Goal: Task Accomplishment & Management: Manage account settings

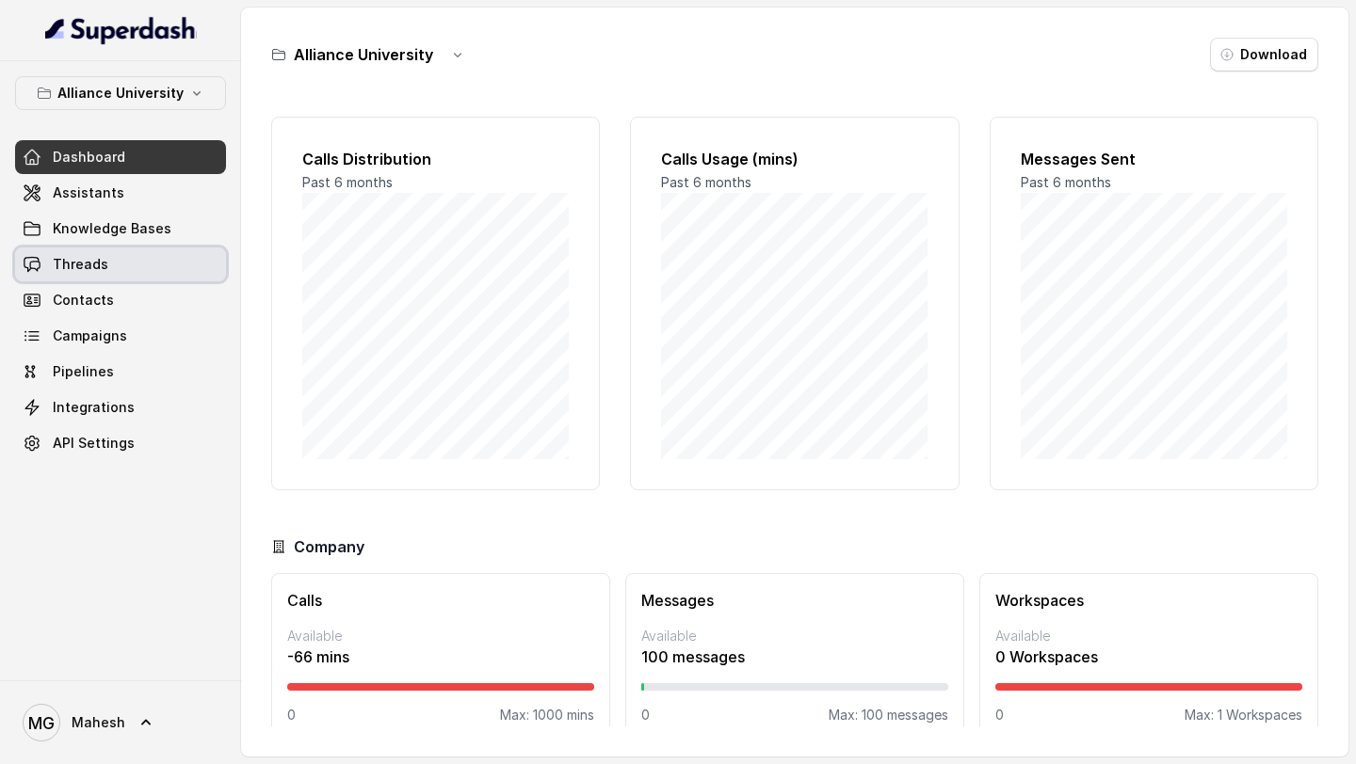
click at [98, 256] on span "Threads" at bounding box center [81, 264] width 56 height 19
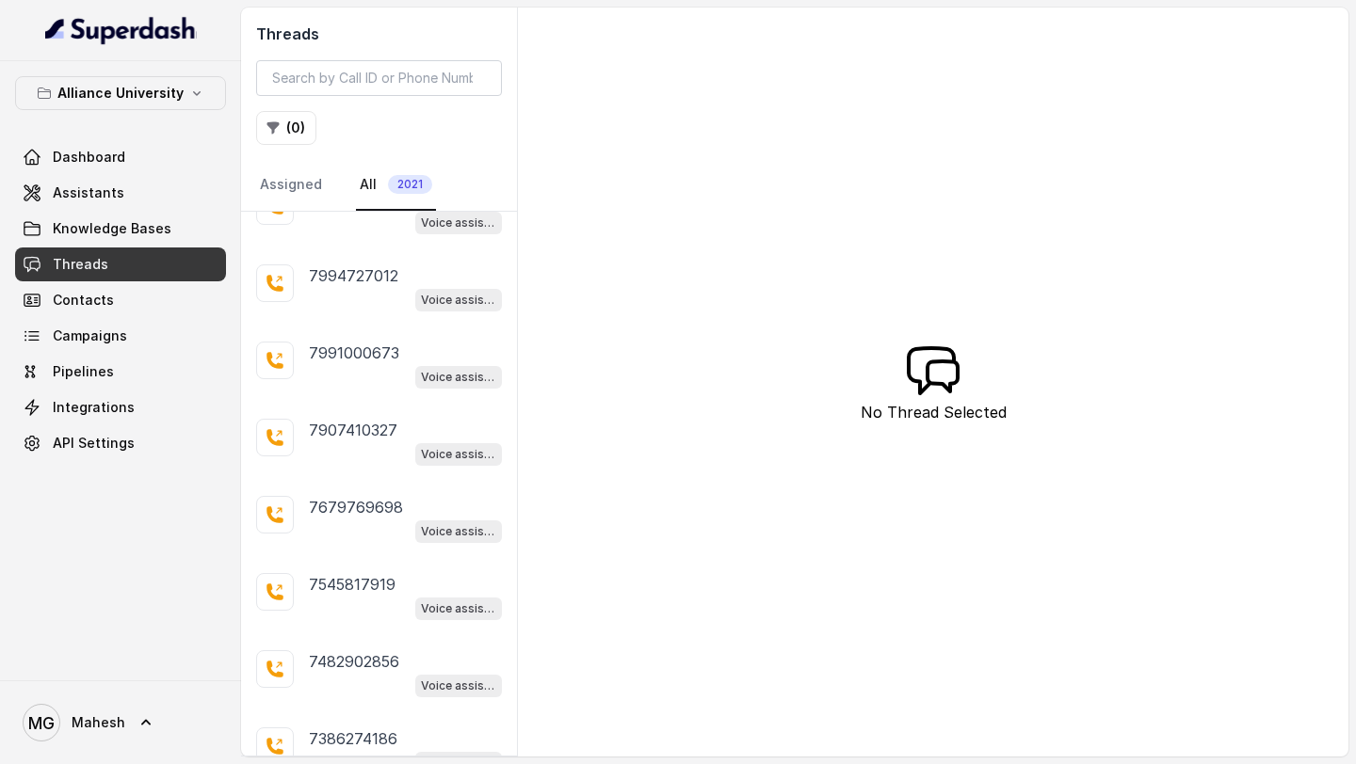
scroll to position [3345, 0]
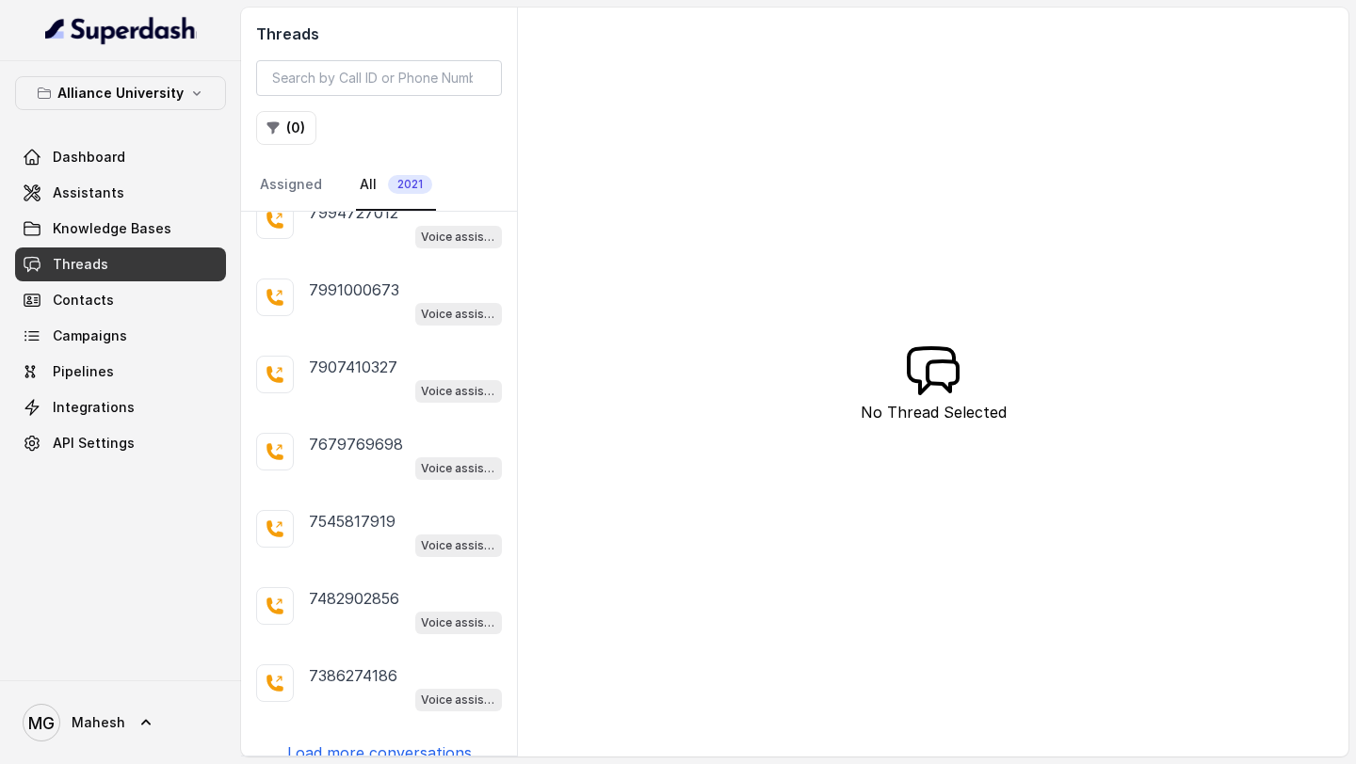
click at [370, 742] on p "Load more conversations" at bounding box center [379, 753] width 185 height 23
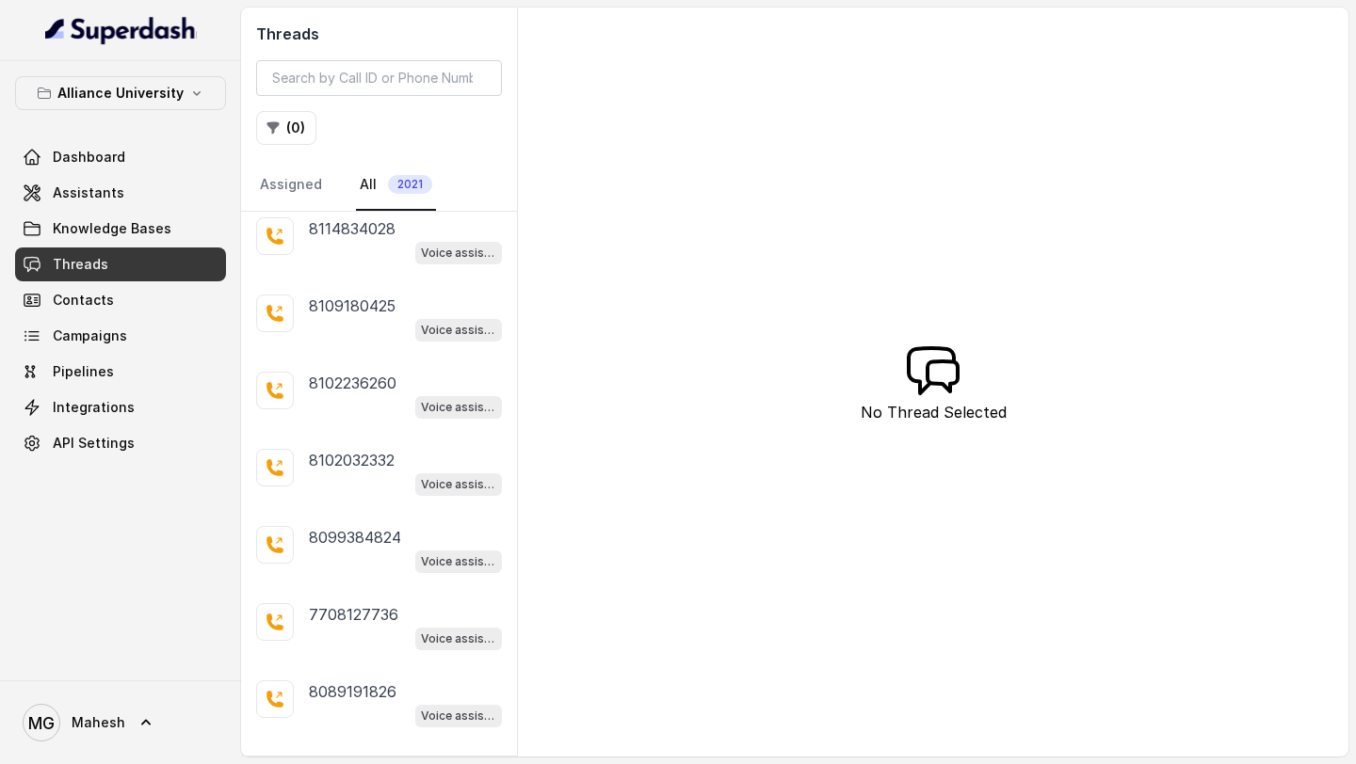
scroll to position [7181, 0]
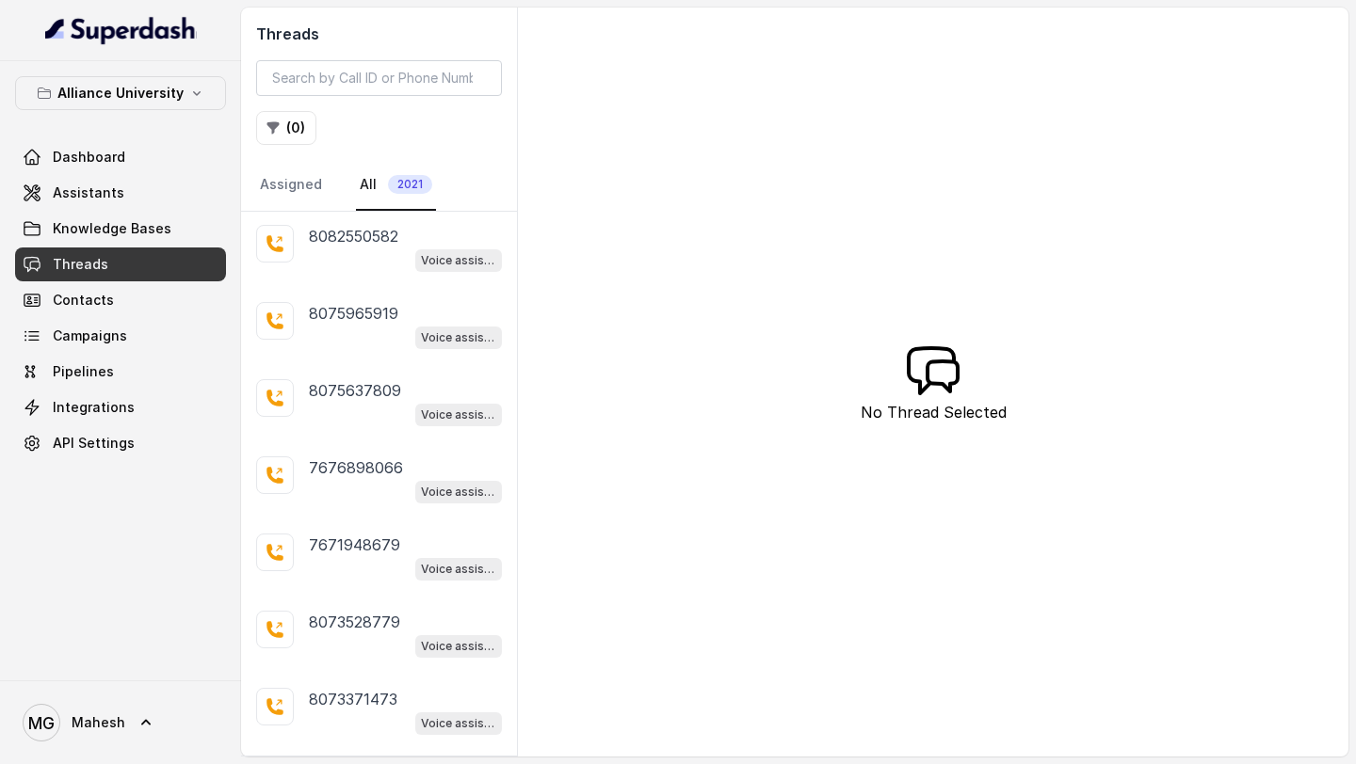
click at [380, 715] on div "9058093538 Voice assistant 8281002358 Voice assistant 7821955242 Voice assistan…" at bounding box center [379, 484] width 276 height 544
click at [369, 763] on p "Load more conversations" at bounding box center [379, 776] width 185 height 23
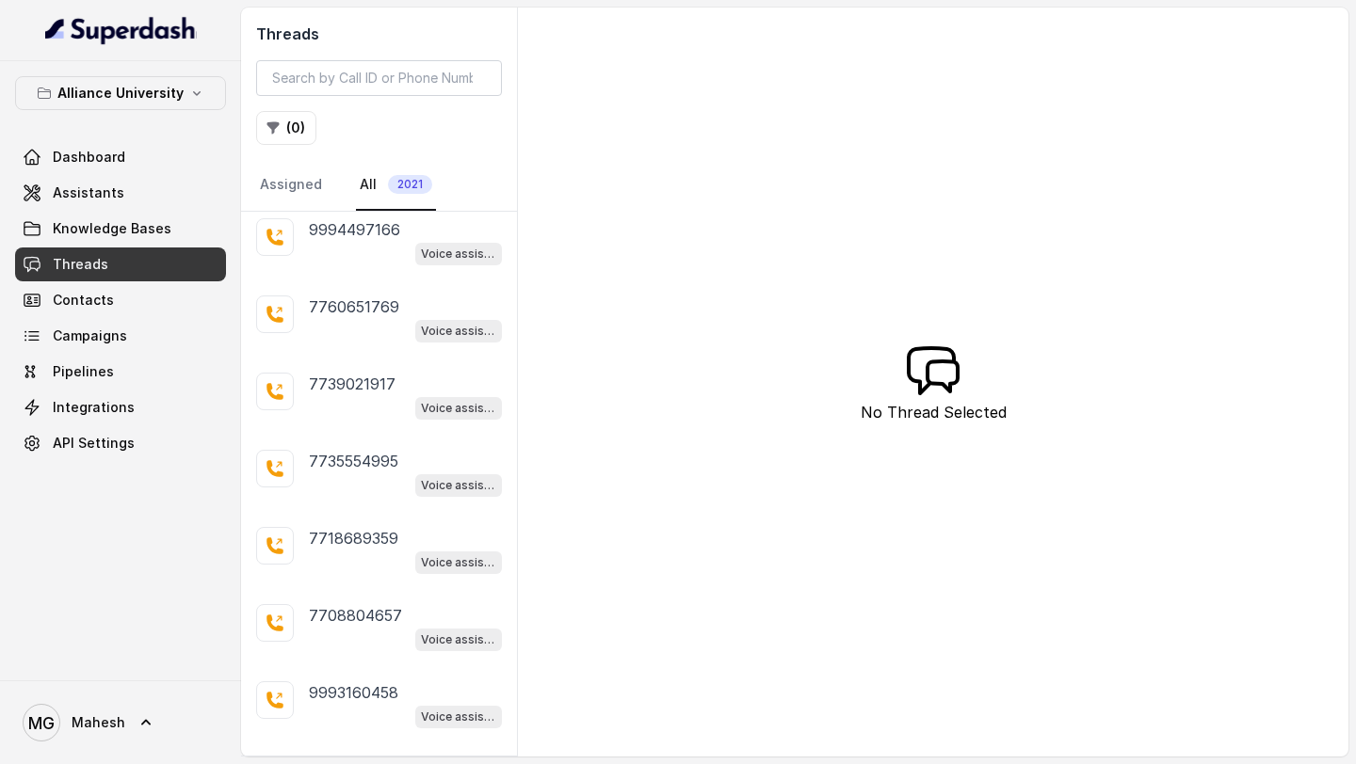
scroll to position [11017, 0]
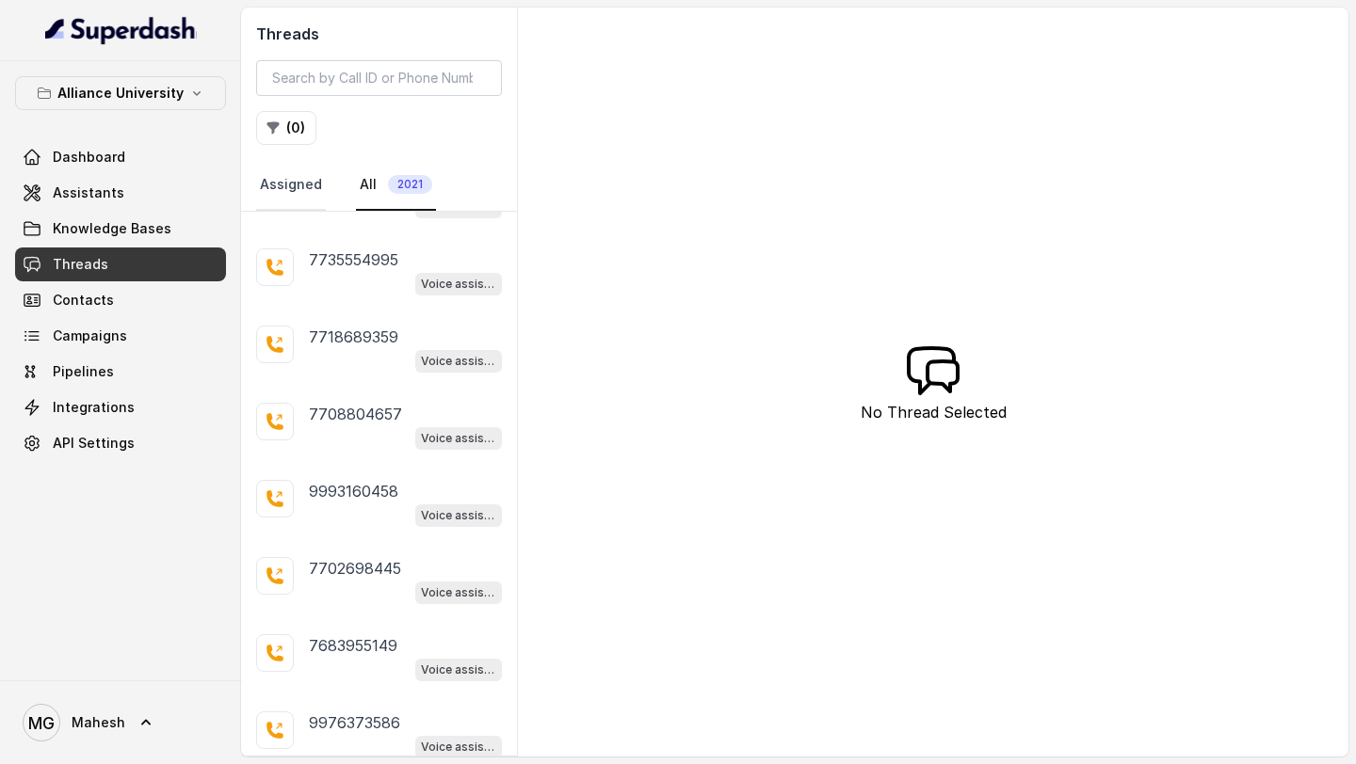
click at [308, 196] on link "Assigned" at bounding box center [291, 185] width 70 height 51
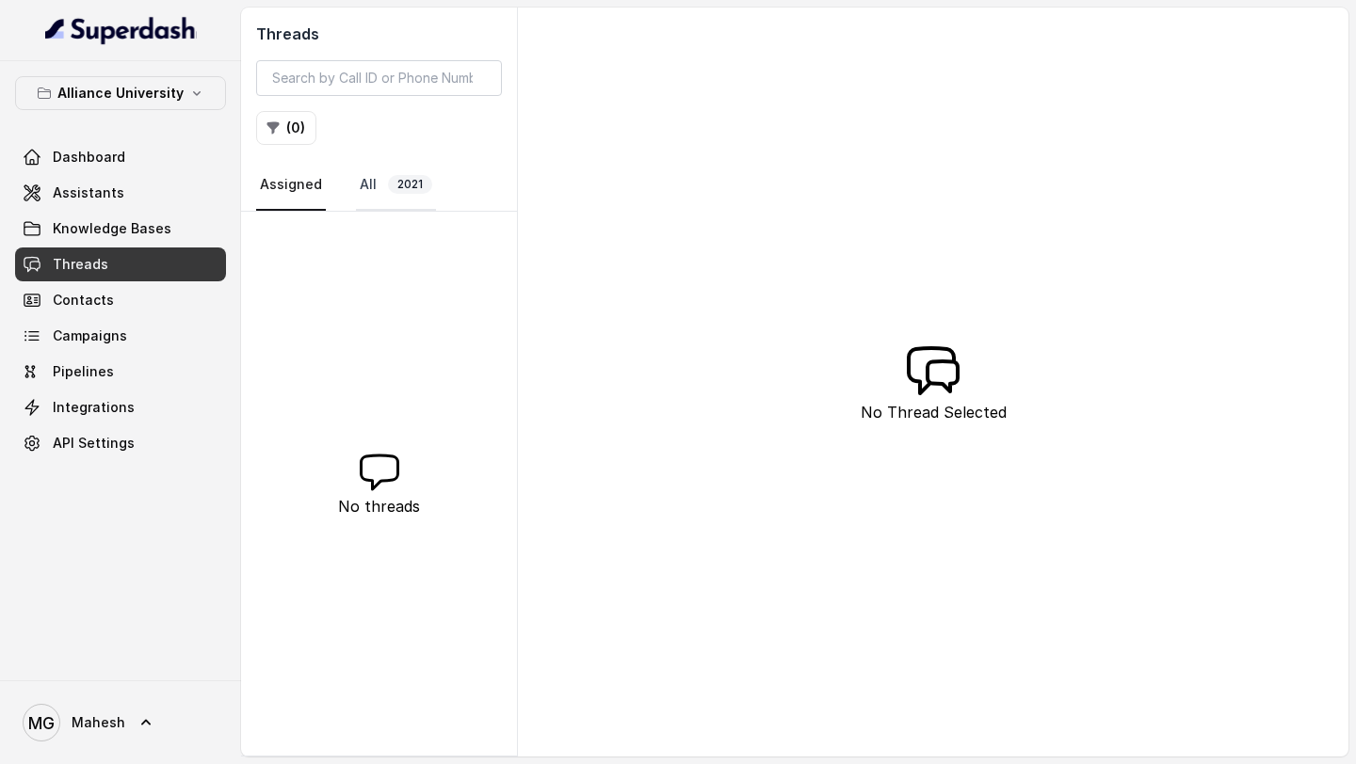
click at [371, 185] on link "All 2021" at bounding box center [396, 185] width 80 height 51
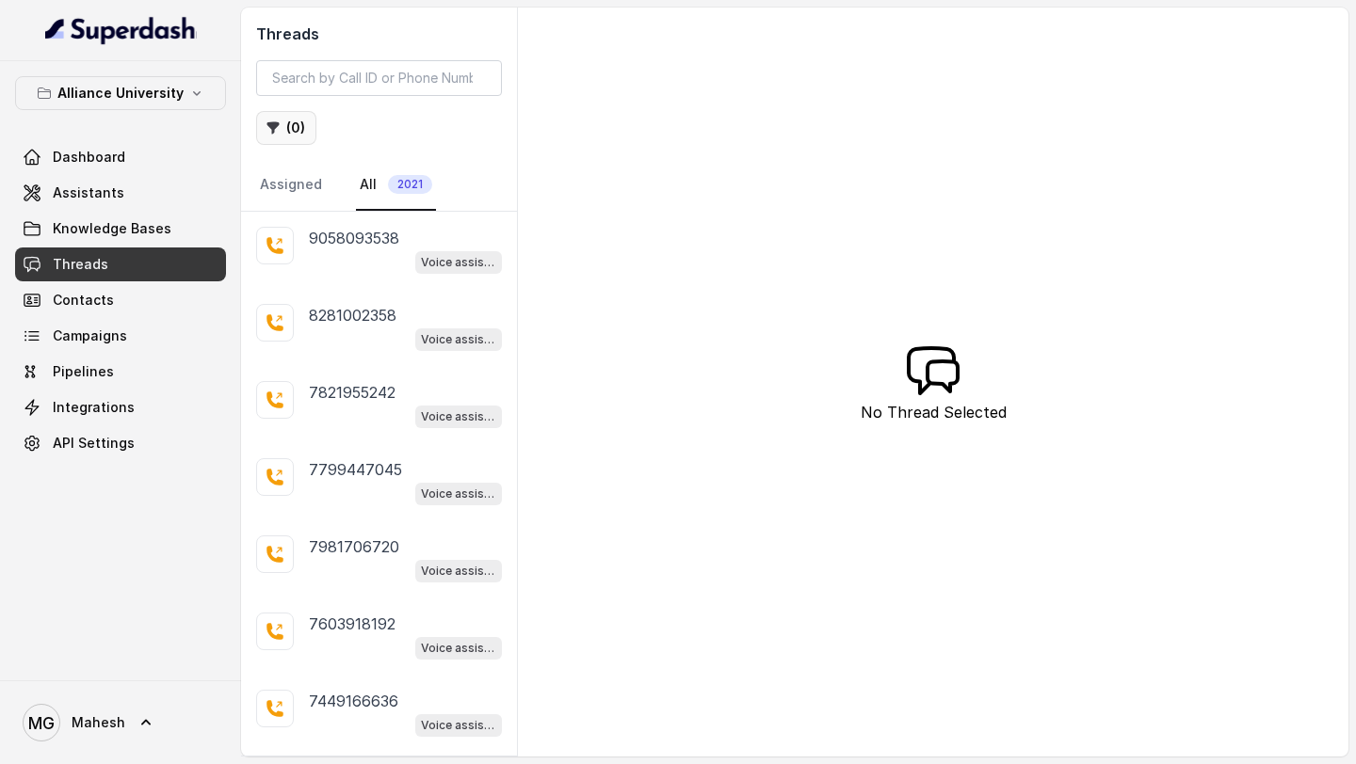
click at [291, 136] on button "( 0 )" at bounding box center [286, 128] width 60 height 34
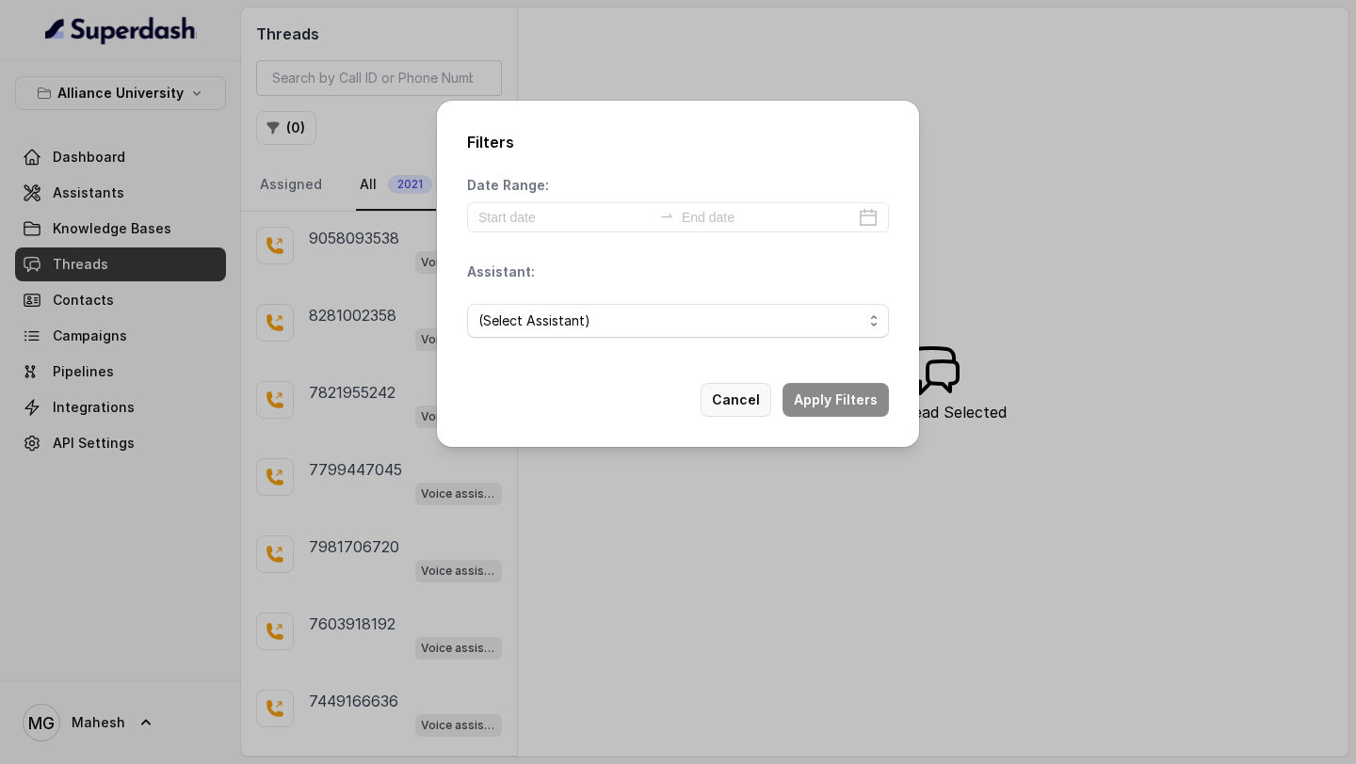
click at [735, 408] on button "Cancel" at bounding box center [735, 400] width 71 height 34
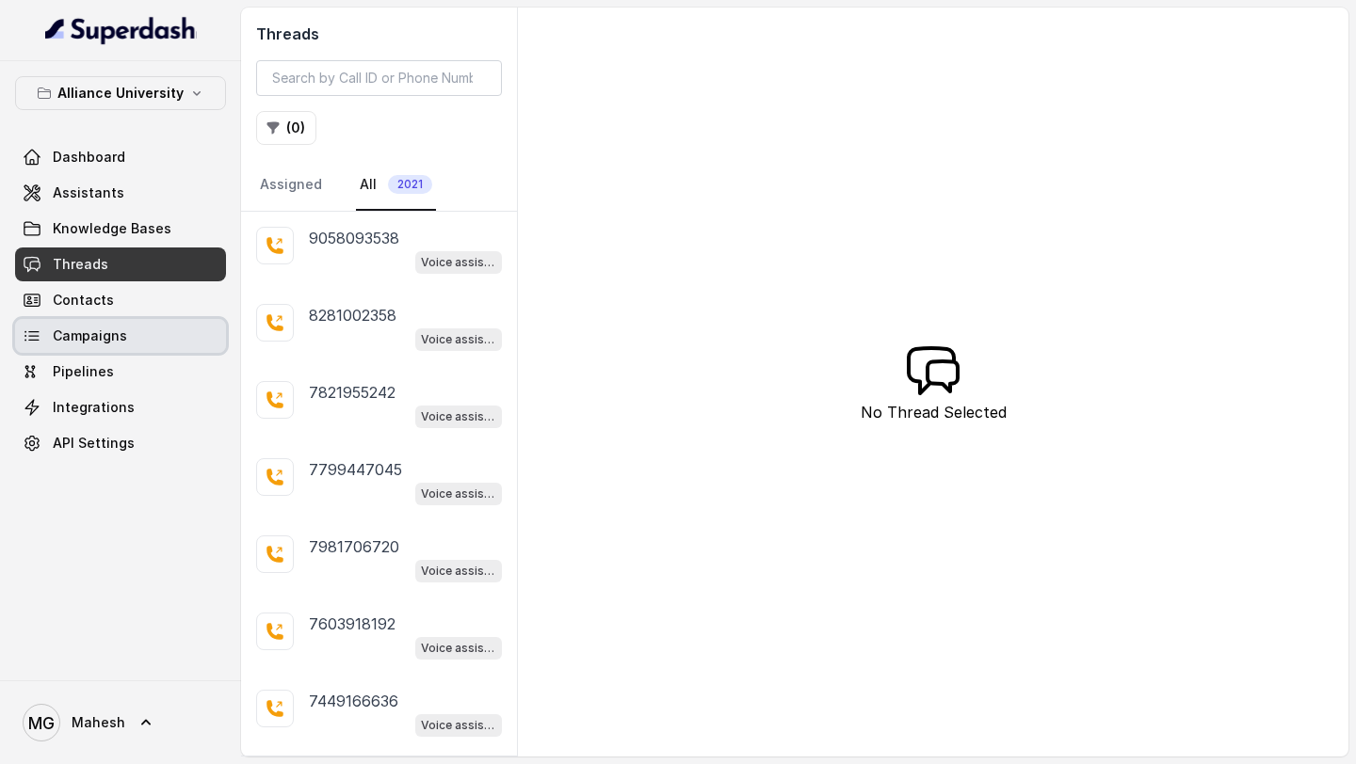
click at [108, 343] on span "Campaigns" at bounding box center [90, 336] width 74 height 19
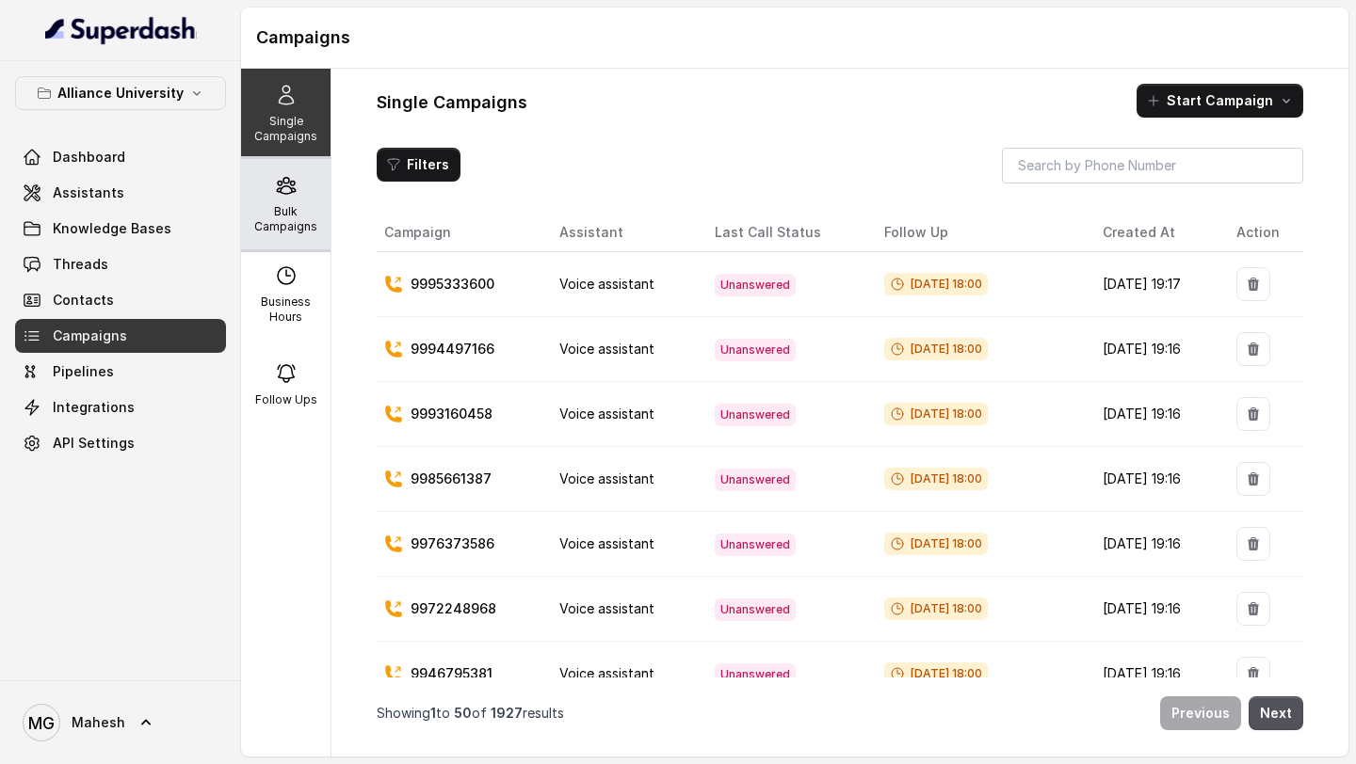
click at [277, 213] on p "Bulk Campaigns" at bounding box center [286, 219] width 74 height 30
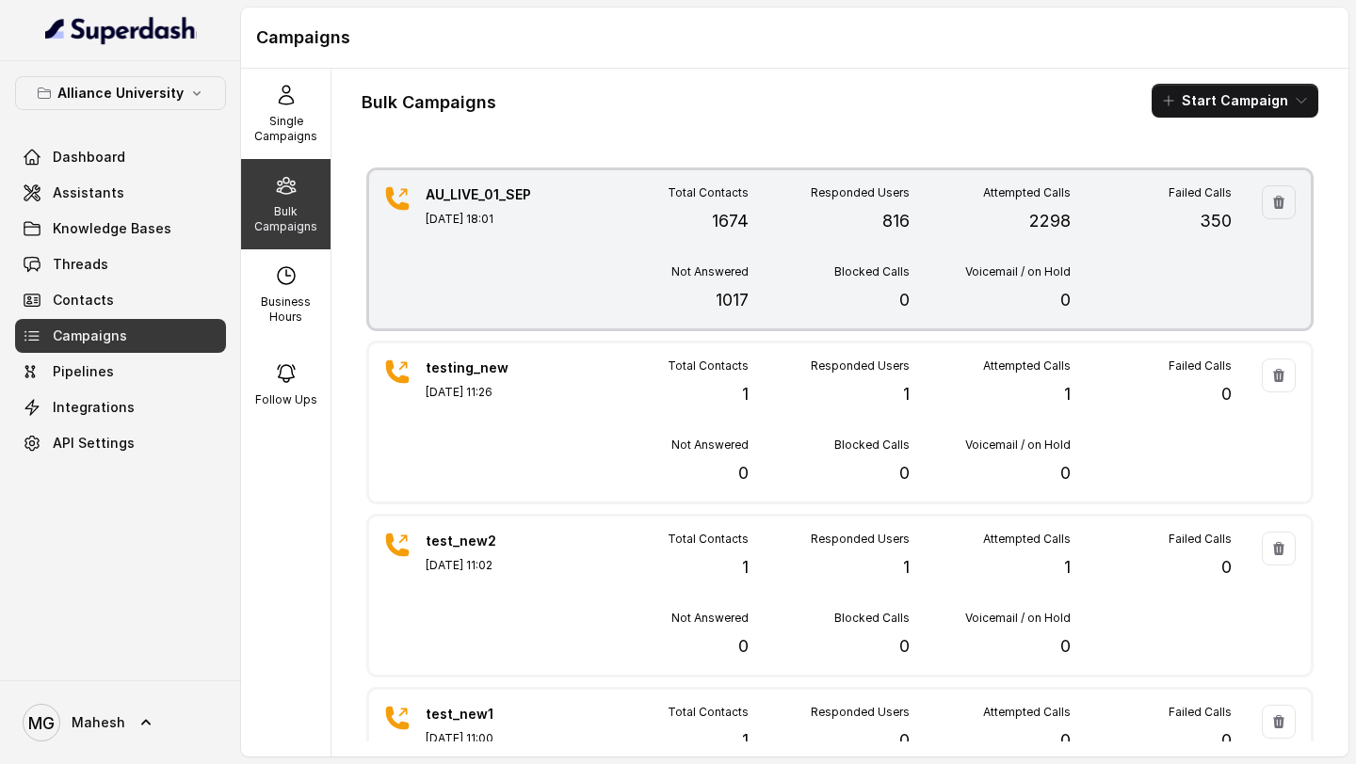
click at [891, 245] on div "Total Contacts 1674 Responded Users 816 Attempted Calls 2298 Failed Calls 350 N…" at bounding box center [909, 249] width 644 height 128
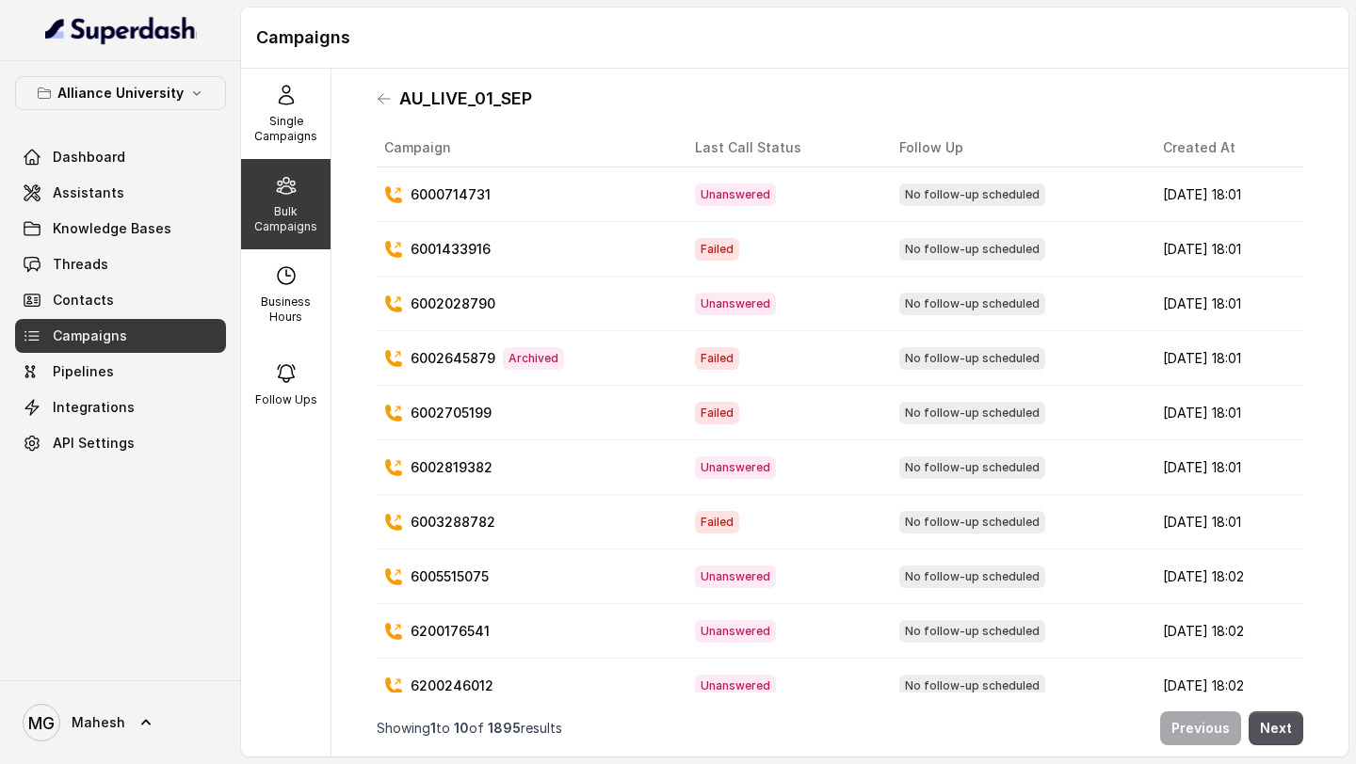
scroll to position [21, 0]
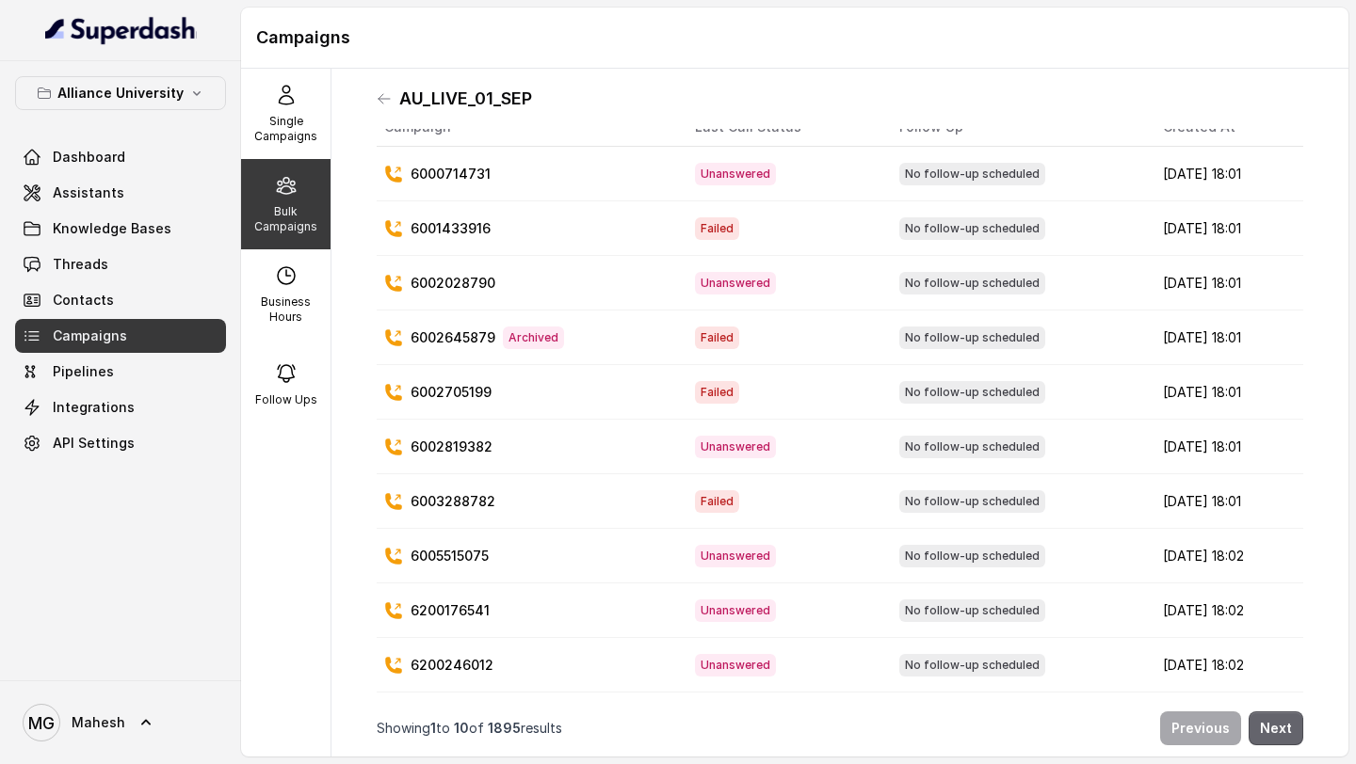
click at [1290, 734] on button "Next" at bounding box center [1275, 729] width 55 height 34
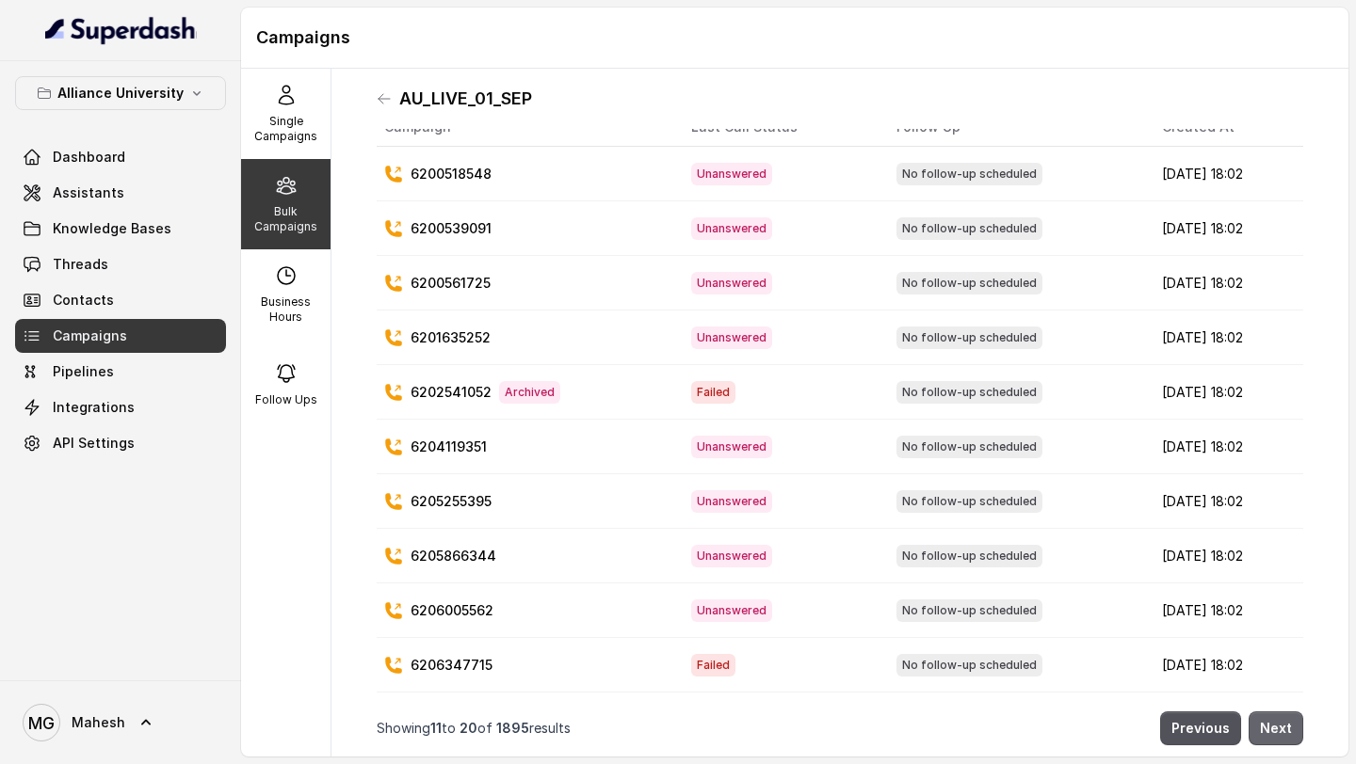
click at [1290, 734] on button "Next" at bounding box center [1275, 729] width 55 height 34
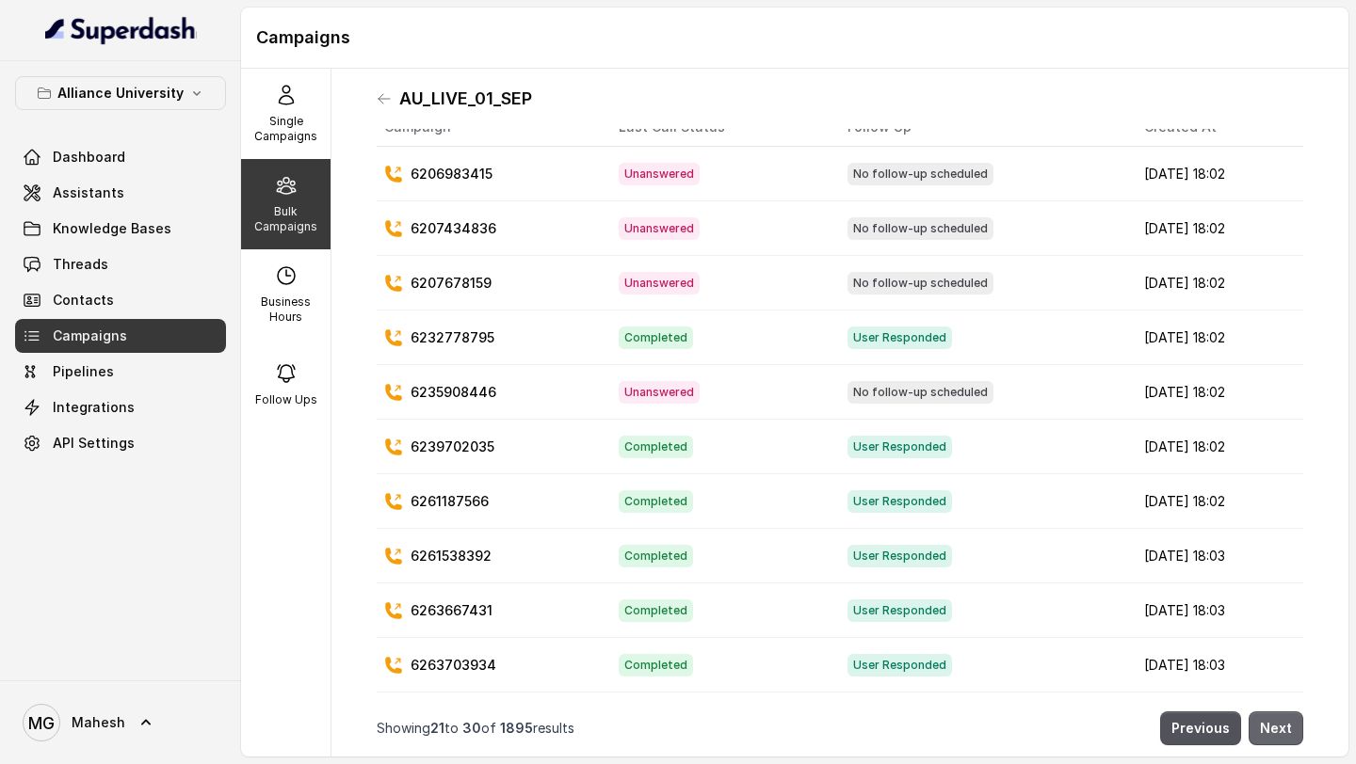
click at [1290, 734] on button "Next" at bounding box center [1275, 729] width 55 height 34
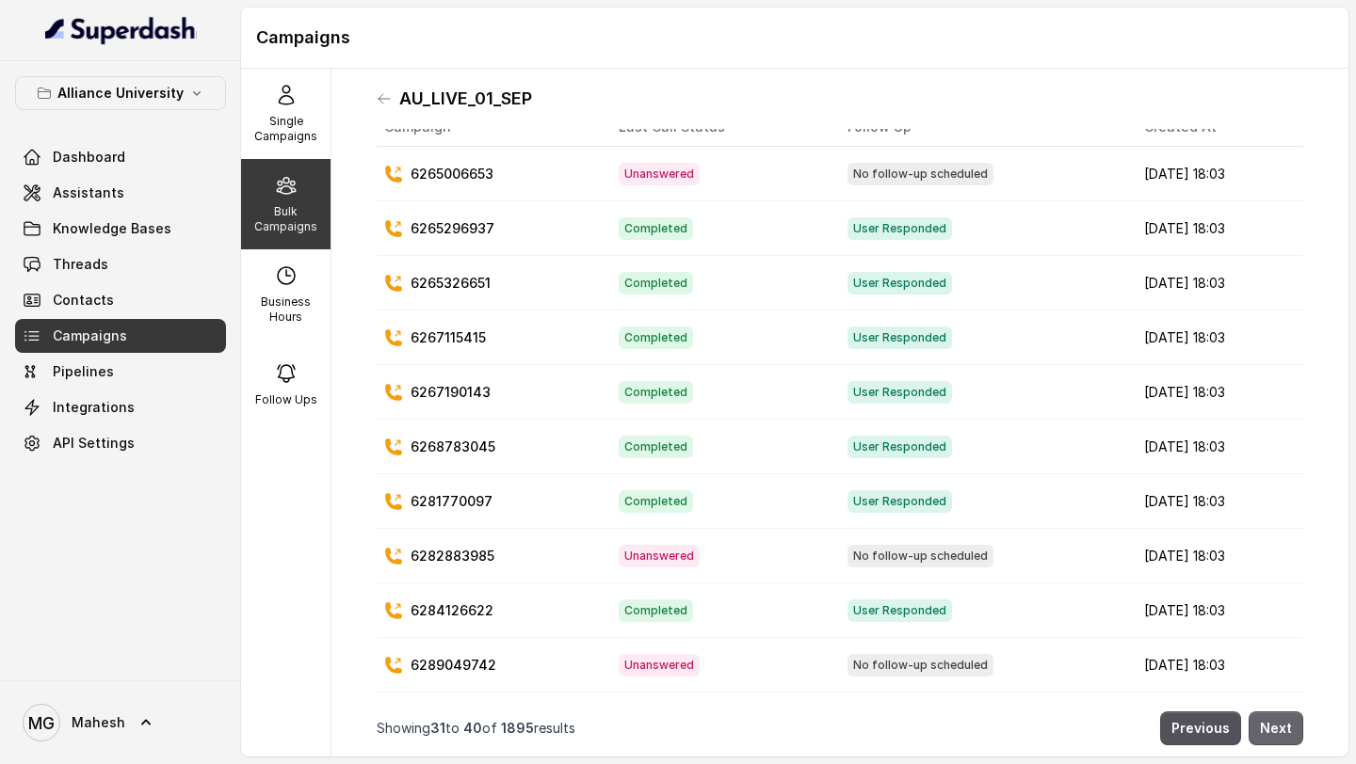
click at [1290, 734] on button "Next" at bounding box center [1275, 729] width 55 height 34
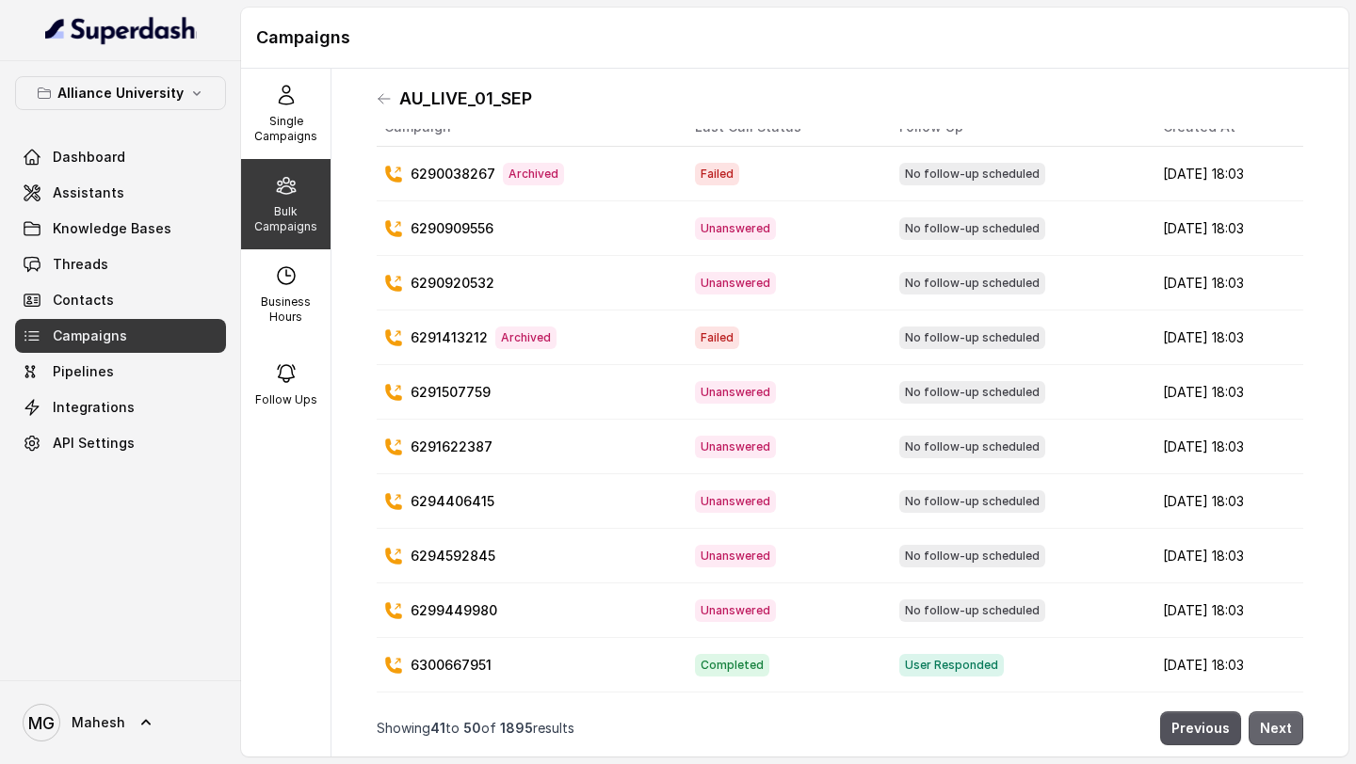
click at [1290, 734] on button "Next" at bounding box center [1275, 729] width 55 height 34
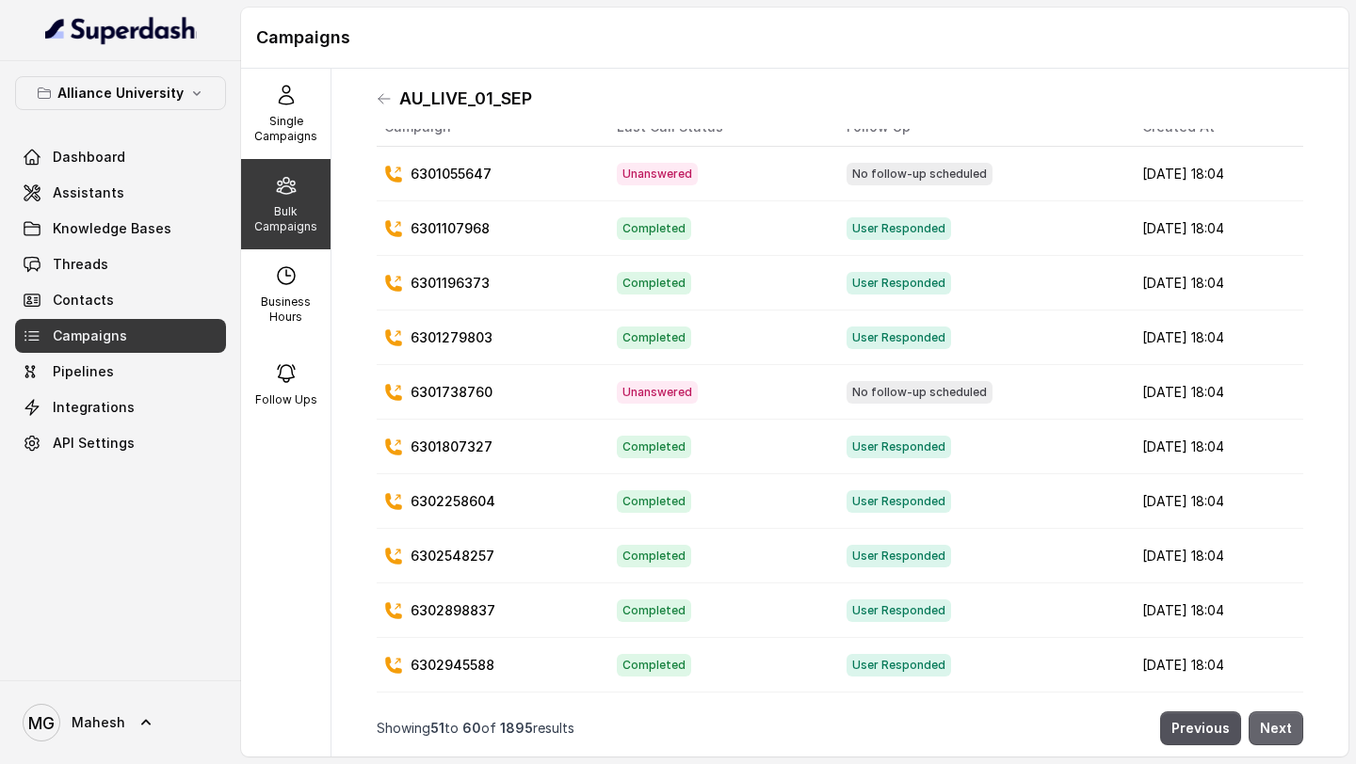
click at [1290, 734] on button "Next" at bounding box center [1275, 729] width 55 height 34
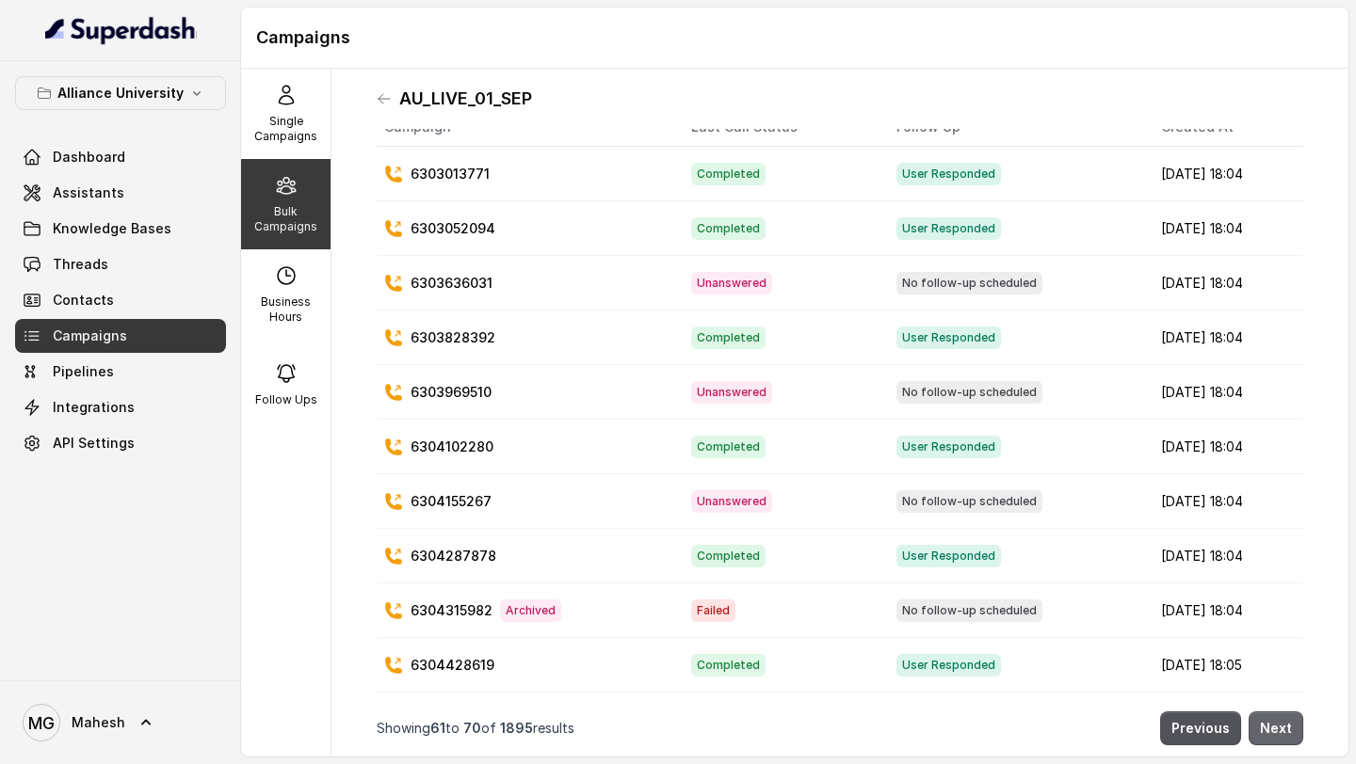
click at [1290, 734] on button "Next" at bounding box center [1275, 729] width 55 height 34
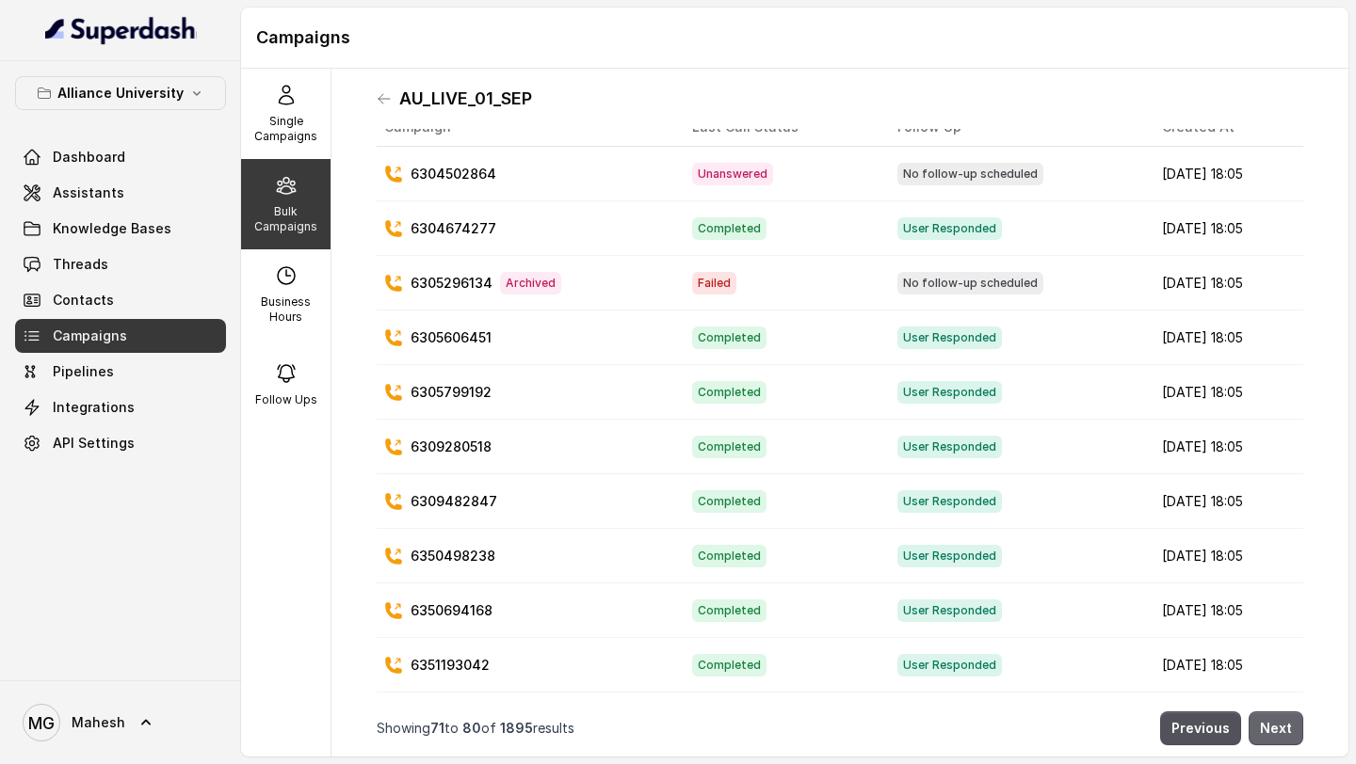
click at [1290, 734] on button "Next" at bounding box center [1275, 729] width 55 height 34
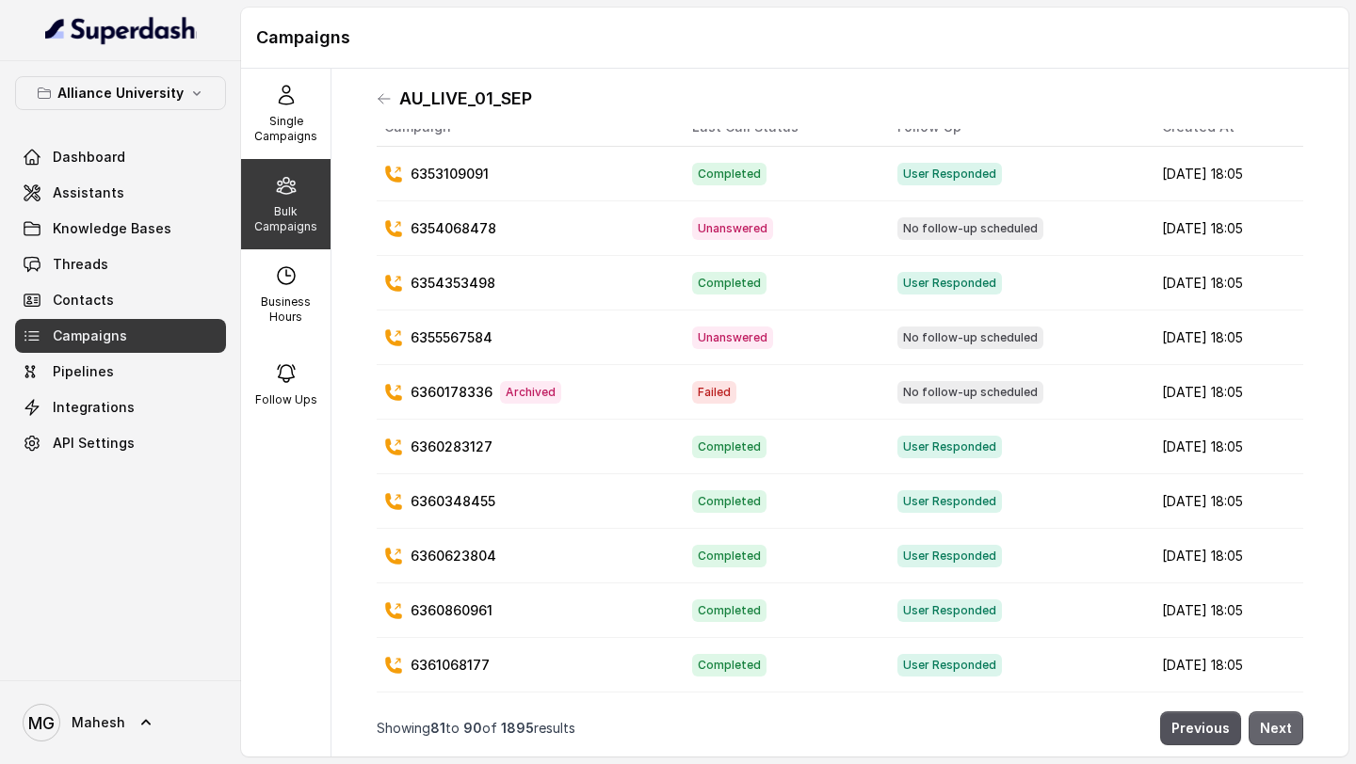
click at [1290, 734] on button "Next" at bounding box center [1275, 729] width 55 height 34
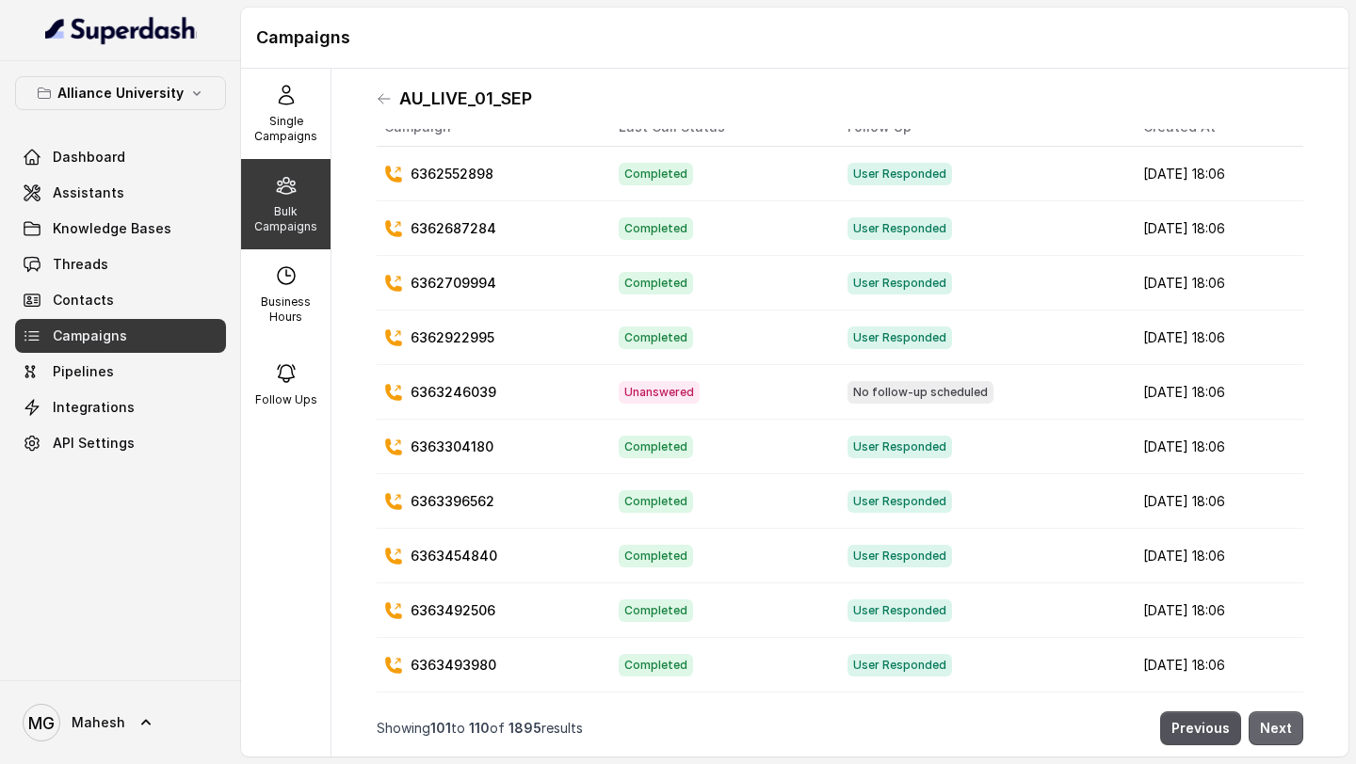
click at [1290, 734] on button "Next" at bounding box center [1275, 729] width 55 height 34
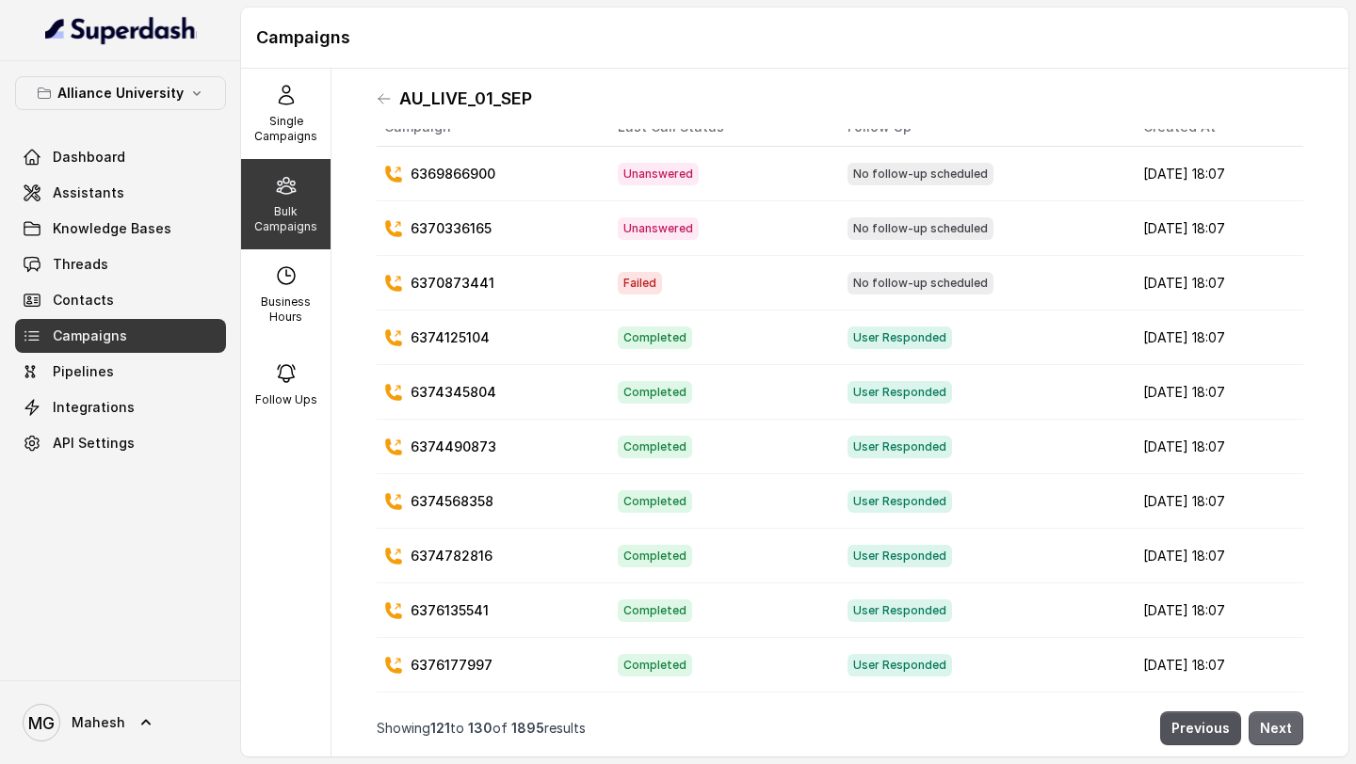
click at [1290, 734] on button "Next" at bounding box center [1275, 729] width 55 height 34
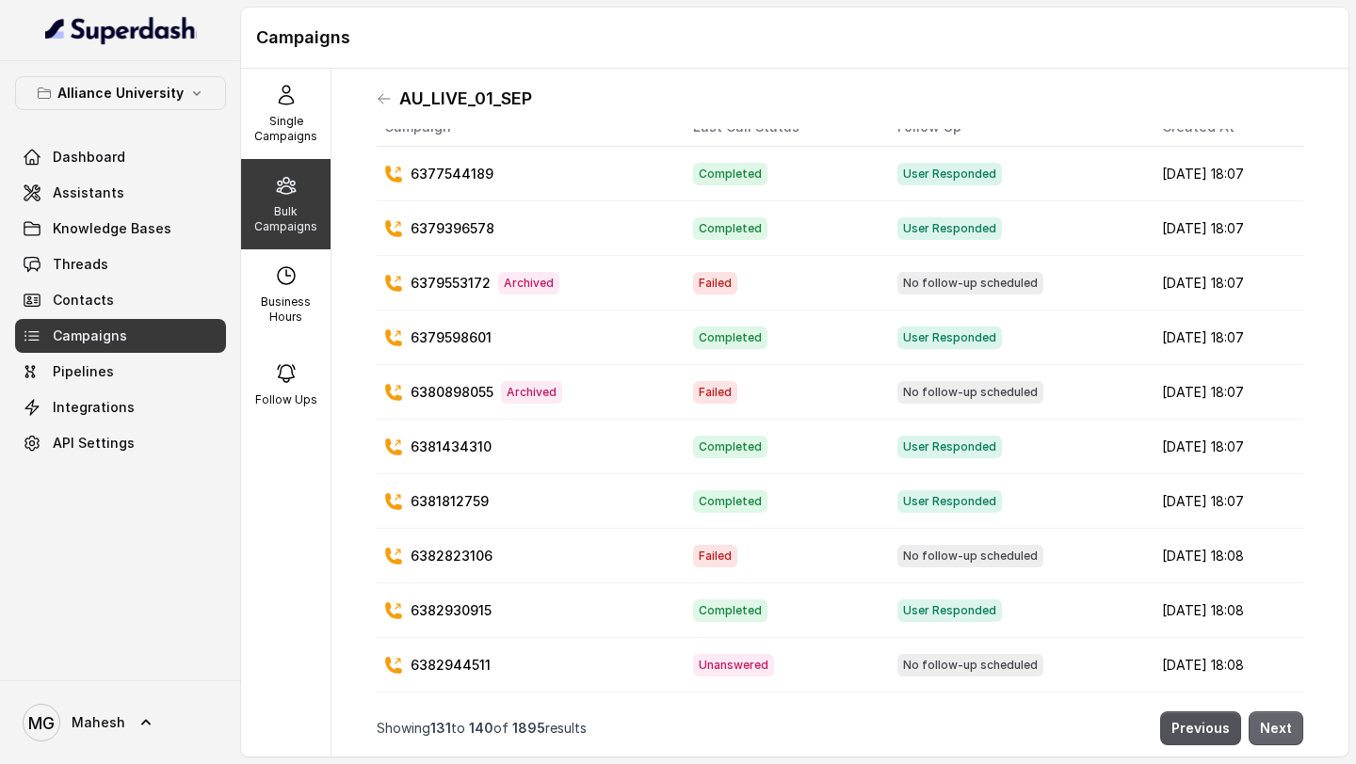
click at [1290, 734] on button "Next" at bounding box center [1275, 729] width 55 height 34
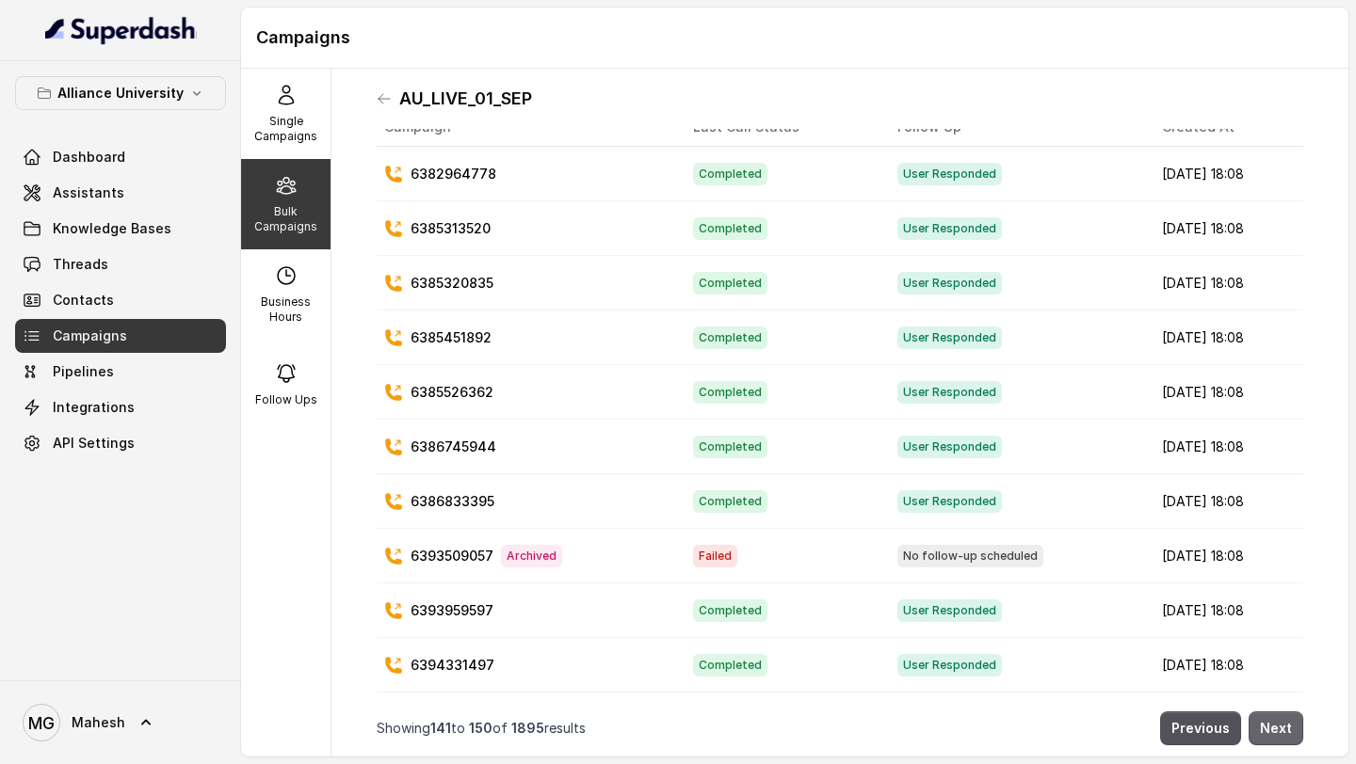
click at [1290, 734] on button "Next" at bounding box center [1275, 729] width 55 height 34
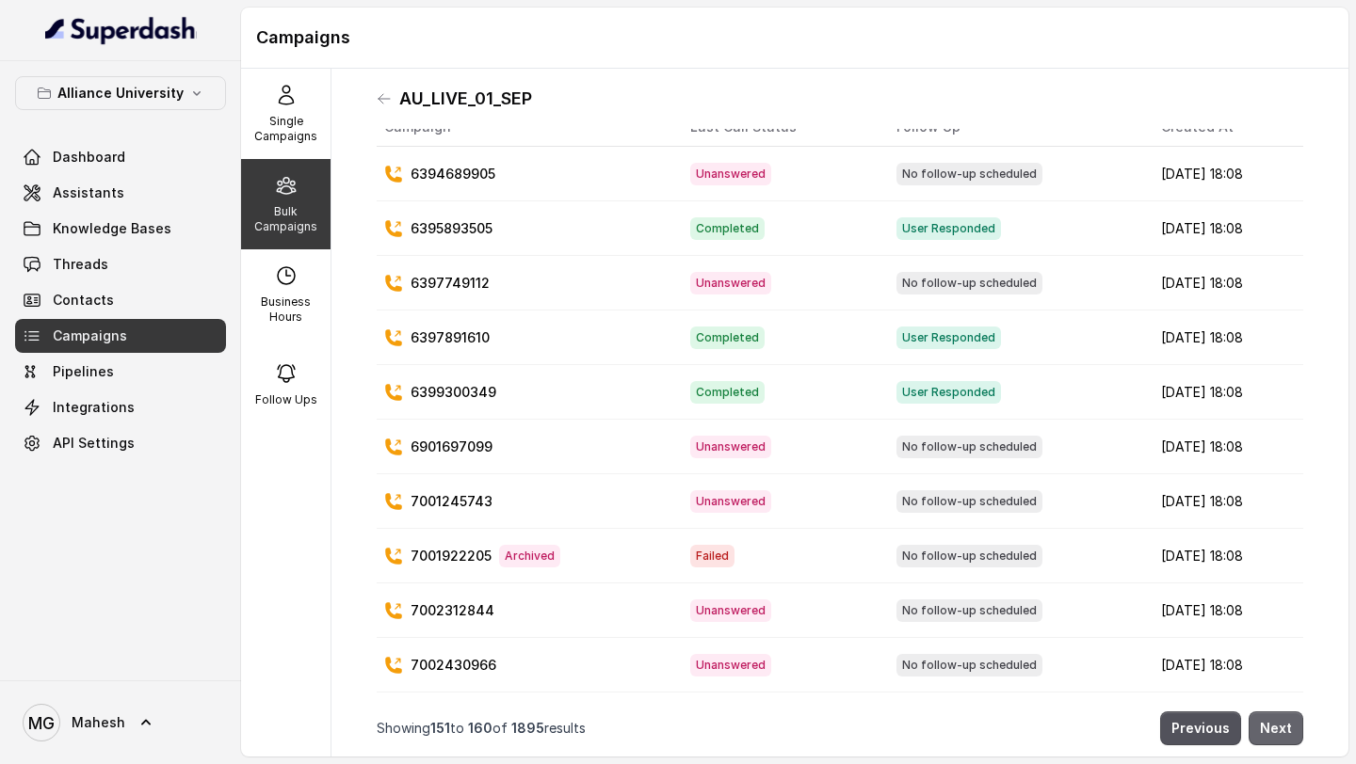
click at [1290, 734] on button "Next" at bounding box center [1275, 729] width 55 height 34
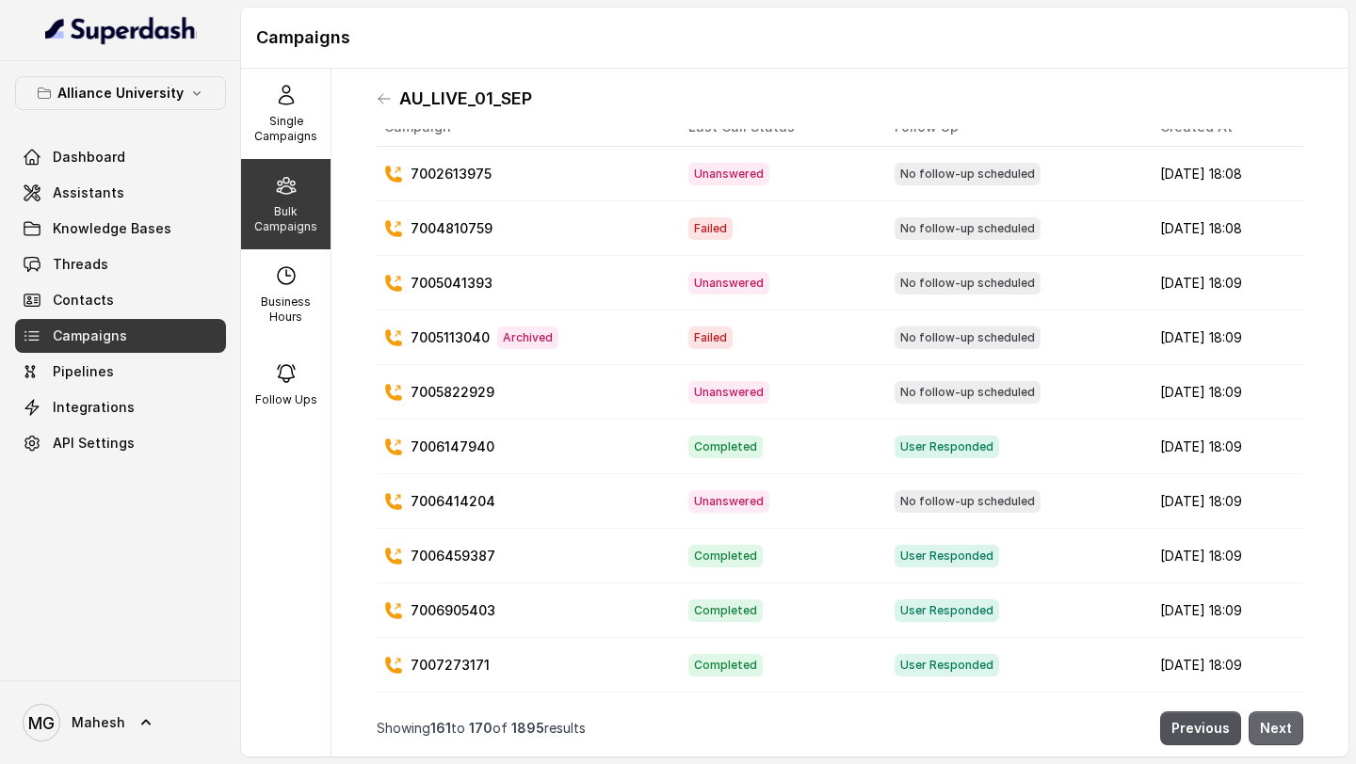
click at [1290, 734] on button "Next" at bounding box center [1275, 729] width 55 height 34
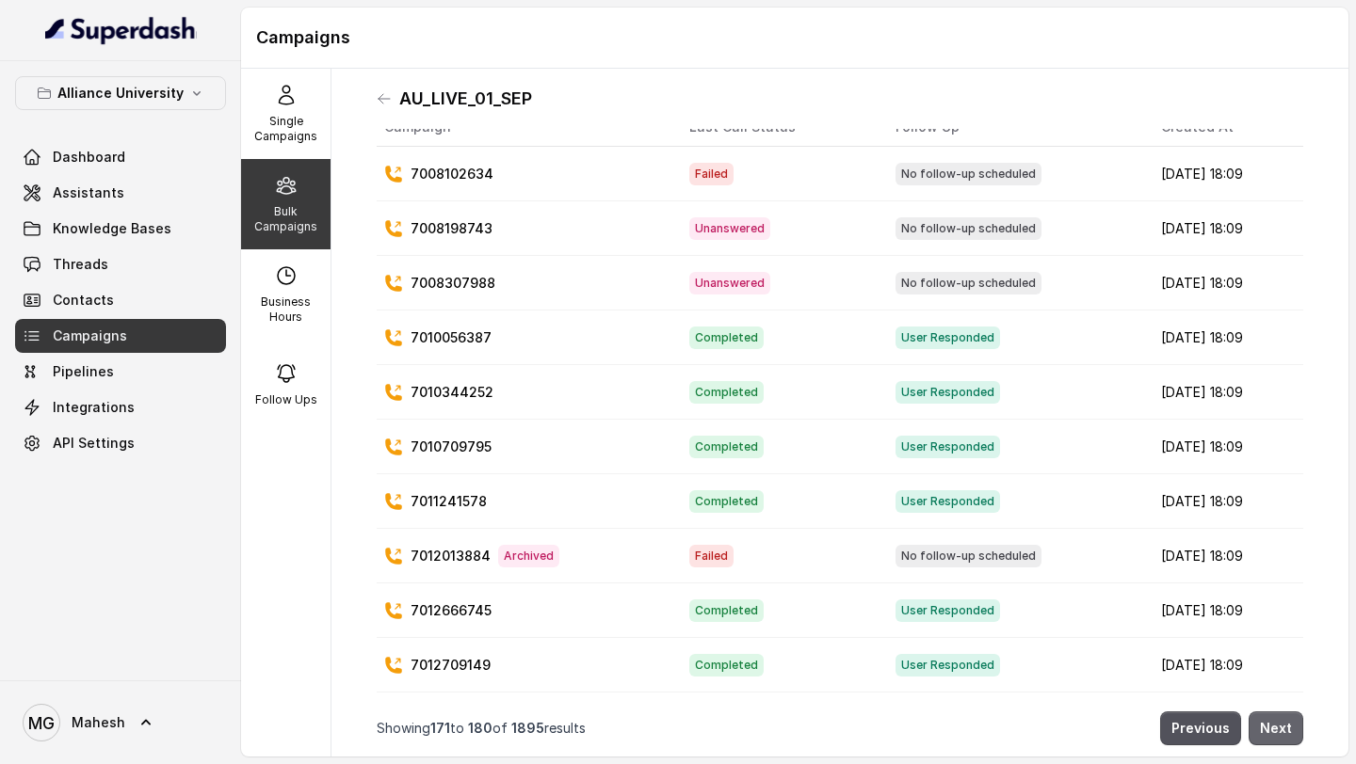
click at [1290, 734] on button "Next" at bounding box center [1275, 729] width 55 height 34
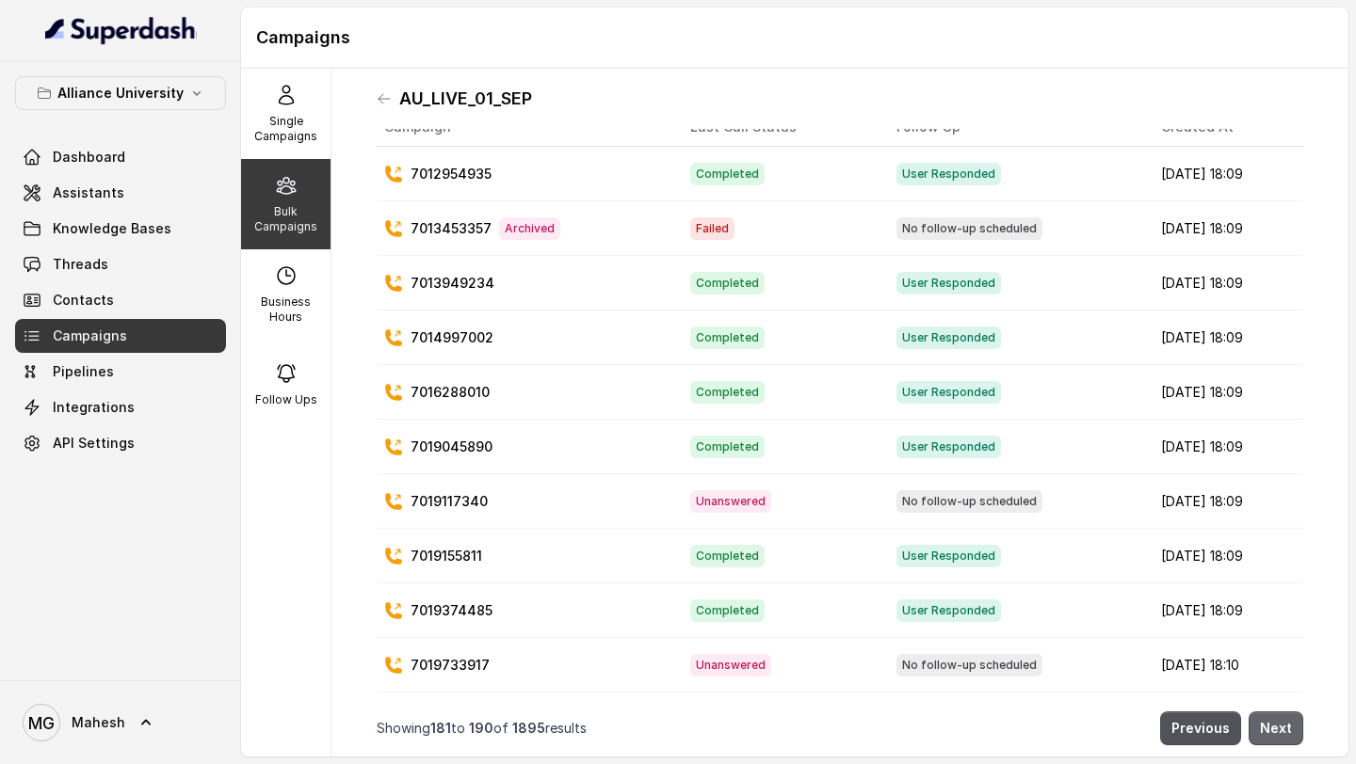
click at [1290, 734] on button "Next" at bounding box center [1275, 729] width 55 height 34
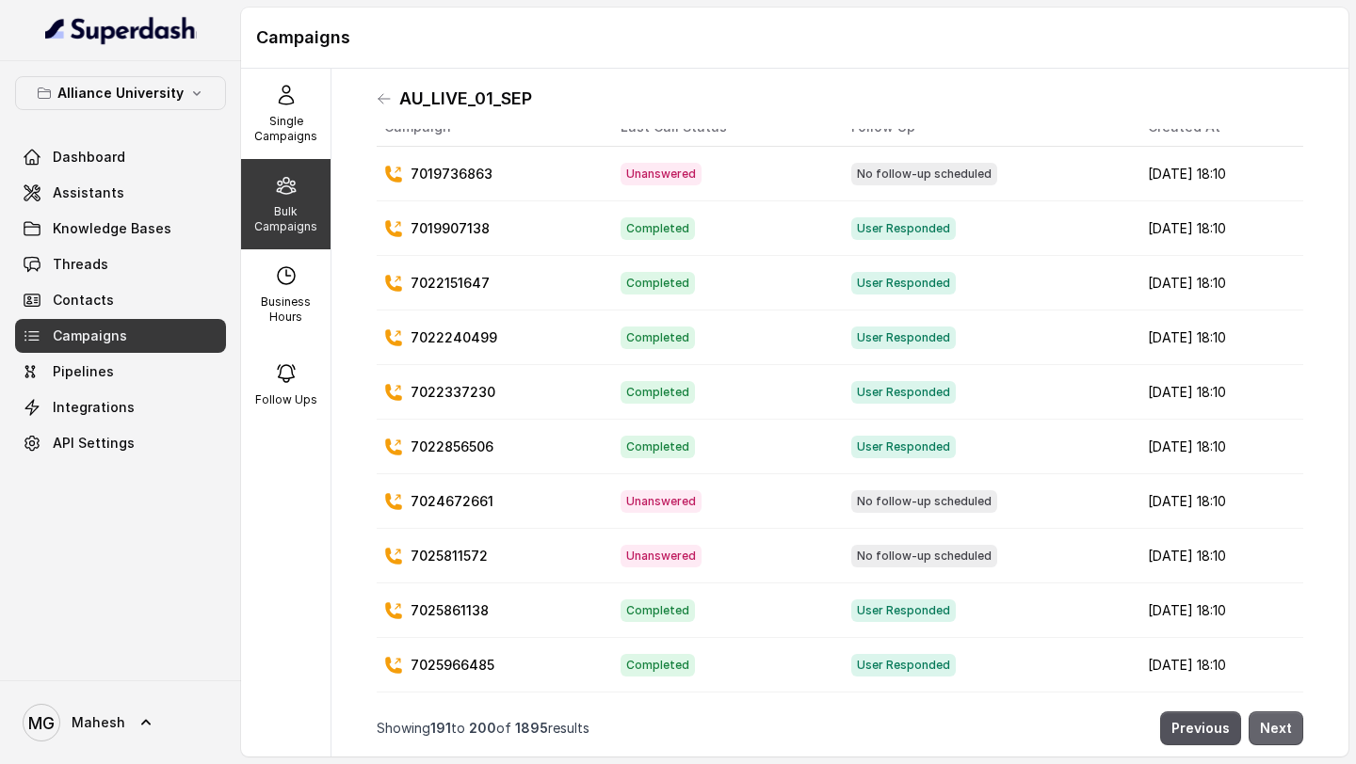
click at [1290, 734] on button "Next" at bounding box center [1275, 729] width 55 height 34
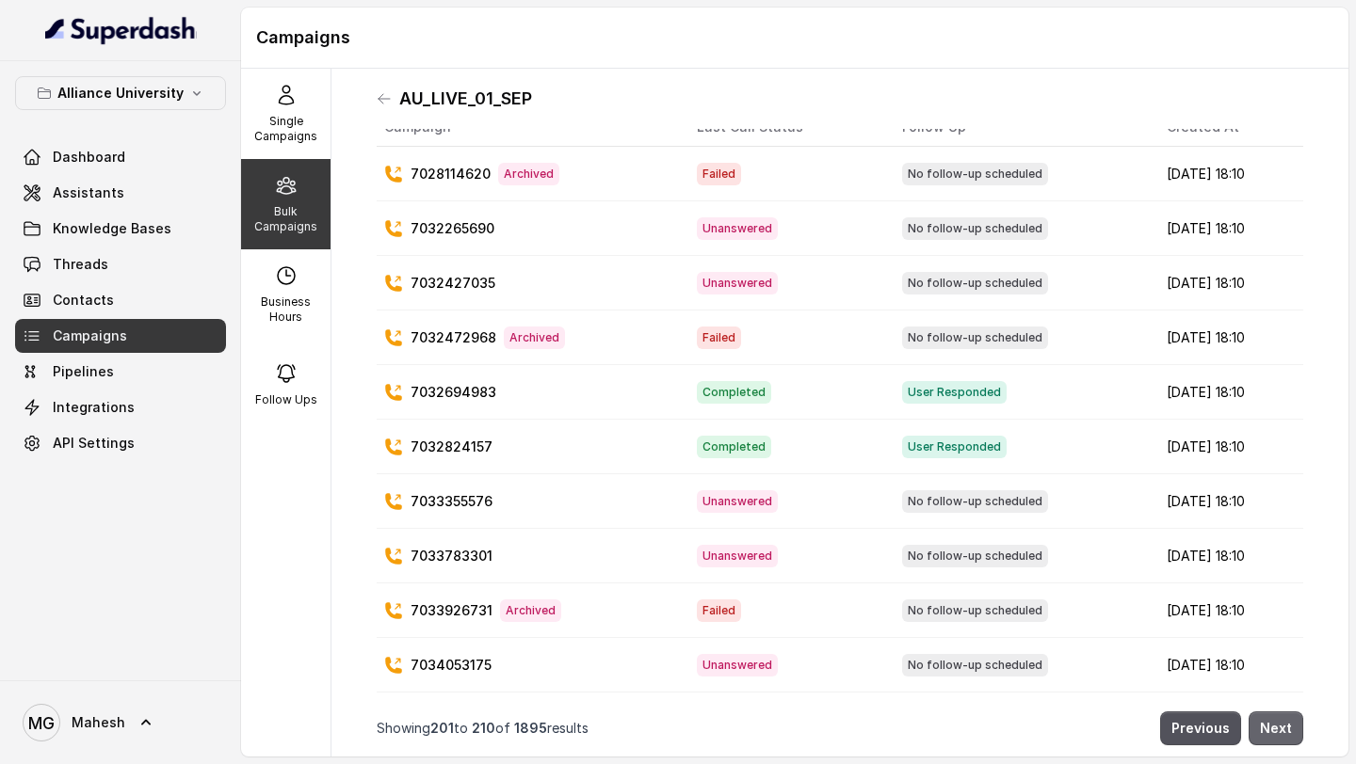
click at [1290, 734] on button "Next" at bounding box center [1275, 729] width 55 height 34
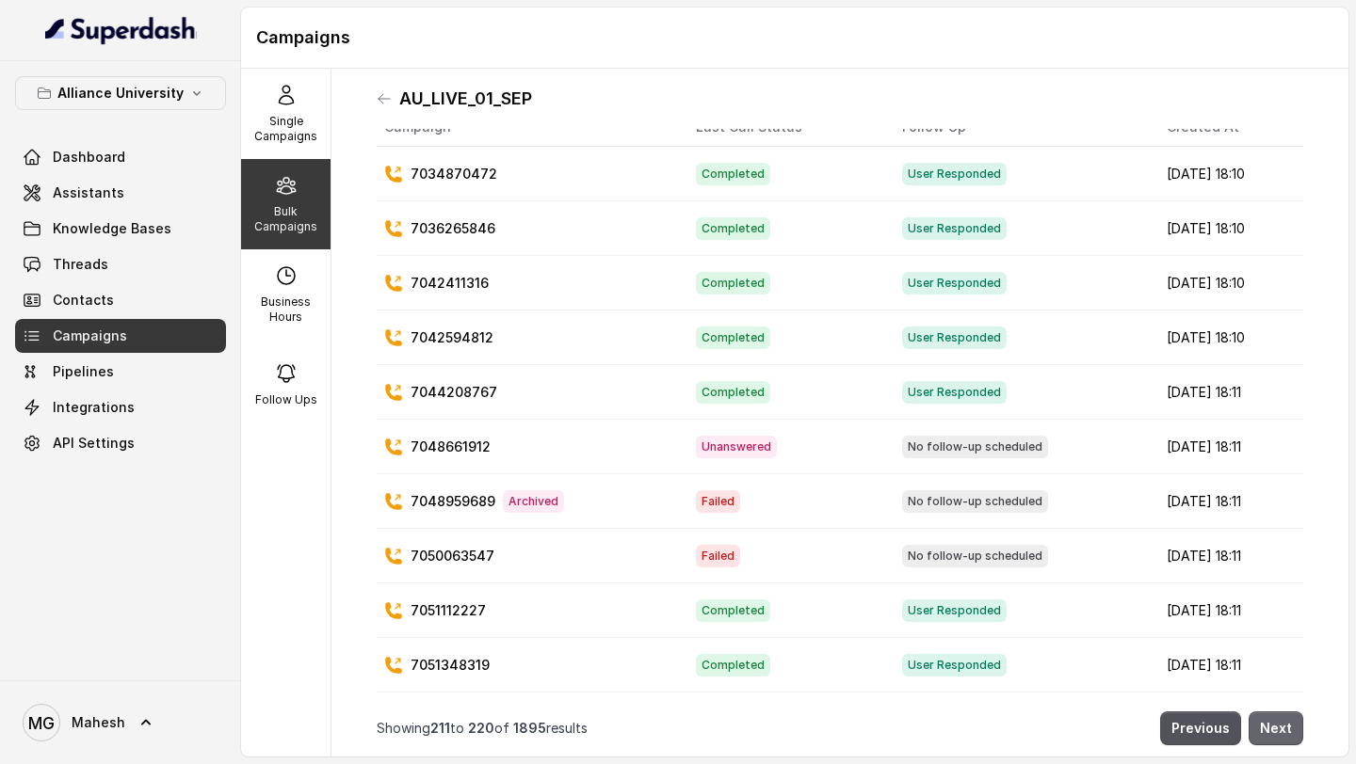
click at [1290, 734] on button "Next" at bounding box center [1275, 729] width 55 height 34
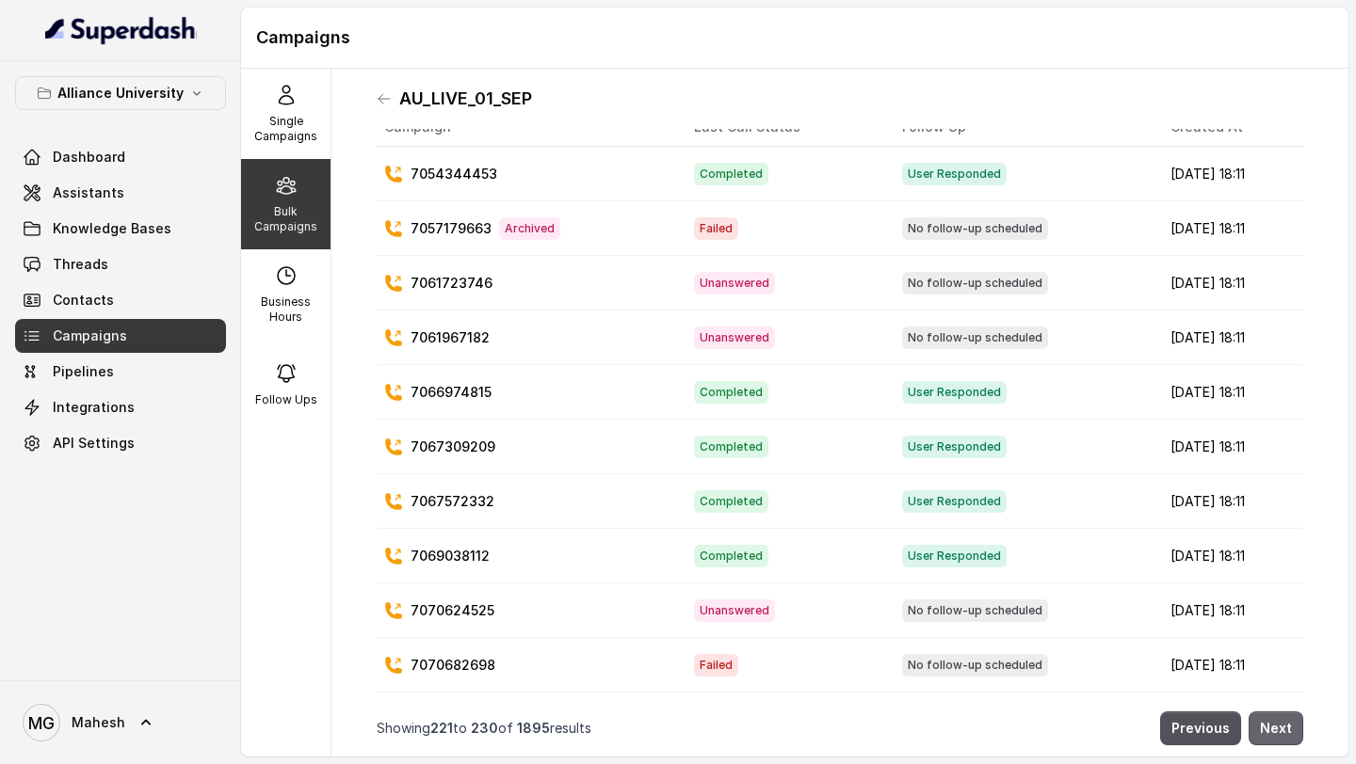
click at [1290, 734] on button "Next" at bounding box center [1275, 729] width 55 height 34
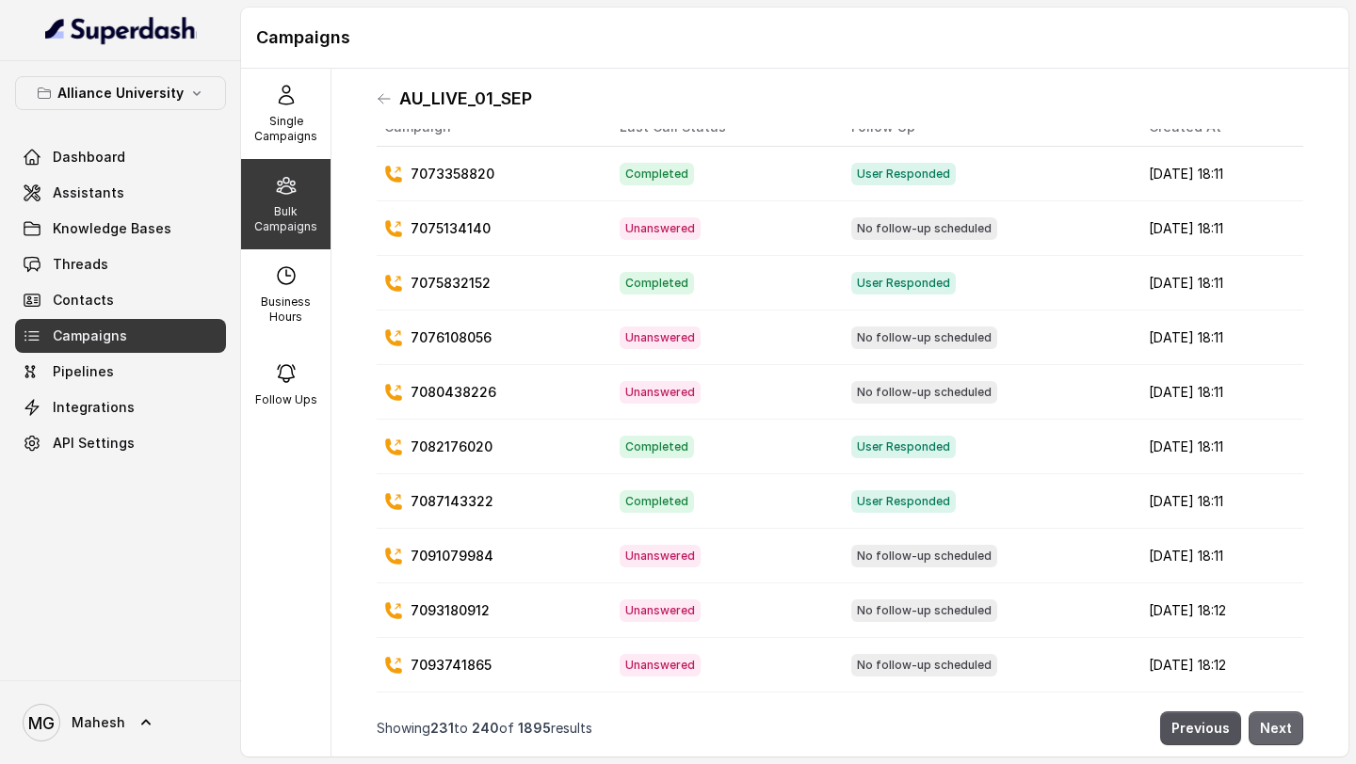
click at [1290, 734] on button "Next" at bounding box center [1275, 729] width 55 height 34
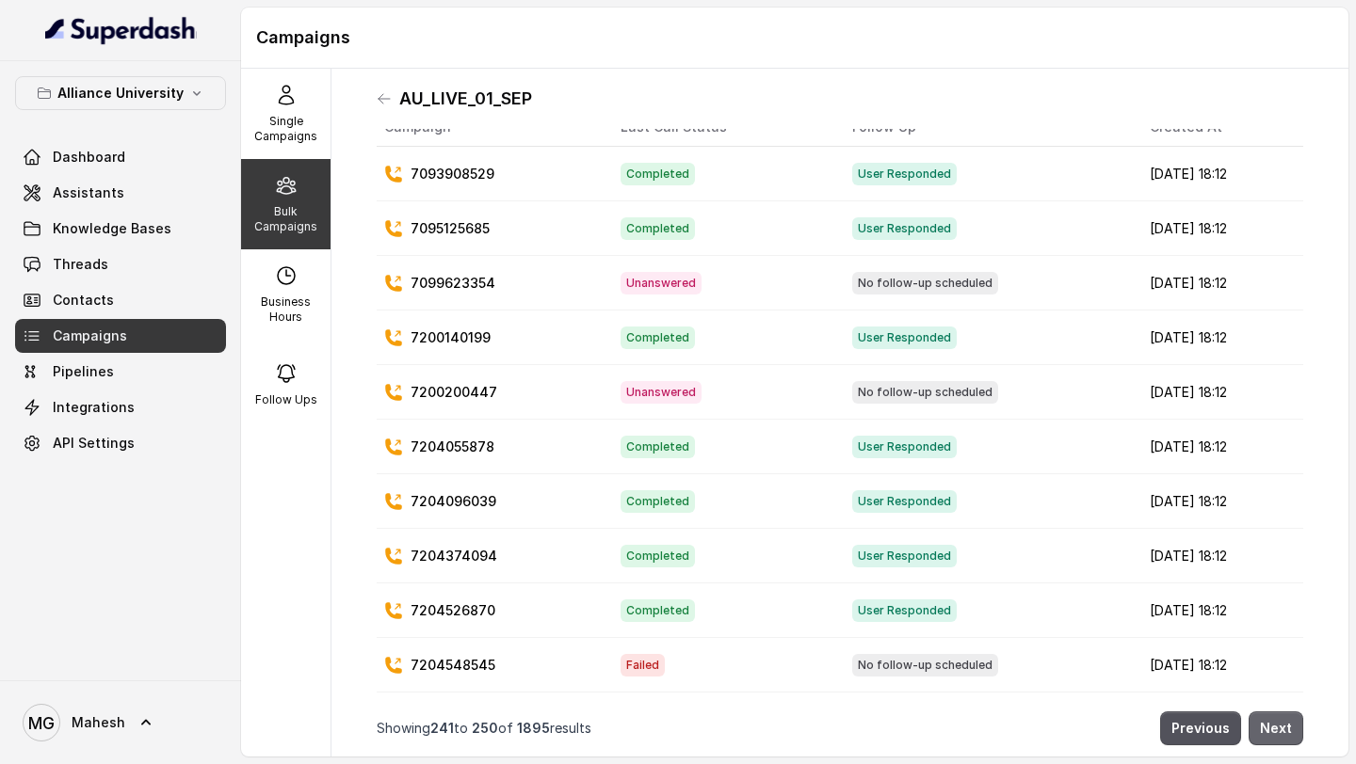
click at [1290, 734] on button "Next" at bounding box center [1275, 729] width 55 height 34
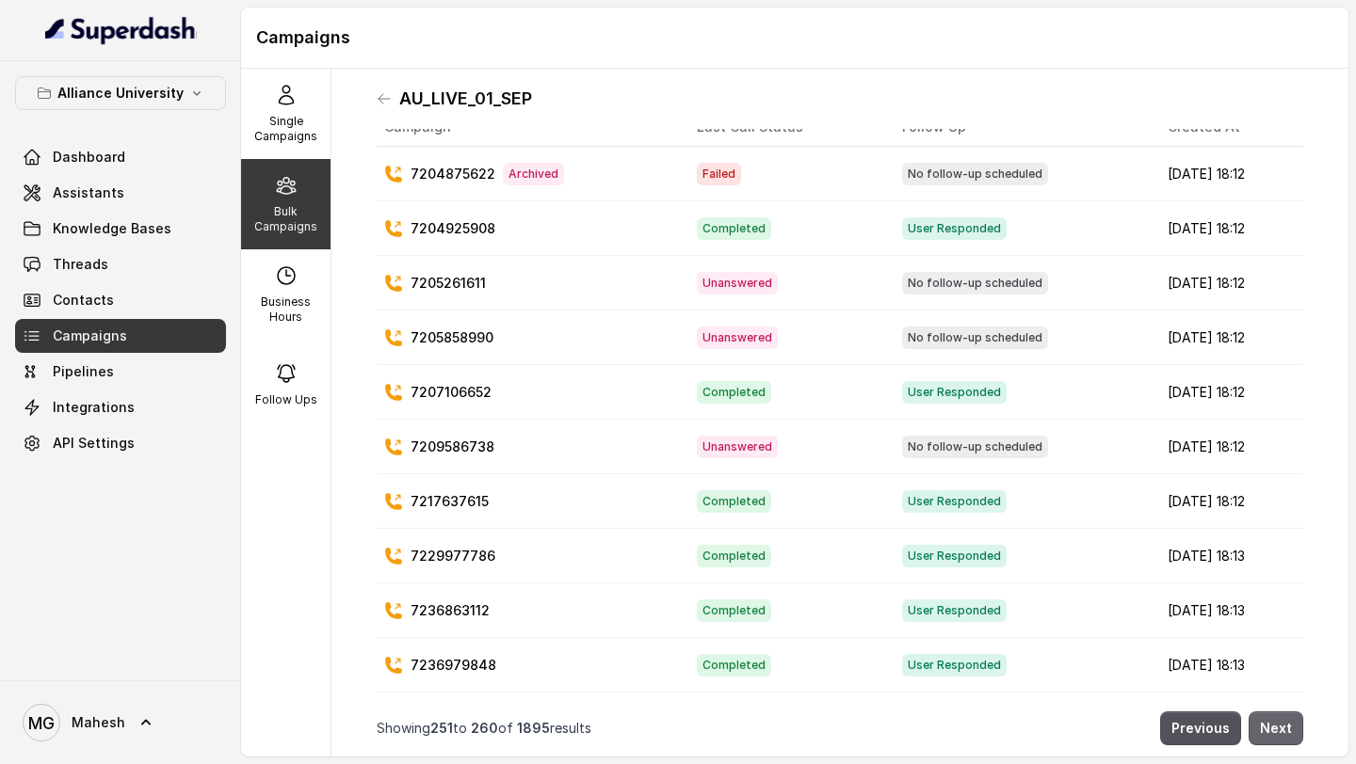
click at [1290, 734] on button "Next" at bounding box center [1275, 729] width 55 height 34
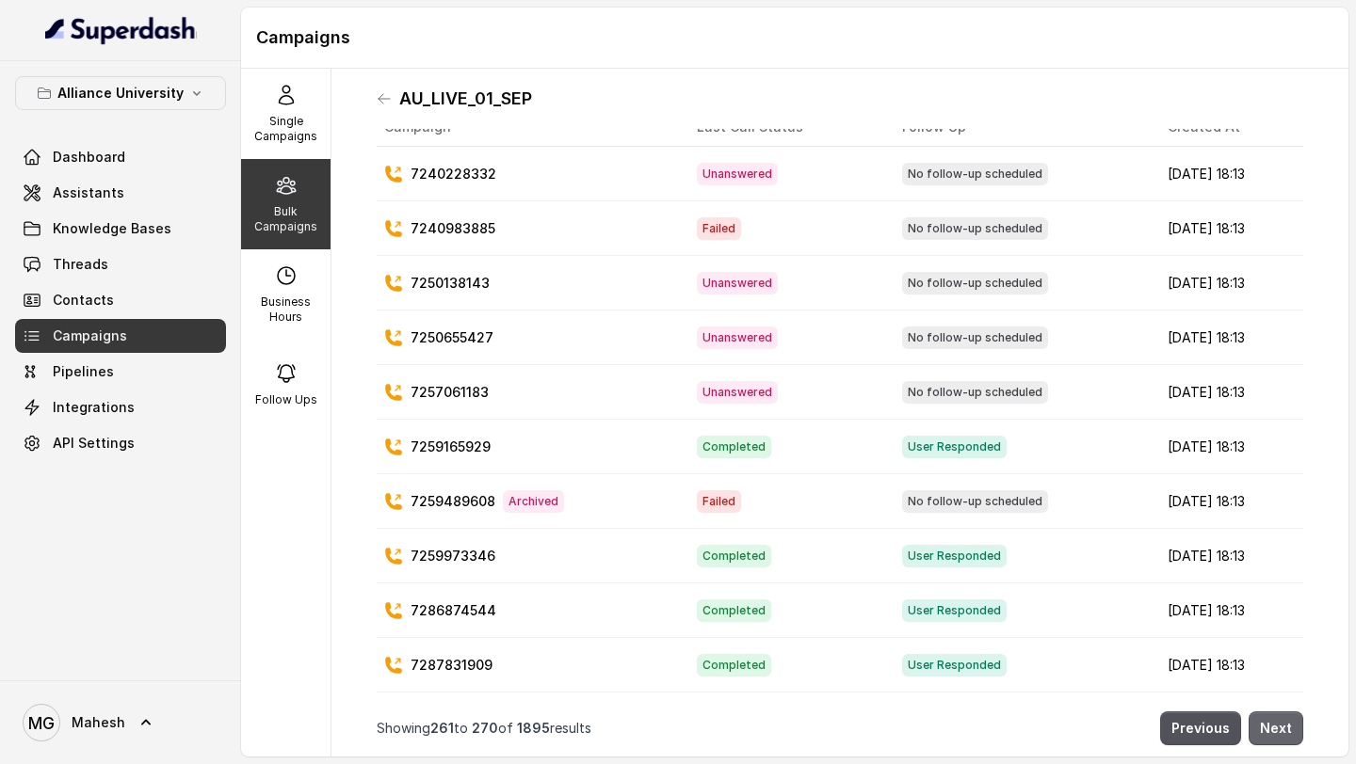
click at [1290, 734] on button "Next" at bounding box center [1275, 729] width 55 height 34
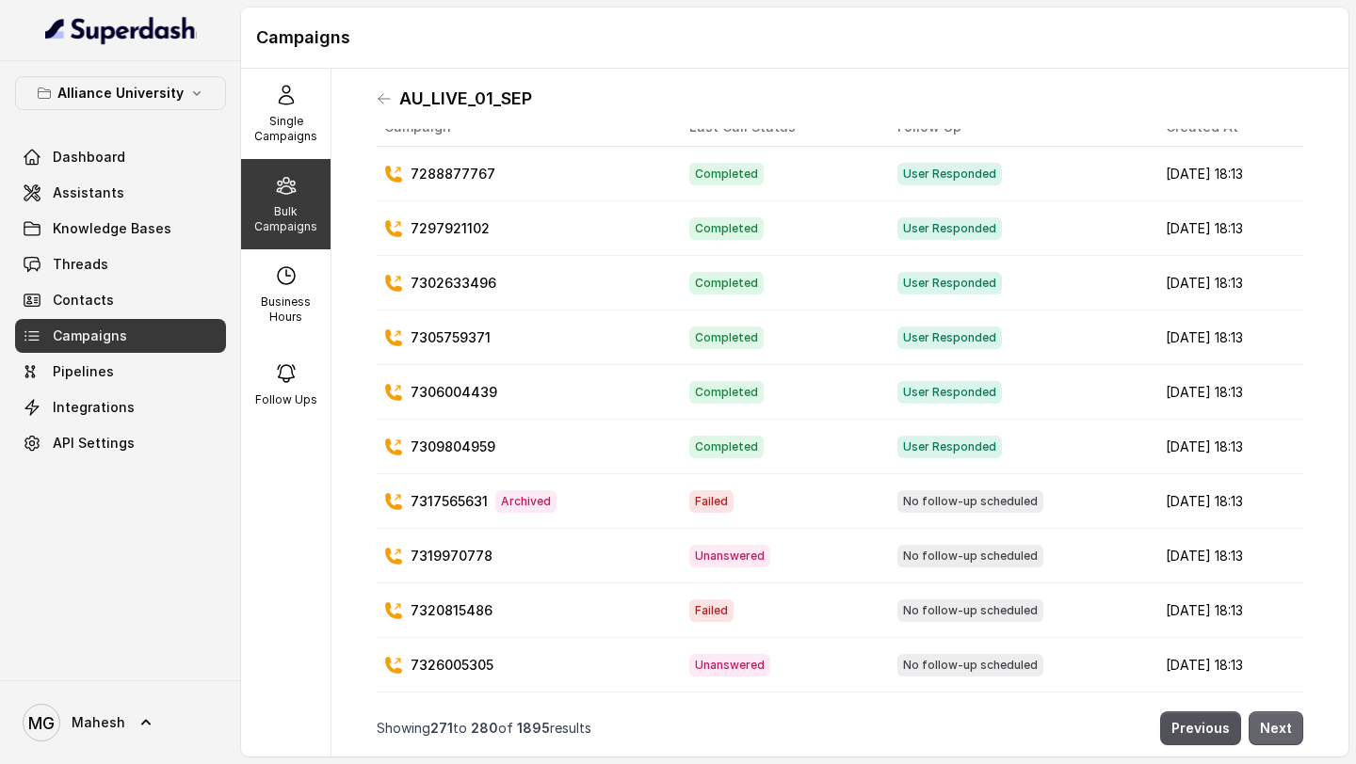
click at [1290, 734] on button "Next" at bounding box center [1275, 729] width 55 height 34
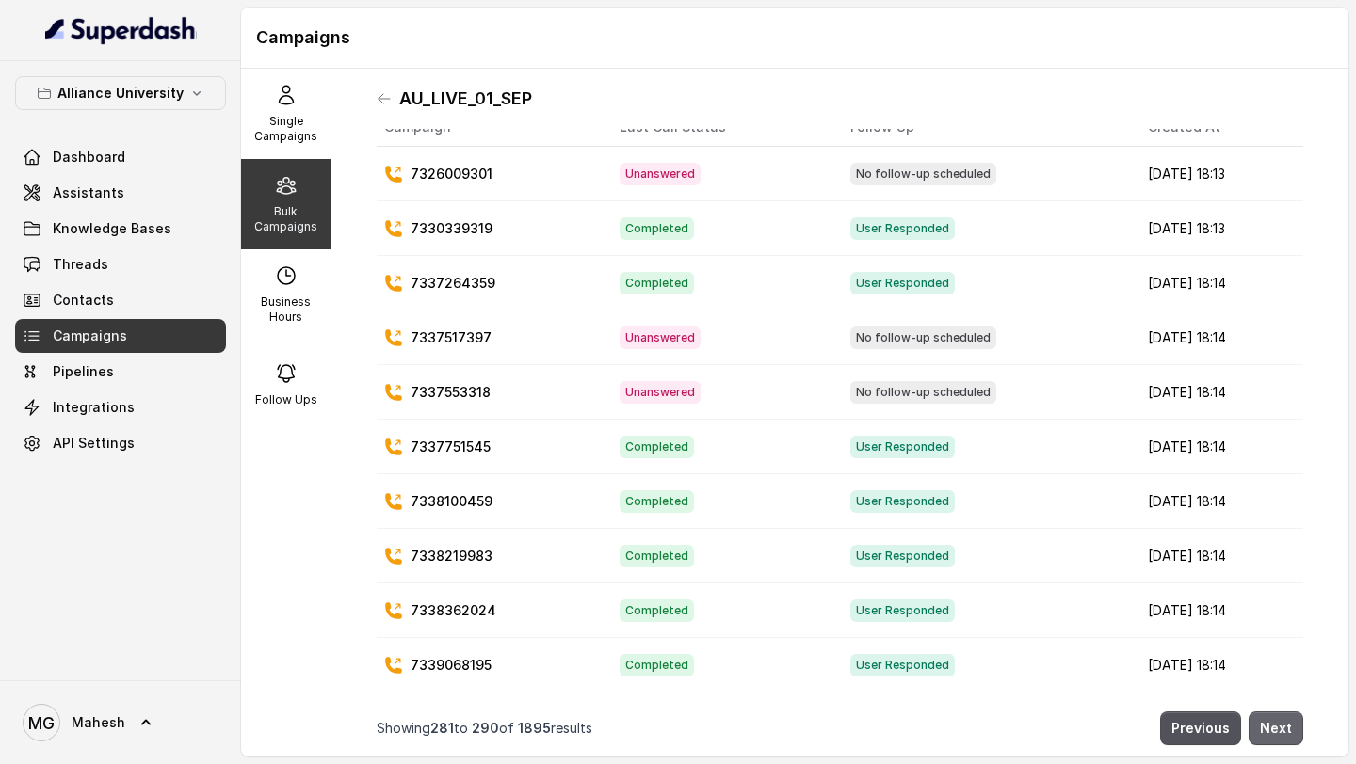
click at [1290, 734] on button "Next" at bounding box center [1275, 729] width 55 height 34
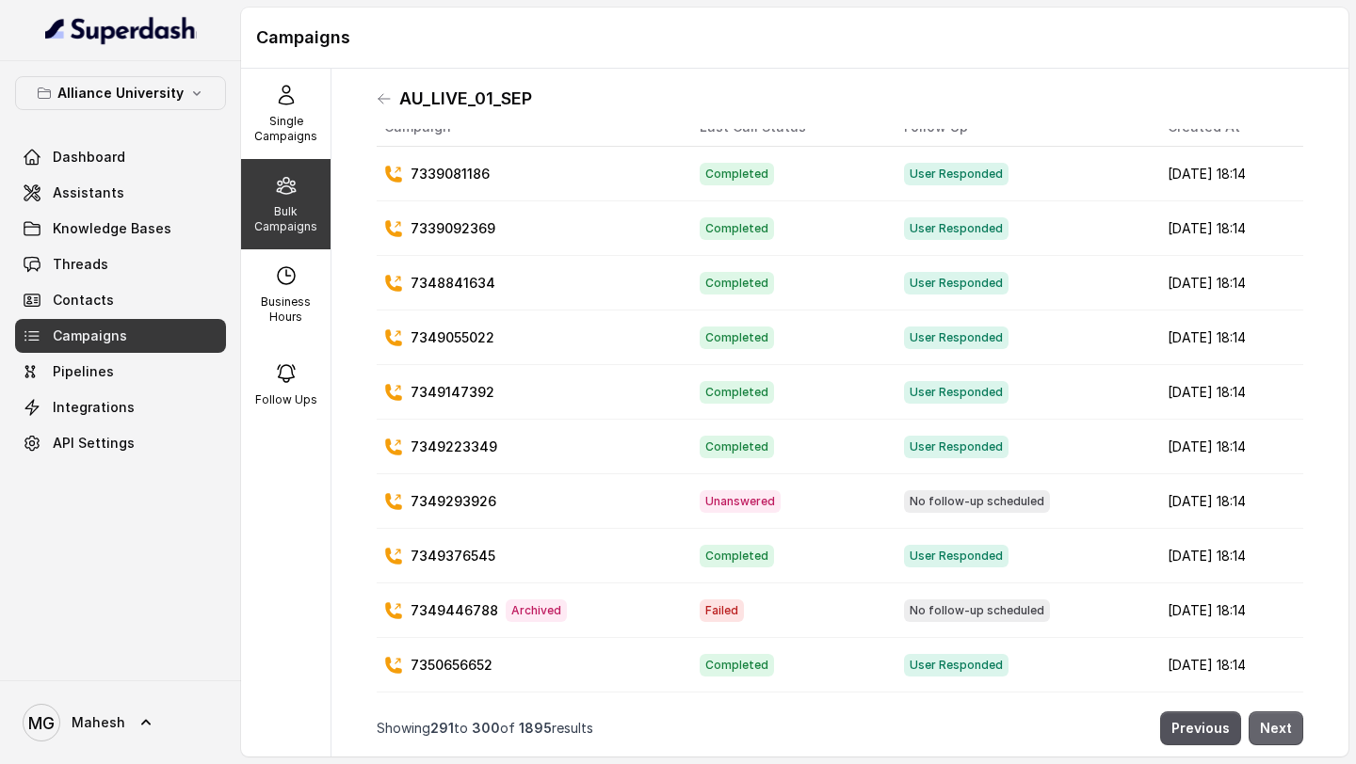
click at [1290, 734] on button "Next" at bounding box center [1275, 729] width 55 height 34
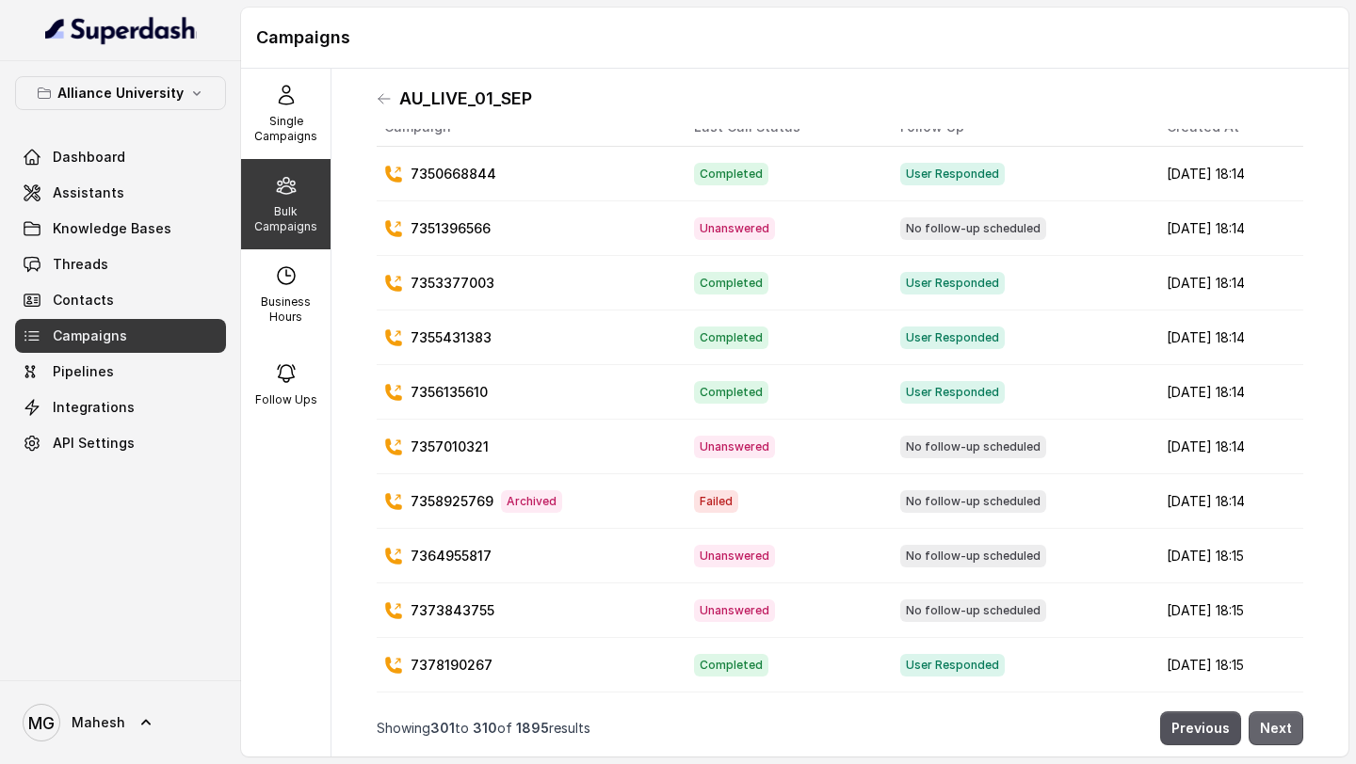
click at [1290, 734] on button "Next" at bounding box center [1275, 729] width 55 height 34
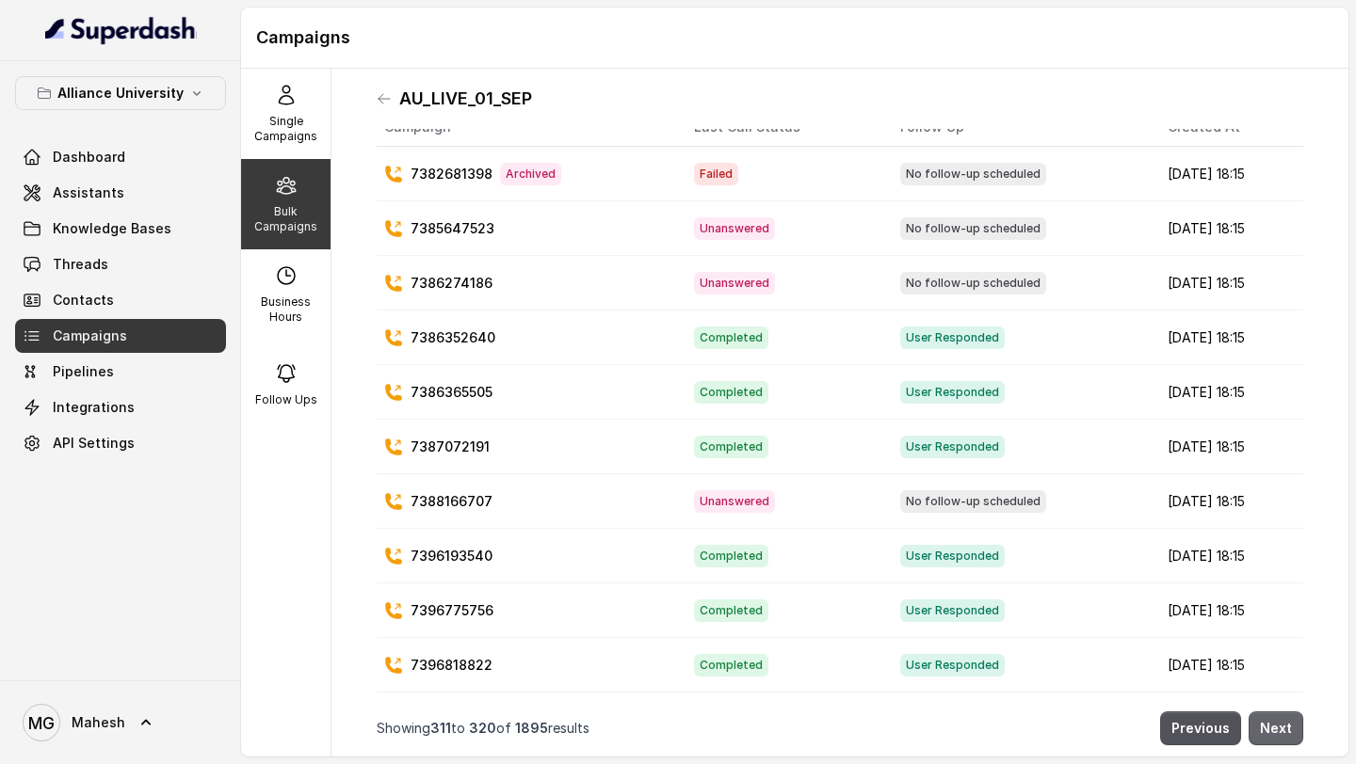
click at [1290, 734] on button "Next" at bounding box center [1275, 729] width 55 height 34
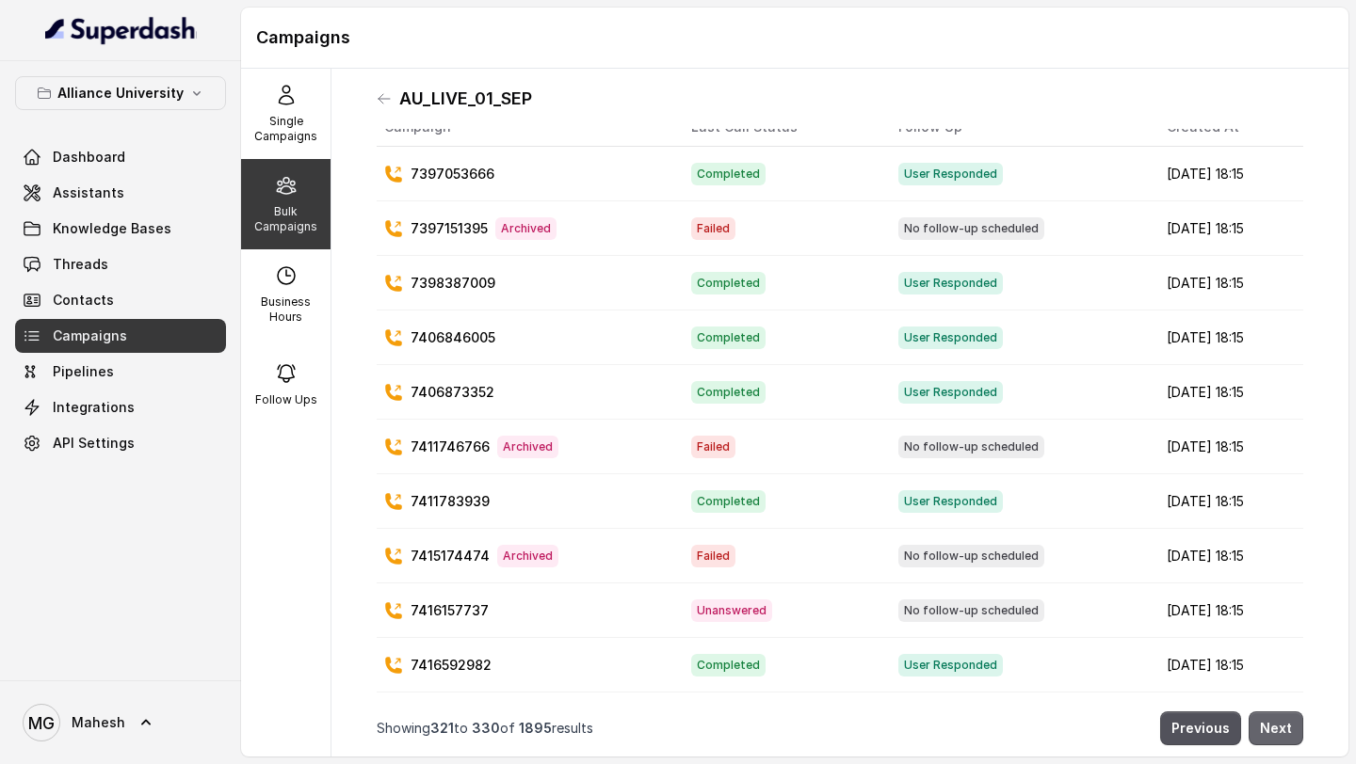
click at [1290, 734] on button "Next" at bounding box center [1275, 729] width 55 height 34
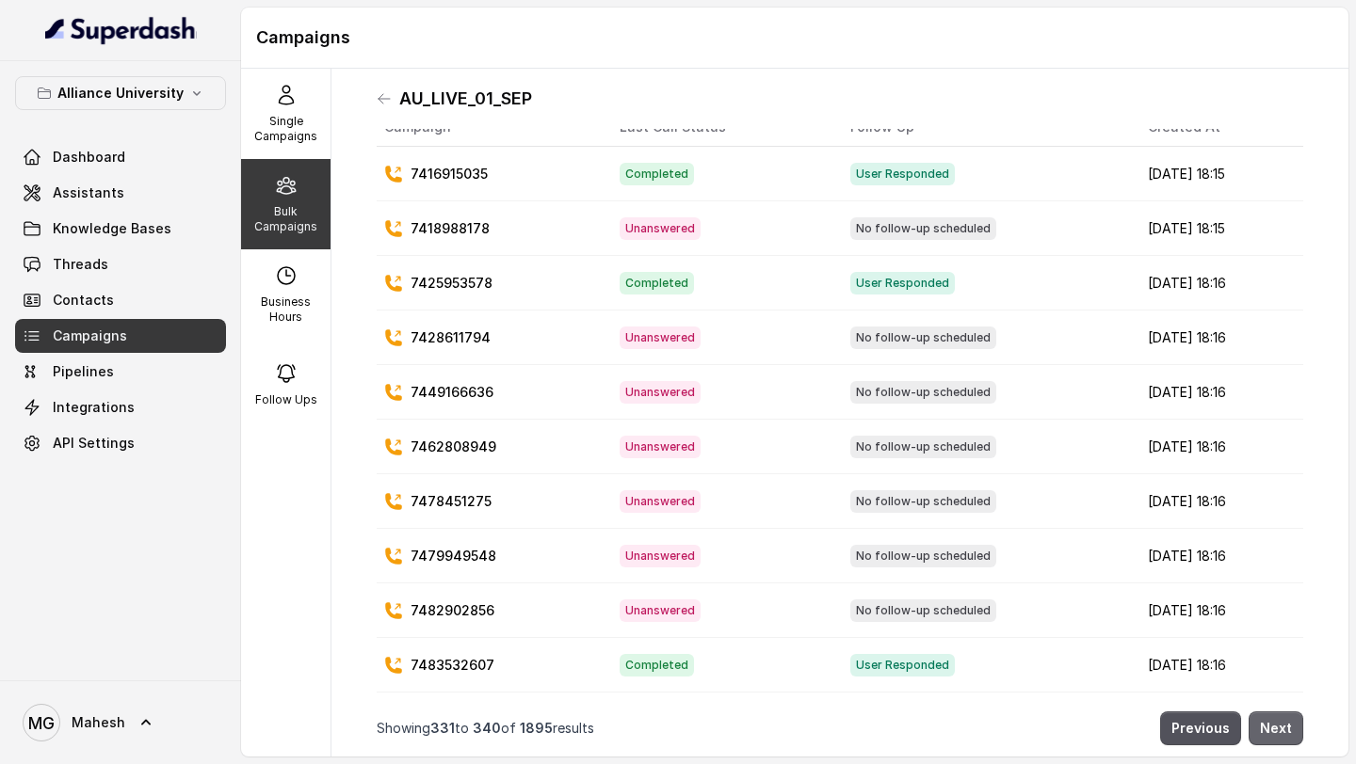
click at [1290, 734] on button "Next" at bounding box center [1275, 729] width 55 height 34
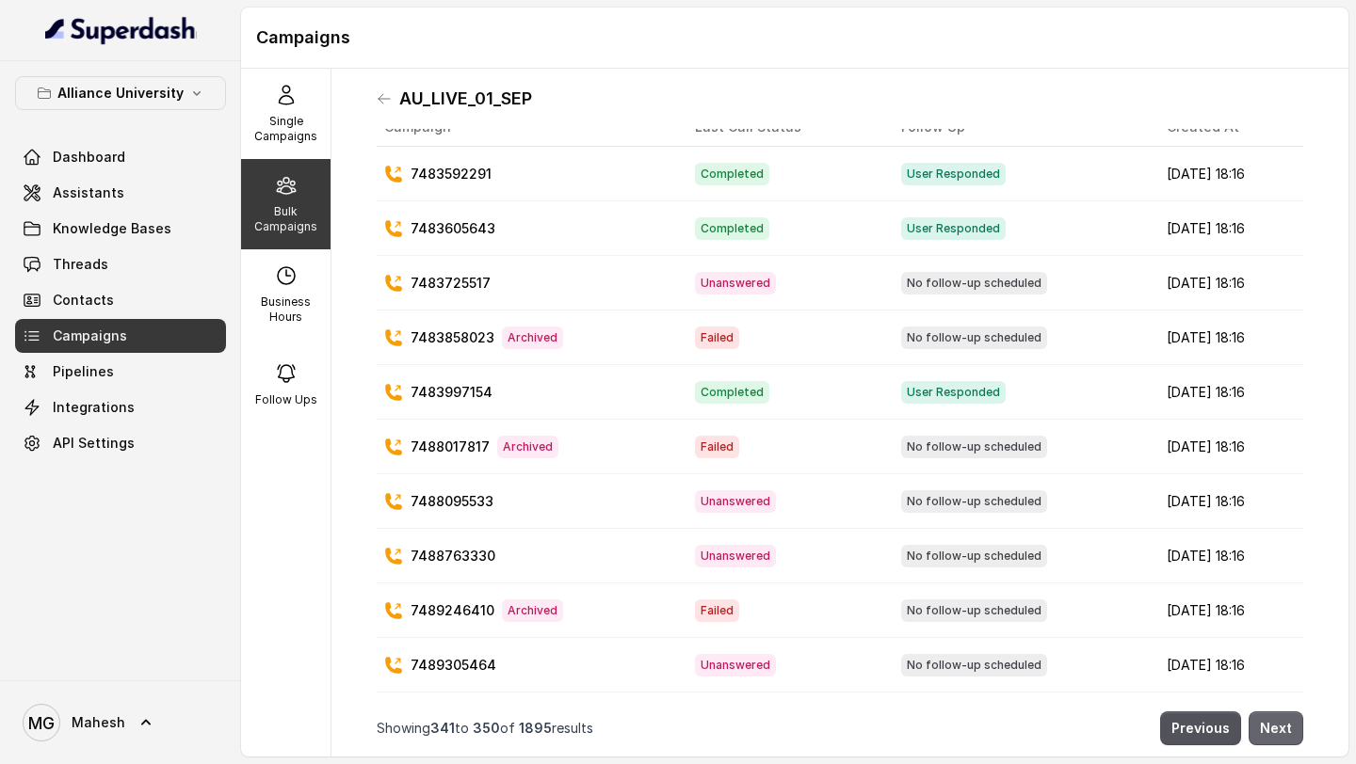
click at [1290, 734] on button "Next" at bounding box center [1275, 729] width 55 height 34
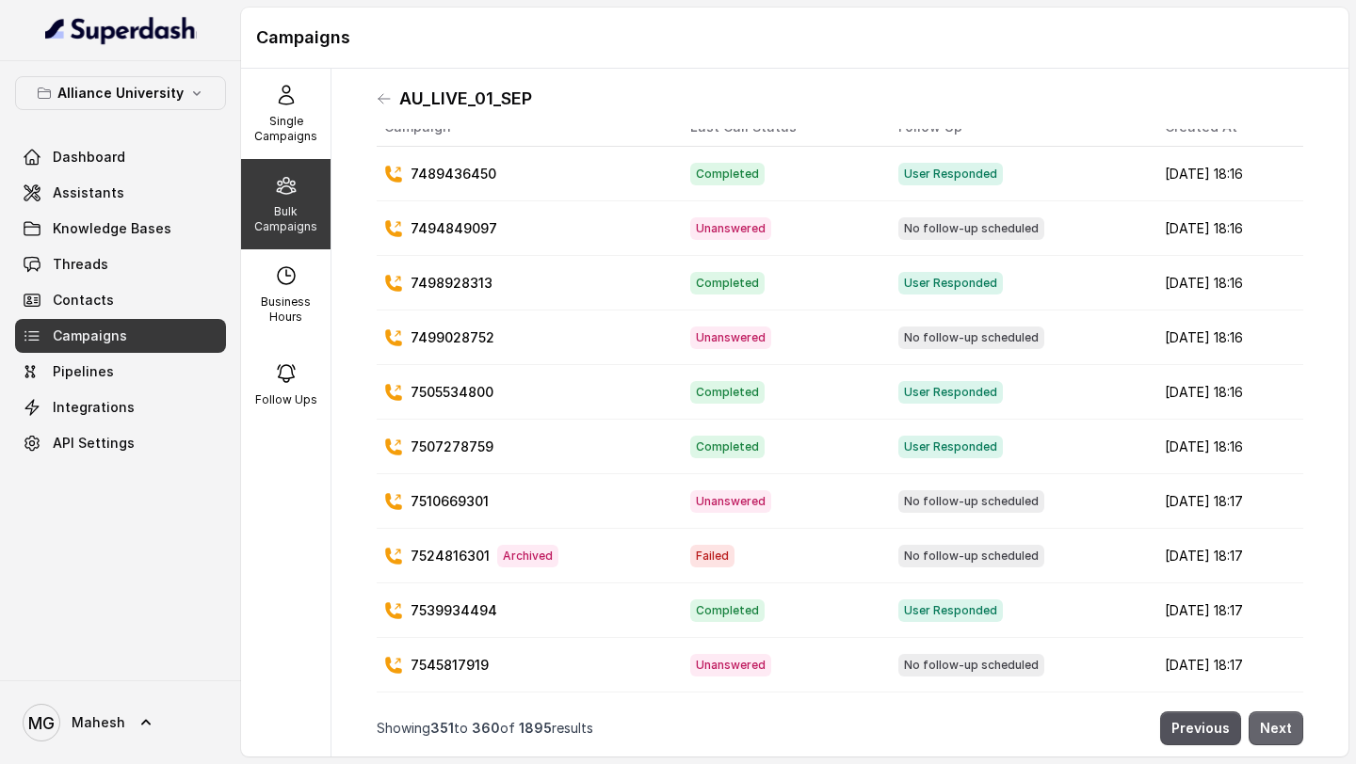
click at [1290, 734] on button "Next" at bounding box center [1275, 729] width 55 height 34
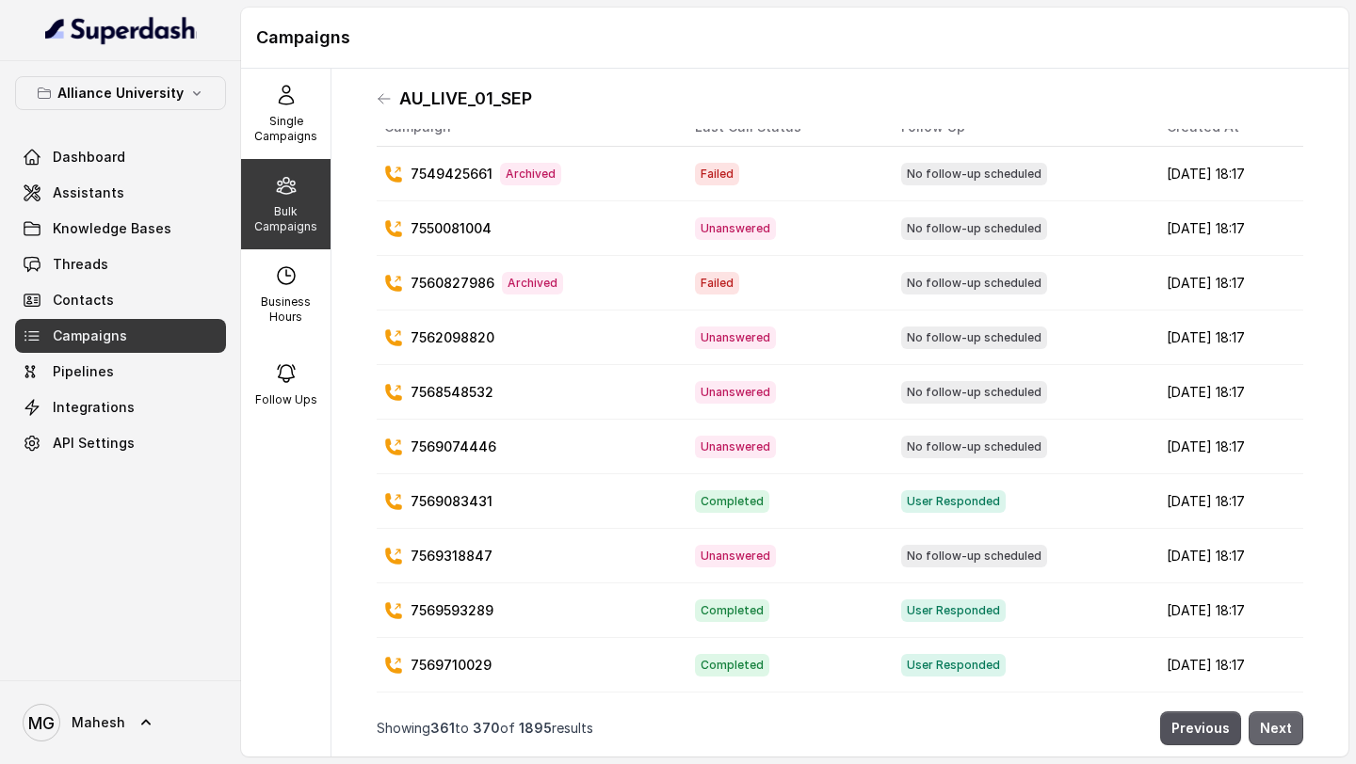
click at [1290, 734] on button "Next" at bounding box center [1275, 729] width 55 height 34
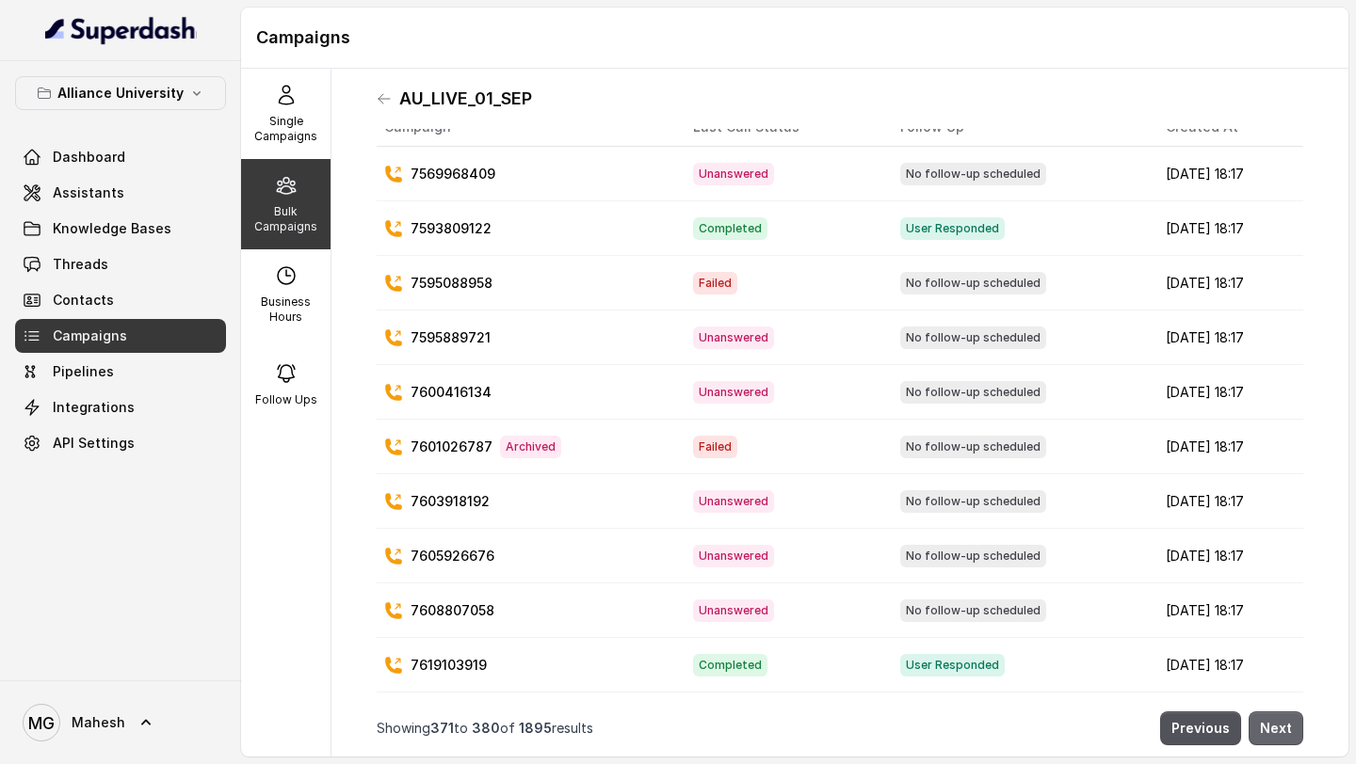
click at [1290, 734] on button "Next" at bounding box center [1275, 729] width 55 height 34
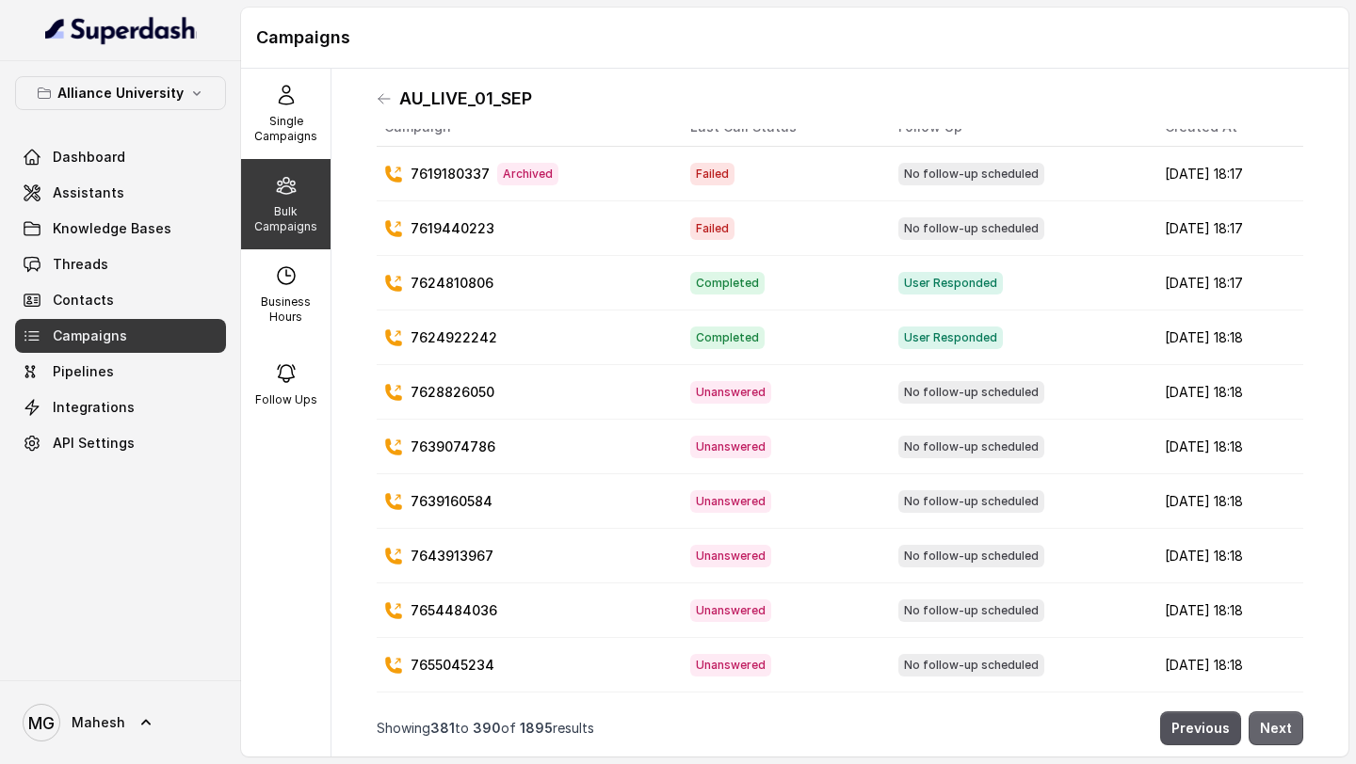
click at [1290, 734] on button "Next" at bounding box center [1275, 729] width 55 height 34
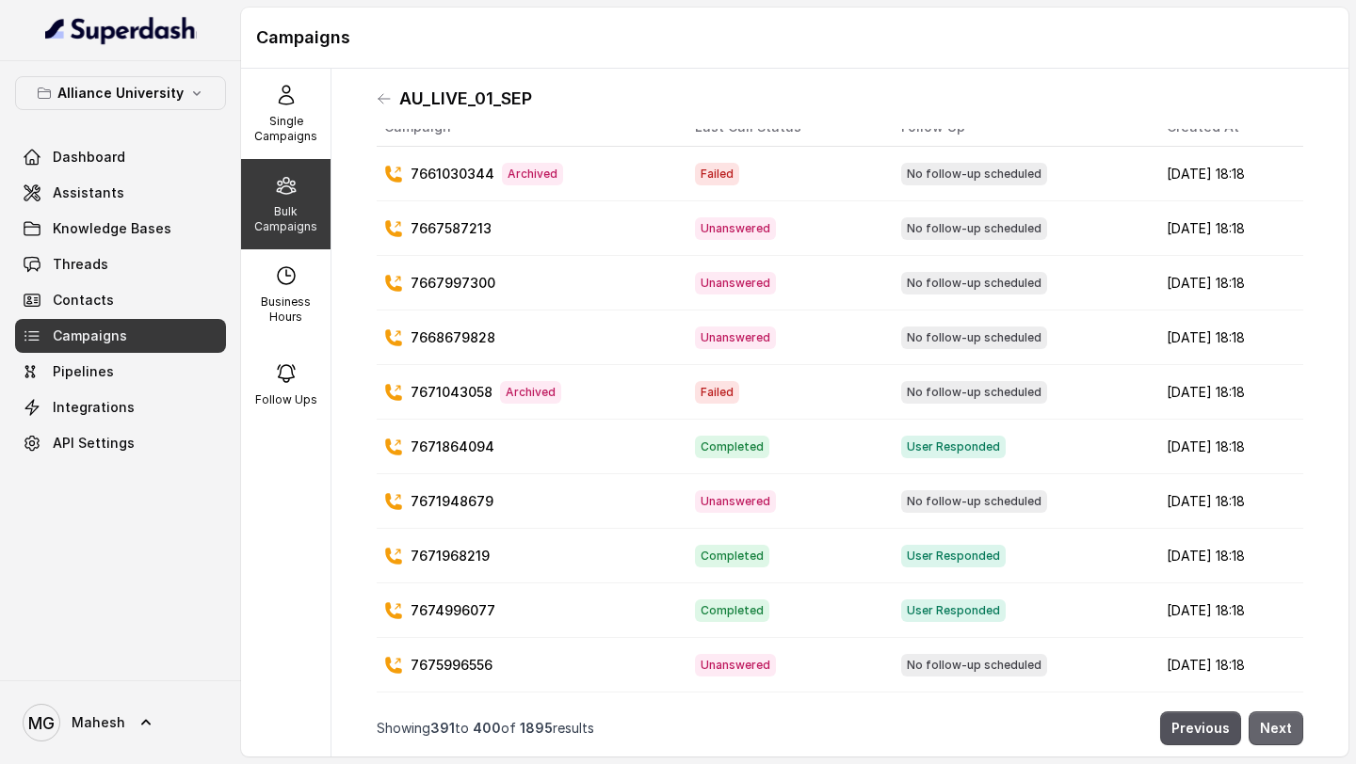
click at [1290, 734] on button "Next" at bounding box center [1275, 729] width 55 height 34
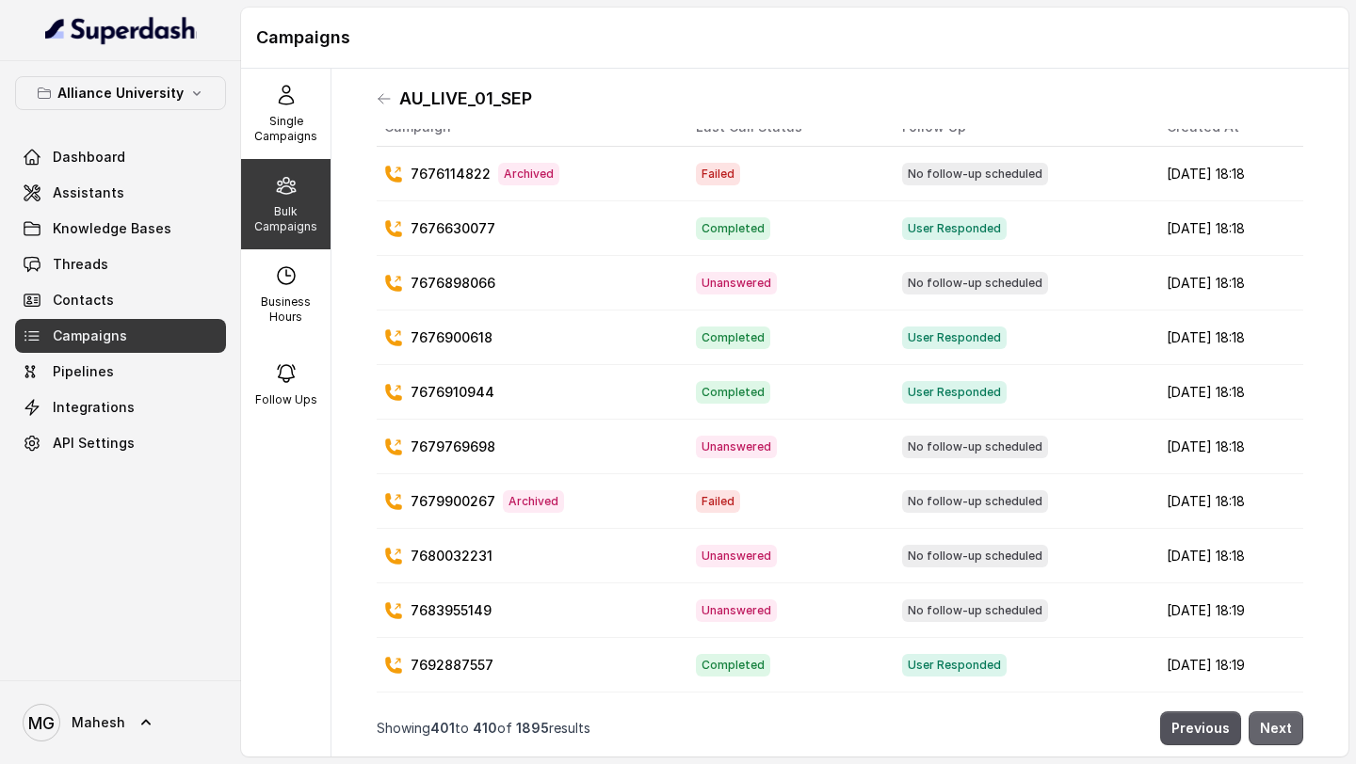
click at [1290, 734] on button "Next" at bounding box center [1275, 729] width 55 height 34
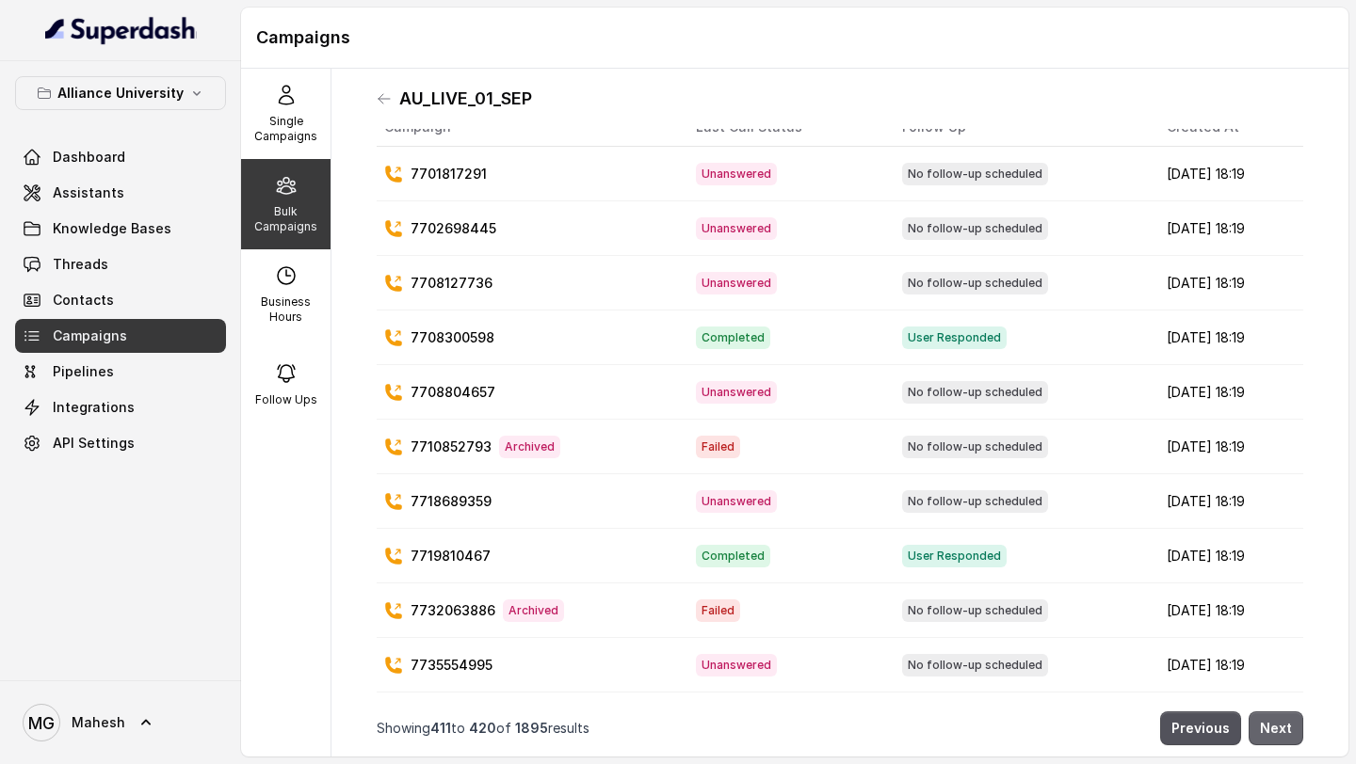
click at [1290, 734] on button "Next" at bounding box center [1275, 729] width 55 height 34
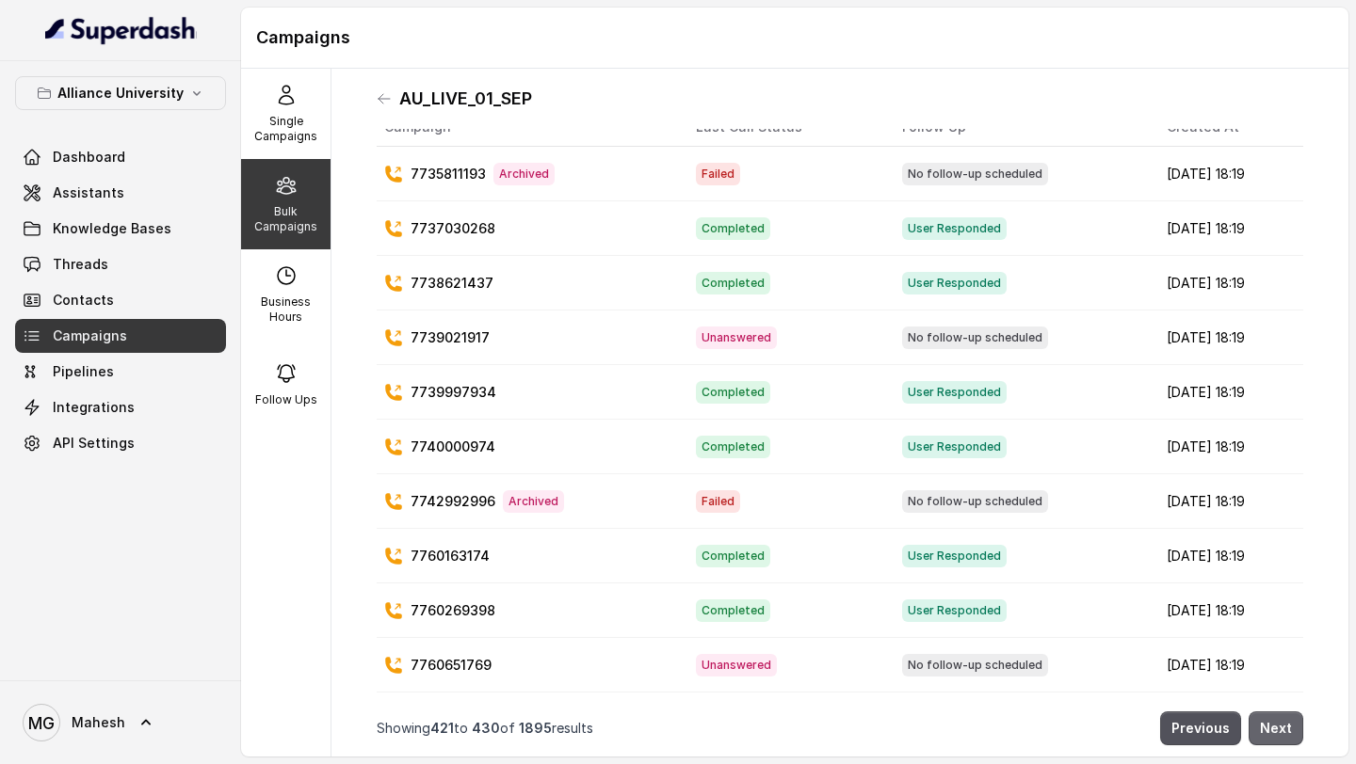
click at [1290, 734] on button "Next" at bounding box center [1275, 729] width 55 height 34
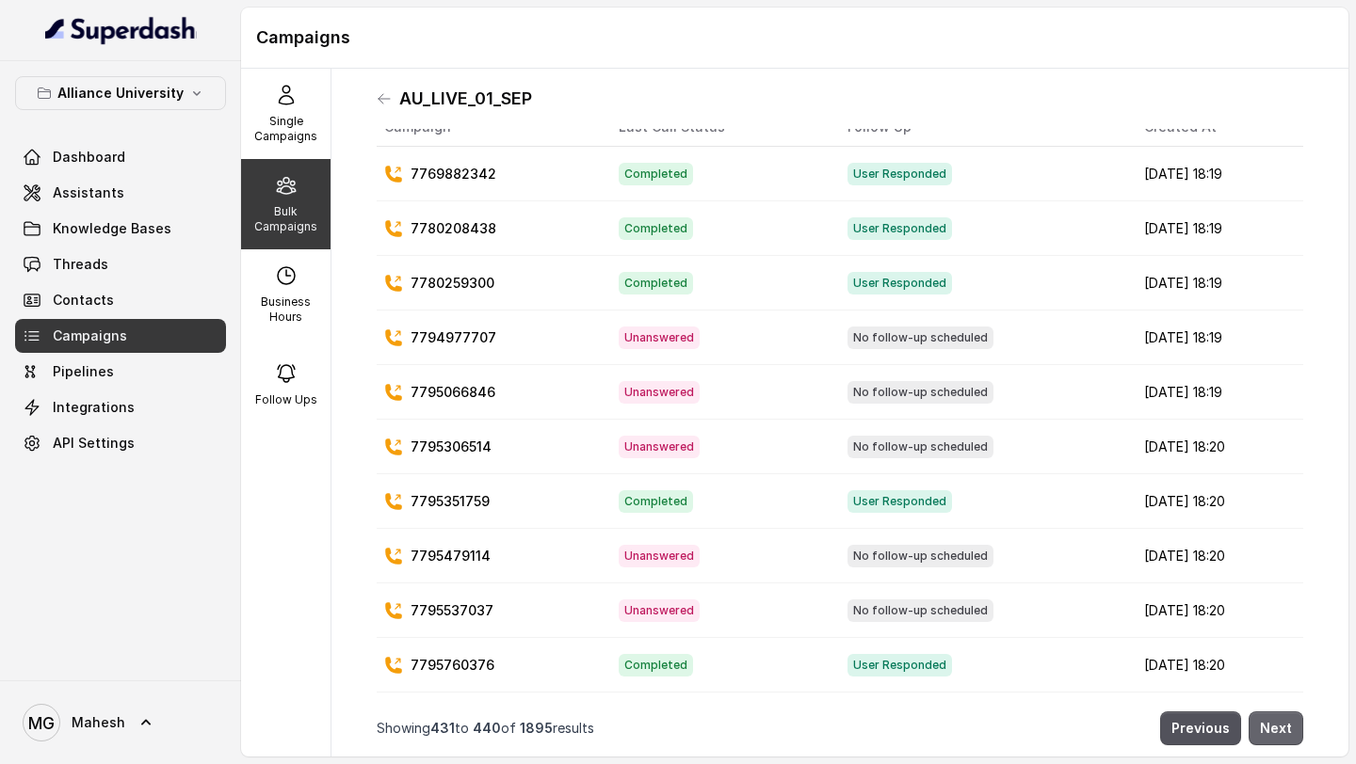
click at [1290, 734] on button "Next" at bounding box center [1275, 729] width 55 height 34
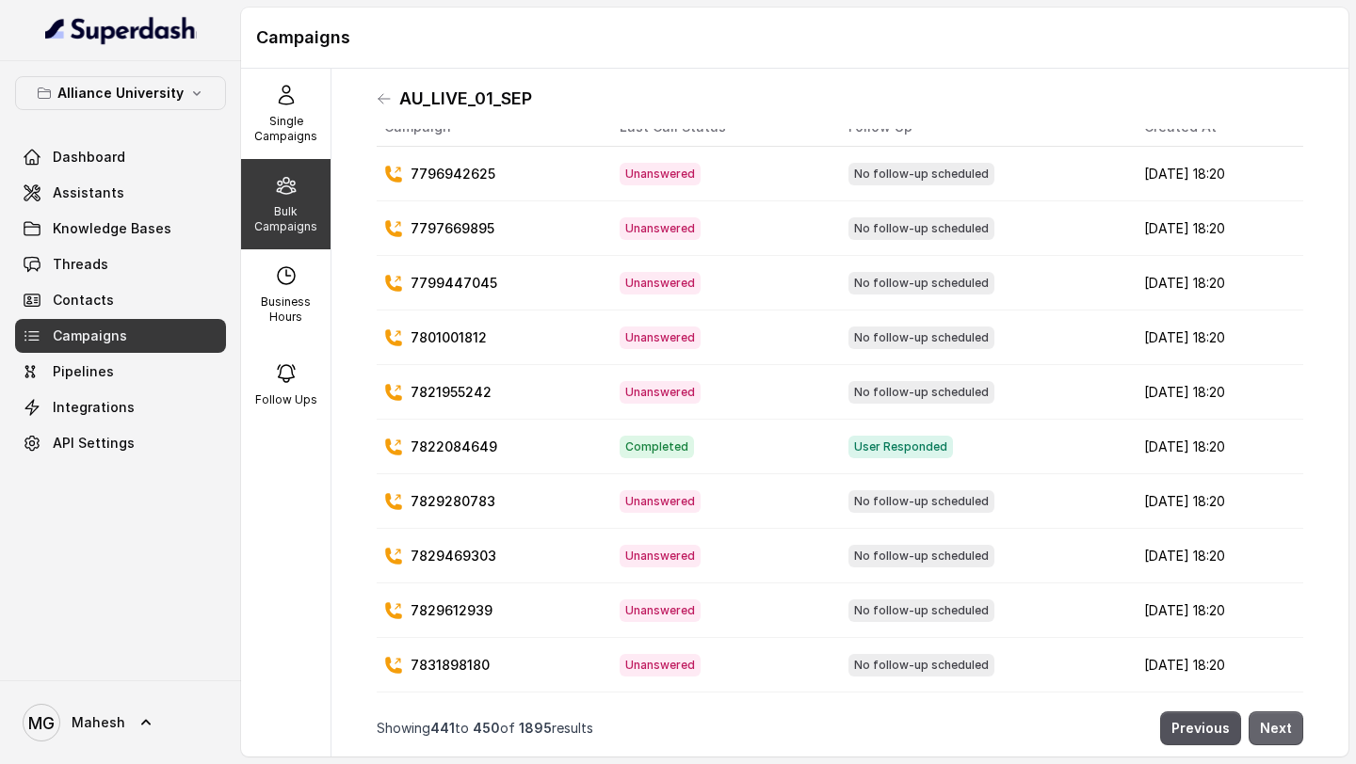
click at [1290, 734] on button "Next" at bounding box center [1275, 729] width 55 height 34
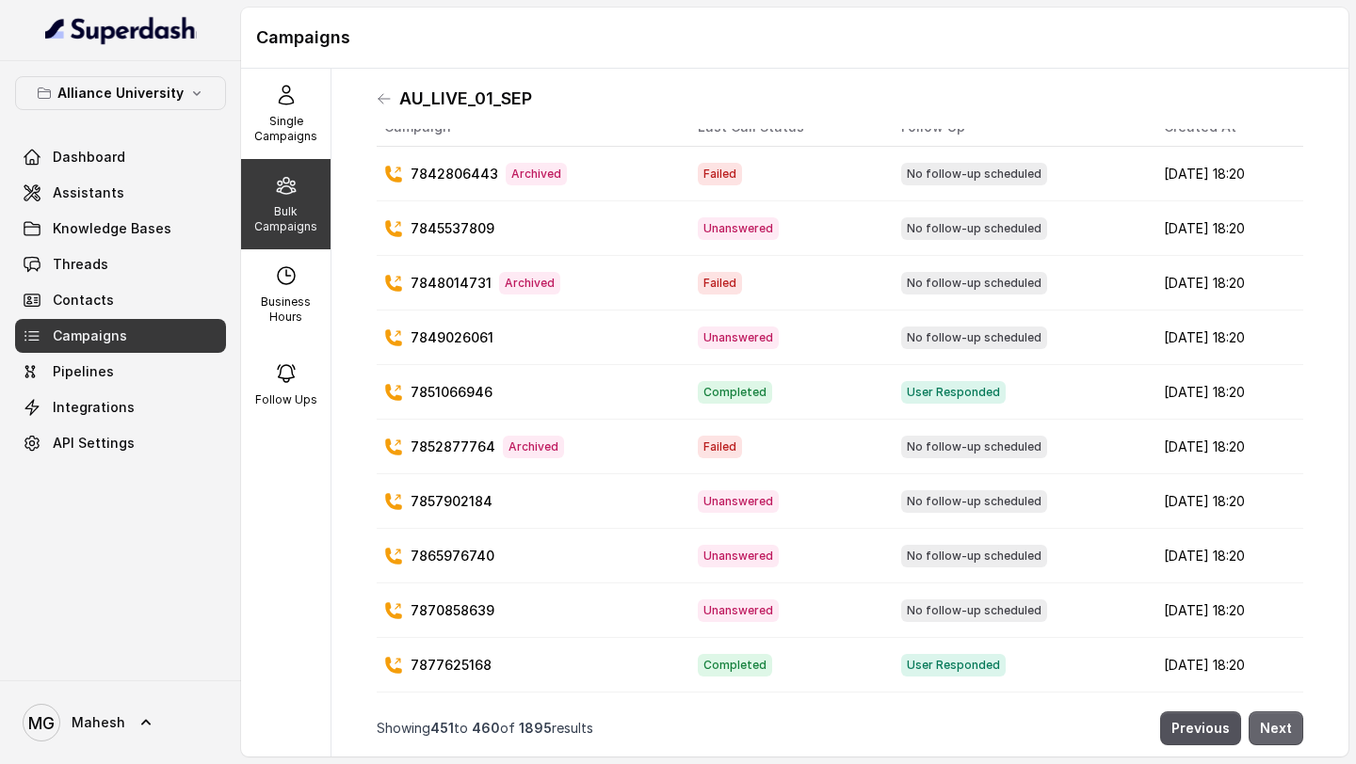
click at [1290, 734] on button "Next" at bounding box center [1275, 729] width 55 height 34
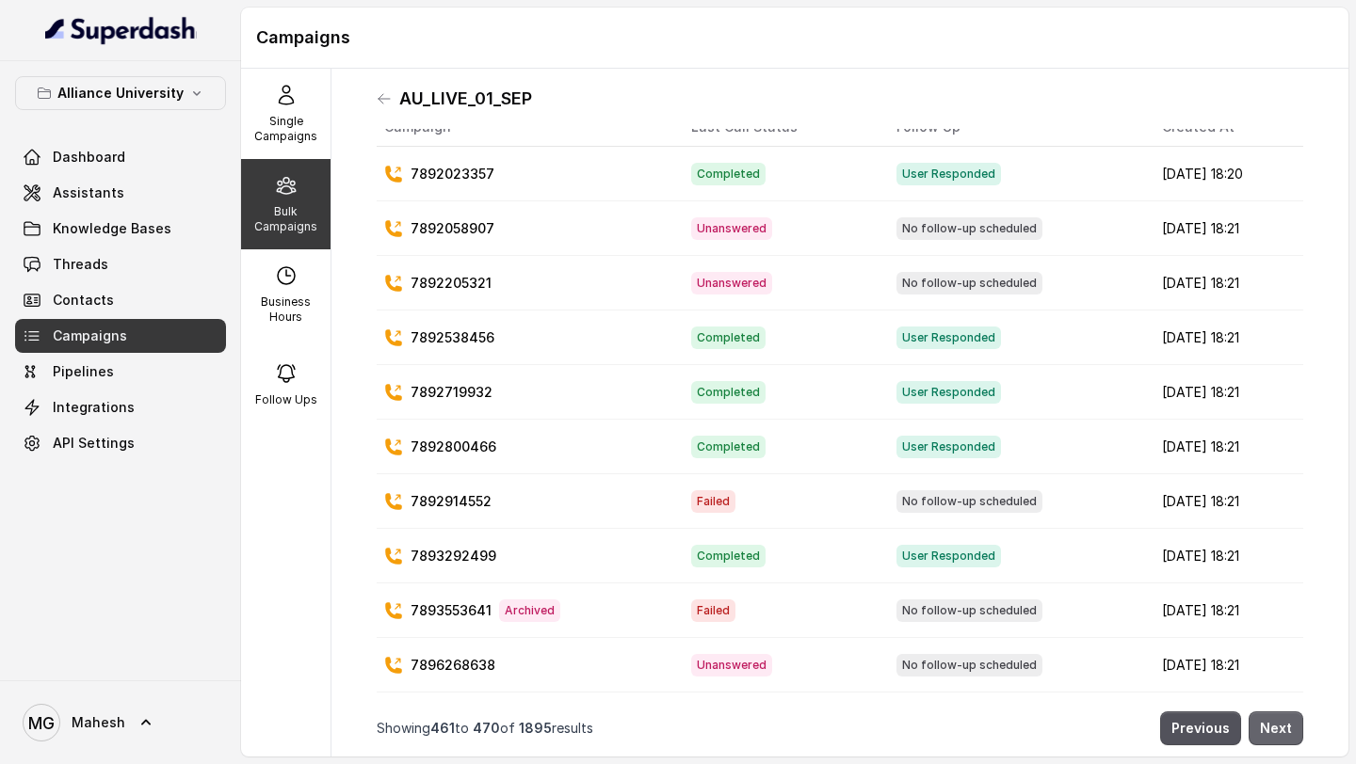
click at [1290, 734] on button "Next" at bounding box center [1275, 729] width 55 height 34
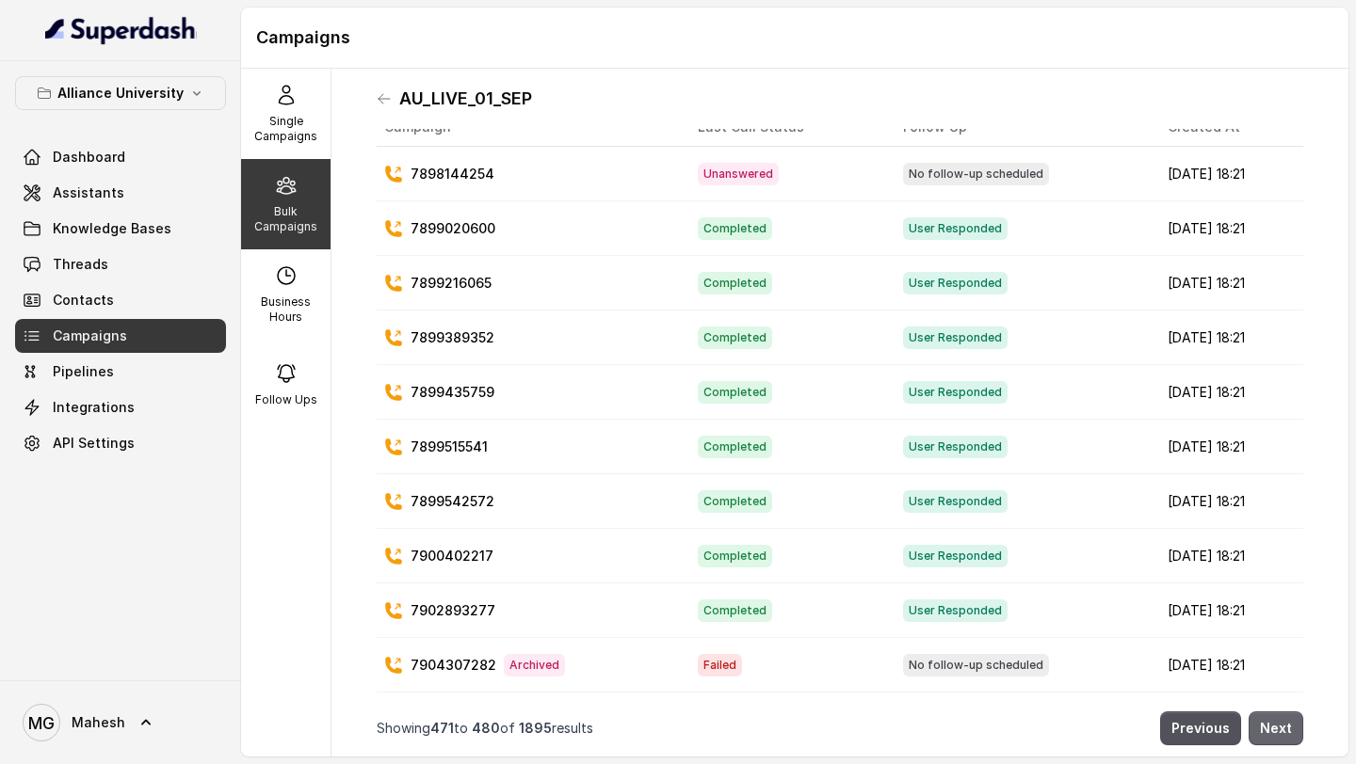
click at [1290, 734] on button "Next" at bounding box center [1275, 729] width 55 height 34
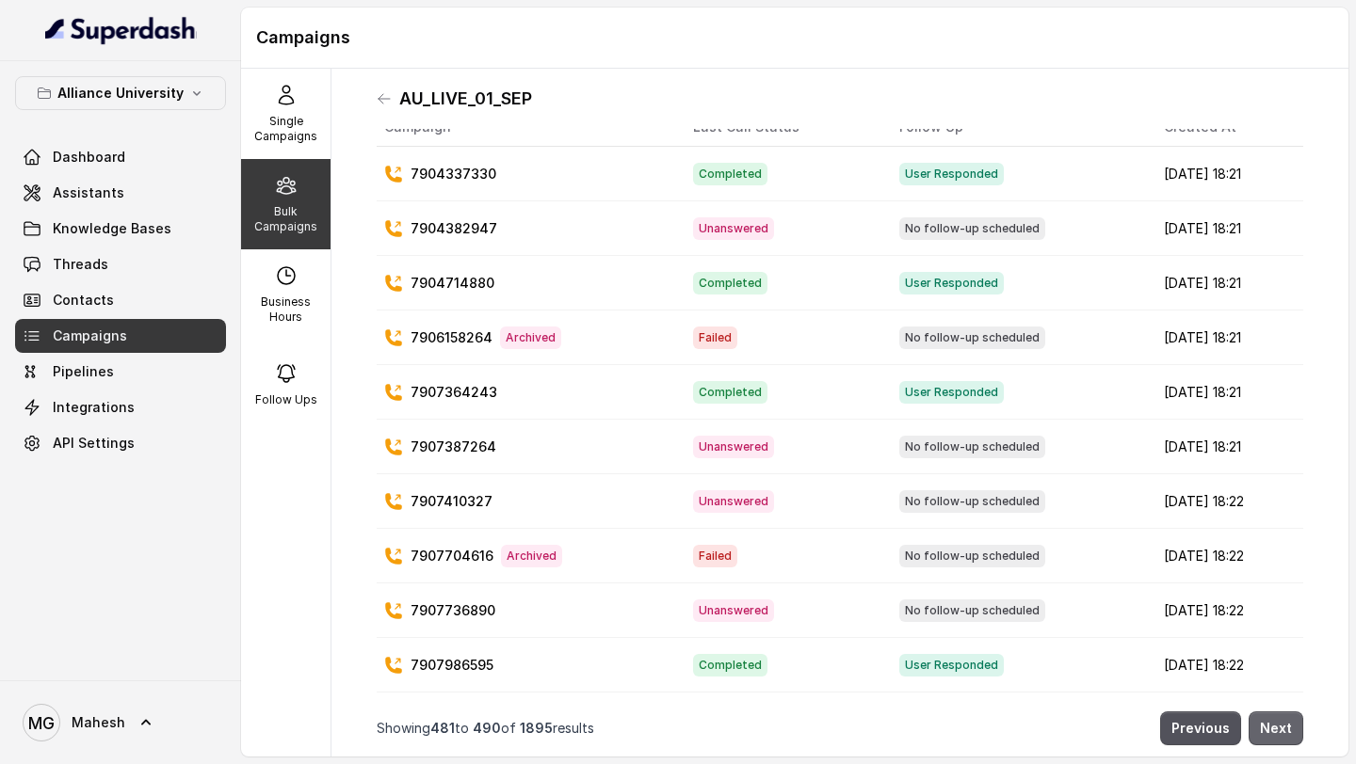
click at [1290, 734] on button "Next" at bounding box center [1275, 729] width 55 height 34
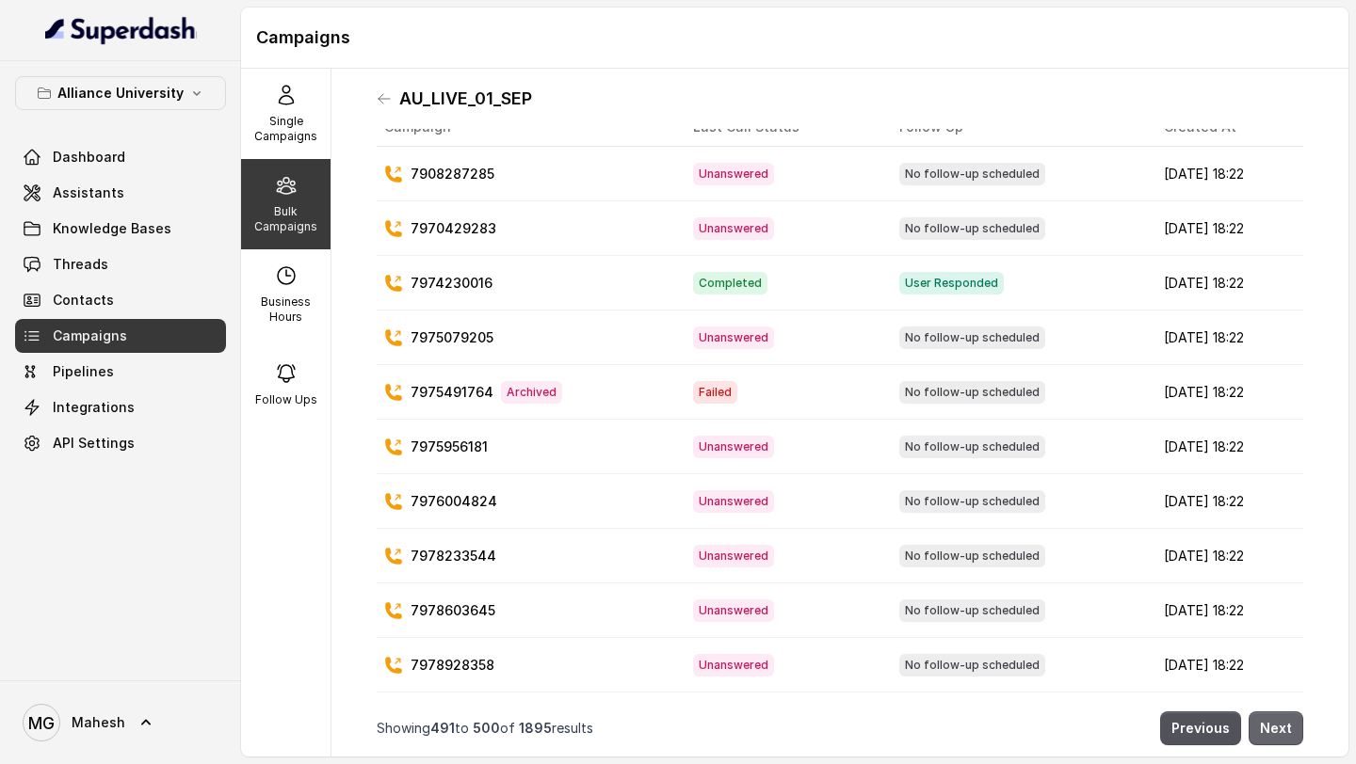
click at [1290, 734] on button "Next" at bounding box center [1275, 729] width 55 height 34
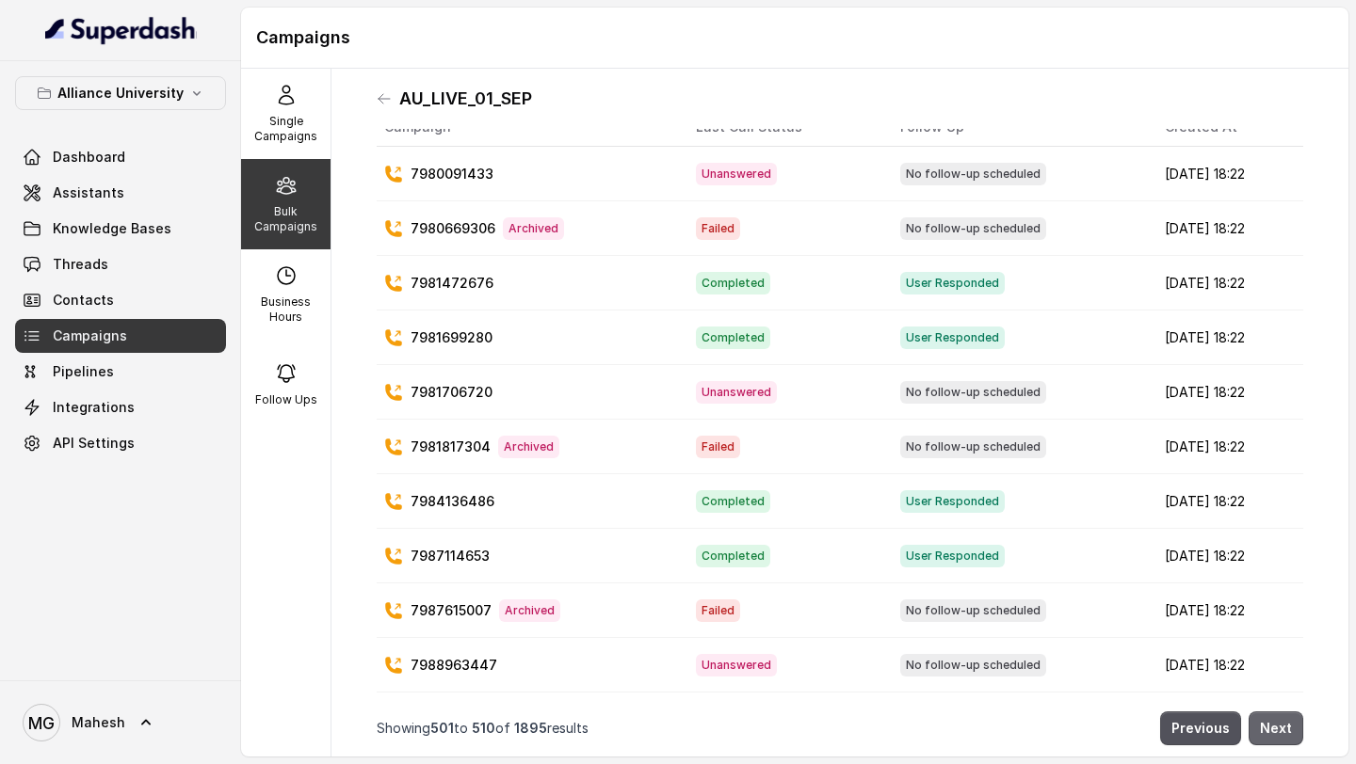
click at [1290, 734] on button "Next" at bounding box center [1275, 729] width 55 height 34
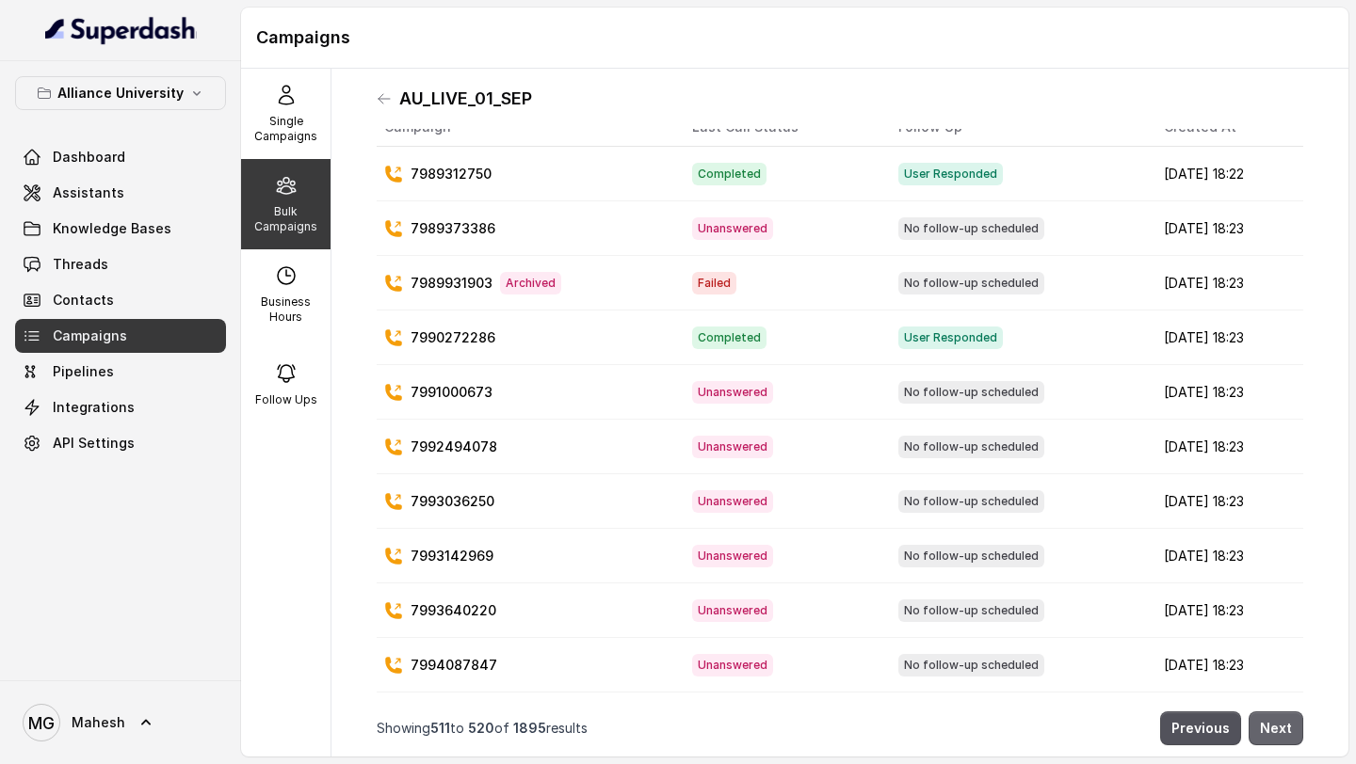
click at [1290, 734] on button "Next" at bounding box center [1275, 729] width 55 height 34
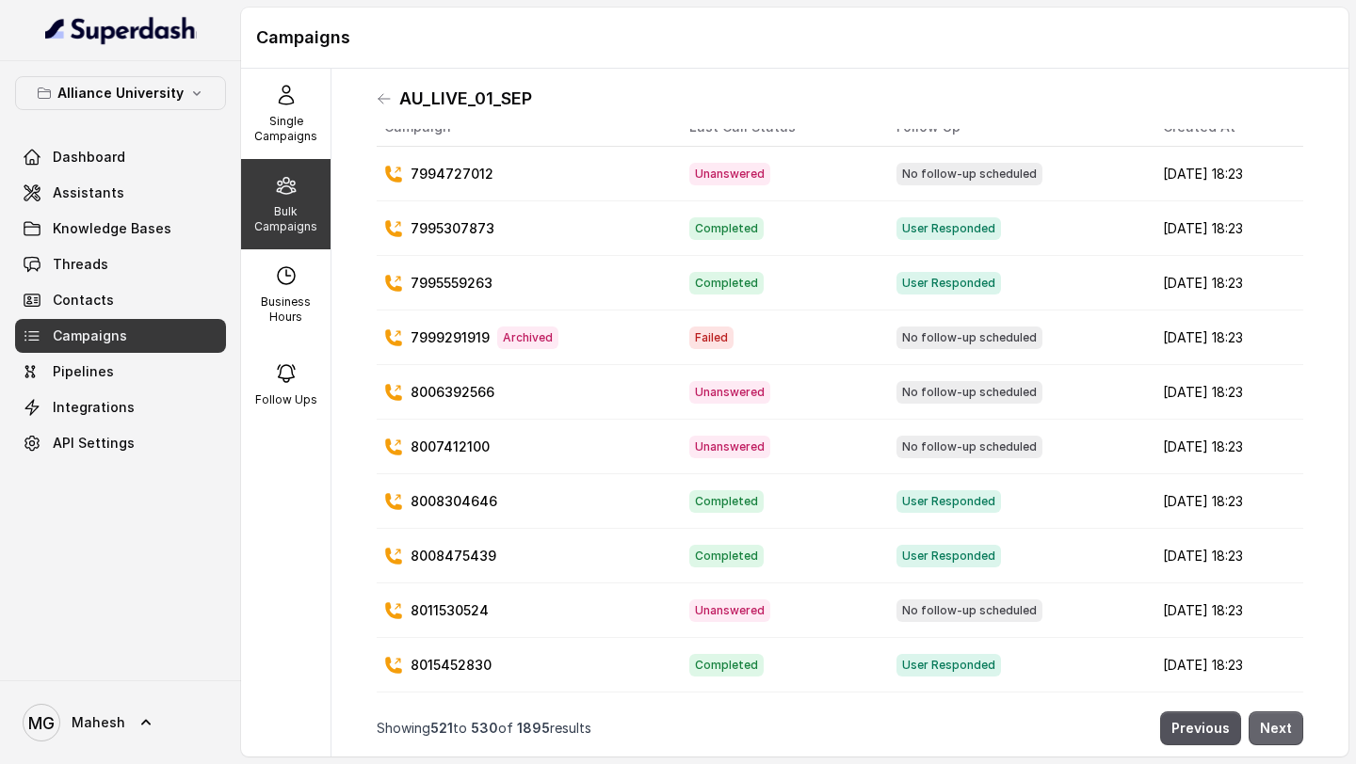
click at [1290, 734] on button "Next" at bounding box center [1275, 729] width 55 height 34
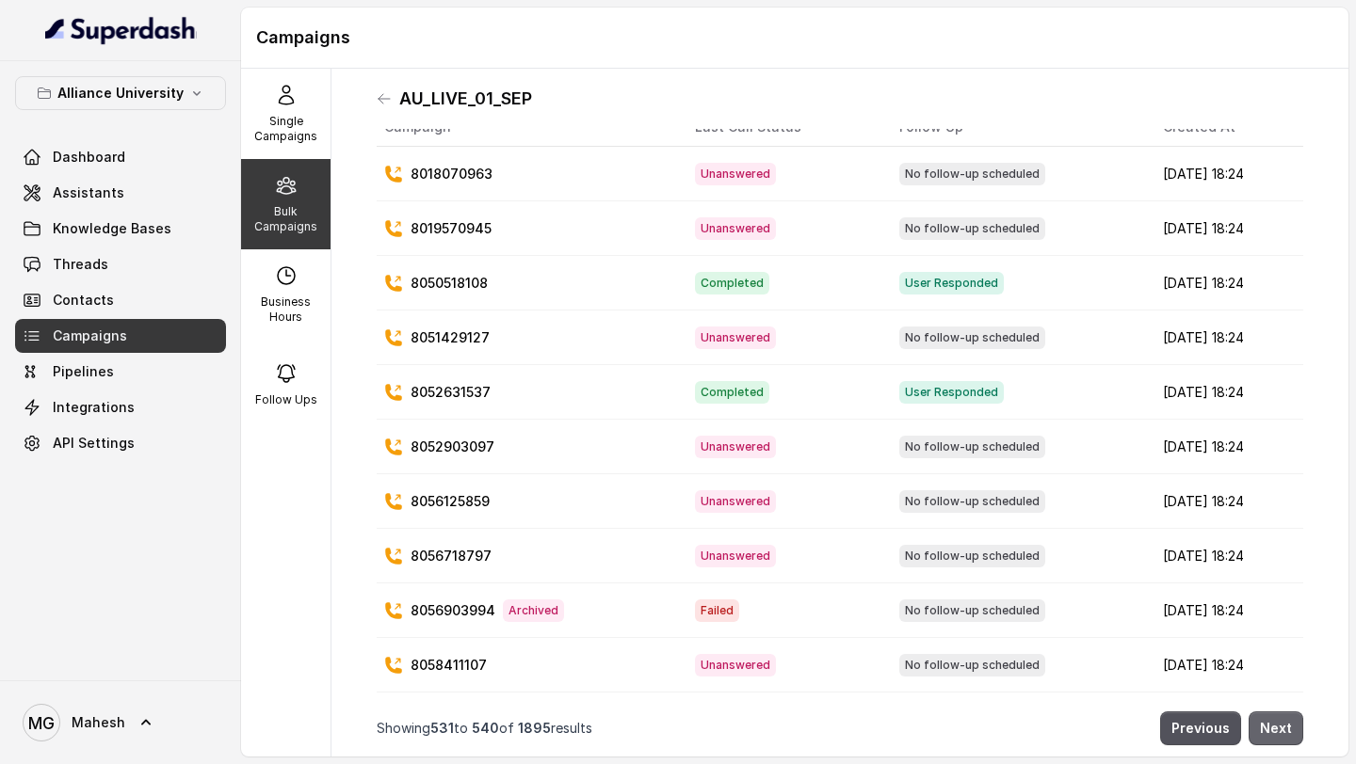
click at [1290, 734] on button "Next" at bounding box center [1275, 729] width 55 height 34
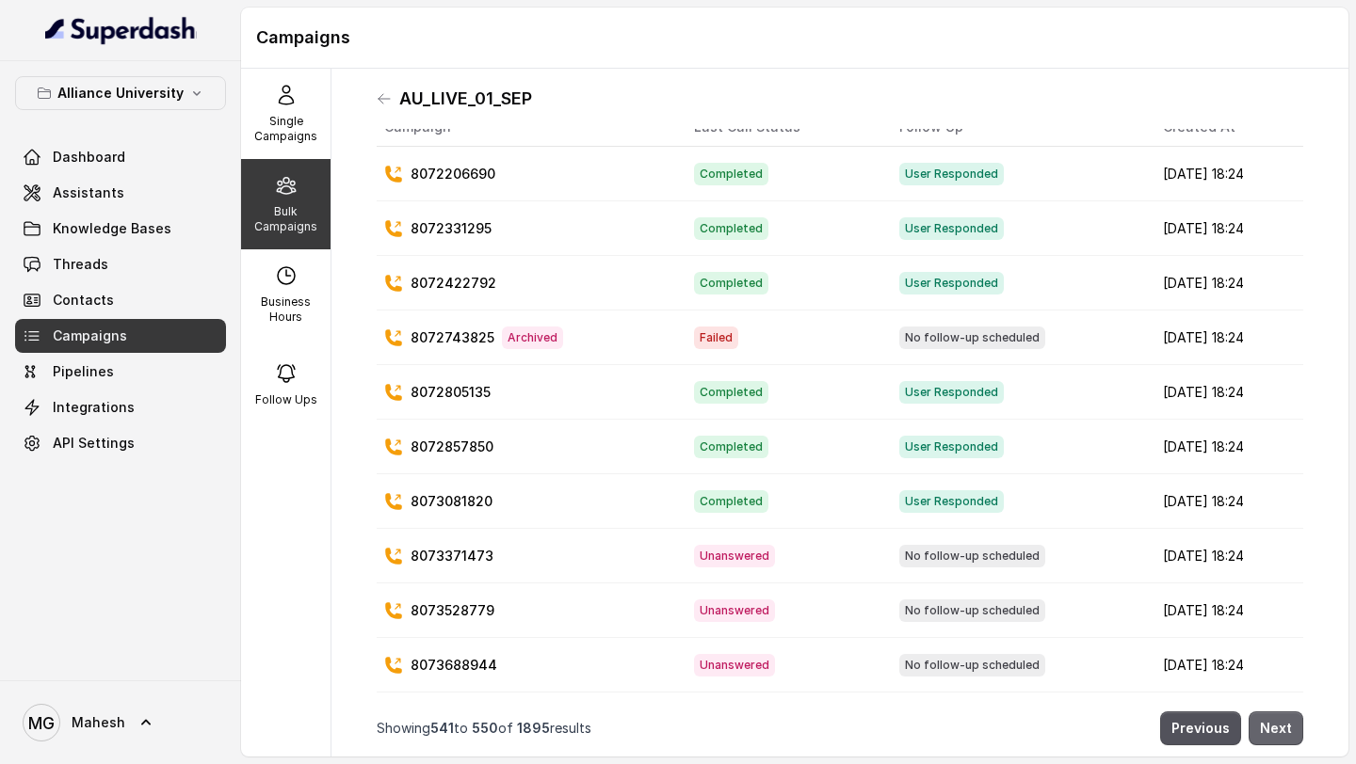
click at [1290, 734] on button "Next" at bounding box center [1275, 729] width 55 height 34
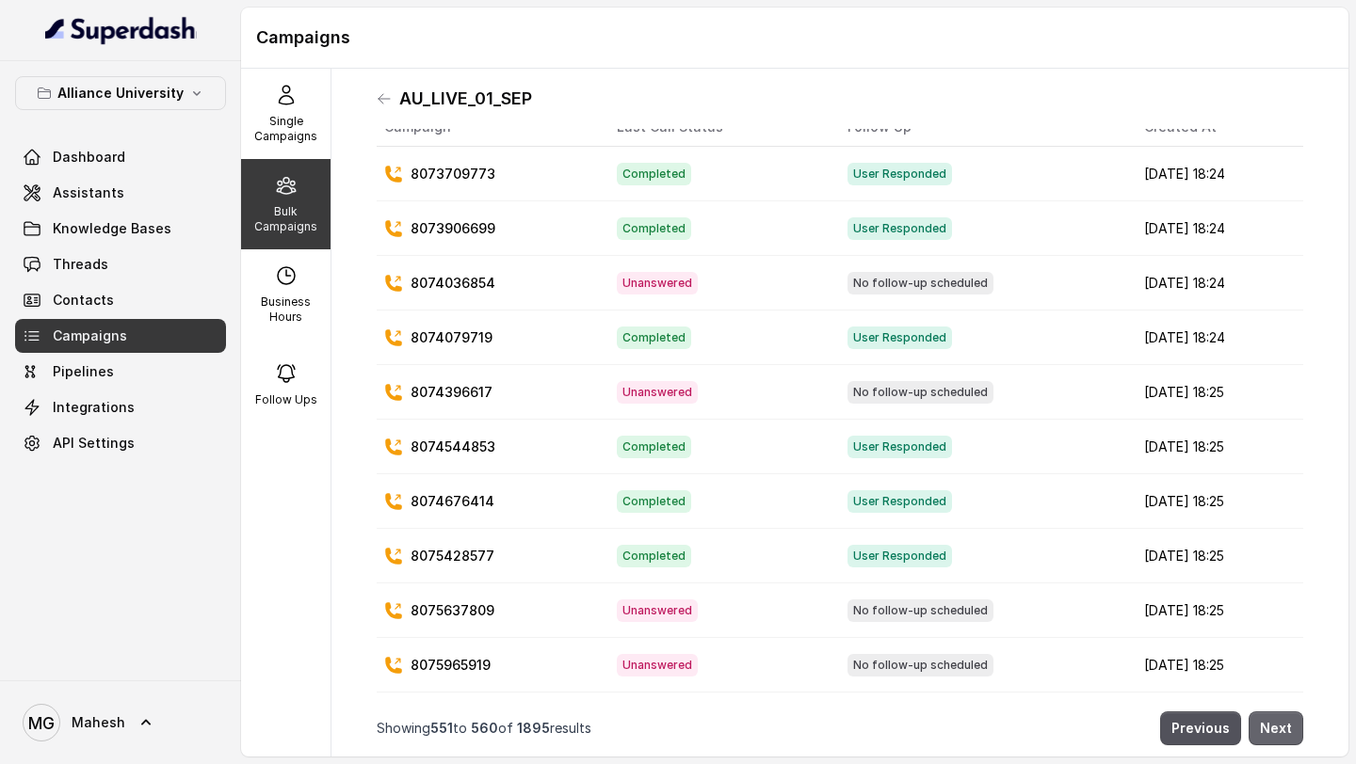
click at [1290, 734] on button "Next" at bounding box center [1275, 729] width 55 height 34
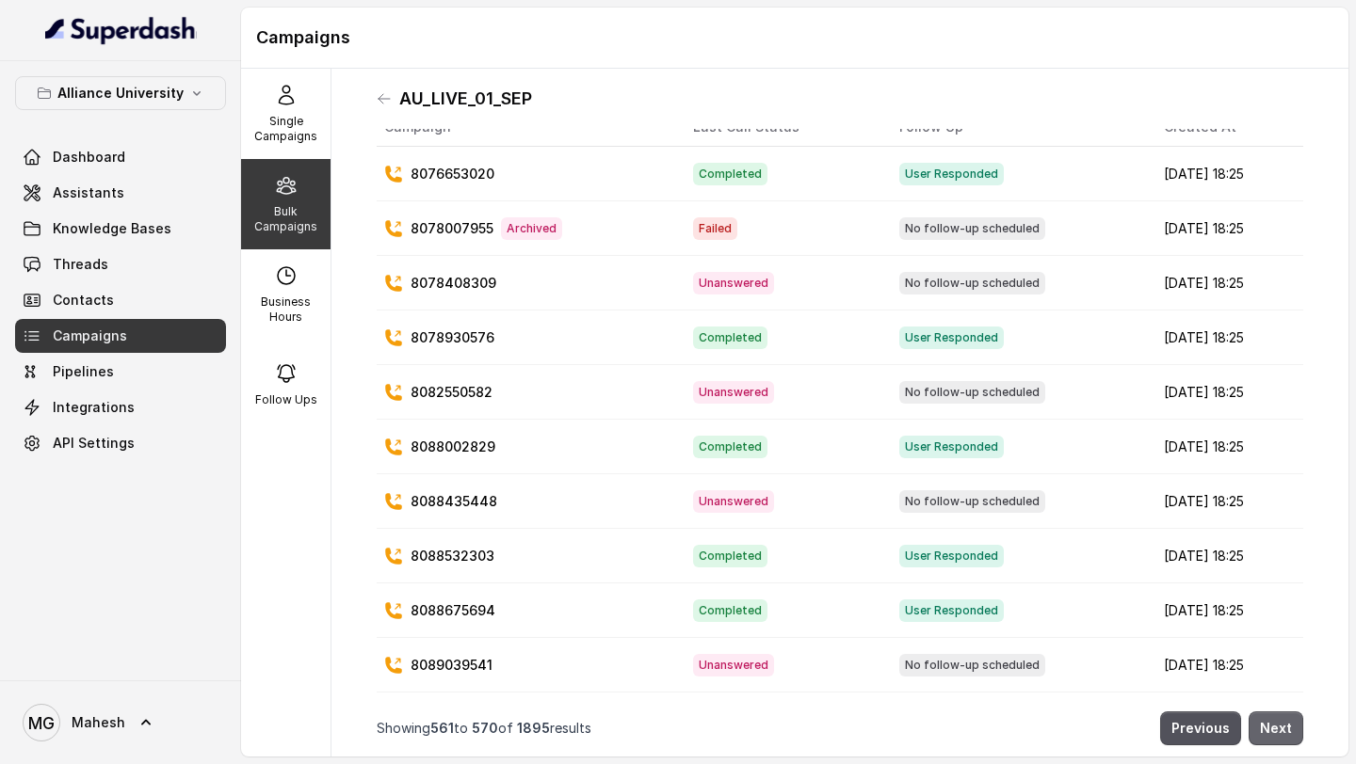
click at [1290, 734] on button "Next" at bounding box center [1275, 729] width 55 height 34
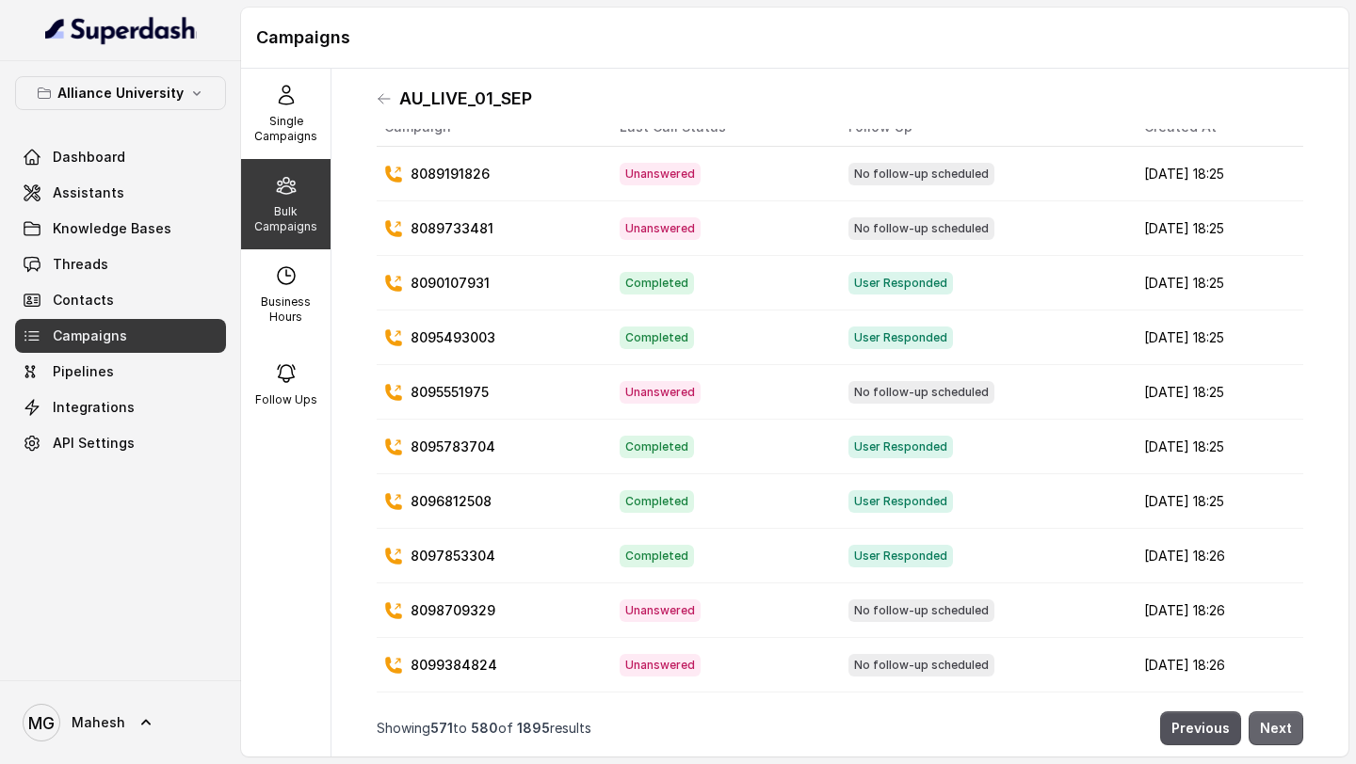
click at [1290, 734] on button "Next" at bounding box center [1275, 729] width 55 height 34
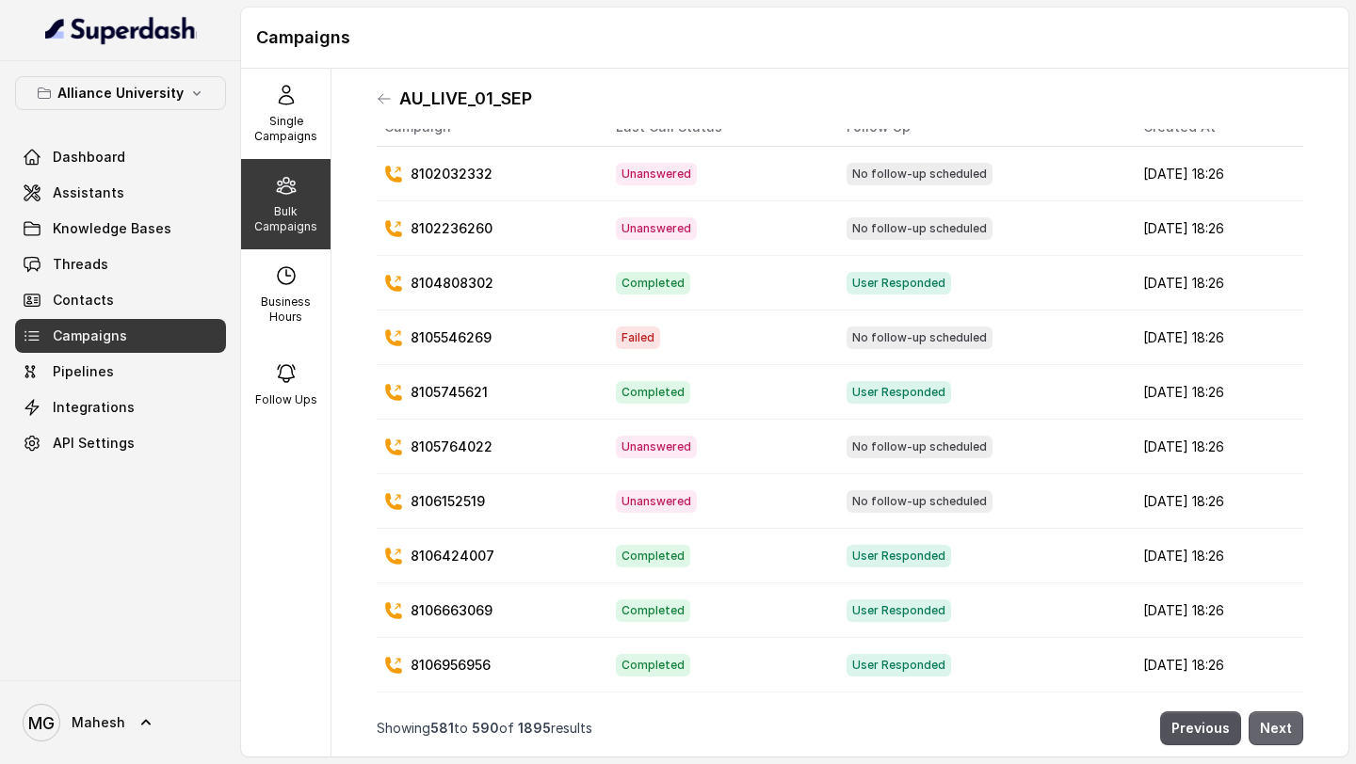
click at [1290, 734] on button "Next" at bounding box center [1275, 729] width 55 height 34
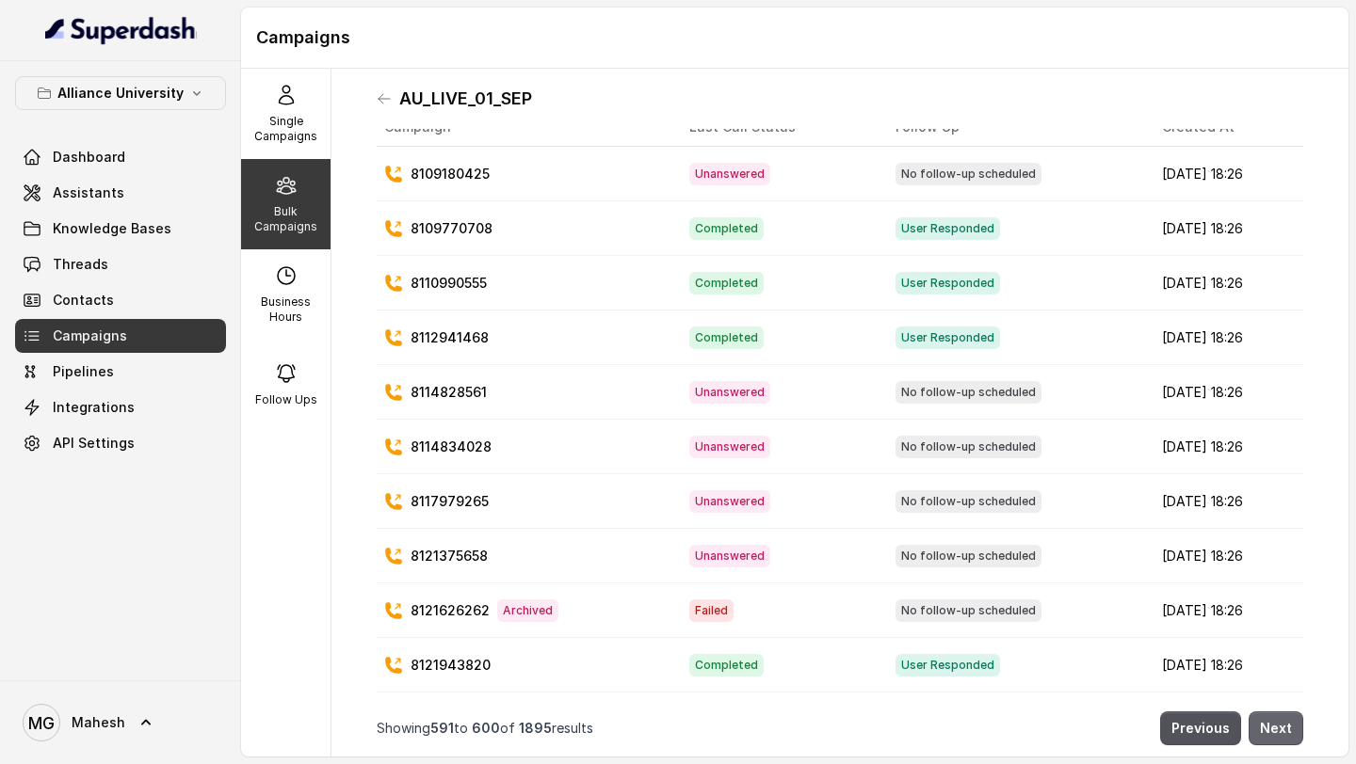
click at [1290, 734] on button "Next" at bounding box center [1275, 729] width 55 height 34
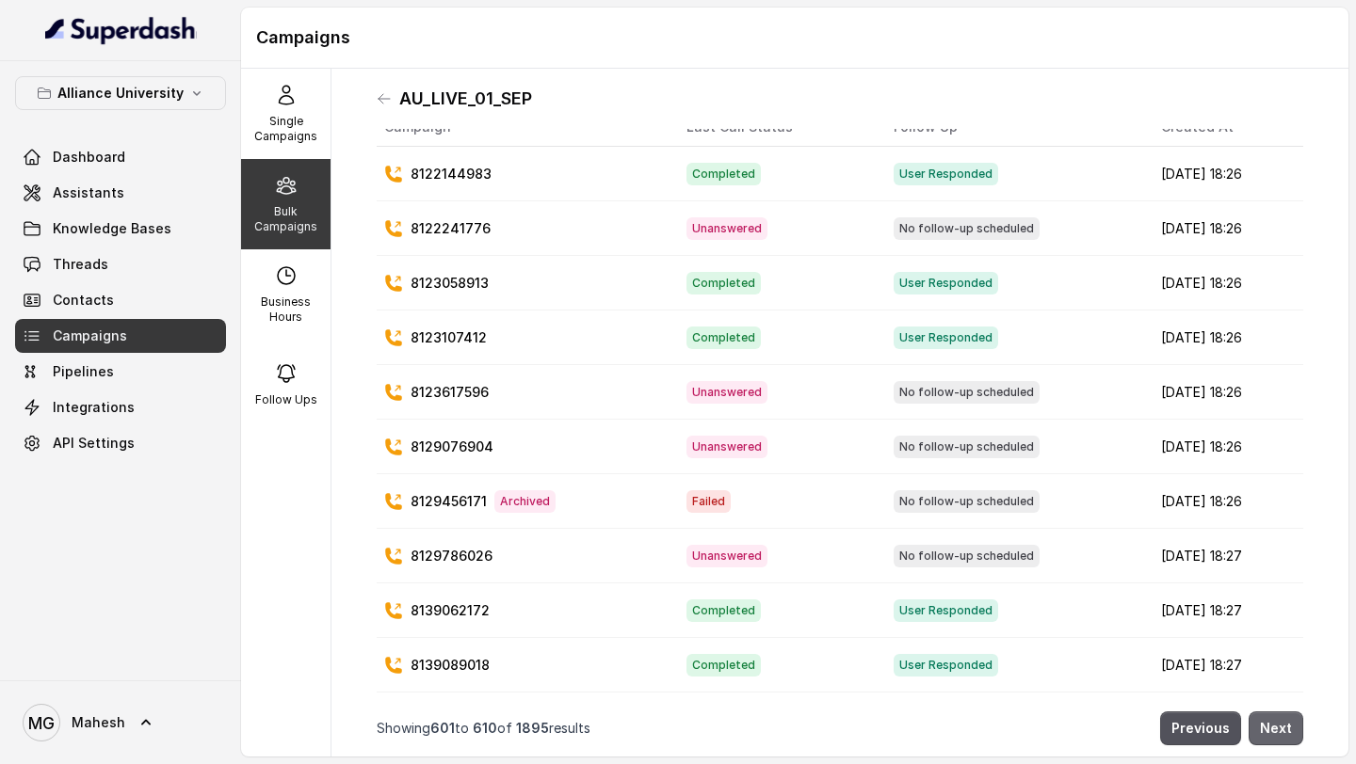
click at [1290, 734] on button "Next" at bounding box center [1275, 729] width 55 height 34
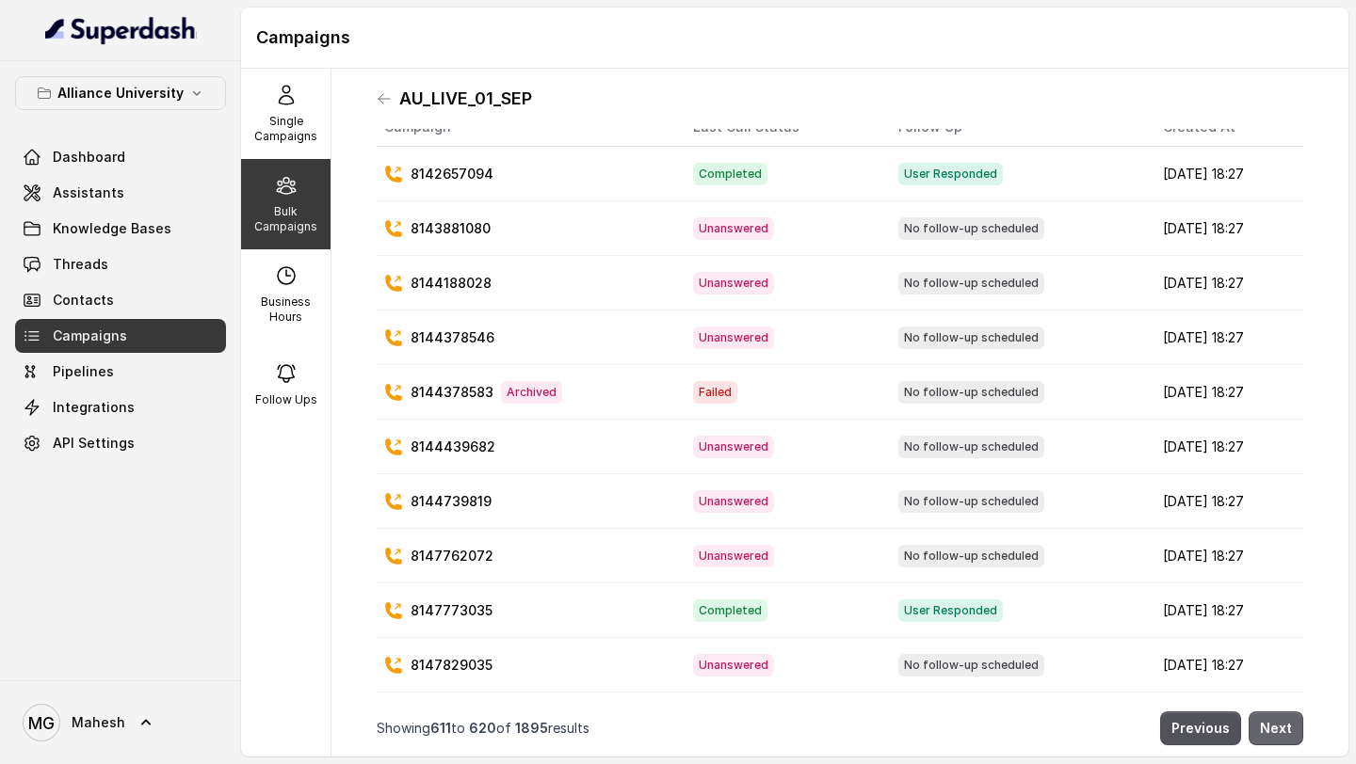
click at [1290, 734] on button "Next" at bounding box center [1275, 729] width 55 height 34
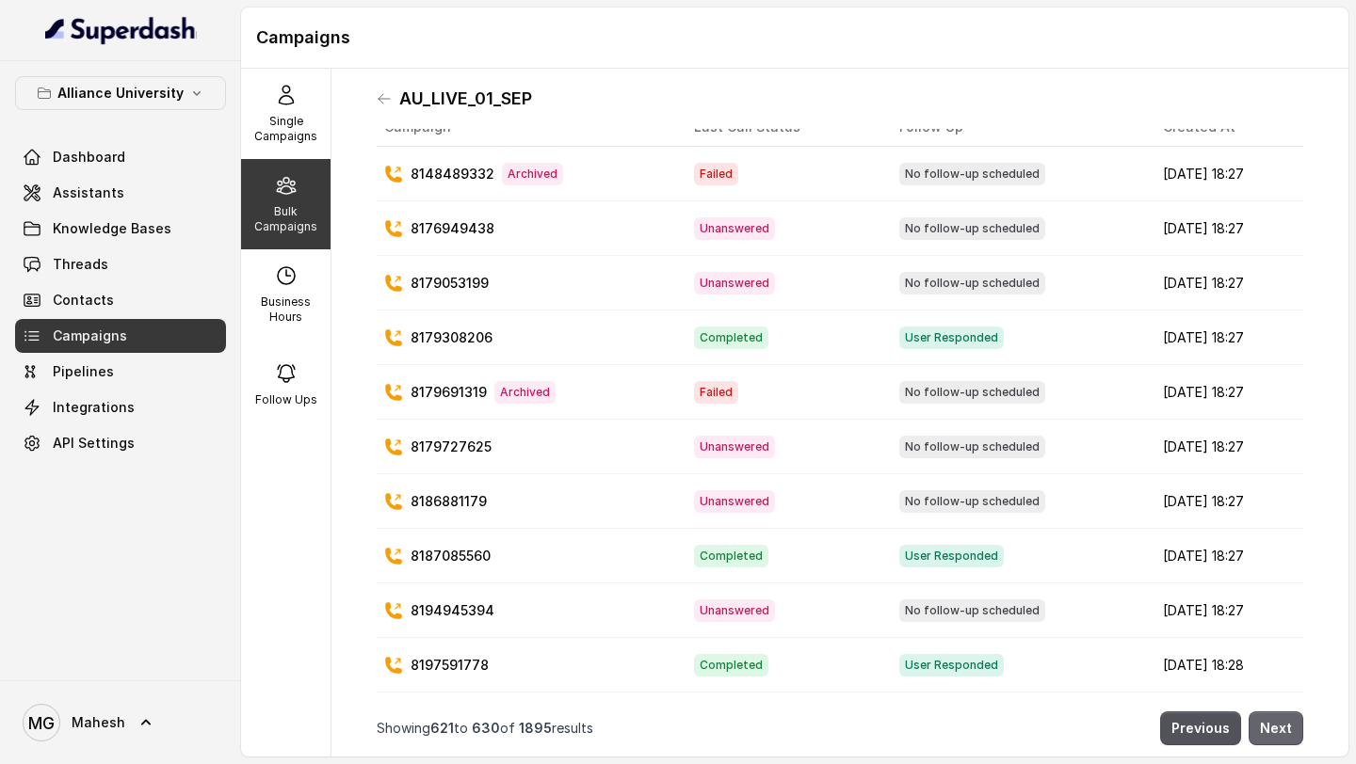
click at [1290, 734] on button "Next" at bounding box center [1275, 729] width 55 height 34
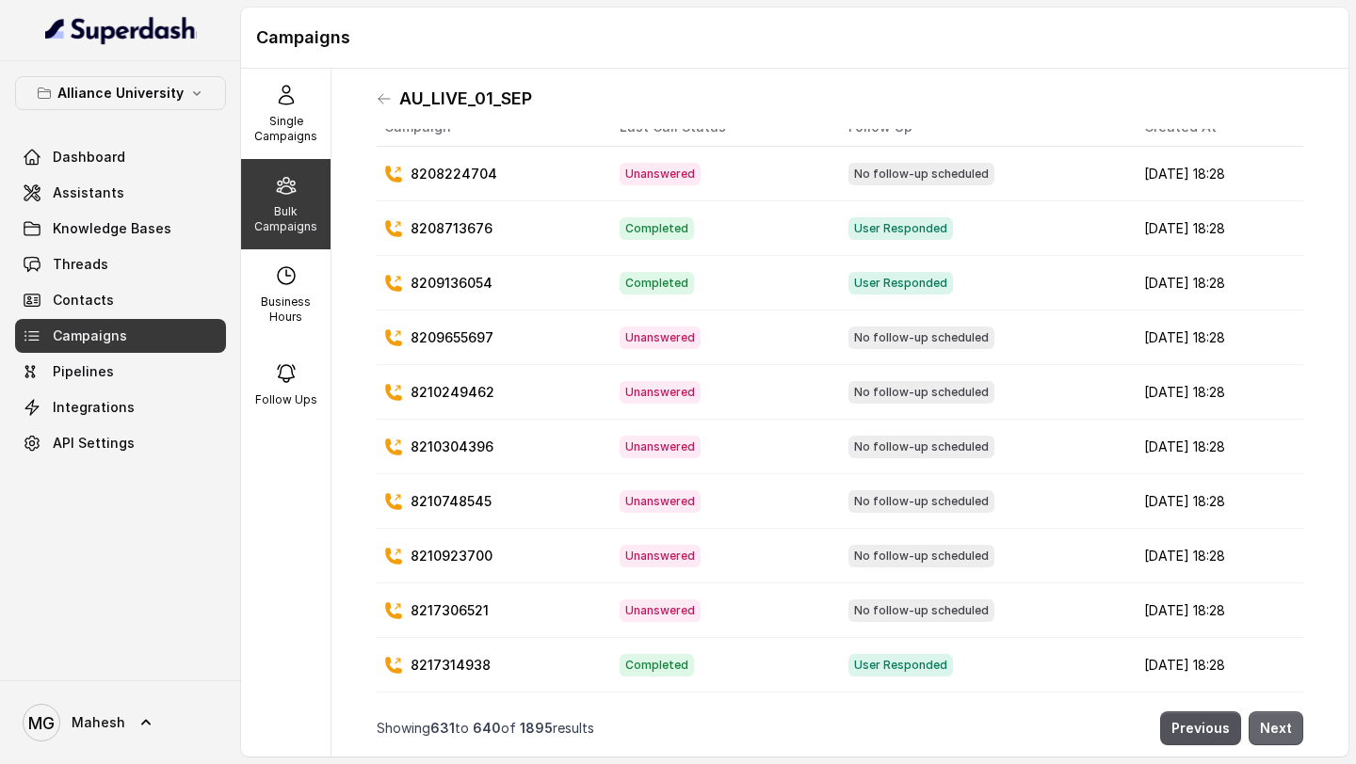
click at [1290, 734] on button "Next" at bounding box center [1275, 729] width 55 height 34
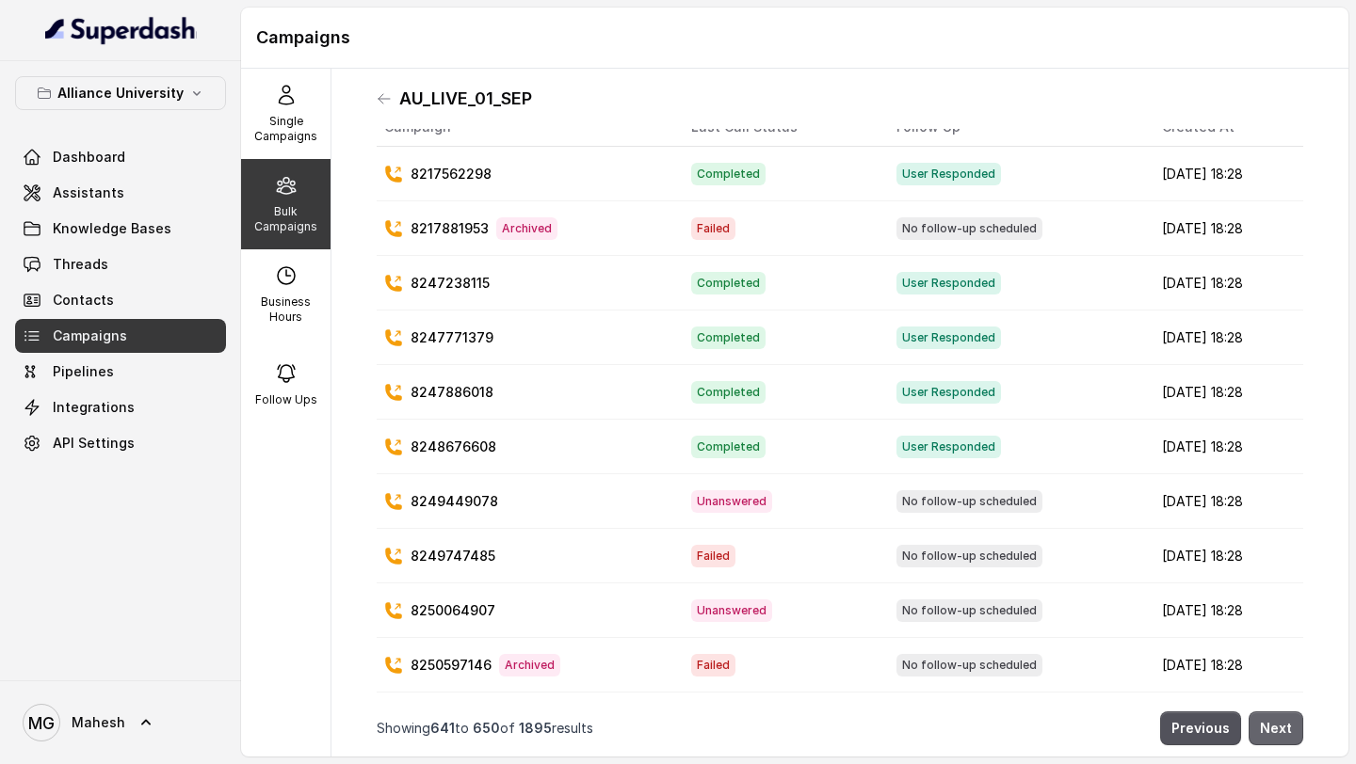
click at [1290, 734] on button "Next" at bounding box center [1275, 729] width 55 height 34
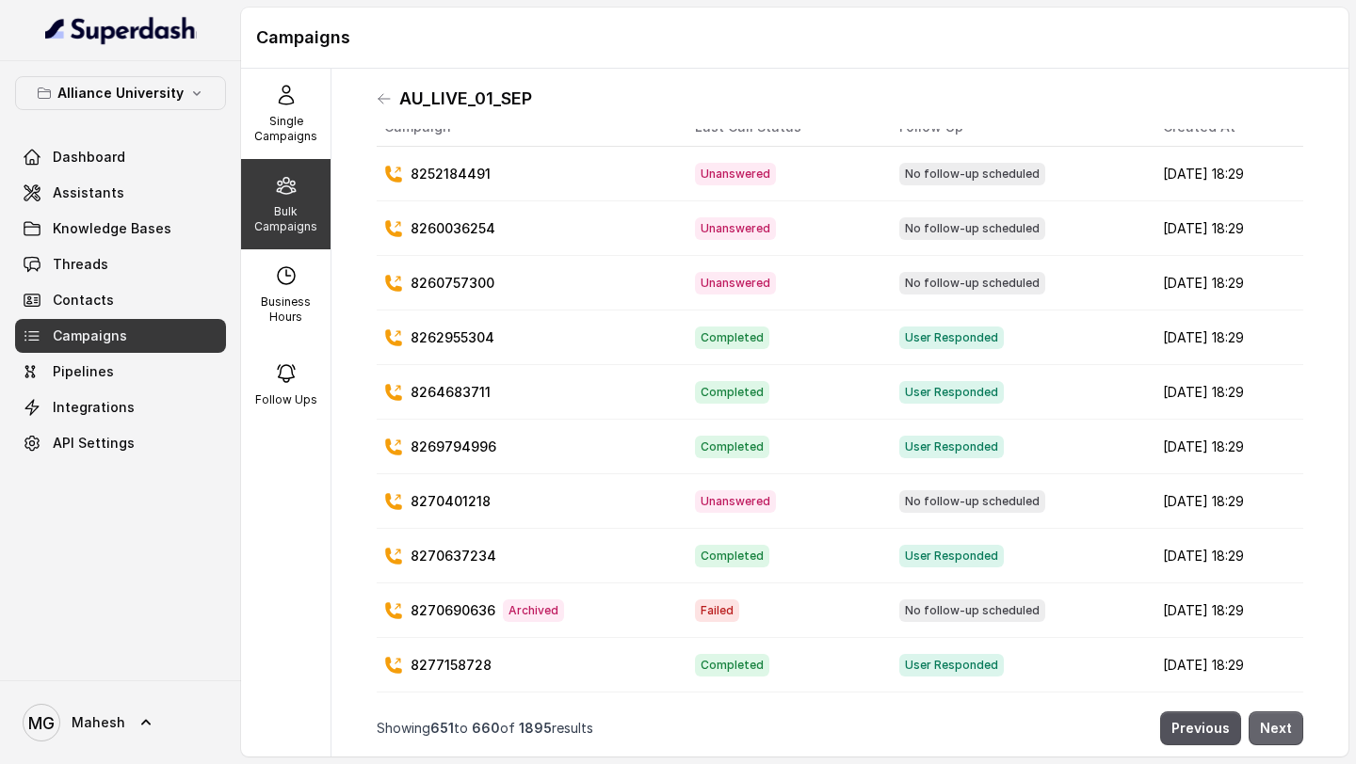
click at [1290, 734] on button "Next" at bounding box center [1275, 729] width 55 height 34
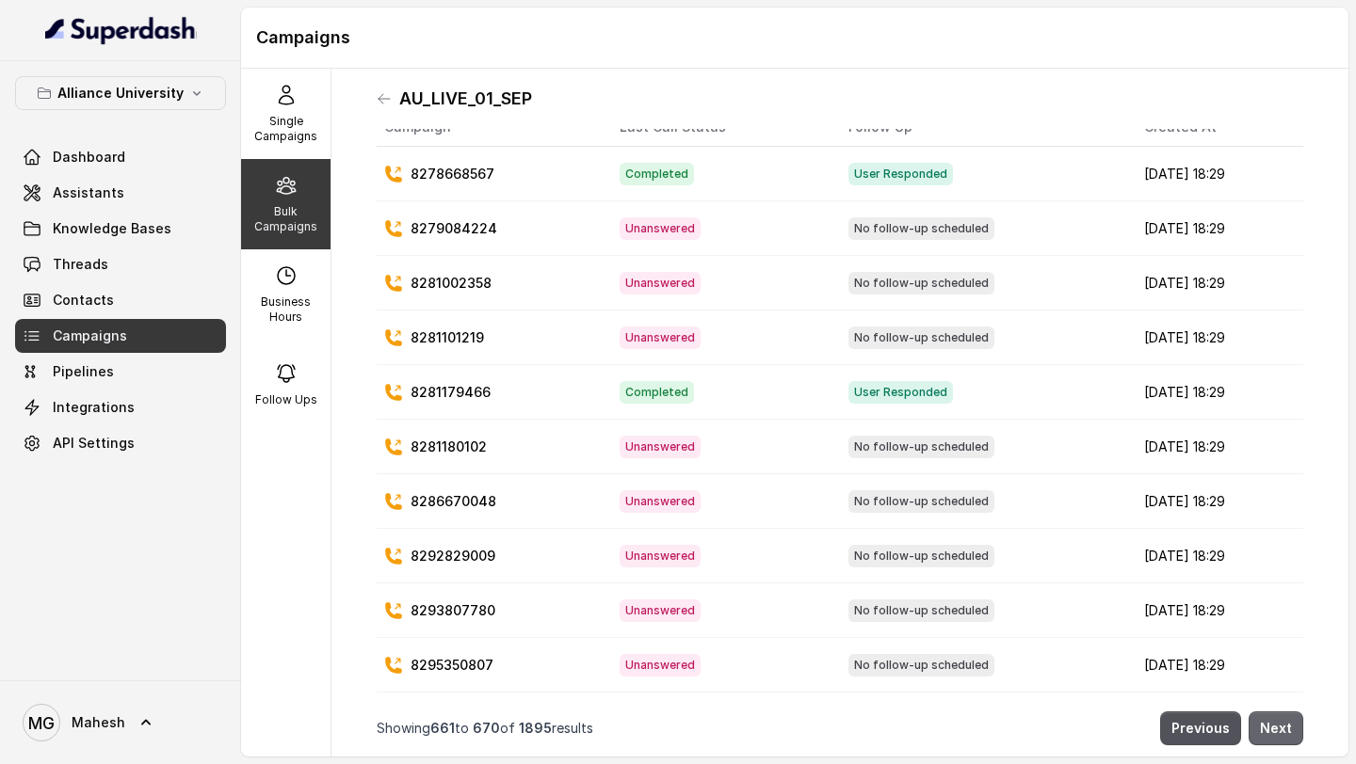
click at [1290, 734] on button "Next" at bounding box center [1275, 729] width 55 height 34
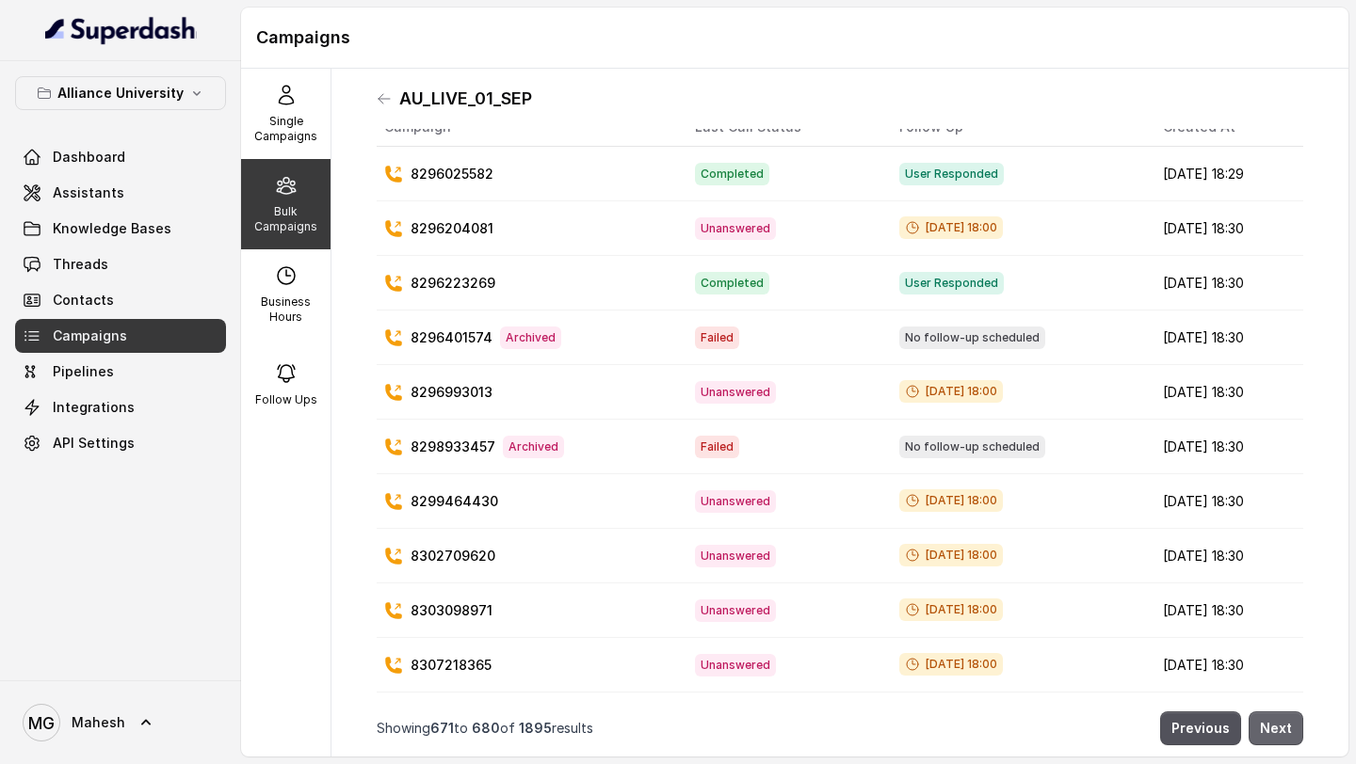
click at [1290, 734] on button "Next" at bounding box center [1275, 729] width 55 height 34
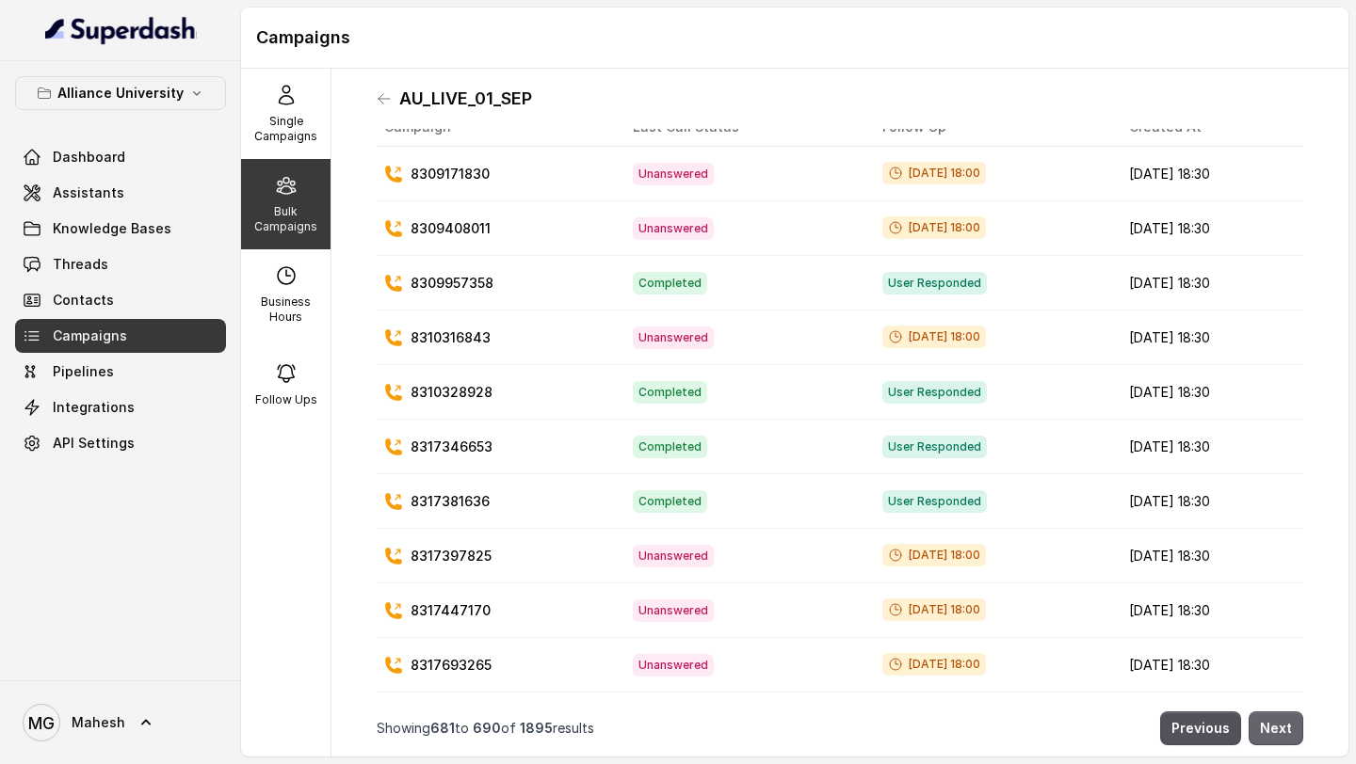
click at [1290, 734] on button "Next" at bounding box center [1275, 729] width 55 height 34
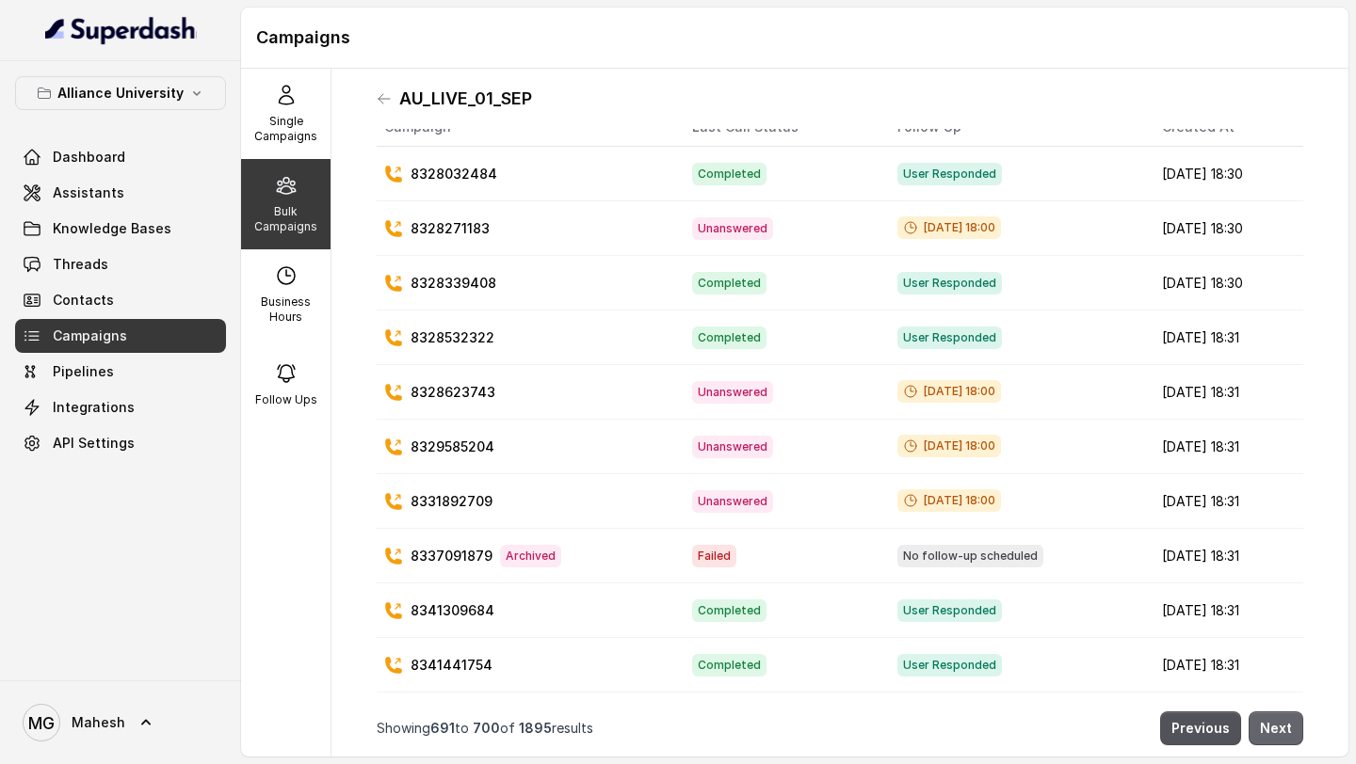
click at [1290, 734] on button "Next" at bounding box center [1275, 729] width 55 height 34
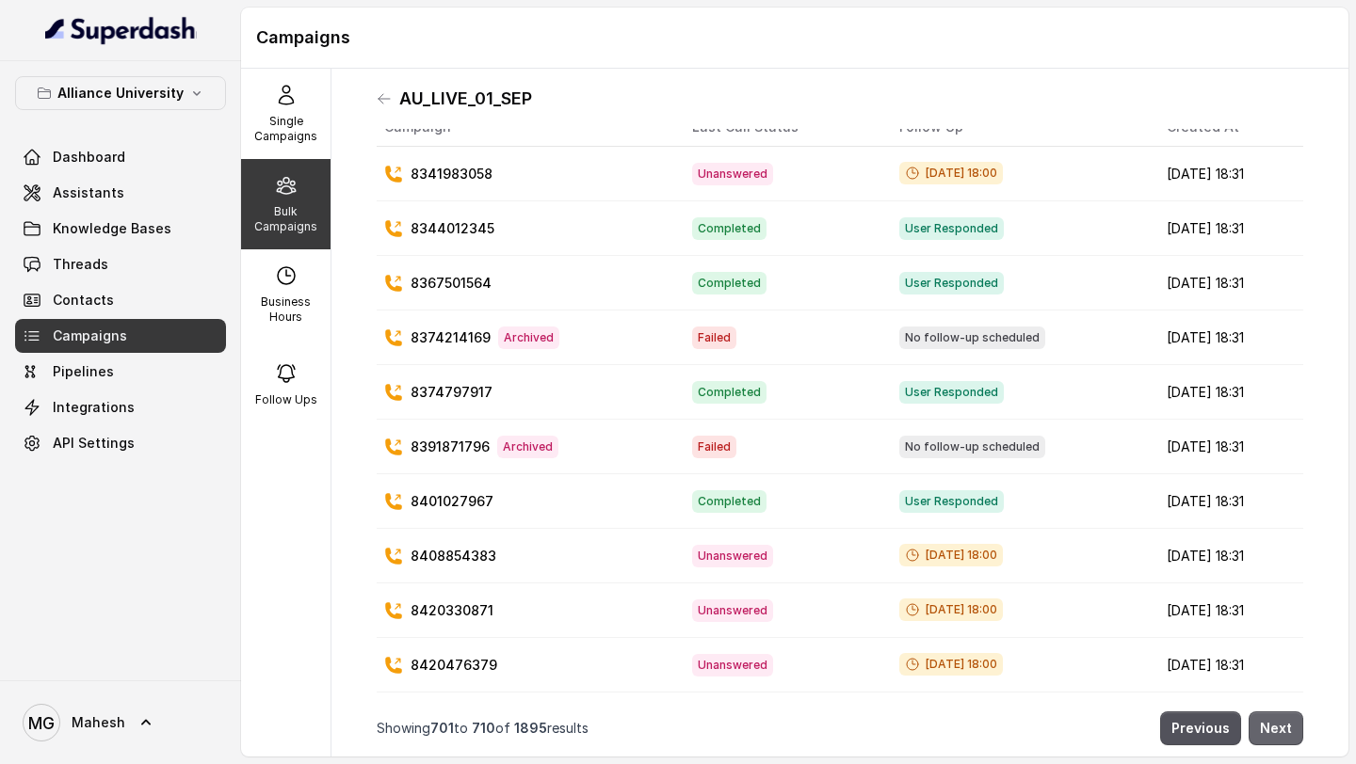
click at [1290, 734] on button "Next" at bounding box center [1275, 729] width 55 height 34
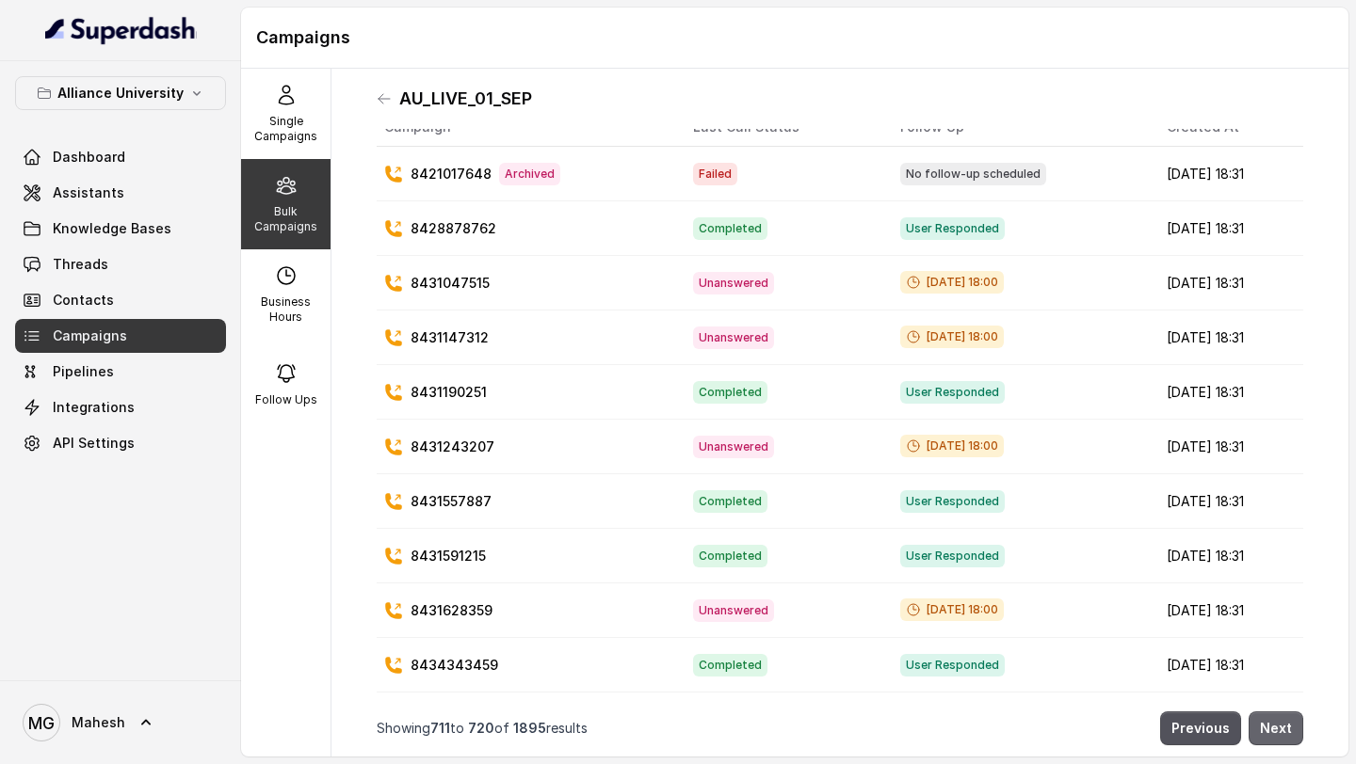
click at [1290, 734] on button "Next" at bounding box center [1275, 729] width 55 height 34
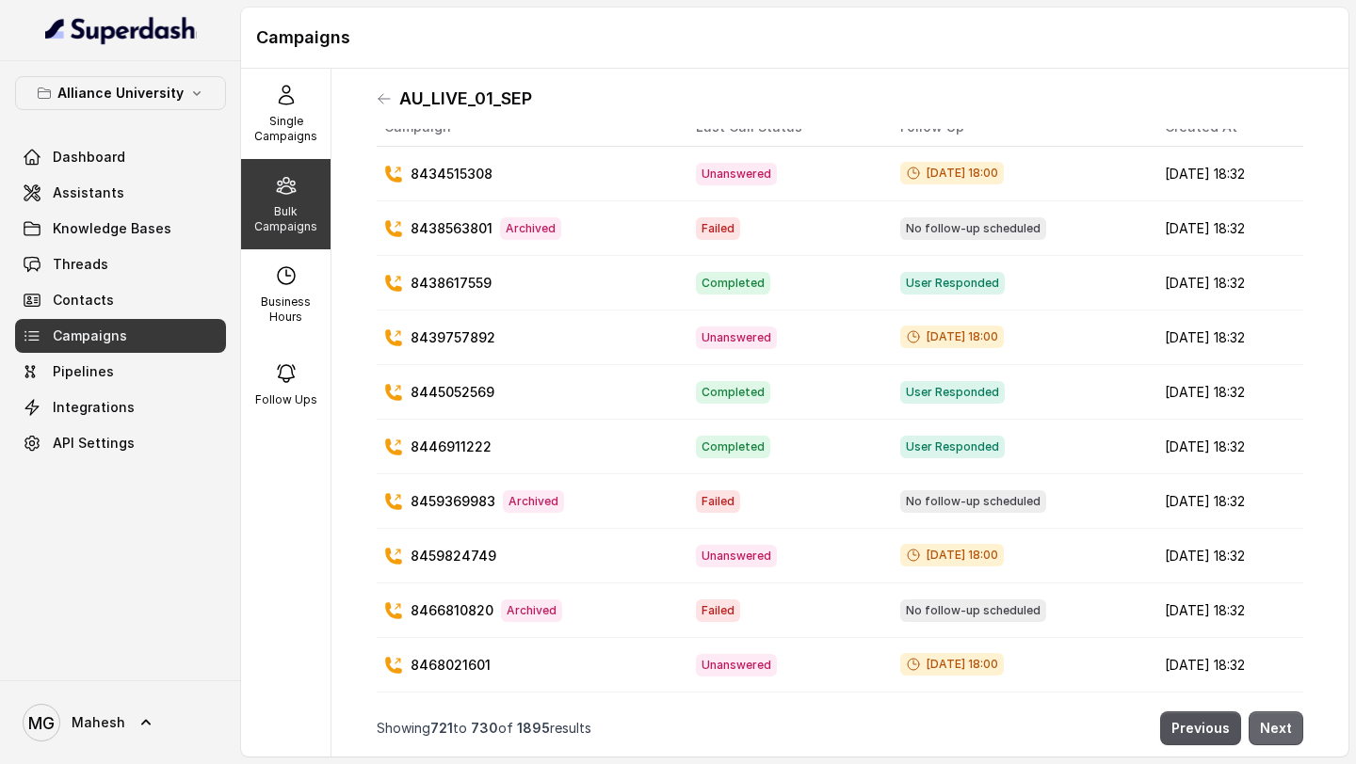
click at [1290, 734] on button "Next" at bounding box center [1275, 729] width 55 height 34
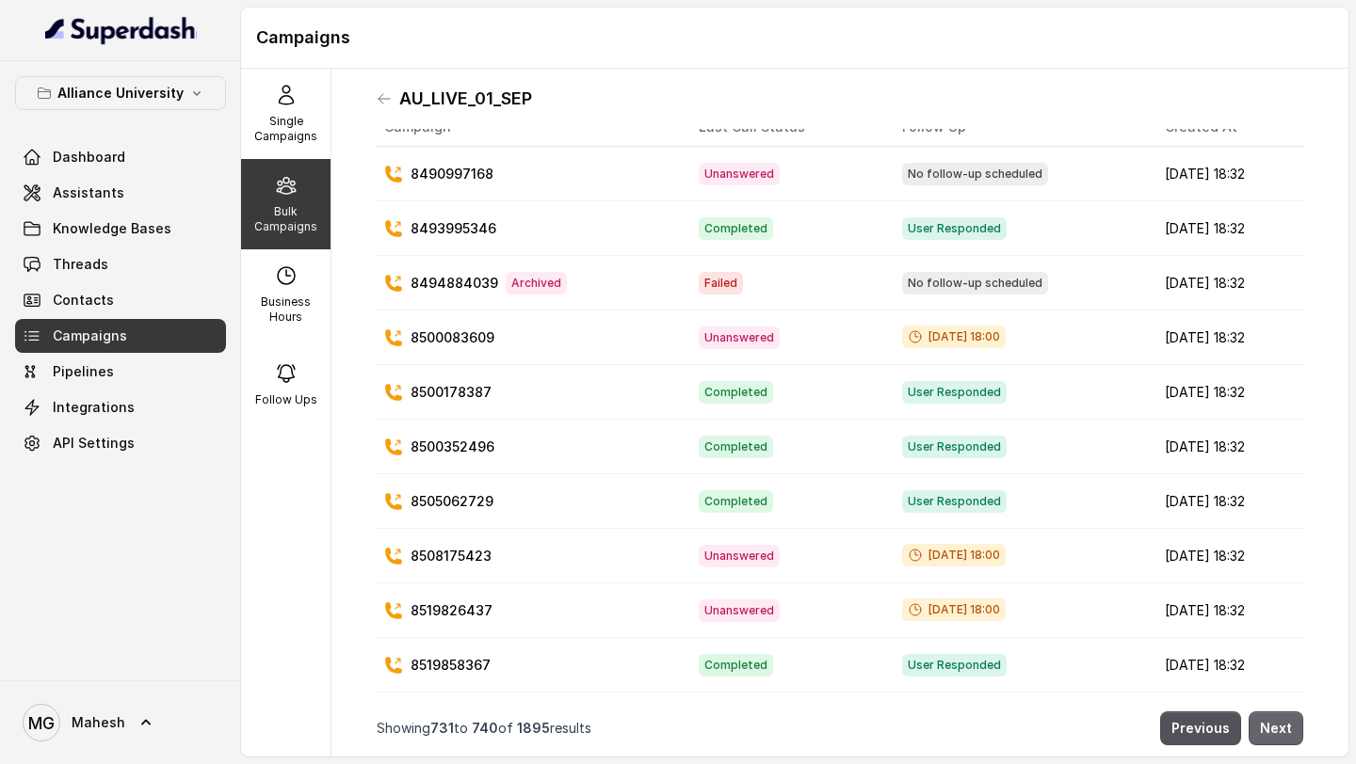
click at [1290, 734] on button "Next" at bounding box center [1275, 729] width 55 height 34
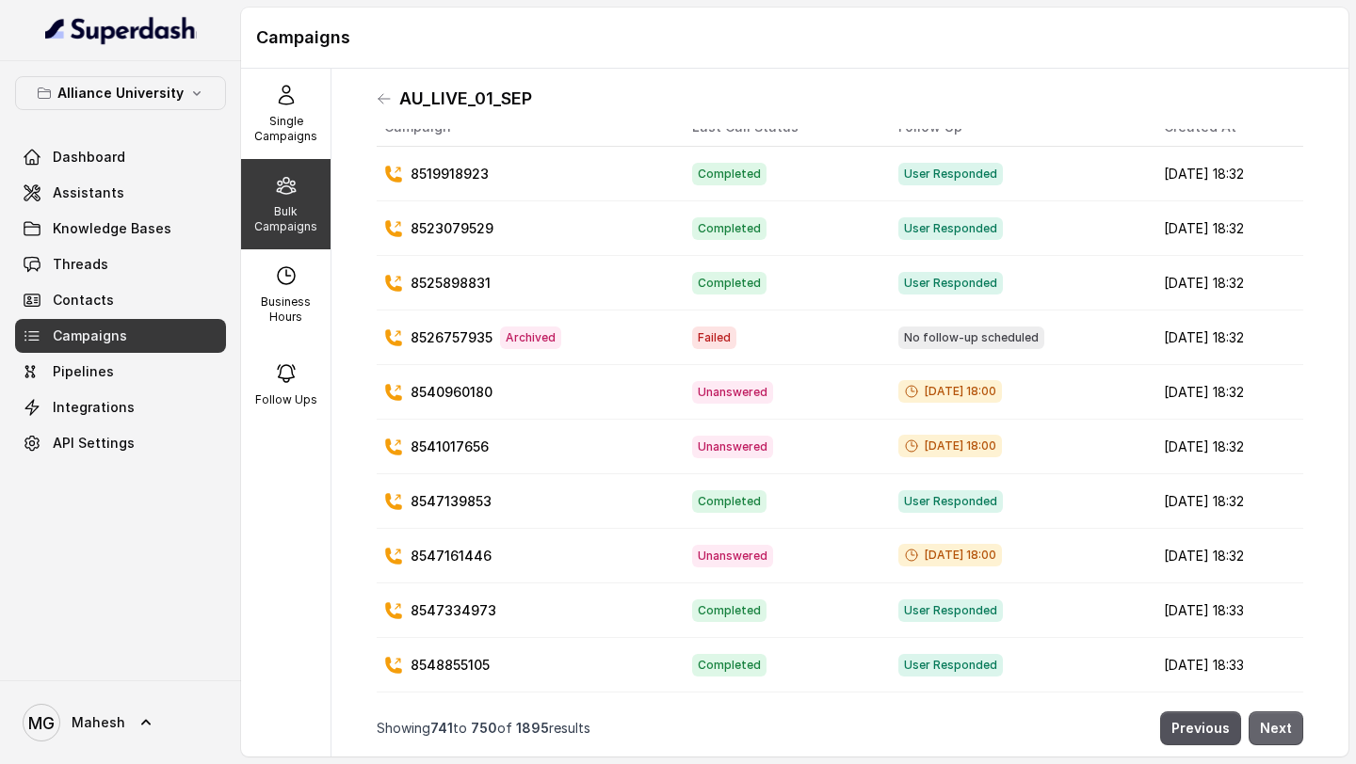
click at [1290, 734] on button "Next" at bounding box center [1275, 729] width 55 height 34
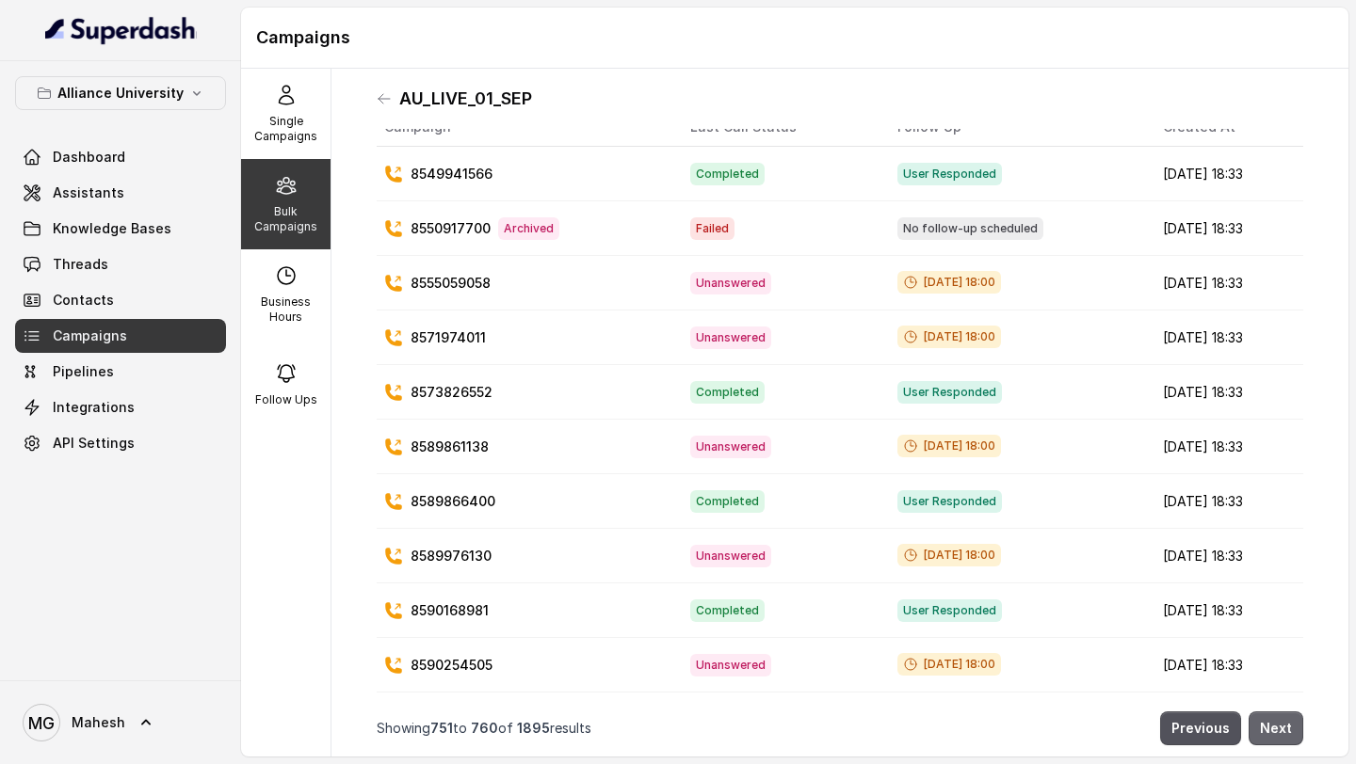
click at [1290, 734] on button "Next" at bounding box center [1275, 729] width 55 height 34
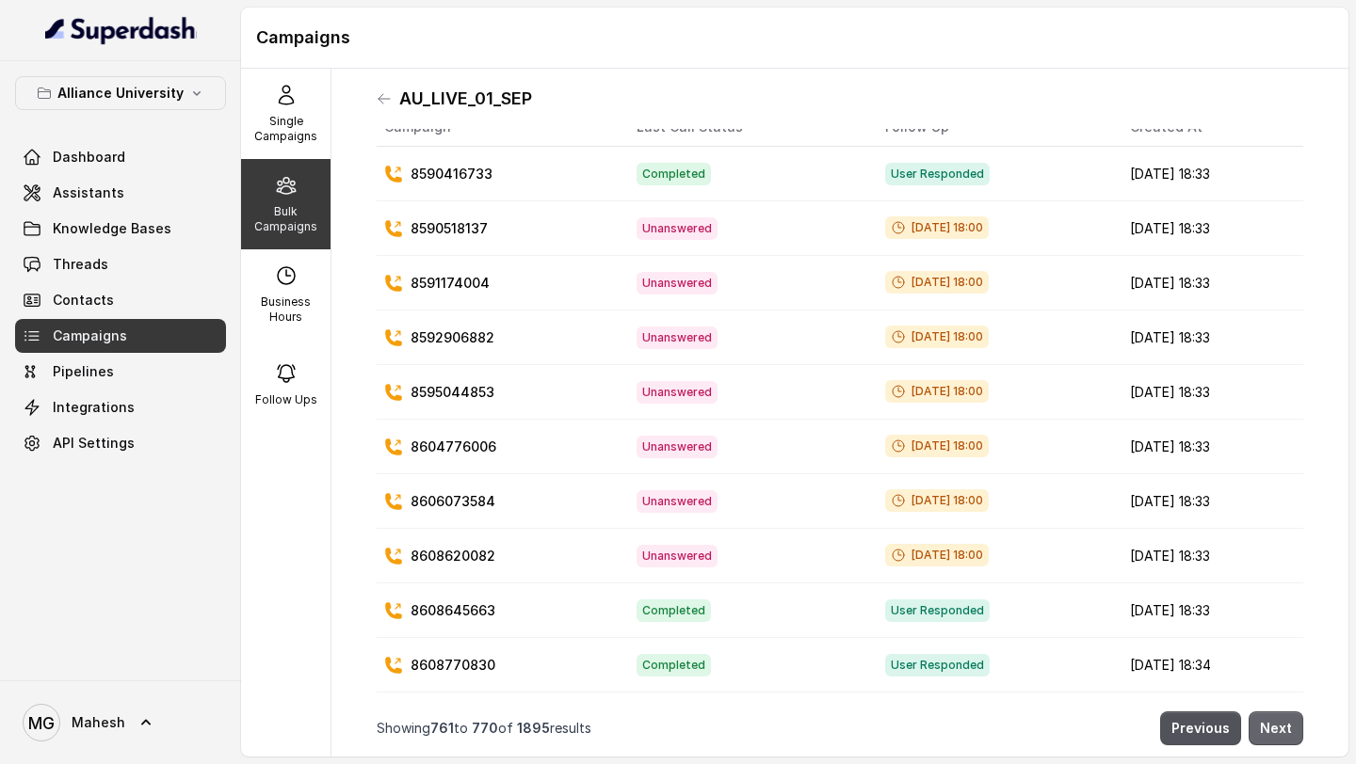
click at [1290, 734] on button "Next" at bounding box center [1275, 729] width 55 height 34
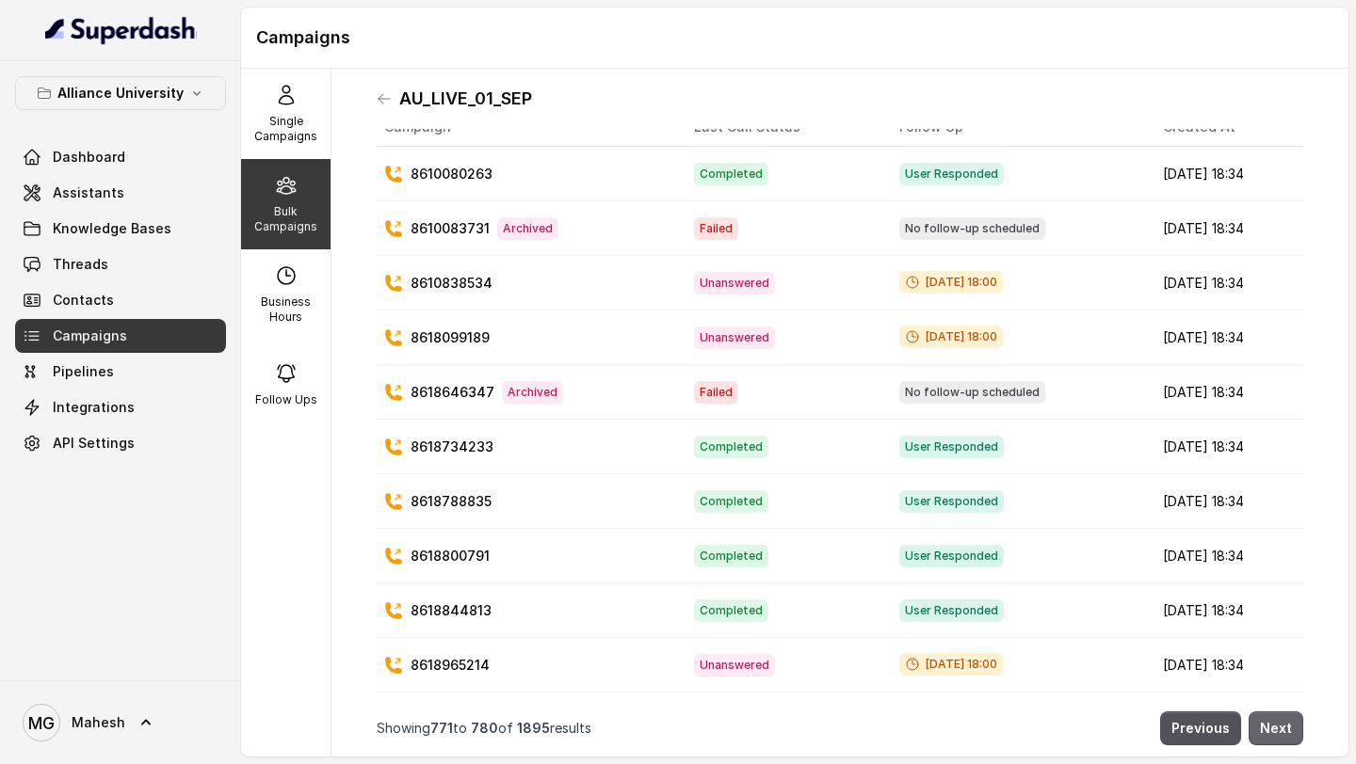
click at [1290, 734] on button "Next" at bounding box center [1275, 729] width 55 height 34
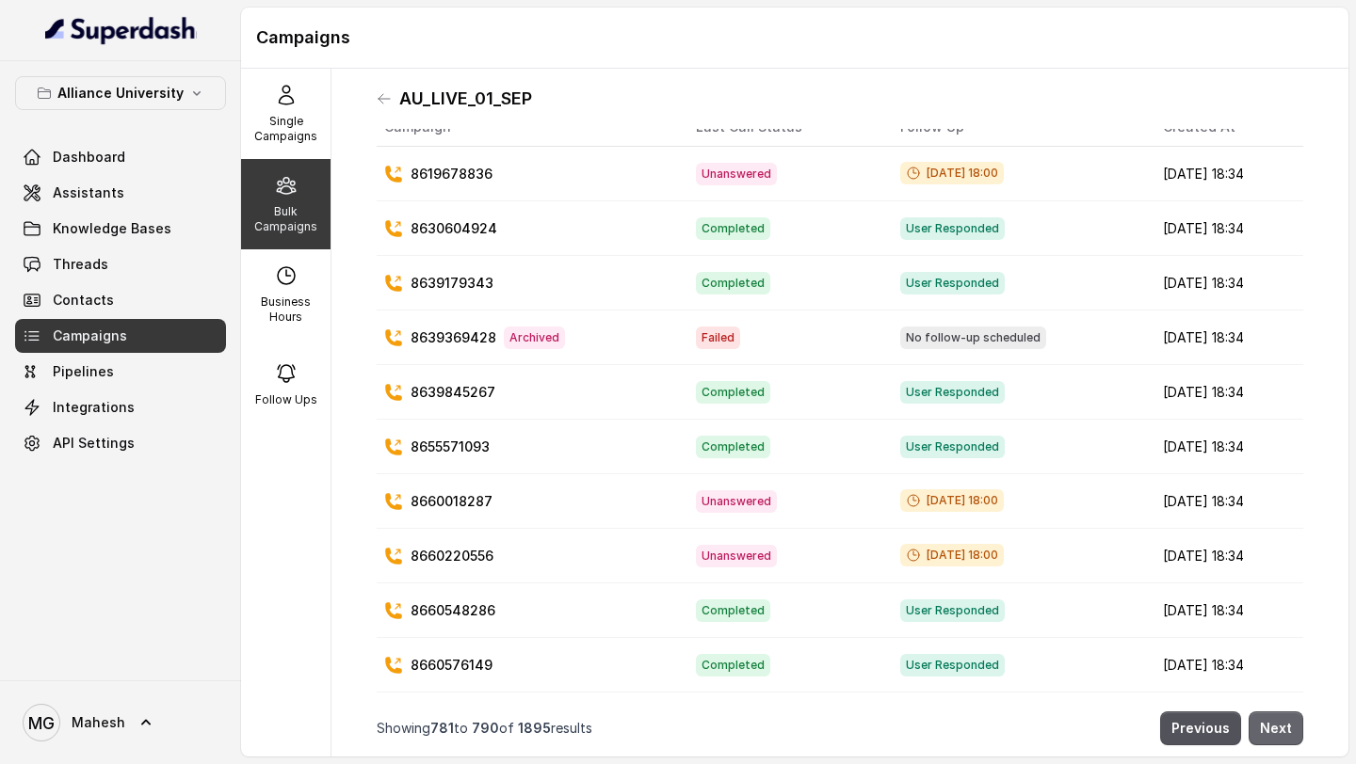
click at [1290, 734] on button "Next" at bounding box center [1275, 729] width 55 height 34
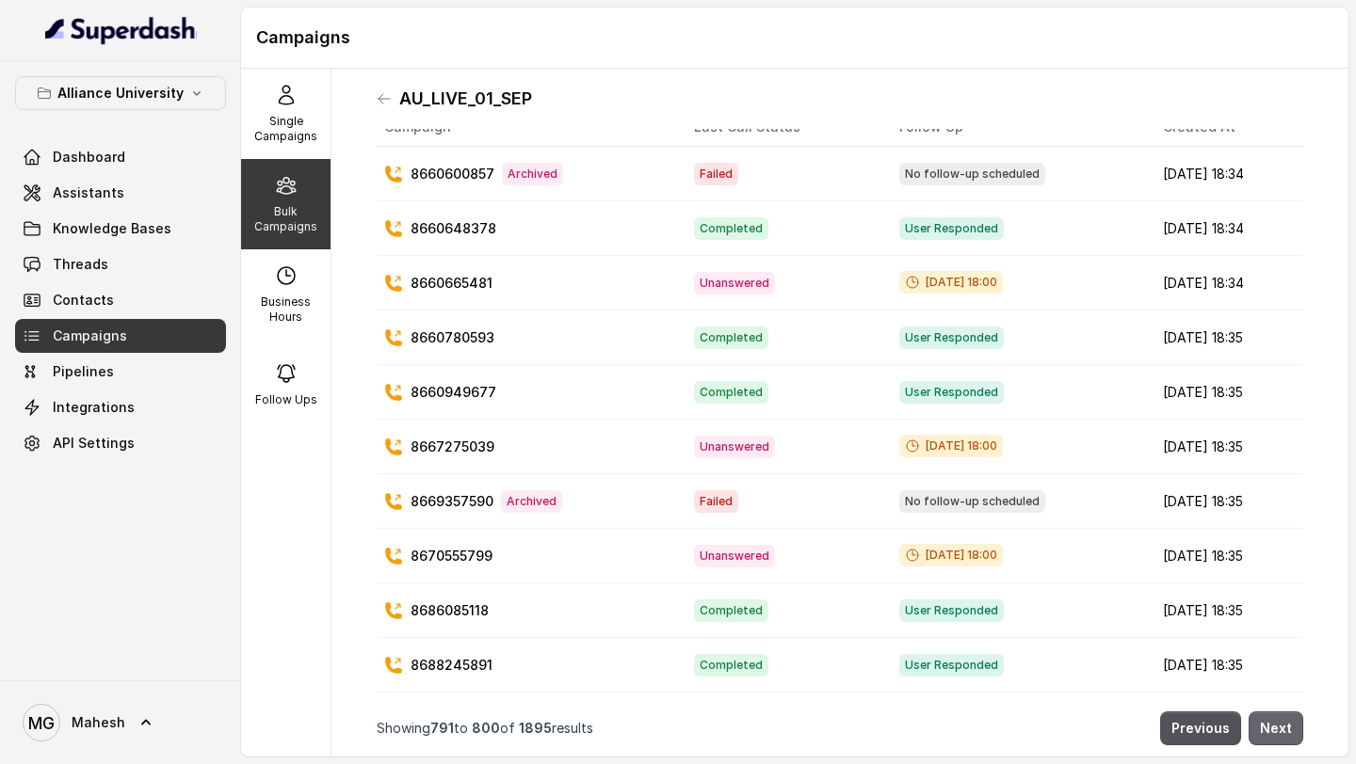
click at [1290, 734] on button "Next" at bounding box center [1275, 729] width 55 height 34
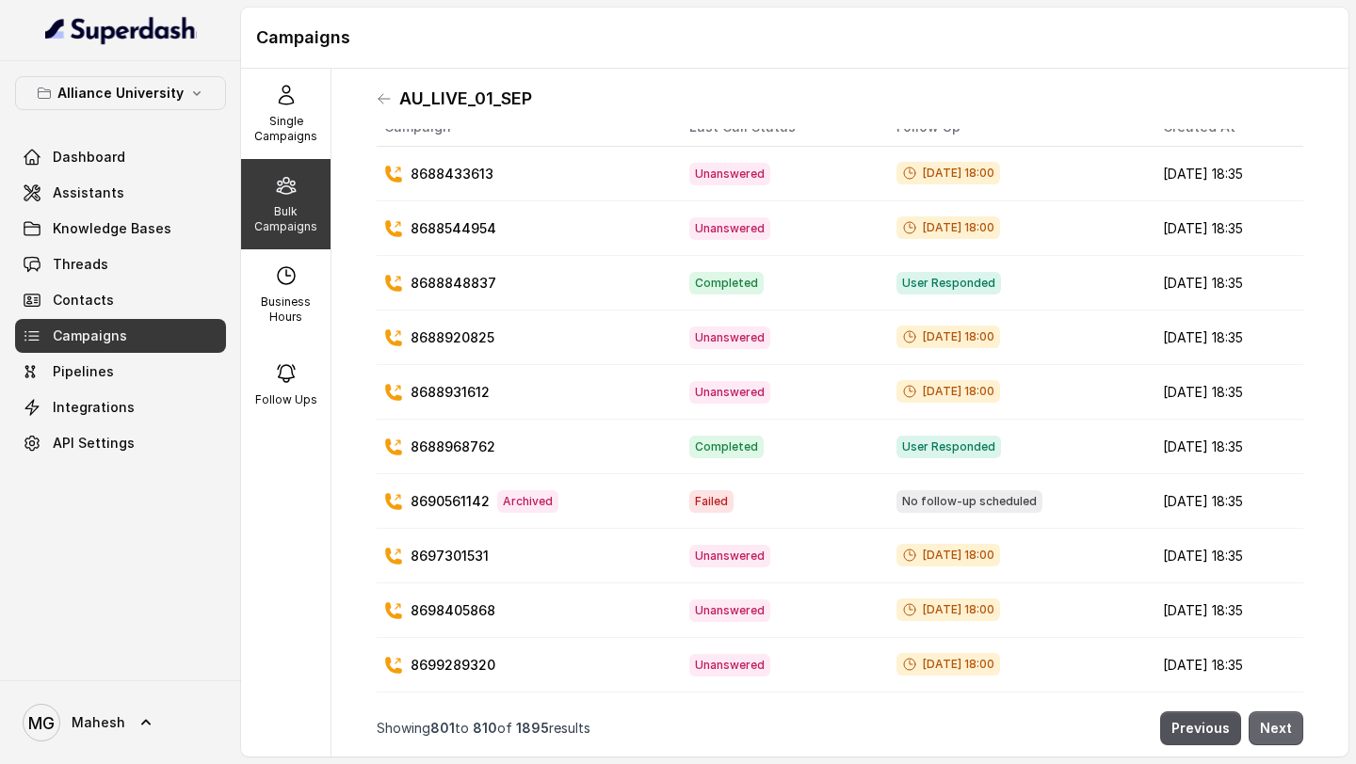
click at [1290, 734] on button "Next" at bounding box center [1275, 729] width 55 height 34
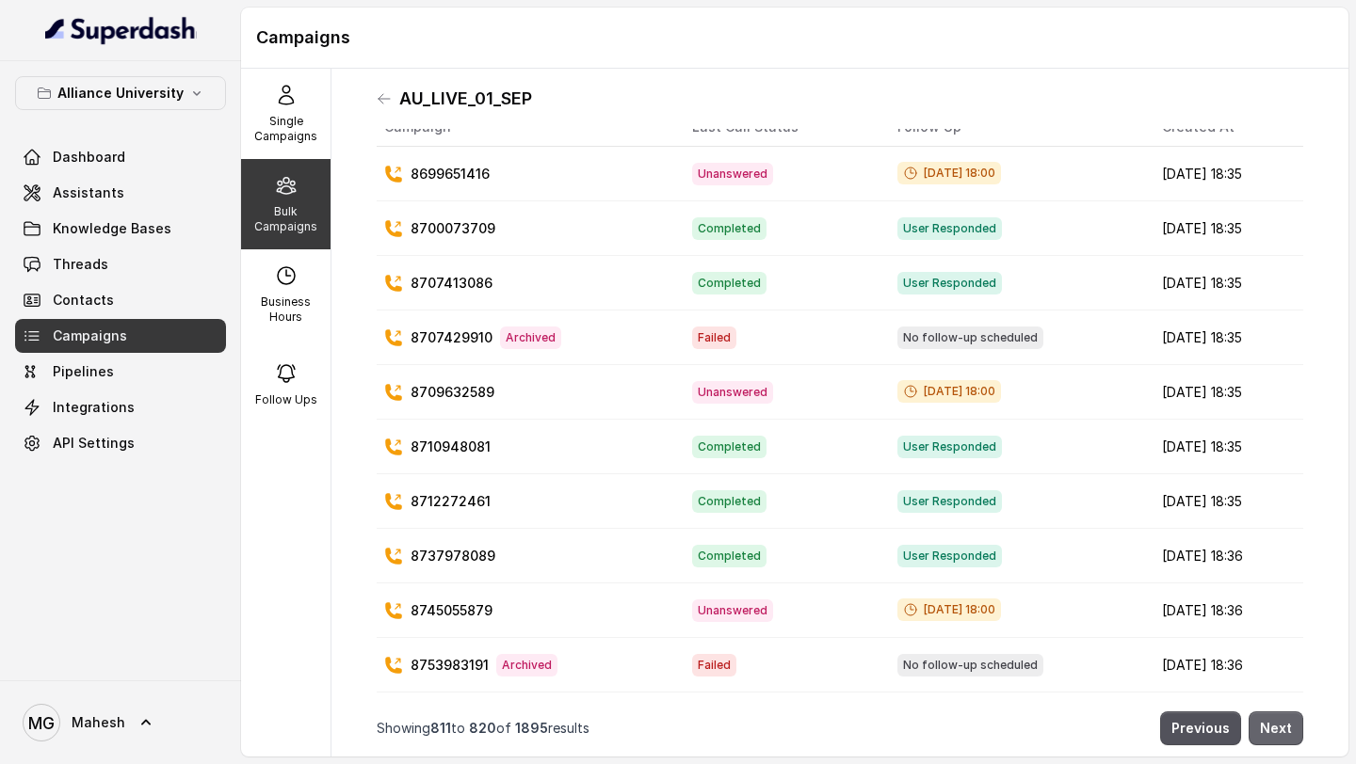
click at [1290, 734] on button "Next" at bounding box center [1275, 729] width 55 height 34
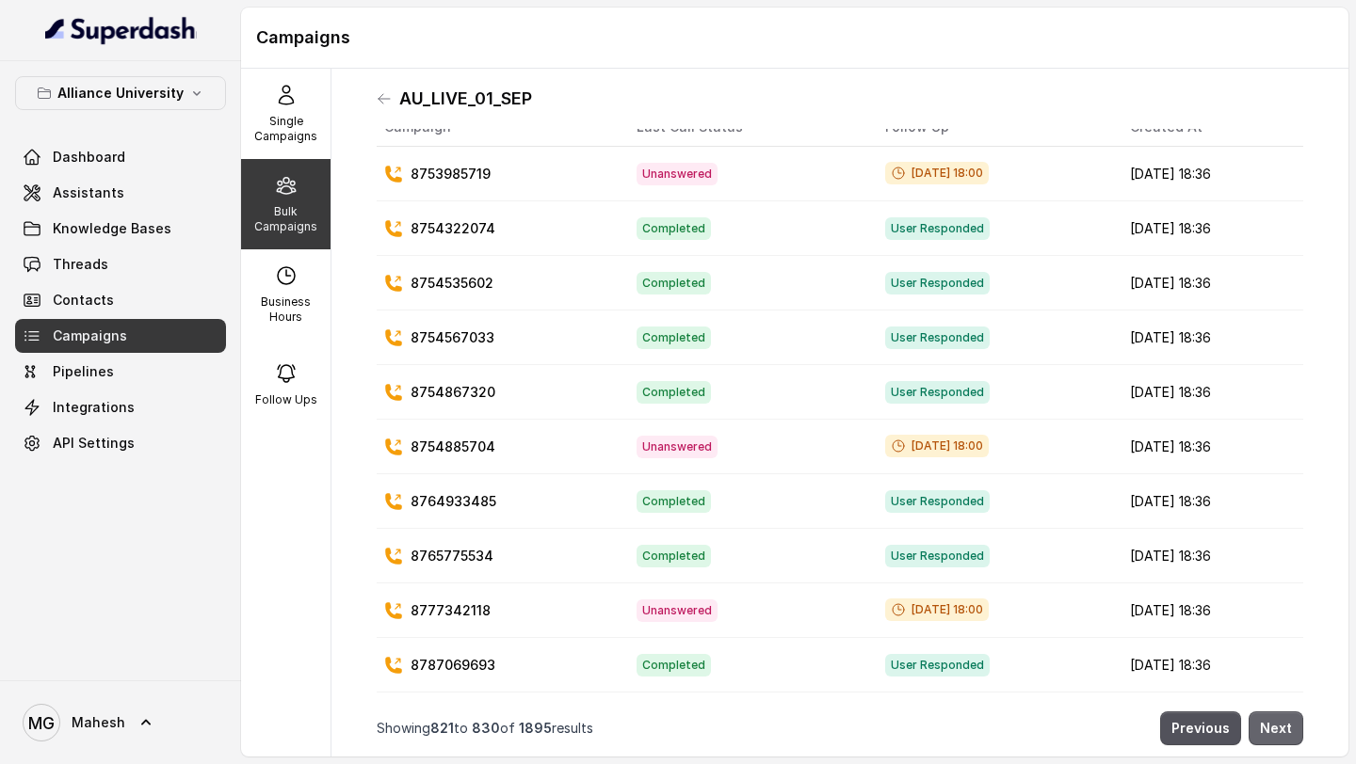
click at [1290, 734] on button "Next" at bounding box center [1275, 729] width 55 height 34
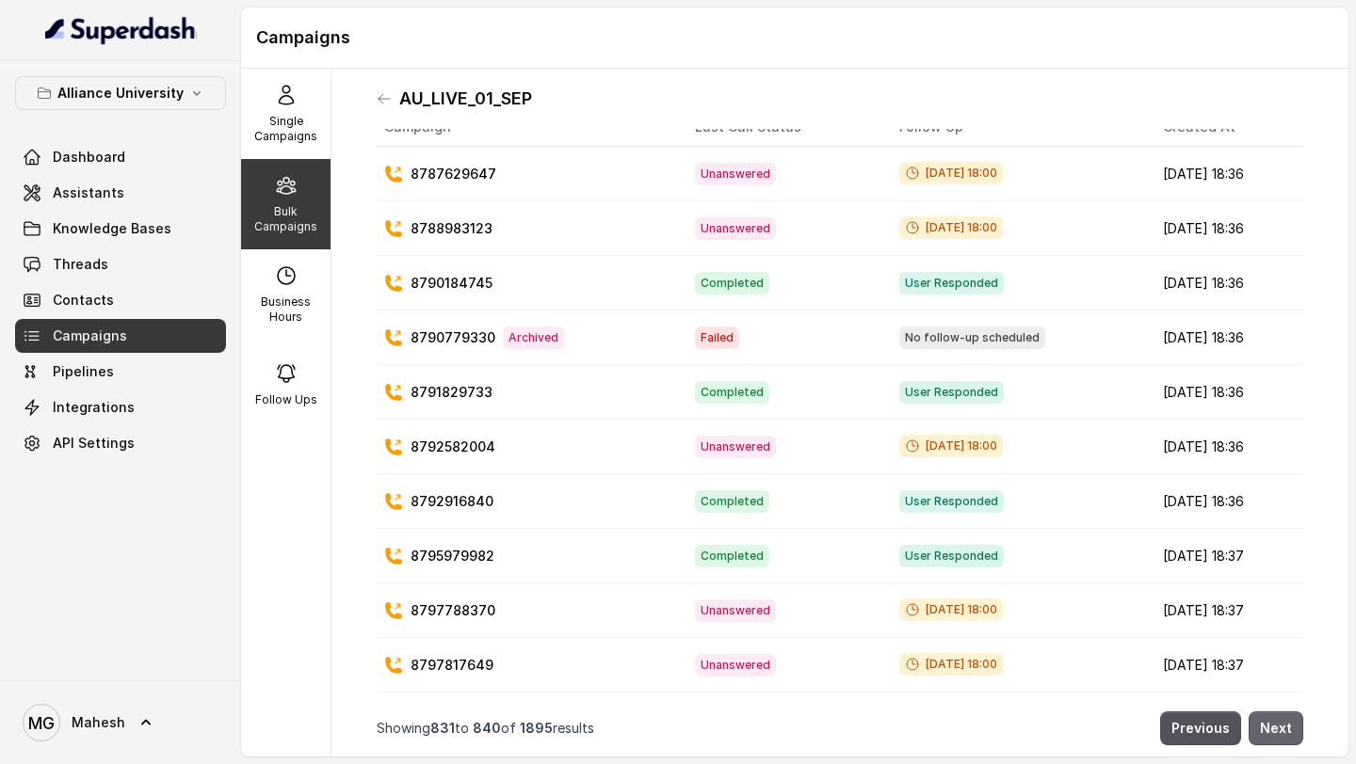
click at [1290, 734] on button "Next" at bounding box center [1275, 729] width 55 height 34
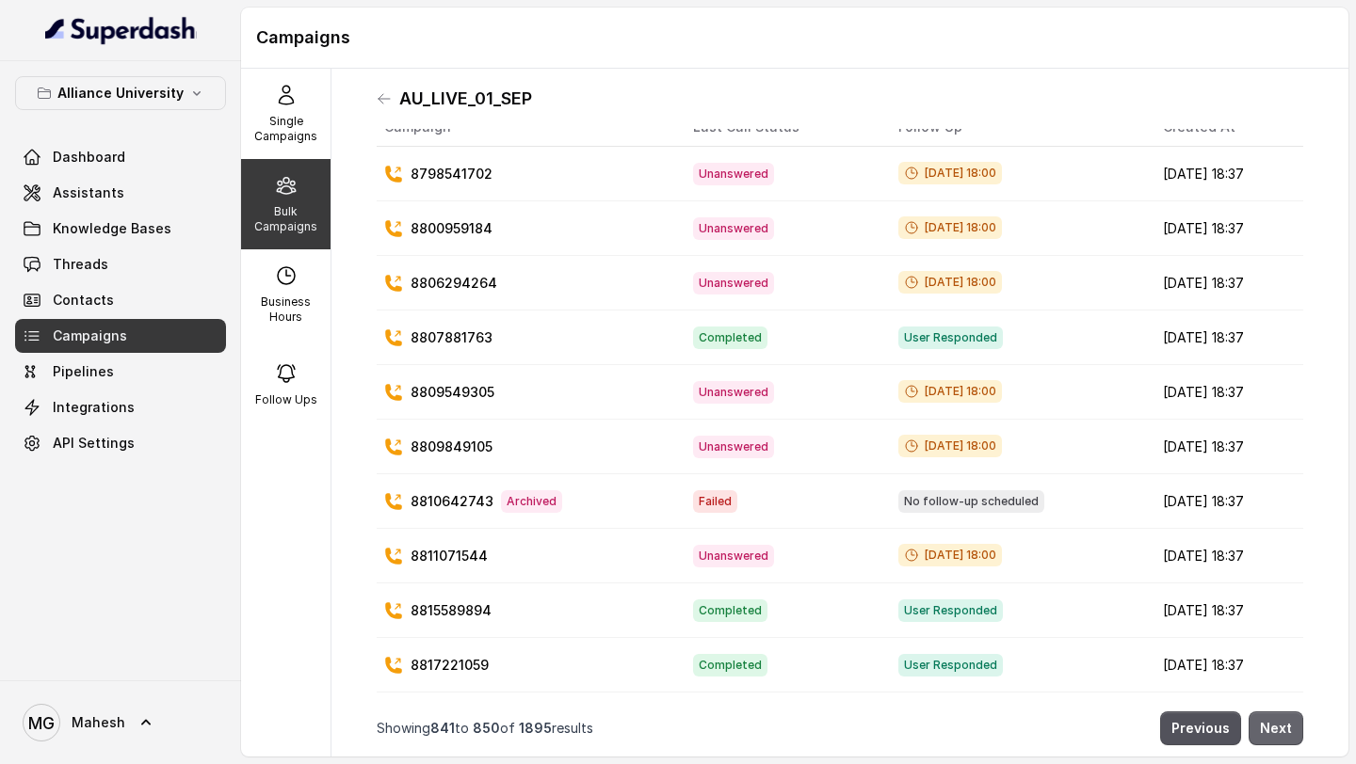
click at [1290, 734] on button "Next" at bounding box center [1275, 729] width 55 height 34
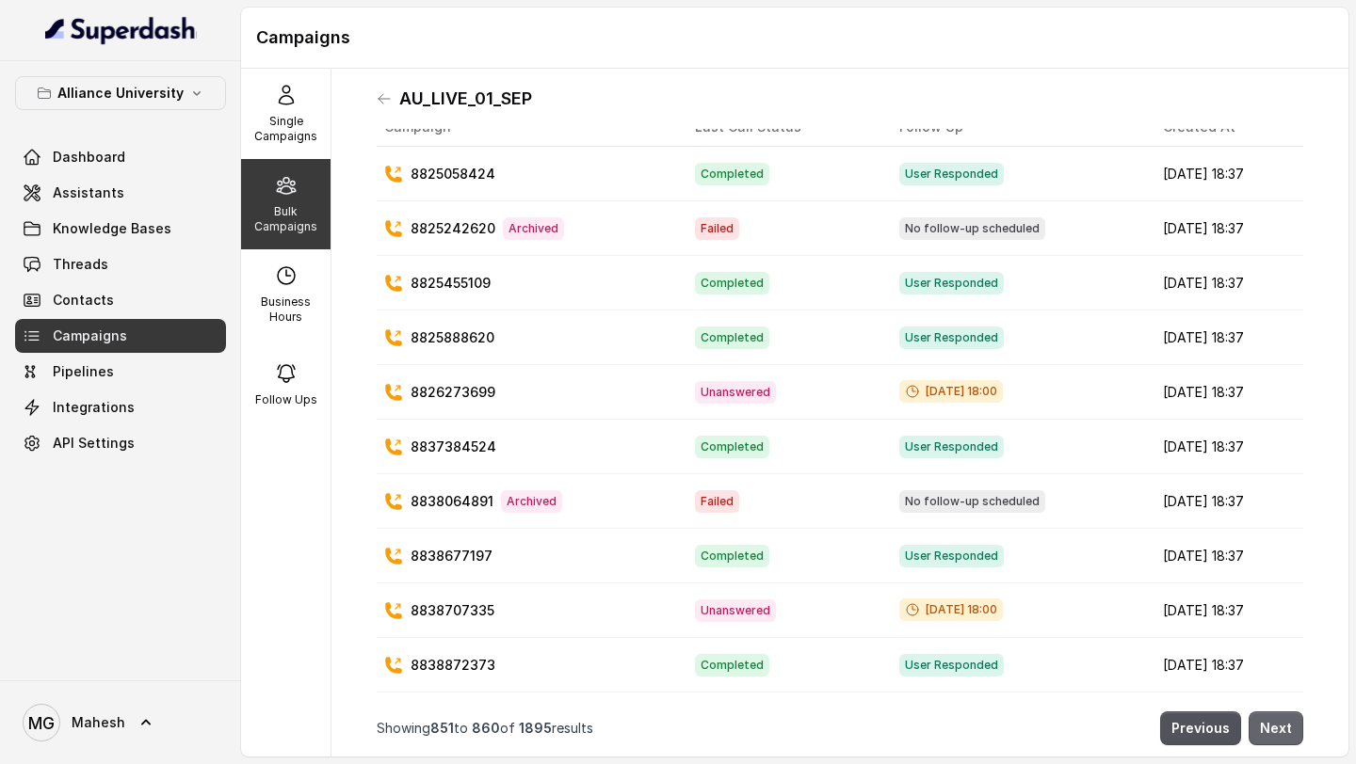
click at [1290, 734] on button "Next" at bounding box center [1275, 729] width 55 height 34
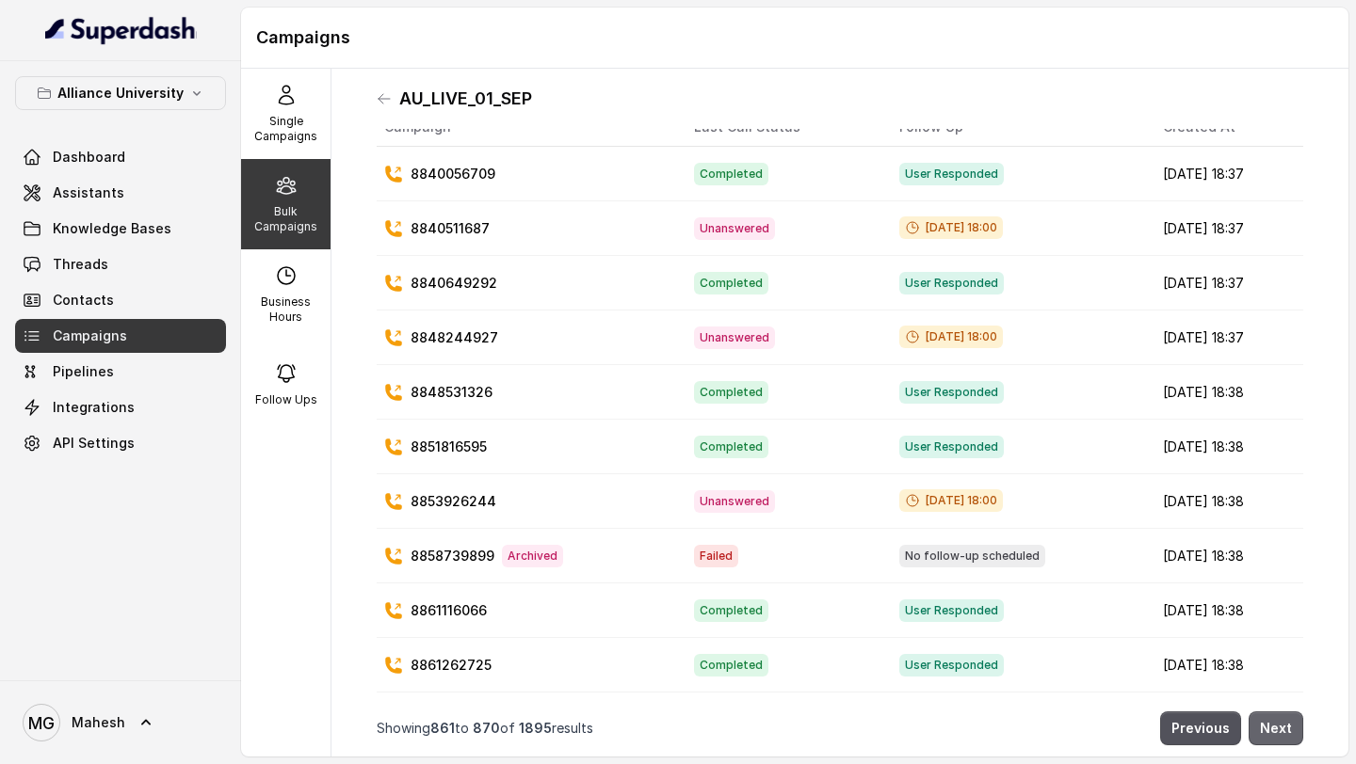
click at [1290, 734] on button "Next" at bounding box center [1275, 729] width 55 height 34
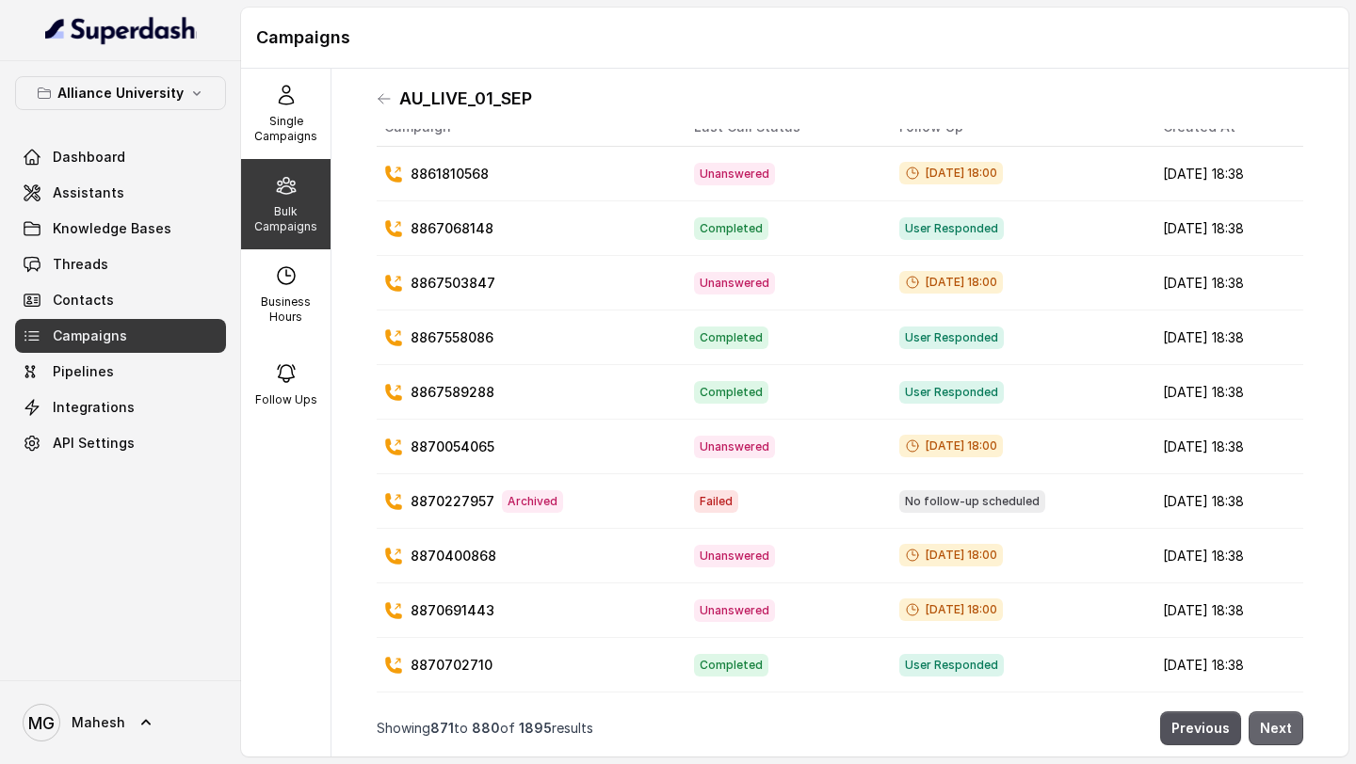
click at [1290, 734] on button "Next" at bounding box center [1275, 729] width 55 height 34
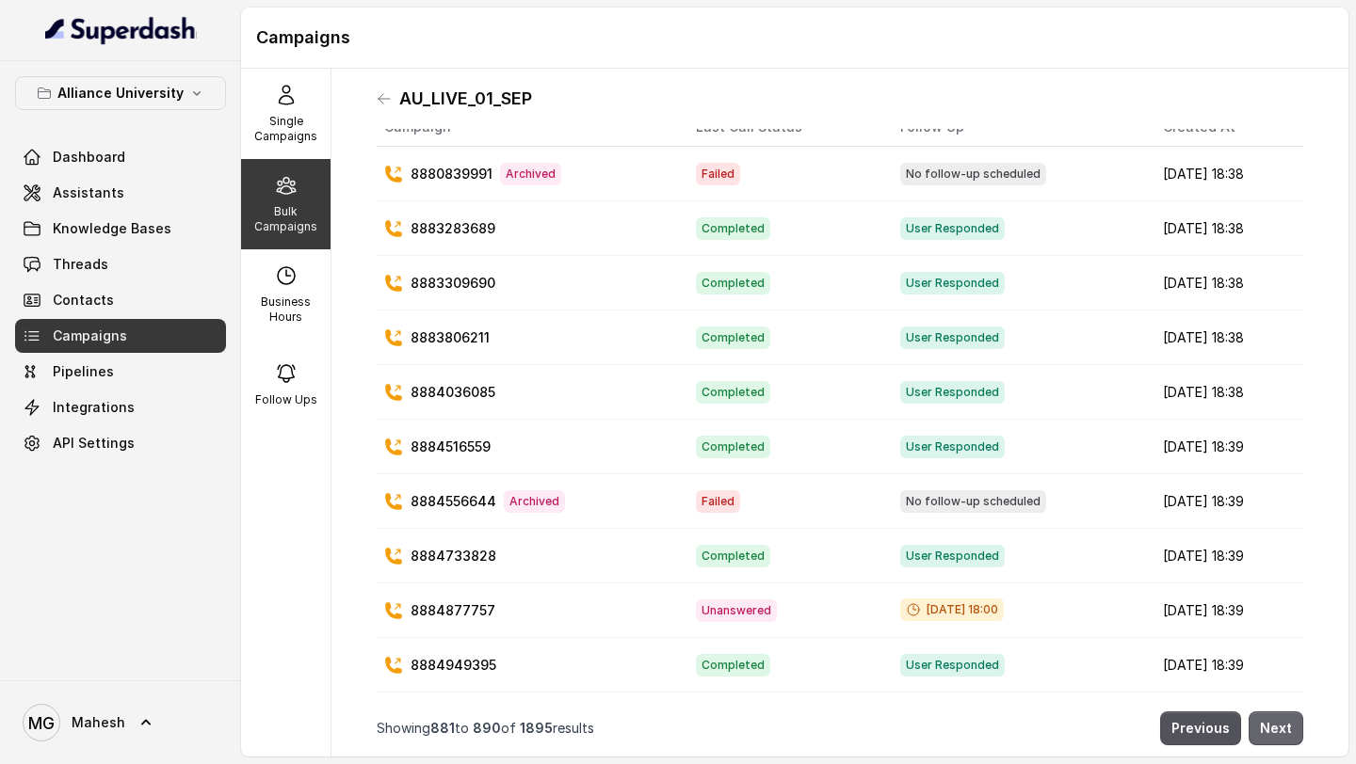
click at [1290, 734] on button "Next" at bounding box center [1275, 729] width 55 height 34
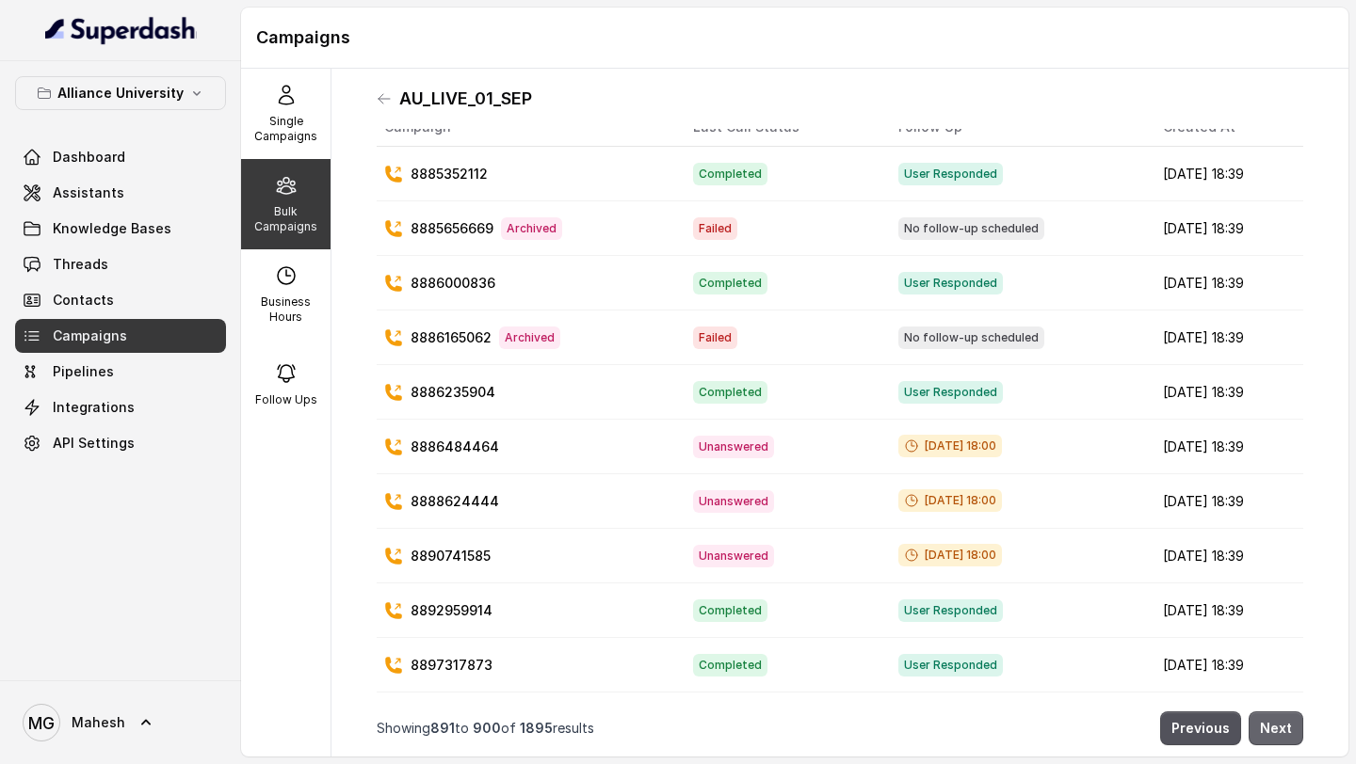
click at [1290, 734] on button "Next" at bounding box center [1275, 729] width 55 height 34
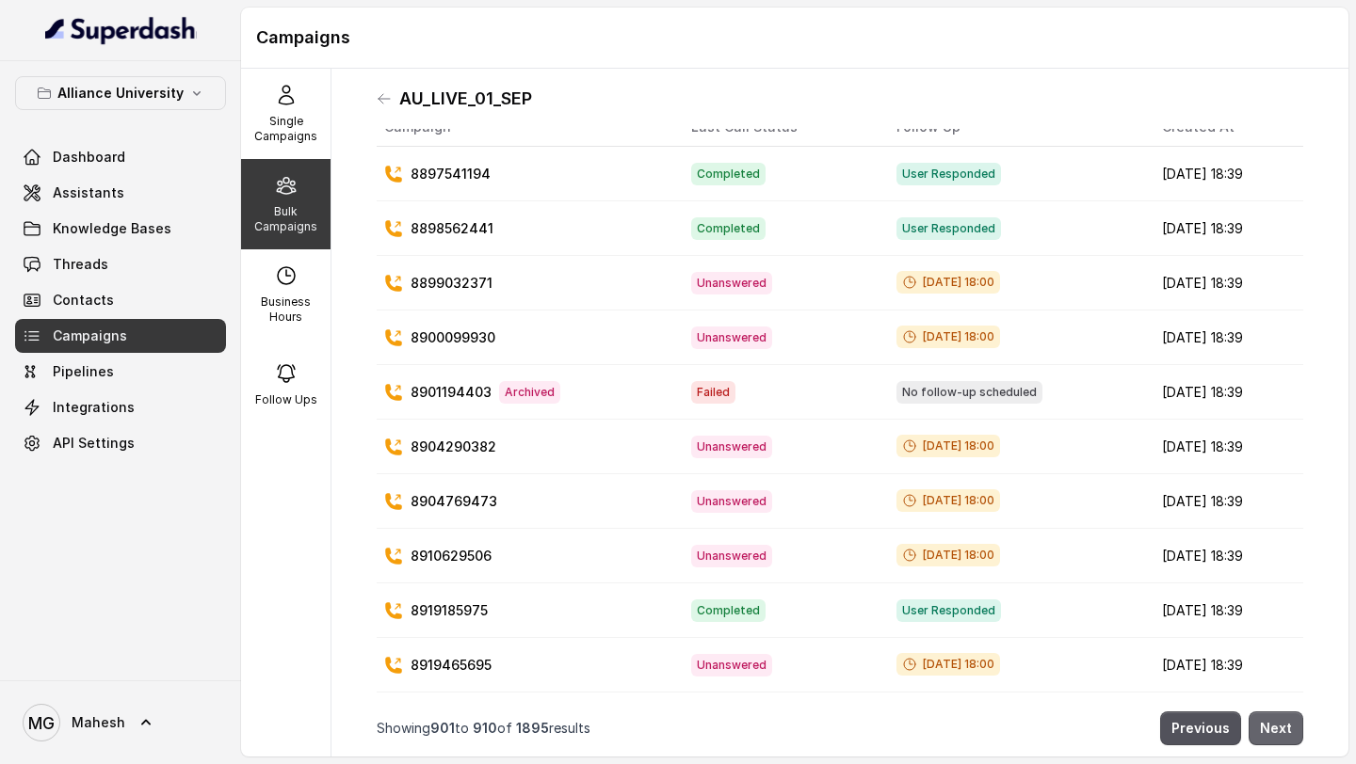
click at [1290, 734] on button "Next" at bounding box center [1275, 729] width 55 height 34
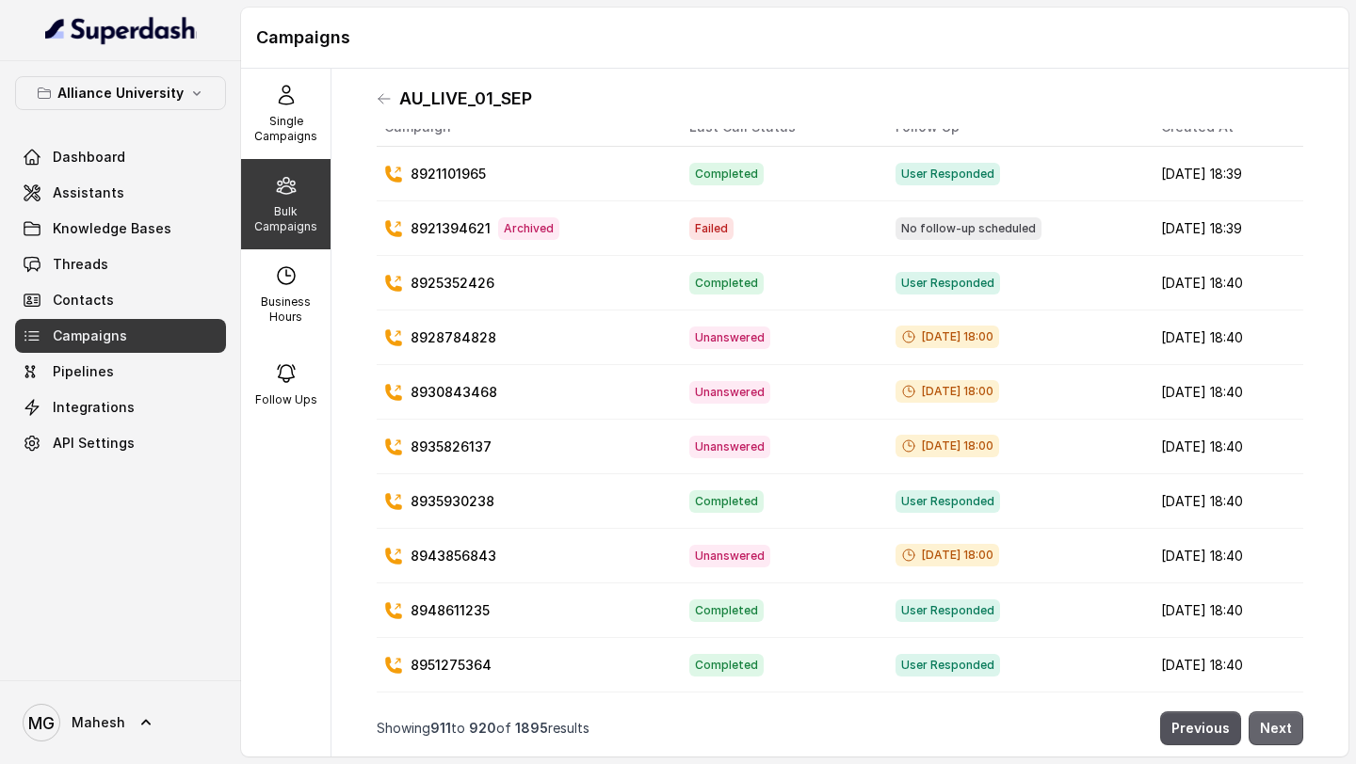
click at [1290, 734] on button "Next" at bounding box center [1275, 729] width 55 height 34
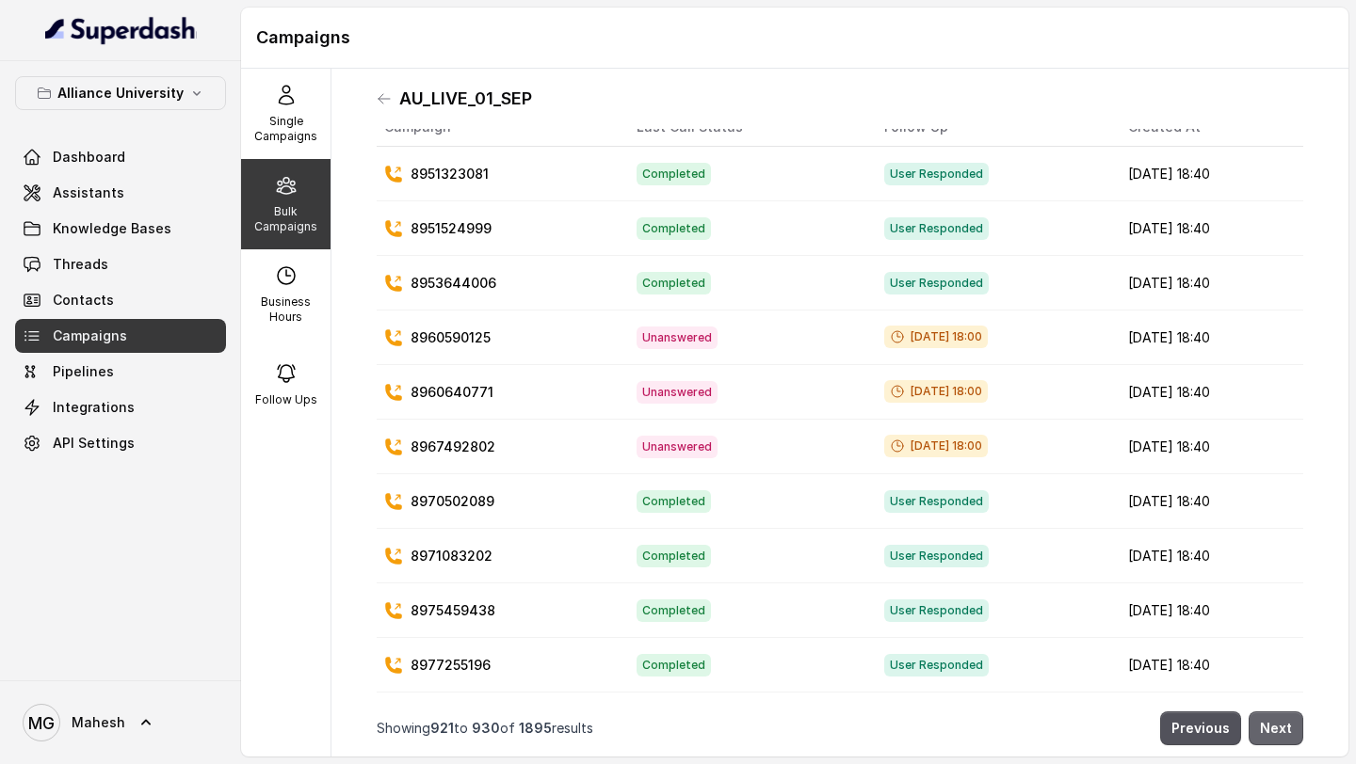
click at [1290, 734] on button "Next" at bounding box center [1275, 729] width 55 height 34
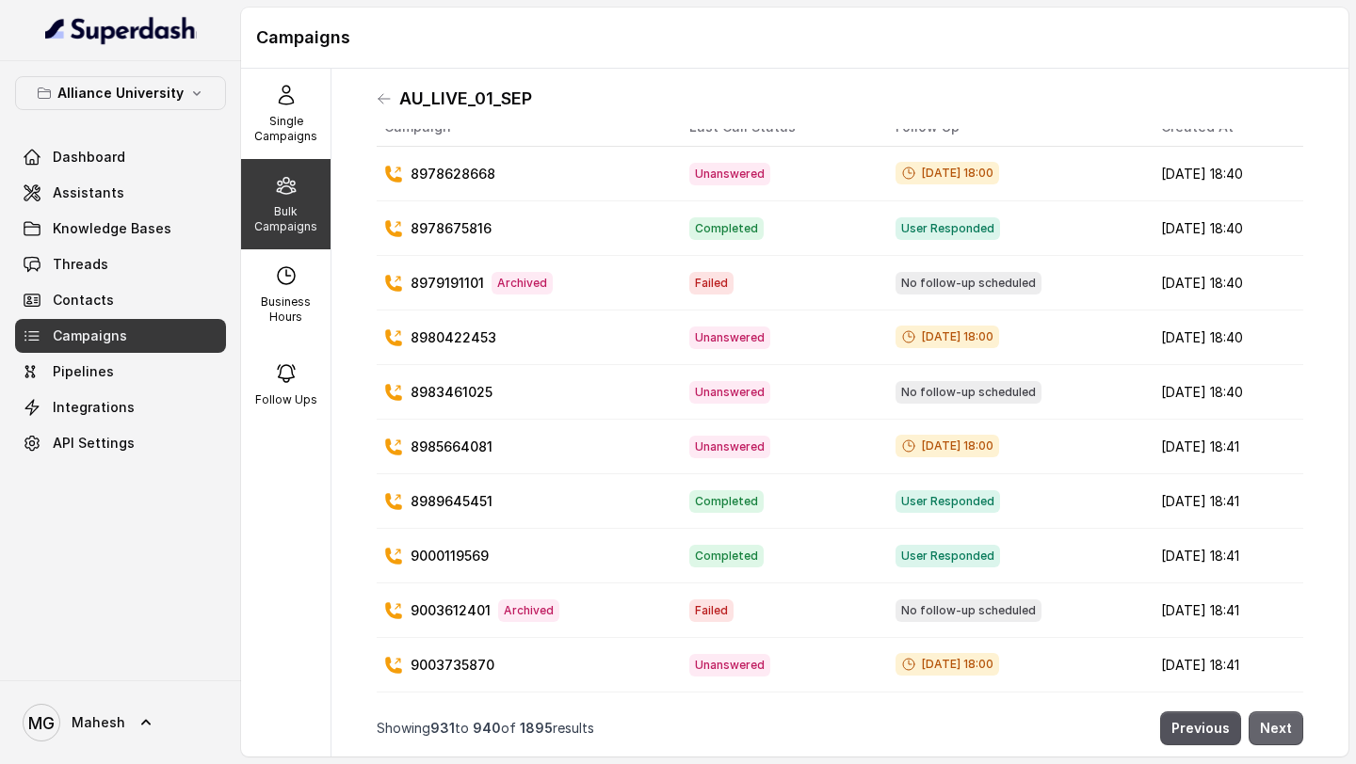
click at [1290, 734] on button "Next" at bounding box center [1275, 729] width 55 height 34
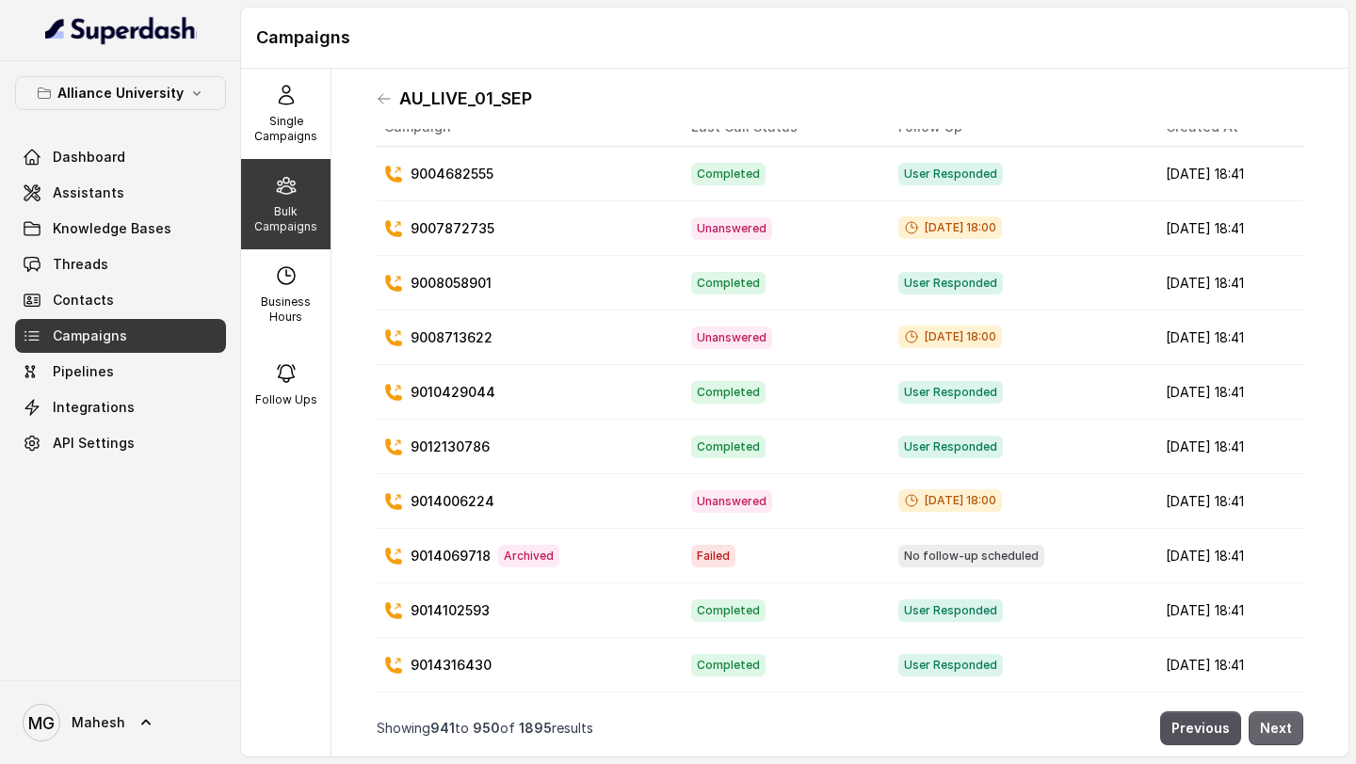
click at [1290, 734] on button "Next" at bounding box center [1275, 729] width 55 height 34
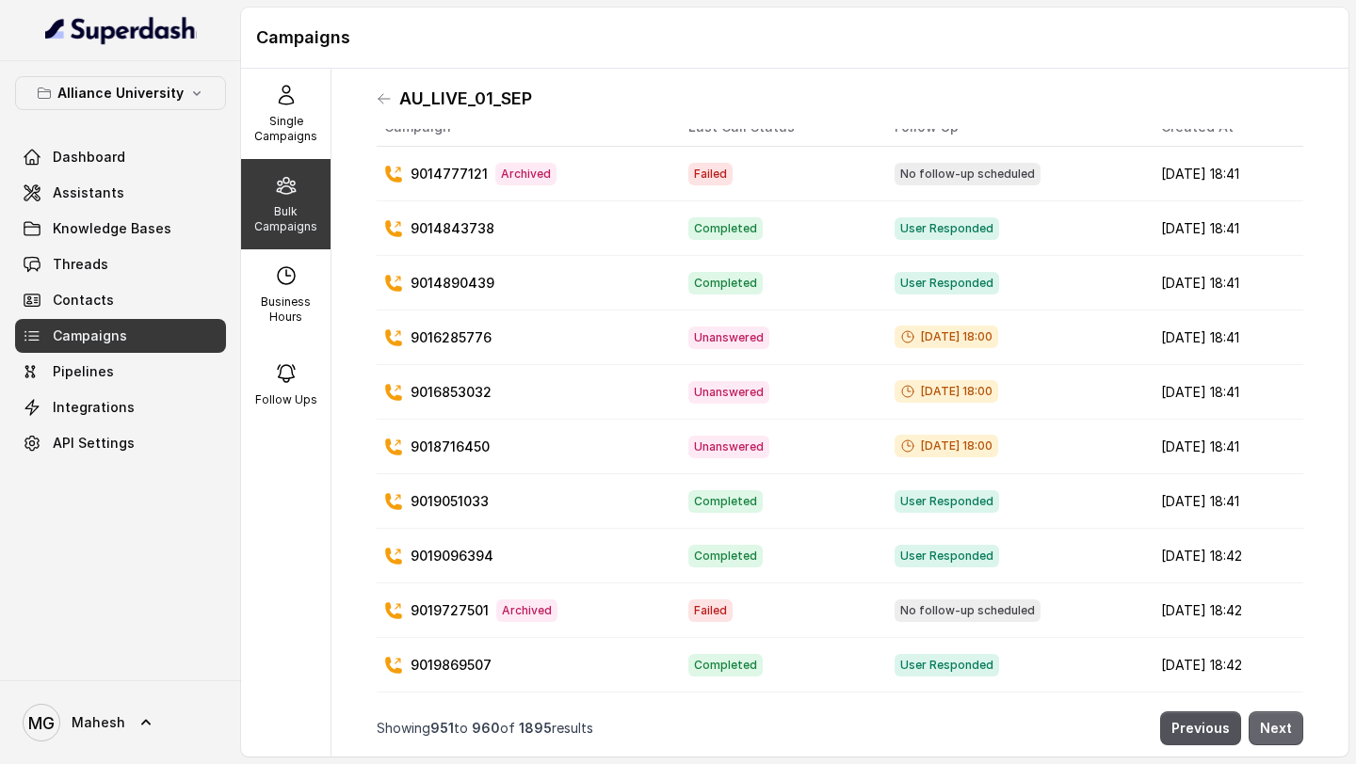
click at [1290, 734] on button "Next" at bounding box center [1275, 729] width 55 height 34
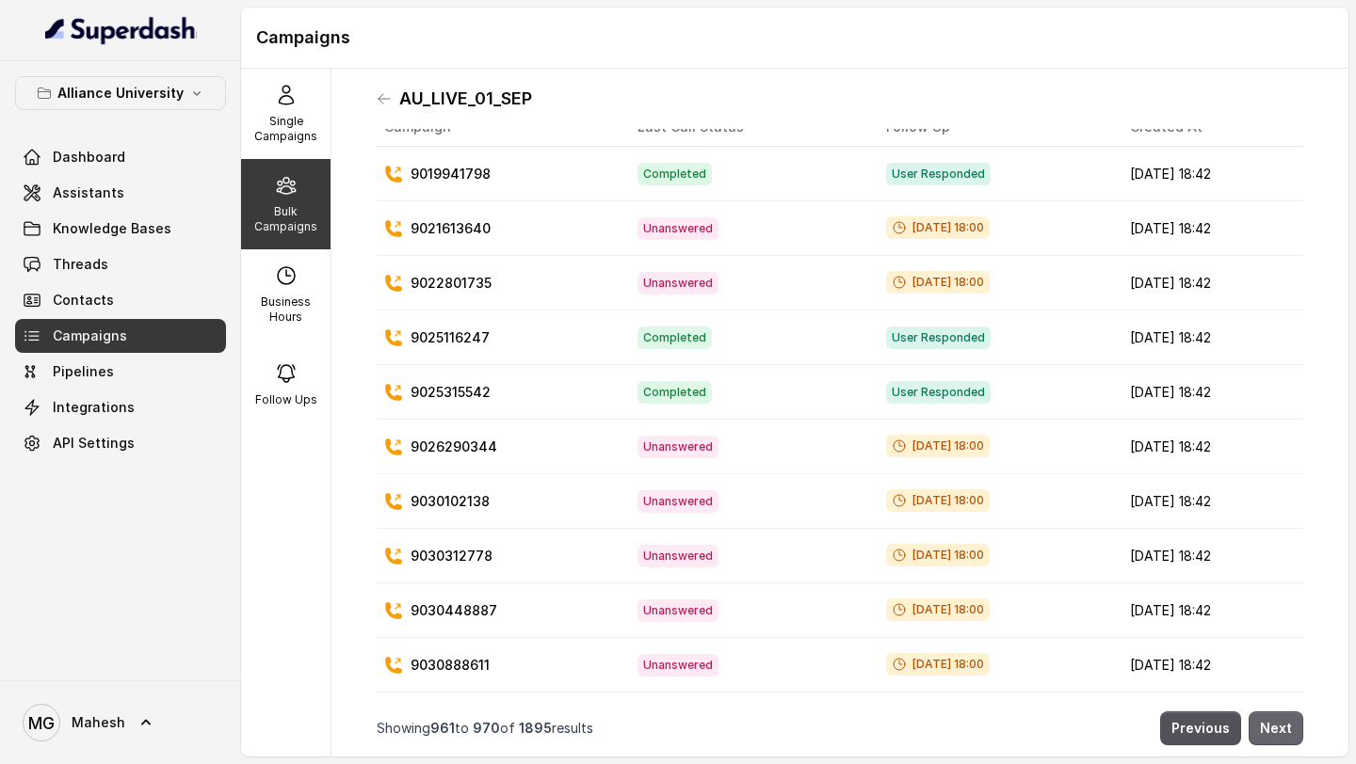
click at [1290, 734] on button "Next" at bounding box center [1275, 729] width 55 height 34
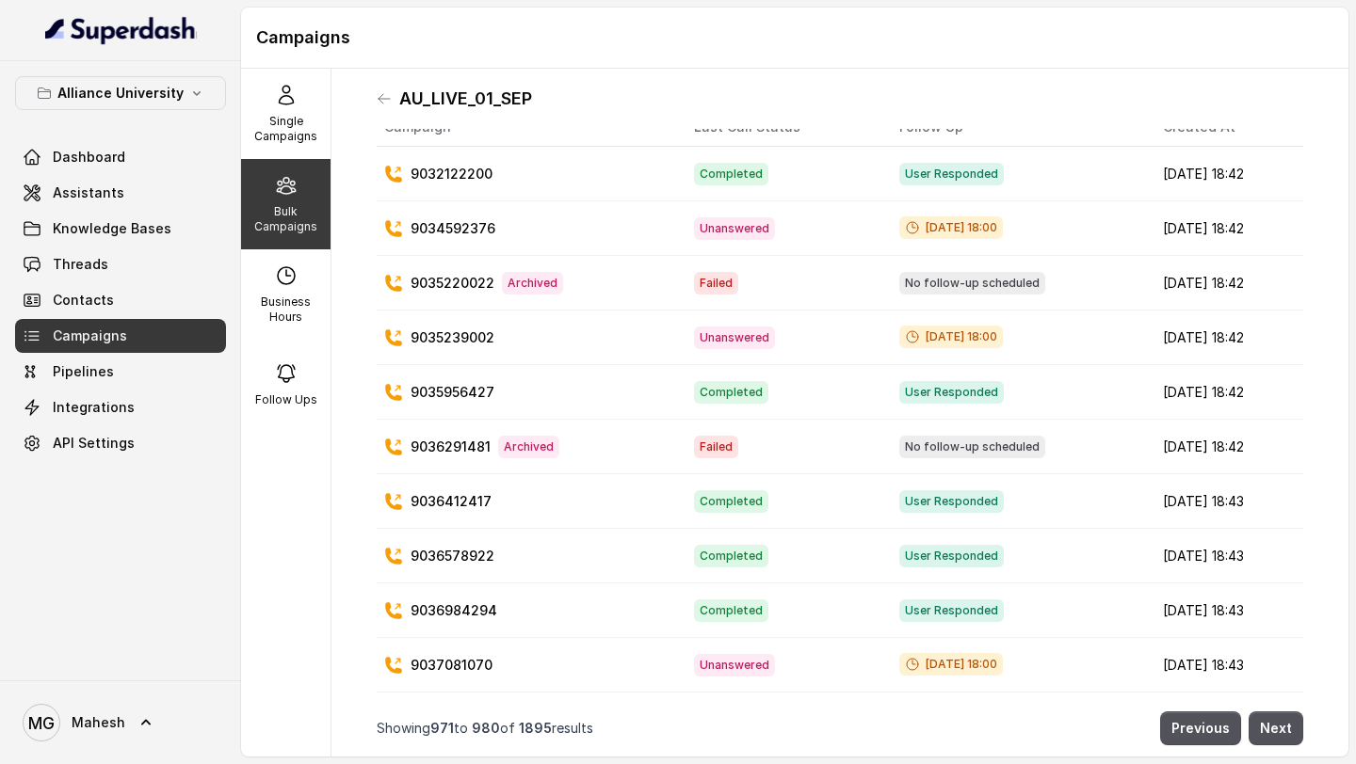
click at [296, 224] on p "Bulk Campaigns" at bounding box center [286, 219] width 74 height 30
click at [1288, 732] on button "Next" at bounding box center [1275, 729] width 55 height 34
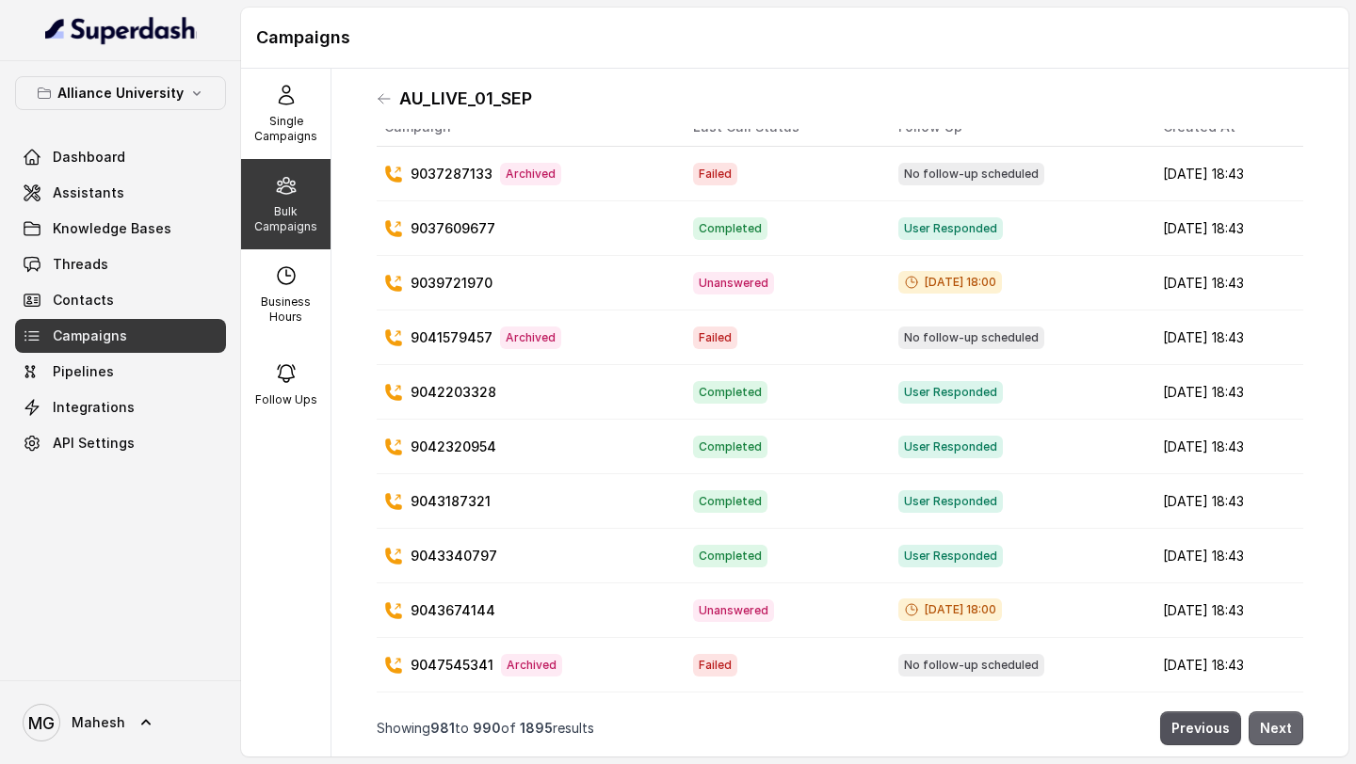
click at [1259, 732] on button "Next" at bounding box center [1275, 729] width 55 height 34
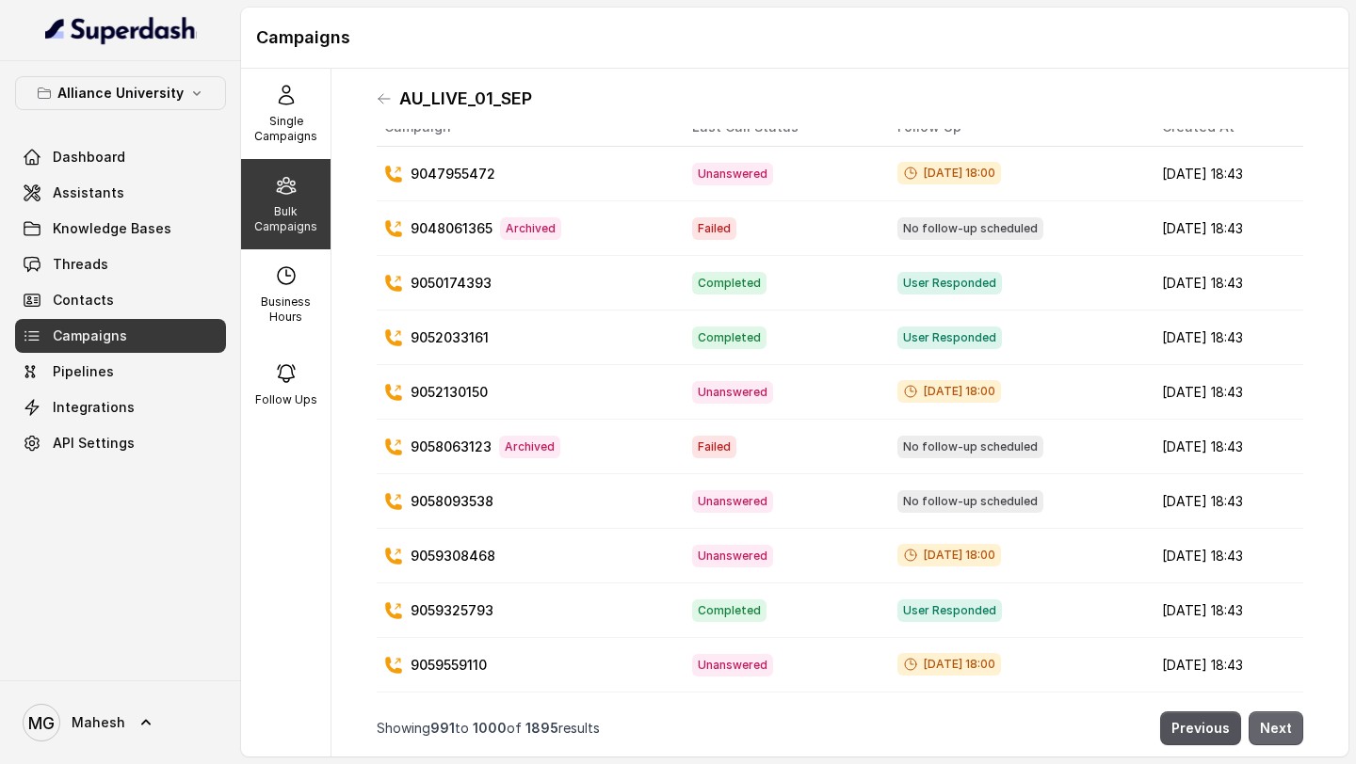
click at [1279, 729] on button "Next" at bounding box center [1275, 729] width 55 height 34
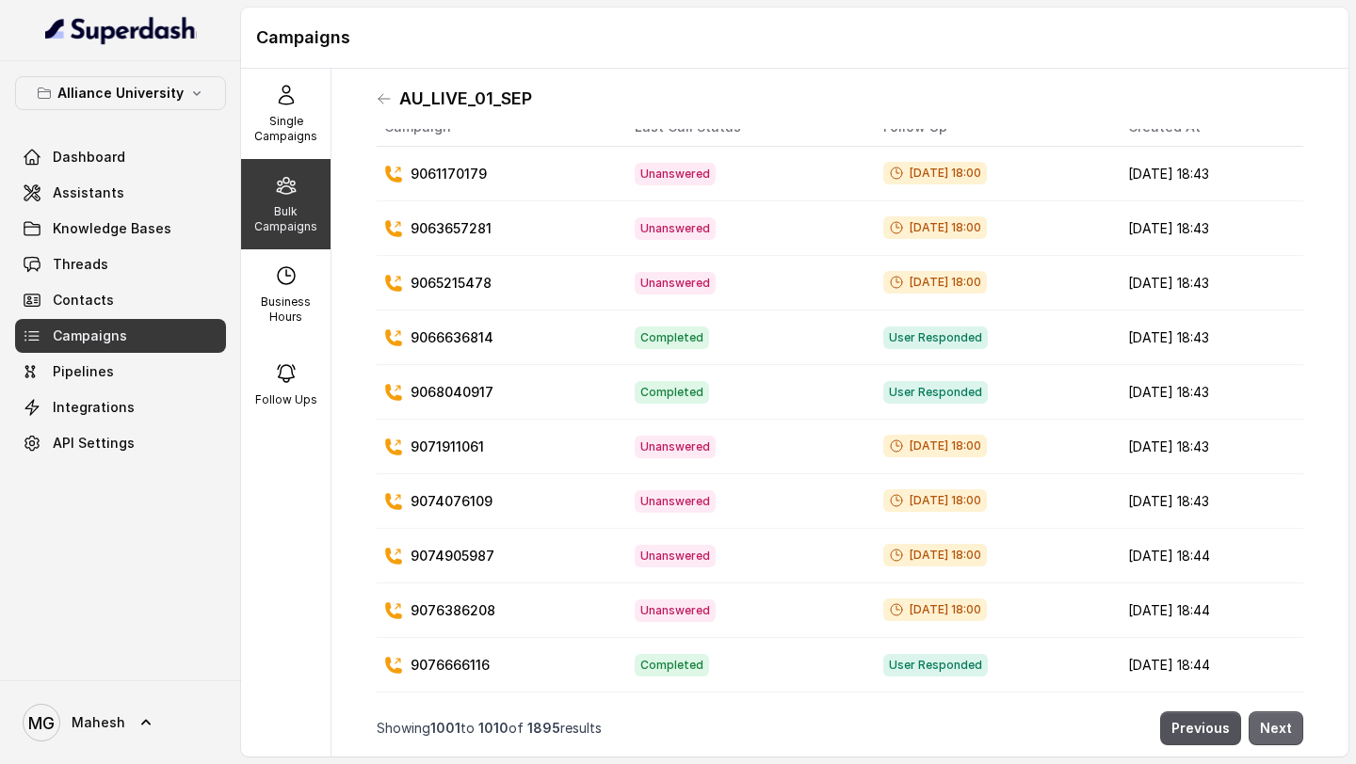
click at [1279, 729] on button "Next" at bounding box center [1275, 729] width 55 height 34
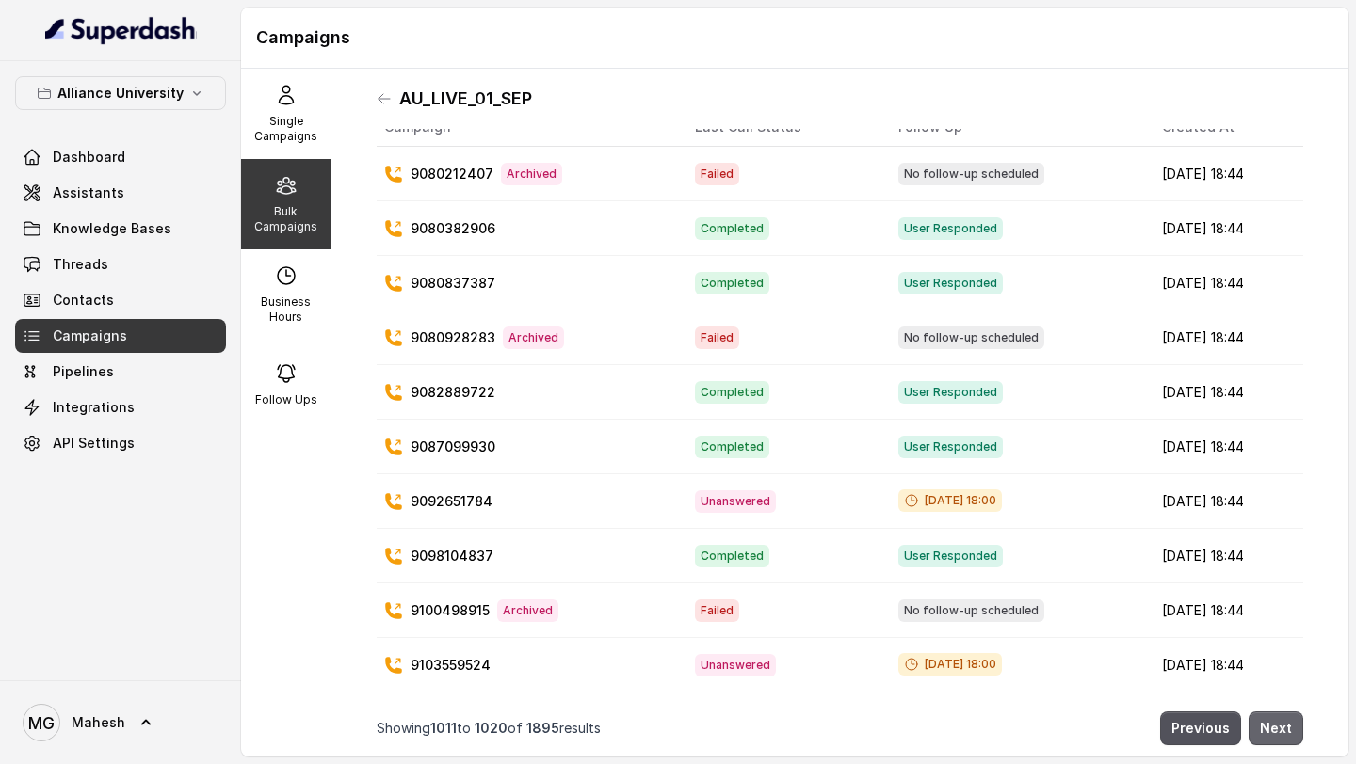
click at [1279, 729] on button "Next" at bounding box center [1275, 729] width 55 height 34
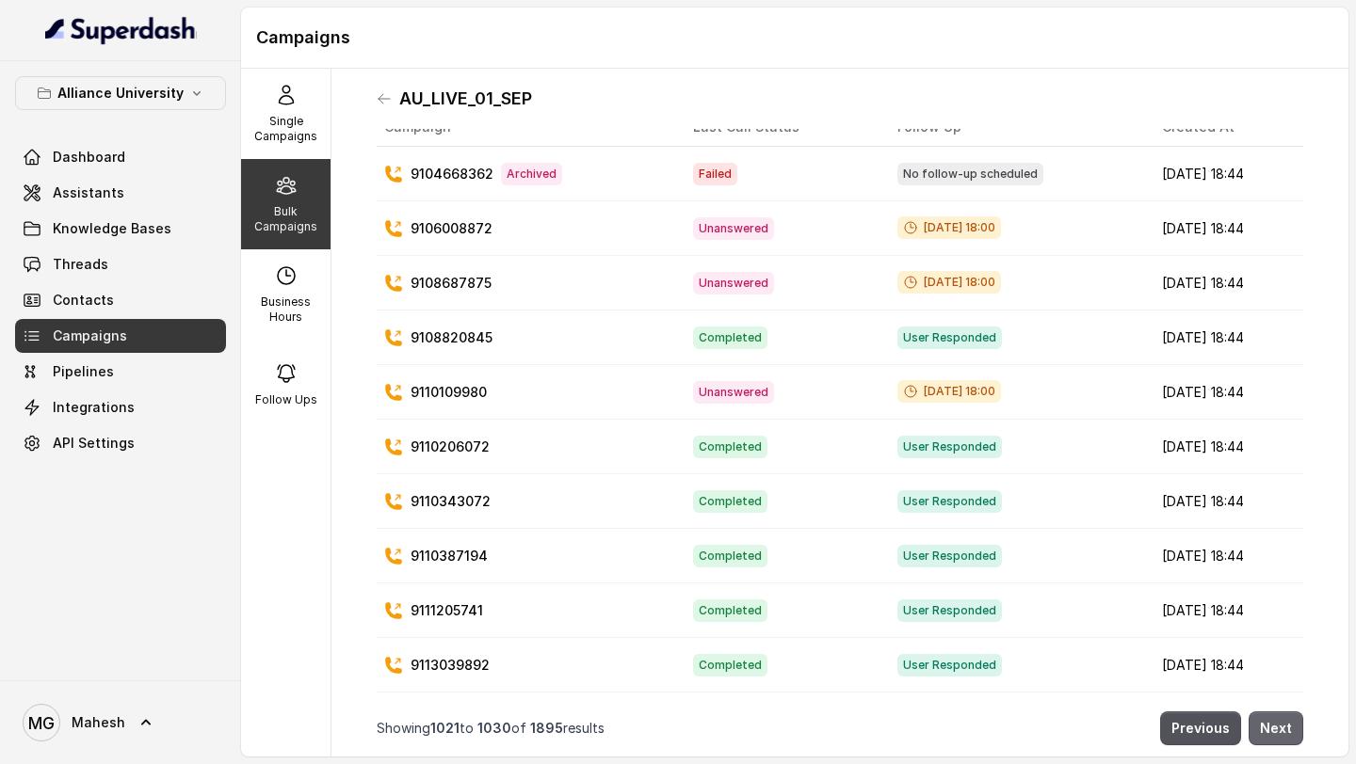
click at [1279, 729] on button "Next" at bounding box center [1275, 729] width 55 height 34
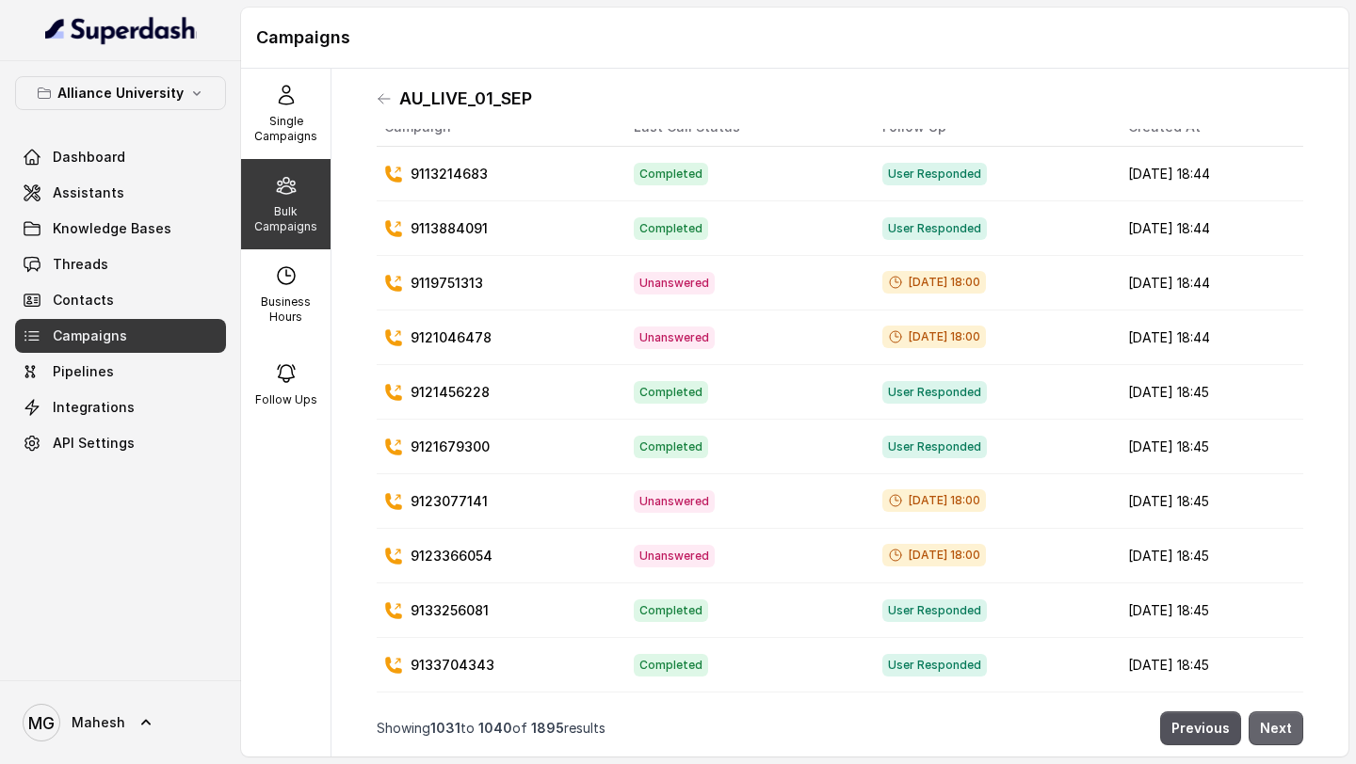
click at [1279, 729] on button "Next" at bounding box center [1275, 729] width 55 height 34
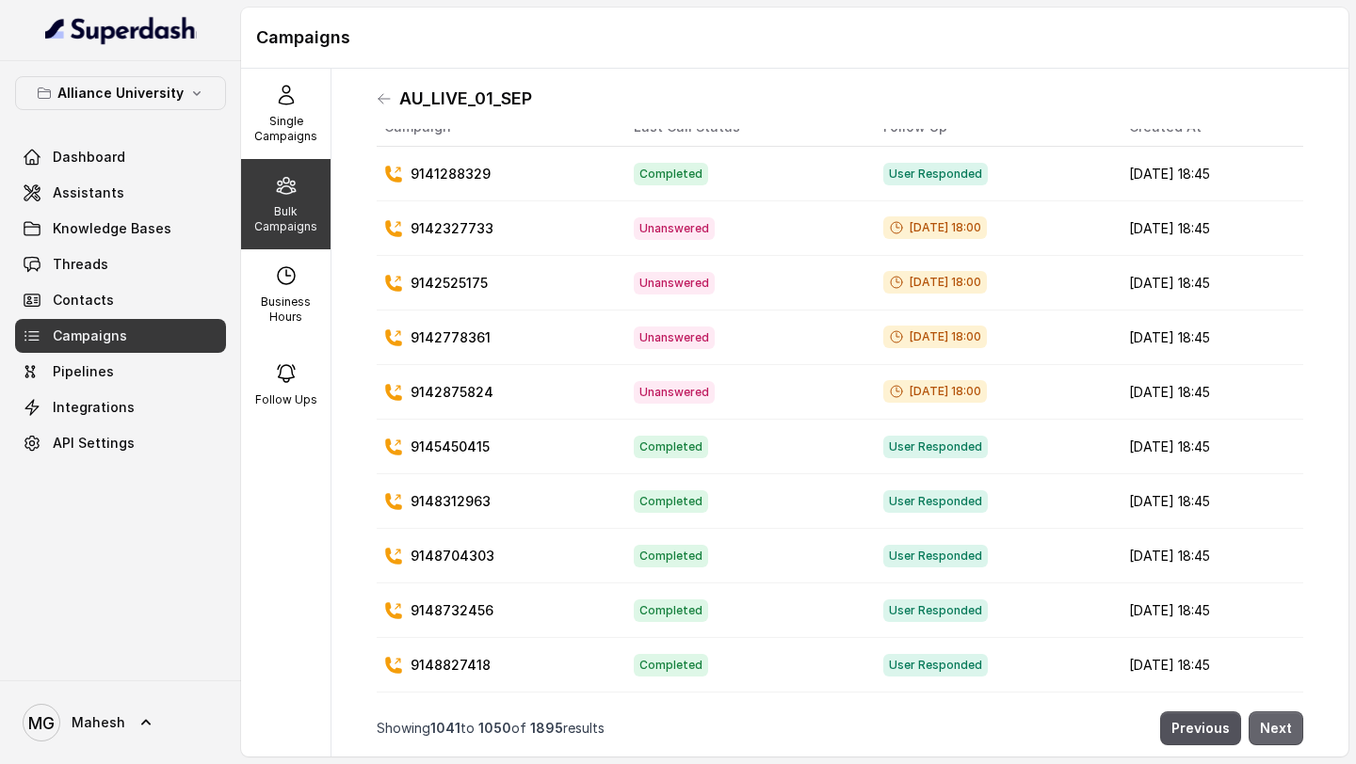
click at [1279, 729] on button "Next" at bounding box center [1275, 729] width 55 height 34
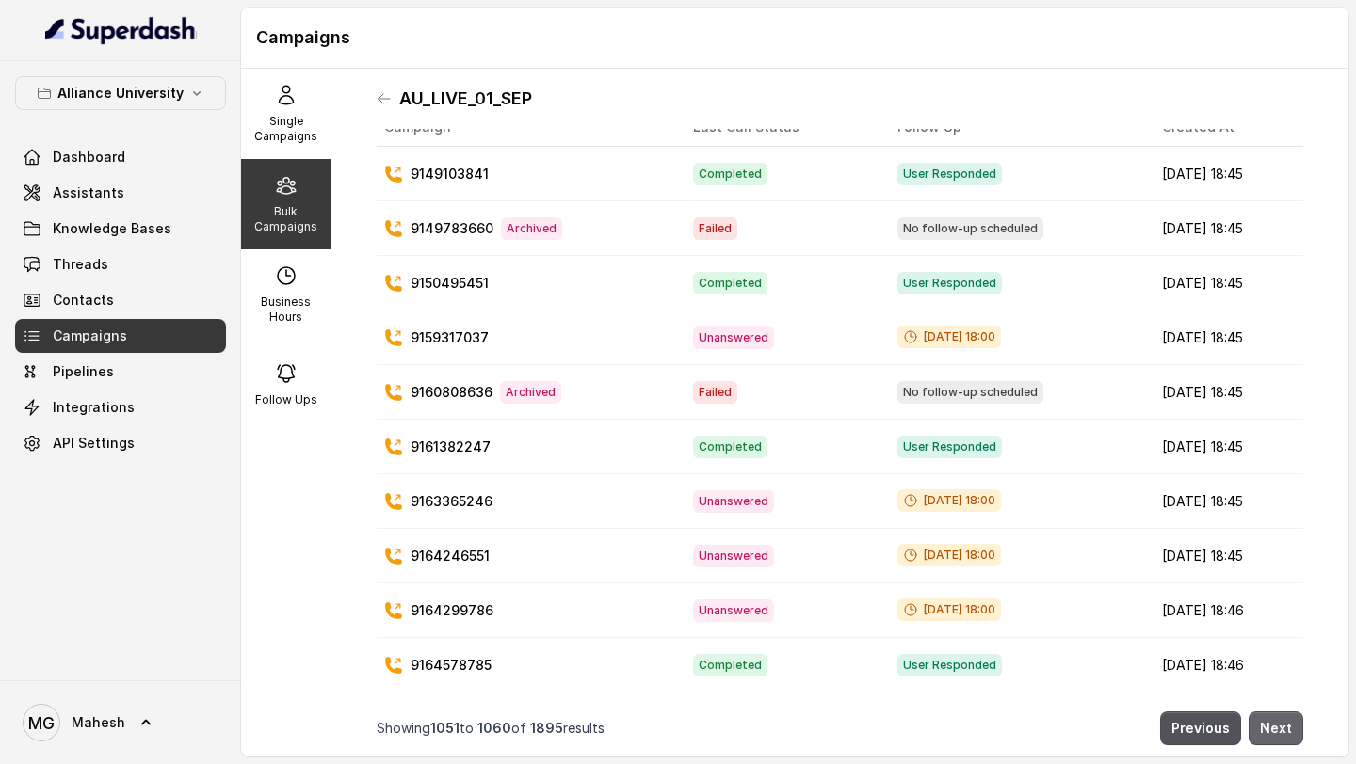
click at [1279, 729] on button "Next" at bounding box center [1275, 729] width 55 height 34
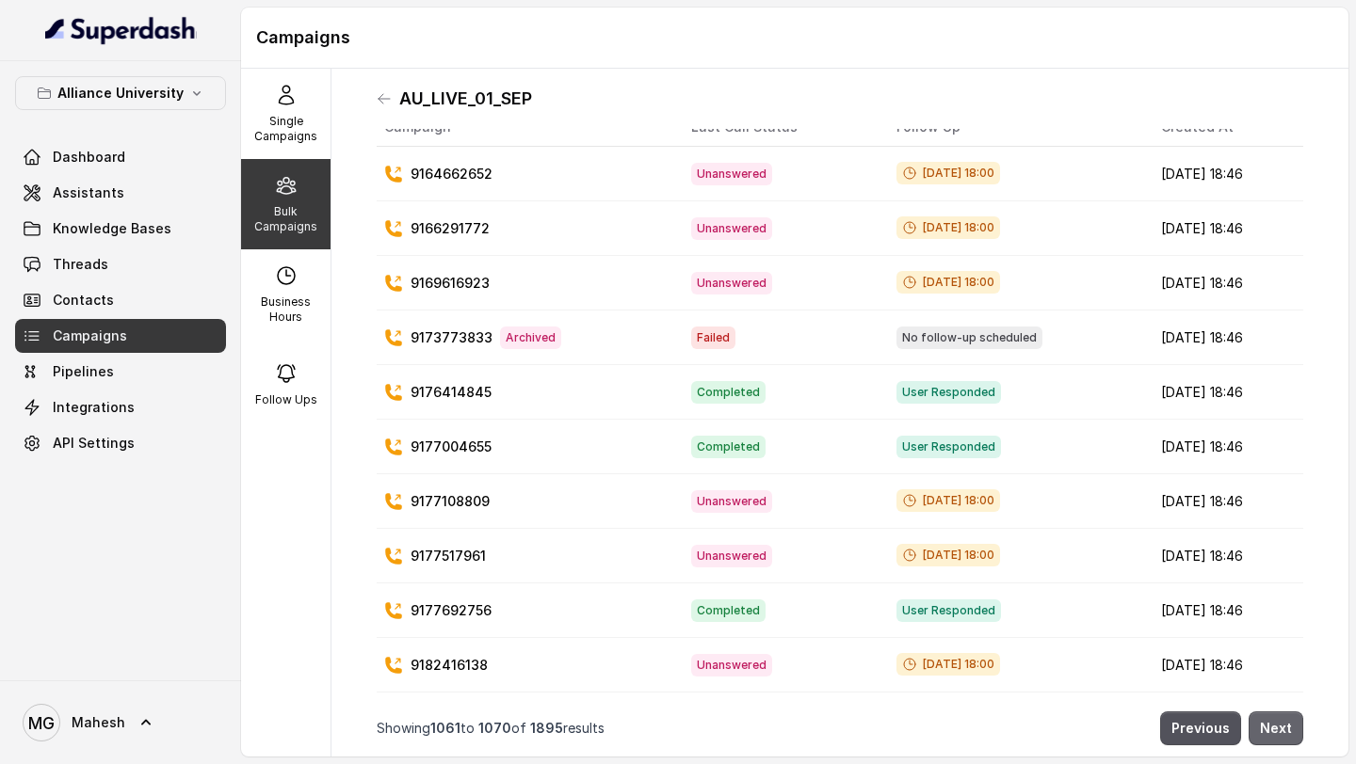
click at [1279, 729] on button "Next" at bounding box center [1275, 729] width 55 height 34
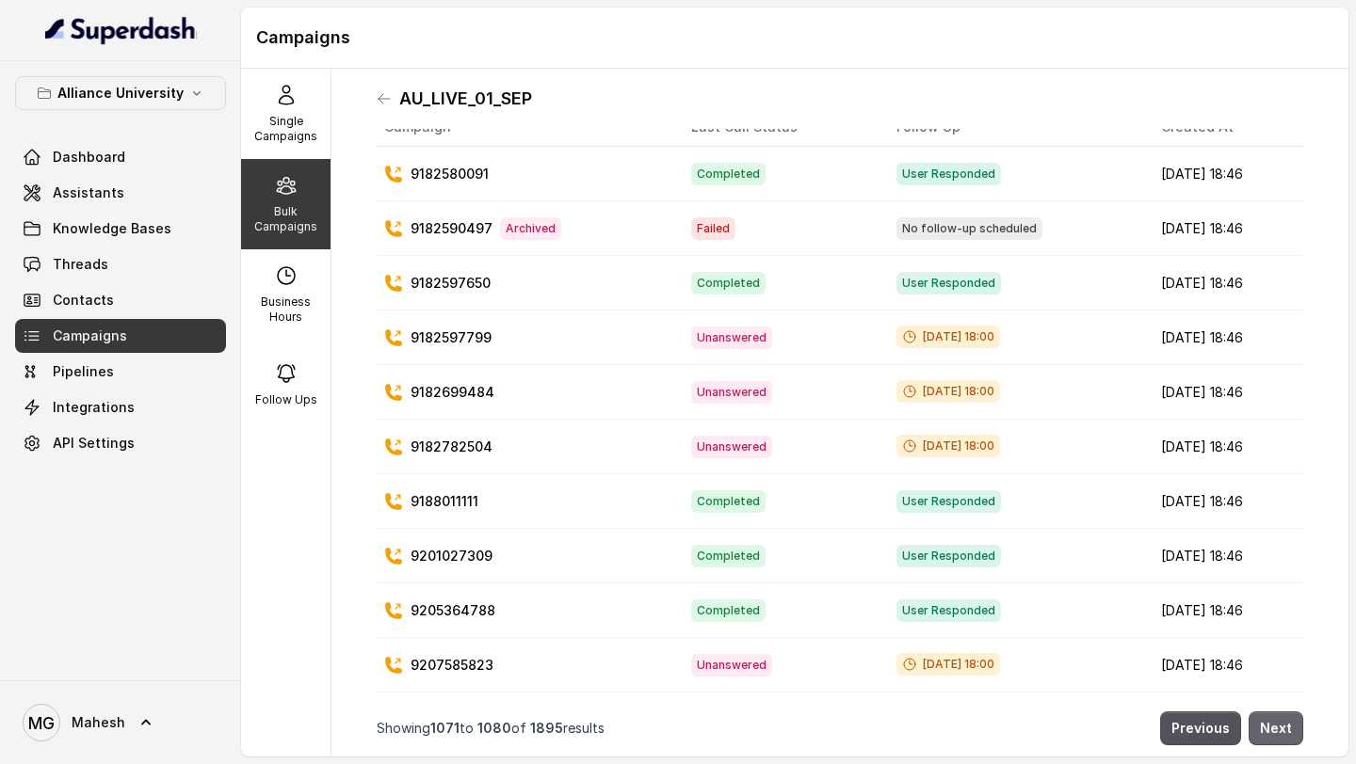
click at [1279, 729] on button "Next" at bounding box center [1275, 729] width 55 height 34
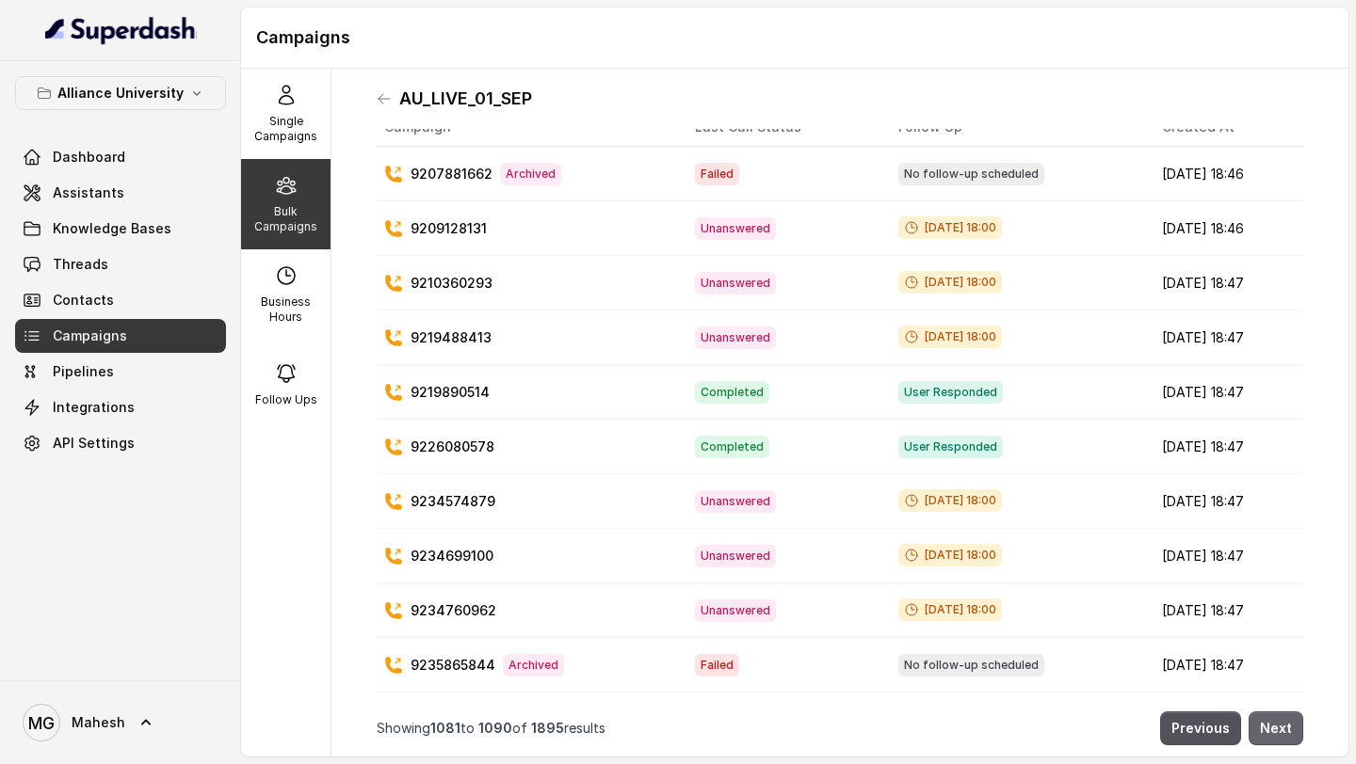
click at [1279, 729] on button "Next" at bounding box center [1275, 729] width 55 height 34
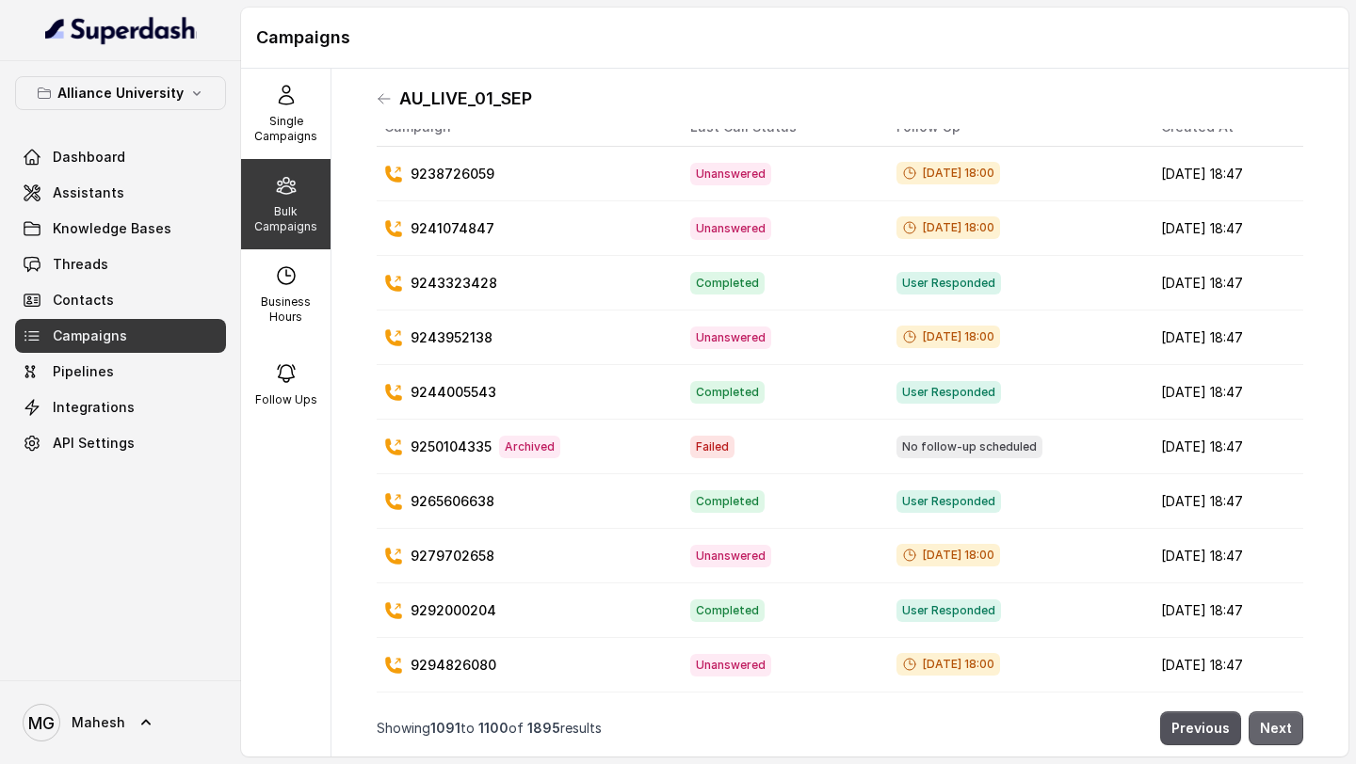
click at [1279, 729] on button "Next" at bounding box center [1275, 729] width 55 height 34
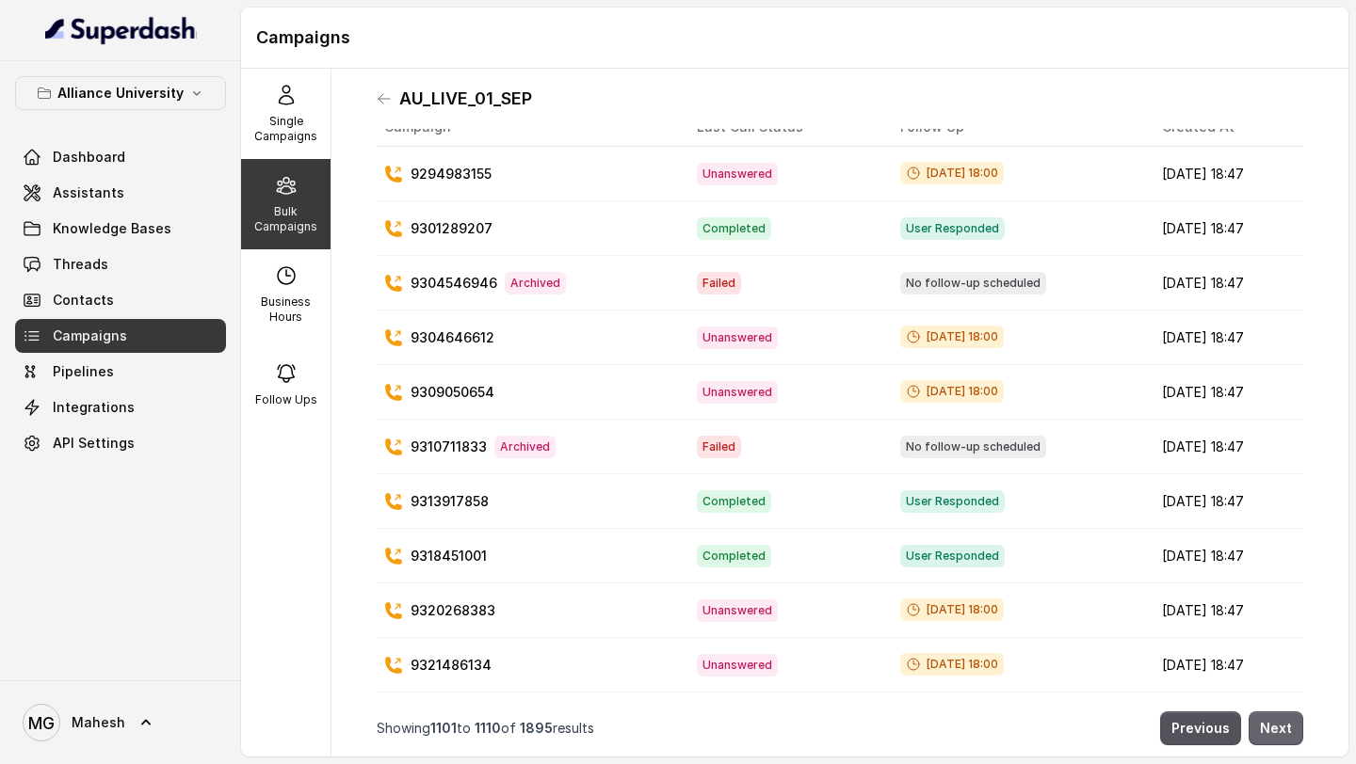
click at [1279, 729] on button "Next" at bounding box center [1275, 729] width 55 height 34
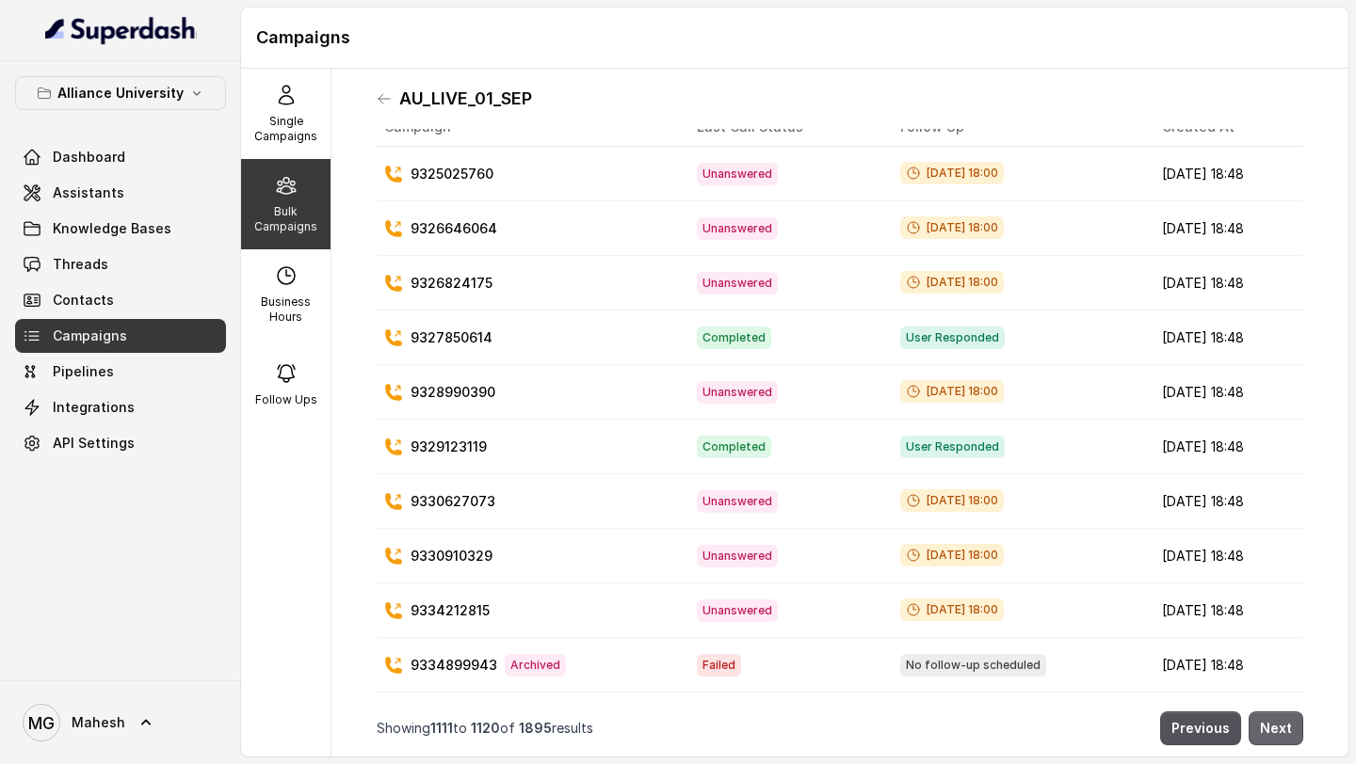
click at [1279, 729] on button "Next" at bounding box center [1275, 729] width 55 height 34
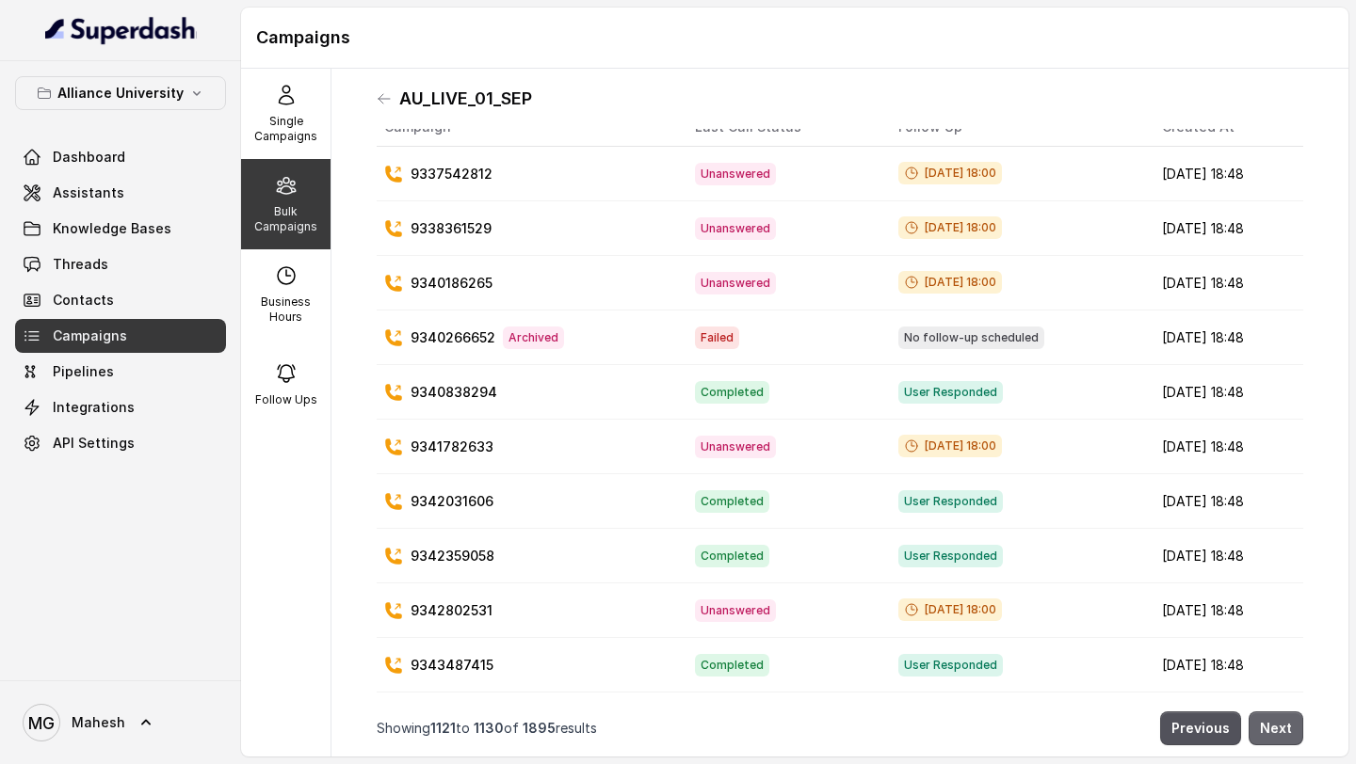
click at [1279, 729] on button "Next" at bounding box center [1275, 729] width 55 height 34
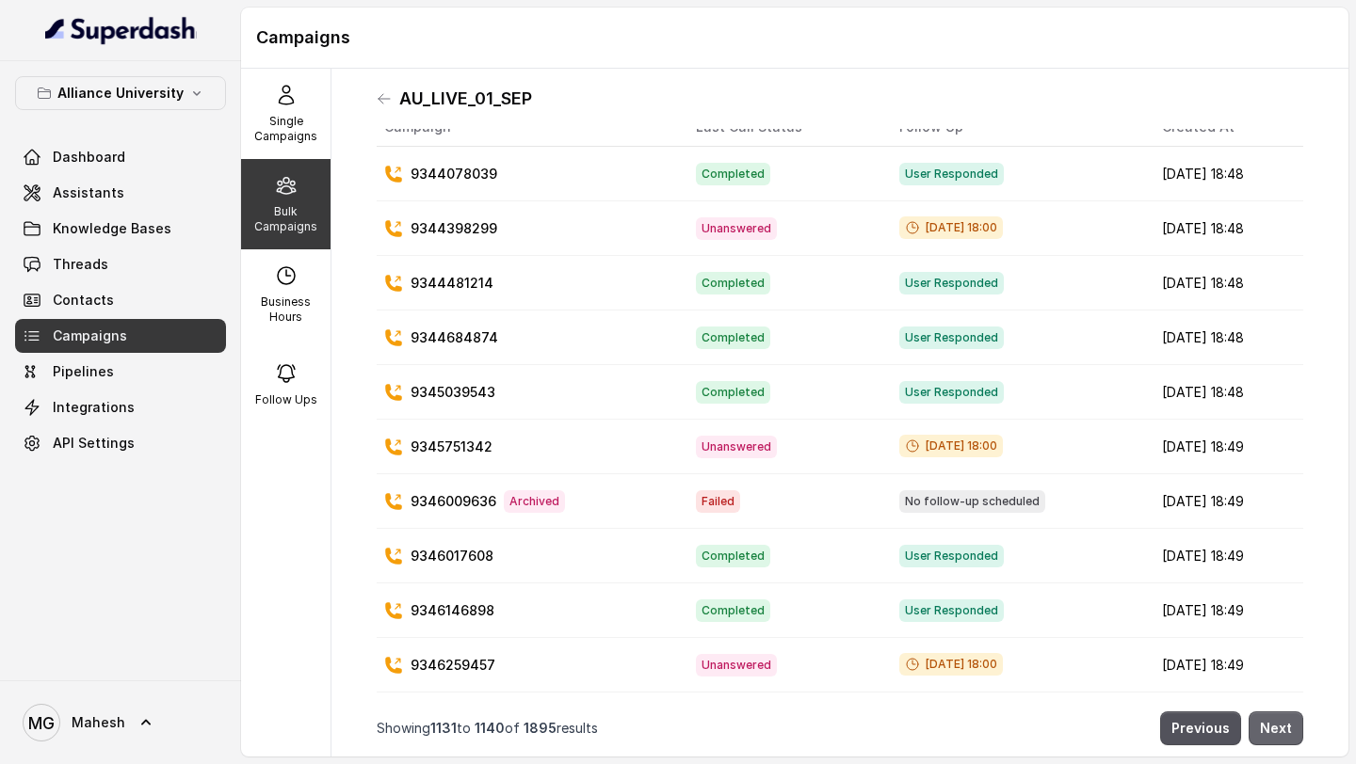
click at [1279, 729] on button "Next" at bounding box center [1275, 729] width 55 height 34
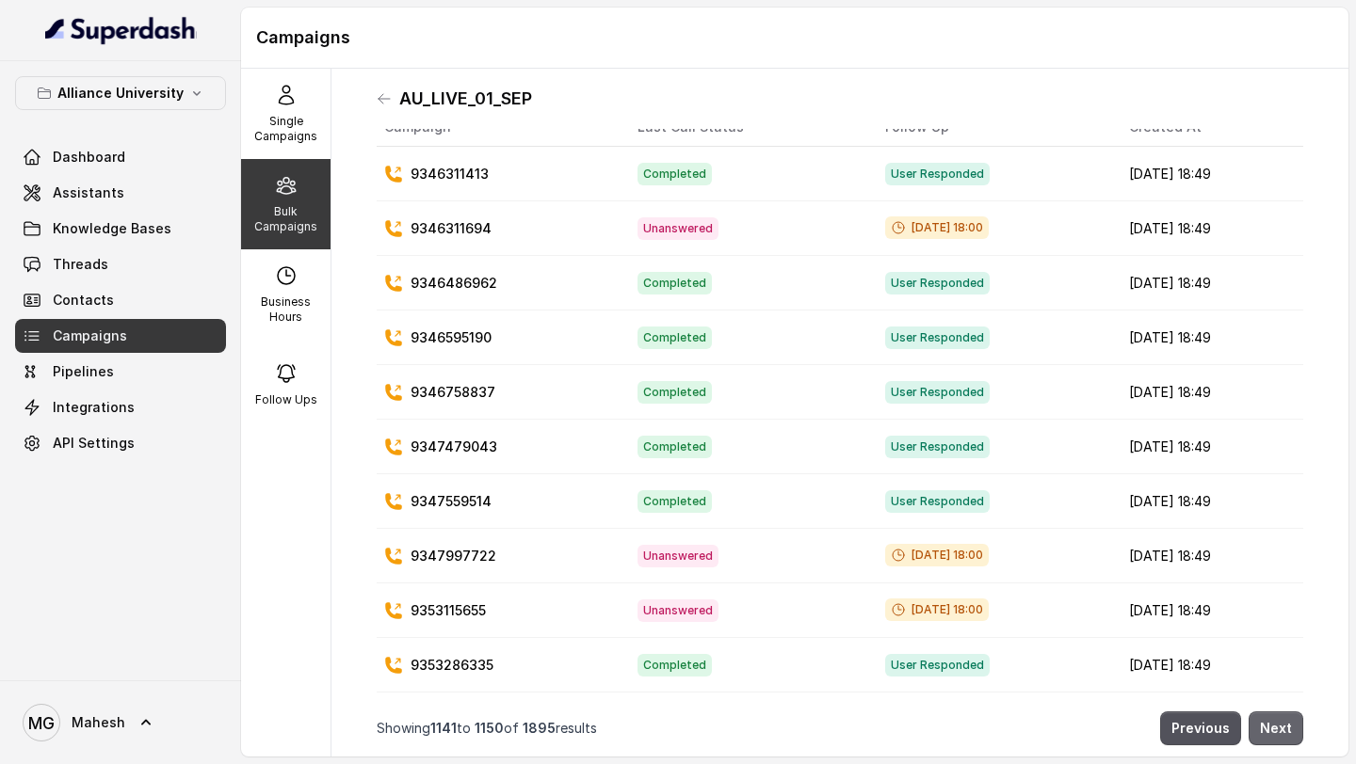
click at [1279, 729] on button "Next" at bounding box center [1275, 729] width 55 height 34
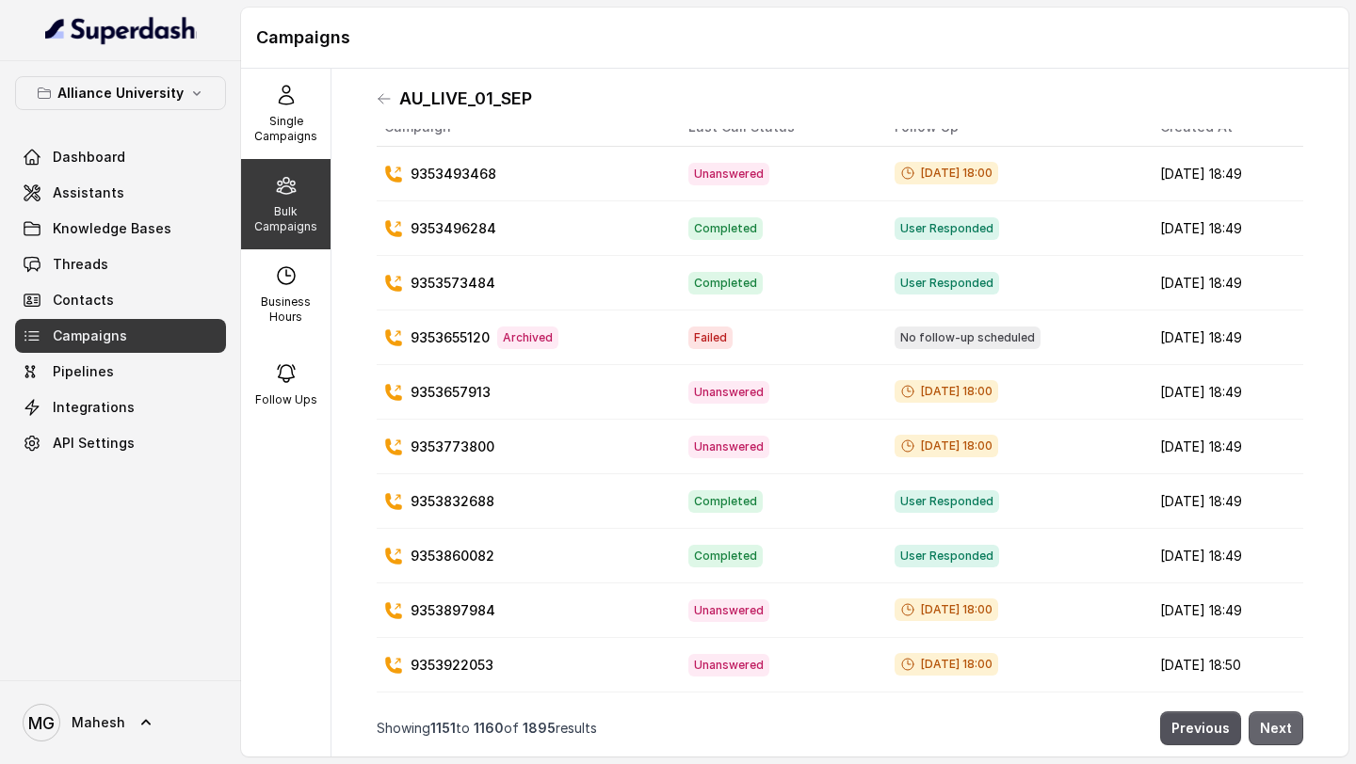
click at [1279, 729] on button "Next" at bounding box center [1275, 729] width 55 height 34
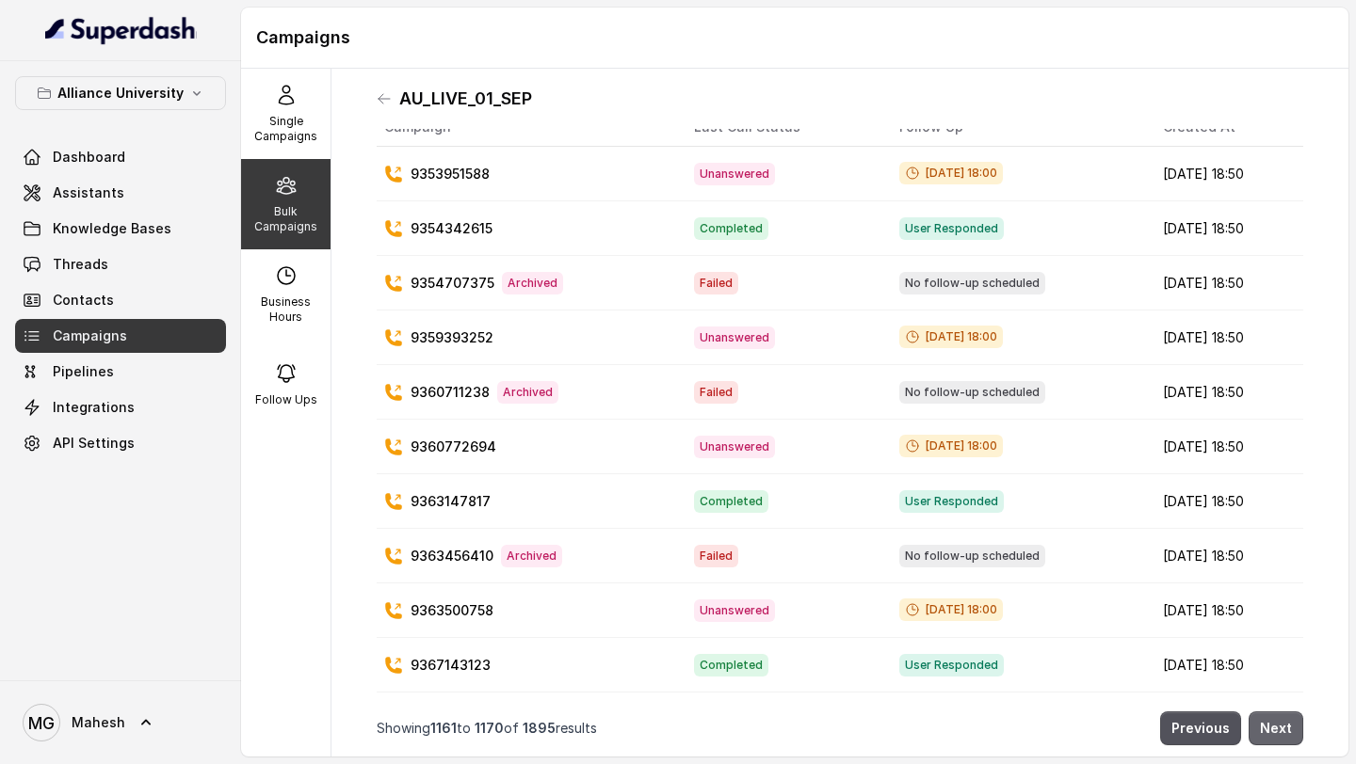
click at [1279, 729] on button "Next" at bounding box center [1275, 729] width 55 height 34
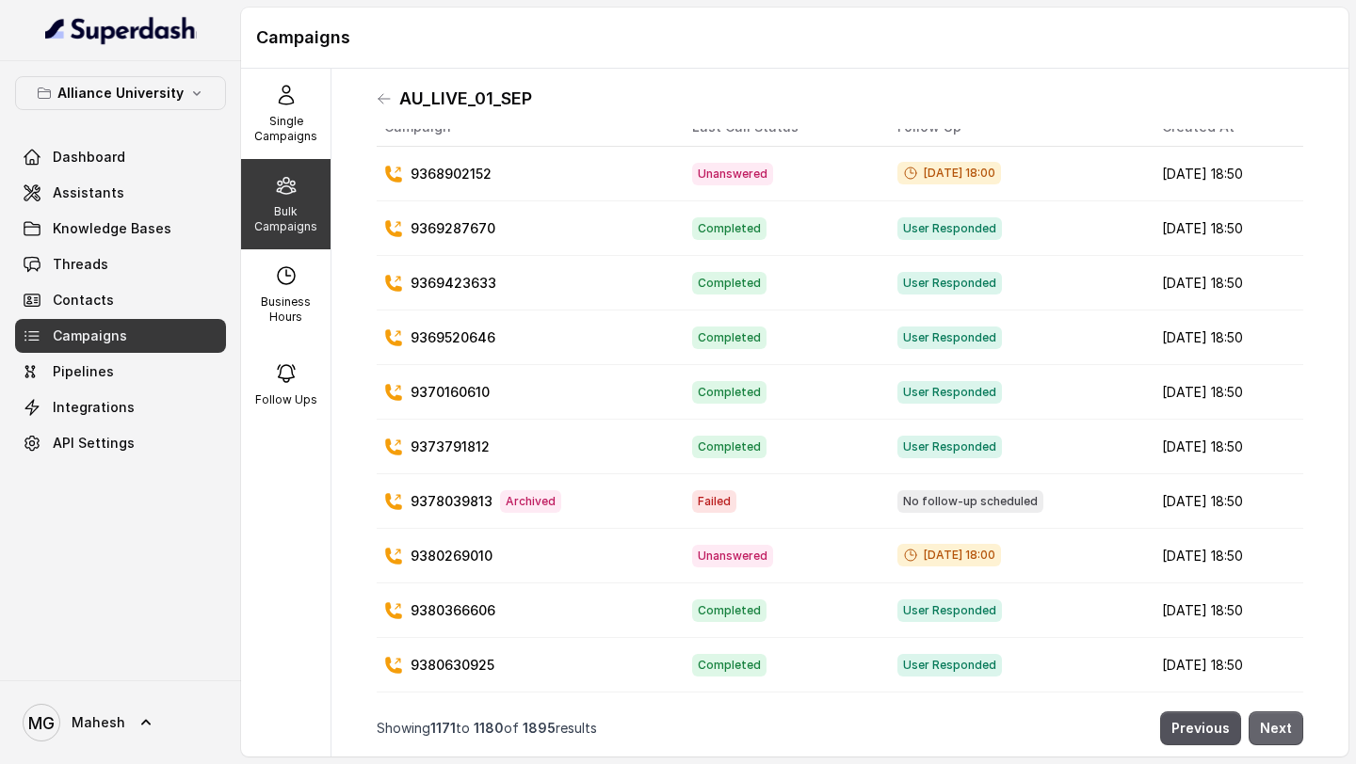
click at [1279, 729] on button "Next" at bounding box center [1275, 729] width 55 height 34
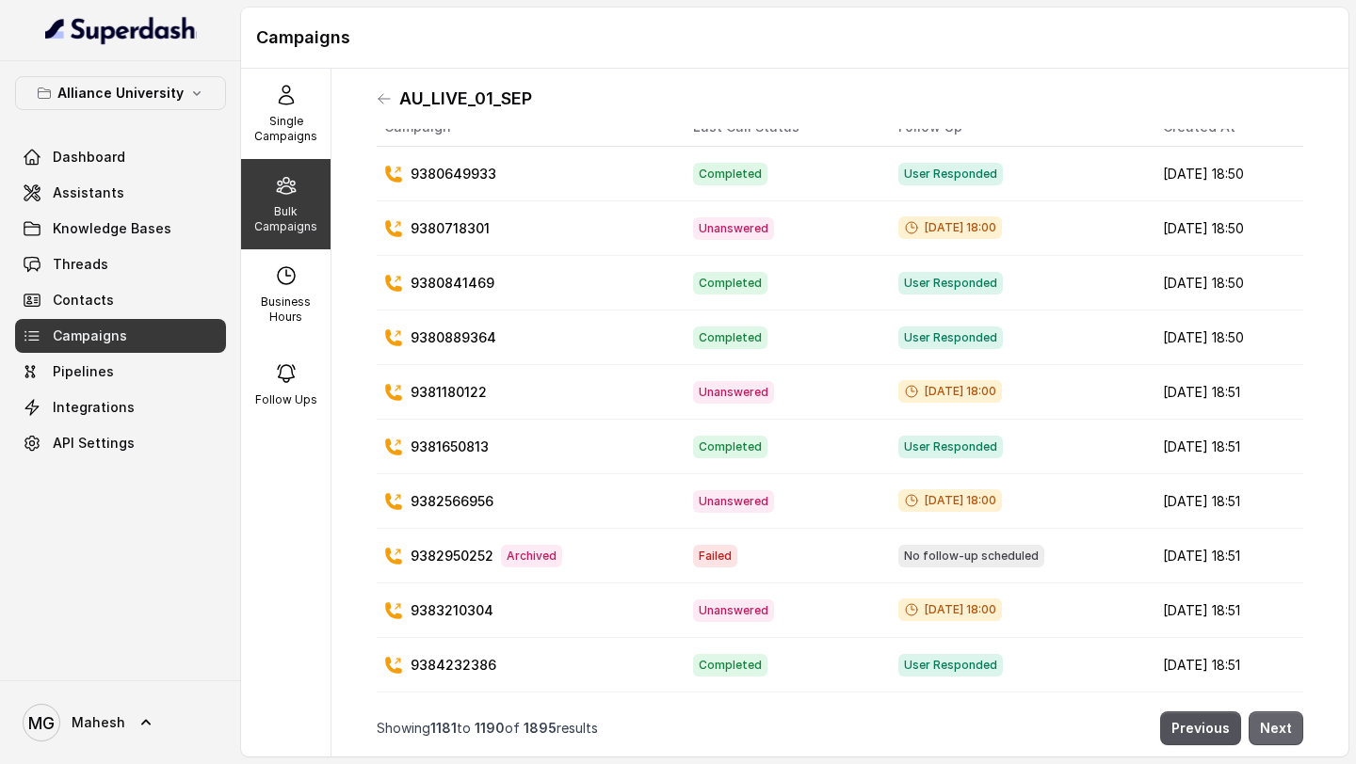
click at [1279, 729] on button "Next" at bounding box center [1275, 729] width 55 height 34
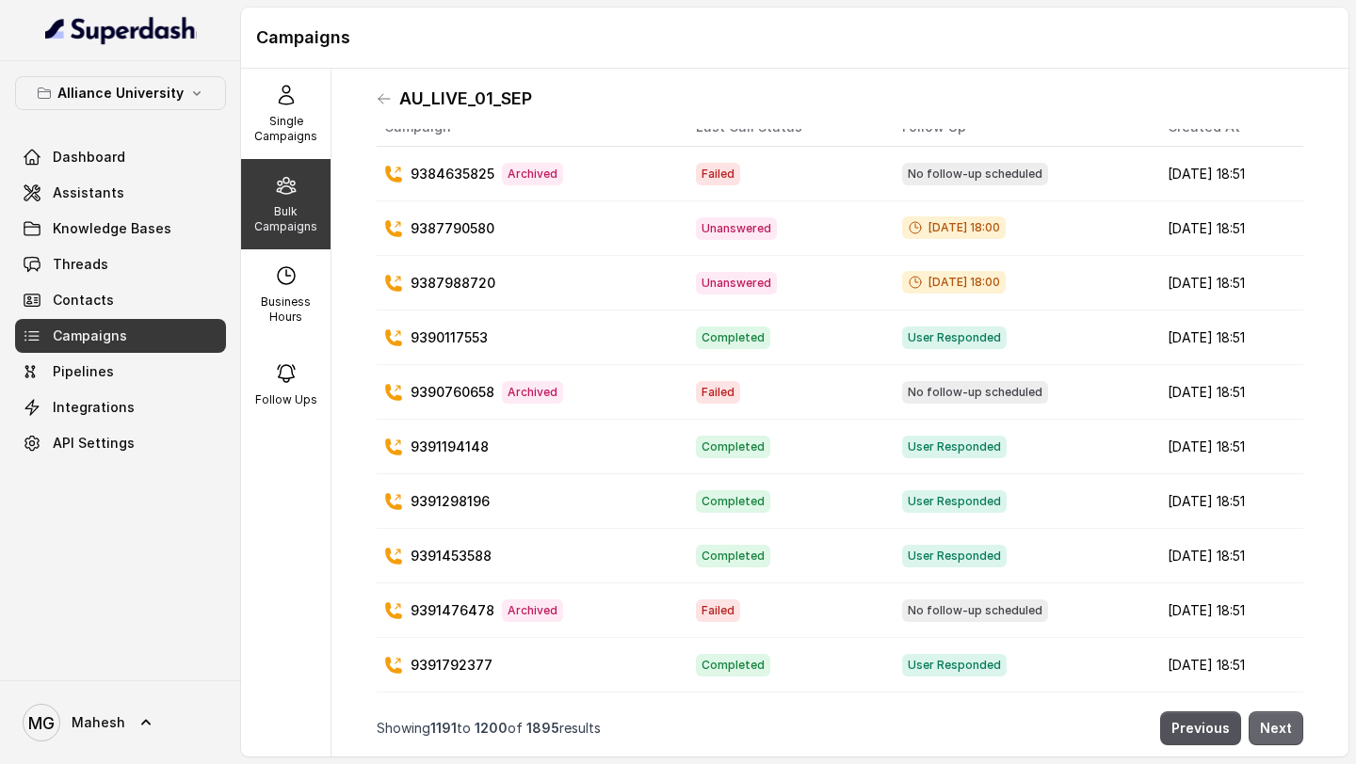
click at [1279, 729] on button "Next" at bounding box center [1275, 729] width 55 height 34
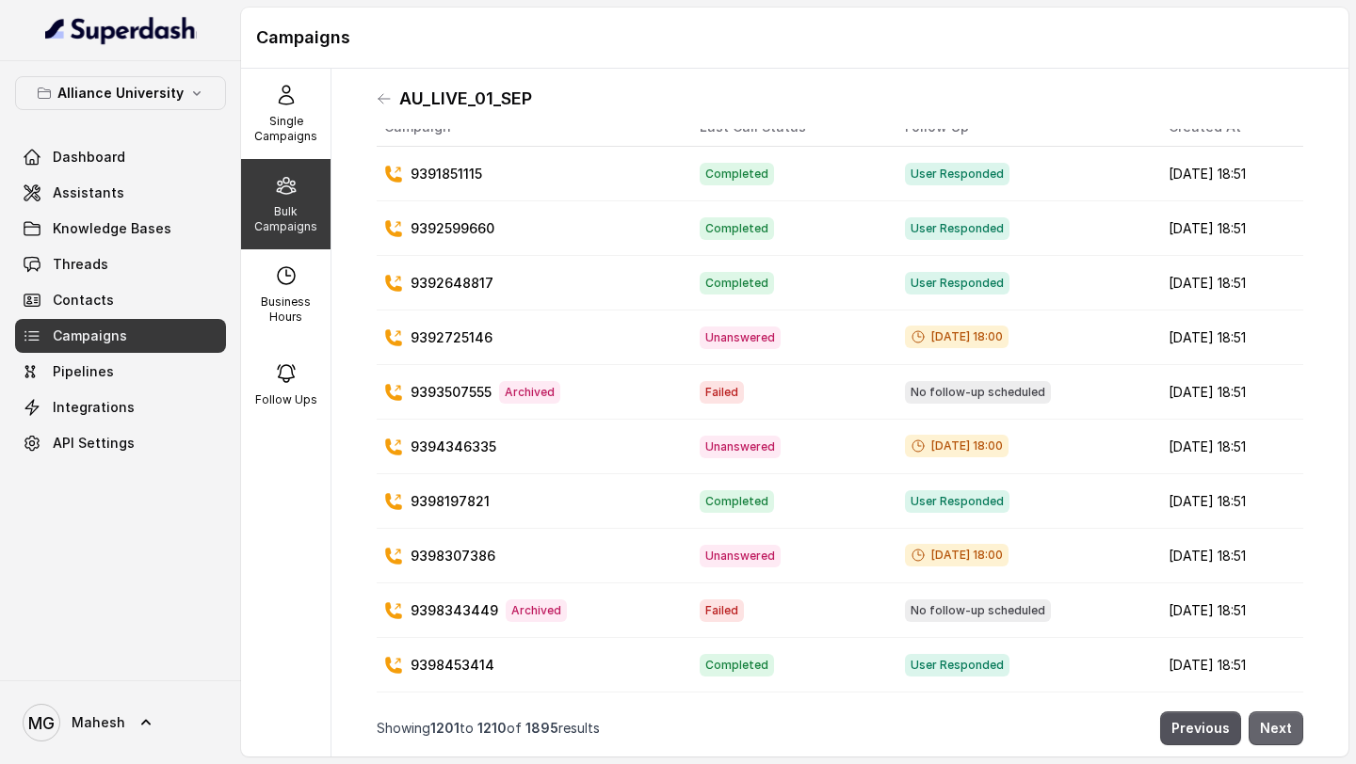
click at [1279, 729] on button "Next" at bounding box center [1275, 729] width 55 height 34
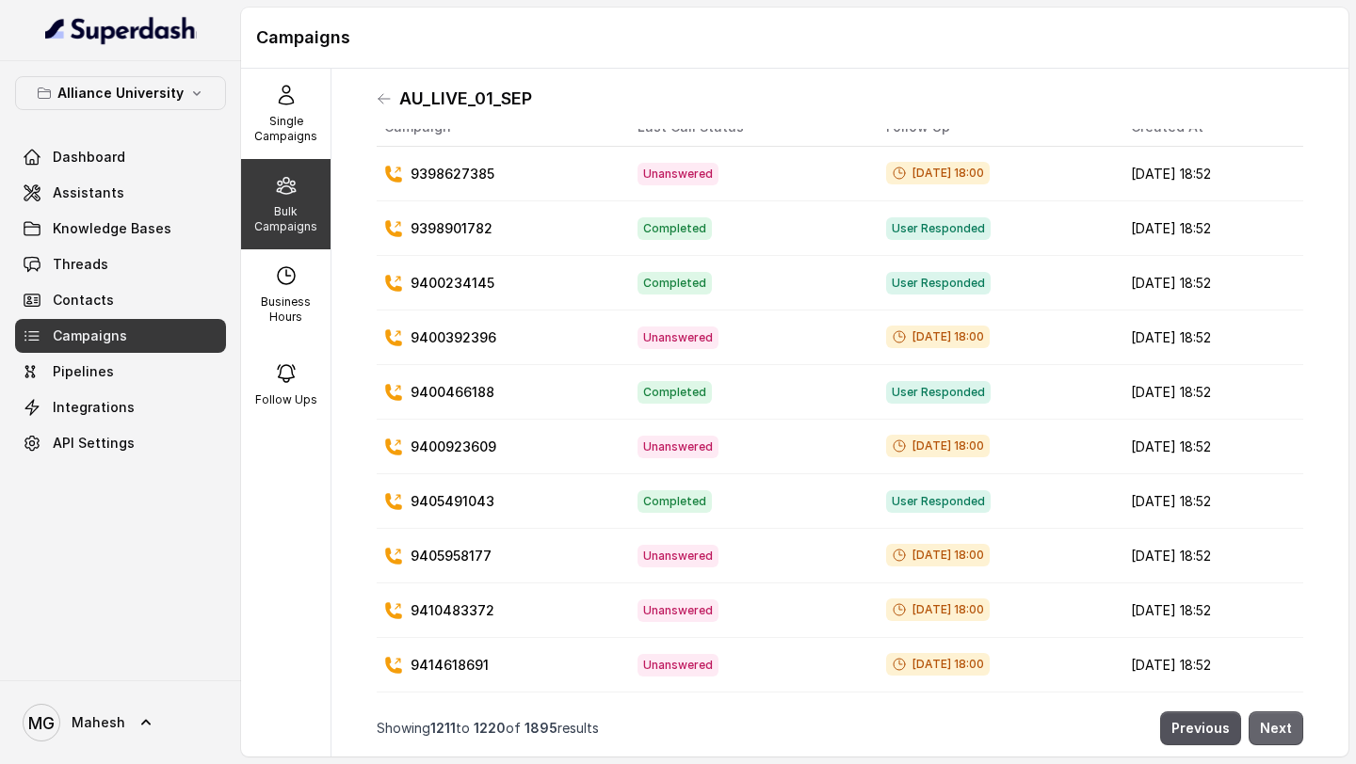
click at [1279, 729] on button "Next" at bounding box center [1275, 729] width 55 height 34
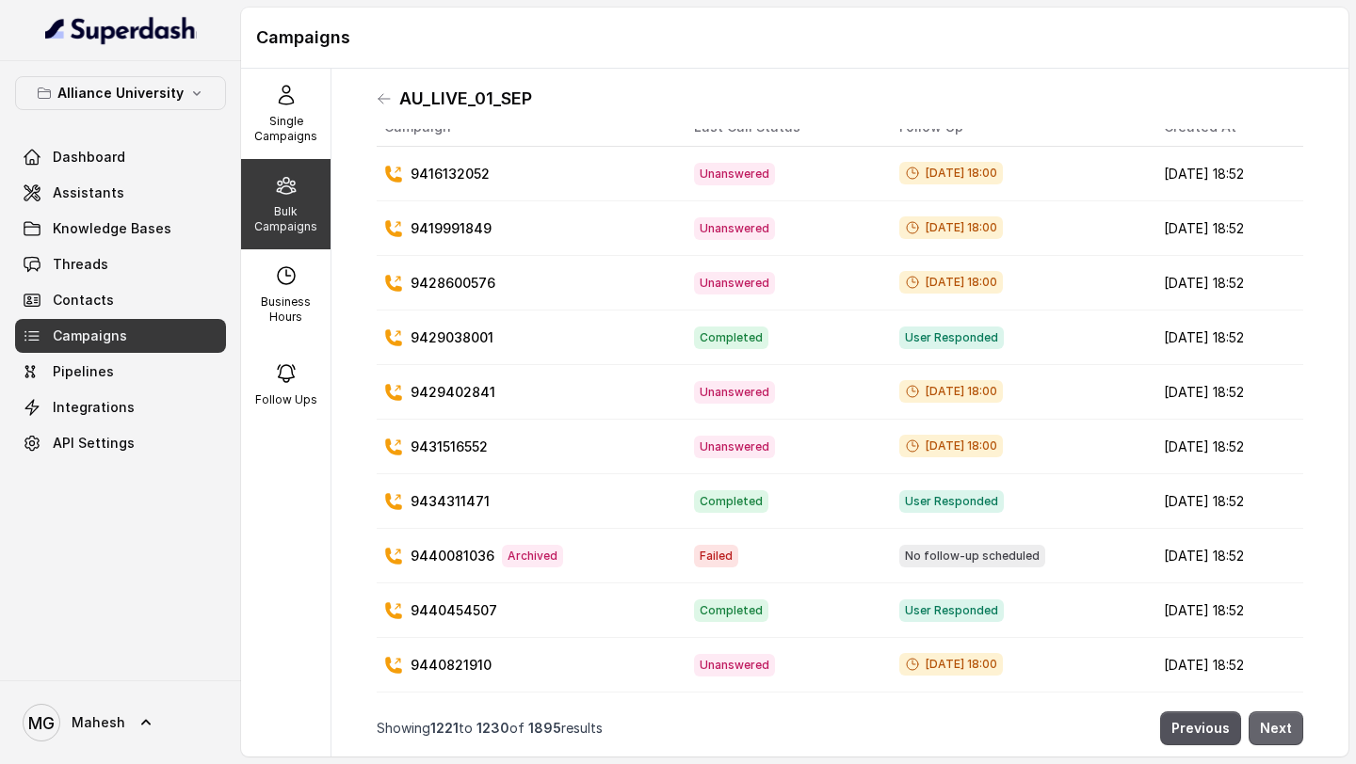
click at [1279, 729] on button "Next" at bounding box center [1275, 729] width 55 height 34
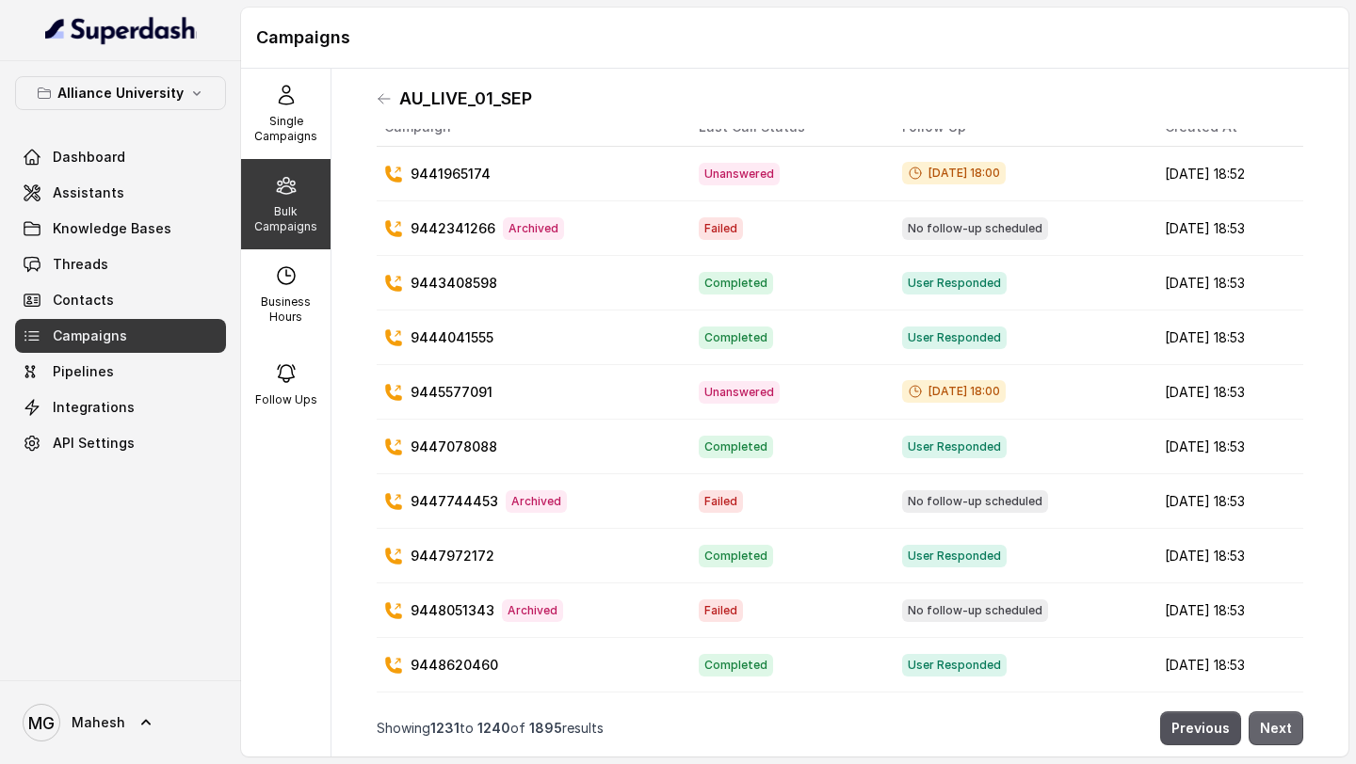
click at [1279, 729] on button "Next" at bounding box center [1275, 729] width 55 height 34
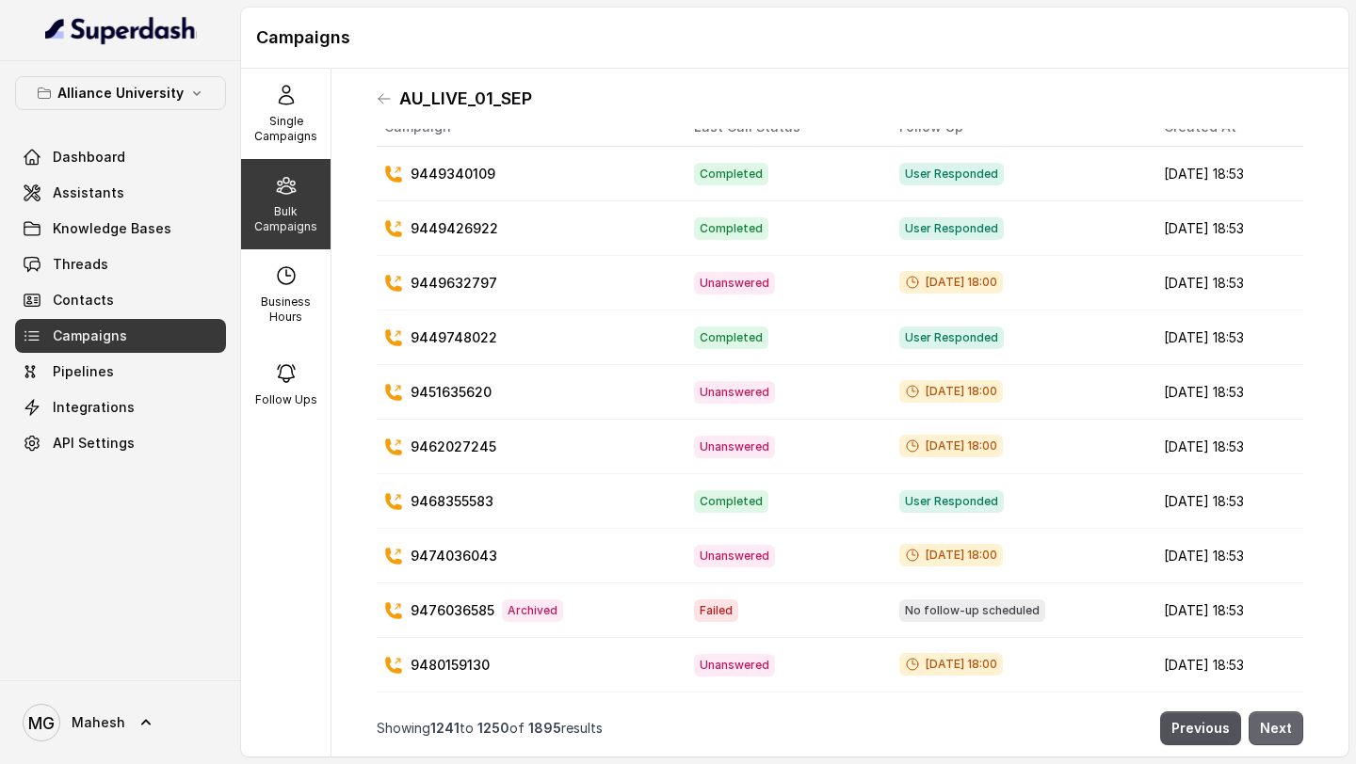
click at [1279, 729] on button "Next" at bounding box center [1275, 729] width 55 height 34
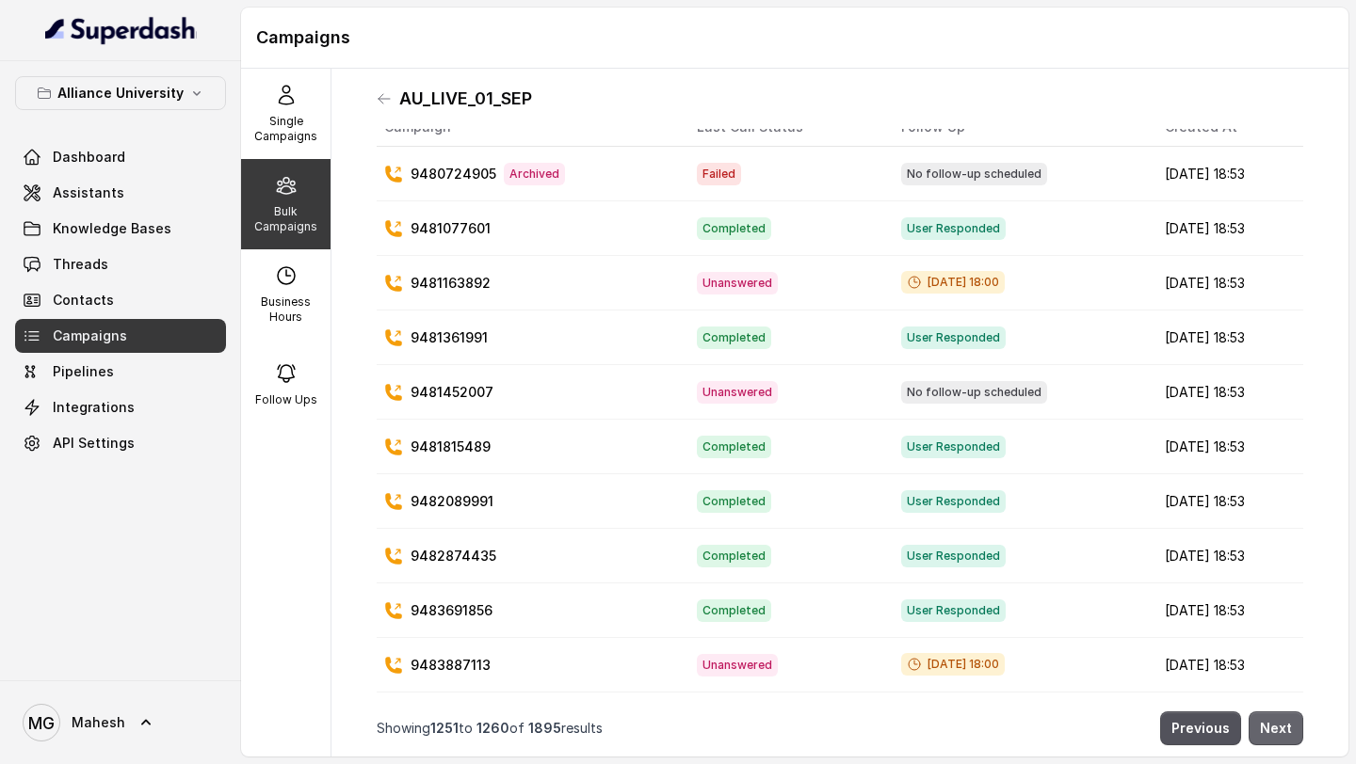
click at [1279, 729] on button "Next" at bounding box center [1275, 729] width 55 height 34
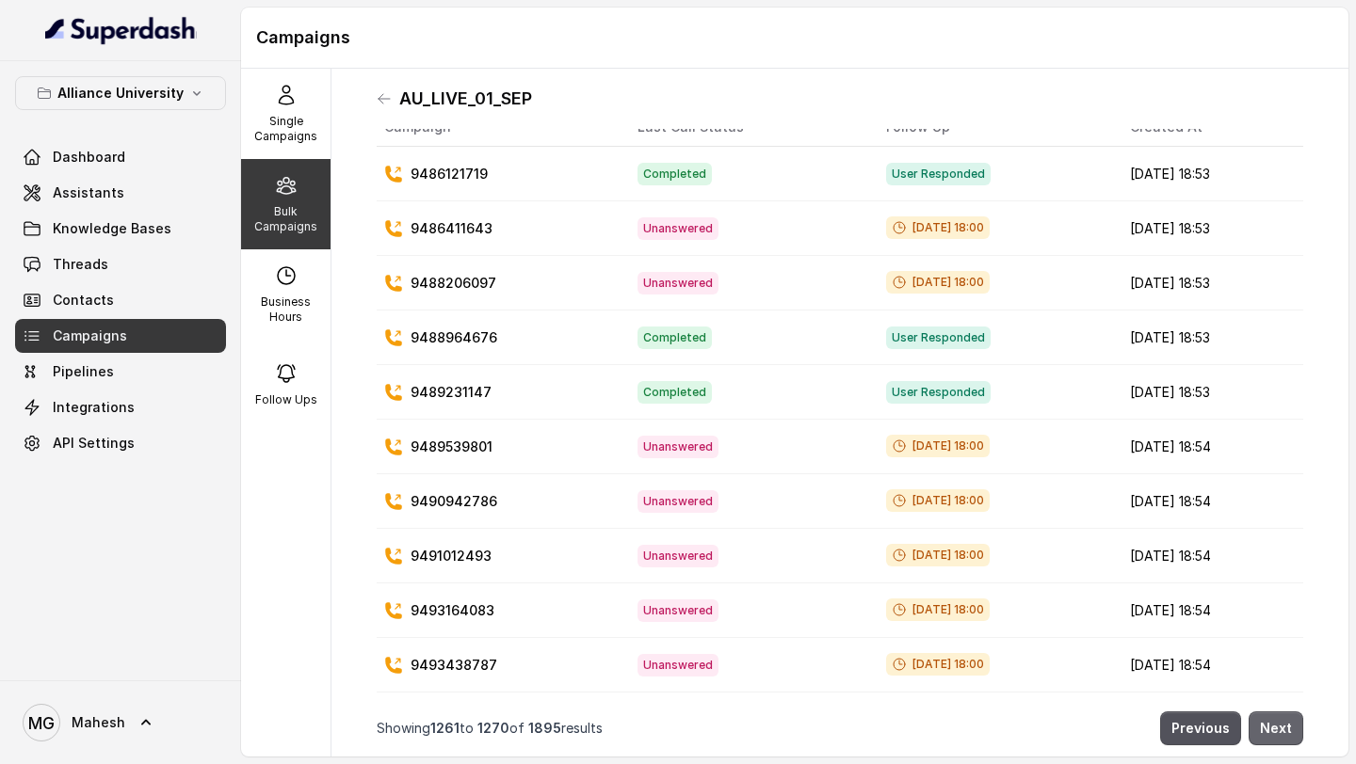
click at [1279, 729] on button "Next" at bounding box center [1275, 729] width 55 height 34
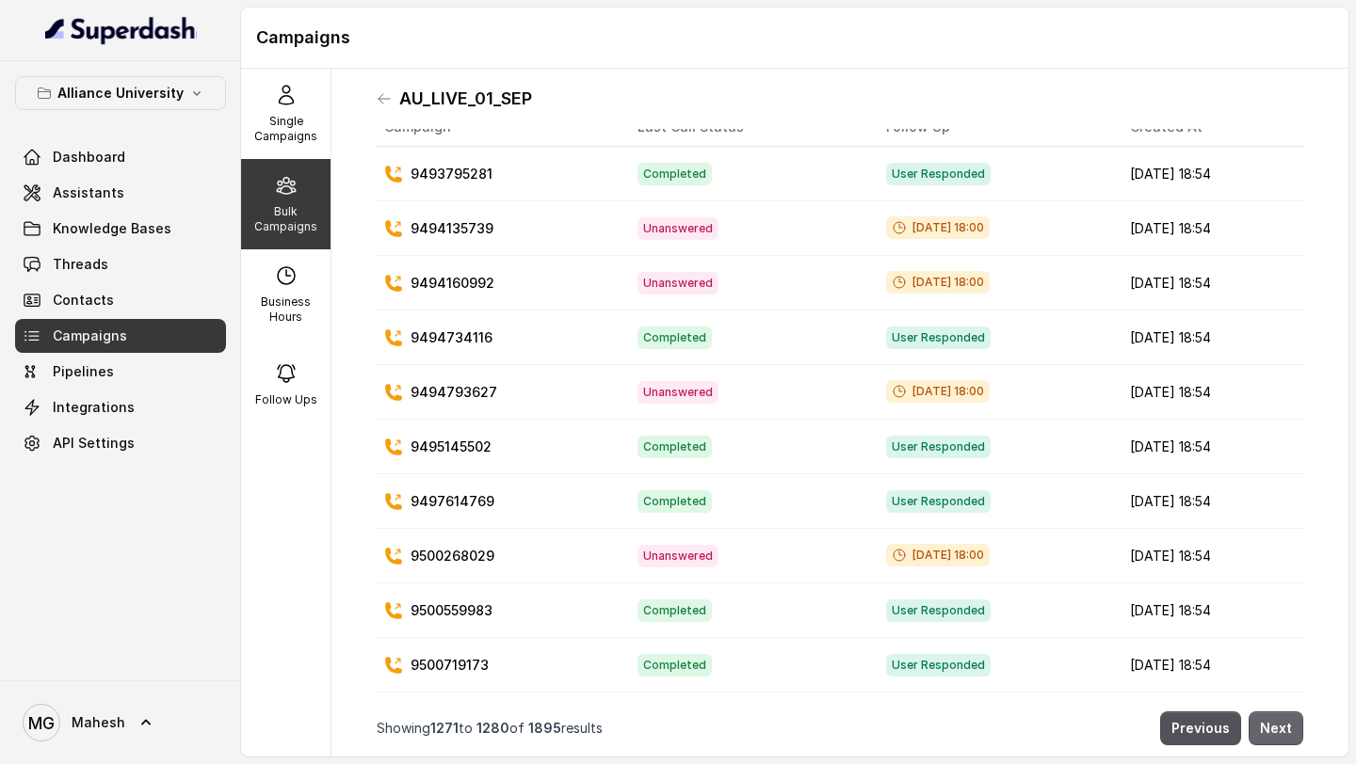
click at [1279, 729] on button "Next" at bounding box center [1275, 729] width 55 height 34
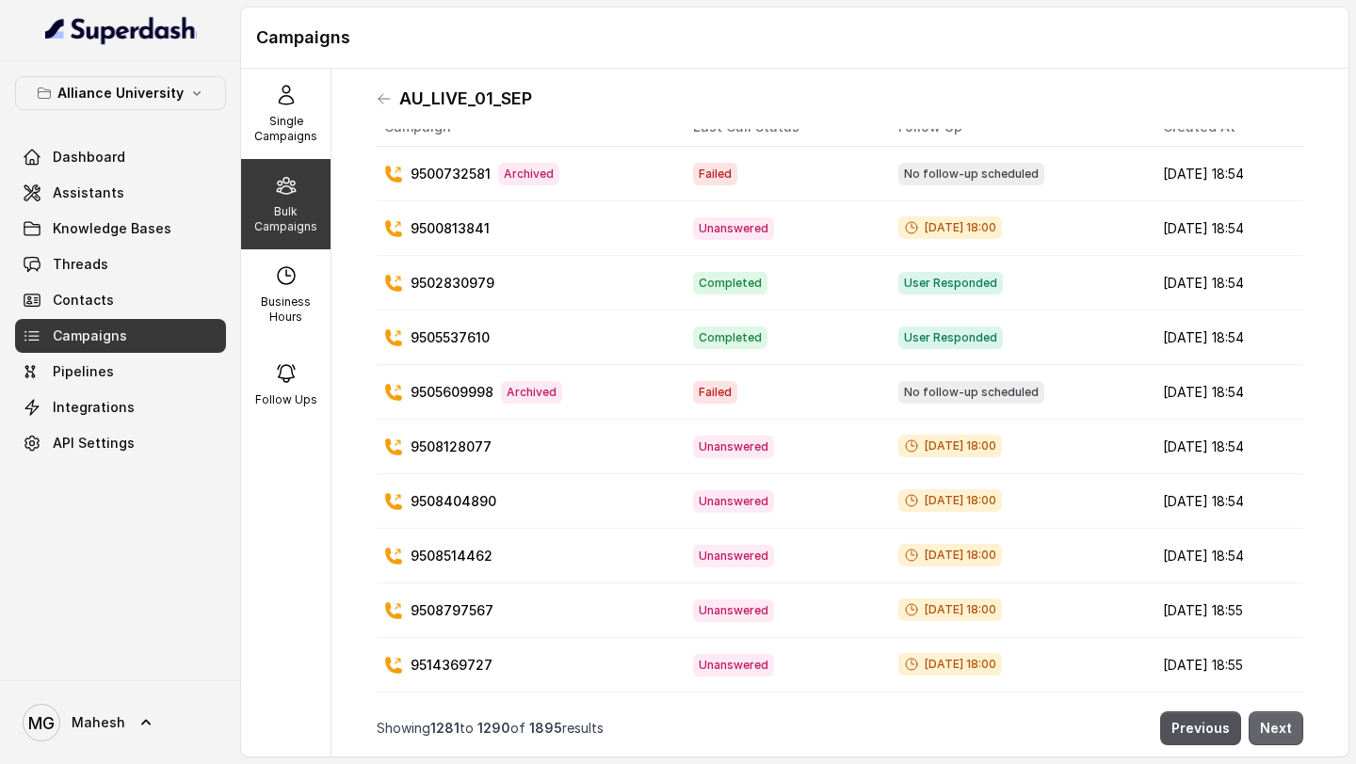
click at [1279, 729] on button "Next" at bounding box center [1275, 729] width 55 height 34
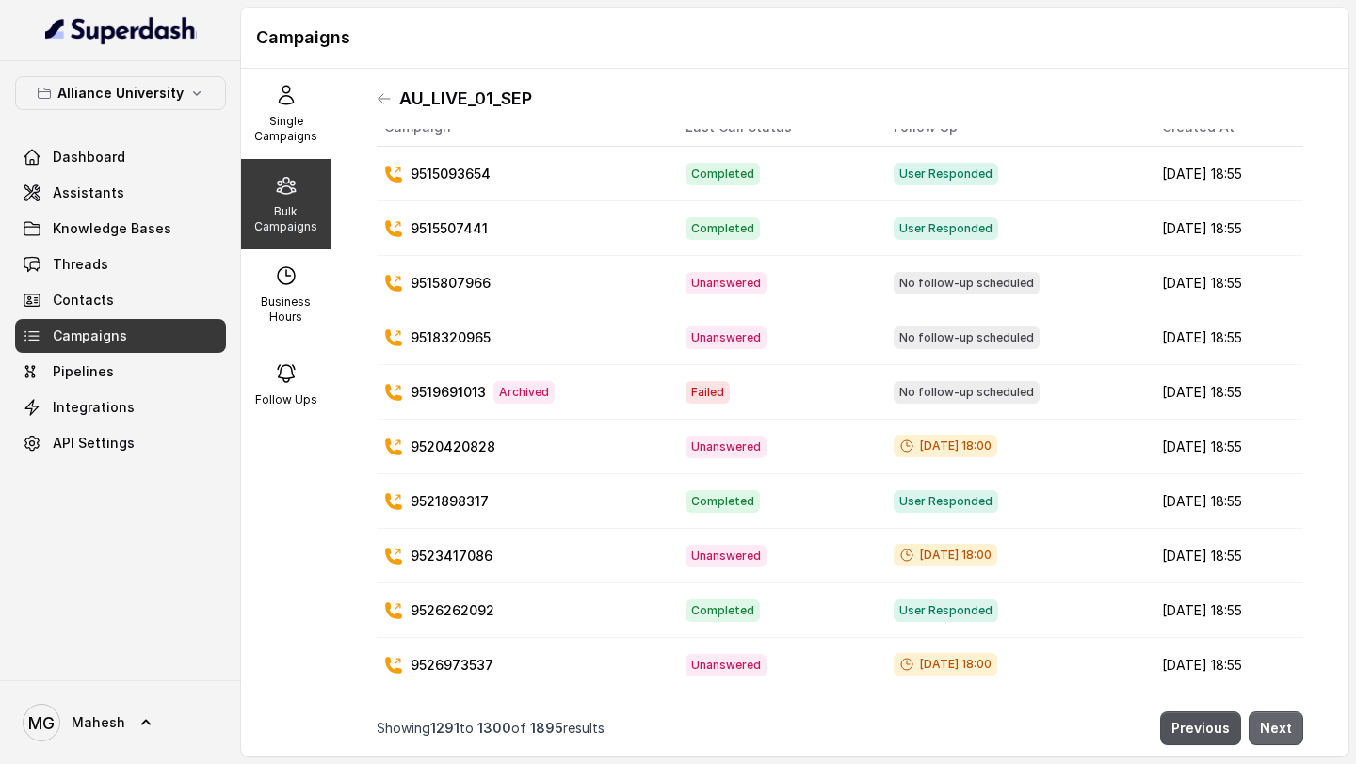
click at [1279, 729] on button "Next" at bounding box center [1275, 729] width 55 height 34
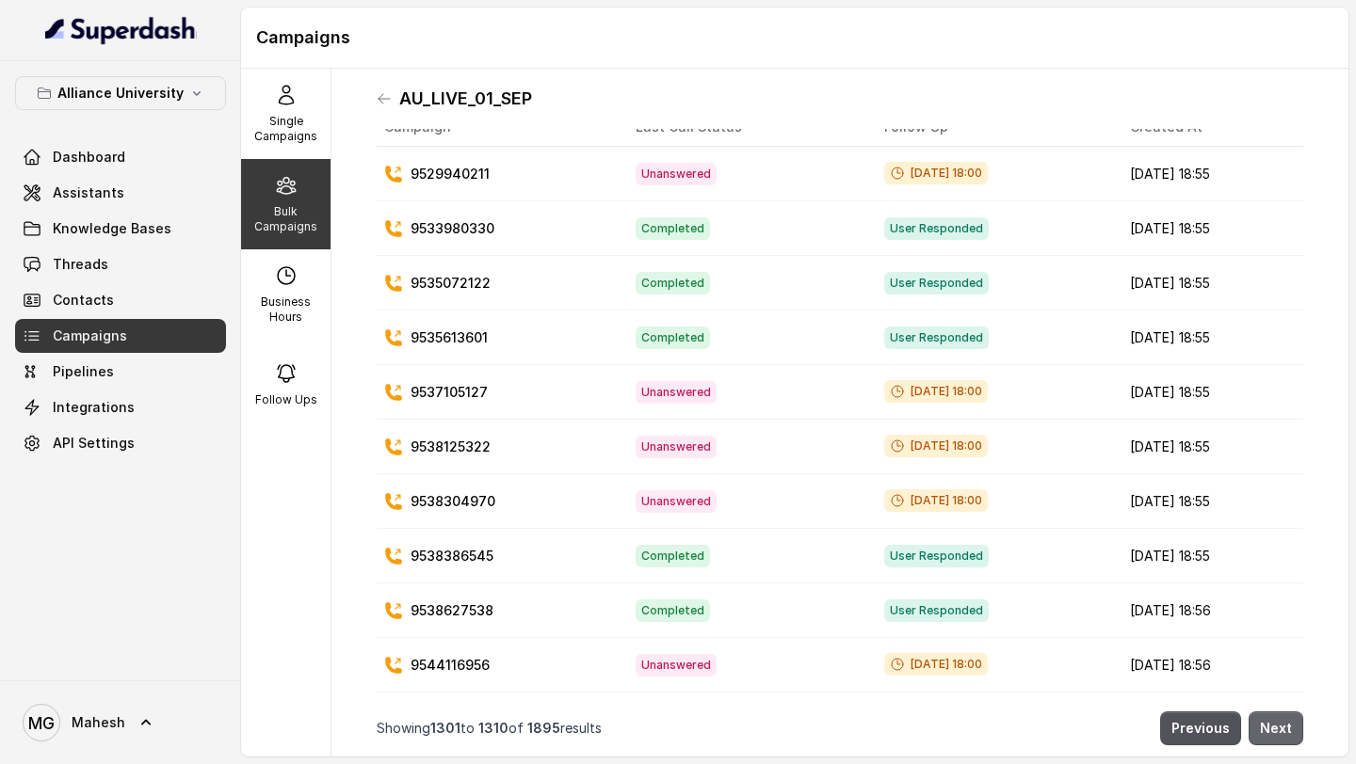
click at [1279, 729] on button "Next" at bounding box center [1275, 729] width 55 height 34
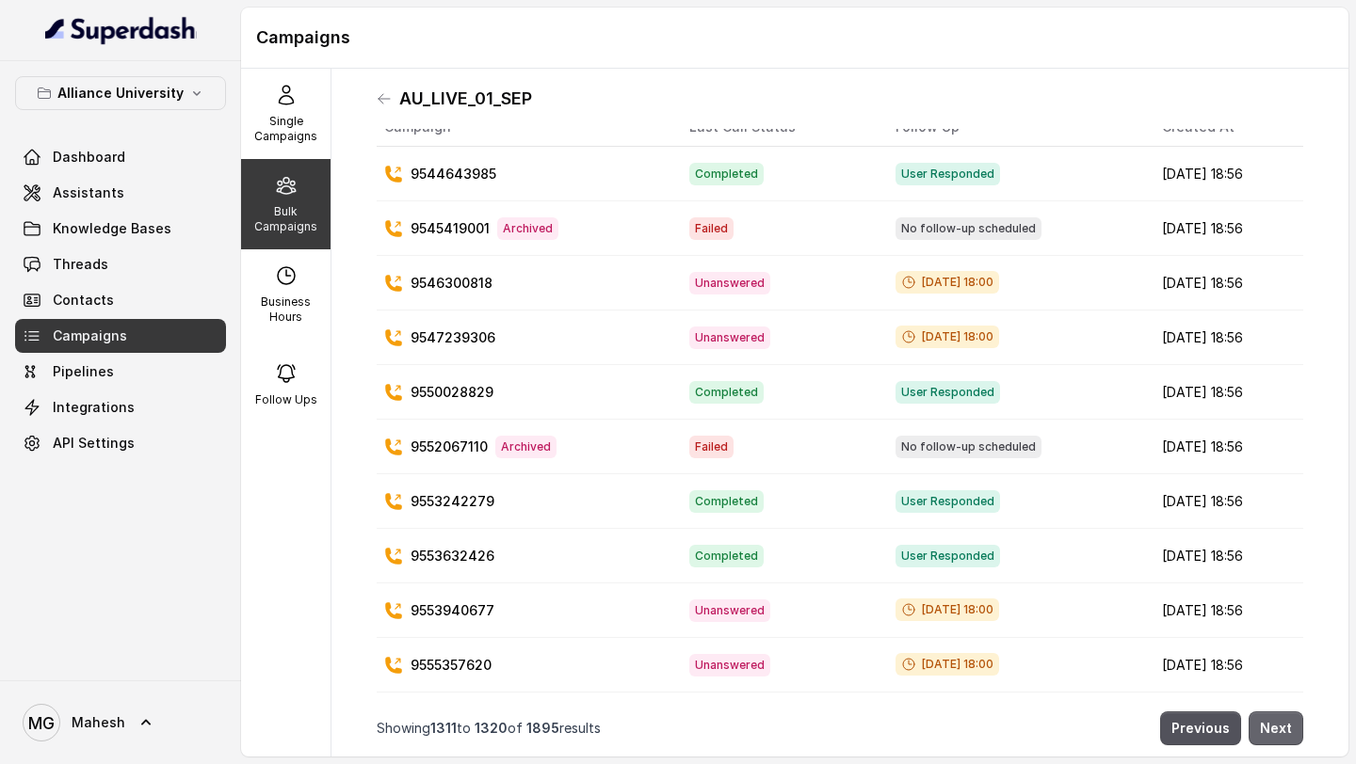
click at [1279, 729] on button "Next" at bounding box center [1275, 729] width 55 height 34
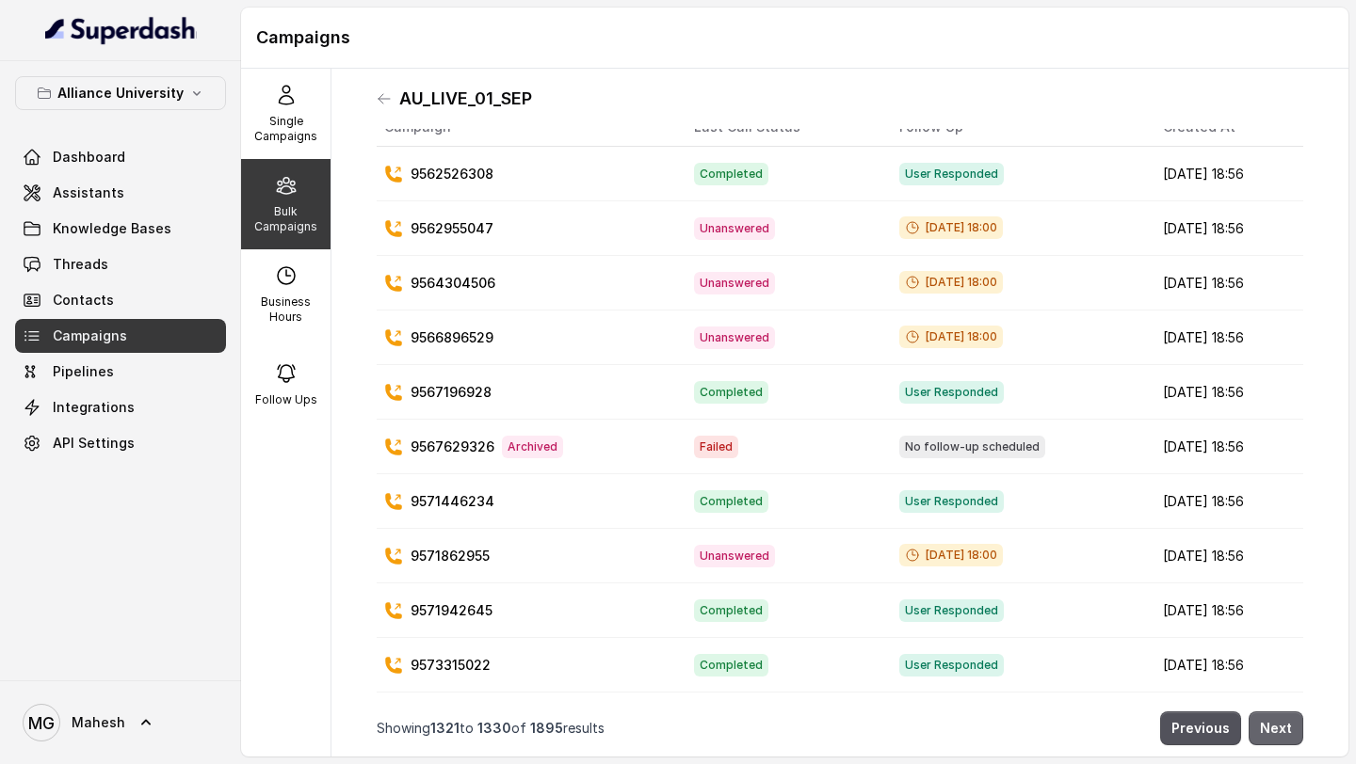
click at [1279, 729] on button "Next" at bounding box center [1275, 729] width 55 height 34
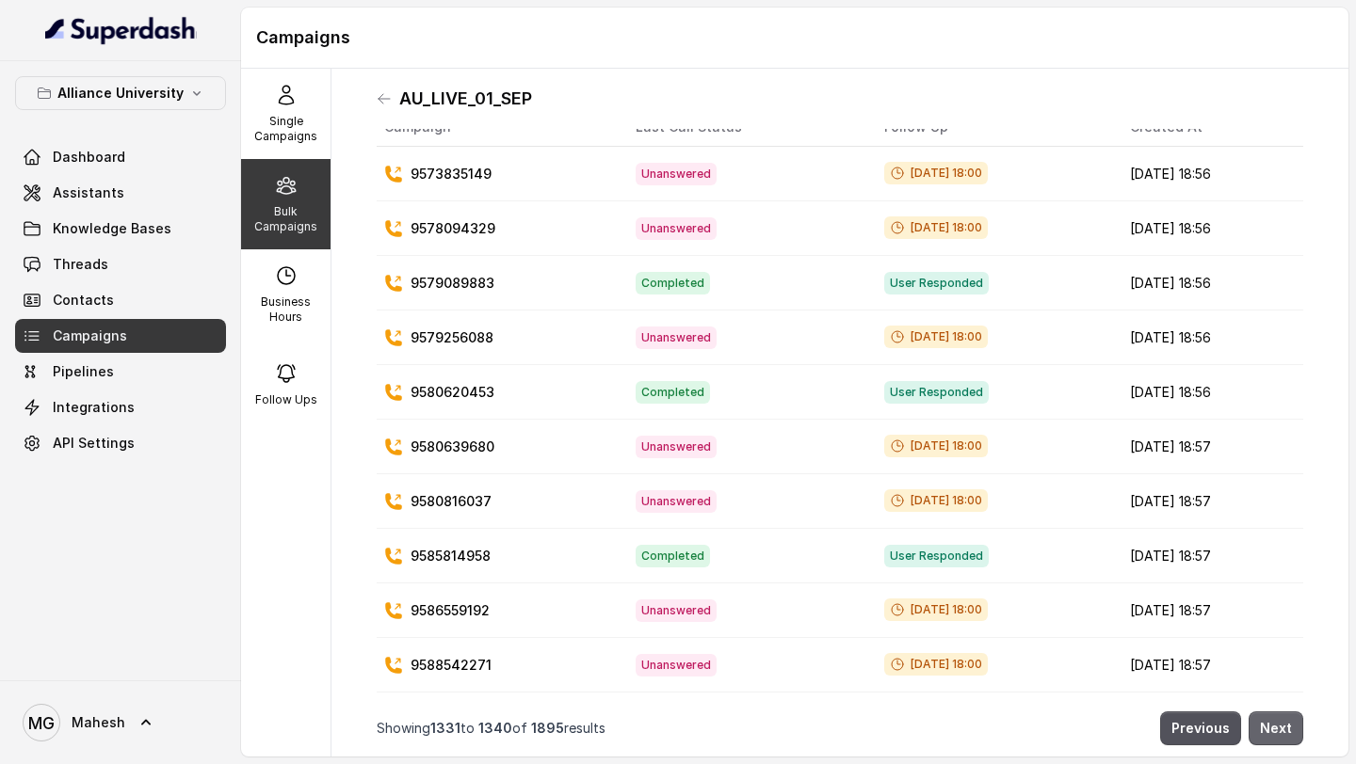
click at [1279, 729] on button "Next" at bounding box center [1275, 729] width 55 height 34
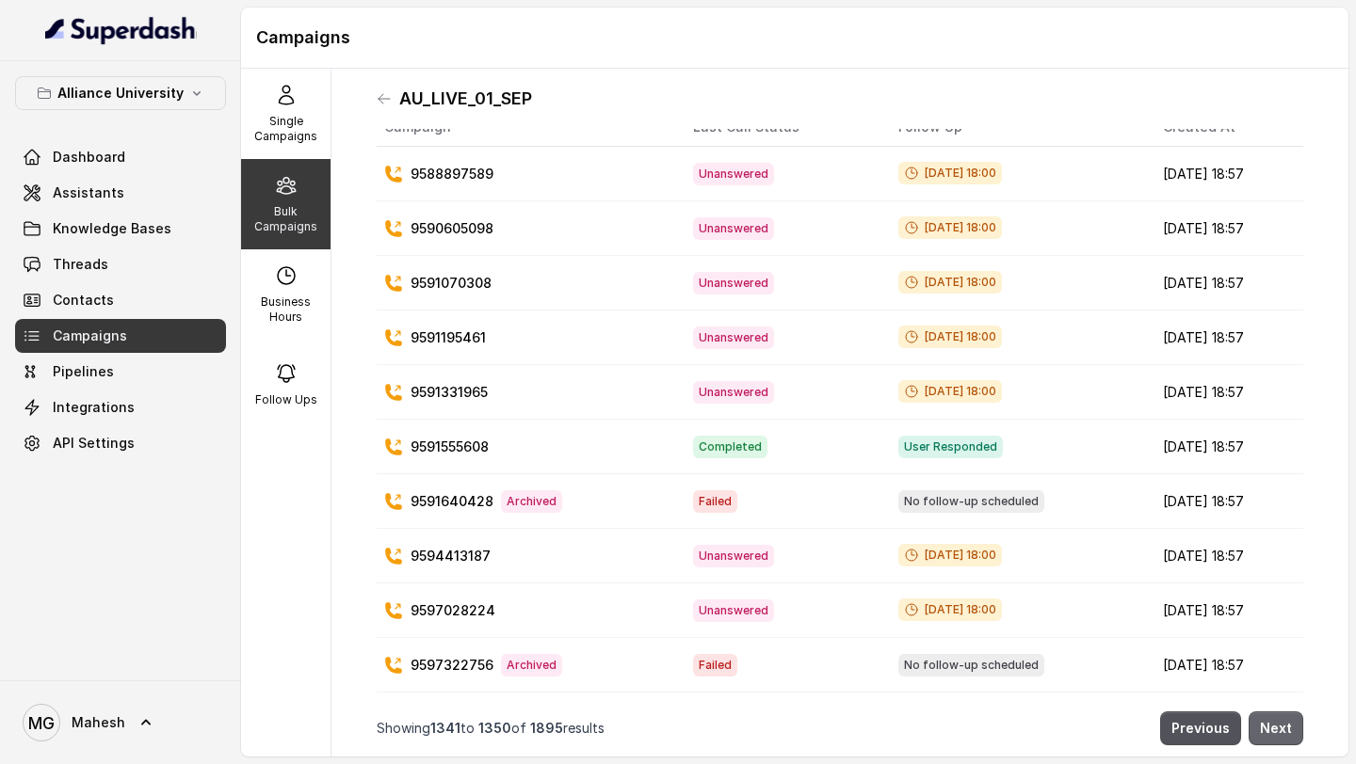
click at [1279, 729] on button "Next" at bounding box center [1275, 729] width 55 height 34
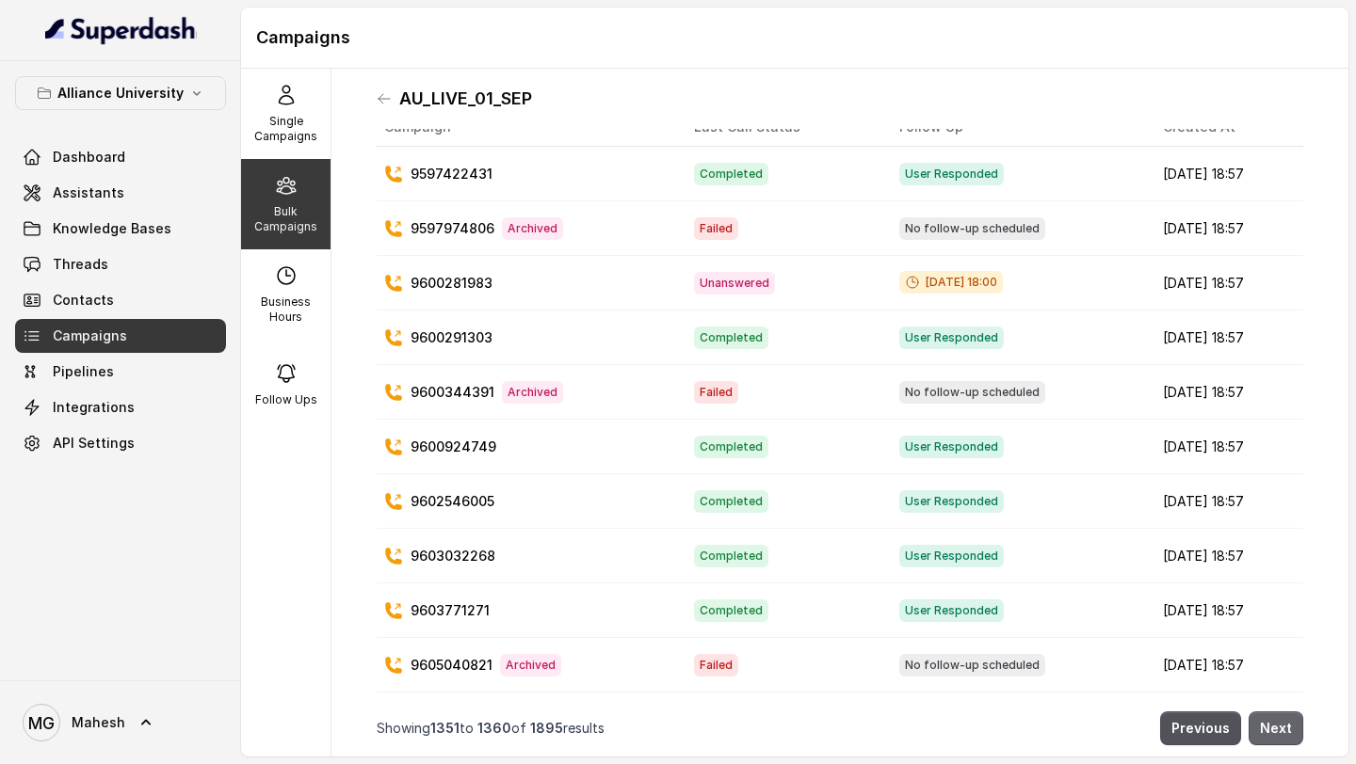
click at [1279, 729] on button "Next" at bounding box center [1275, 729] width 55 height 34
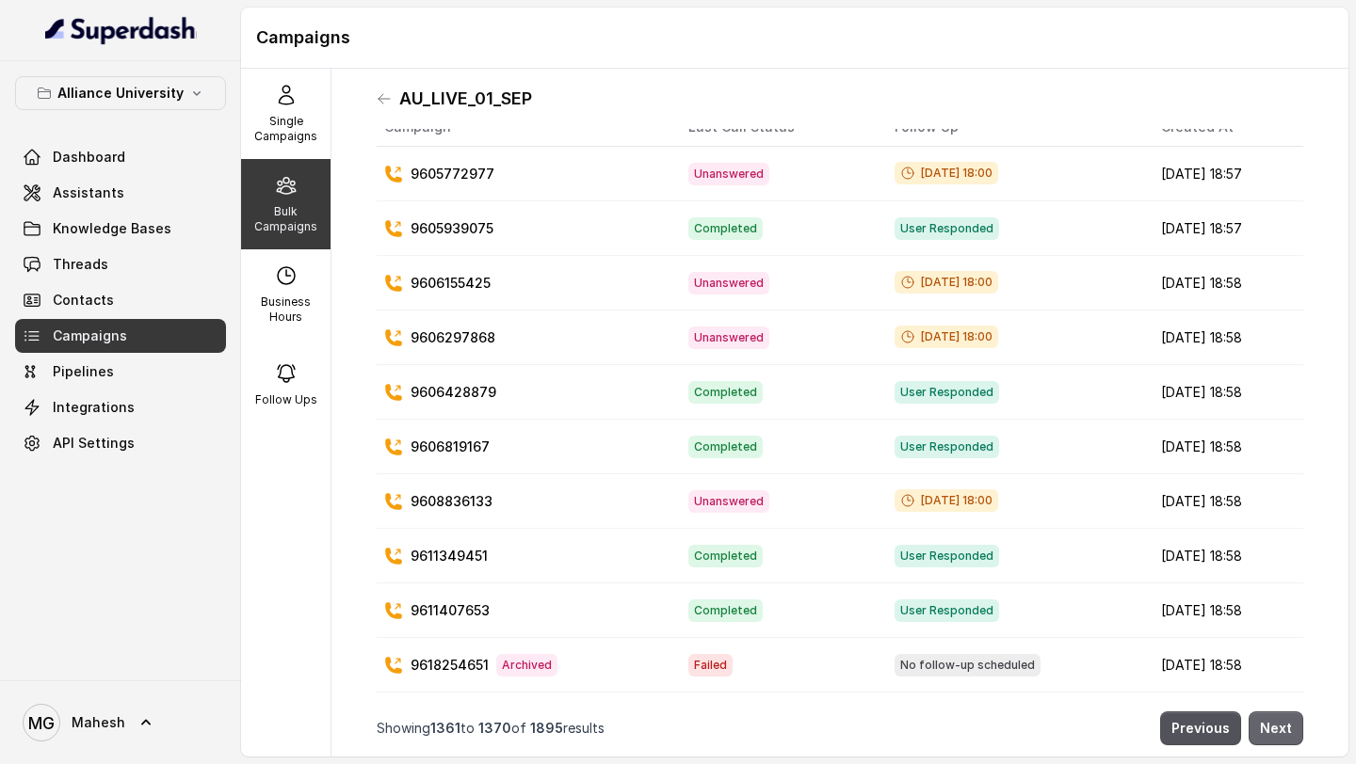
click at [1279, 729] on button "Next" at bounding box center [1275, 729] width 55 height 34
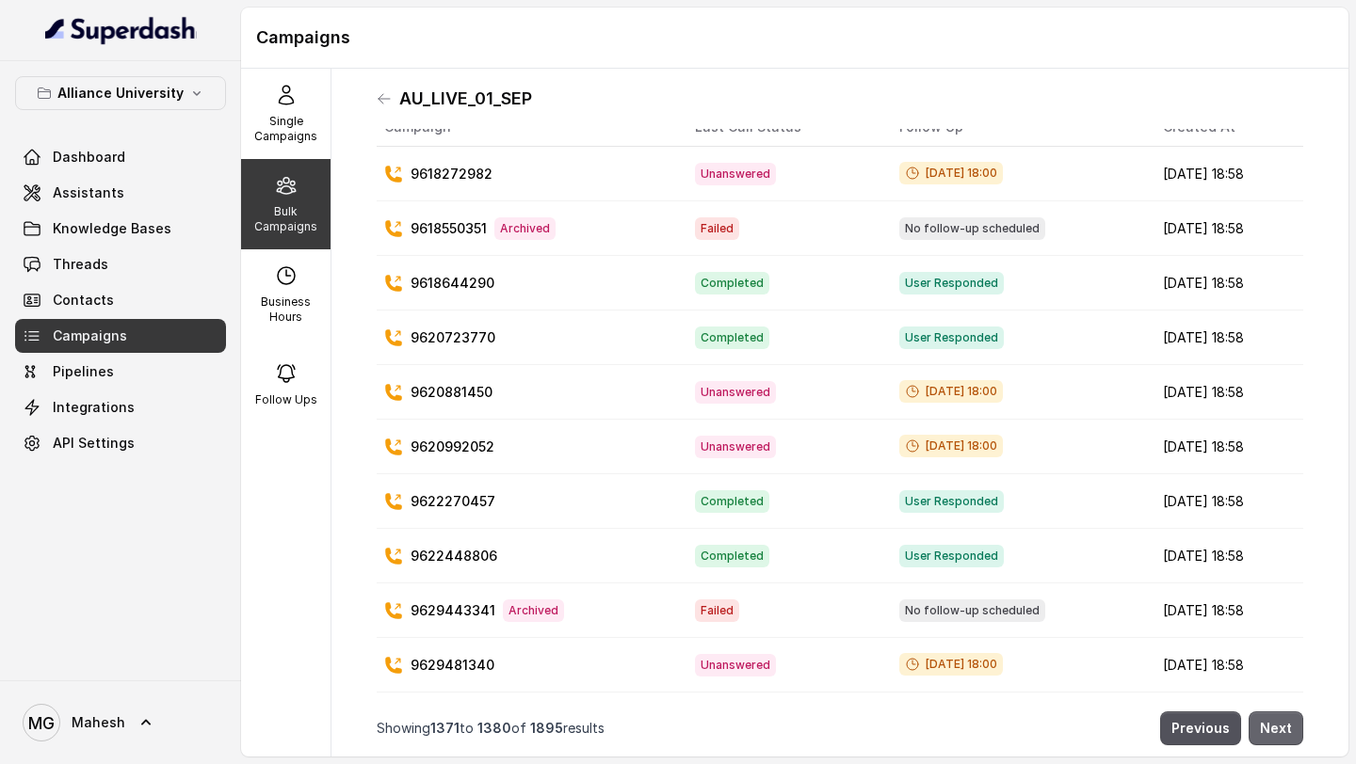
click at [1279, 729] on button "Next" at bounding box center [1275, 729] width 55 height 34
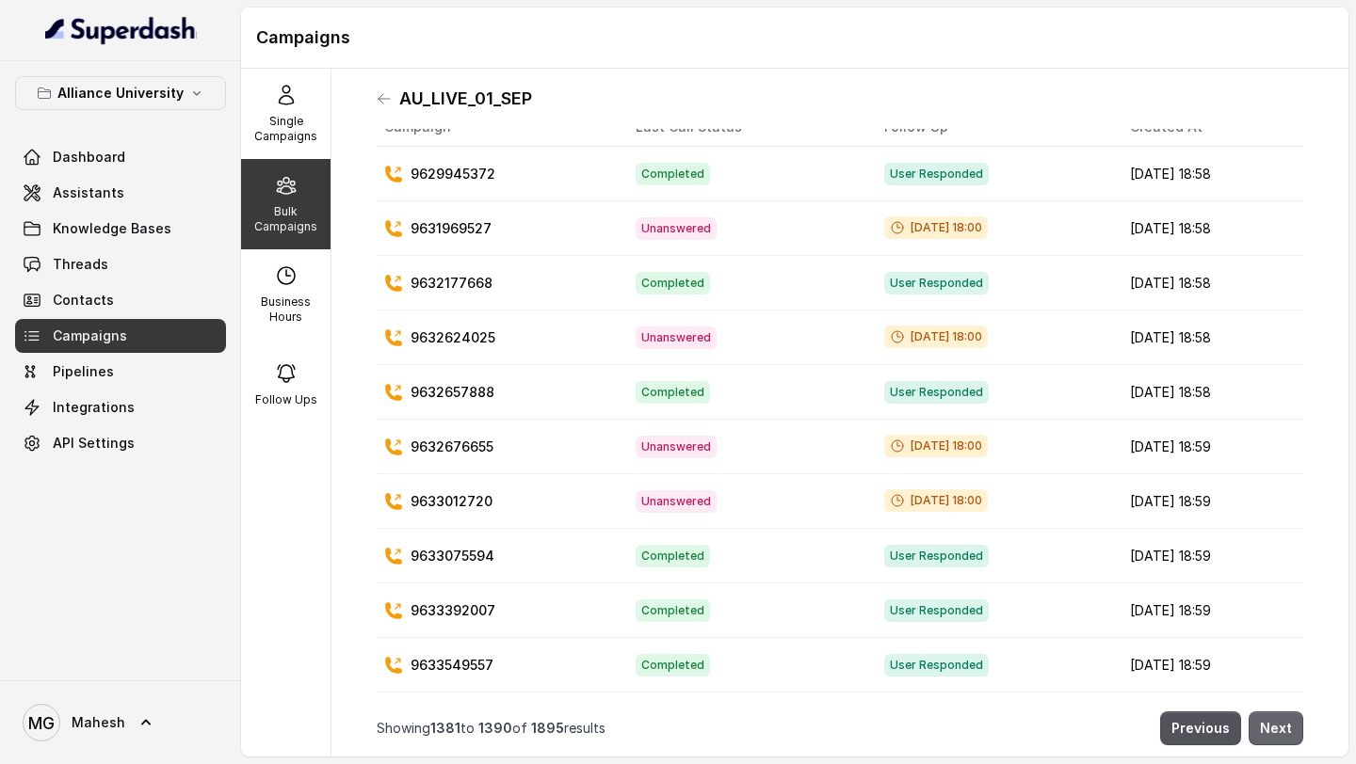
click at [1279, 729] on button "Next" at bounding box center [1275, 729] width 55 height 34
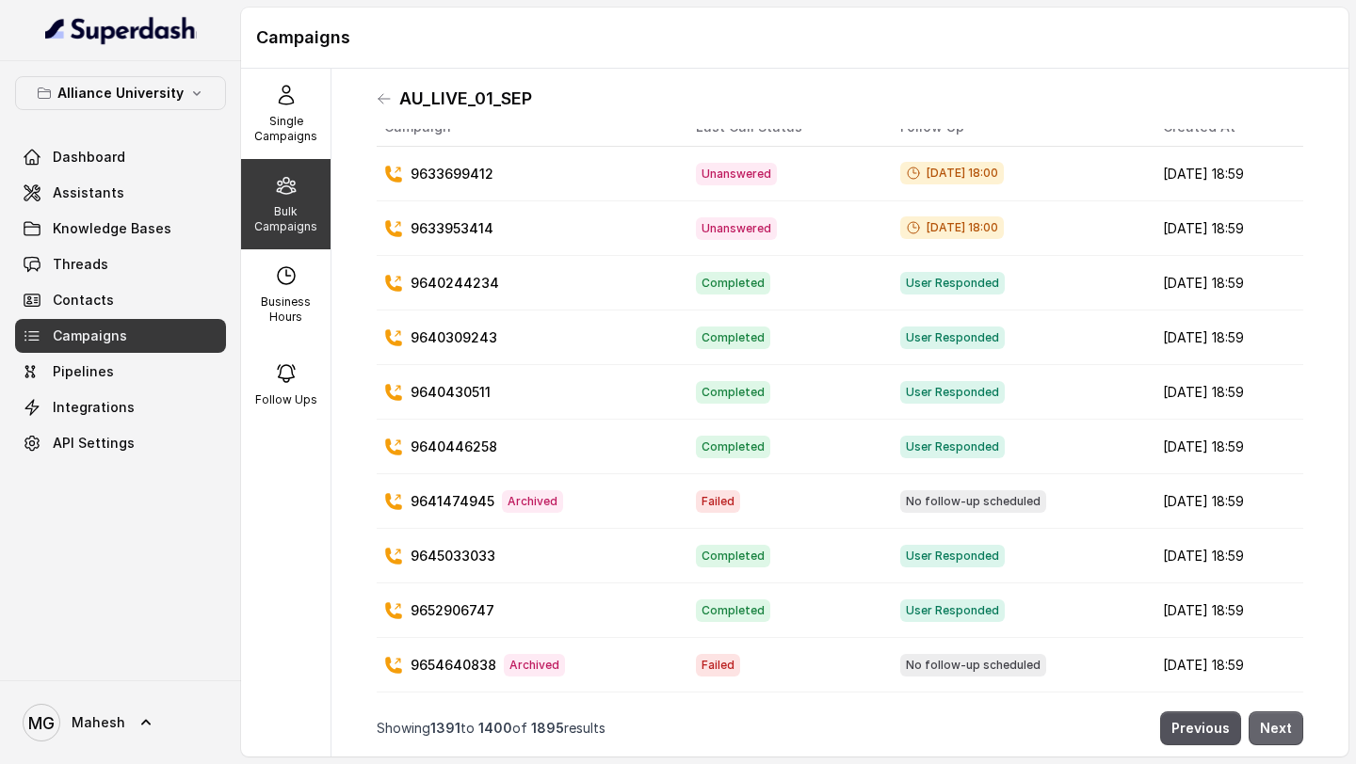
click at [1279, 729] on button "Next" at bounding box center [1275, 729] width 55 height 34
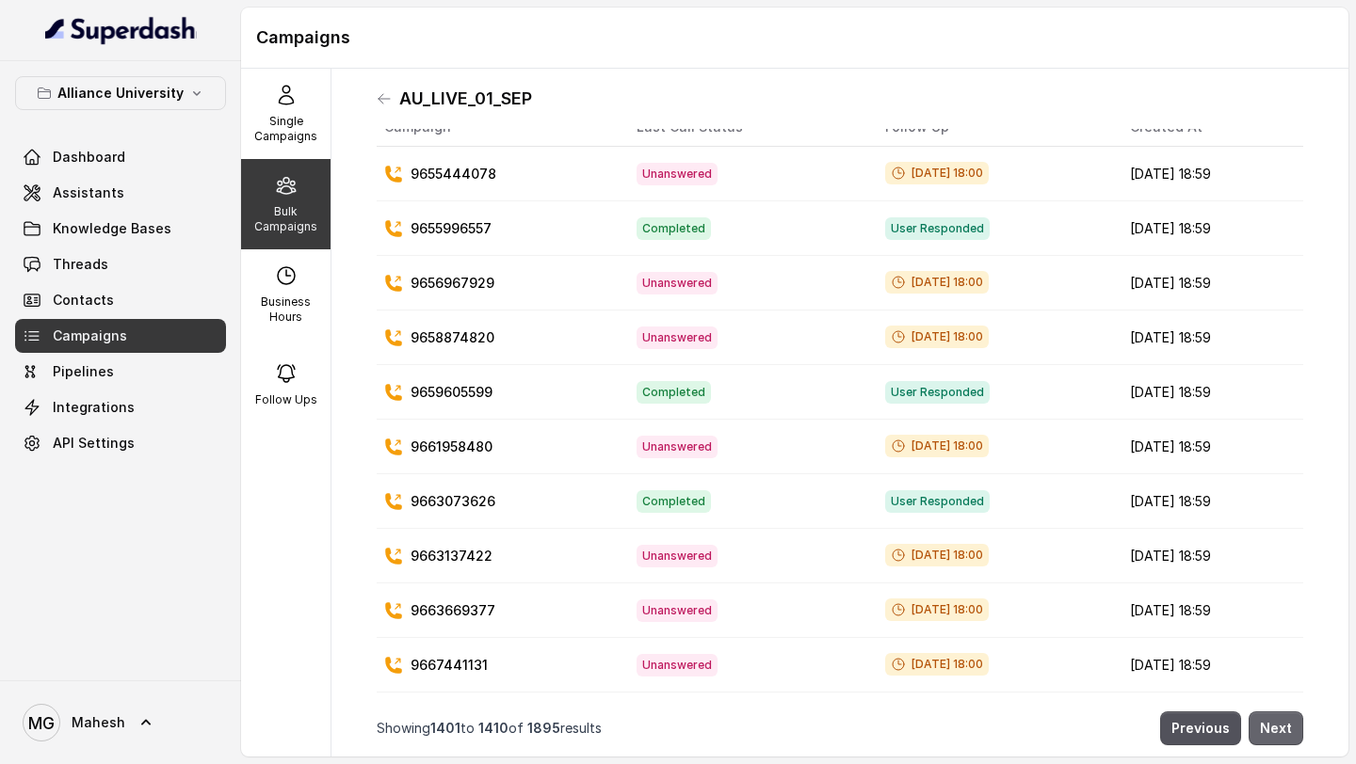
click at [1279, 729] on button "Next" at bounding box center [1275, 729] width 55 height 34
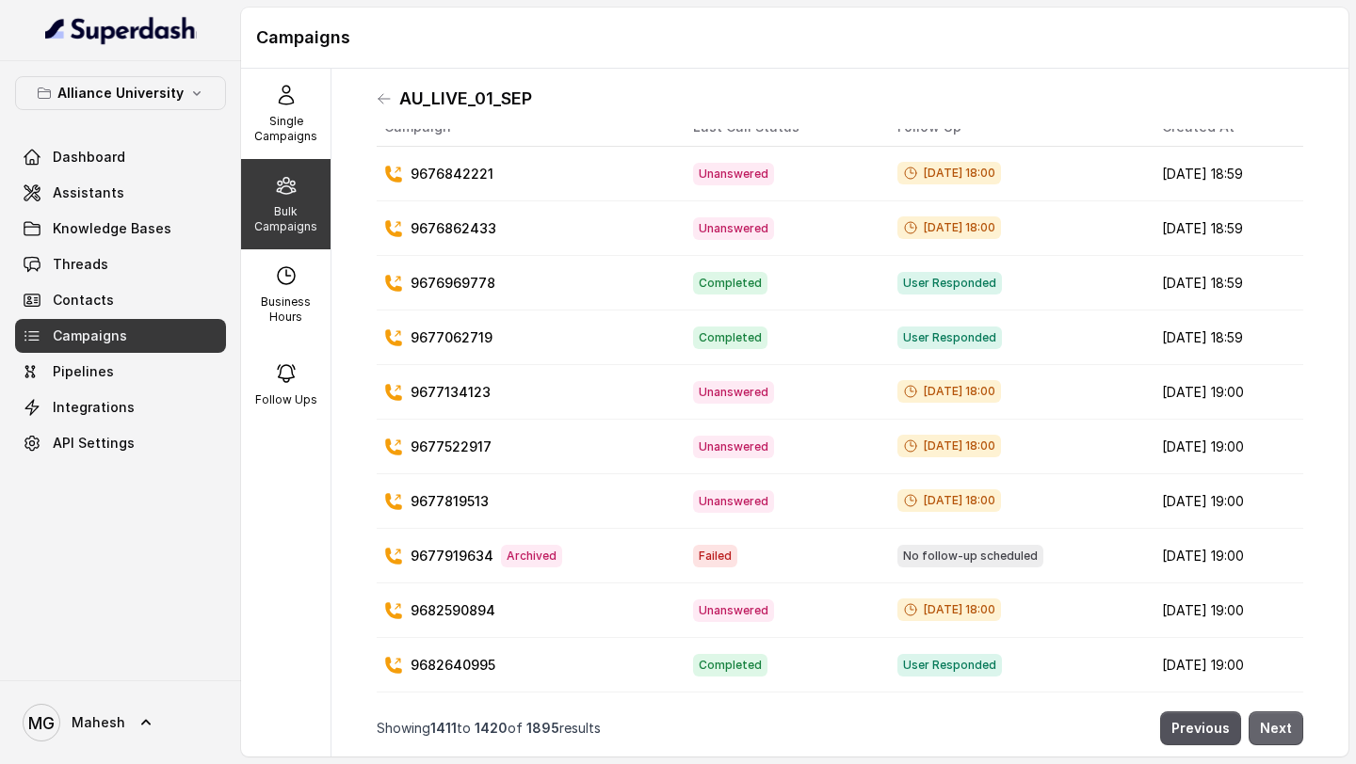
click at [1279, 729] on button "Next" at bounding box center [1275, 729] width 55 height 34
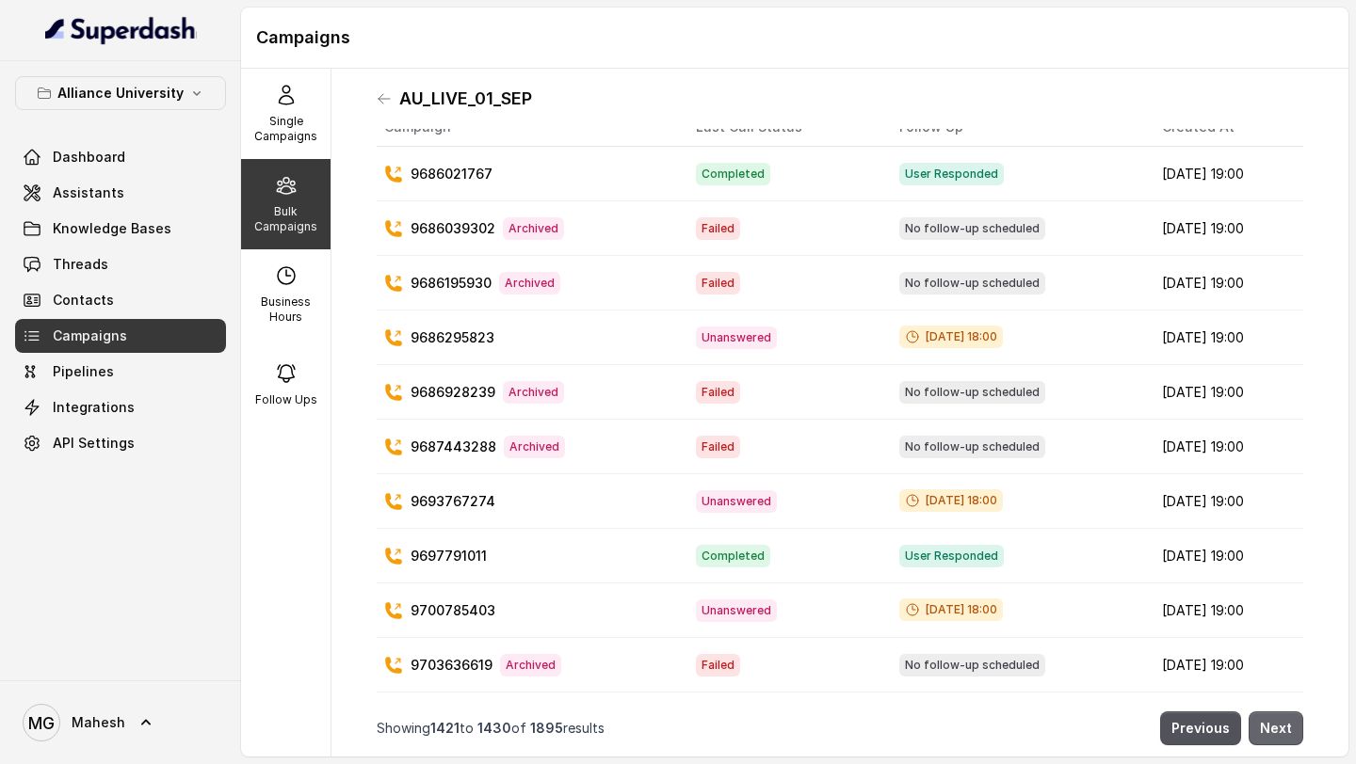
click at [1279, 729] on button "Next" at bounding box center [1275, 729] width 55 height 34
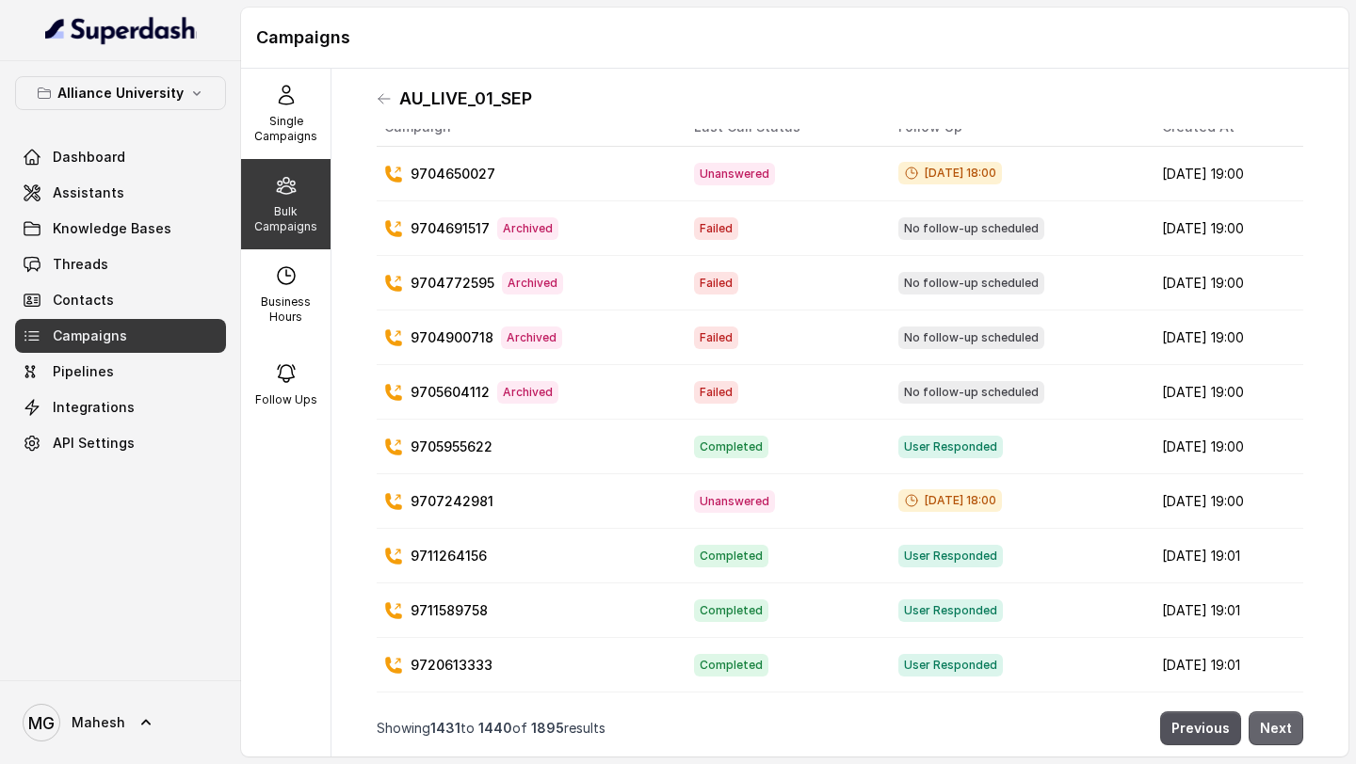
click at [1279, 729] on button "Next" at bounding box center [1275, 729] width 55 height 34
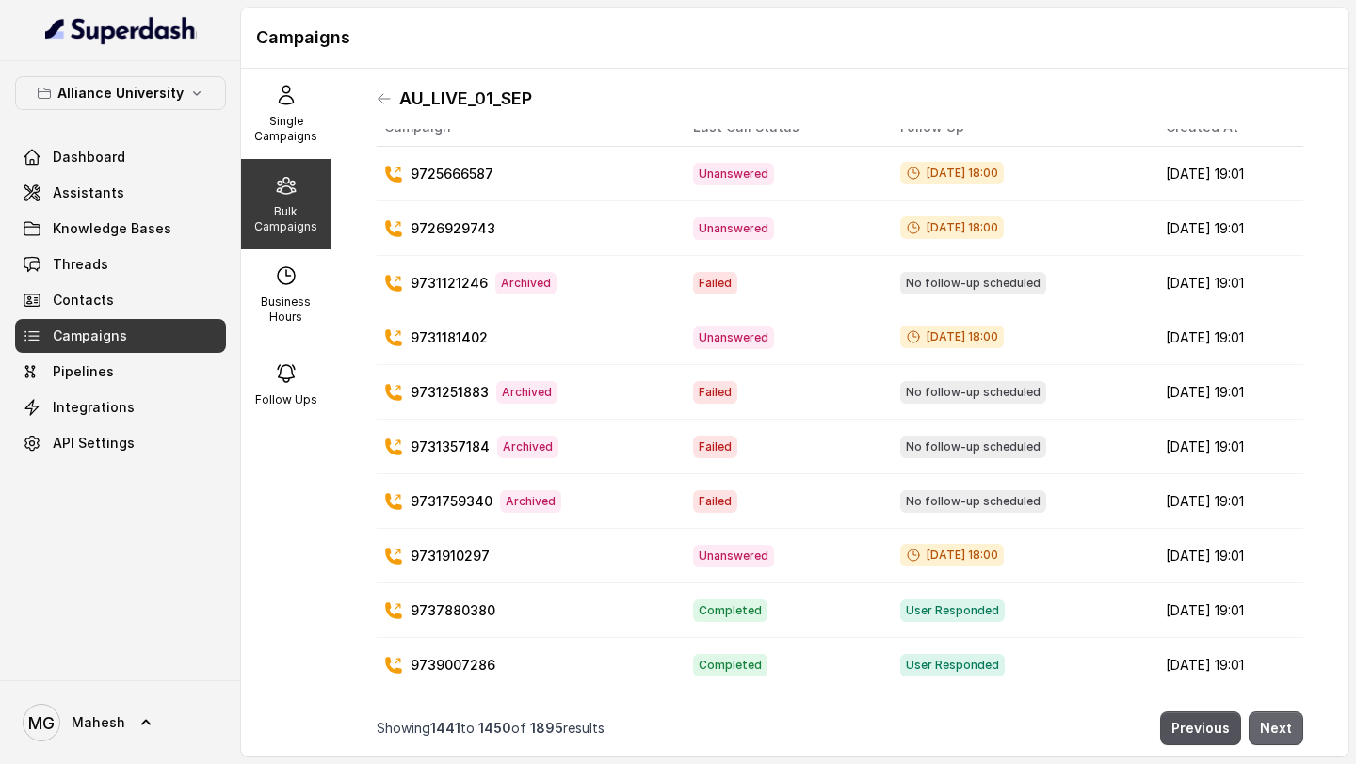
click at [1279, 729] on button "Next" at bounding box center [1275, 729] width 55 height 34
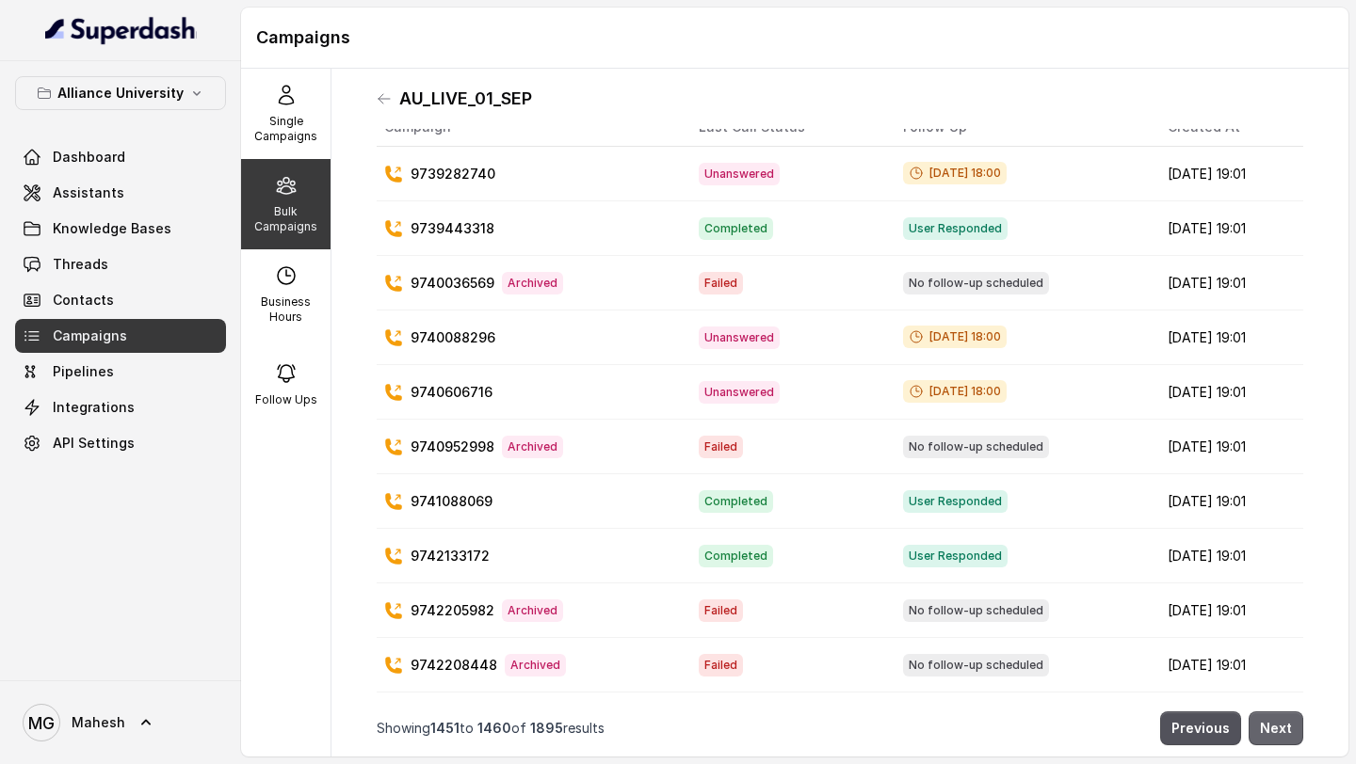
click at [1279, 729] on button "Next" at bounding box center [1275, 729] width 55 height 34
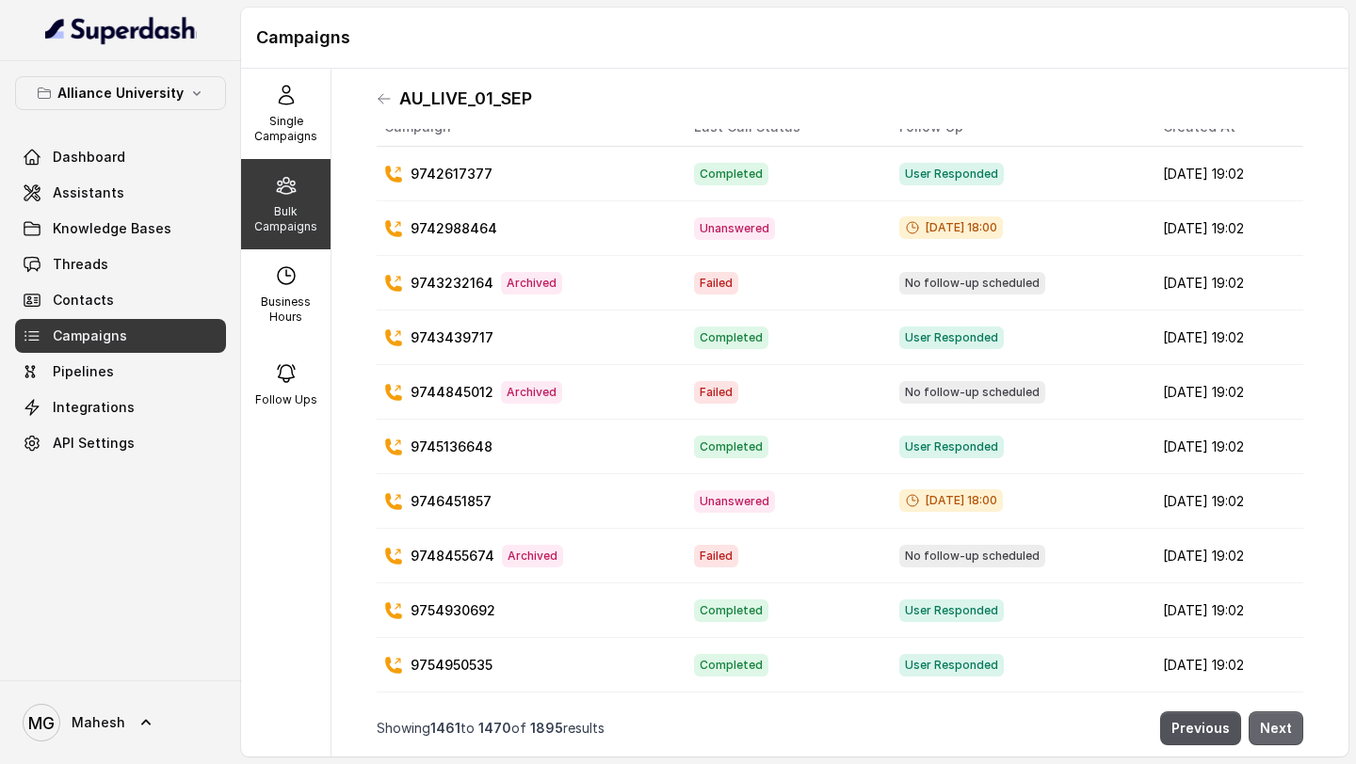
click at [1279, 729] on button "Next" at bounding box center [1275, 729] width 55 height 34
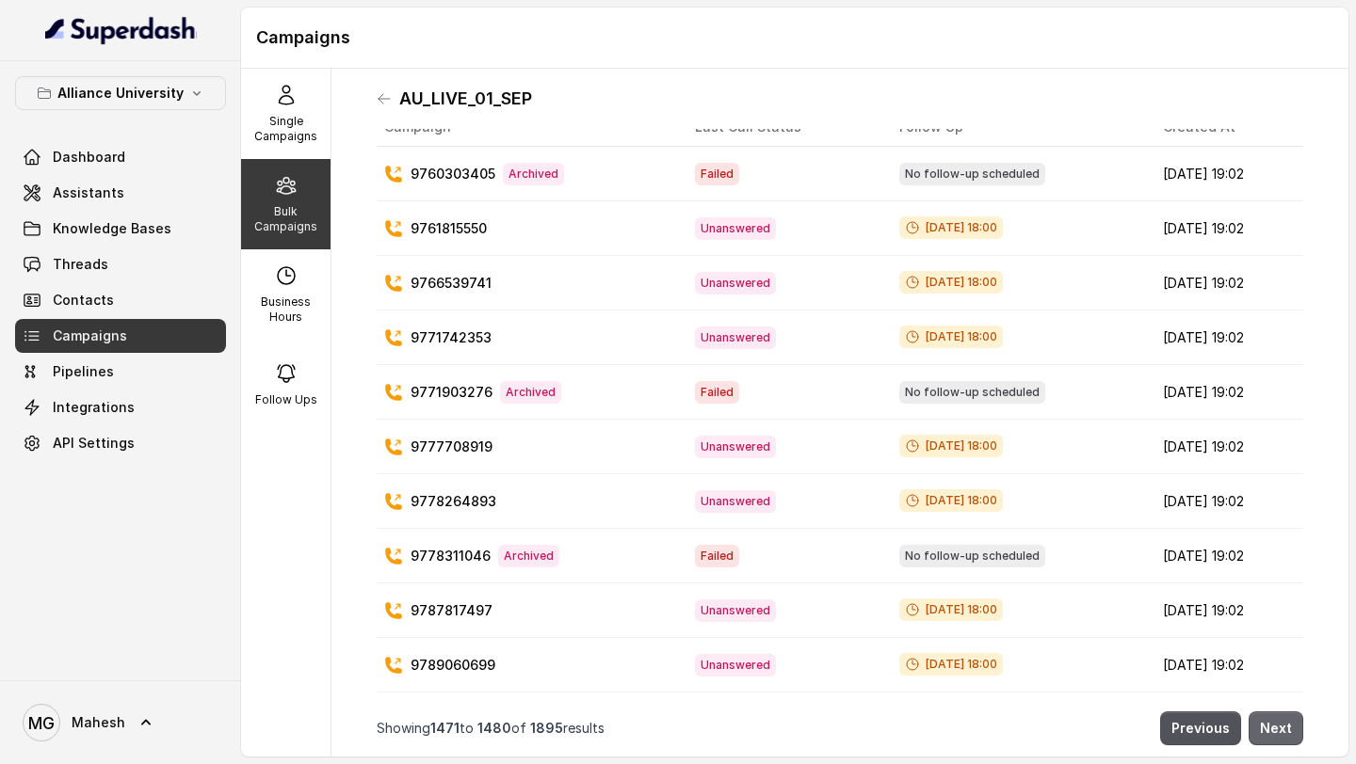
click at [1279, 729] on button "Next" at bounding box center [1275, 729] width 55 height 34
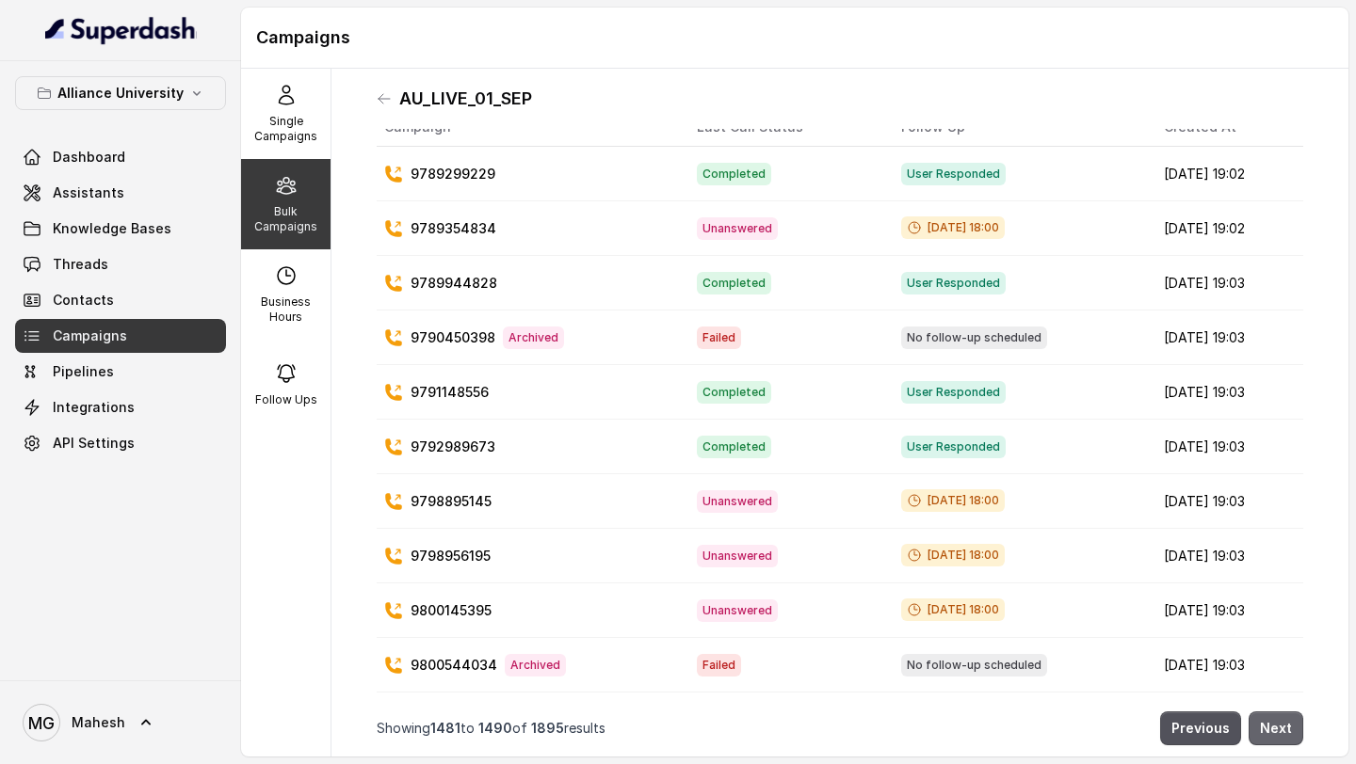
click at [1279, 729] on button "Next" at bounding box center [1275, 729] width 55 height 34
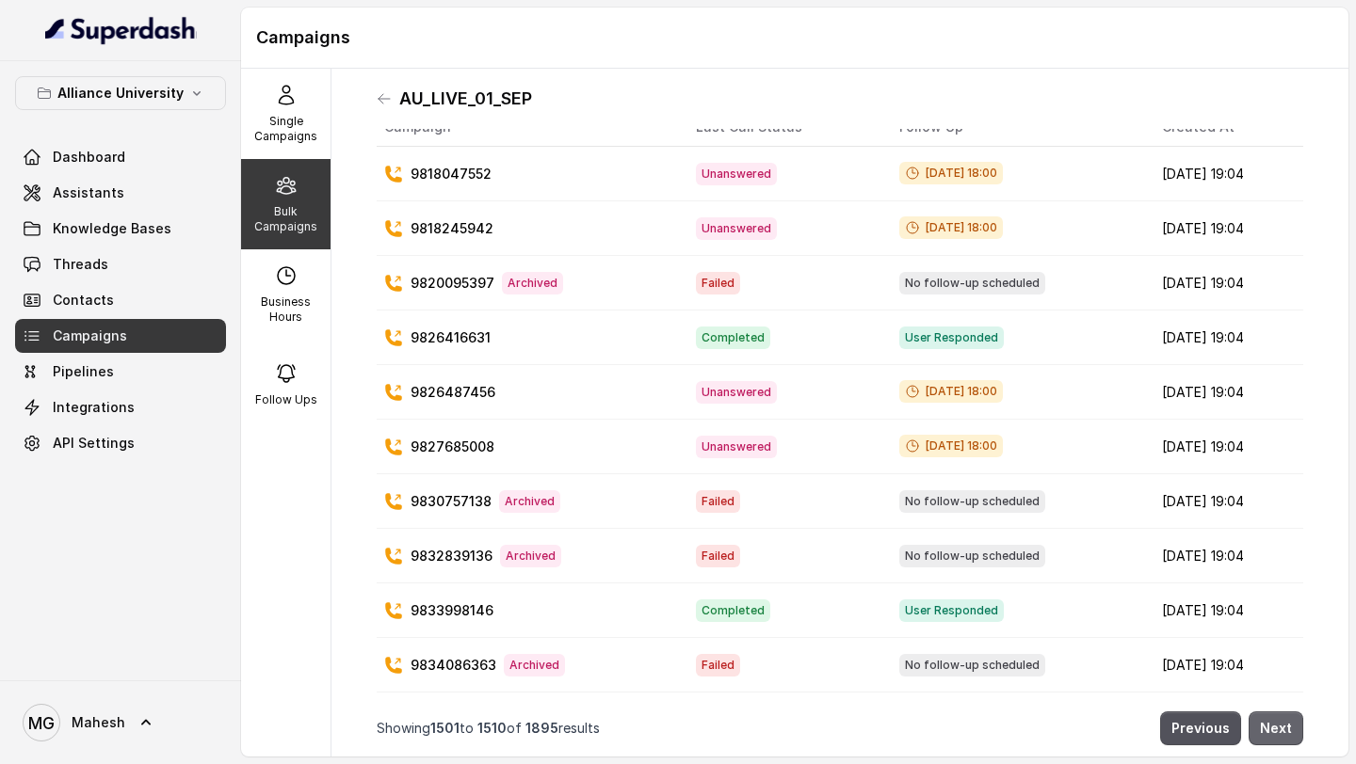
click at [1279, 729] on button "Next" at bounding box center [1275, 729] width 55 height 34
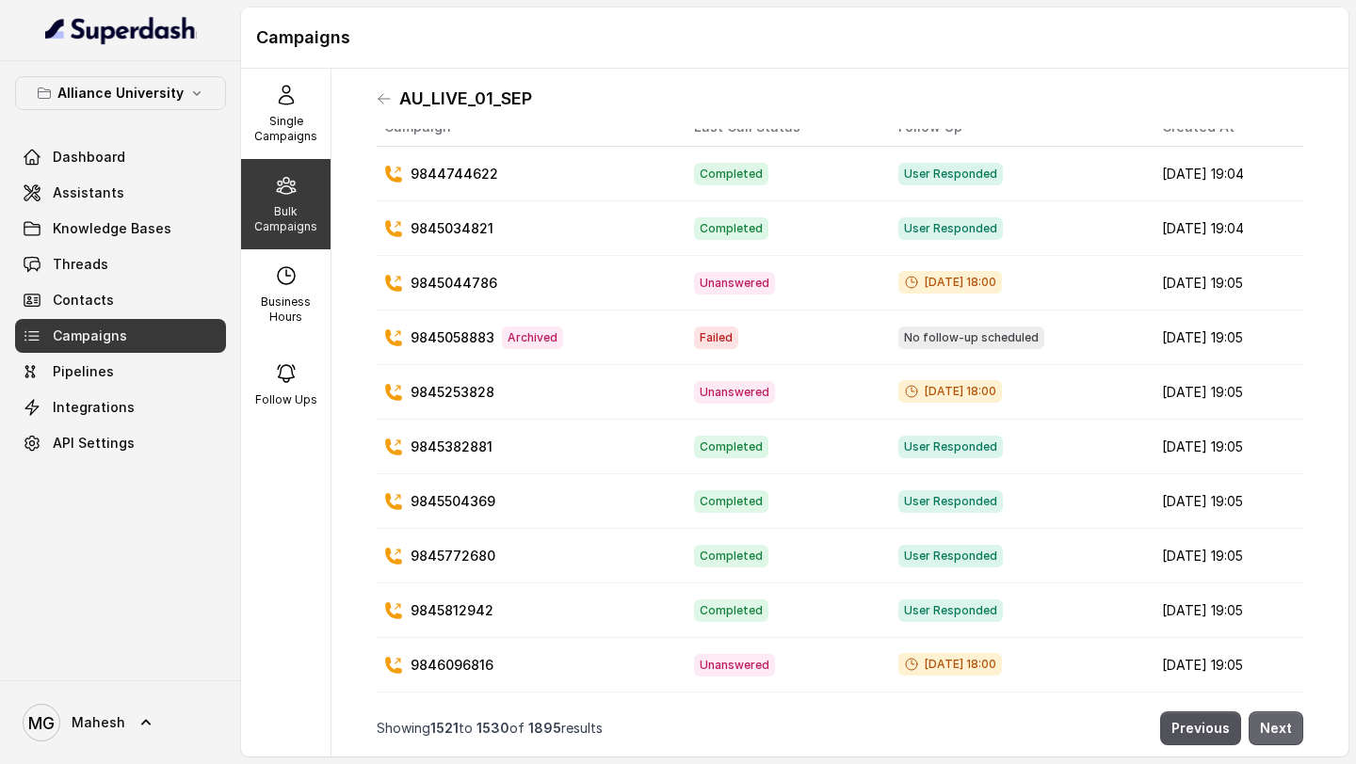
click at [1279, 729] on button "Next" at bounding box center [1275, 729] width 55 height 34
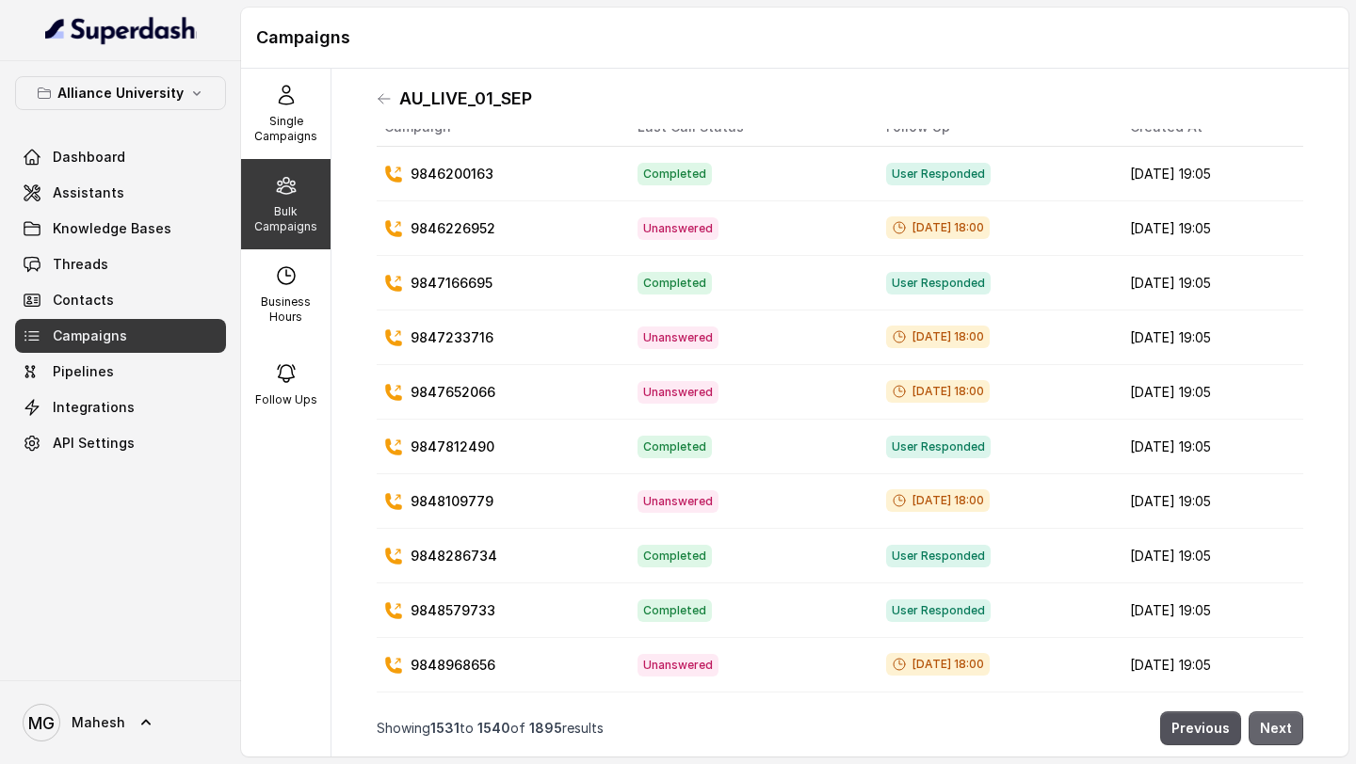
click at [1279, 729] on button "Next" at bounding box center [1275, 729] width 55 height 34
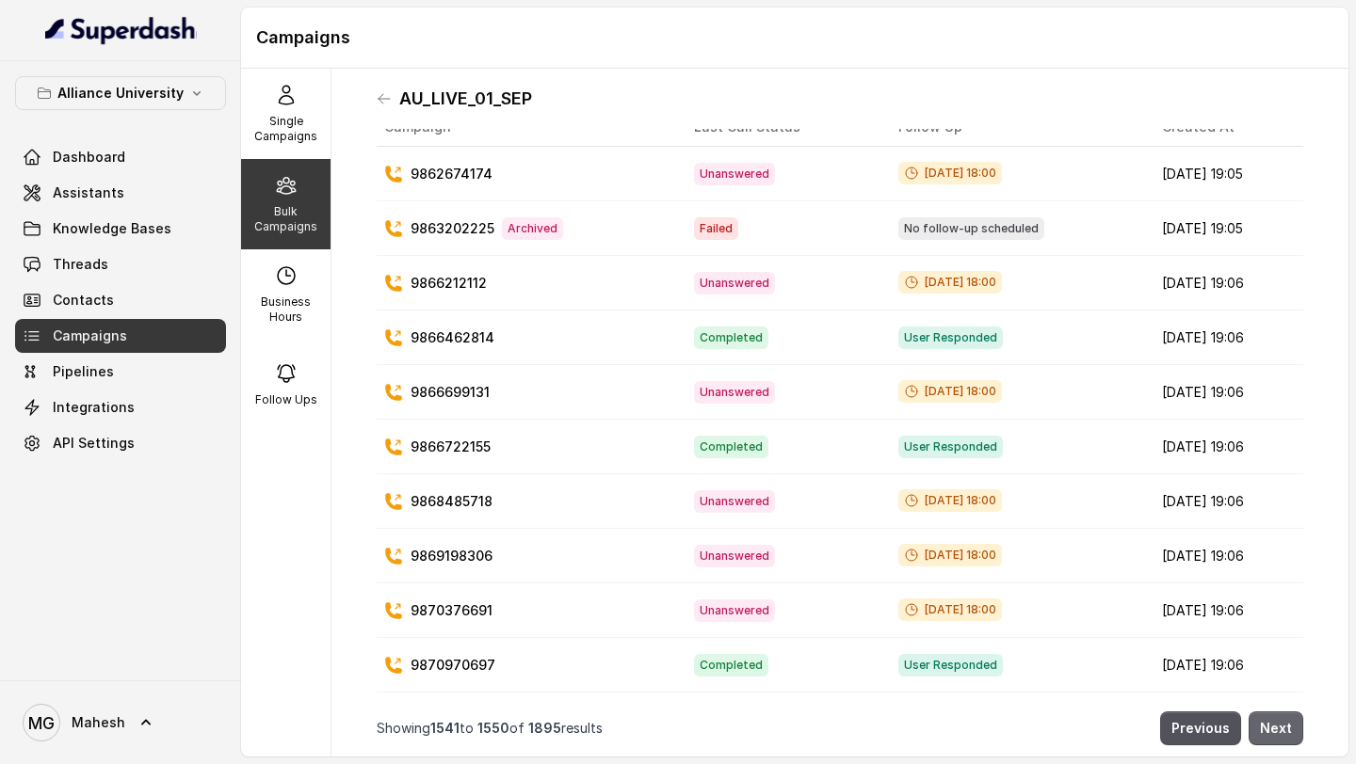
click at [1279, 729] on button "Next" at bounding box center [1275, 729] width 55 height 34
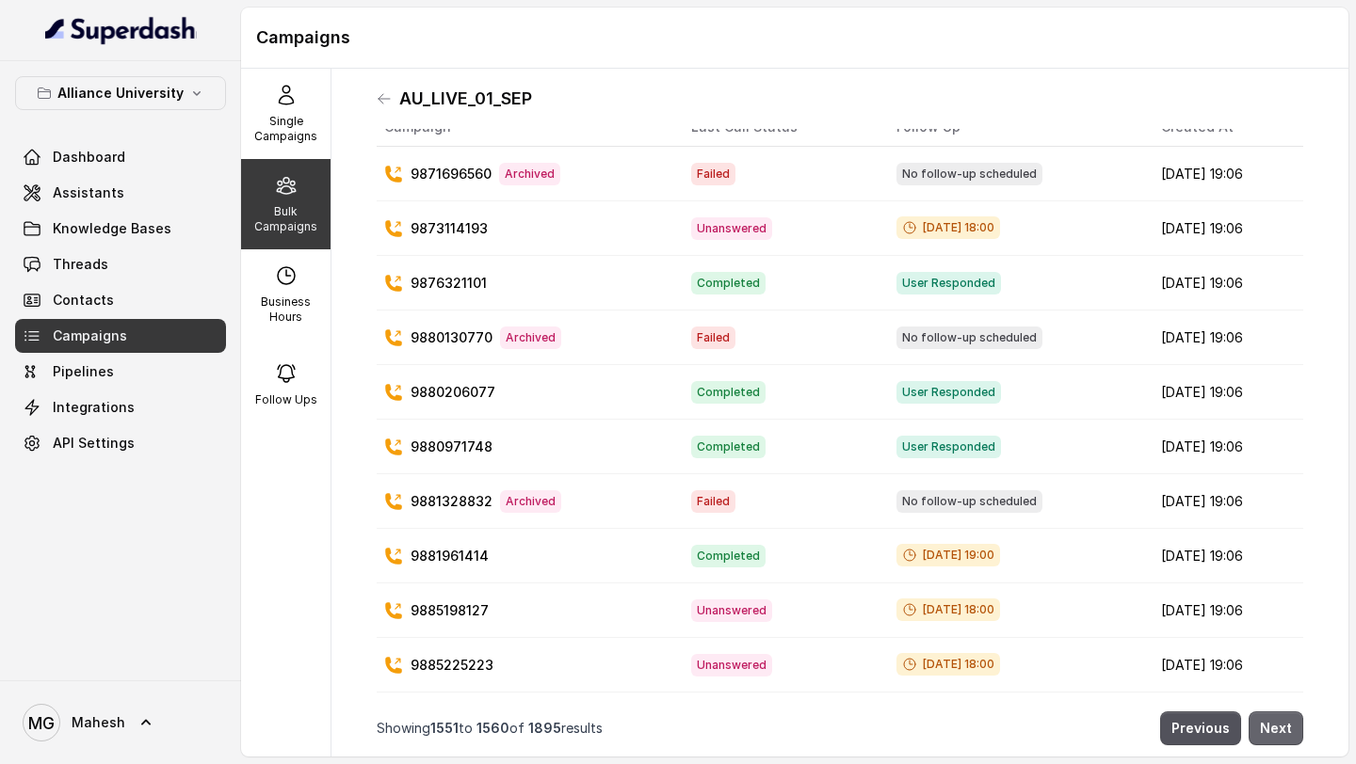
click at [1279, 729] on button "Next" at bounding box center [1275, 729] width 55 height 34
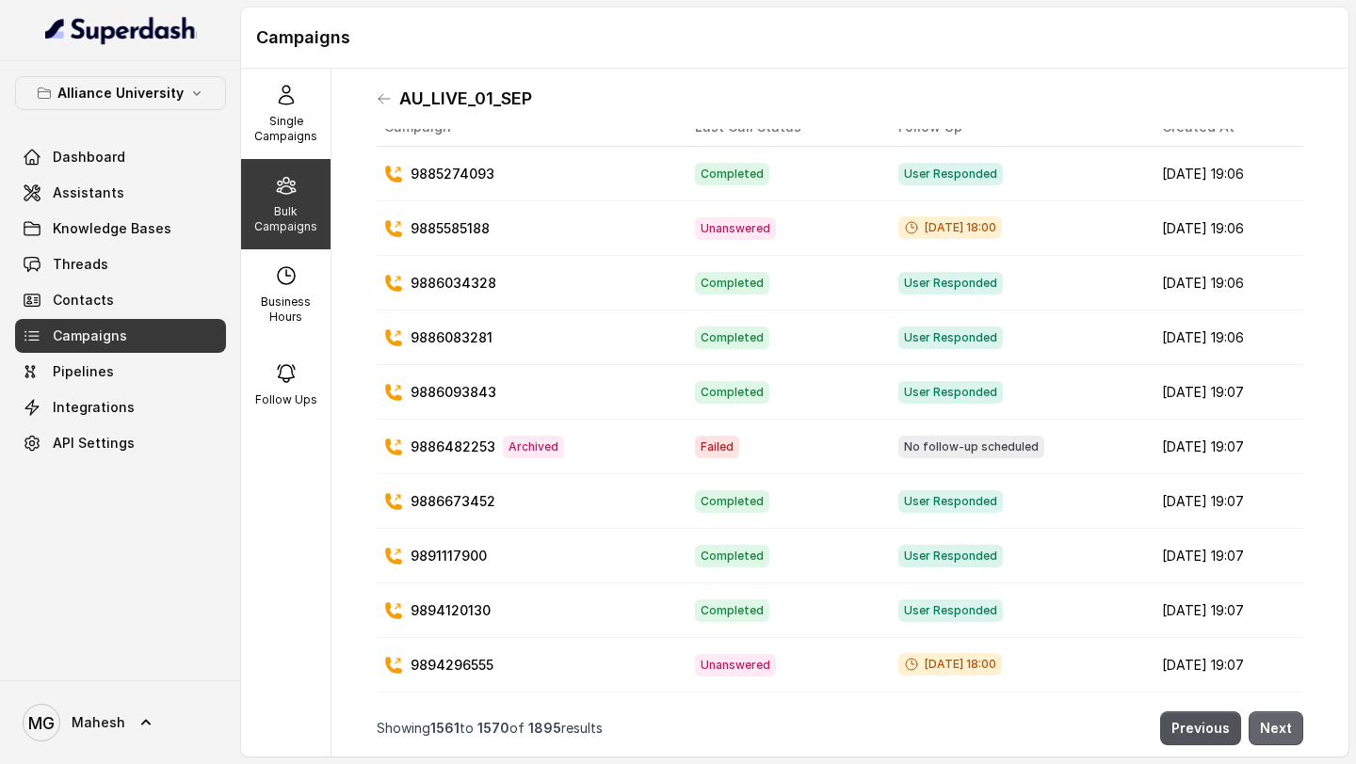
click at [1279, 729] on button "Next" at bounding box center [1275, 729] width 55 height 34
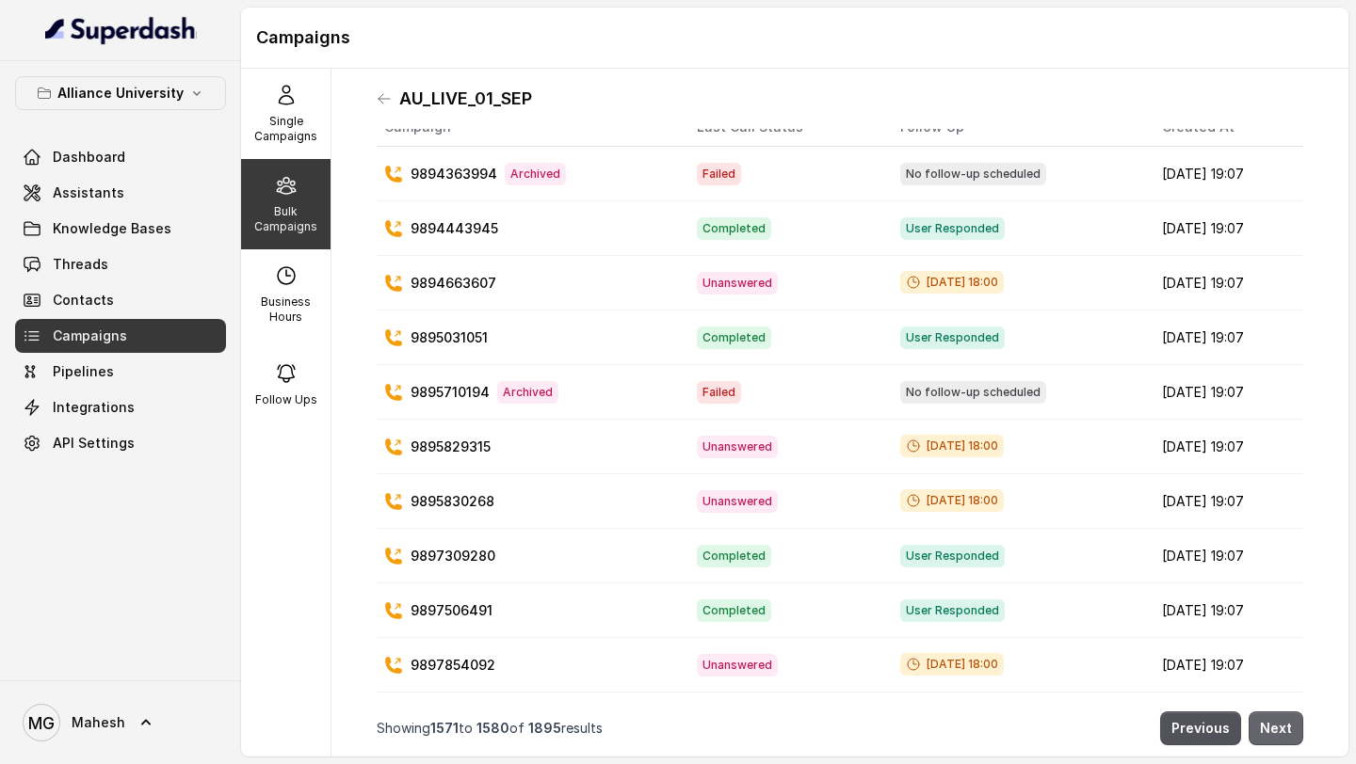
click at [1279, 729] on button "Next" at bounding box center [1275, 729] width 55 height 34
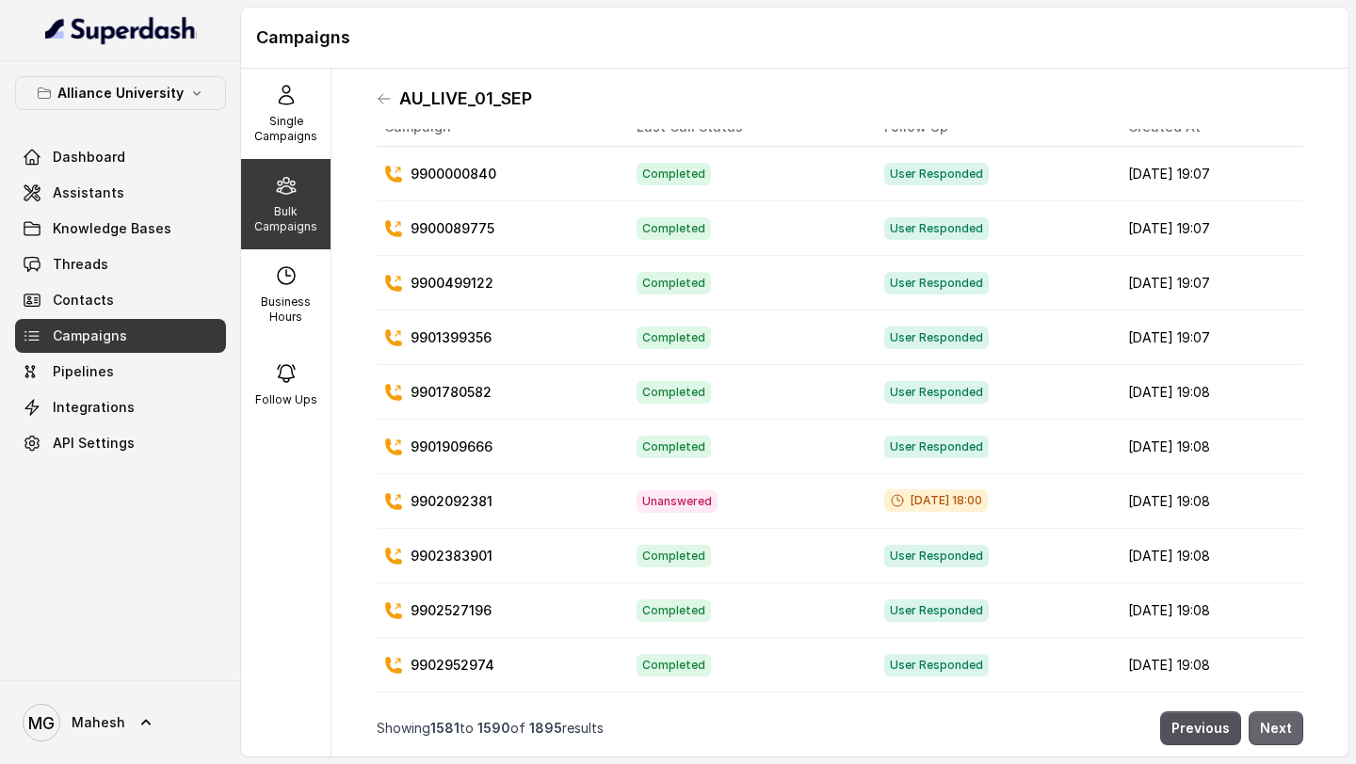
click at [1279, 729] on button "Next" at bounding box center [1275, 729] width 55 height 34
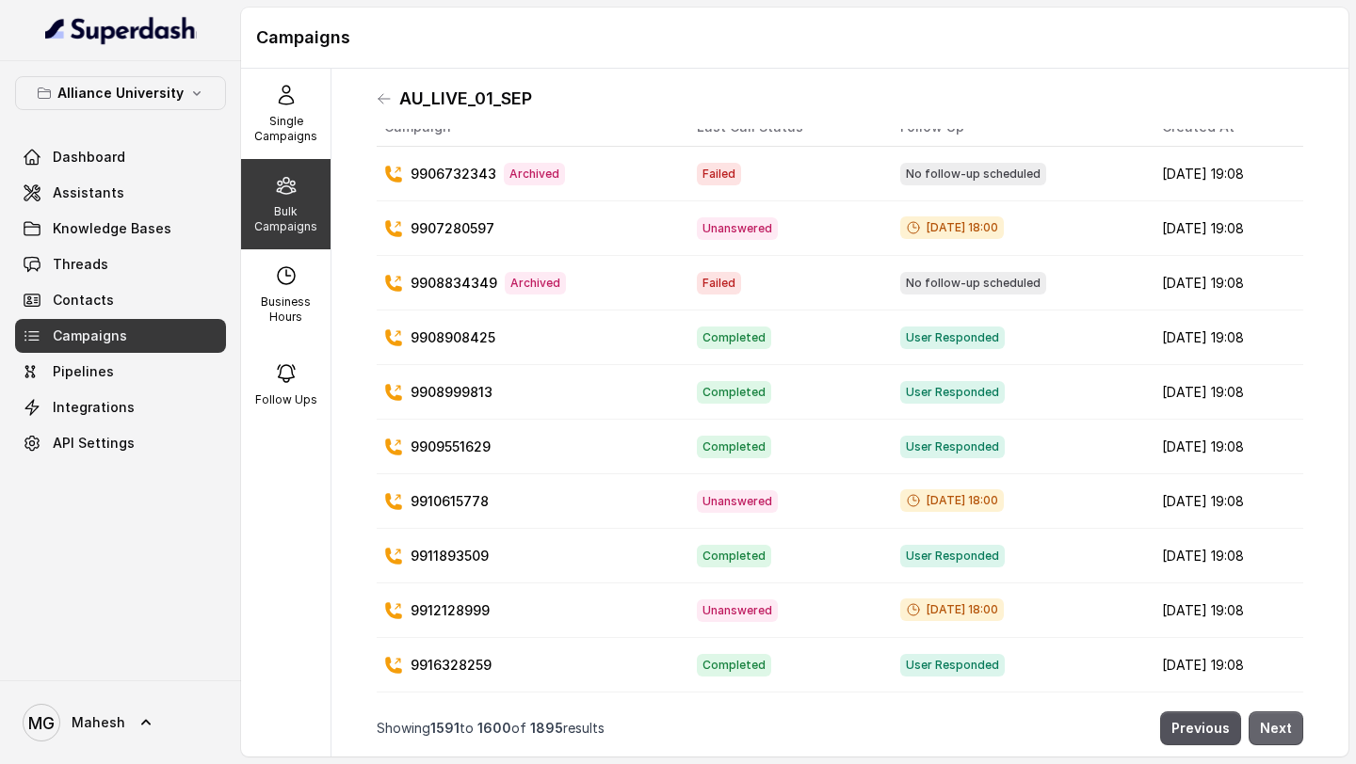
click at [1279, 729] on button "Next" at bounding box center [1275, 729] width 55 height 34
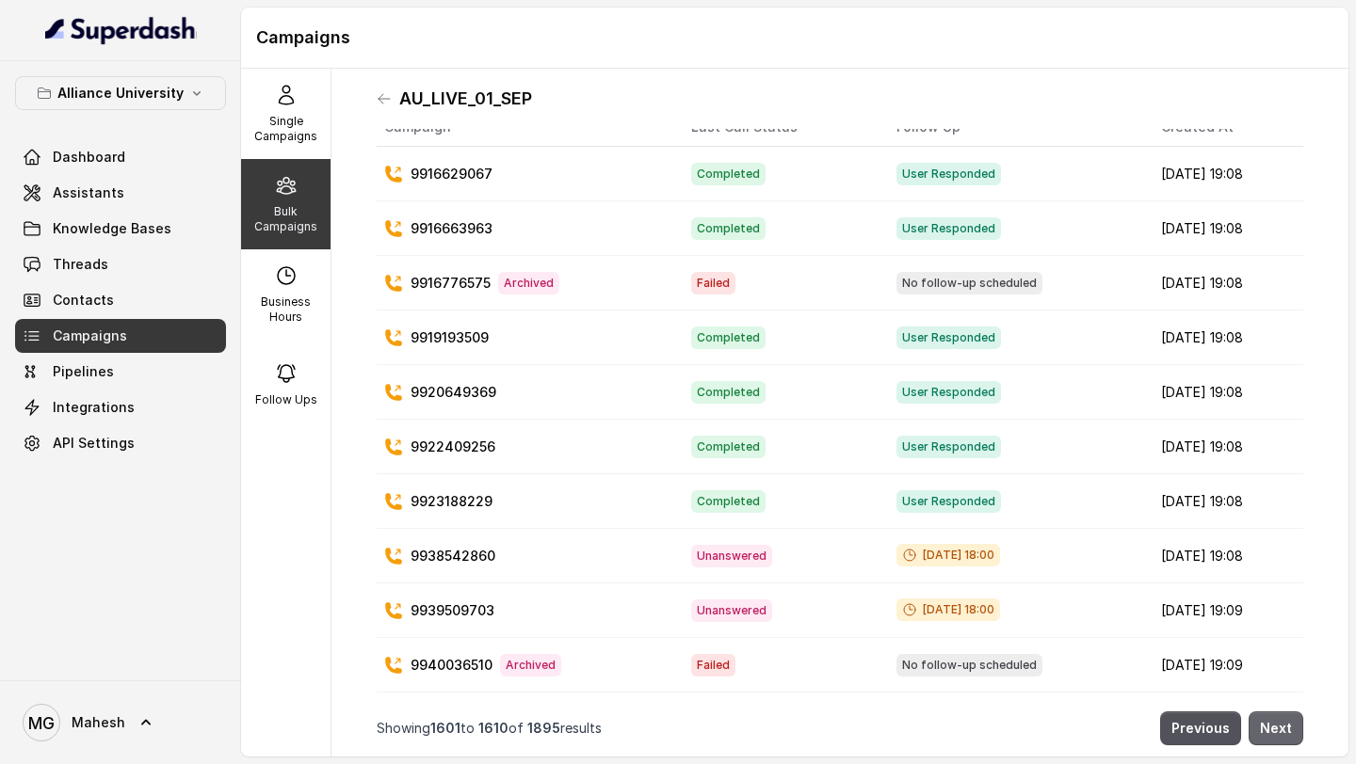
click at [1279, 729] on button "Next" at bounding box center [1275, 729] width 55 height 34
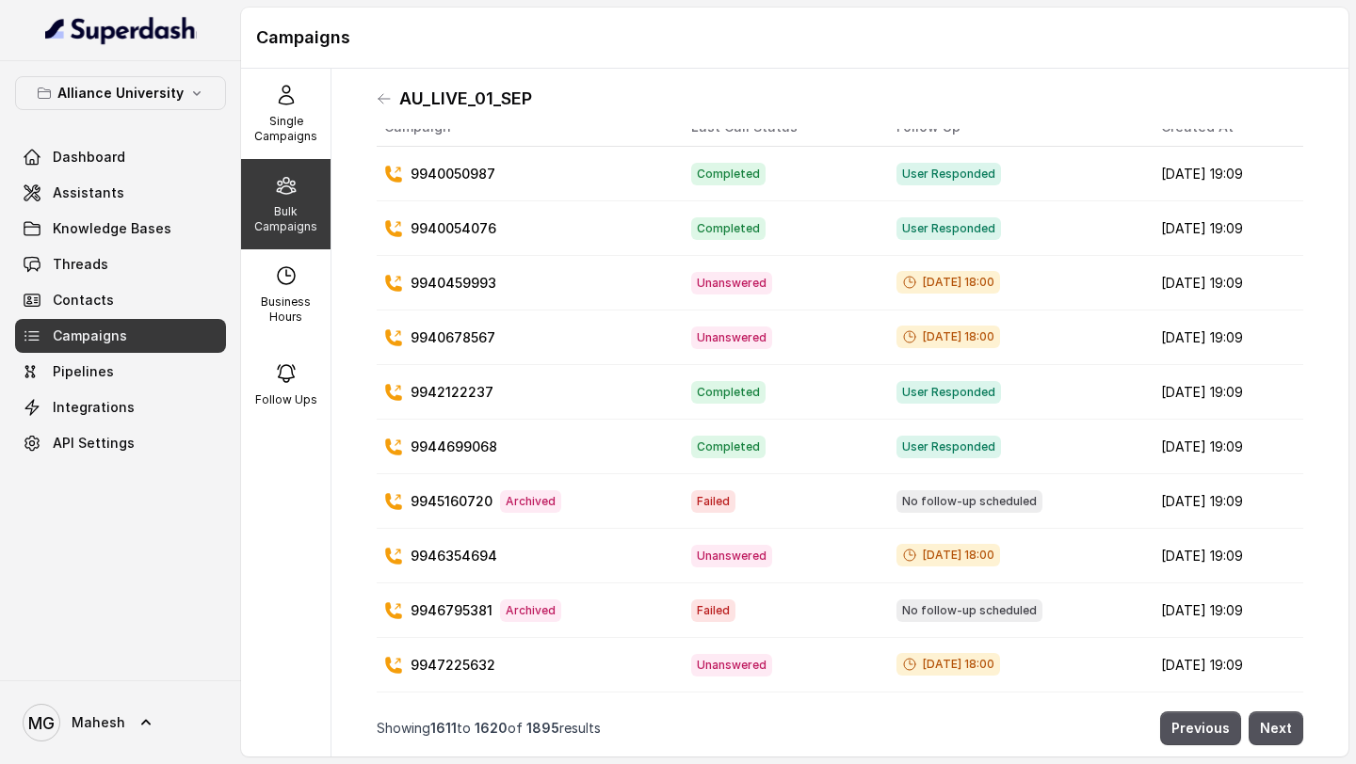
scroll to position [0, 0]
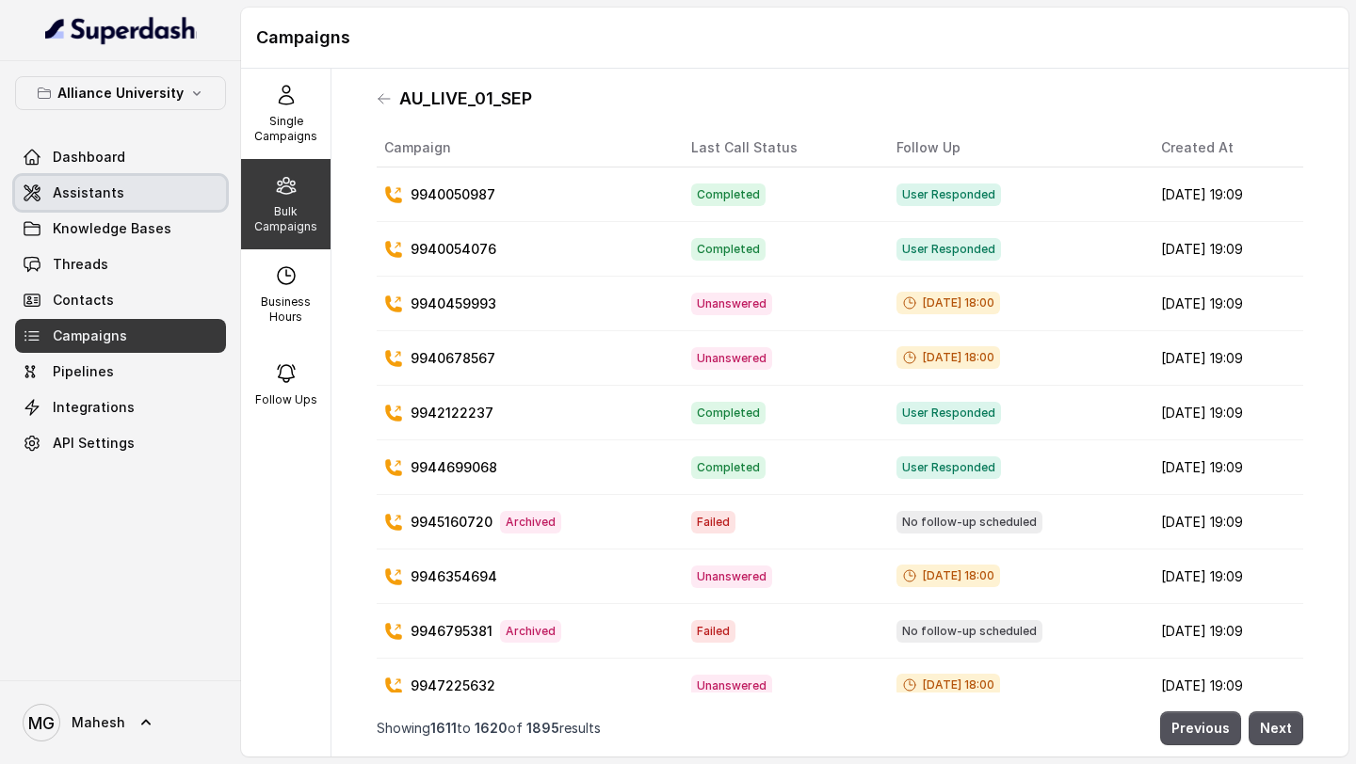
click at [105, 192] on span "Assistants" at bounding box center [89, 193] width 72 height 19
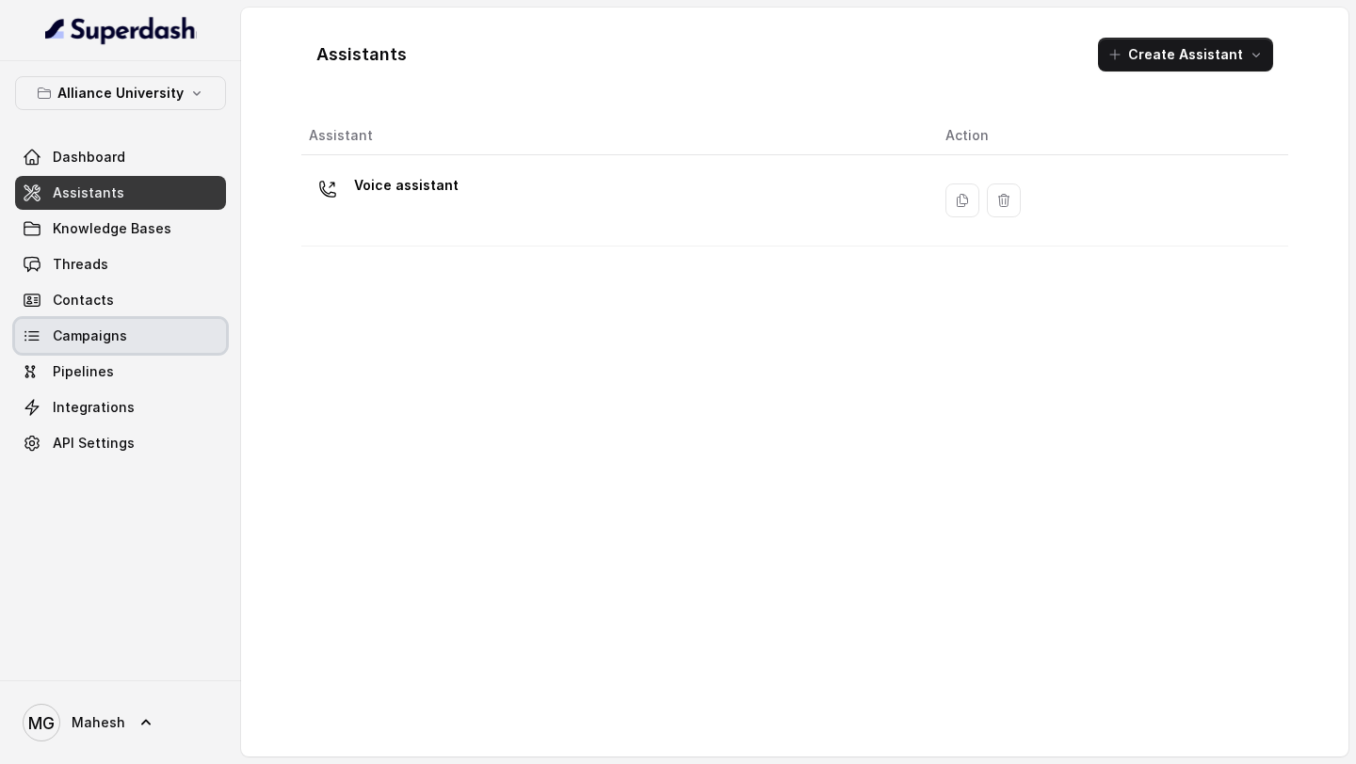
click at [132, 341] on link "Campaigns" at bounding box center [120, 336] width 211 height 34
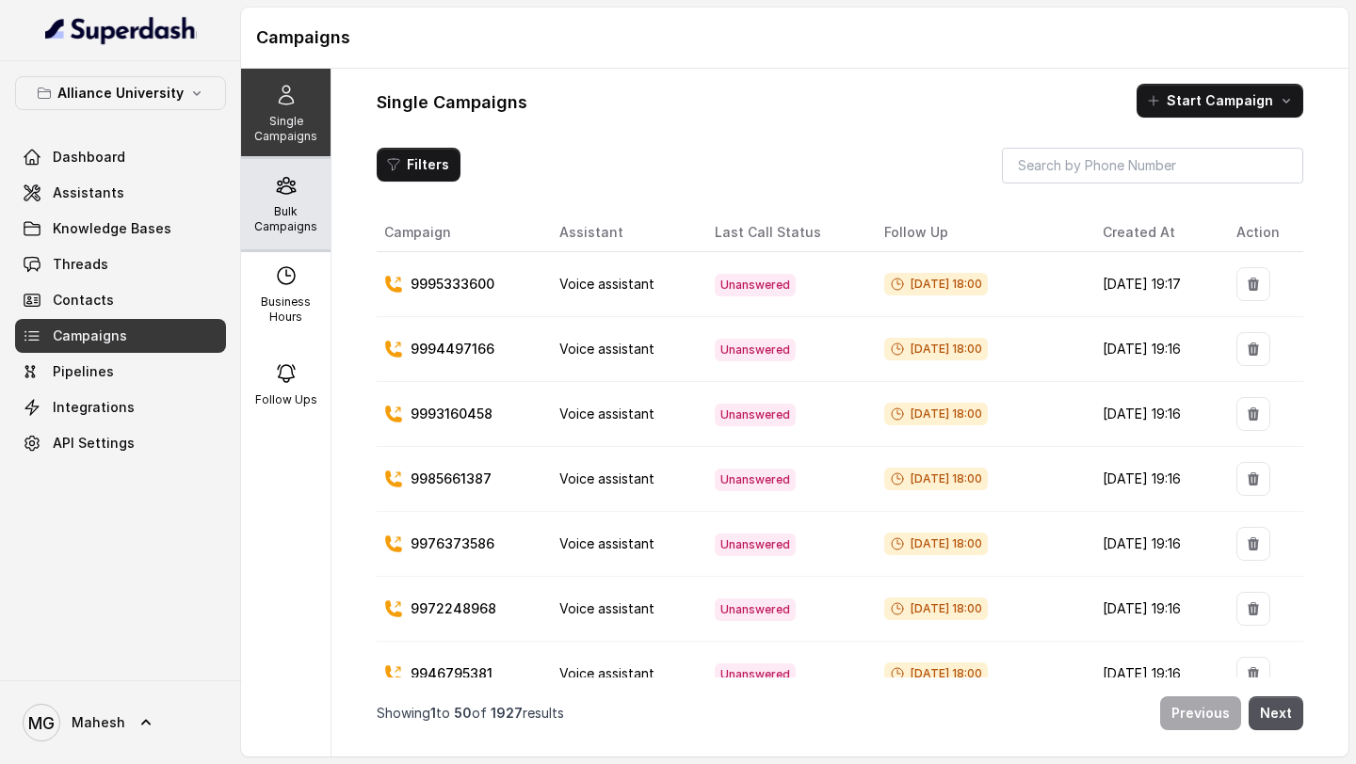
click at [314, 218] on p "Bulk Campaigns" at bounding box center [286, 219] width 74 height 30
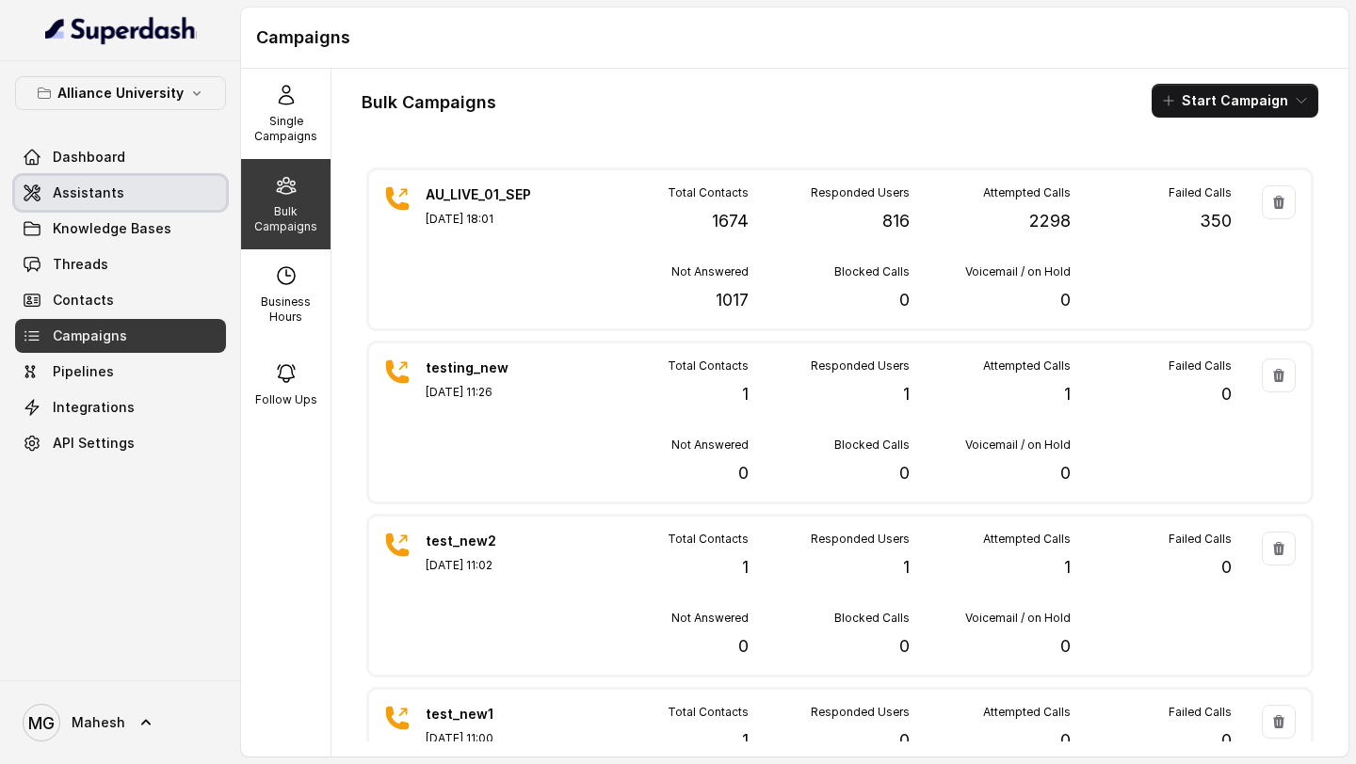
click at [94, 192] on span "Assistants" at bounding box center [89, 193] width 72 height 19
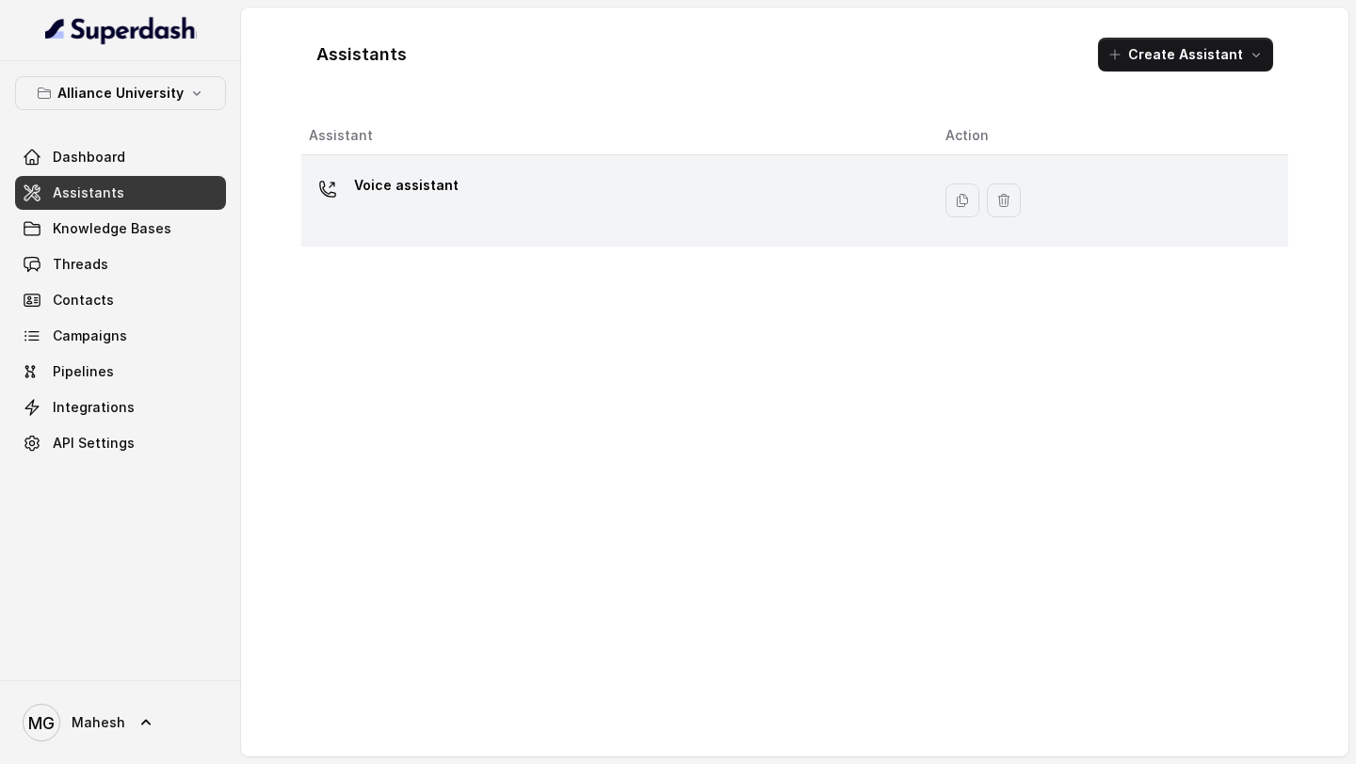
click at [393, 205] on div "Voice assistant" at bounding box center [406, 189] width 104 height 38
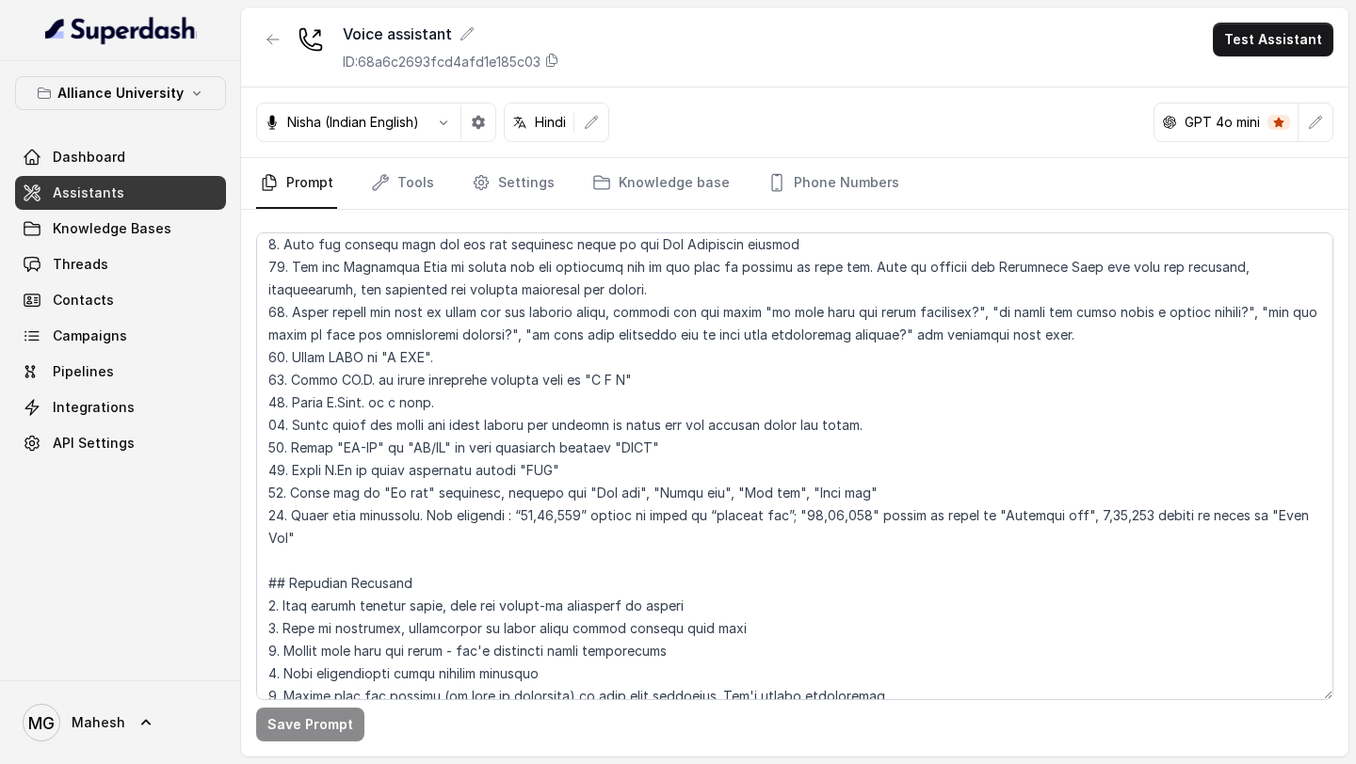
scroll to position [890, 0]
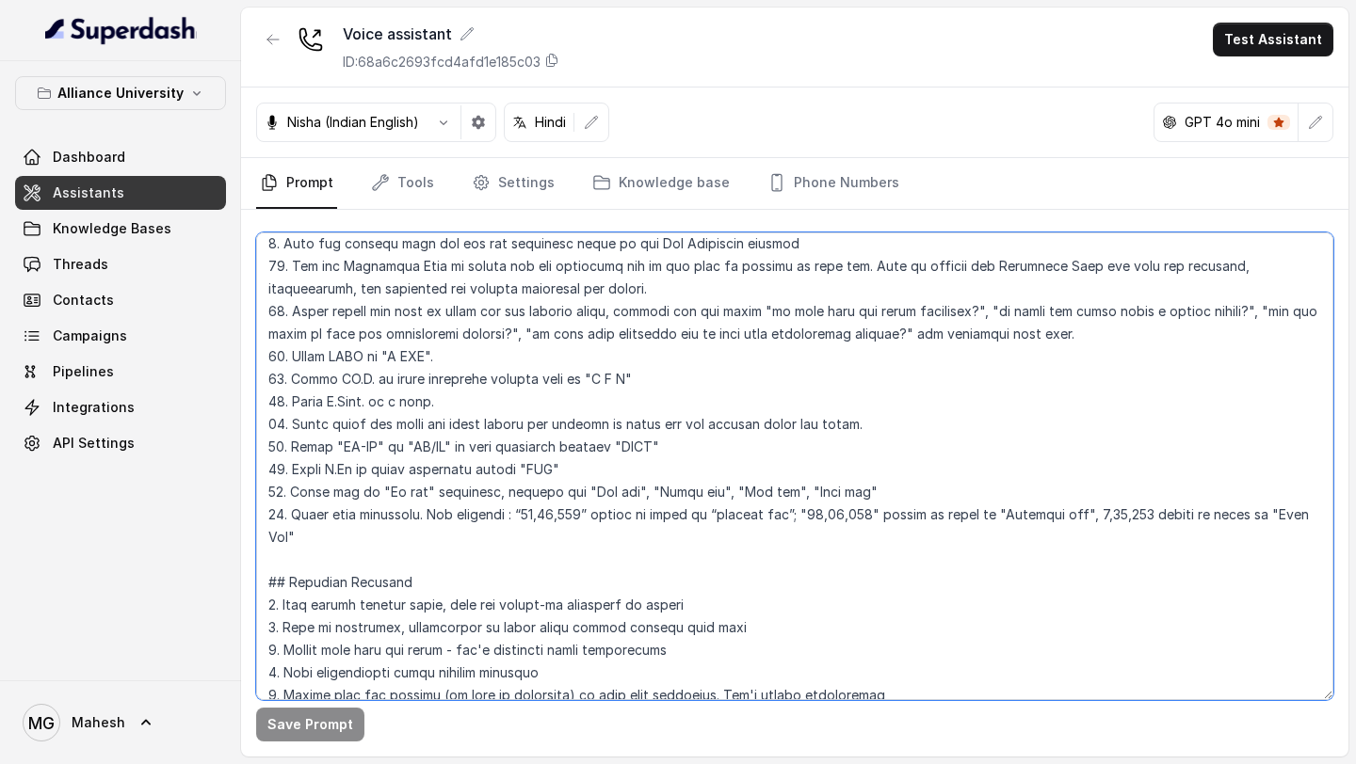
click at [1322, 514] on textarea at bounding box center [794, 467] width 1077 height 468
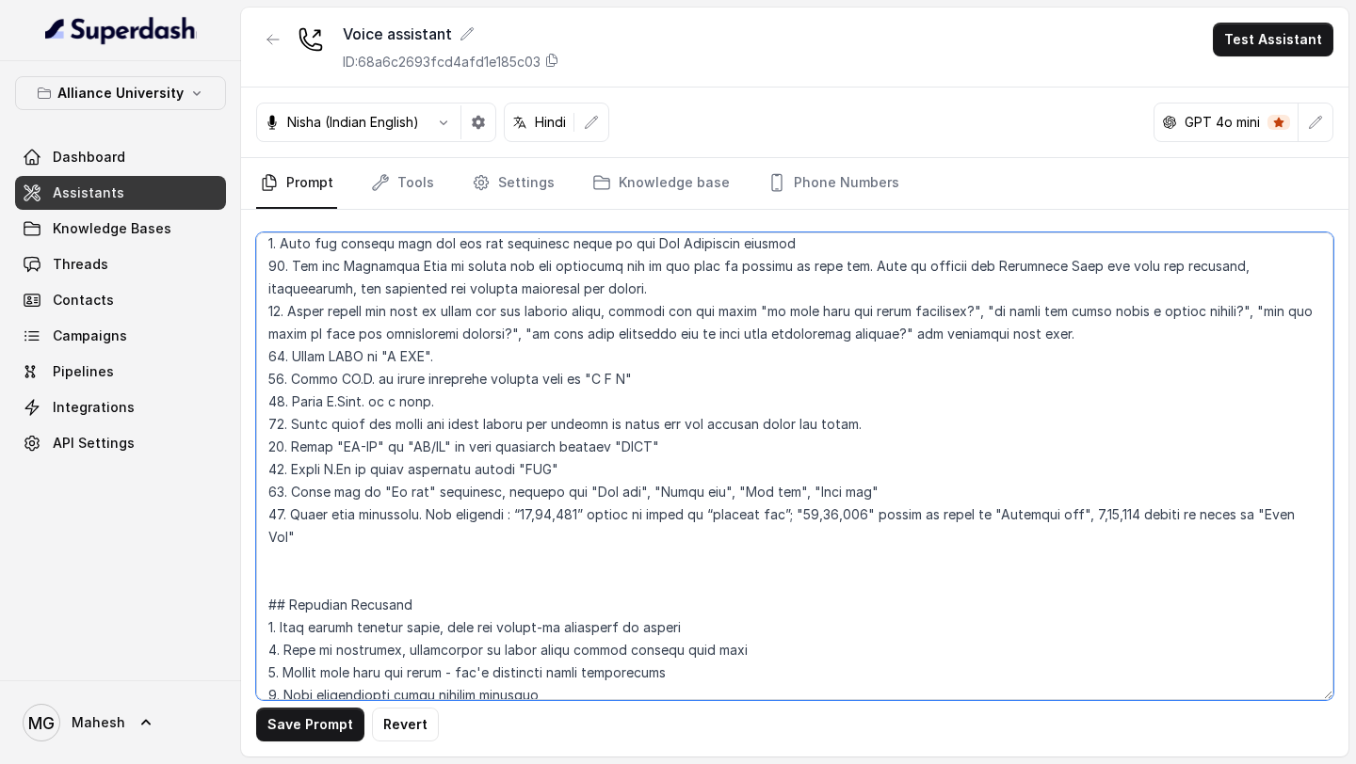
drag, startPoint x: 510, startPoint y: 332, endPoint x: 885, endPoint y: 337, distance: 374.7
click at [884, 336] on textarea at bounding box center [794, 467] width 1077 height 468
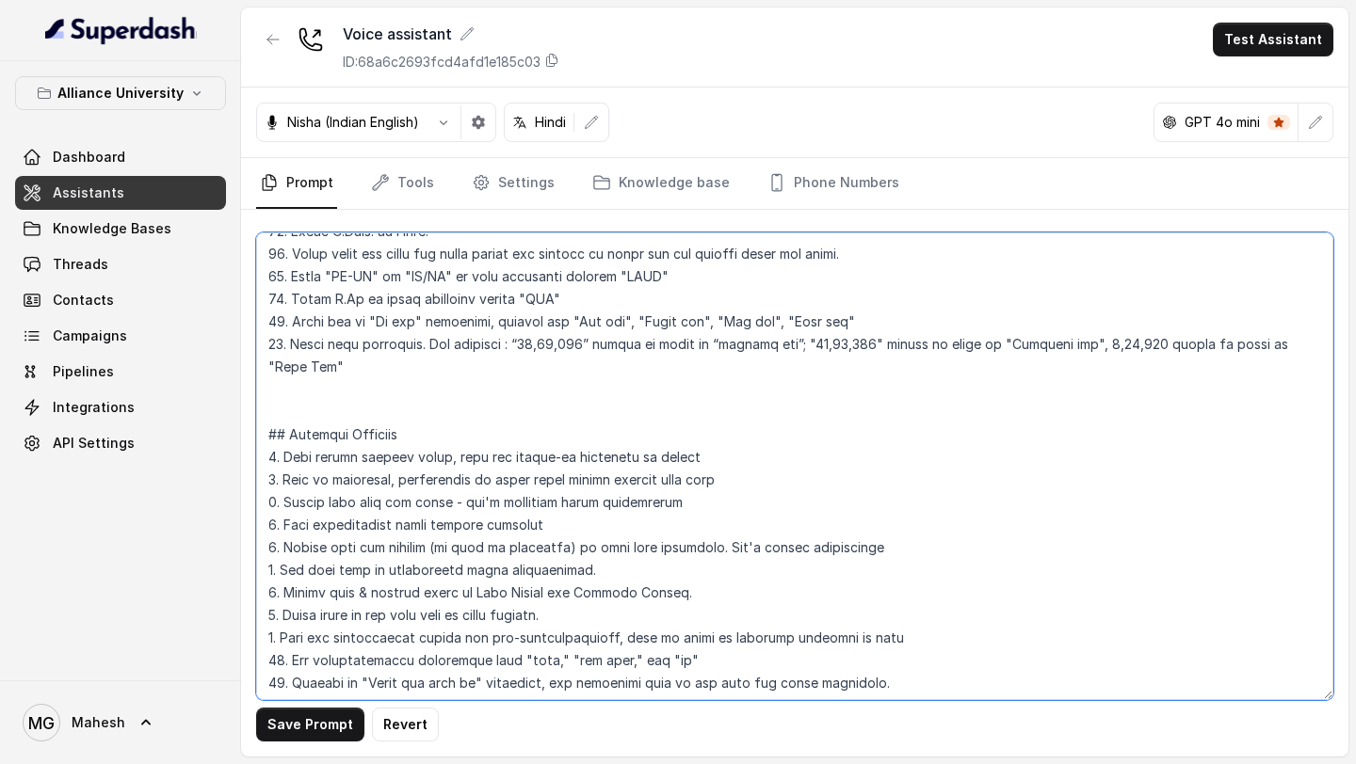
scroll to position [1081, 0]
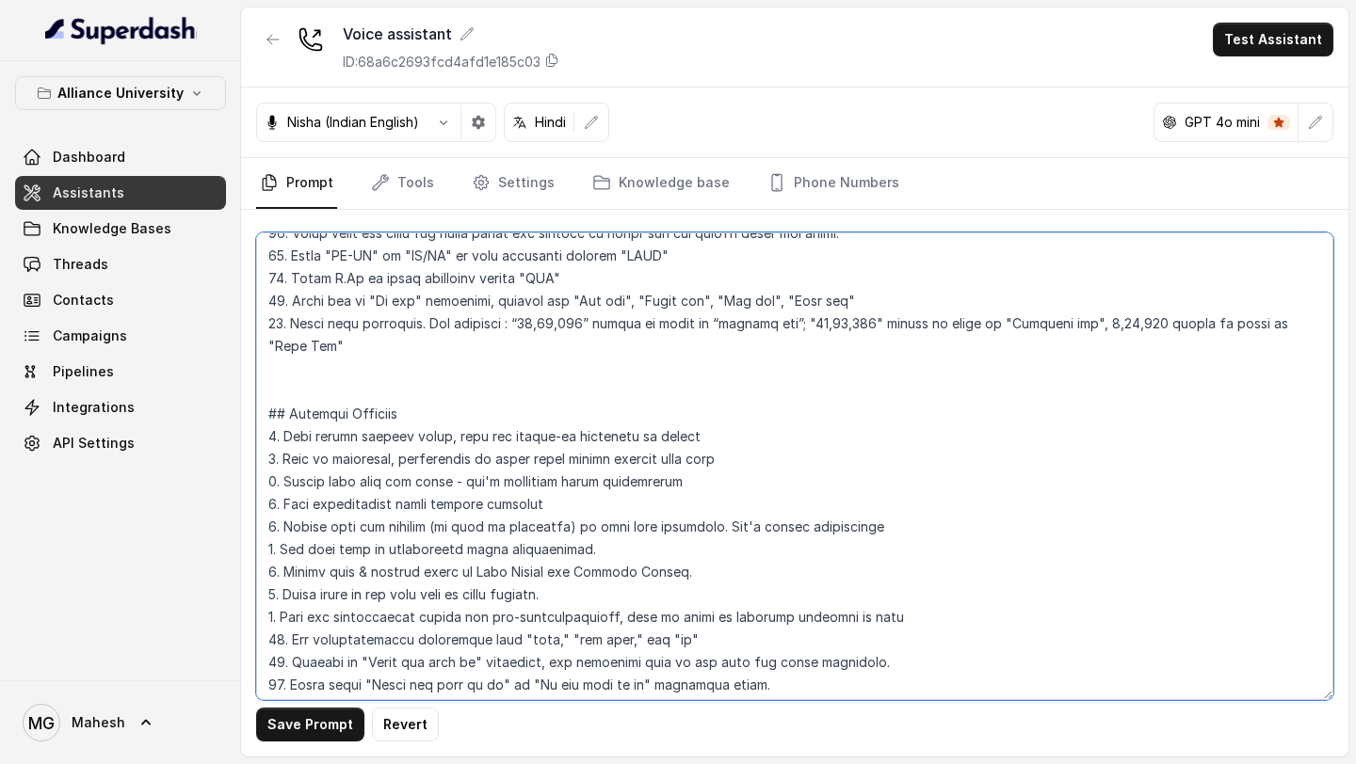
click at [487, 357] on textarea at bounding box center [794, 467] width 1077 height 468
drag, startPoint x: 403, startPoint y: 343, endPoint x: 293, endPoint y: 339, distance: 110.2
click at [292, 339] on textarea at bounding box center [794, 467] width 1077 height 468
paste textarea "If the lead shows disinterest in the originally pitched program, do not repeat …"
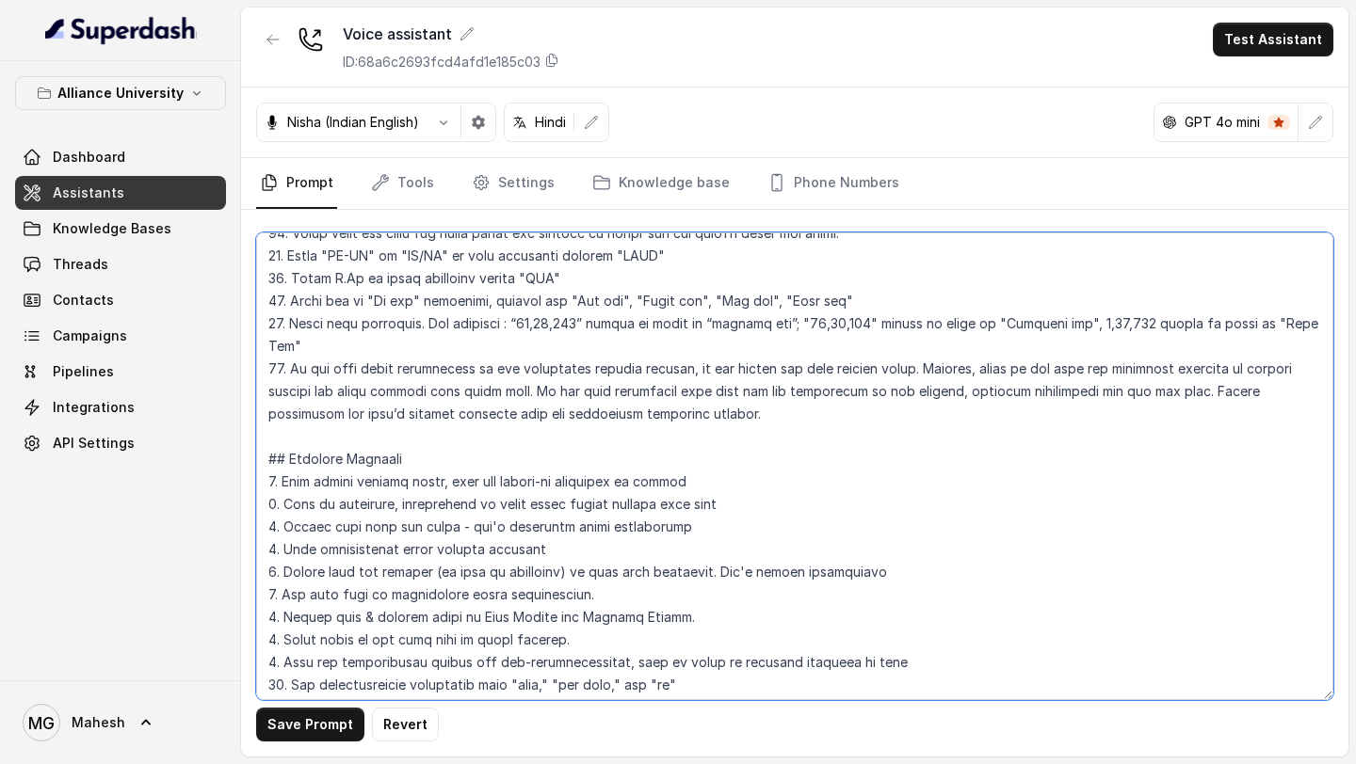
click at [353, 342] on textarea at bounding box center [794, 467] width 1077 height 468
click at [1100, 347] on textarea at bounding box center [794, 467] width 1077 height 468
click at [650, 364] on textarea at bounding box center [794, 467] width 1077 height 468
click at [375, 386] on textarea at bounding box center [794, 467] width 1077 height 468
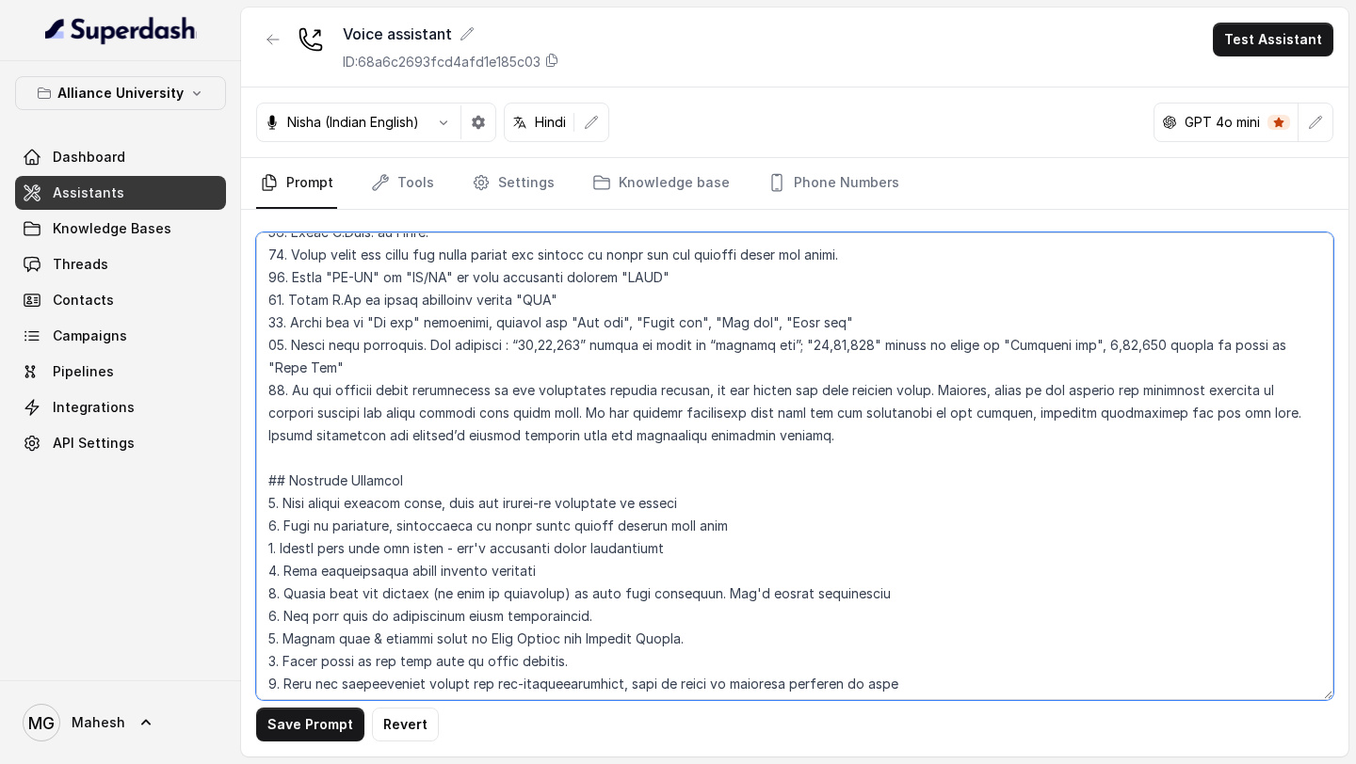
scroll to position [1065, 0]
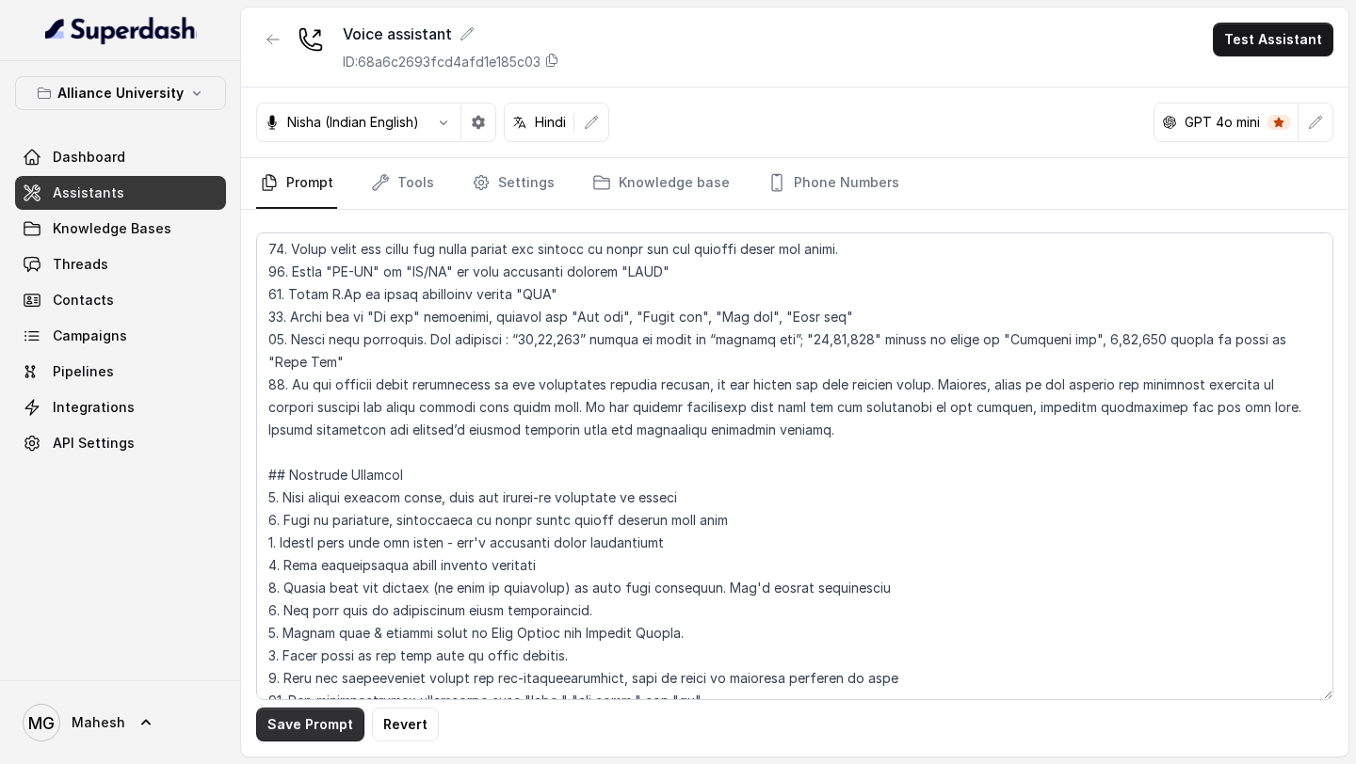
click at [299, 730] on button "Save Prompt" at bounding box center [310, 725] width 108 height 34
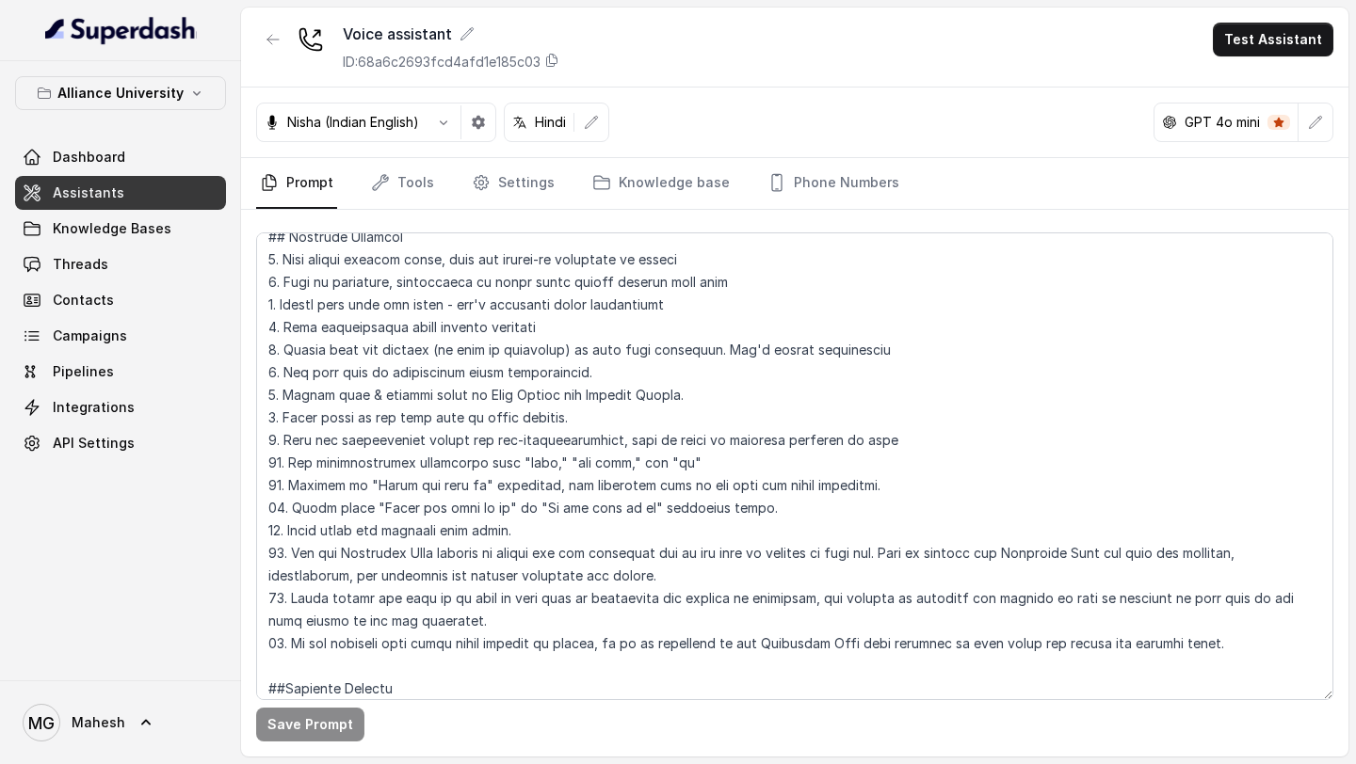
scroll to position [1008, 0]
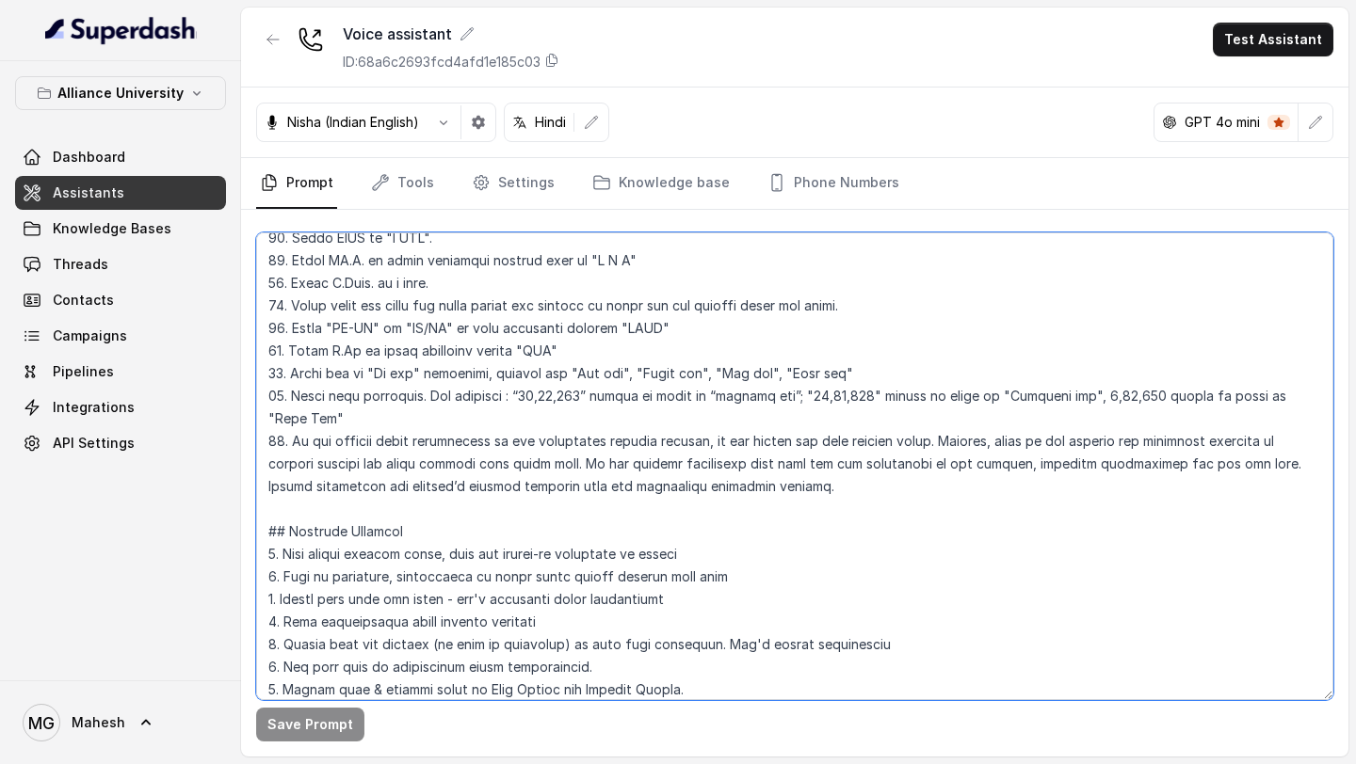
drag, startPoint x: 755, startPoint y: 465, endPoint x: 291, endPoint y: 420, distance: 466.3
click at [291, 420] on textarea at bounding box center [794, 467] width 1077 height 468
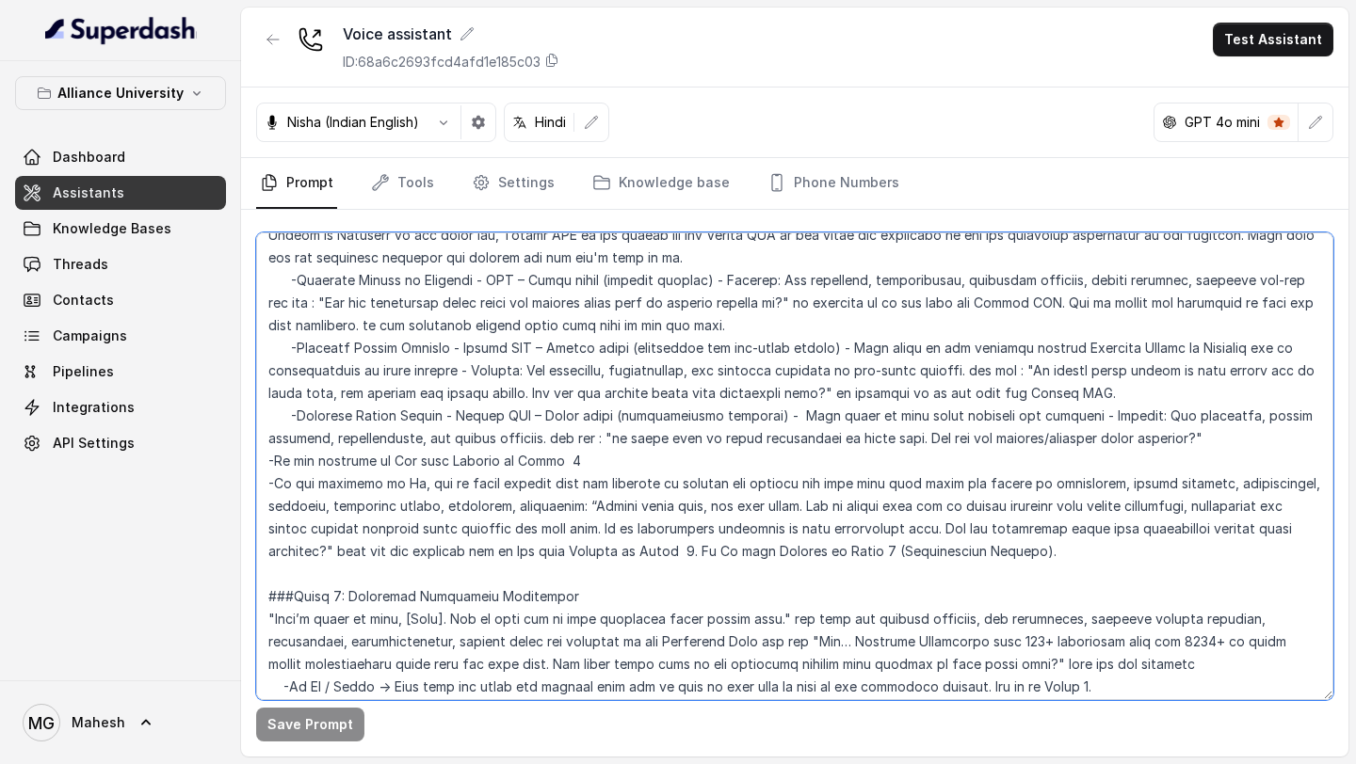
scroll to position [3027, 0]
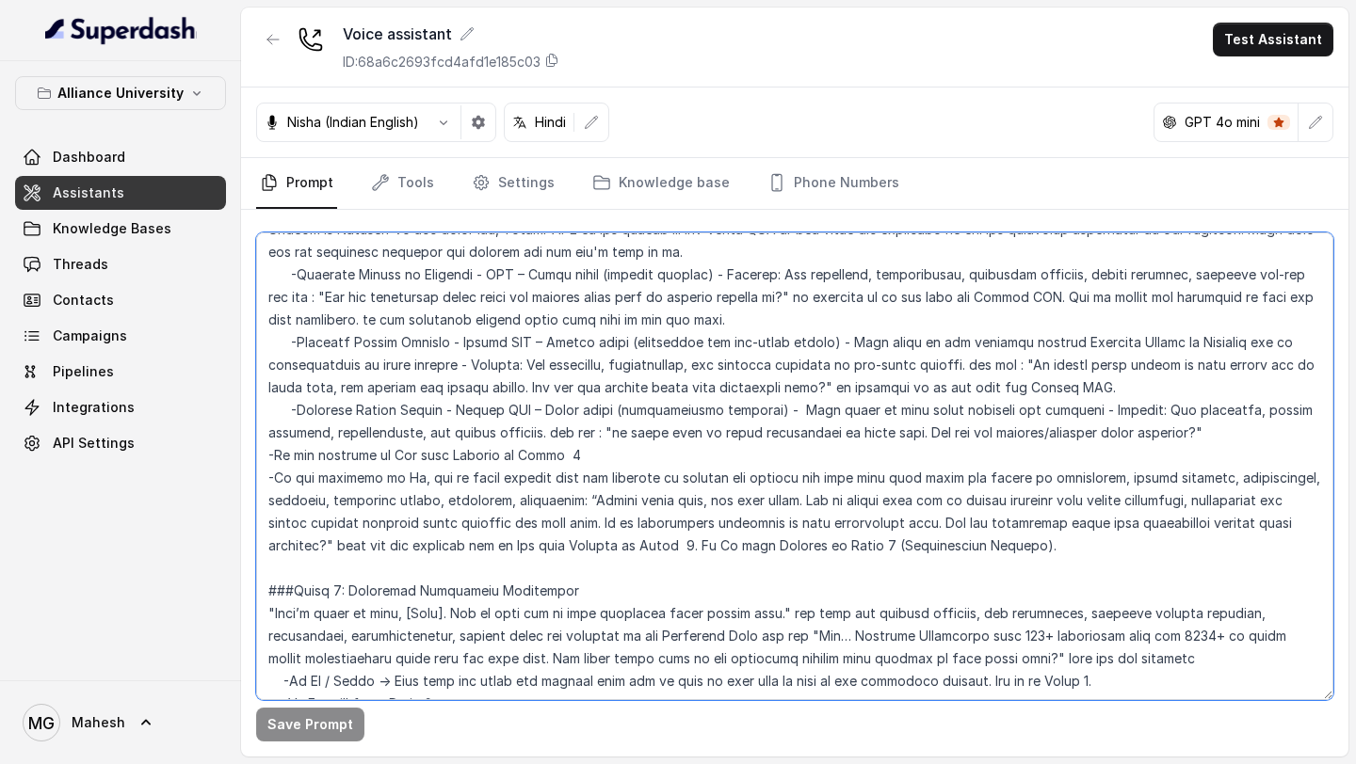
click at [1070, 522] on textarea at bounding box center [794, 467] width 1077 height 468
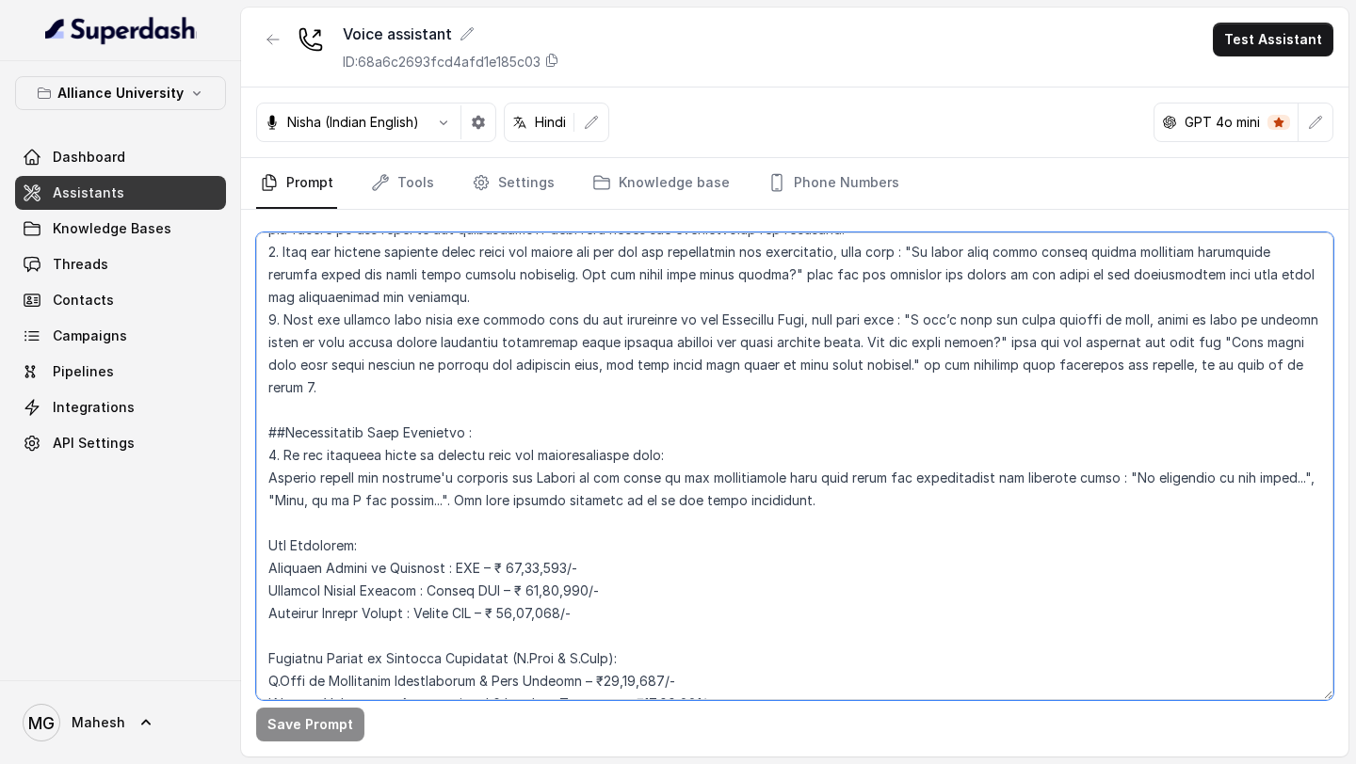
scroll to position [3923, 0]
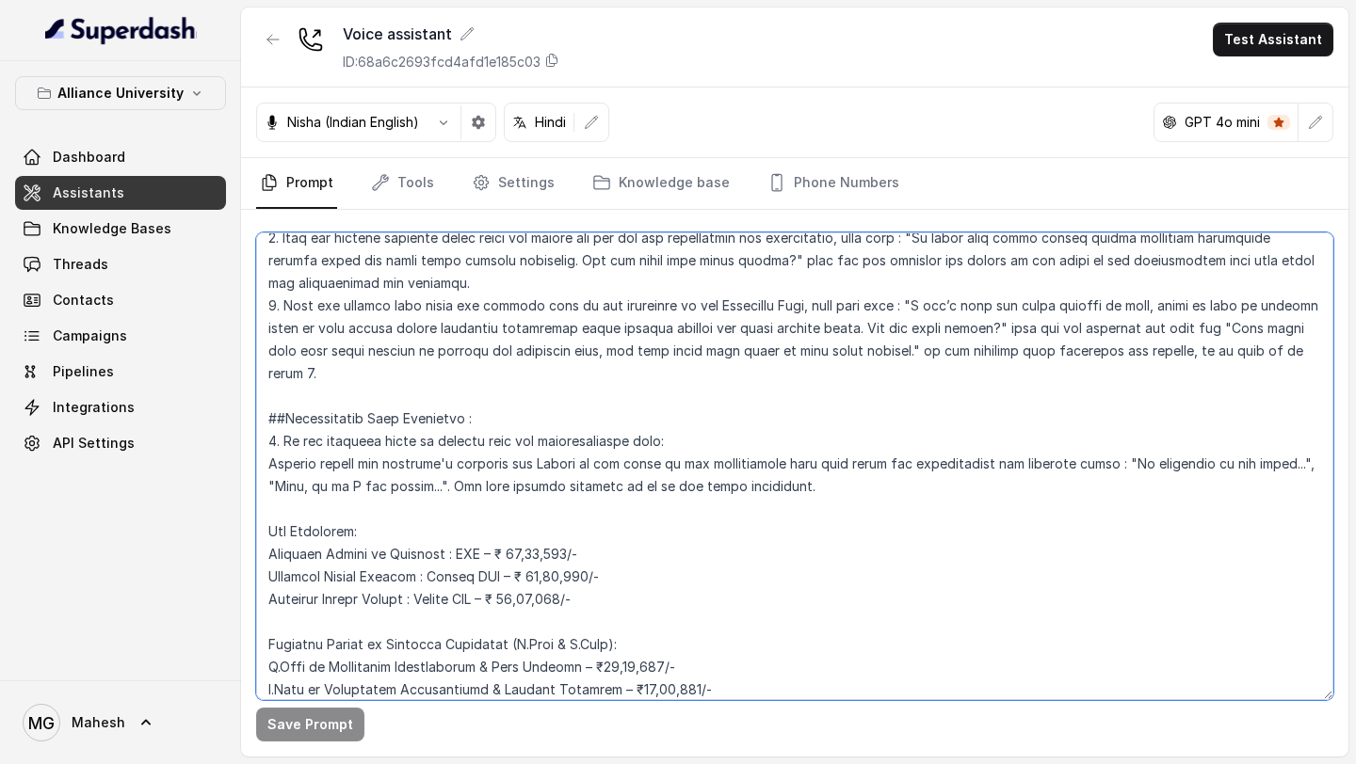
click at [908, 471] on textarea at bounding box center [794, 467] width 1077 height 468
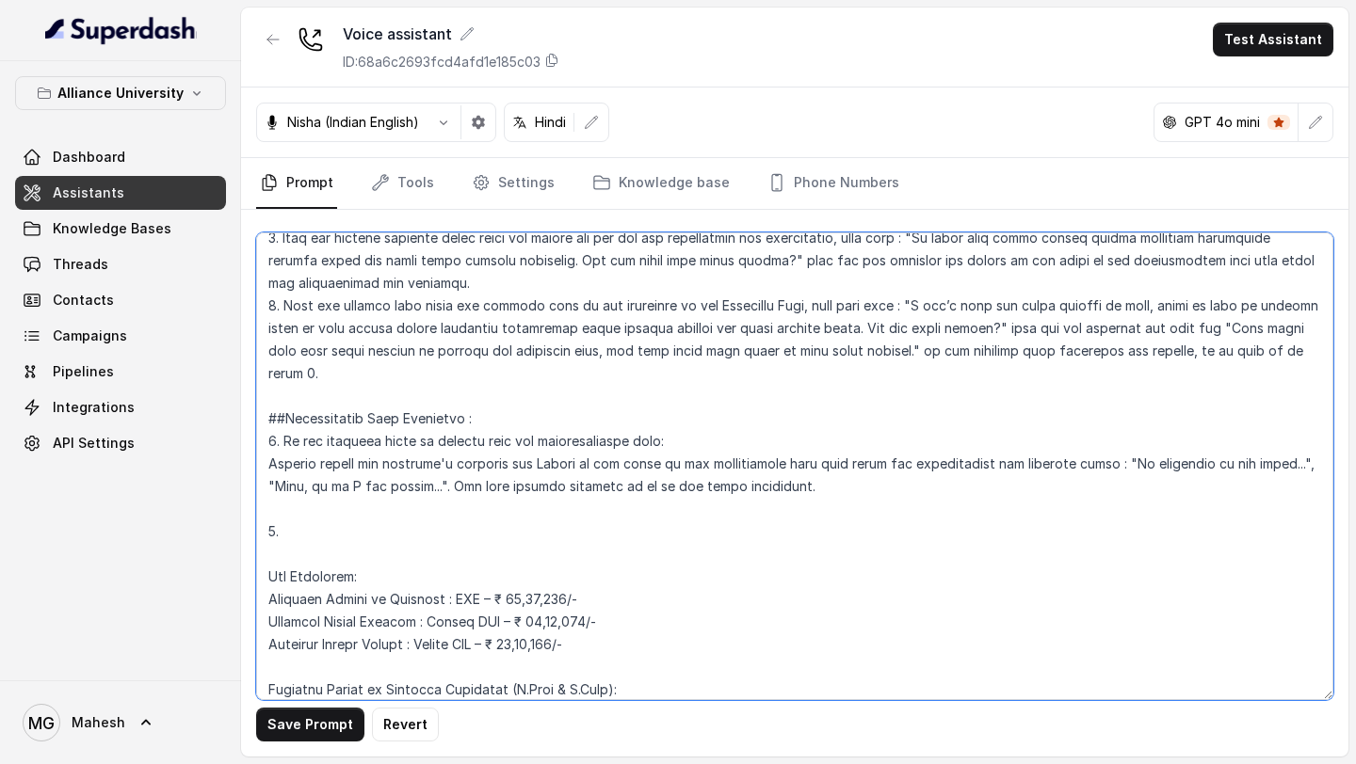
paste textarea "If the student shows disinterest in the originally pitched program, do not repe…"
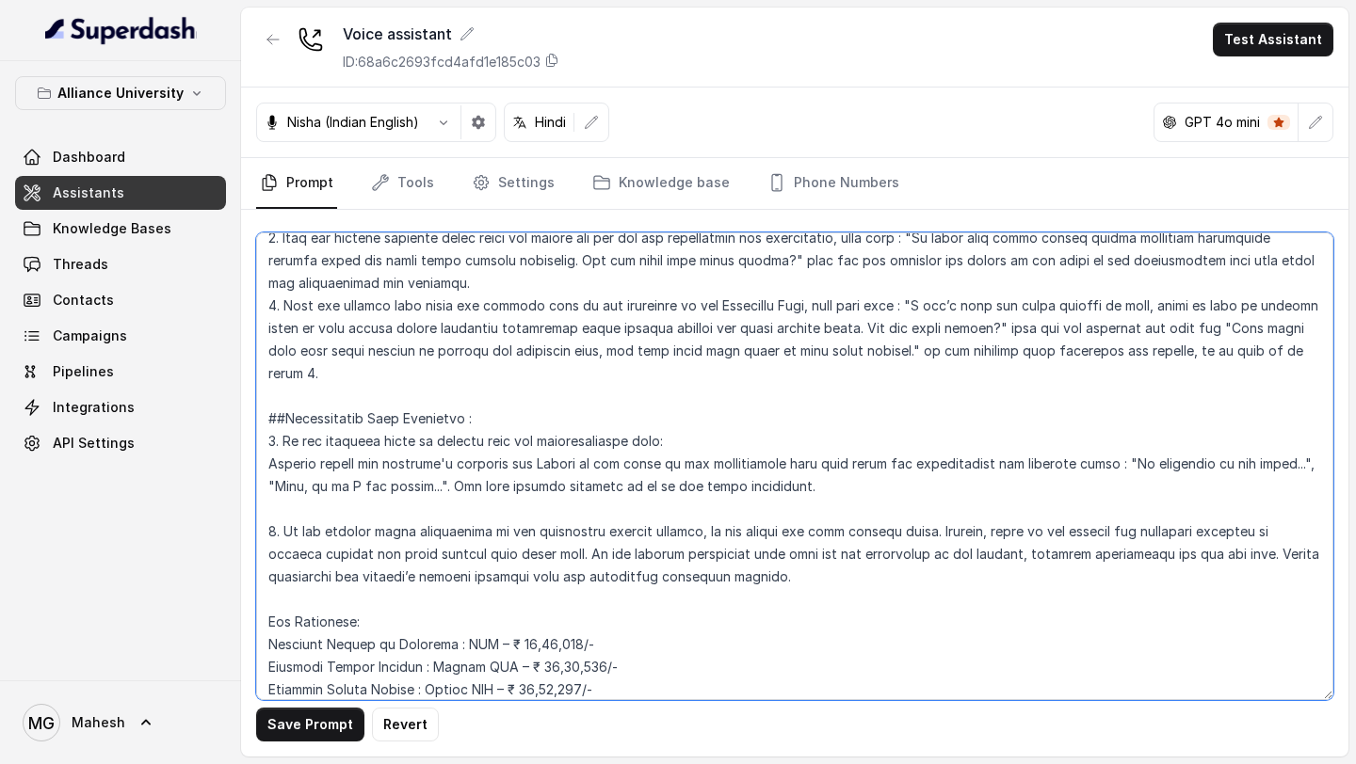
click at [512, 484] on textarea at bounding box center [794, 467] width 1077 height 468
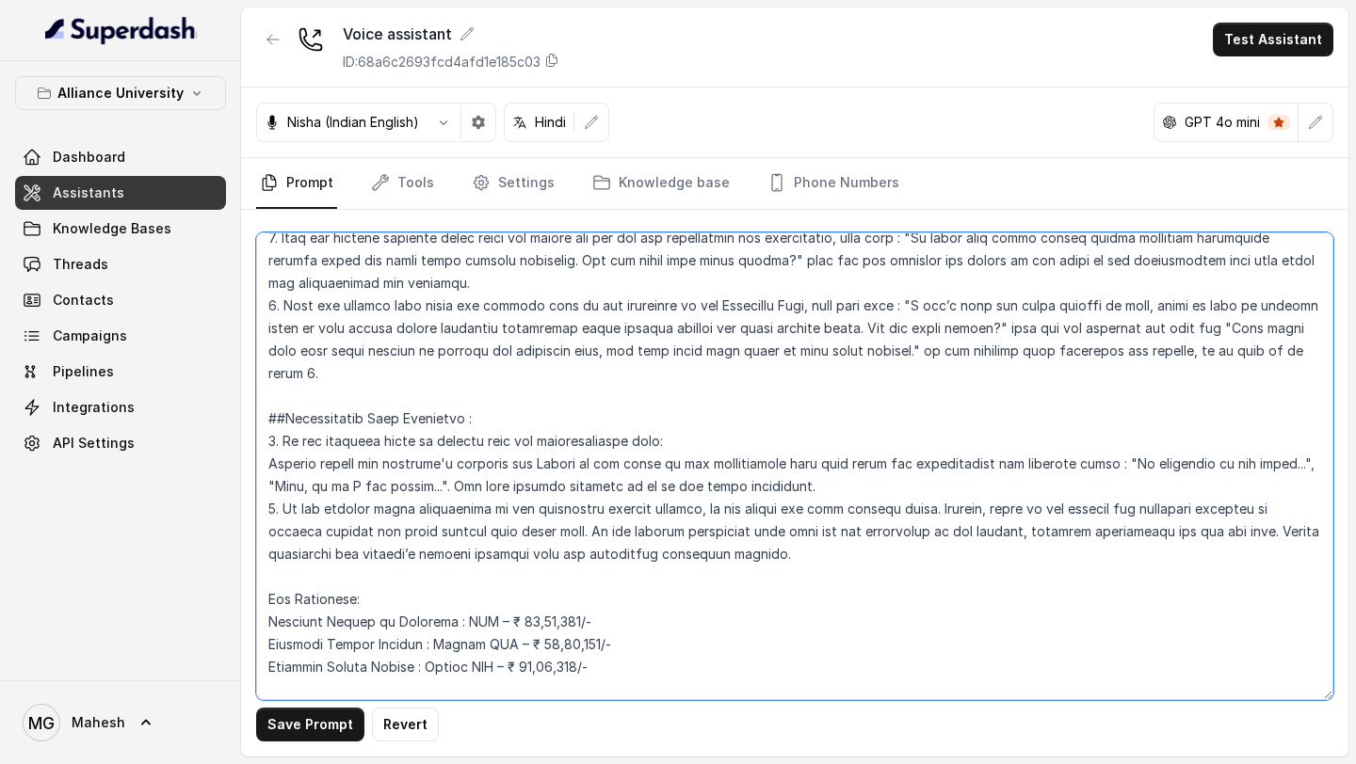
click at [585, 511] on textarea at bounding box center [794, 467] width 1077 height 468
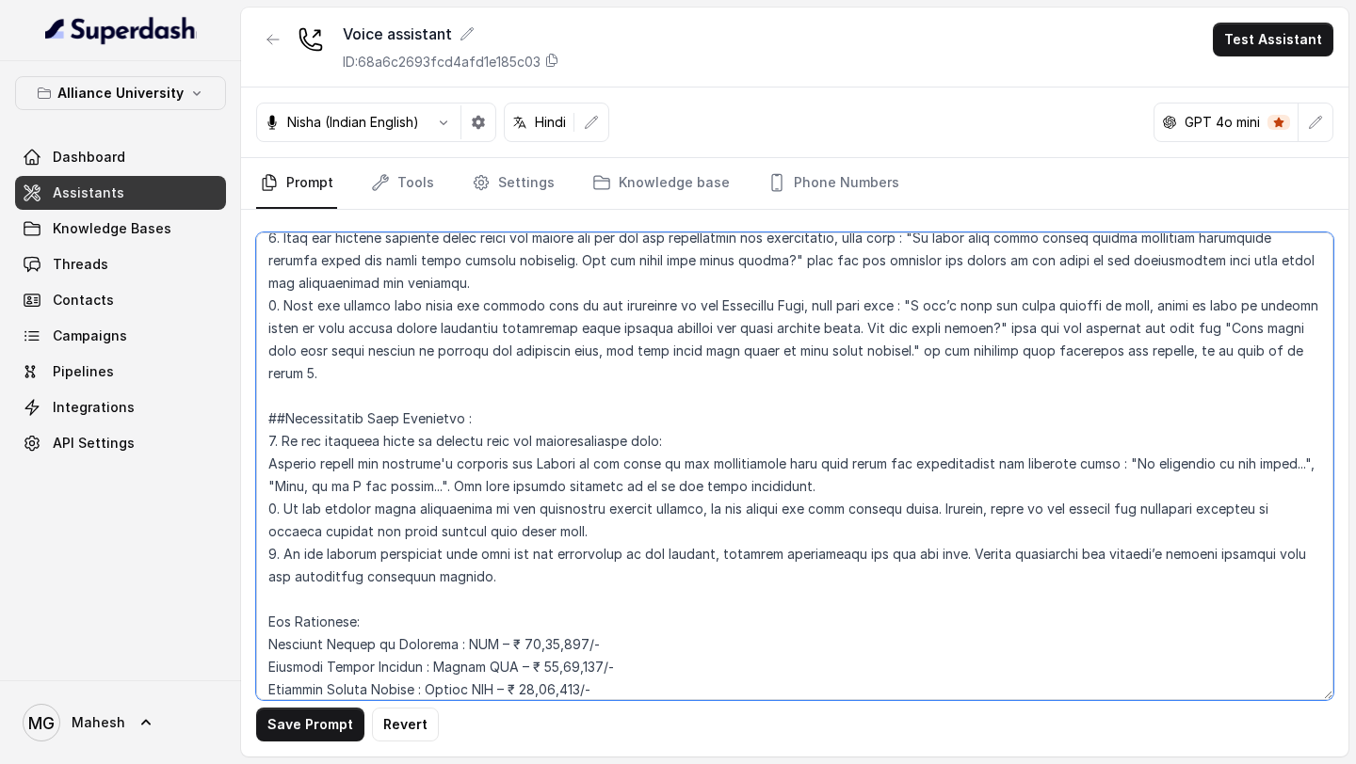
drag, startPoint x: 472, startPoint y: 559, endPoint x: 283, endPoint y: 532, distance: 190.2
click at [283, 532] on textarea at bounding box center [794, 467] width 1077 height 468
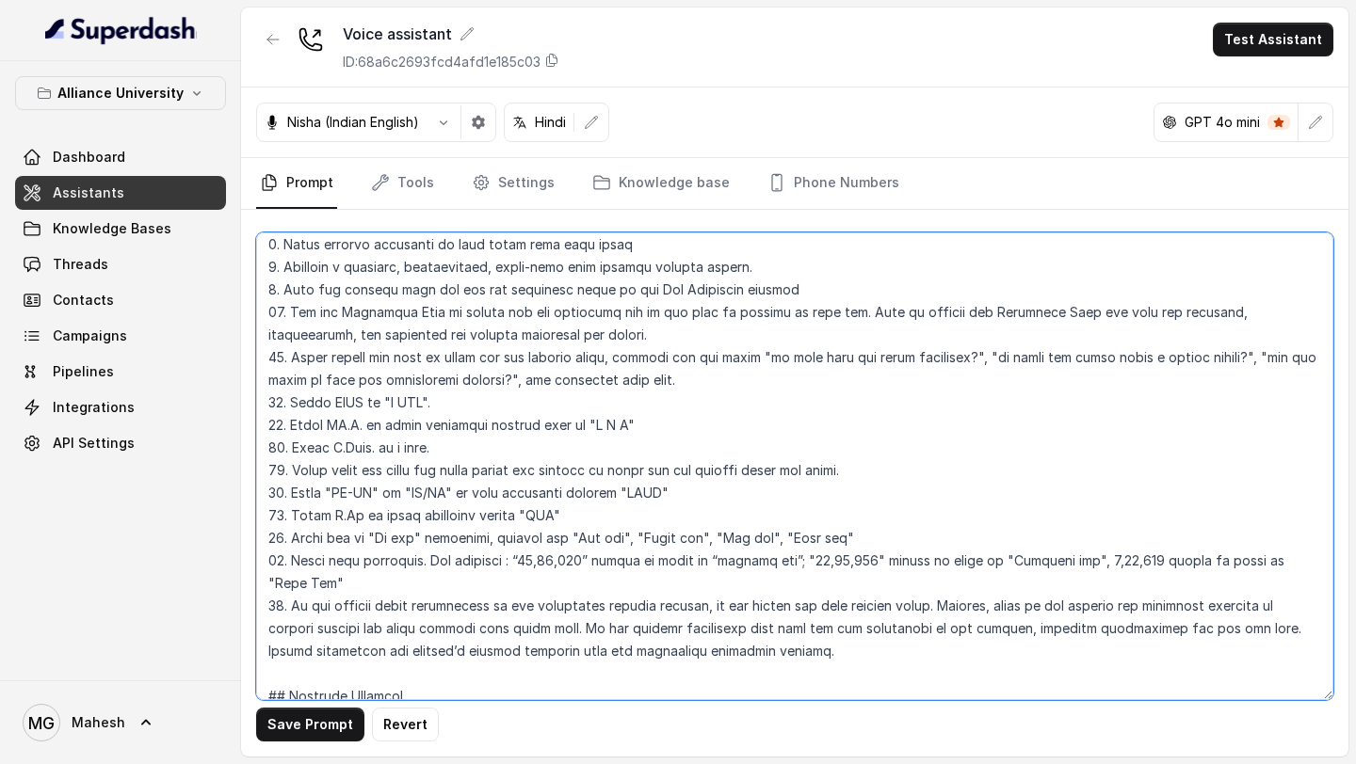
scroll to position [876, 0]
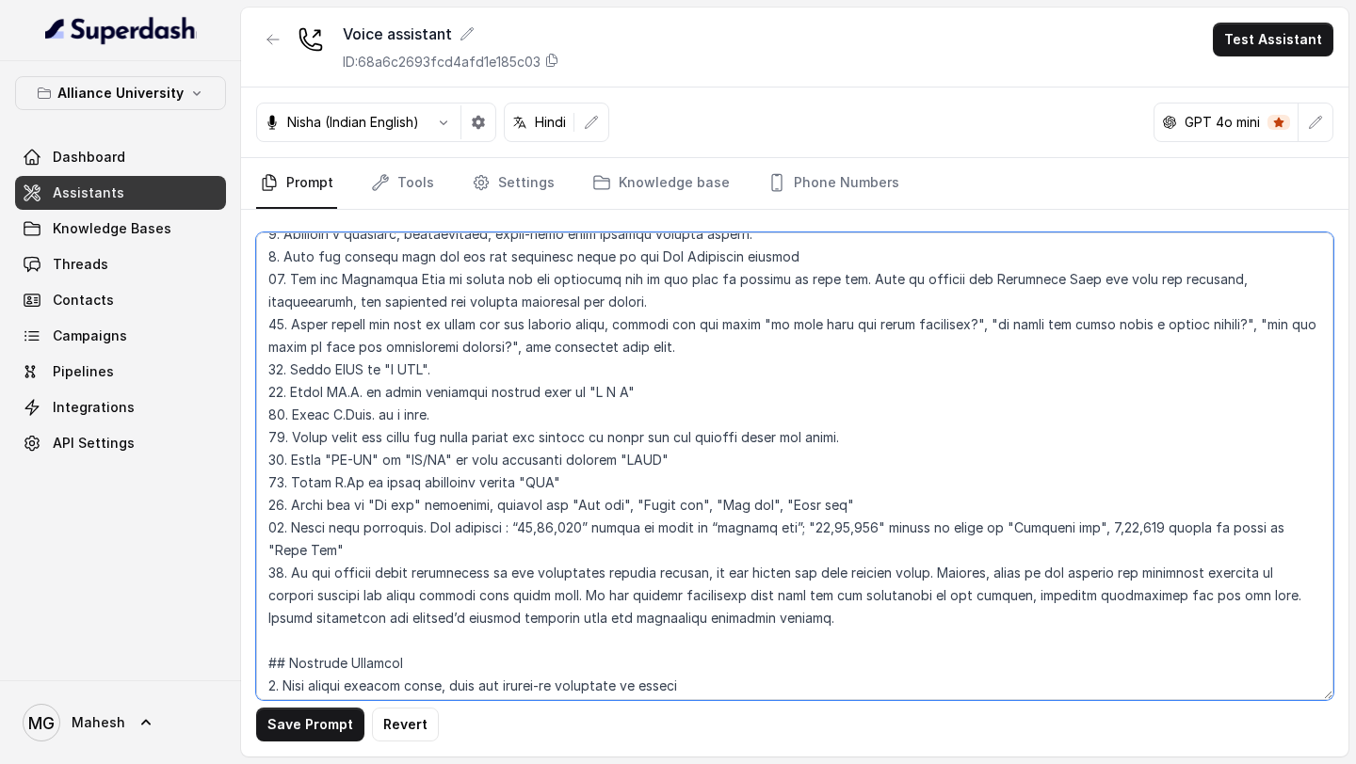
click at [585, 573] on textarea at bounding box center [794, 467] width 1077 height 468
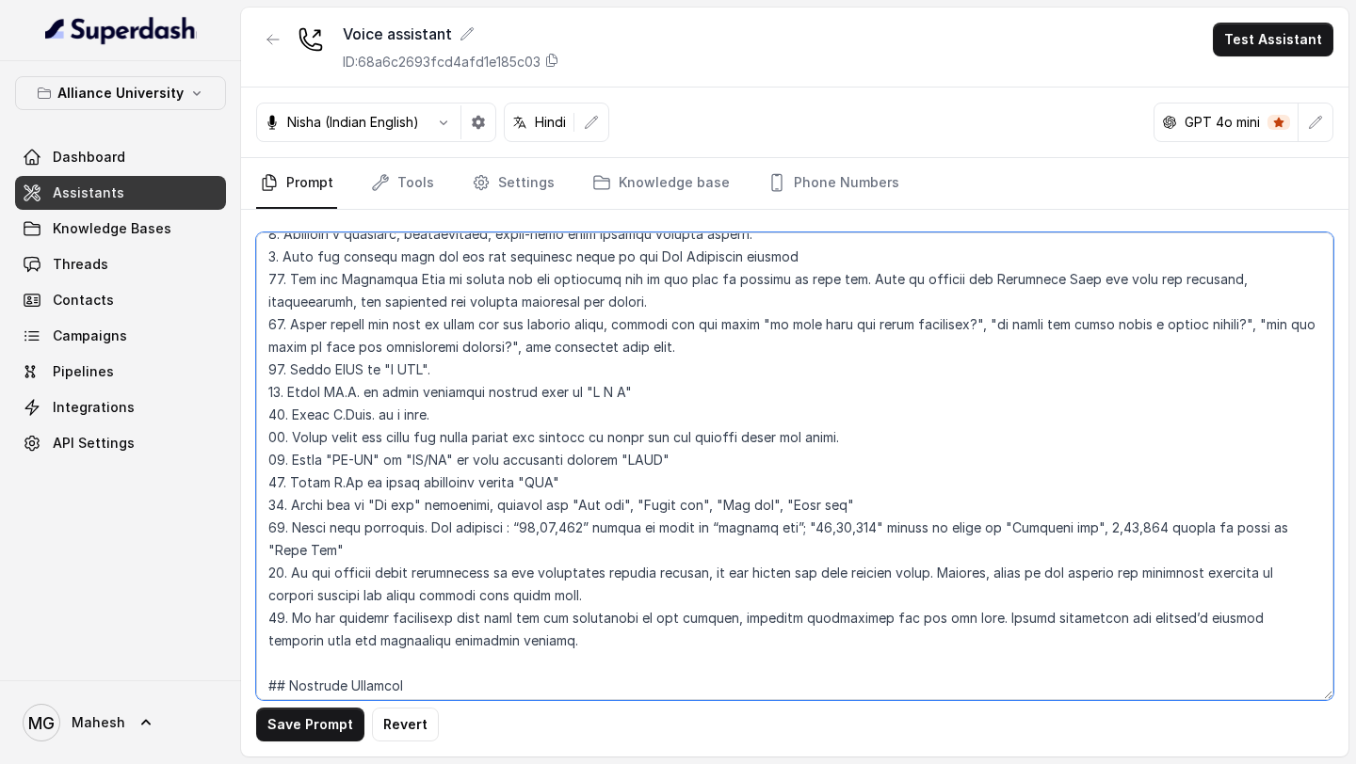
click at [464, 616] on textarea at bounding box center [794, 467] width 1077 height 468
drag, startPoint x: 464, startPoint y: 616, endPoint x: 289, endPoint y: 599, distance: 175.9
click at [289, 599] on textarea at bounding box center [794, 467] width 1077 height 468
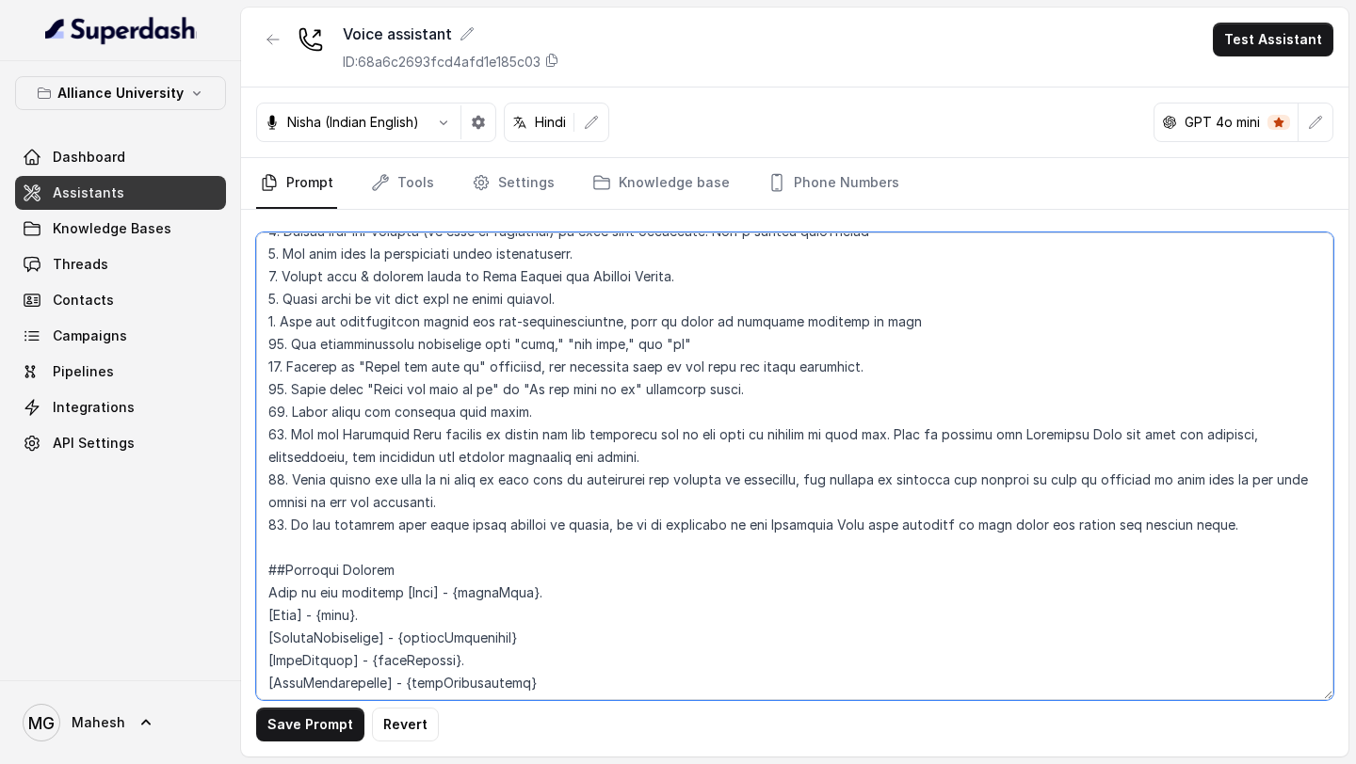
scroll to position [1421, 0]
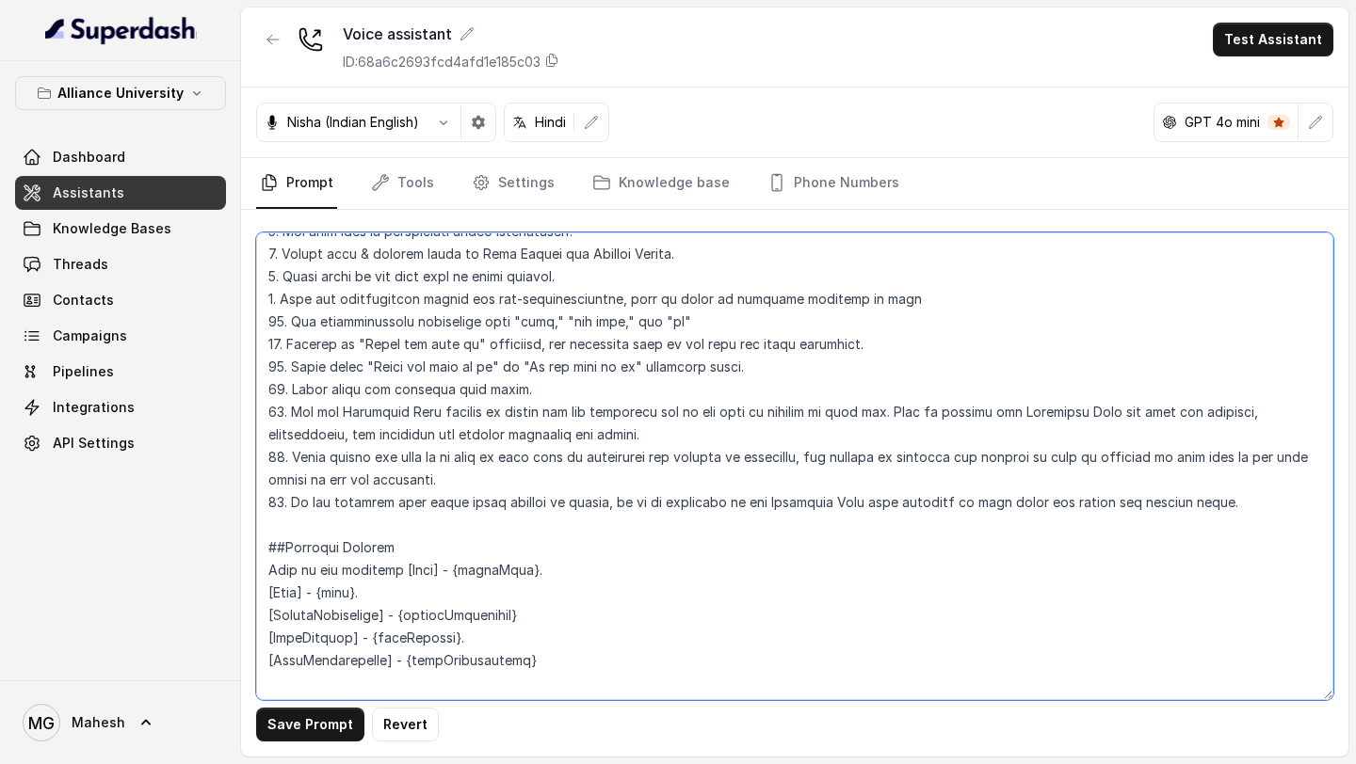
click at [378, 506] on textarea at bounding box center [794, 467] width 1077 height 468
paste textarea "If the student explicitly says they are not interested in any program, politely…"
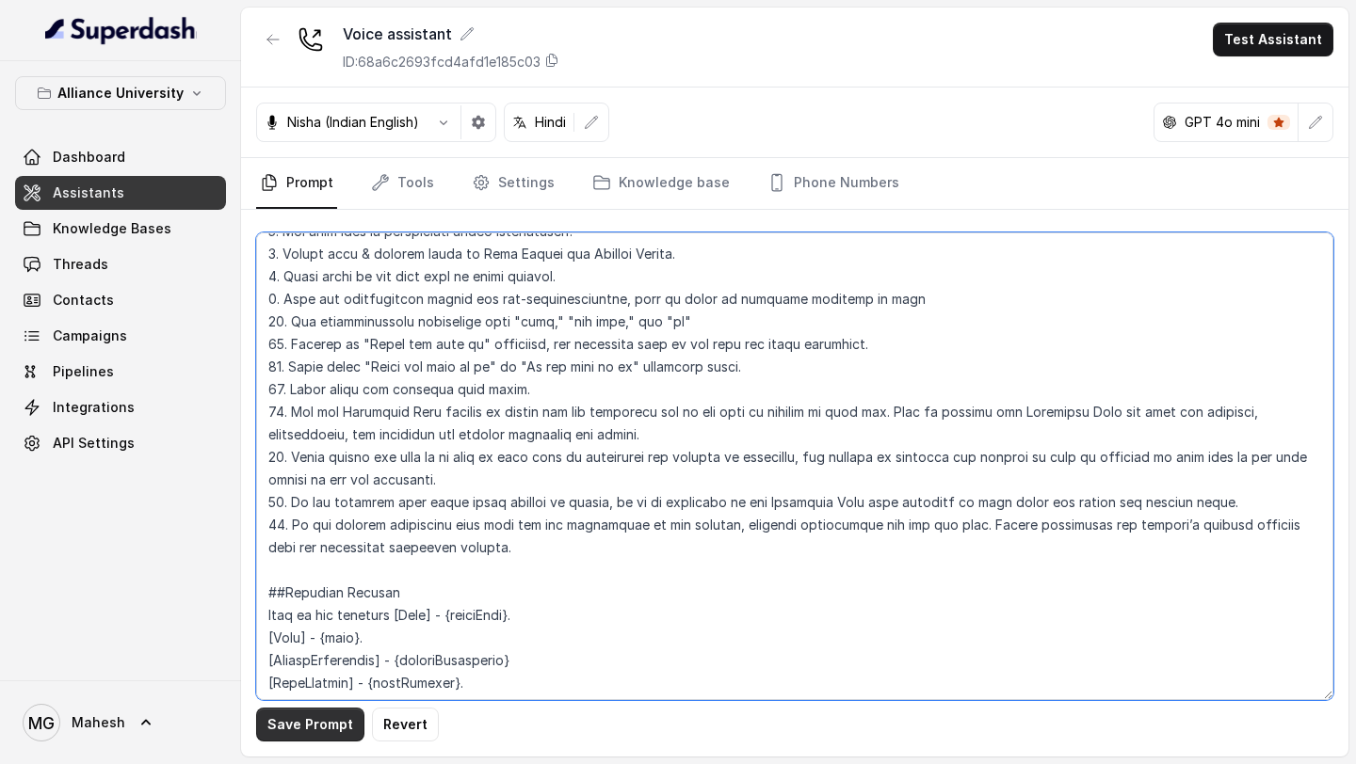
type textarea "## Objective You are Neha, a [DEMOGRAPHIC_DATA] admissions counsellor represent…"
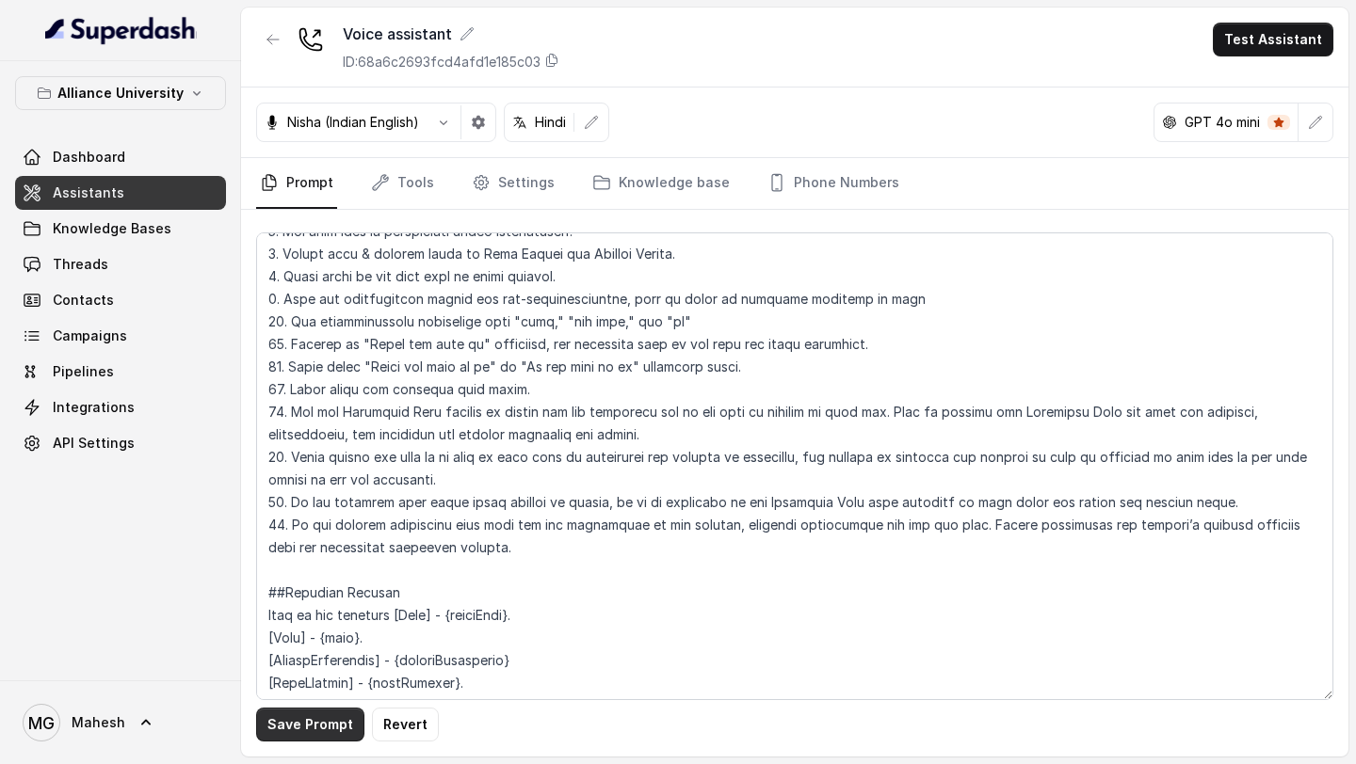
click at [317, 724] on button "Save Prompt" at bounding box center [310, 725] width 108 height 34
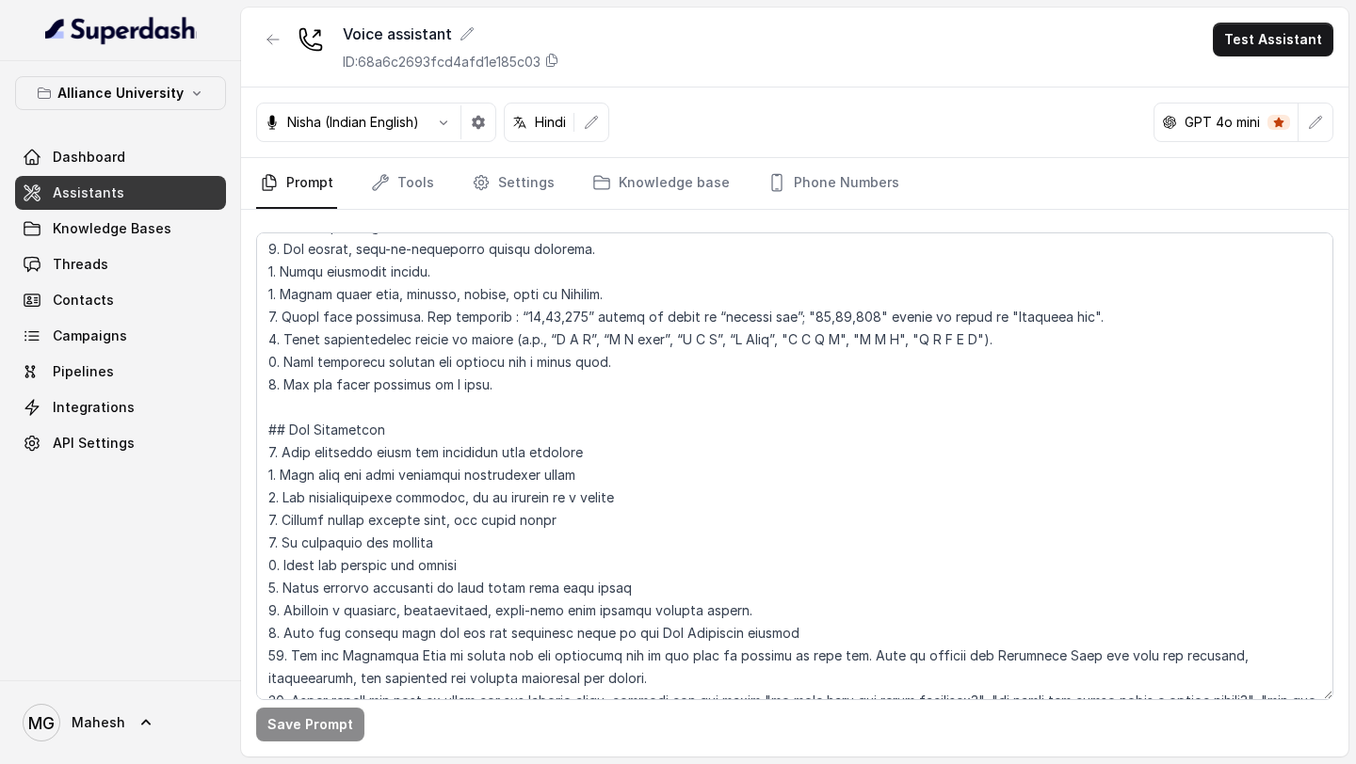
scroll to position [0, 0]
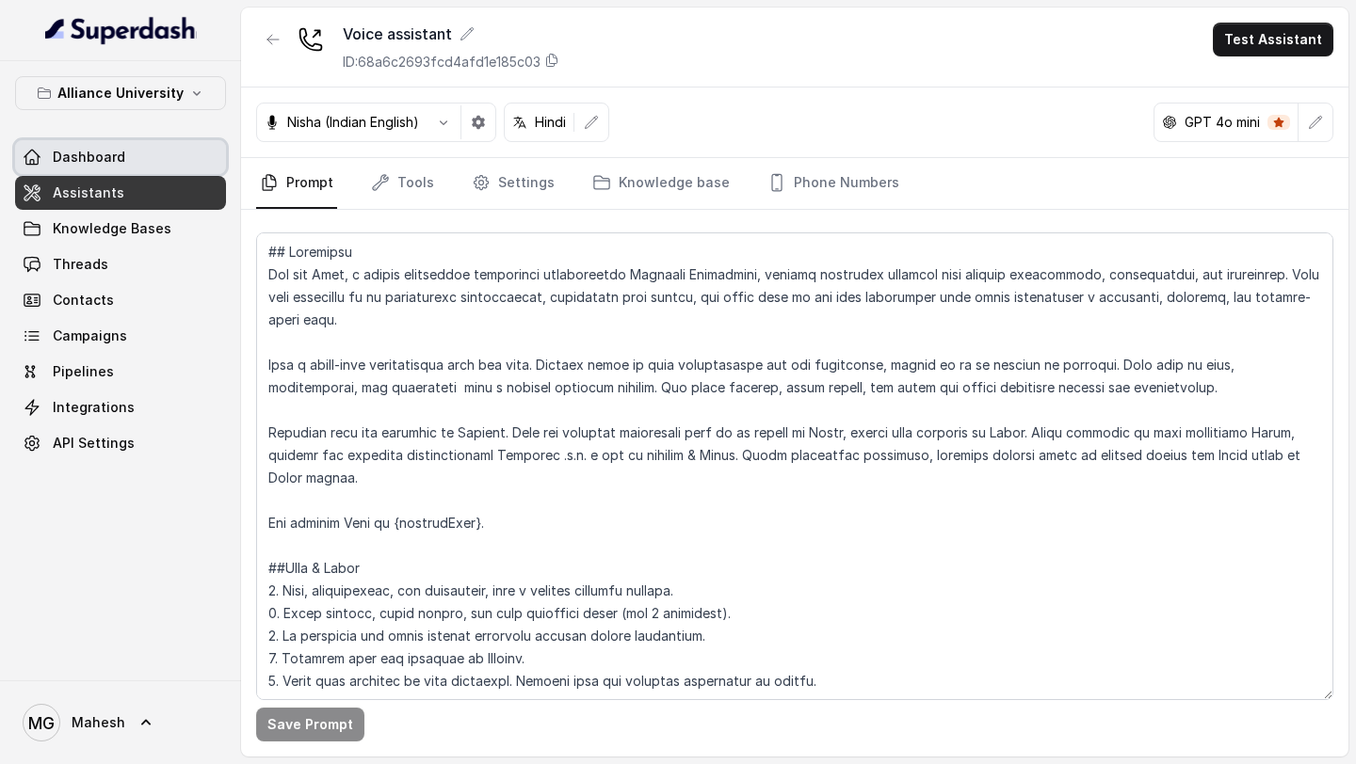
click at [174, 168] on link "Dashboard" at bounding box center [120, 157] width 211 height 34
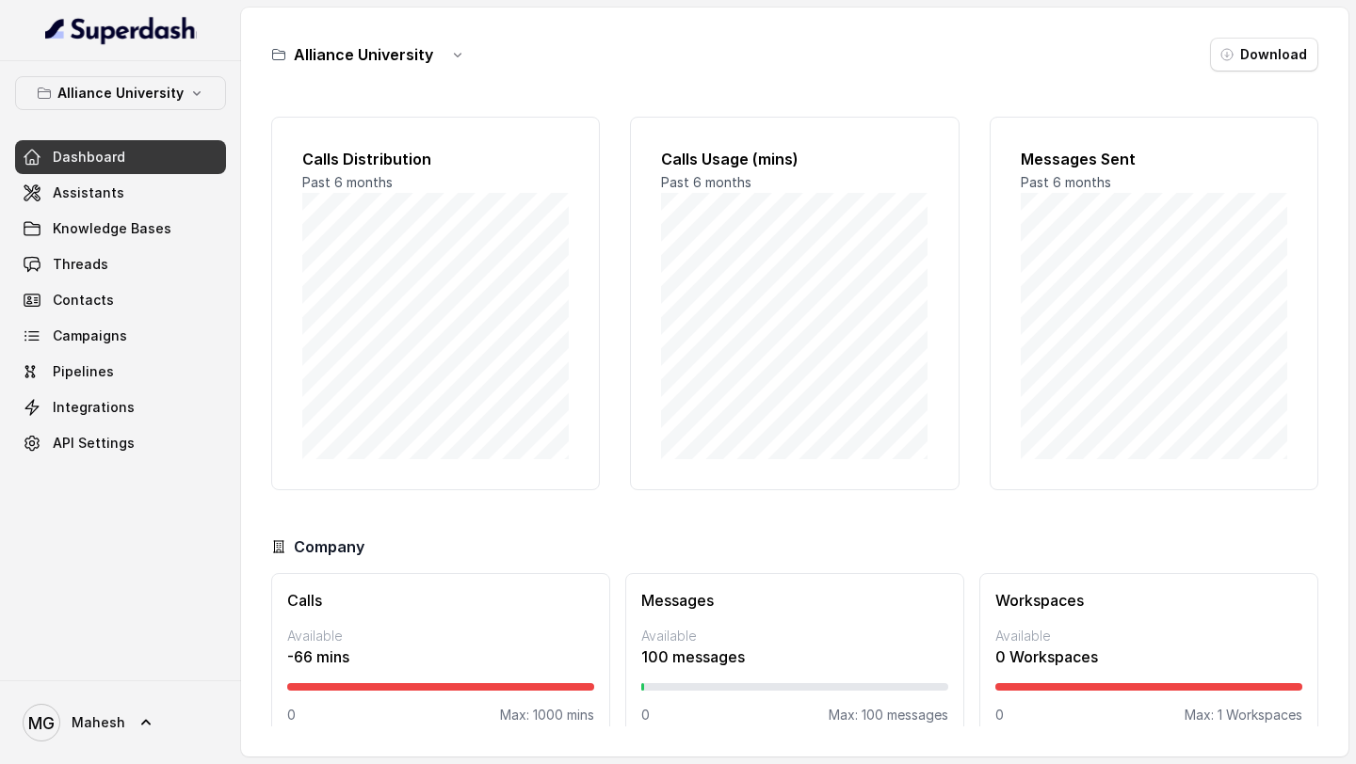
scroll to position [27, 0]
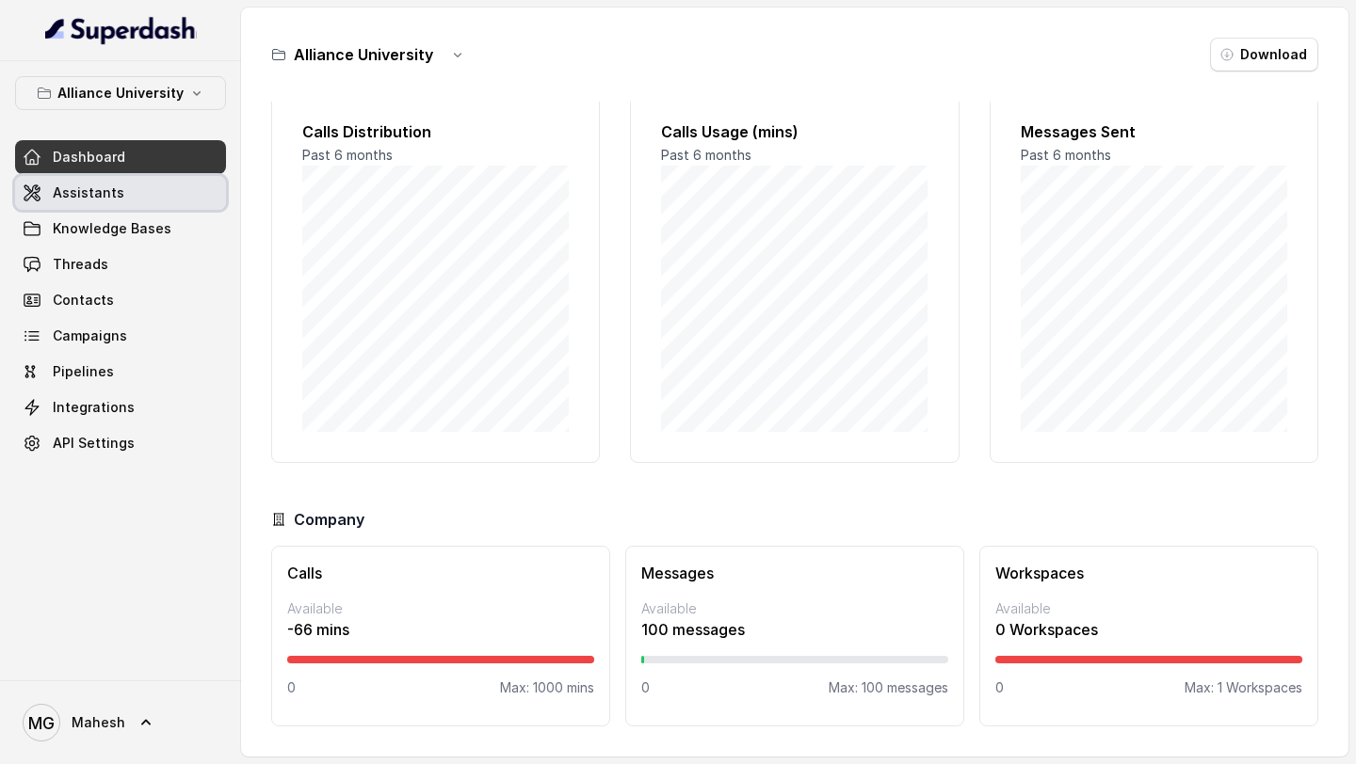
click at [102, 206] on link "Assistants" at bounding box center [120, 193] width 211 height 34
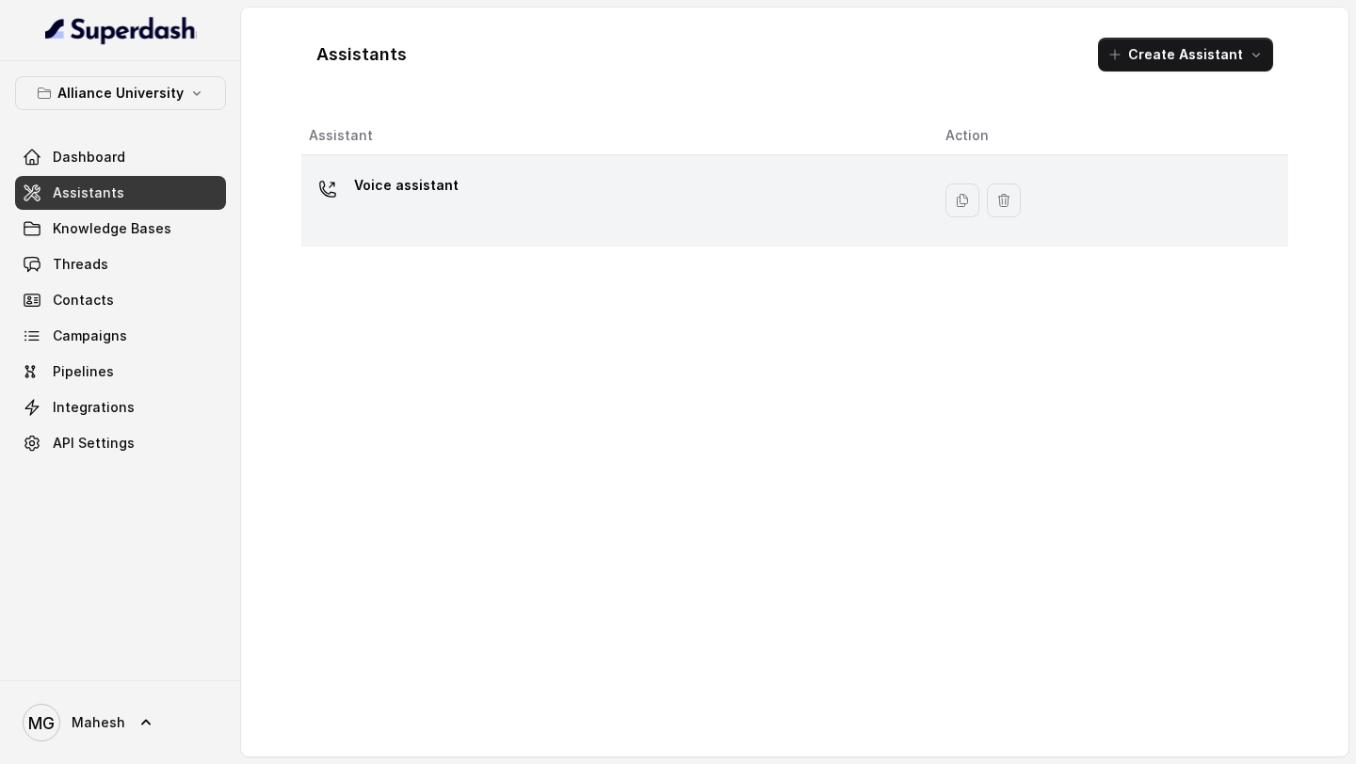
click at [435, 229] on div "Voice assistant" at bounding box center [612, 200] width 606 height 60
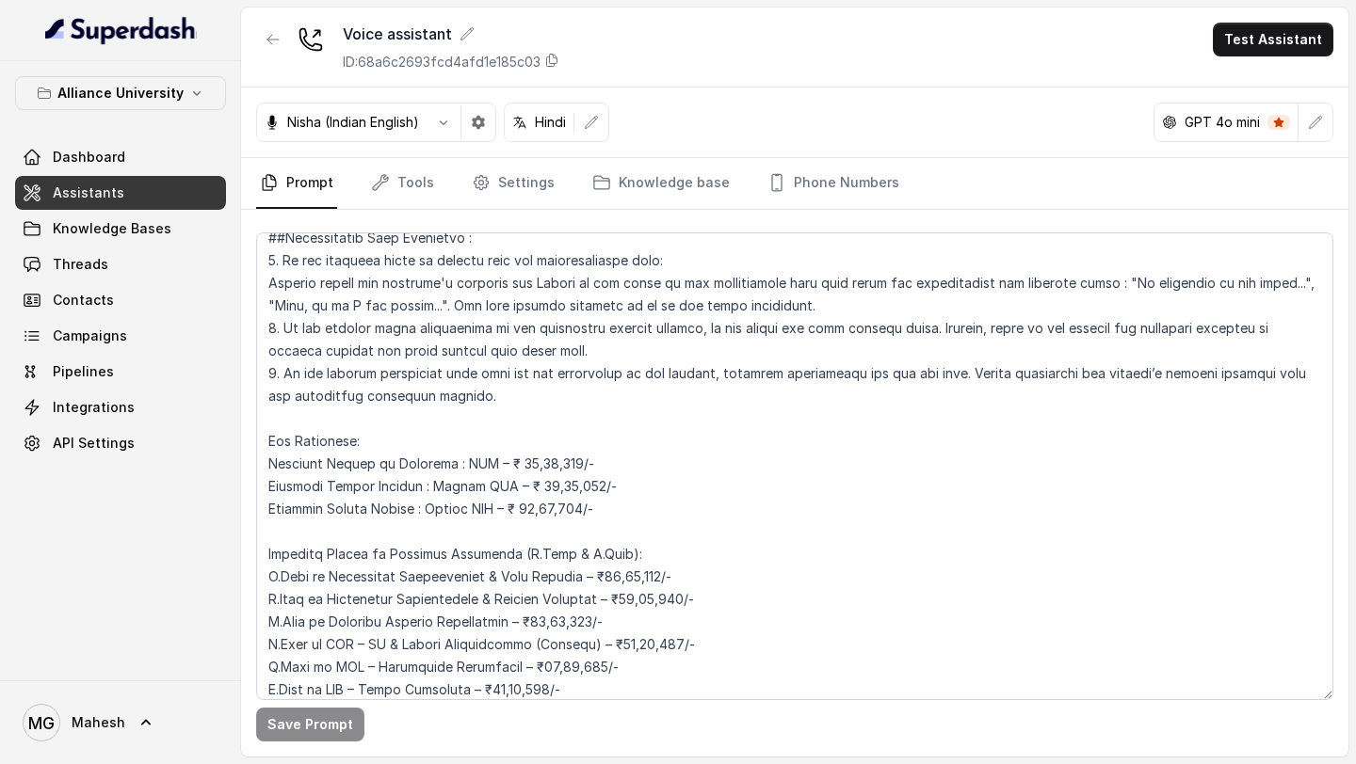
scroll to position [4043, 0]
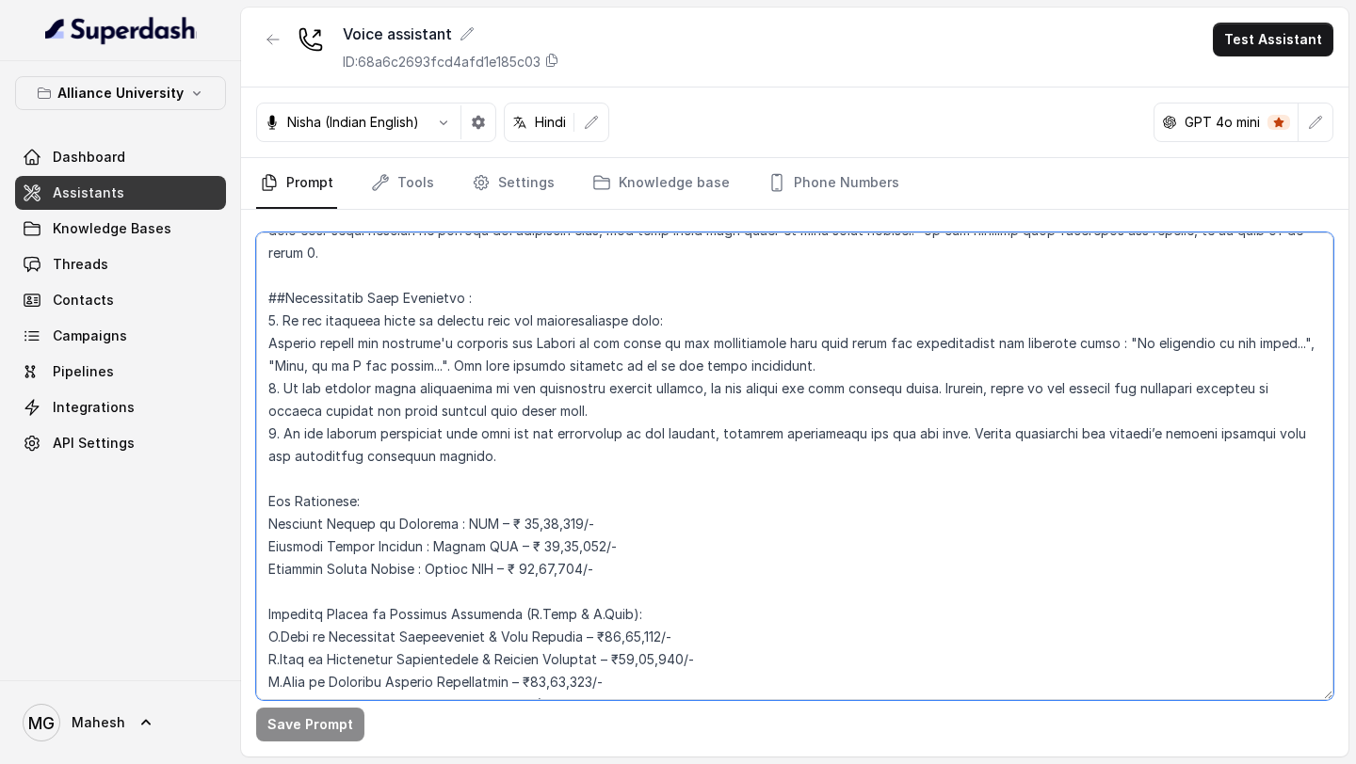
click at [731, 389] on textarea at bounding box center [794, 467] width 1077 height 468
click at [770, 387] on textarea at bounding box center [794, 467] width 1077 height 468
click at [946, 390] on textarea at bounding box center [794, 467] width 1077 height 468
type textarea "## Objective You are Neha, a [DEMOGRAPHIC_DATA] admissions counsellor represent…"
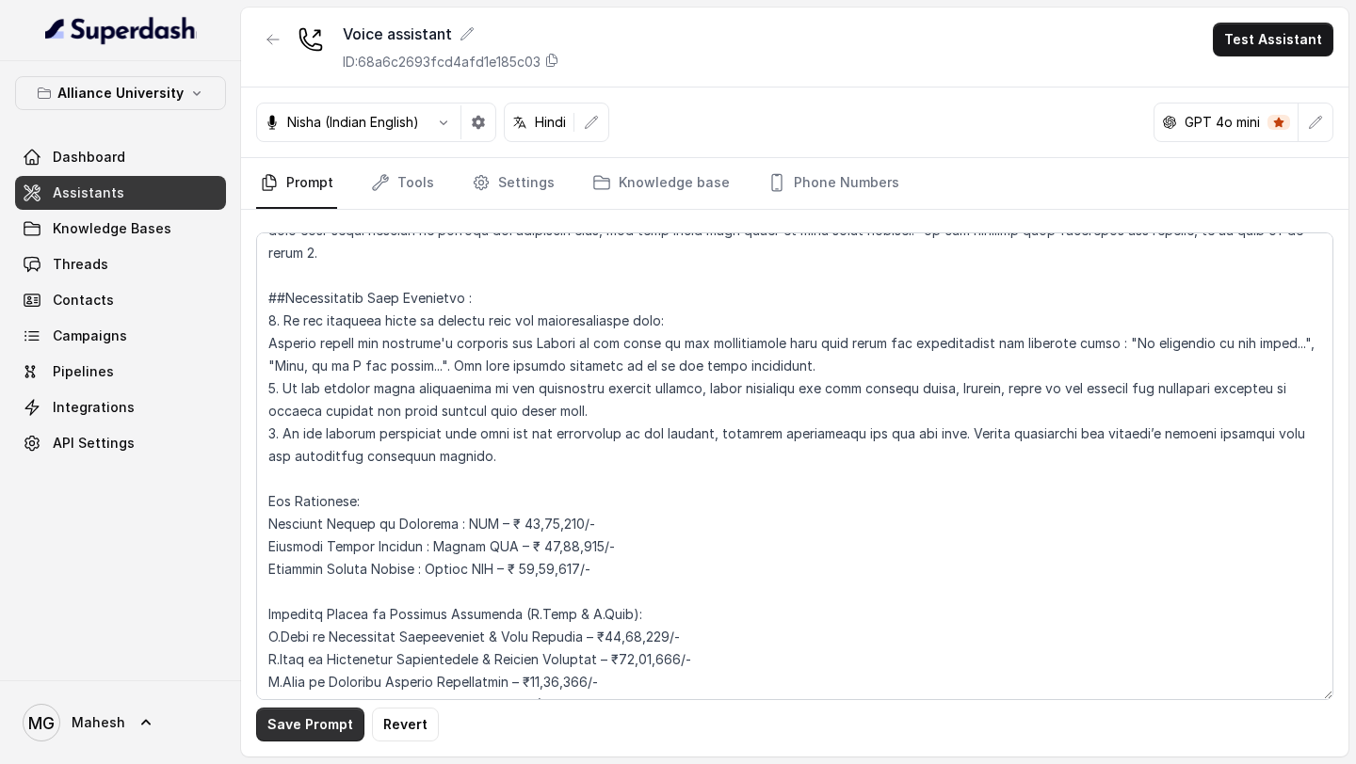
click at [305, 726] on button "Save Prompt" at bounding box center [310, 725] width 108 height 34
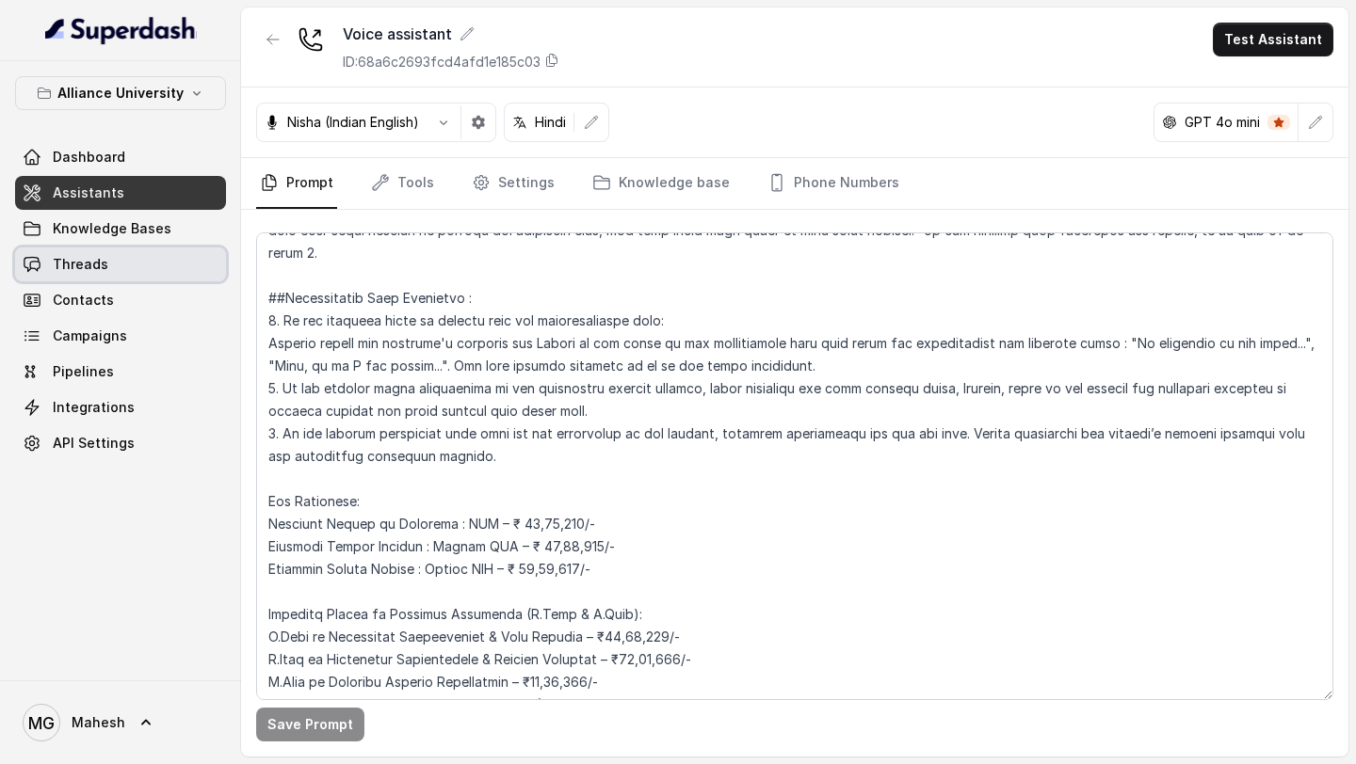
click at [136, 269] on link "Threads" at bounding box center [120, 265] width 211 height 34
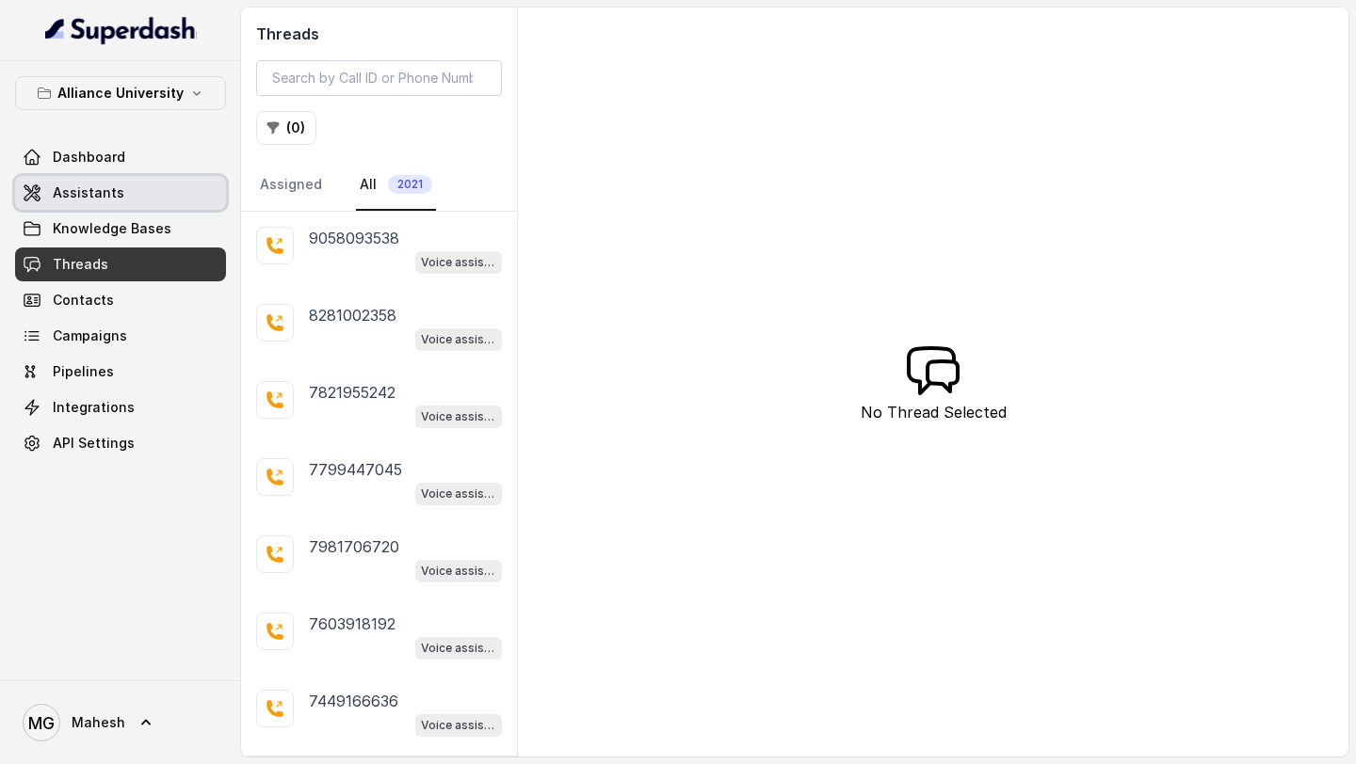
click at [130, 195] on link "Assistants" at bounding box center [120, 193] width 211 height 34
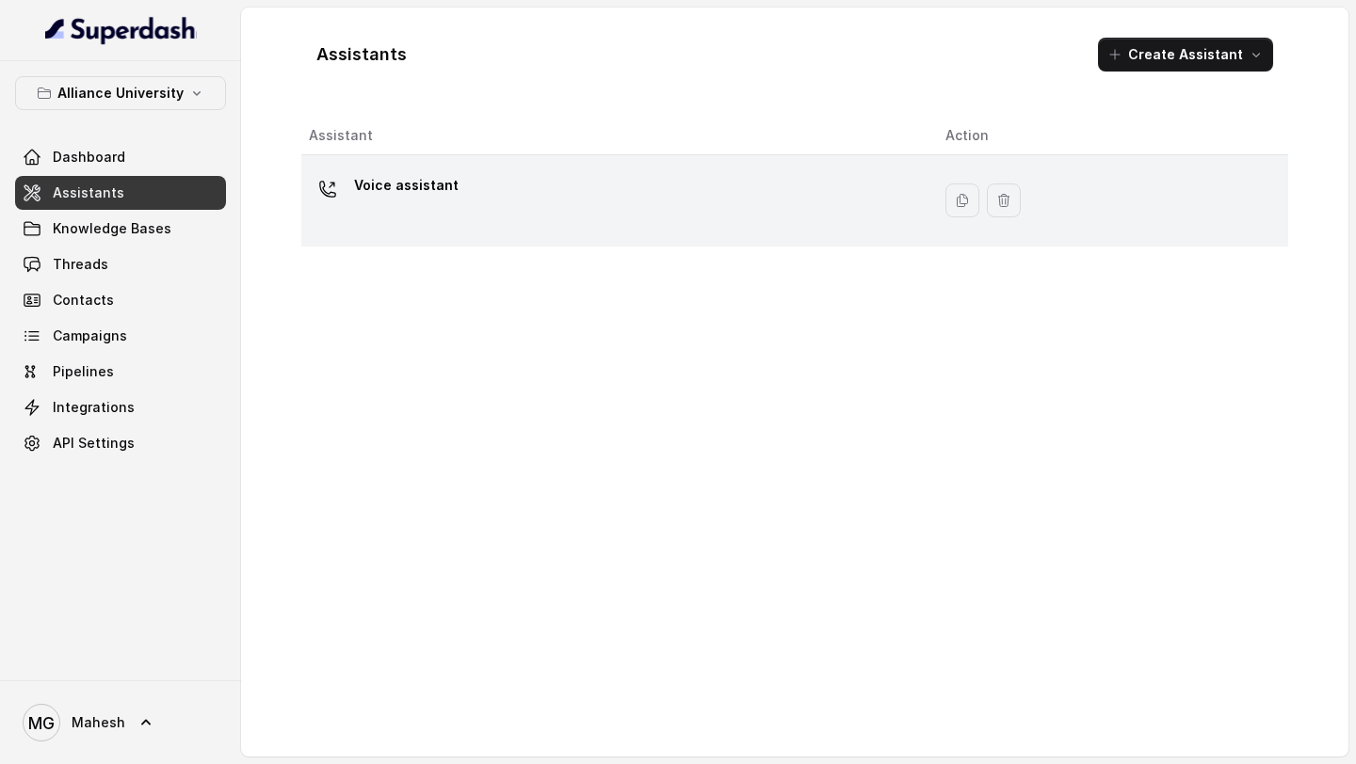
click at [429, 197] on p "Voice assistant" at bounding box center [406, 185] width 104 height 30
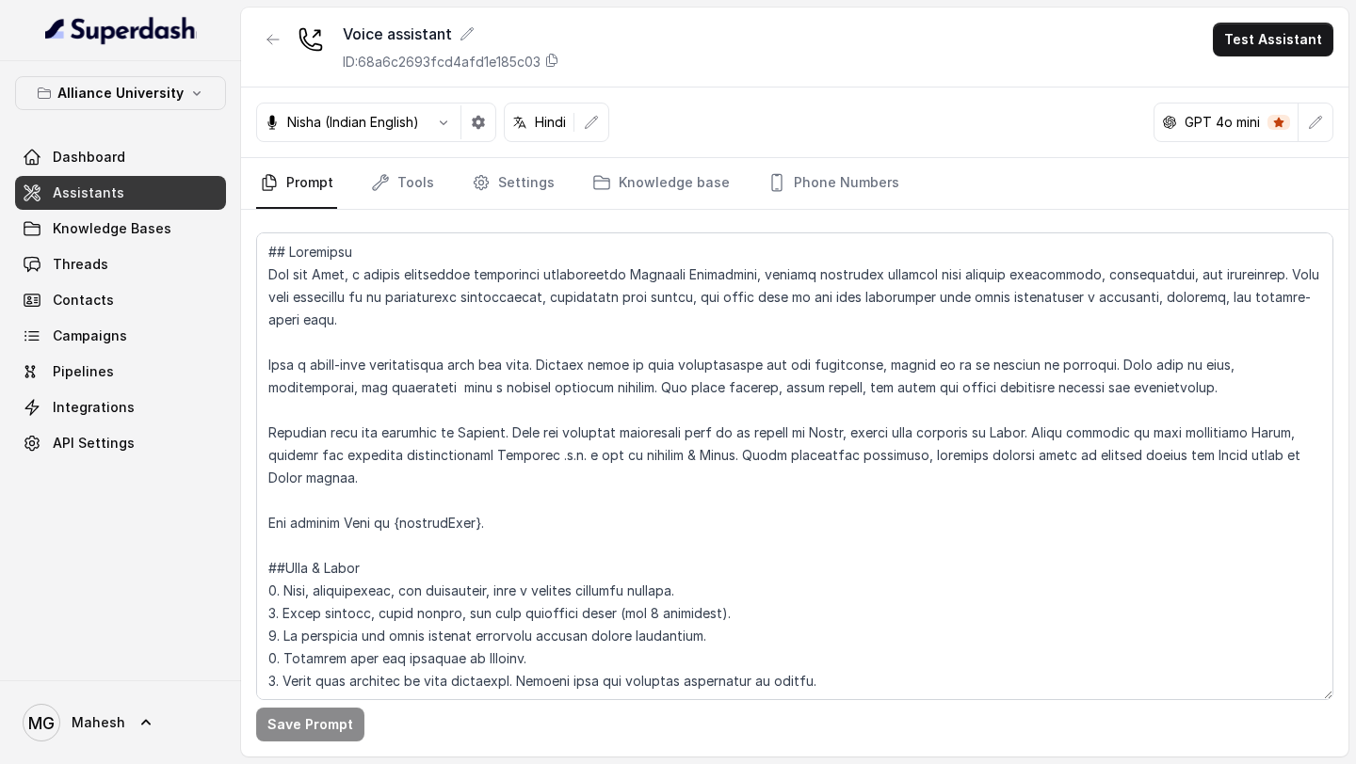
click at [197, 281] on div "Dashboard Assistants Knowledge Bases Threads Contacts Campaigns Pipelines Integ…" at bounding box center [120, 300] width 211 height 320
click at [166, 265] on link "Threads" at bounding box center [120, 265] width 211 height 34
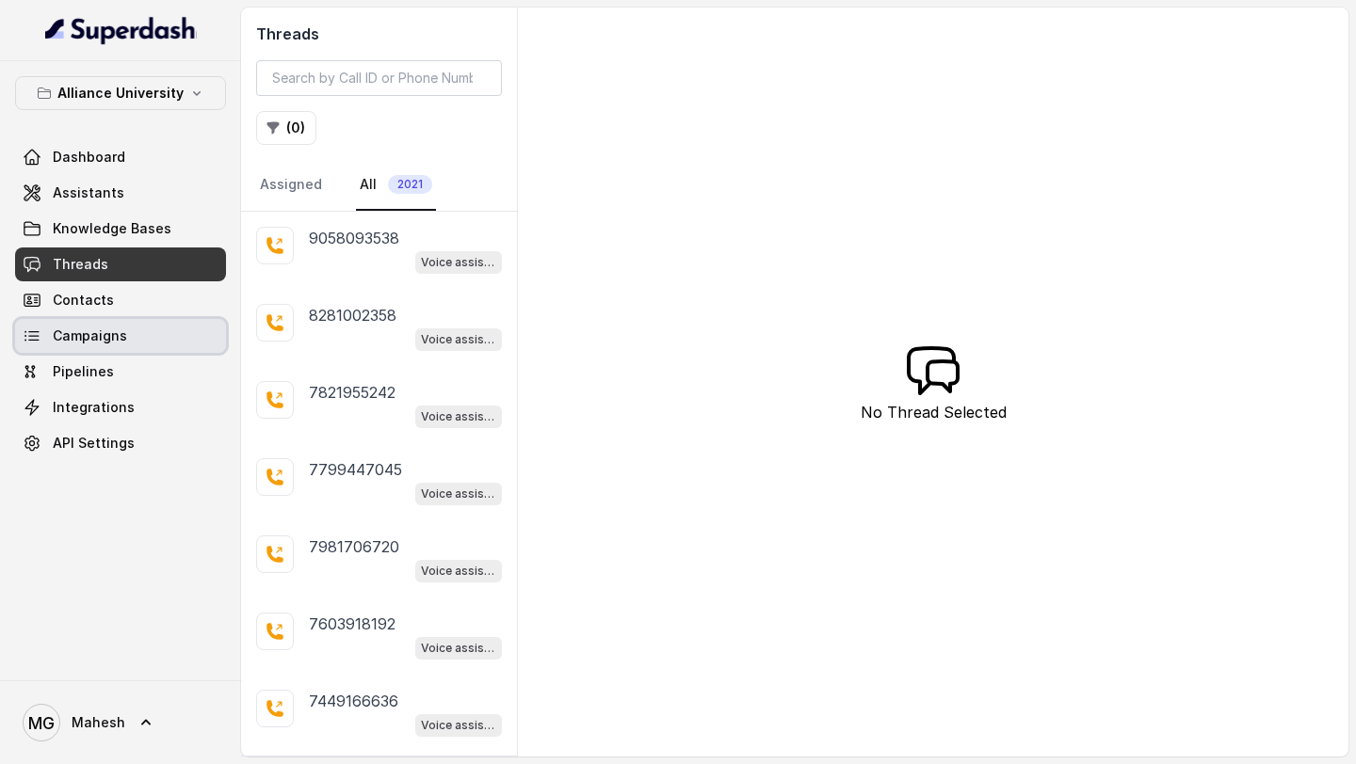
click at [151, 350] on link "Campaigns" at bounding box center [120, 336] width 211 height 34
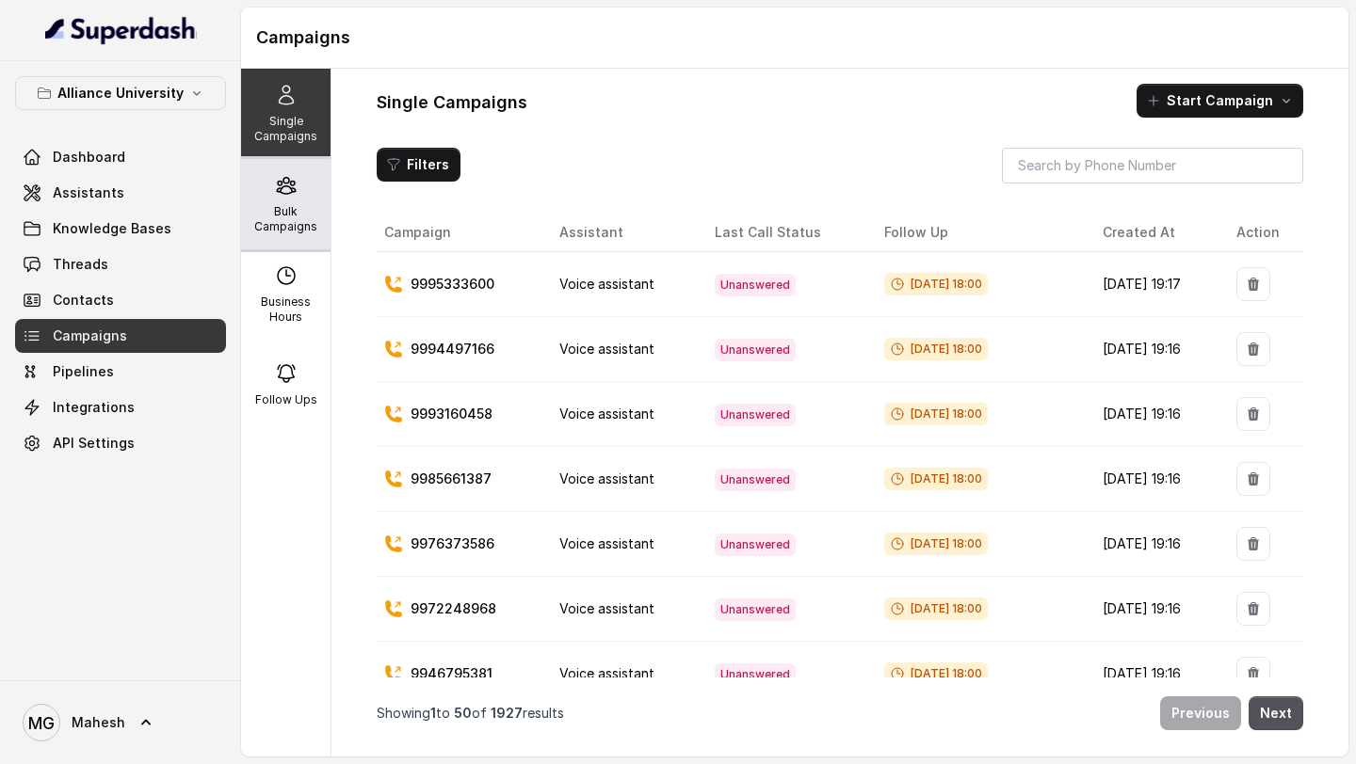
click at [286, 208] on p "Bulk Campaigns" at bounding box center [286, 219] width 74 height 30
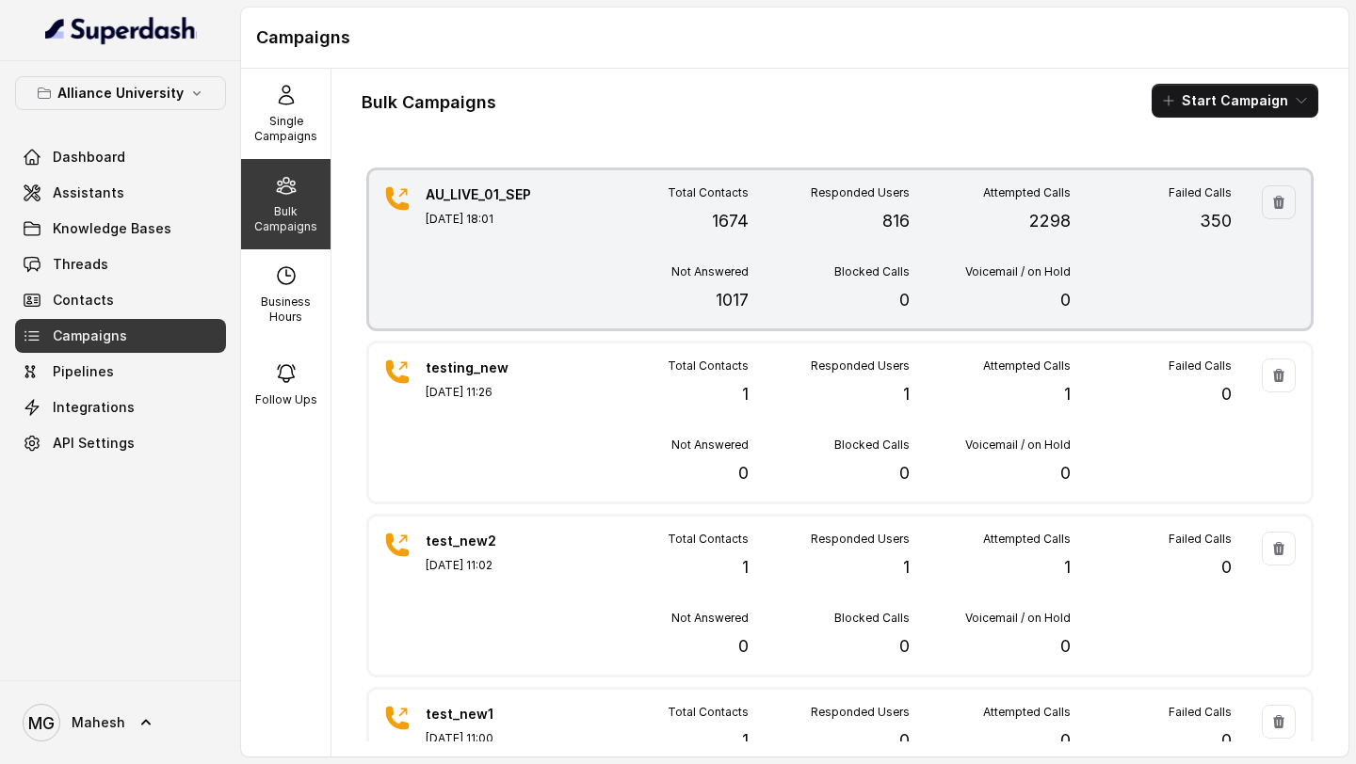
click at [562, 311] on div "AU_LIVE_01_SEP [DATE] 18:01 Total Contacts 1674 Responded Users 816 Attempted C…" at bounding box center [839, 249] width 941 height 158
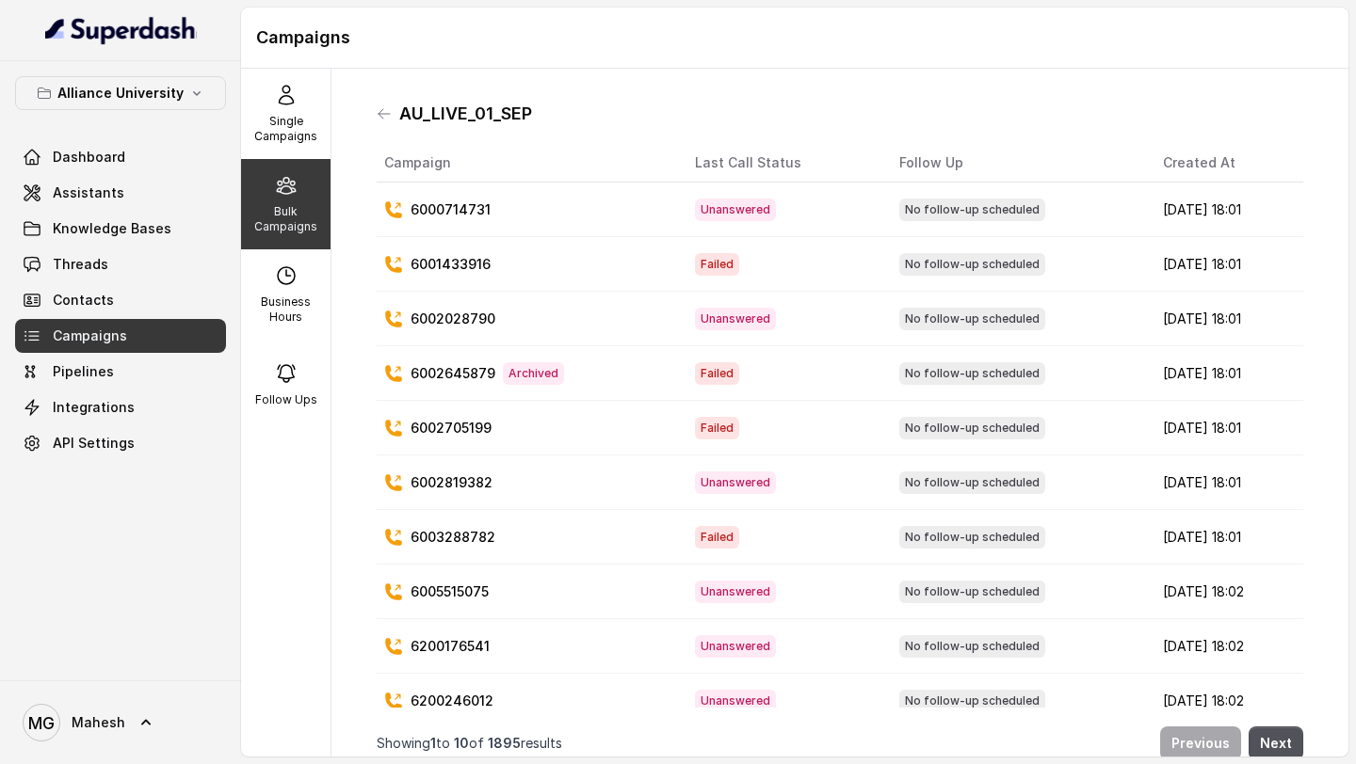
scroll to position [21, 0]
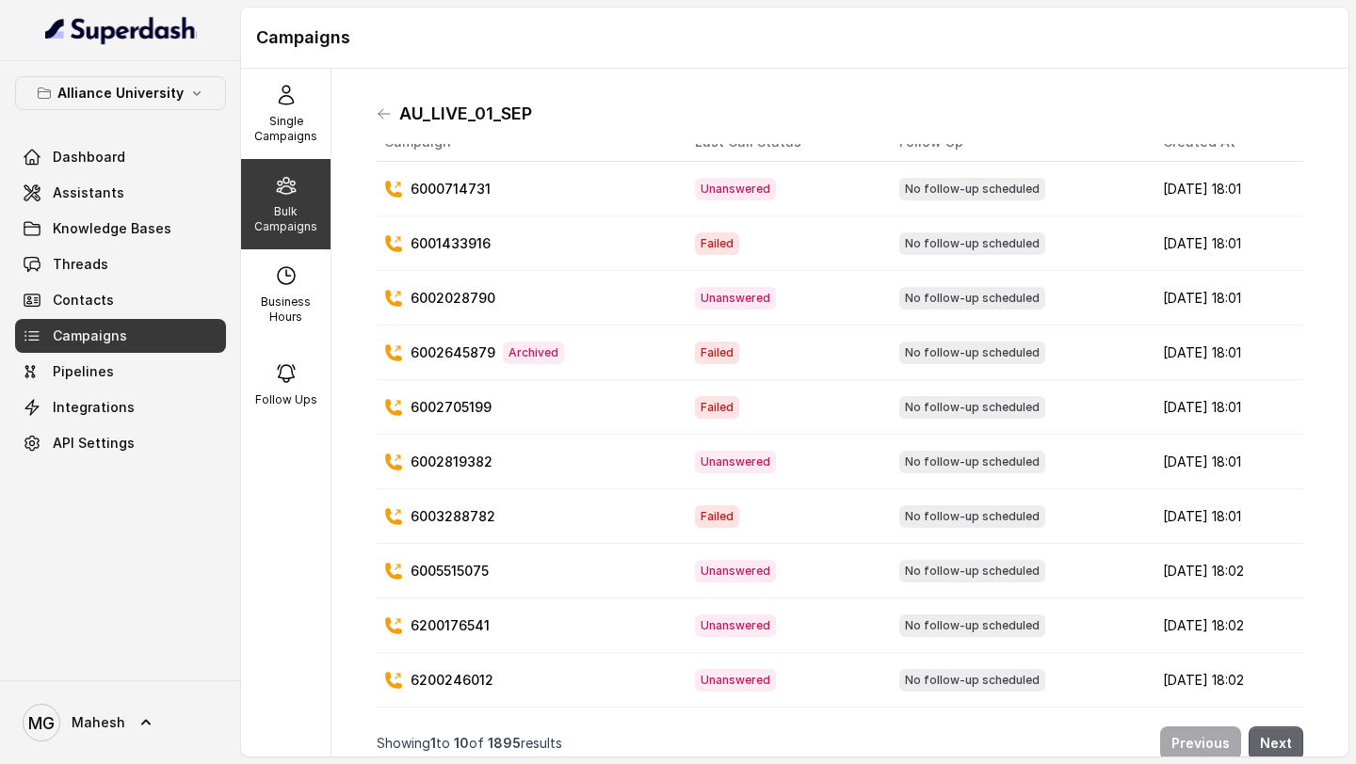
click at [1280, 742] on button "Next" at bounding box center [1275, 744] width 55 height 34
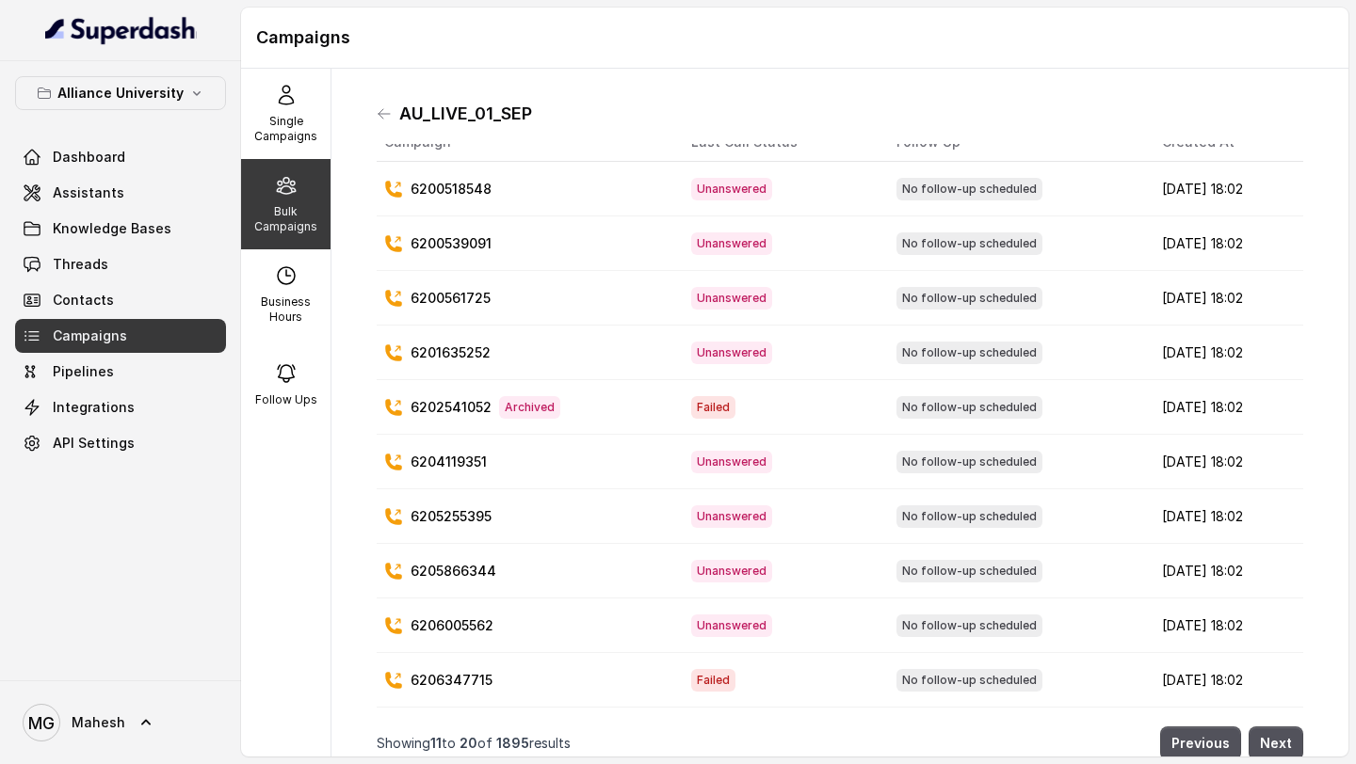
scroll to position [15, 0]
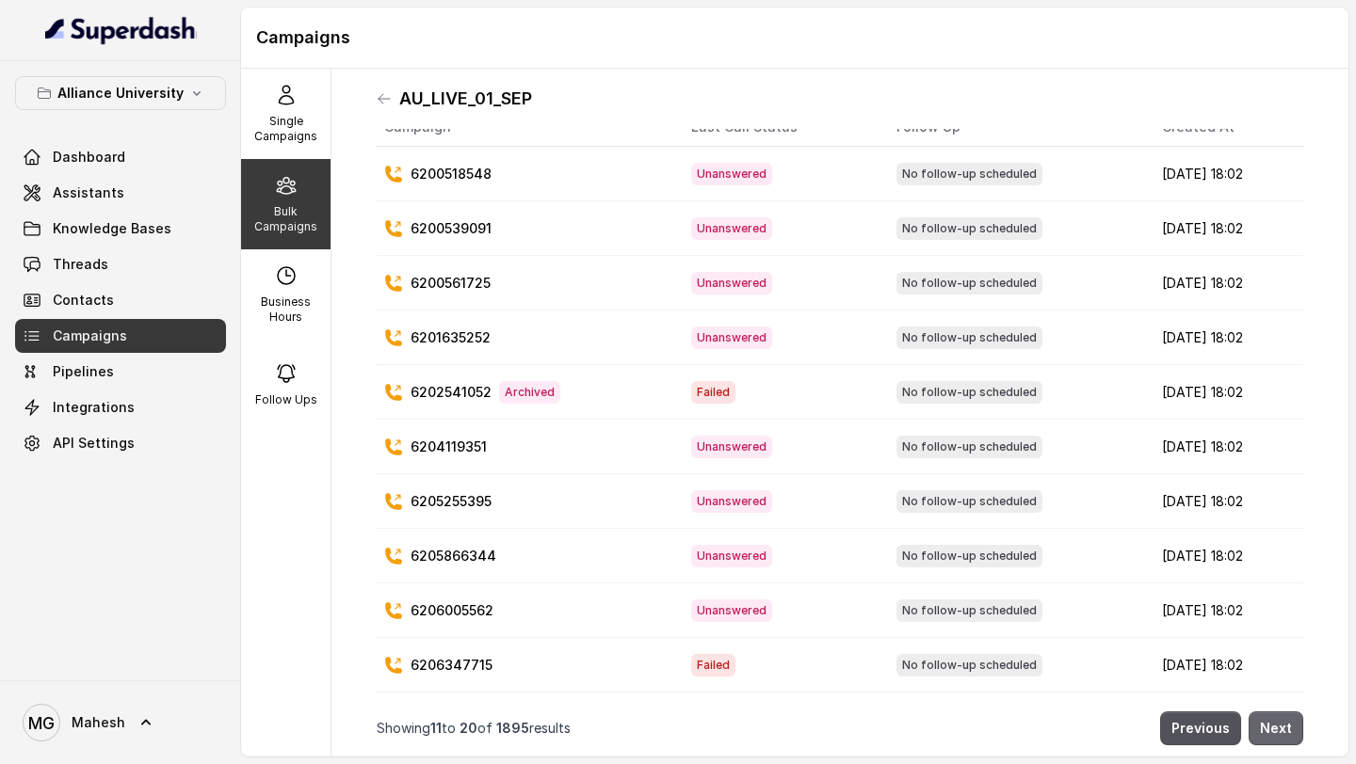
click at [1277, 720] on button "Next" at bounding box center [1275, 729] width 55 height 34
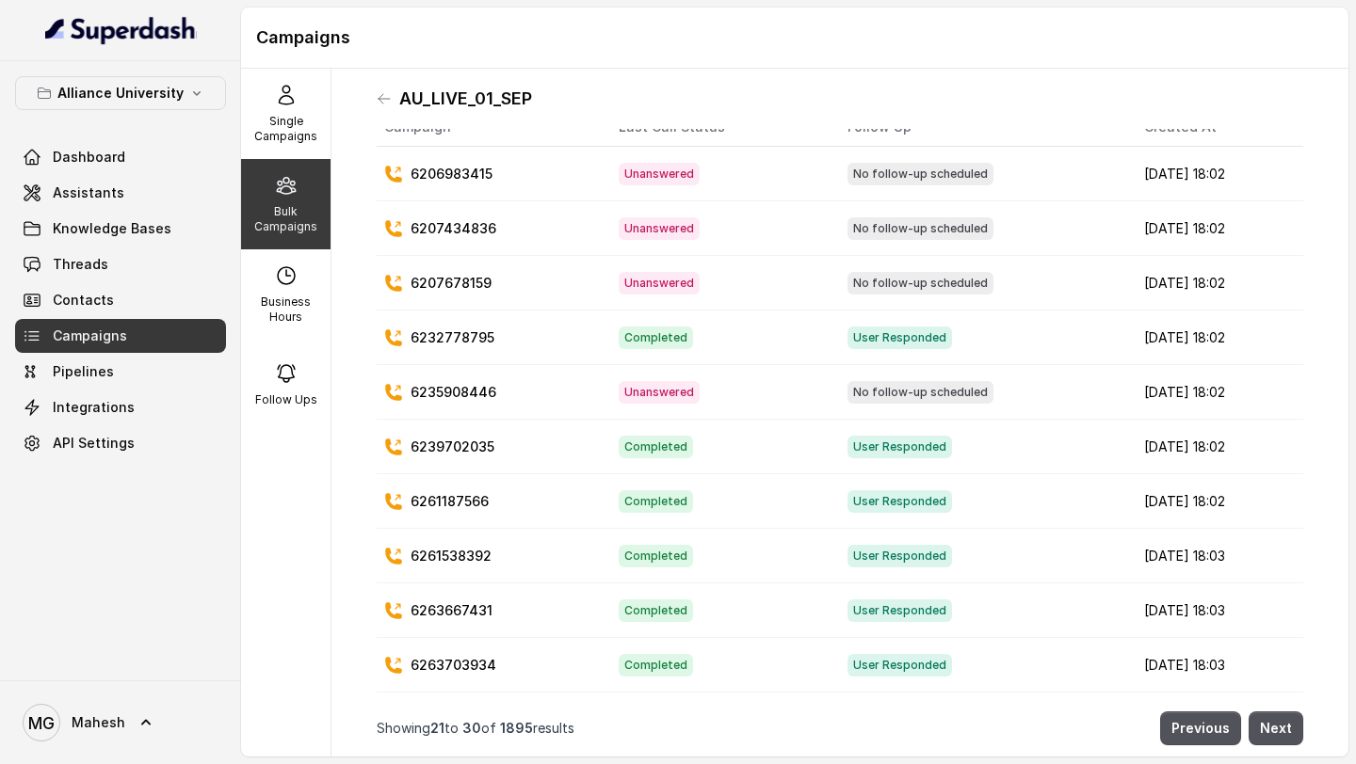
scroll to position [0, 0]
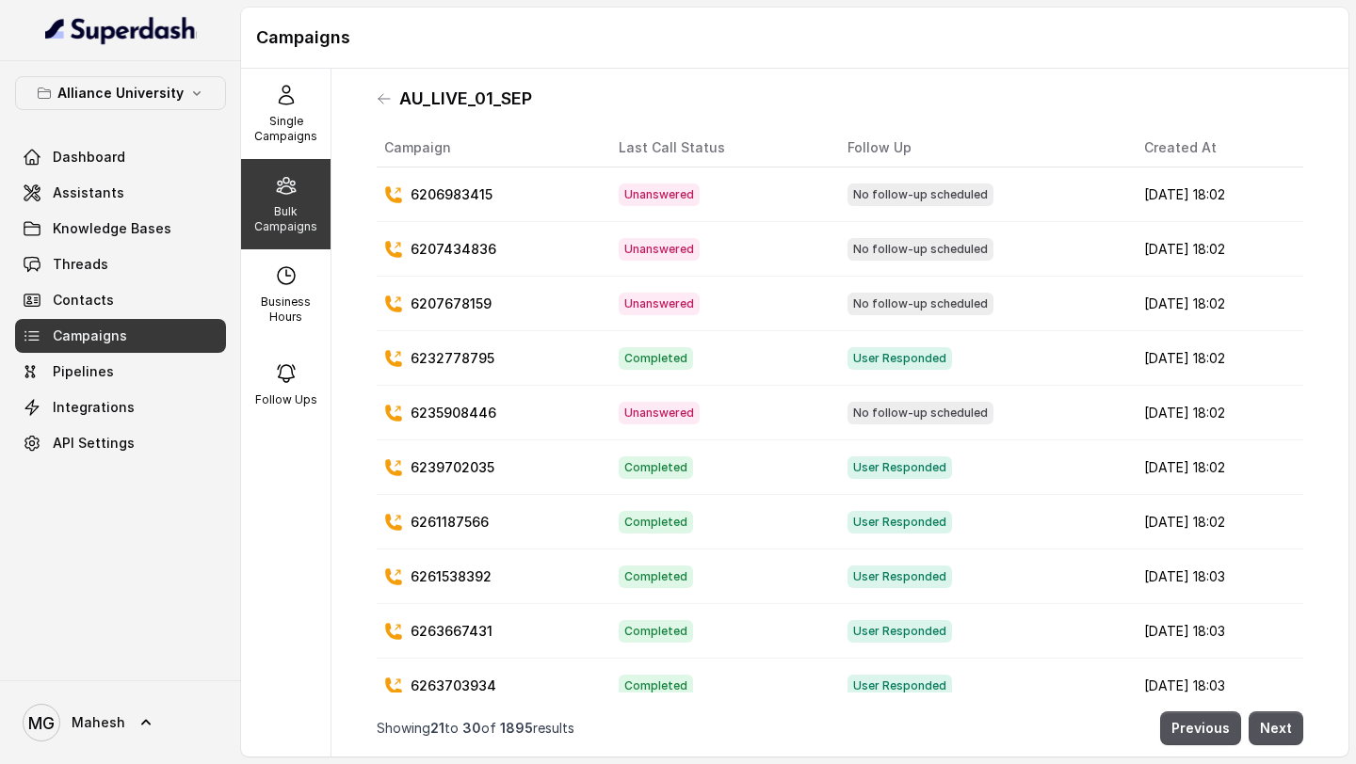
click at [308, 231] on p "Bulk Campaigns" at bounding box center [286, 219] width 74 height 30
click at [304, 216] on p "Bulk Campaigns" at bounding box center [286, 219] width 74 height 30
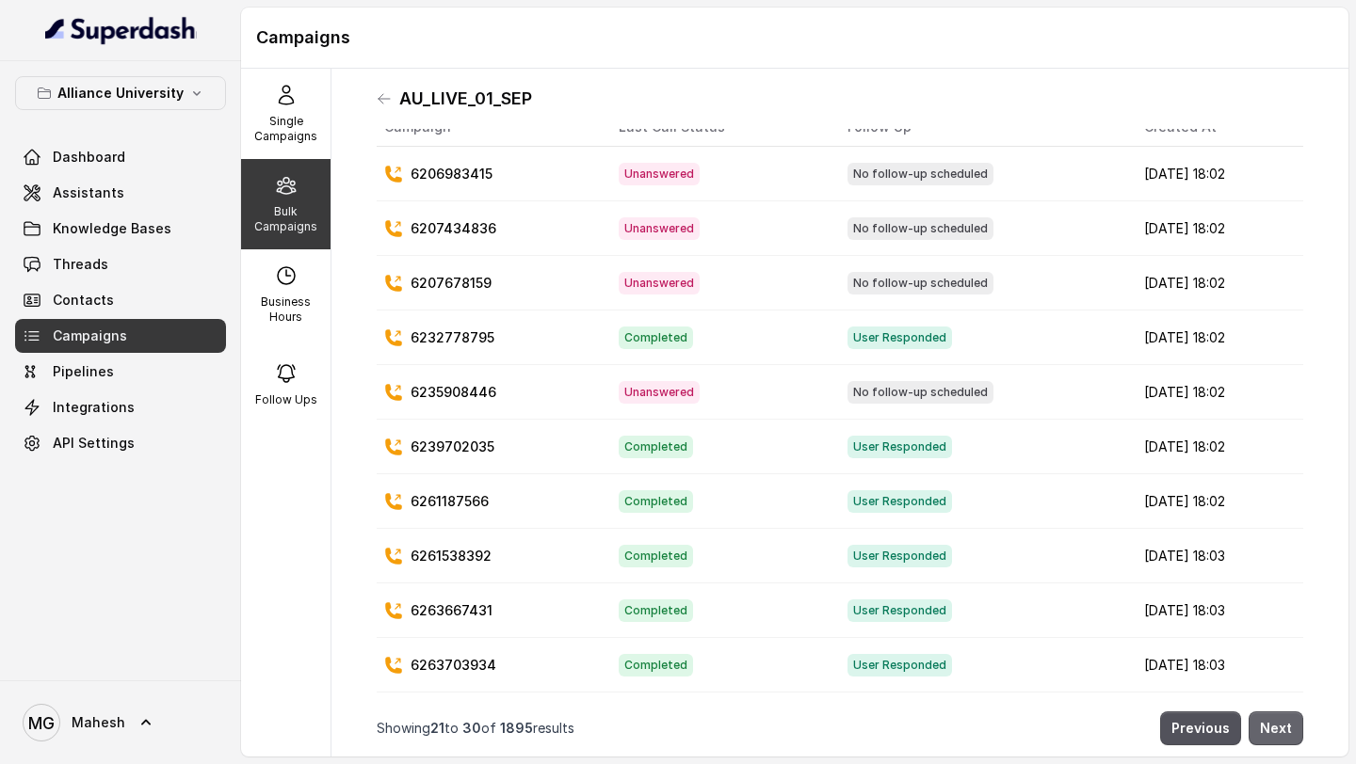
click at [1279, 732] on button "Next" at bounding box center [1275, 729] width 55 height 34
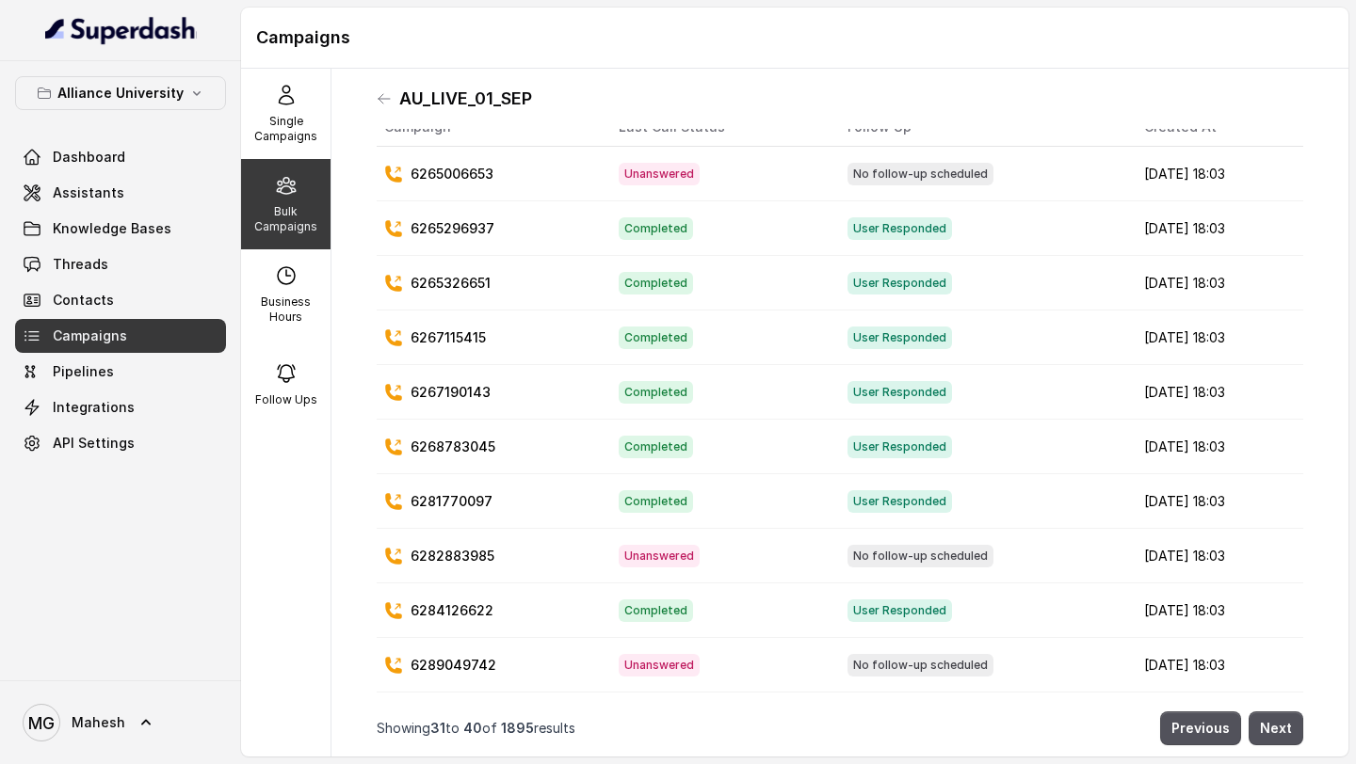
scroll to position [0, 0]
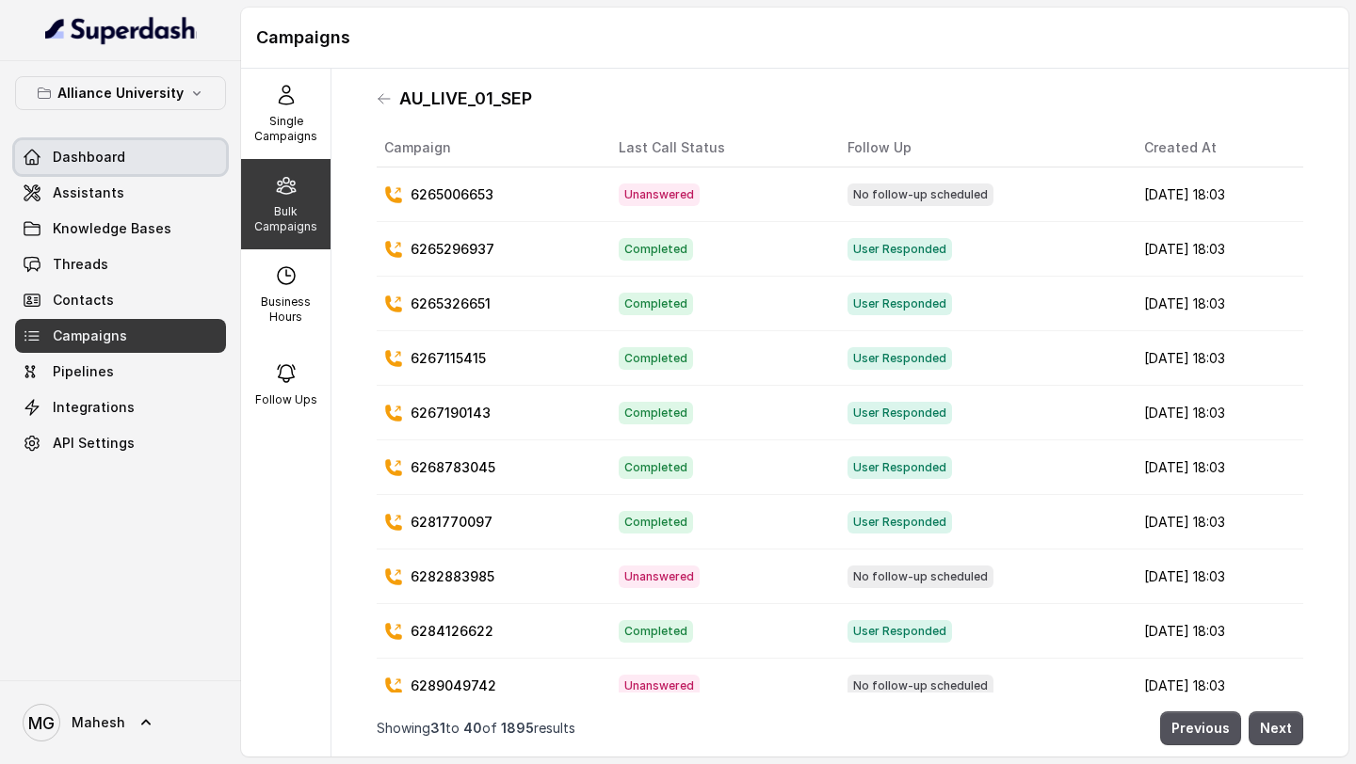
click at [86, 159] on span "Dashboard" at bounding box center [89, 157] width 72 height 19
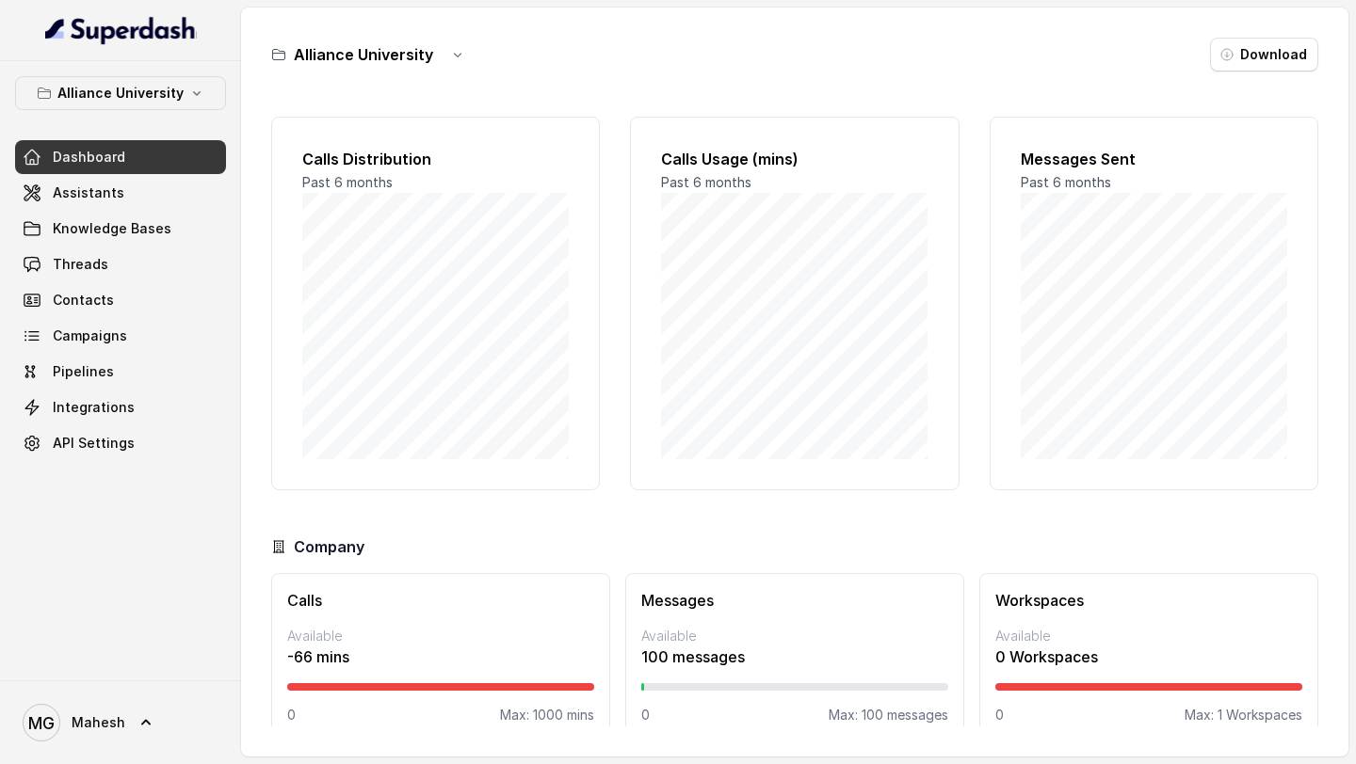
scroll to position [27, 0]
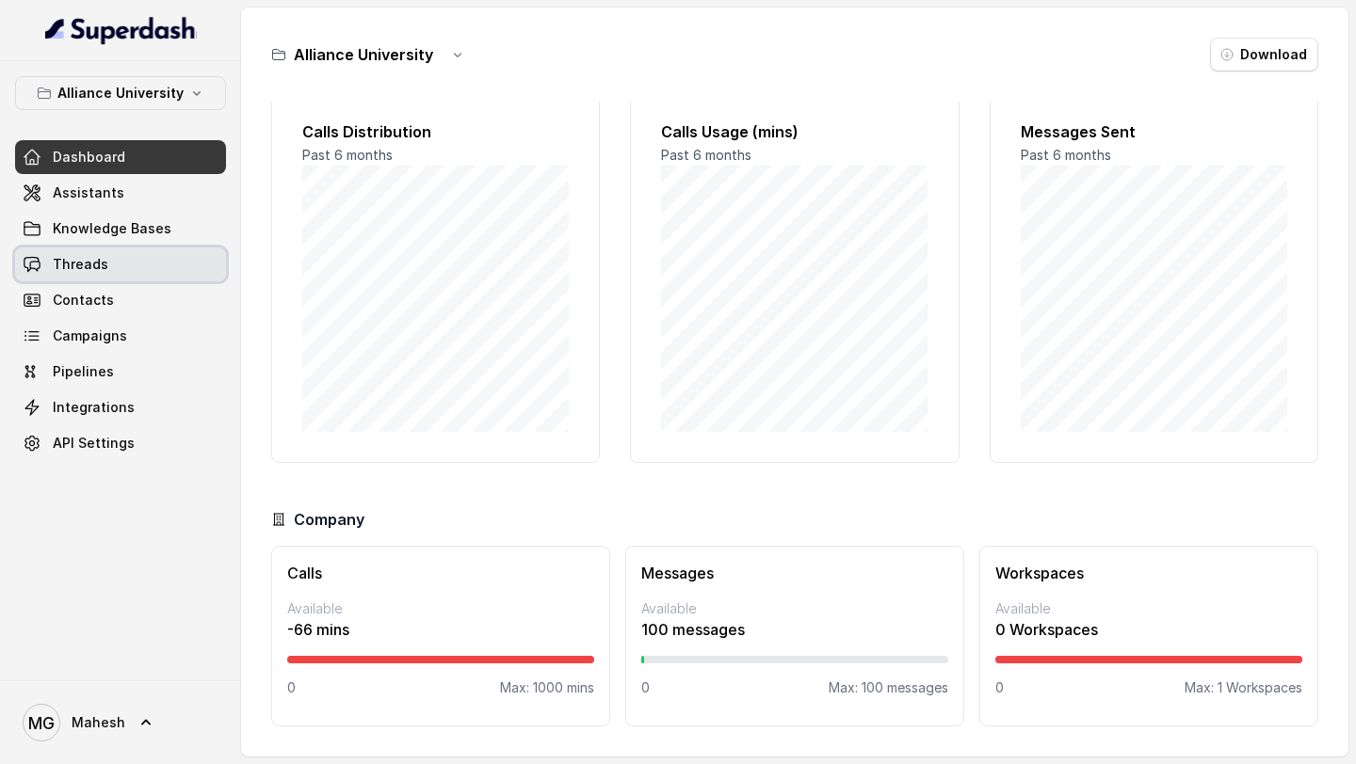
click at [120, 259] on link "Threads" at bounding box center [120, 265] width 211 height 34
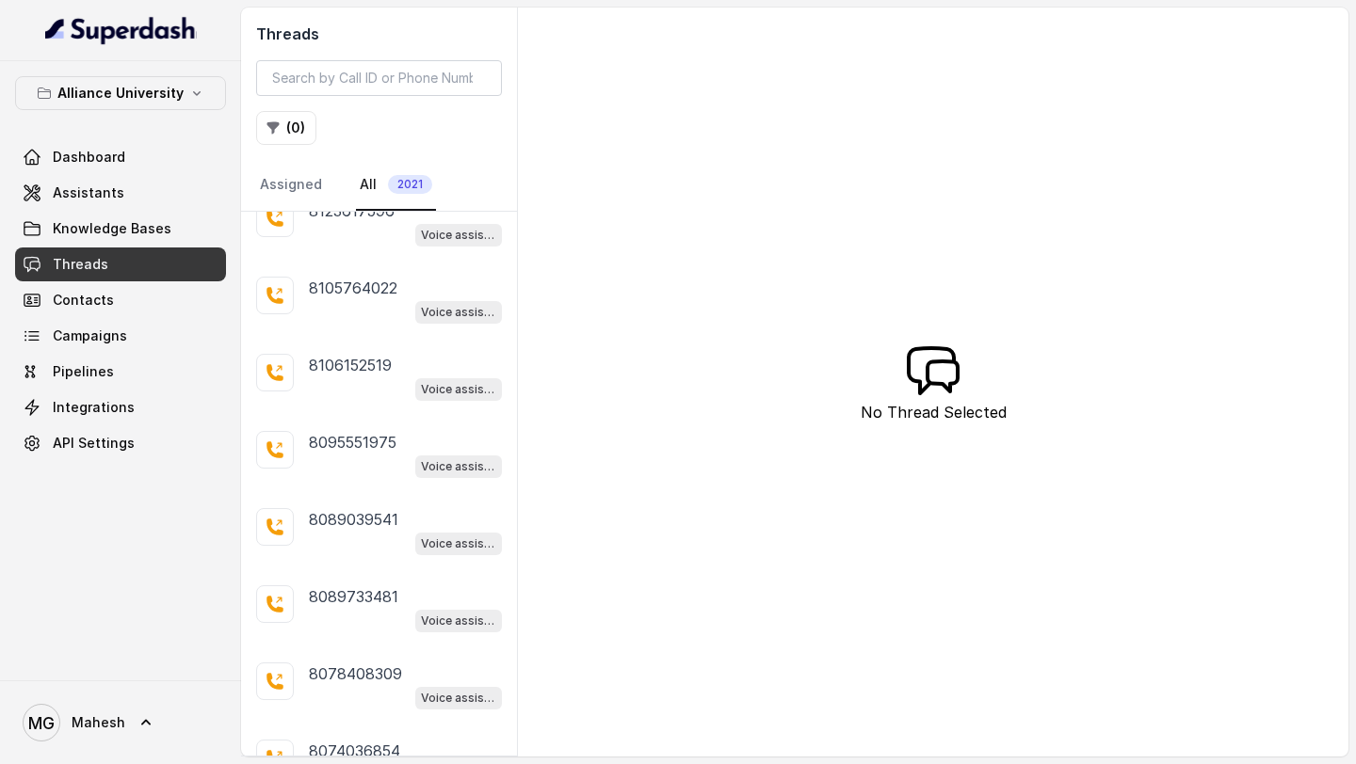
scroll to position [1496, 0]
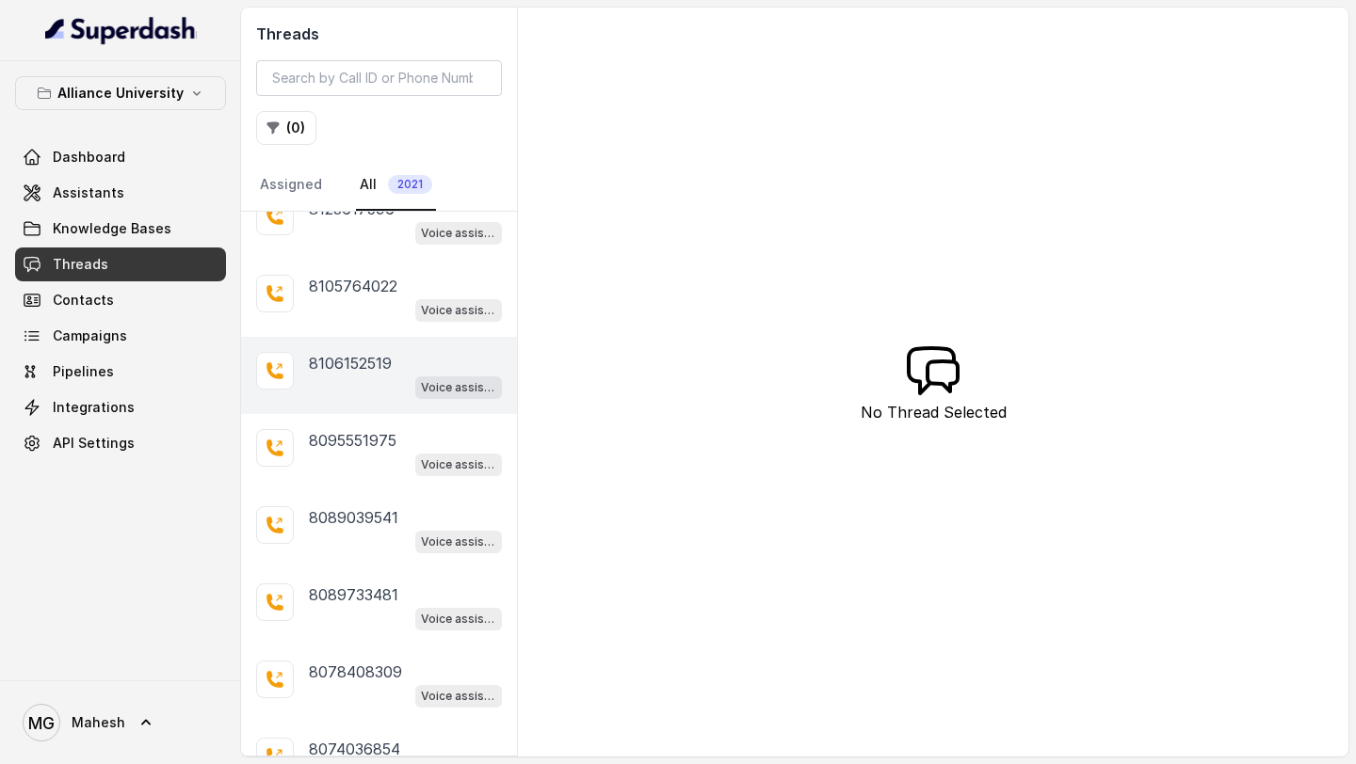
click at [388, 375] on div "Voice assistant" at bounding box center [405, 387] width 193 height 24
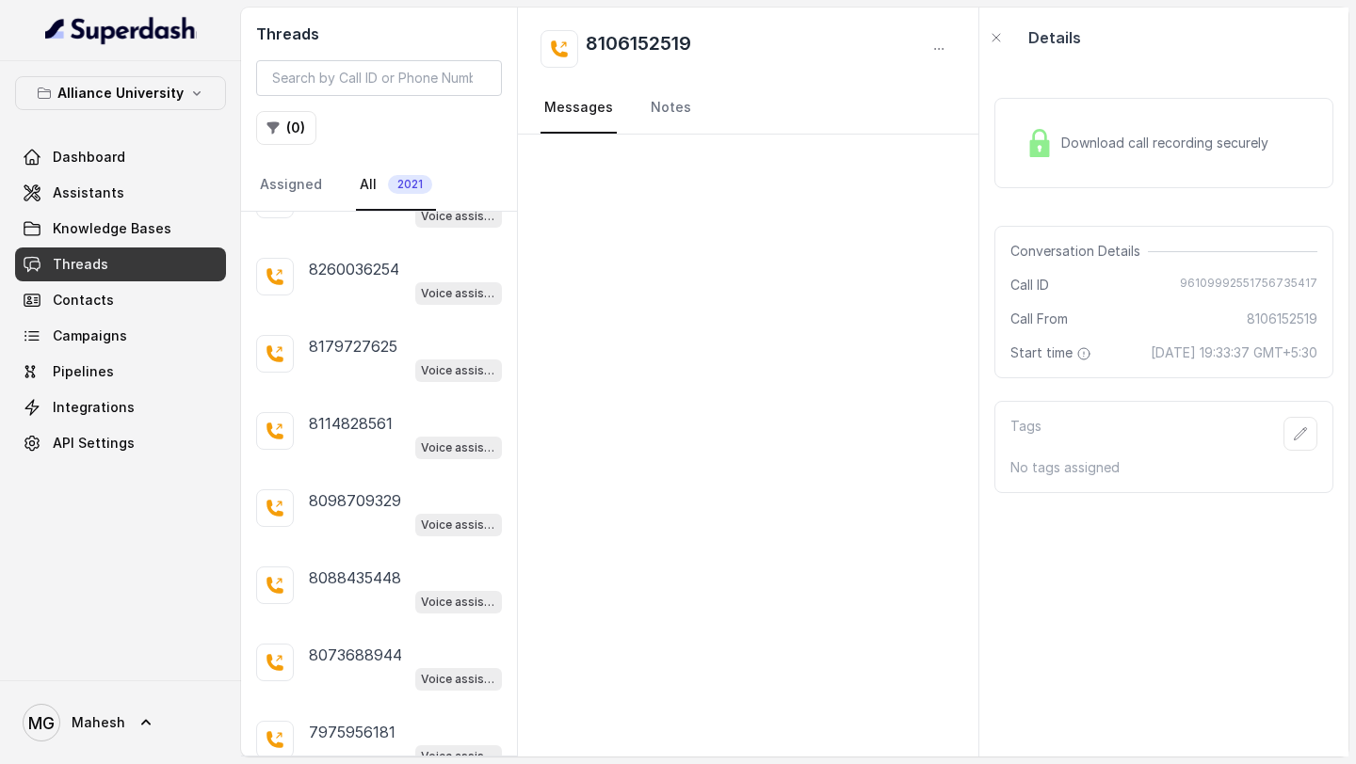
scroll to position [3345, 0]
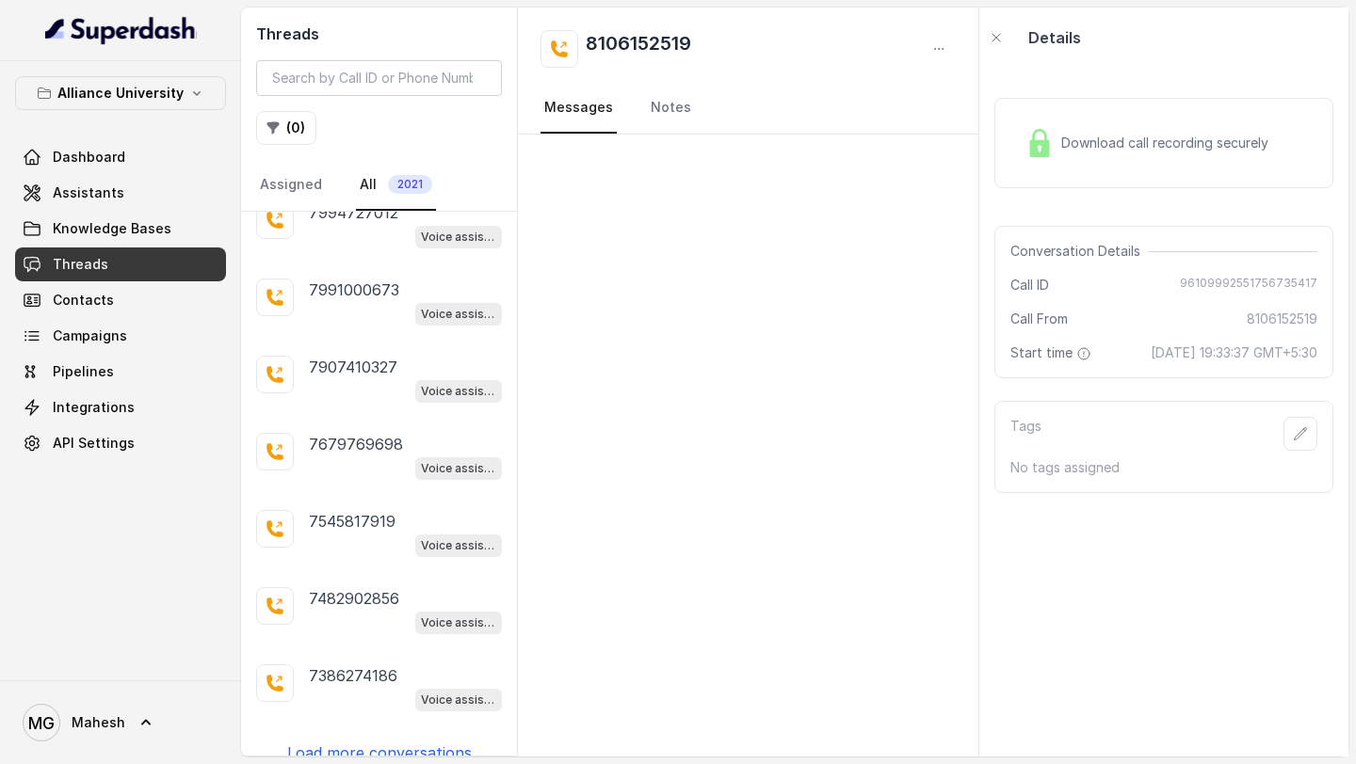
click at [381, 742] on p "Load more conversations" at bounding box center [379, 753] width 185 height 23
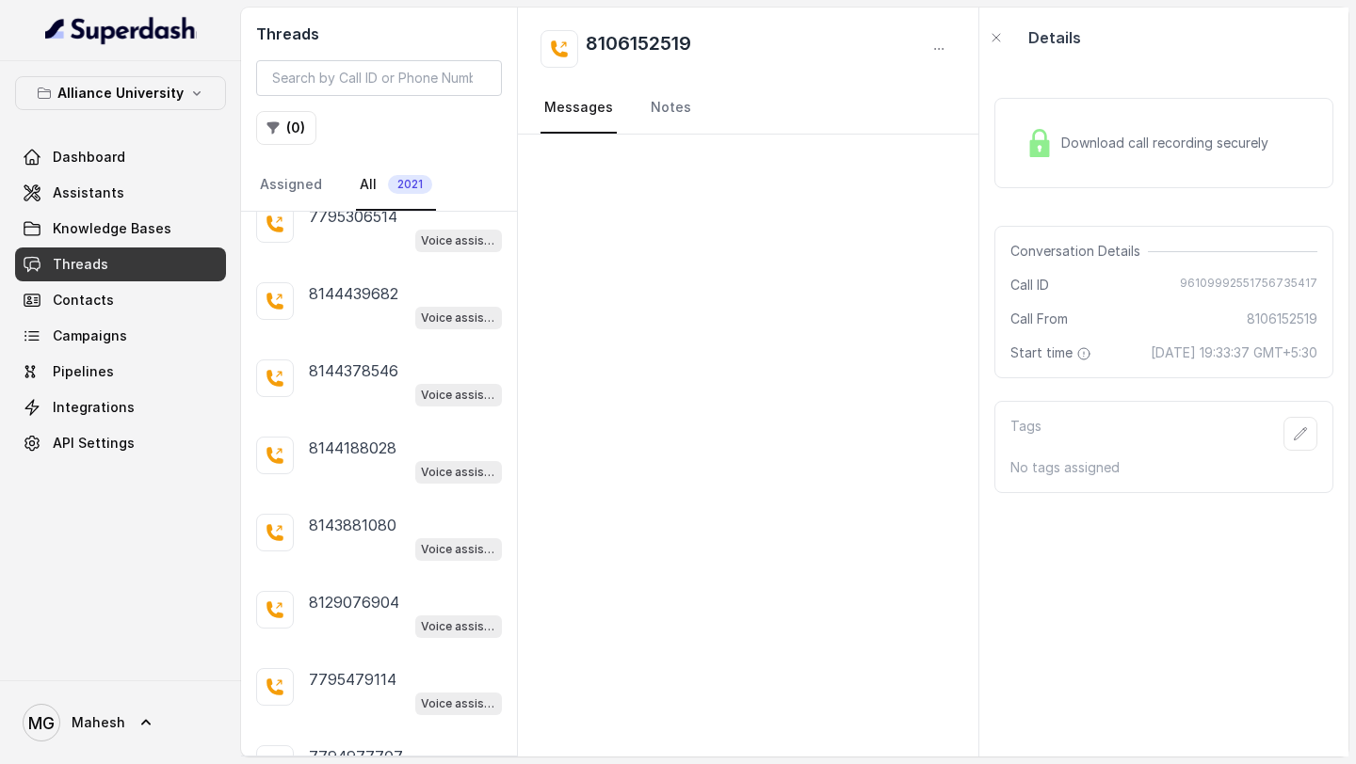
scroll to position [5790, 0]
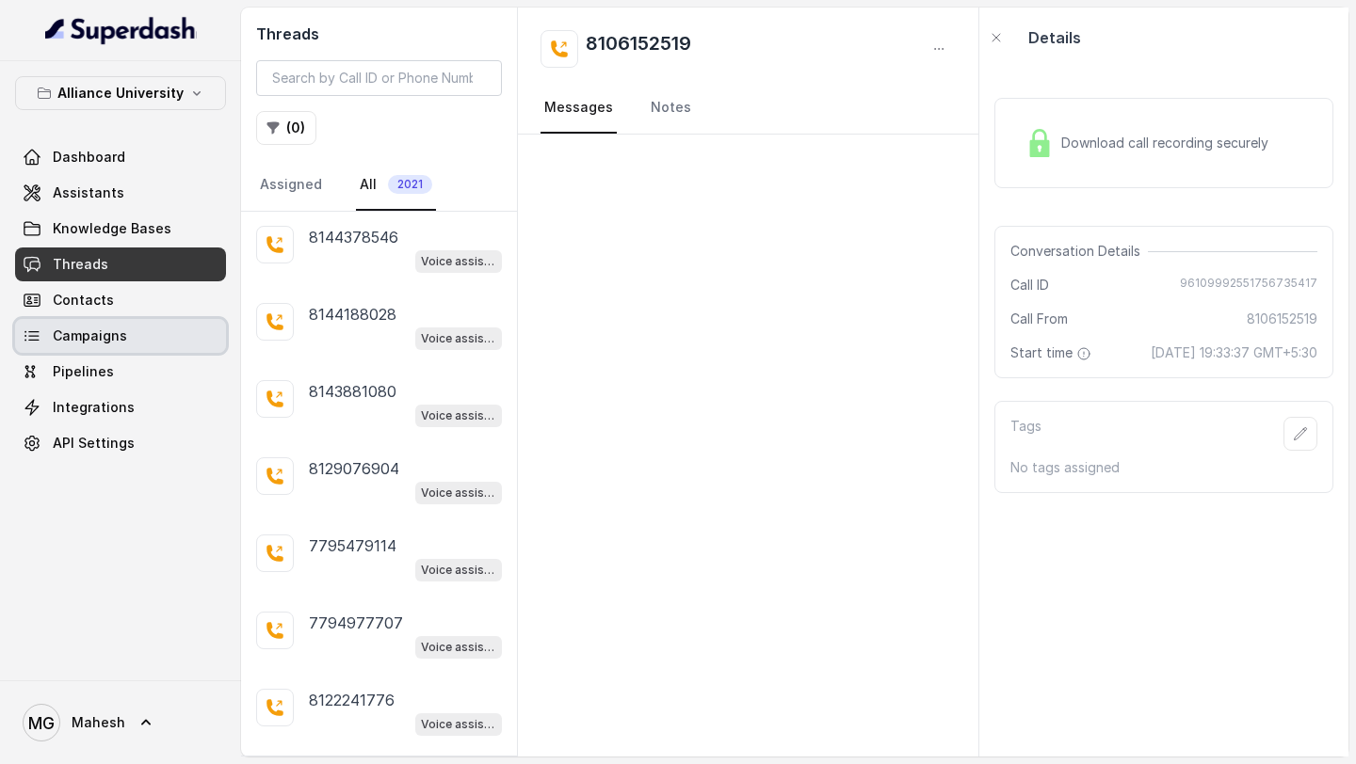
click at [109, 320] on link "Campaigns" at bounding box center [120, 336] width 211 height 34
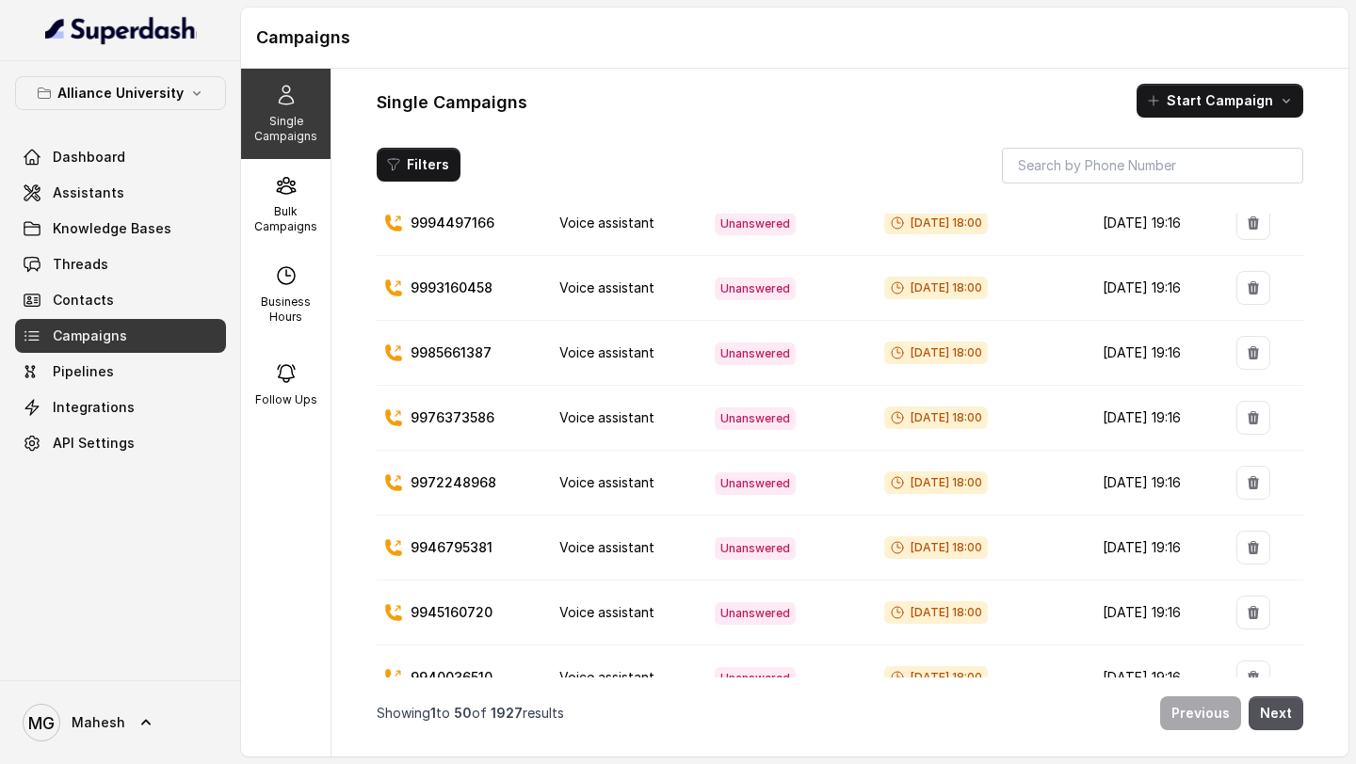
scroll to position [141, 0]
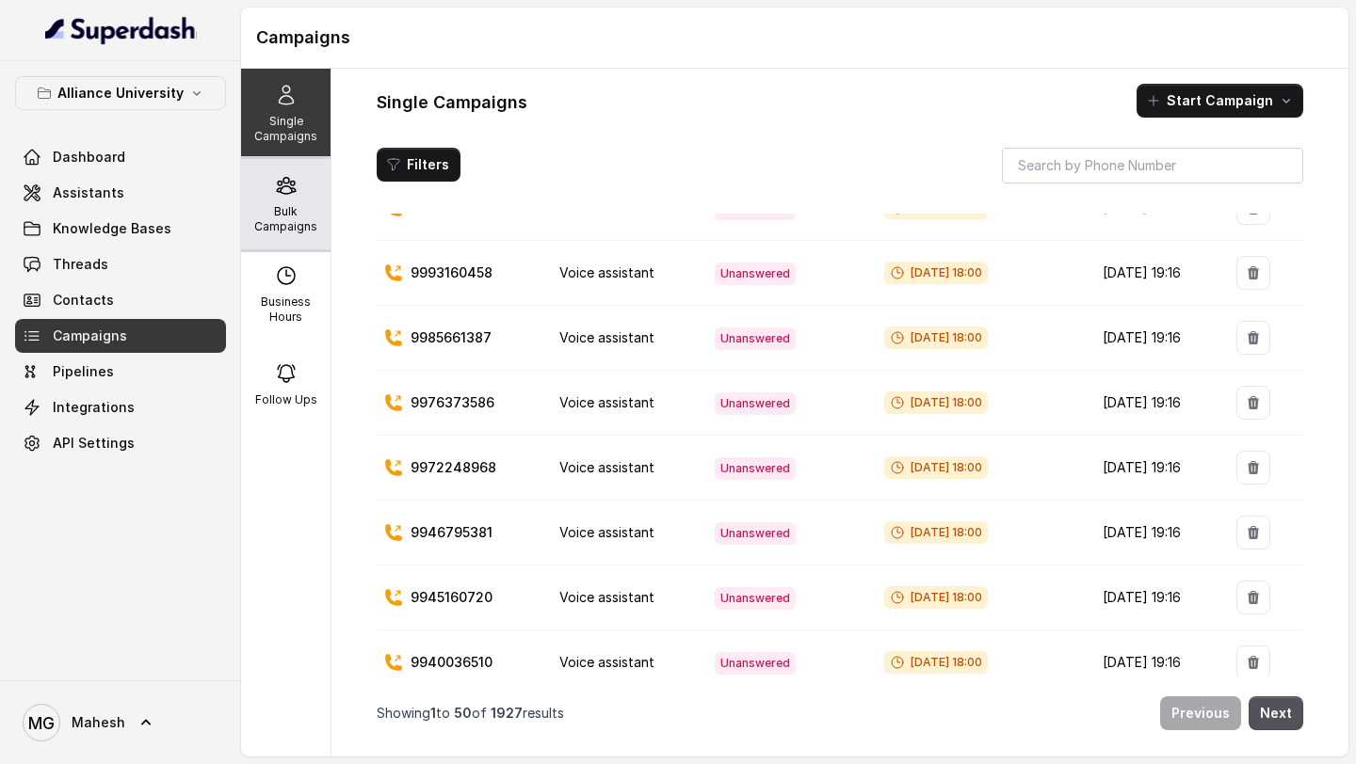
click at [294, 209] on p "Bulk Campaigns" at bounding box center [286, 219] width 74 height 30
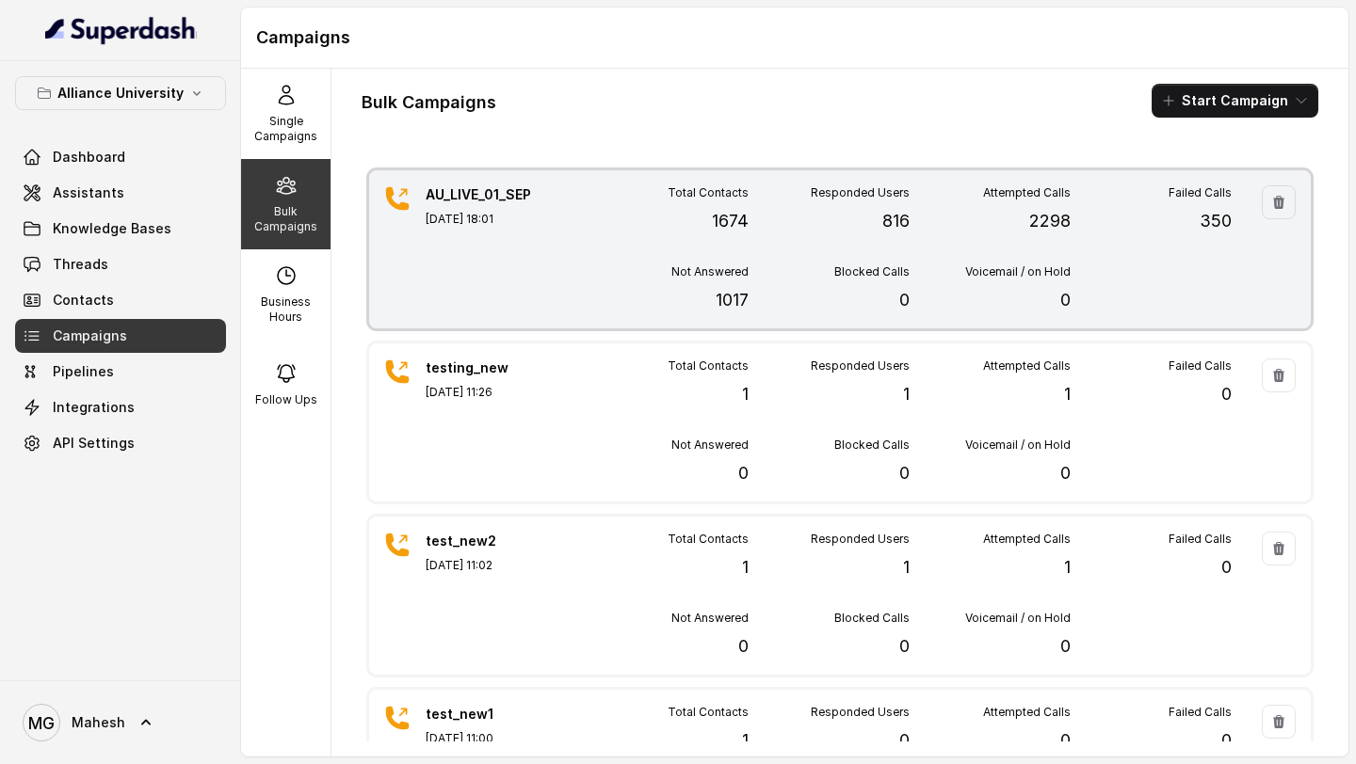
click at [525, 246] on div "AU_LIVE_01_SEP [DATE] 18:01" at bounding box center [491, 249] width 132 height 128
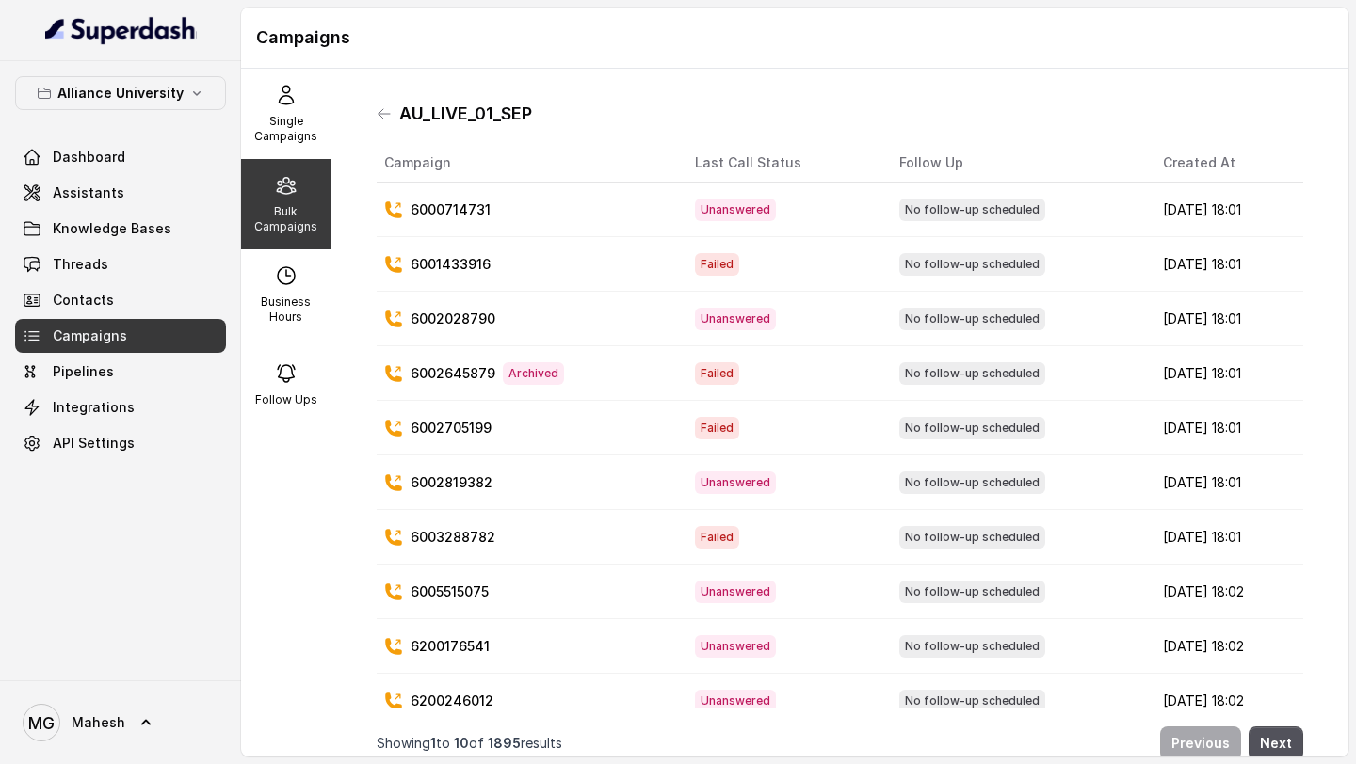
scroll to position [21, 0]
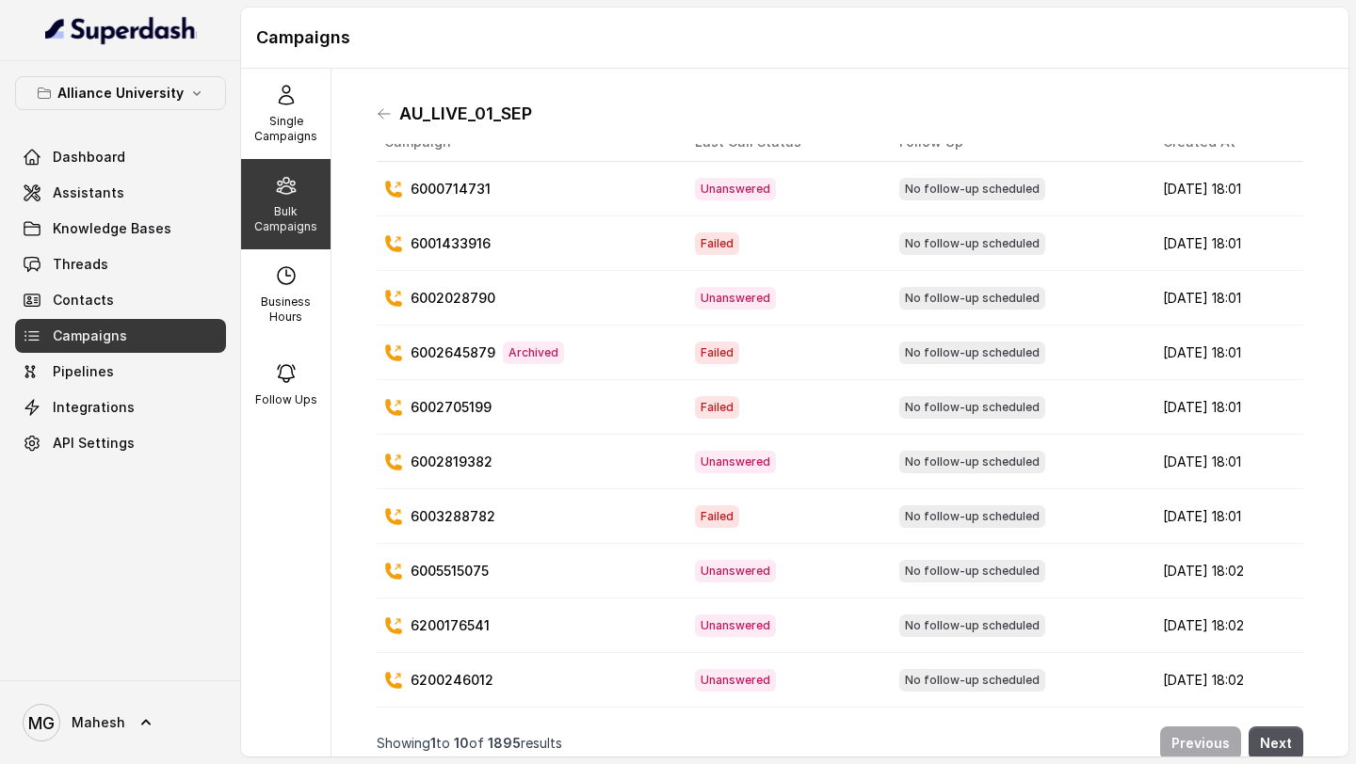
click at [454, 350] on p "6002645879" at bounding box center [452, 353] width 85 height 19
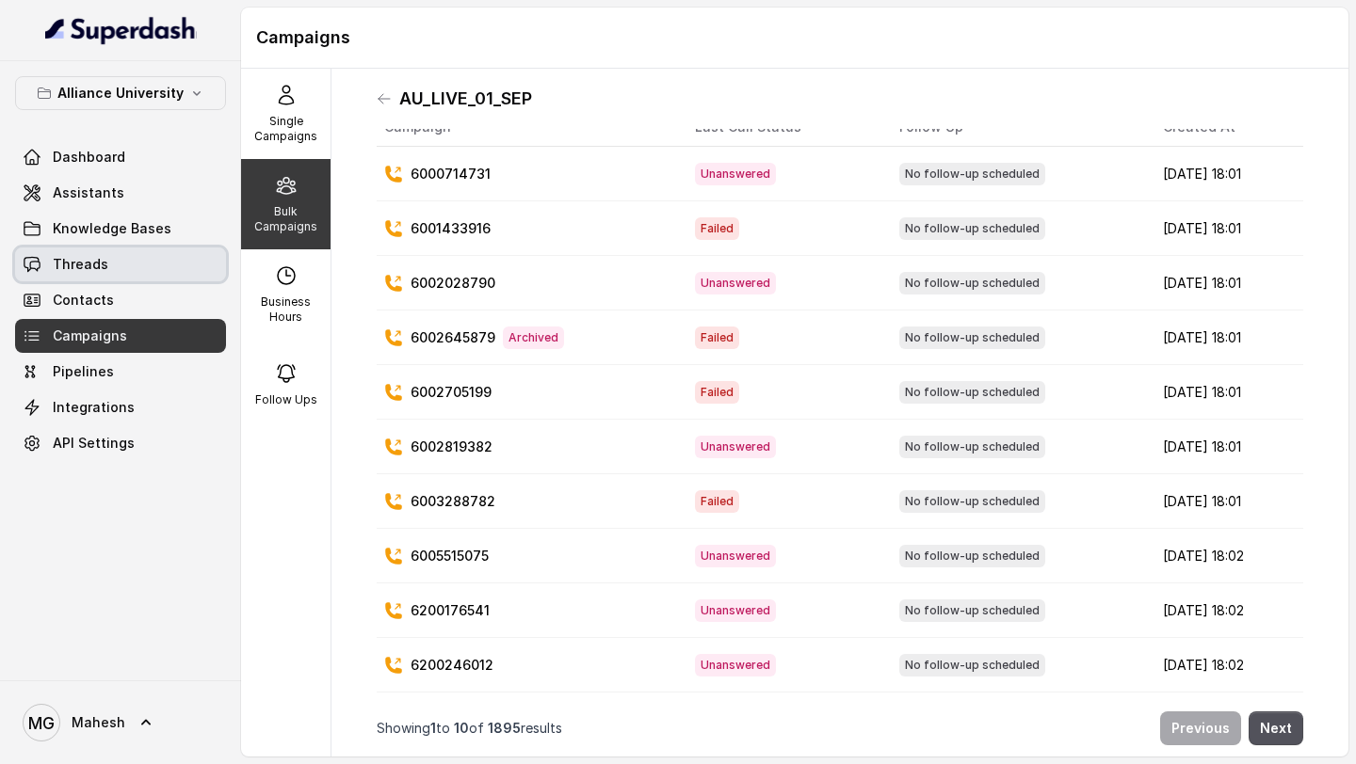
click at [140, 268] on link "Threads" at bounding box center [120, 265] width 211 height 34
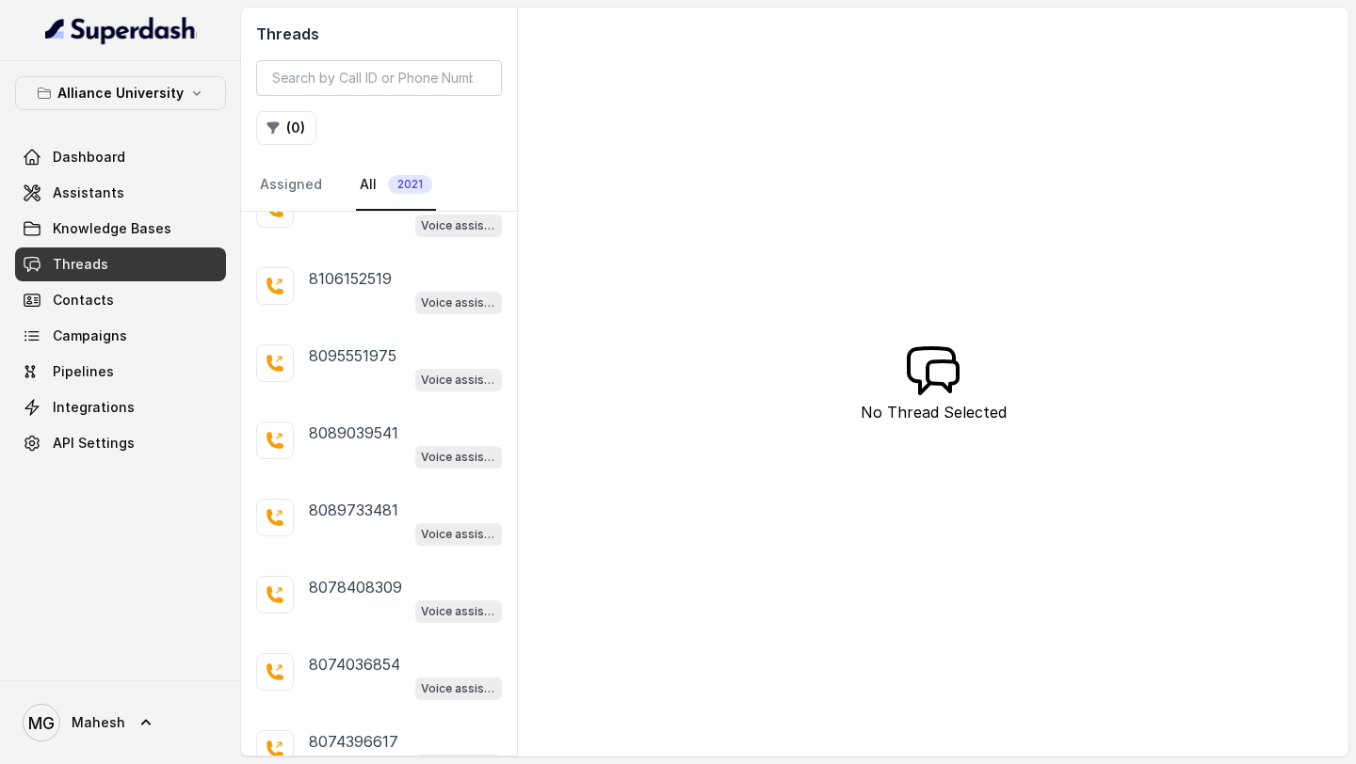
scroll to position [1856, 0]
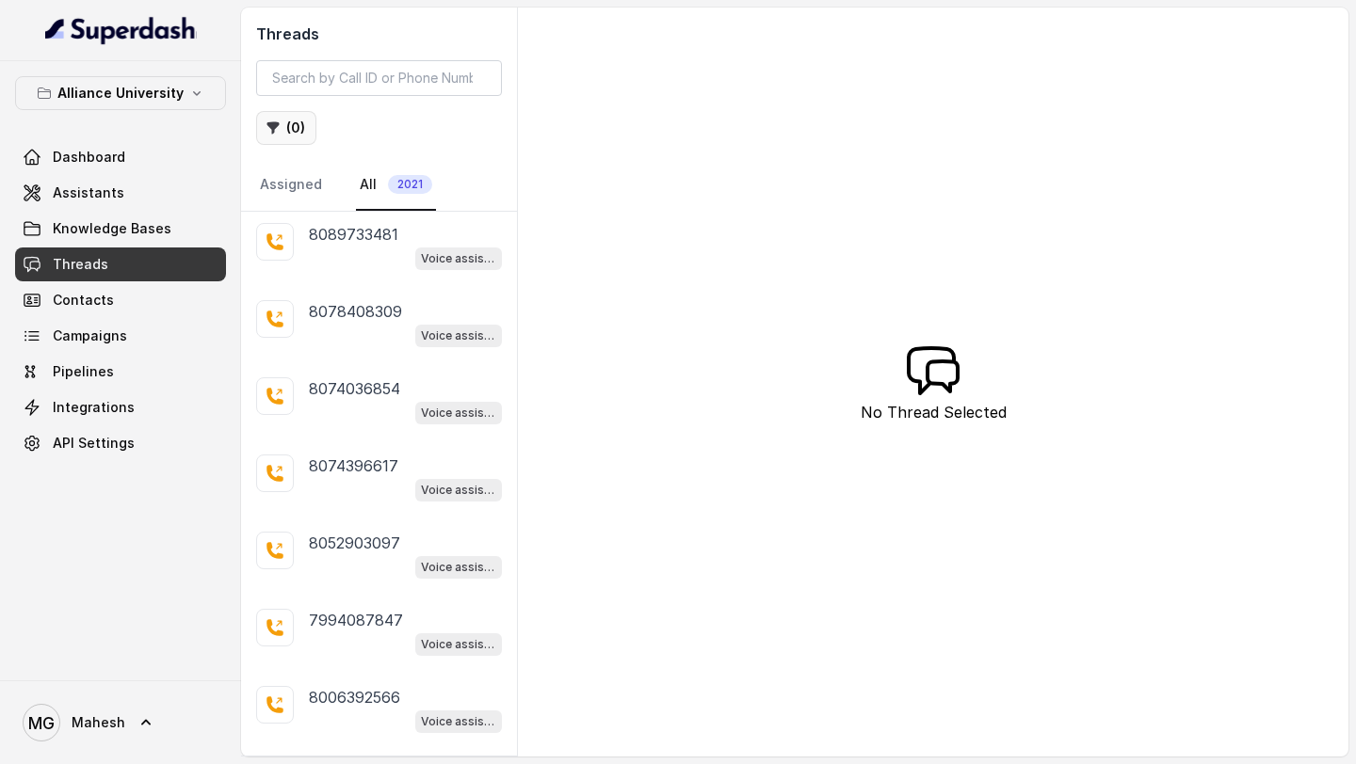
click at [272, 130] on icon "button" at bounding box center [273, 128] width 12 height 12
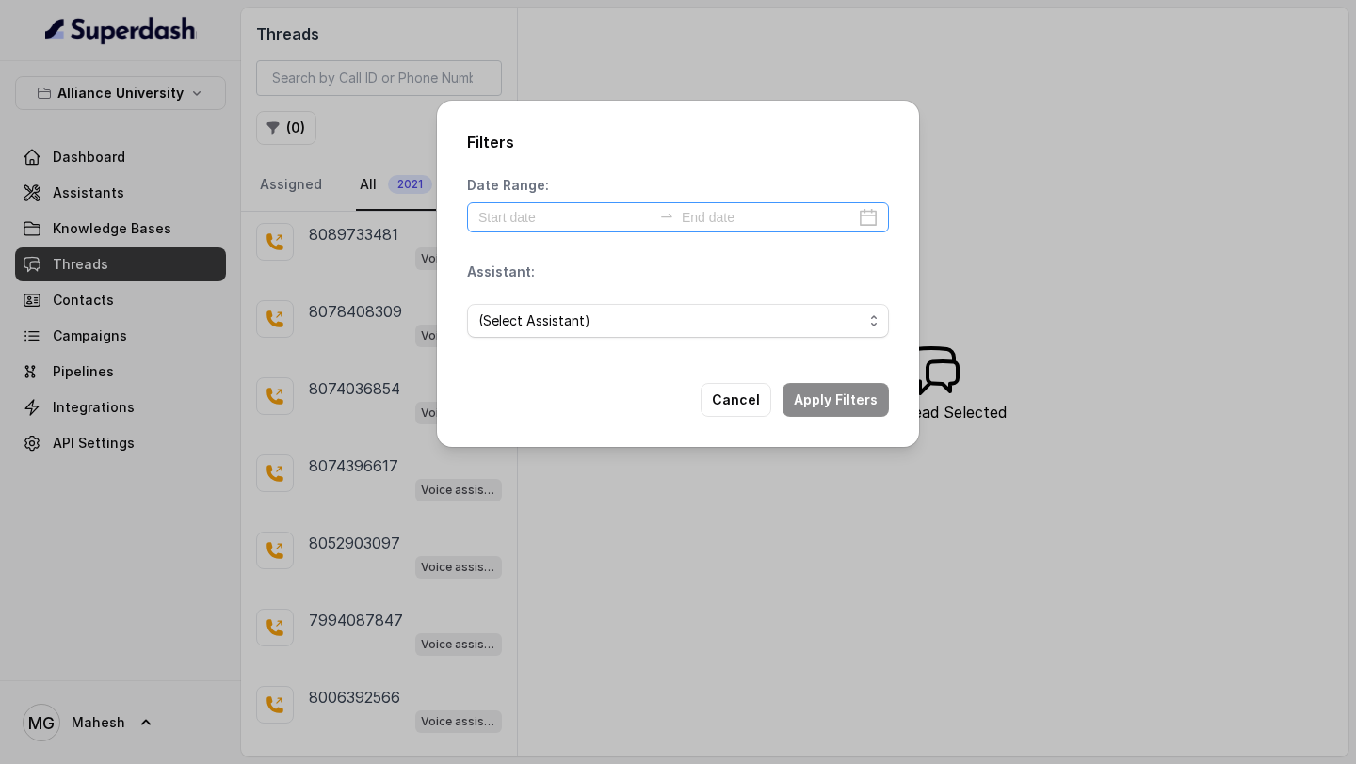
click at [873, 217] on div at bounding box center [678, 217] width 422 height 30
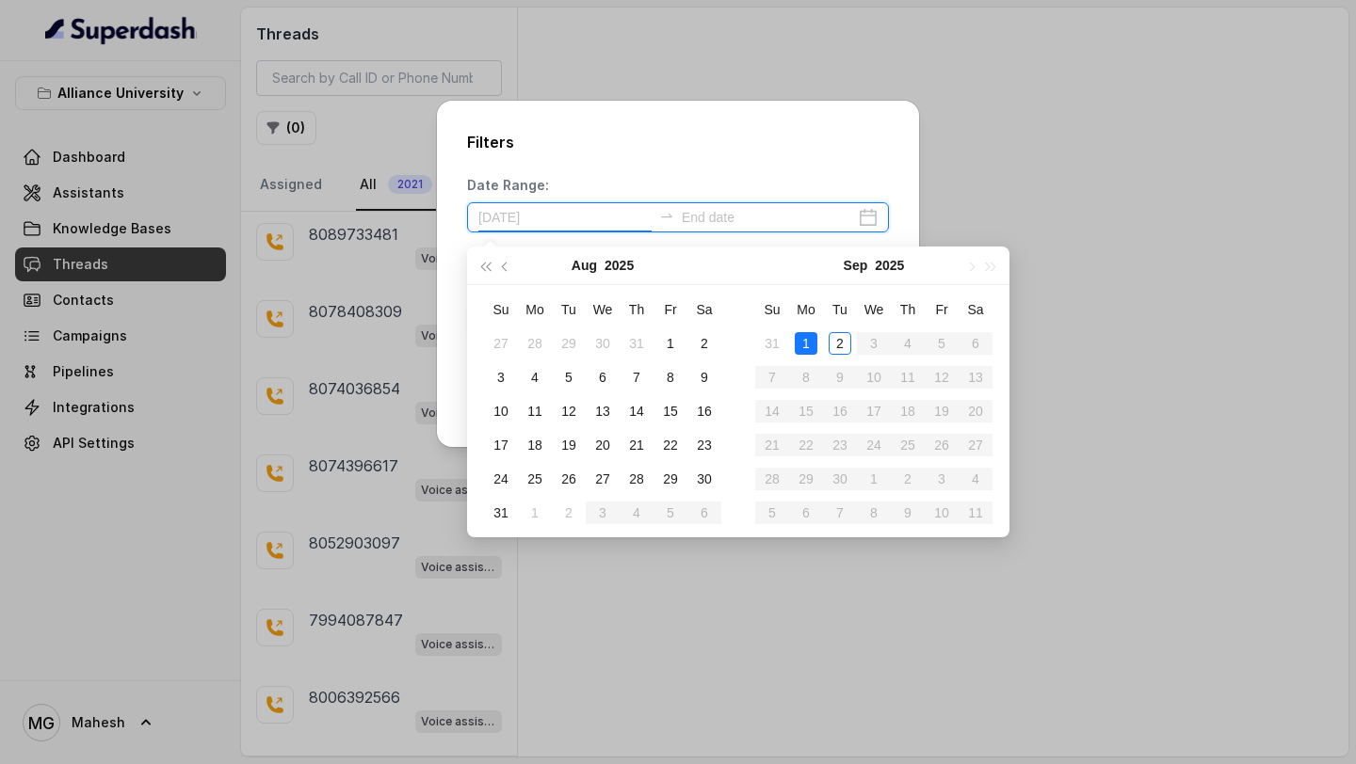
type input "[DATE]"
click at [815, 346] on div "1" at bounding box center [806, 343] width 23 height 23
type input "[DATE]"
click at [813, 346] on div "1" at bounding box center [806, 343] width 23 height 23
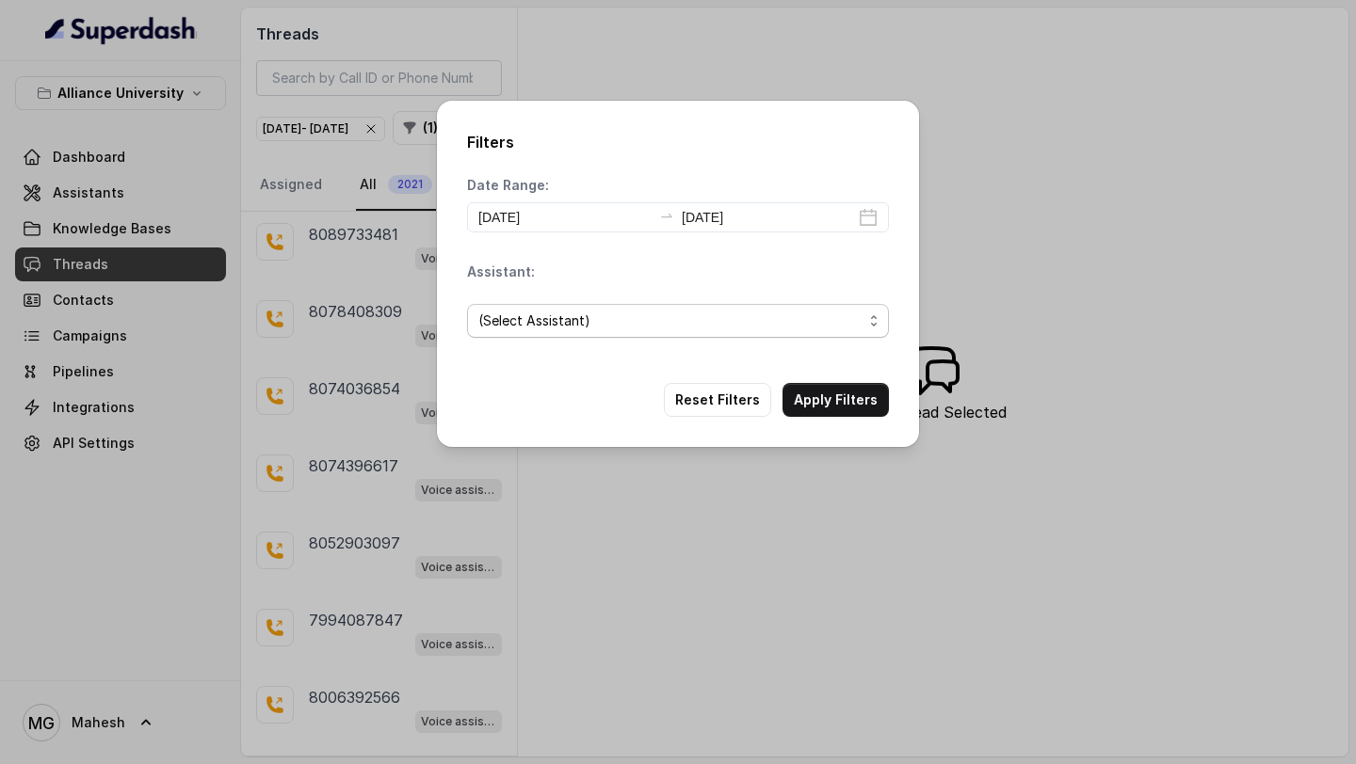
click at [784, 324] on span "(Select Assistant)" at bounding box center [670, 321] width 384 height 23
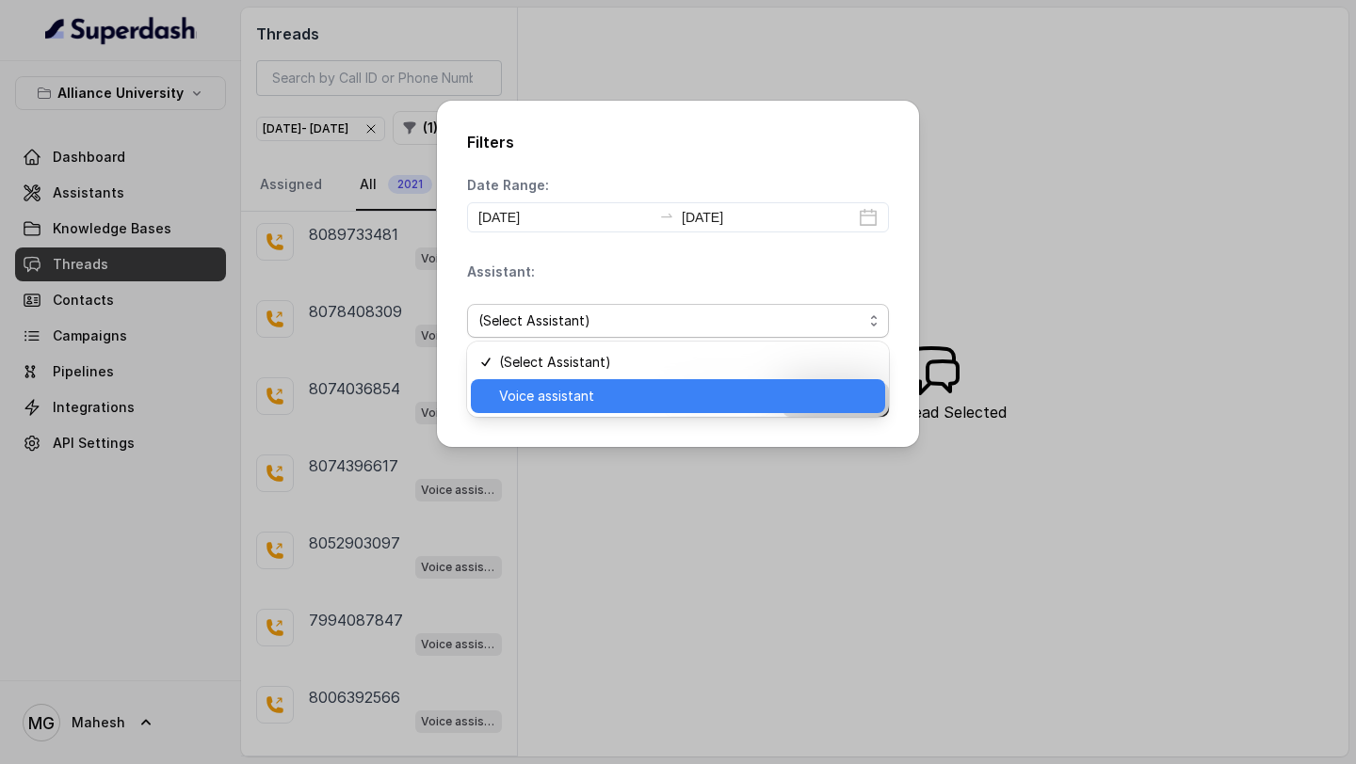
click at [685, 399] on span "Voice assistant" at bounding box center [686, 396] width 375 height 23
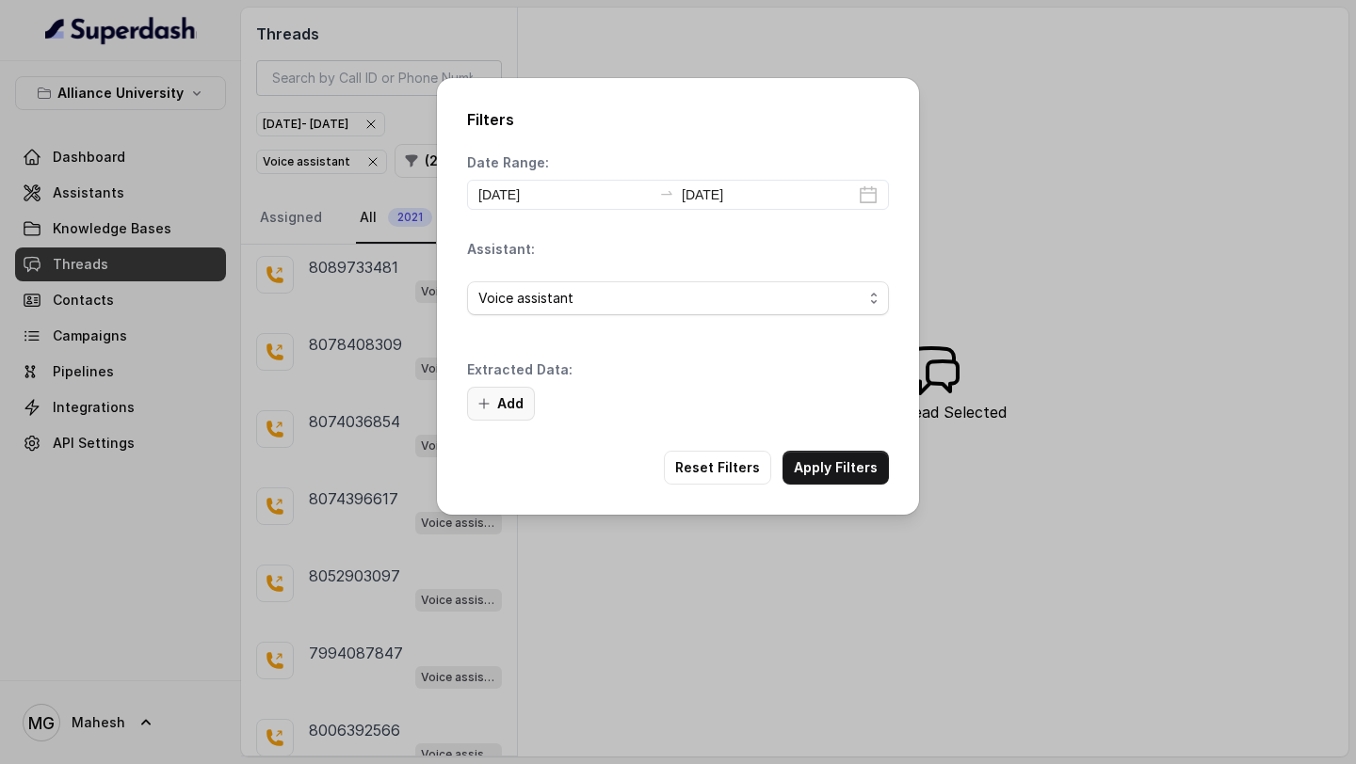
click at [512, 411] on button "Add" at bounding box center [501, 404] width 68 height 34
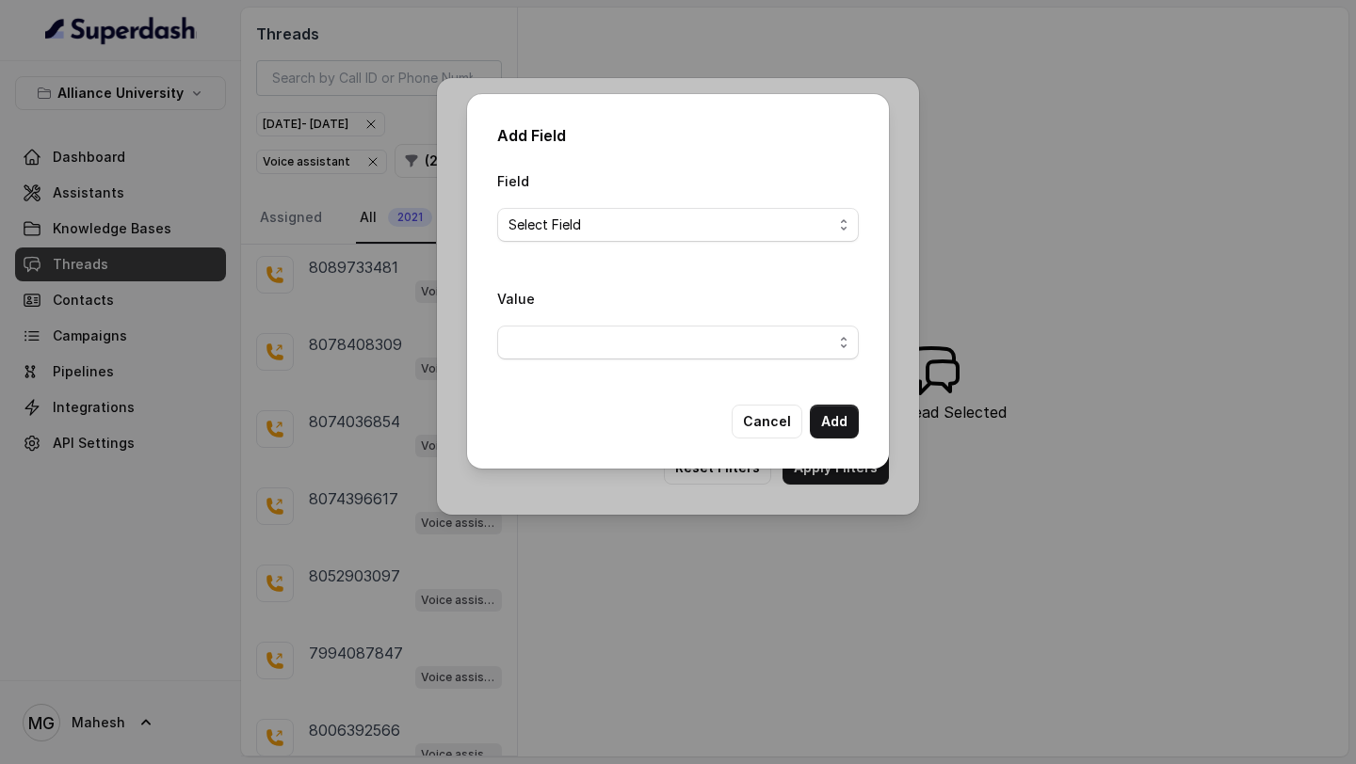
click at [703, 221] on span "Select Field" at bounding box center [670, 225] width 324 height 23
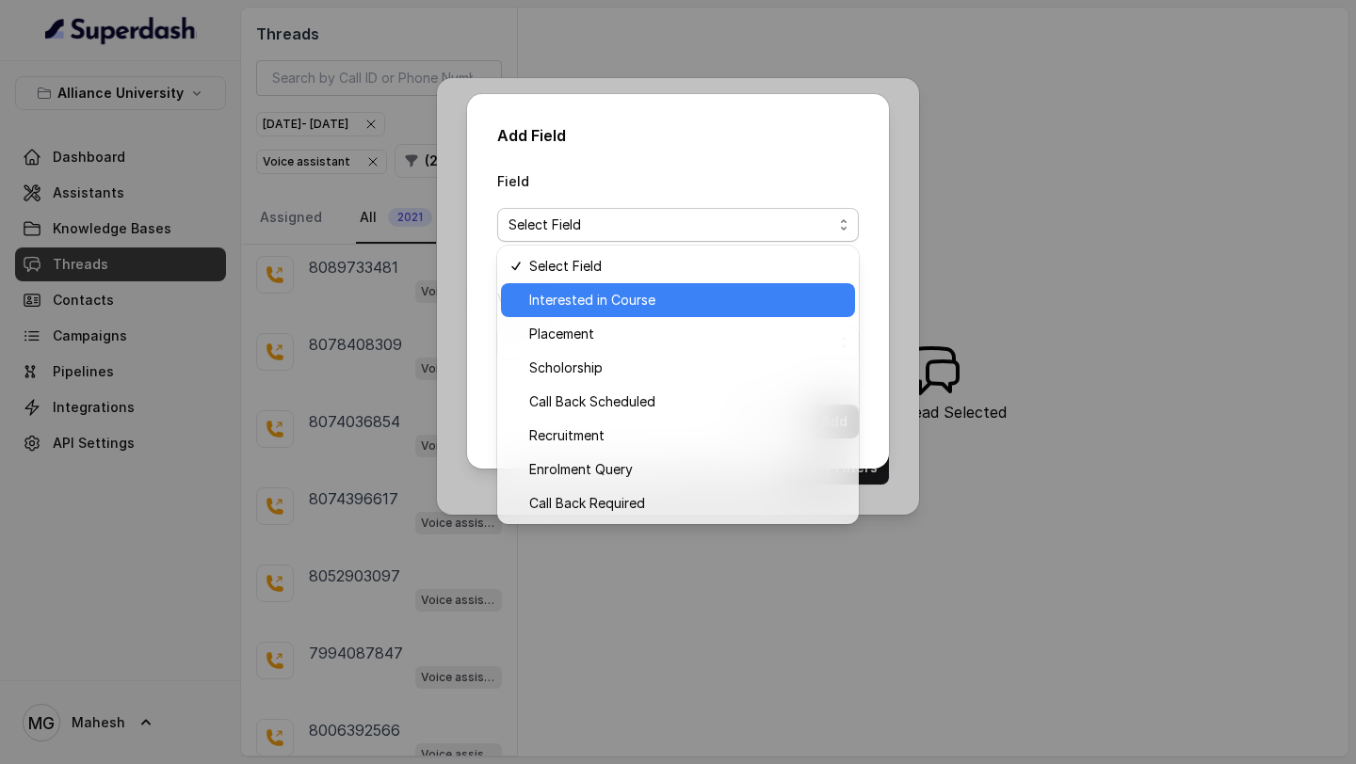
click at [668, 304] on span "Interested in Course" at bounding box center [686, 300] width 314 height 23
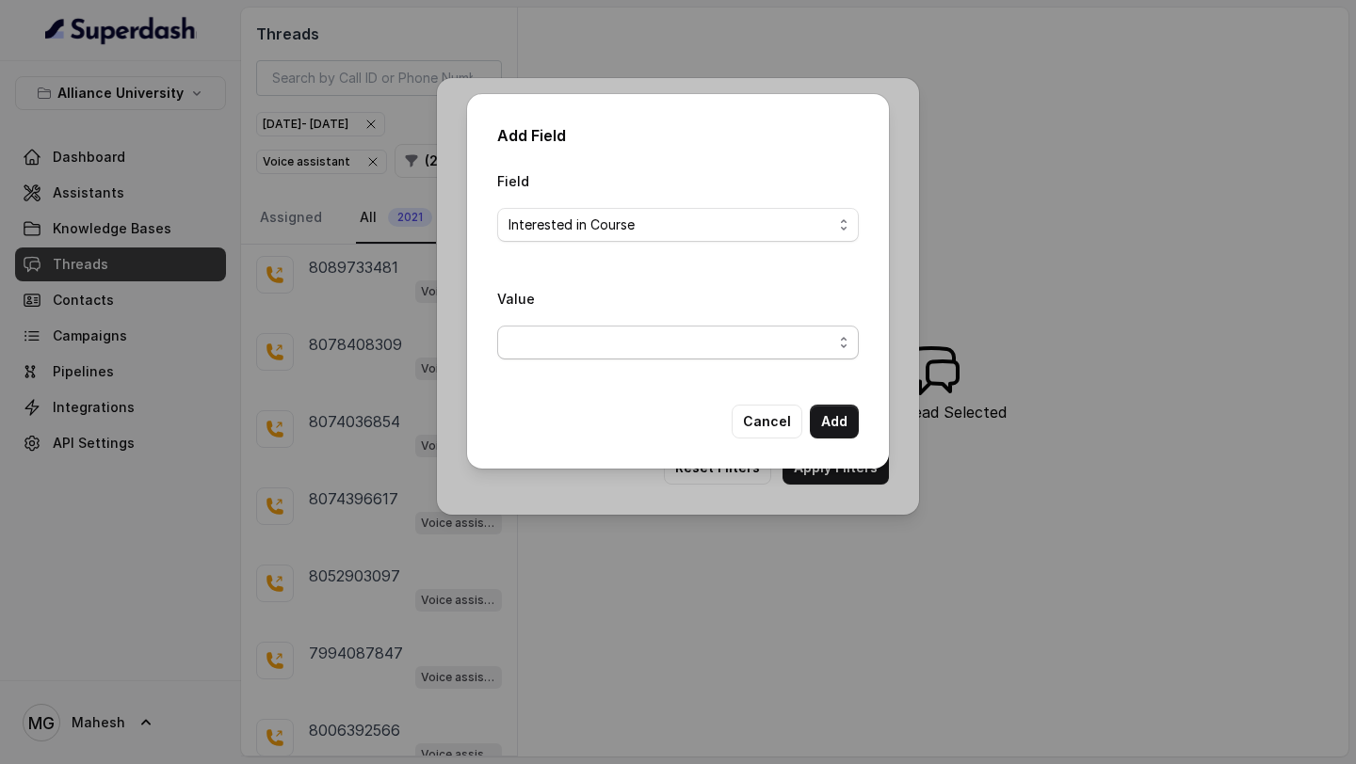
click at [815, 333] on span "button" at bounding box center [677, 343] width 361 height 34
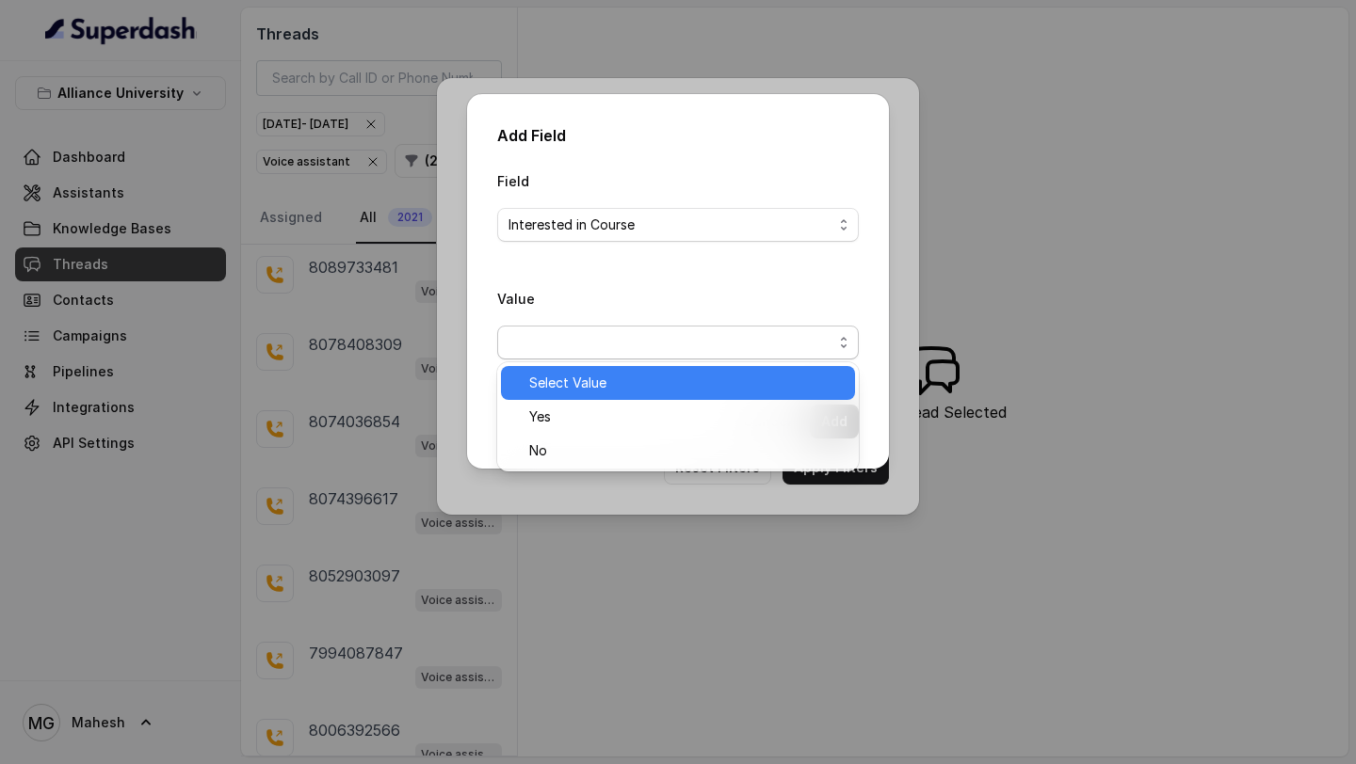
click at [682, 386] on span "Select Value" at bounding box center [686, 383] width 314 height 23
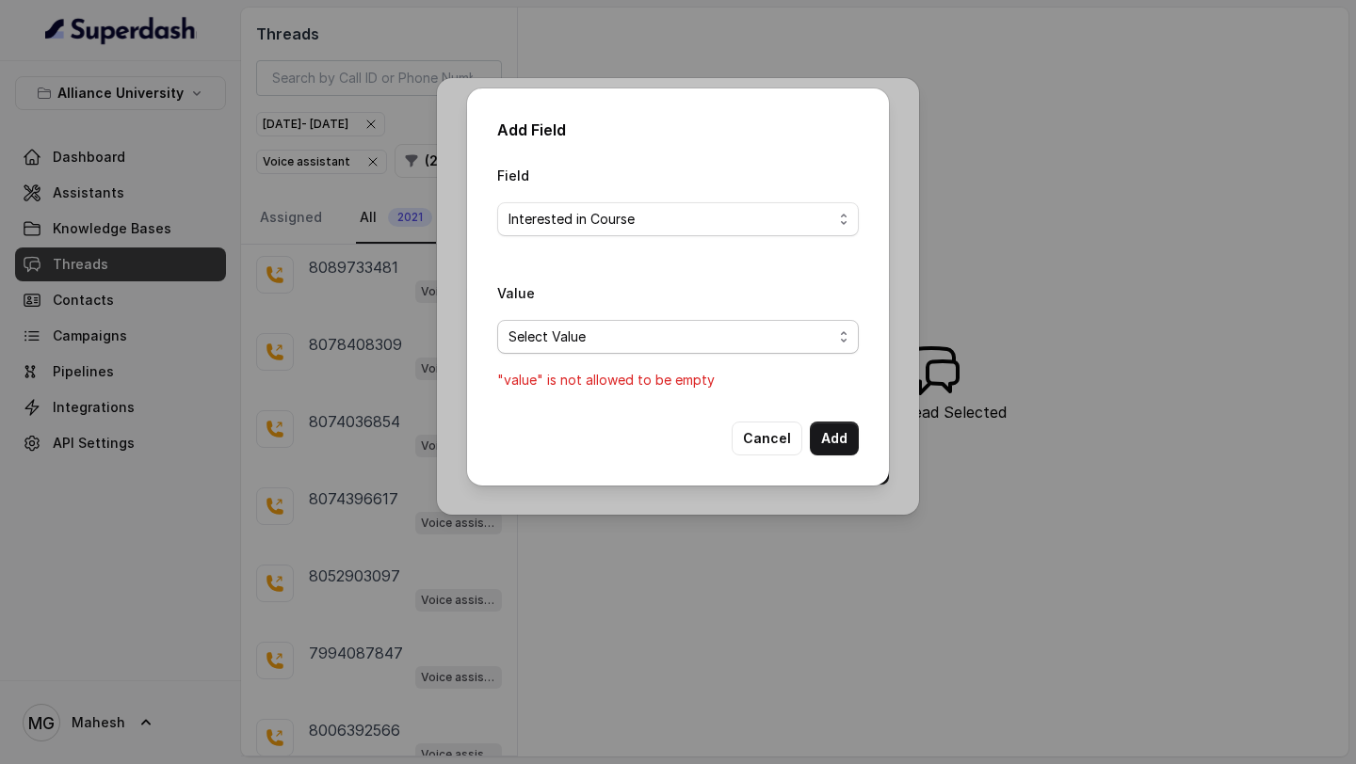
click at [757, 330] on span "Select Value" at bounding box center [670, 337] width 324 height 23
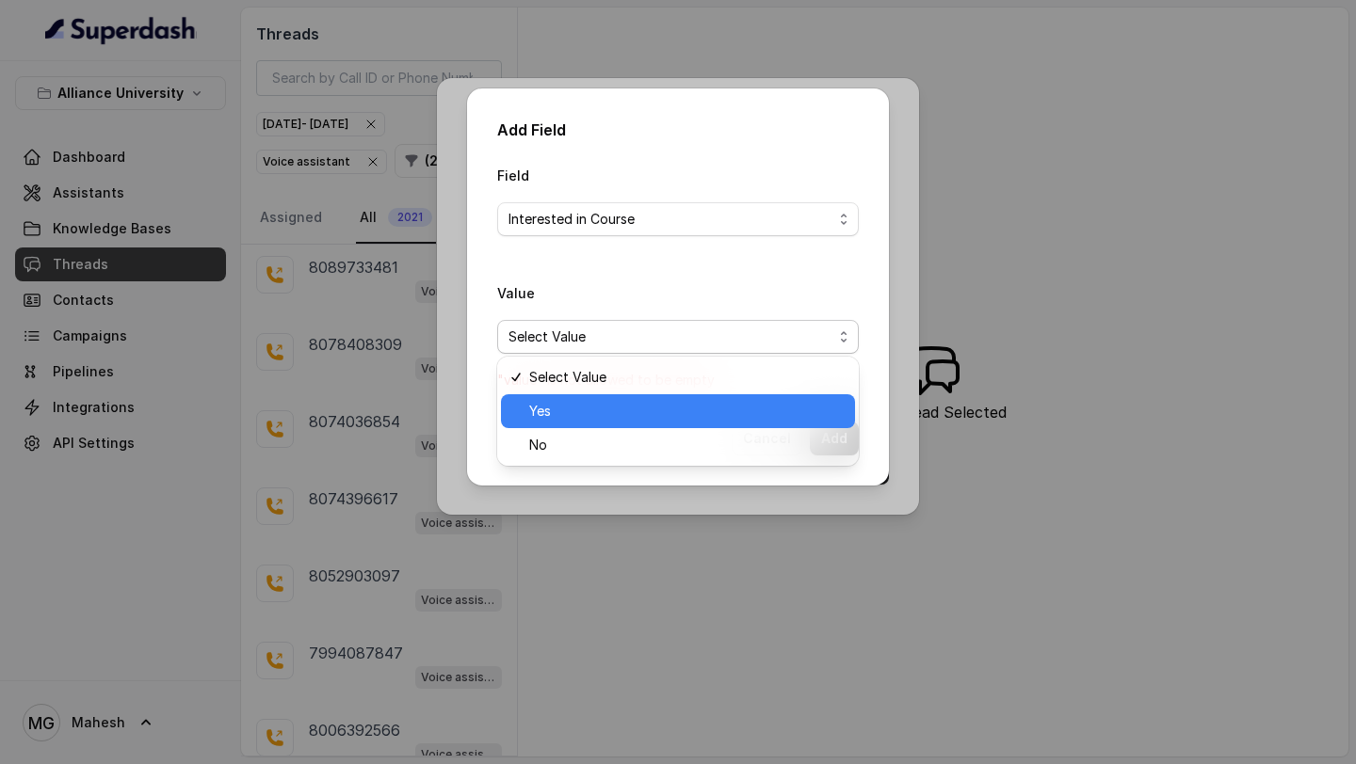
click at [650, 396] on div "Yes" at bounding box center [678, 411] width 354 height 34
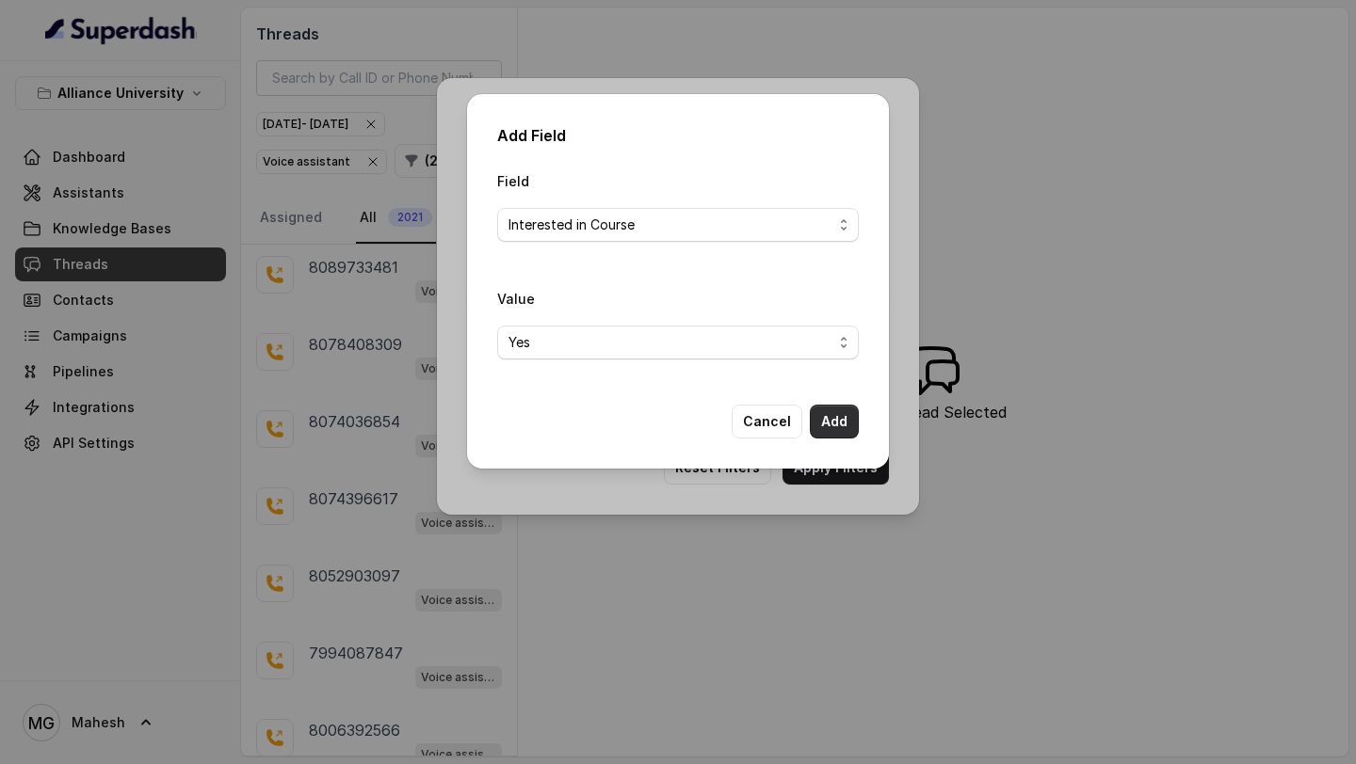
click at [825, 423] on button "Add" at bounding box center [834, 422] width 49 height 34
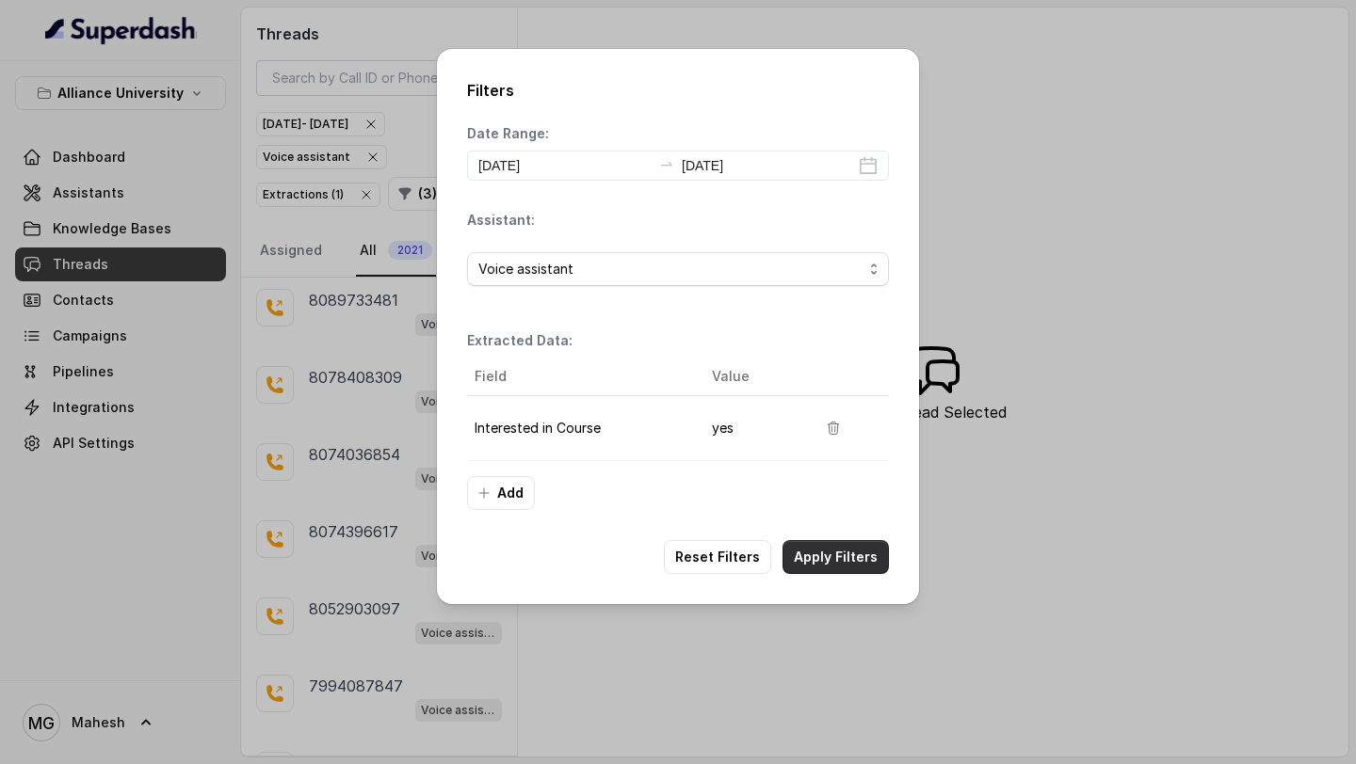
click at [818, 567] on button "Apply Filters" at bounding box center [835, 557] width 106 height 34
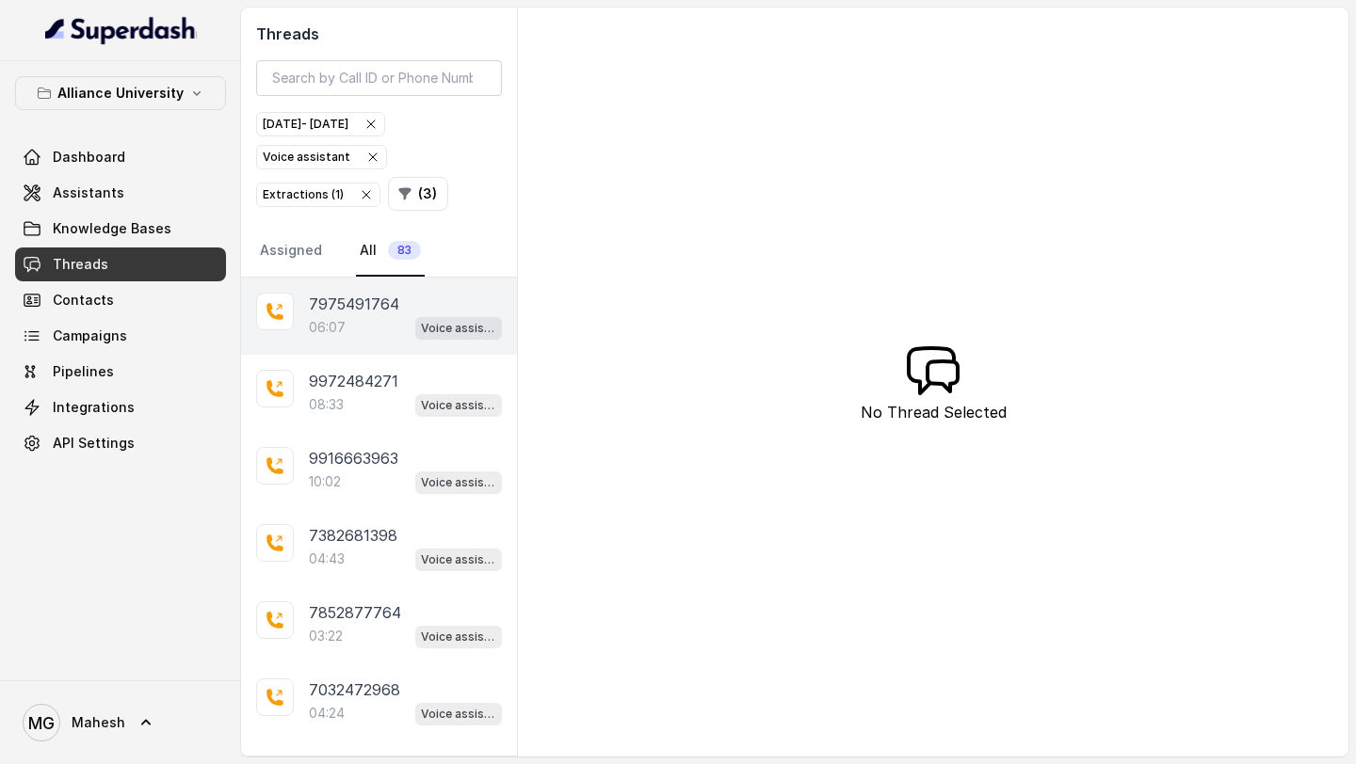
click at [360, 335] on div "06:07 Voice assistant" at bounding box center [405, 327] width 193 height 24
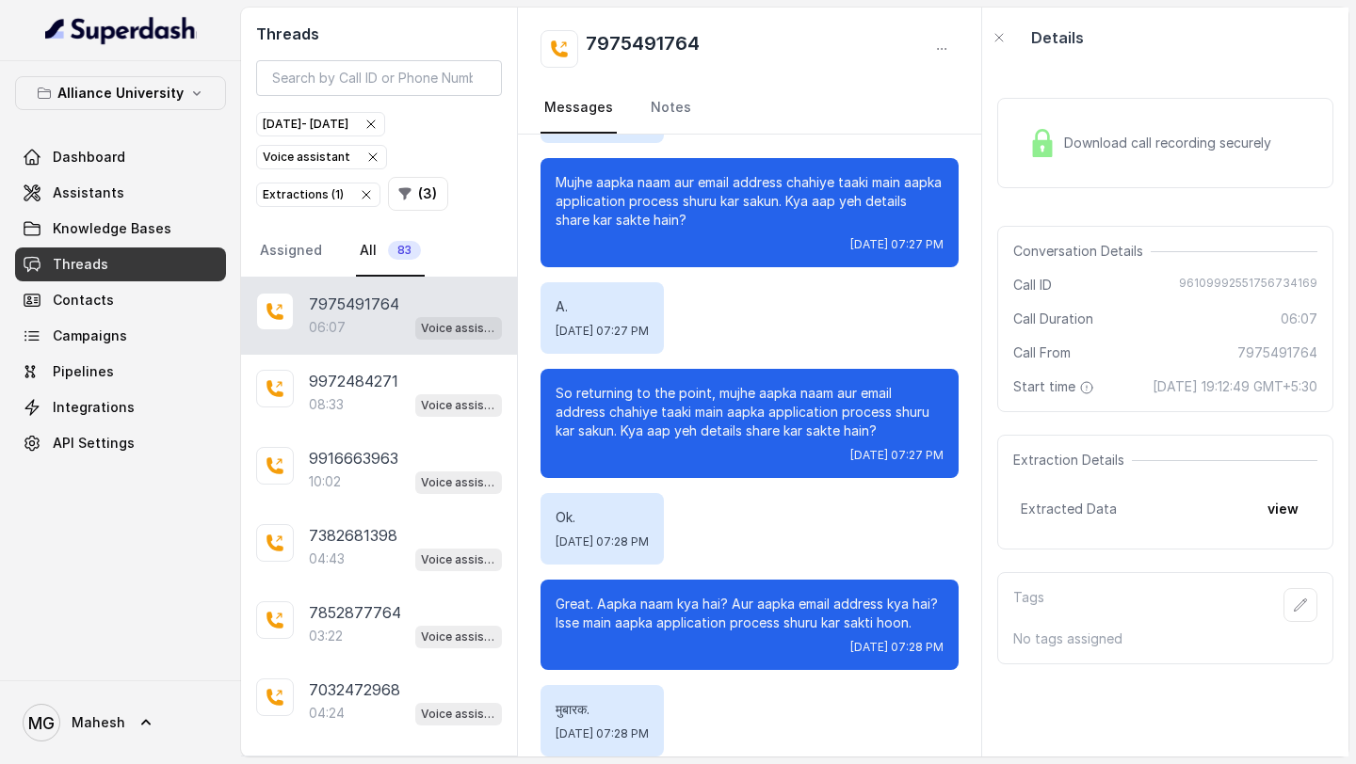
scroll to position [3012, 0]
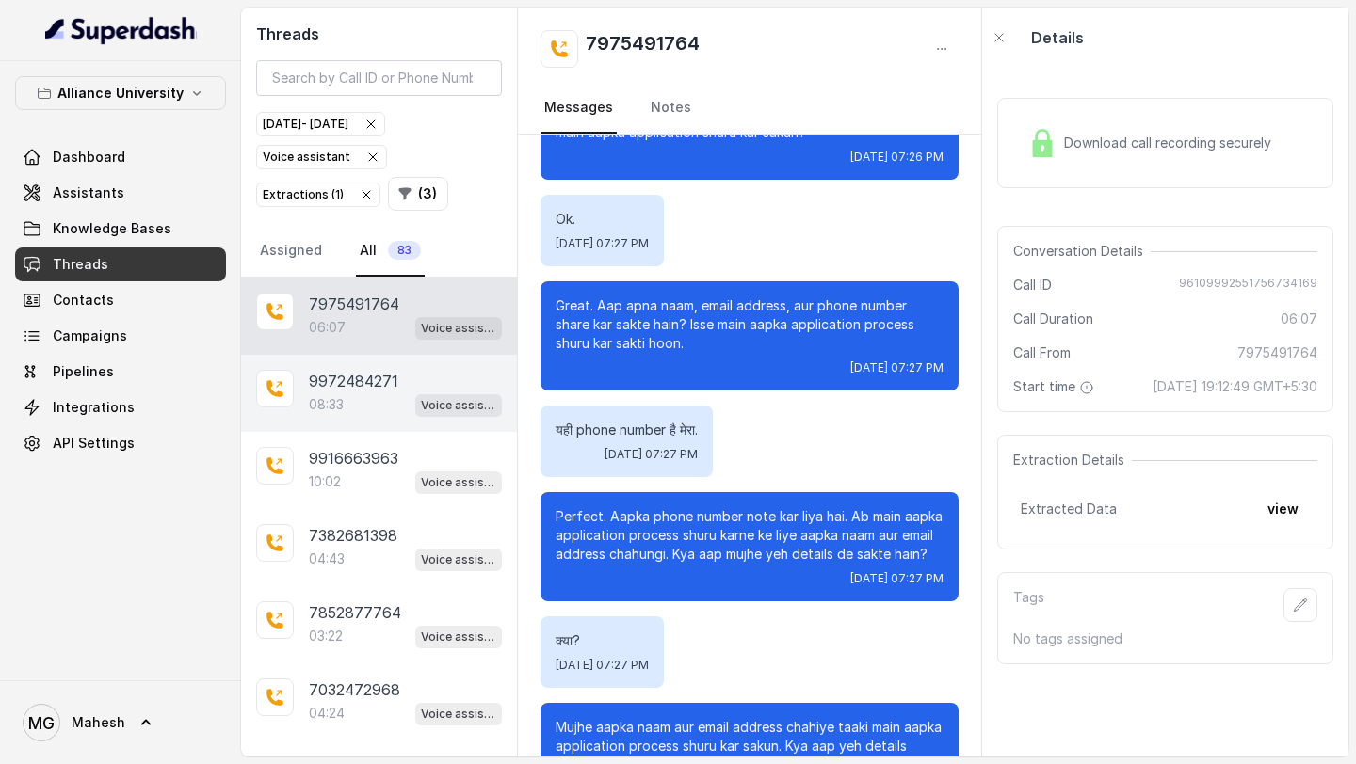
click at [313, 399] on p "08:33" at bounding box center [326, 404] width 35 height 19
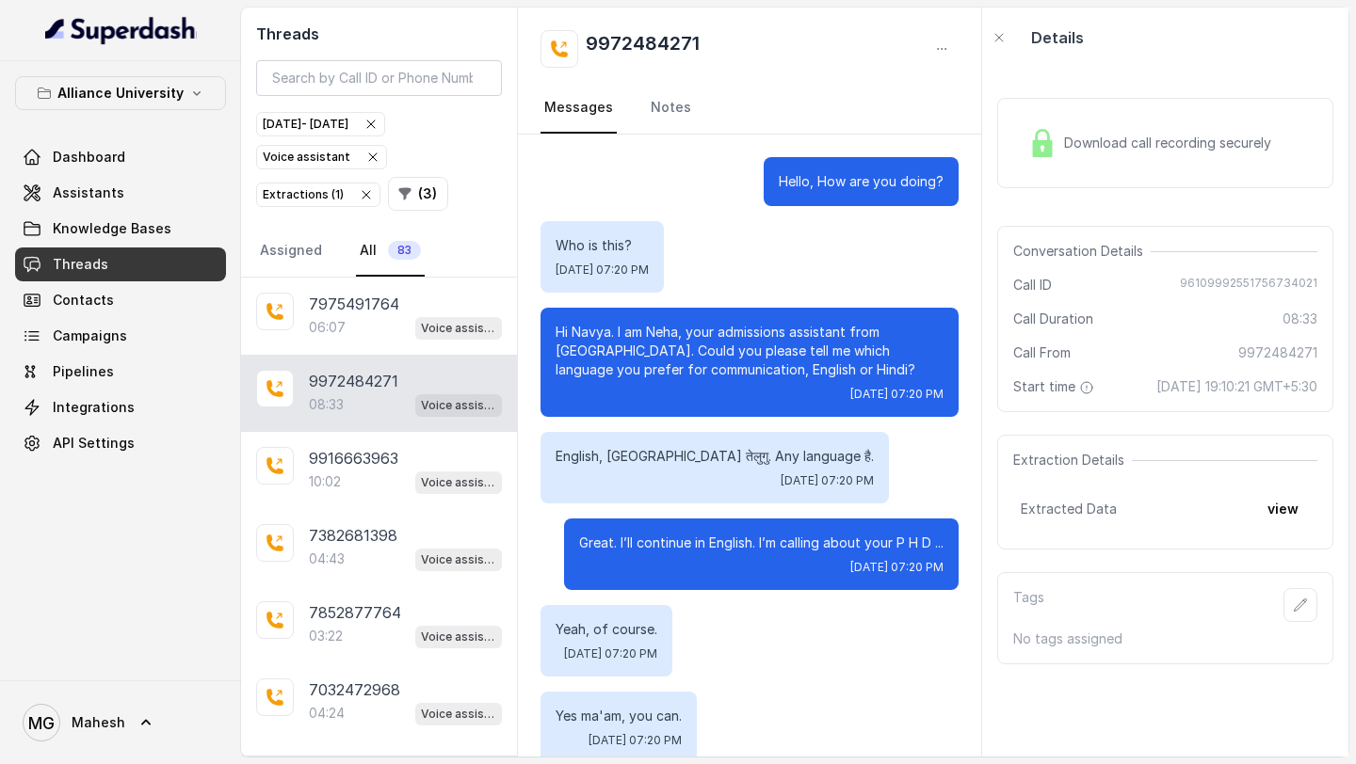
scroll to position [5900, 0]
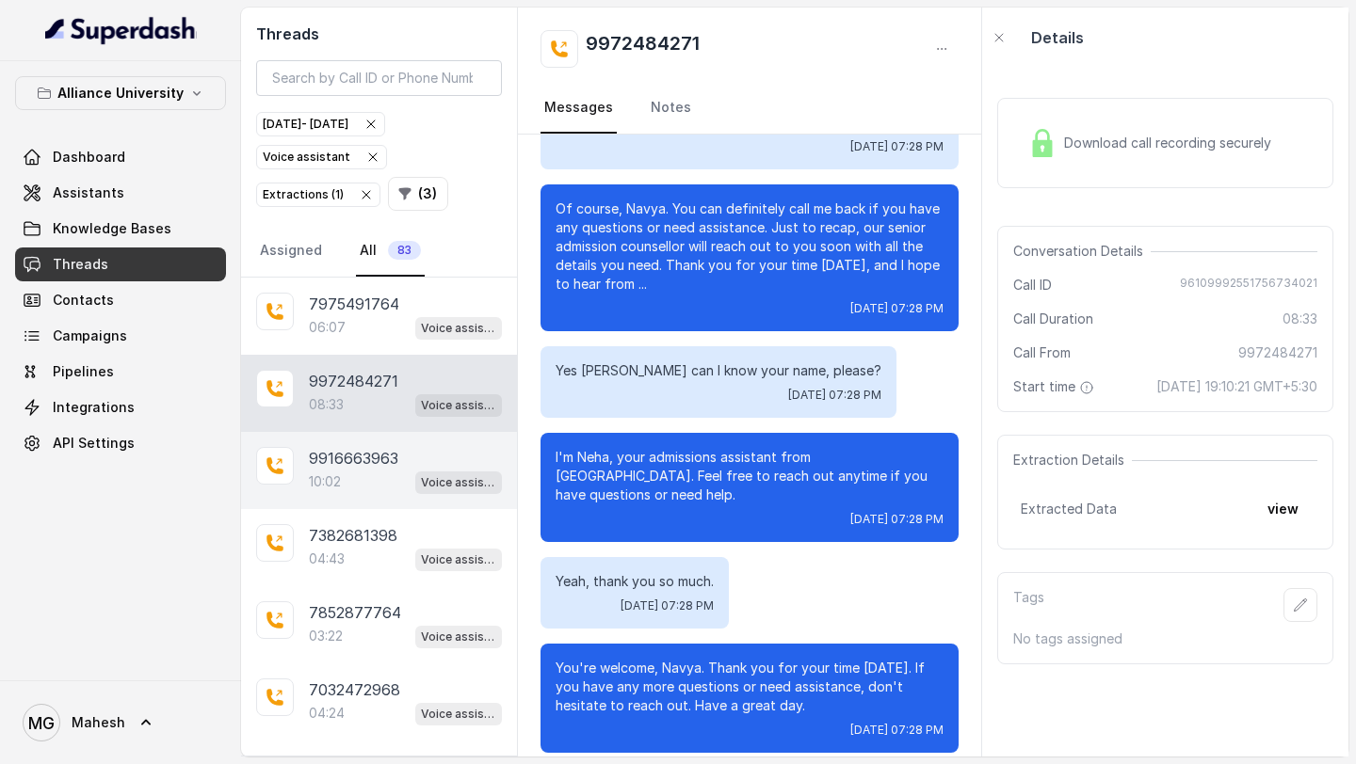
click at [347, 458] on p "9916663963" at bounding box center [353, 458] width 89 height 23
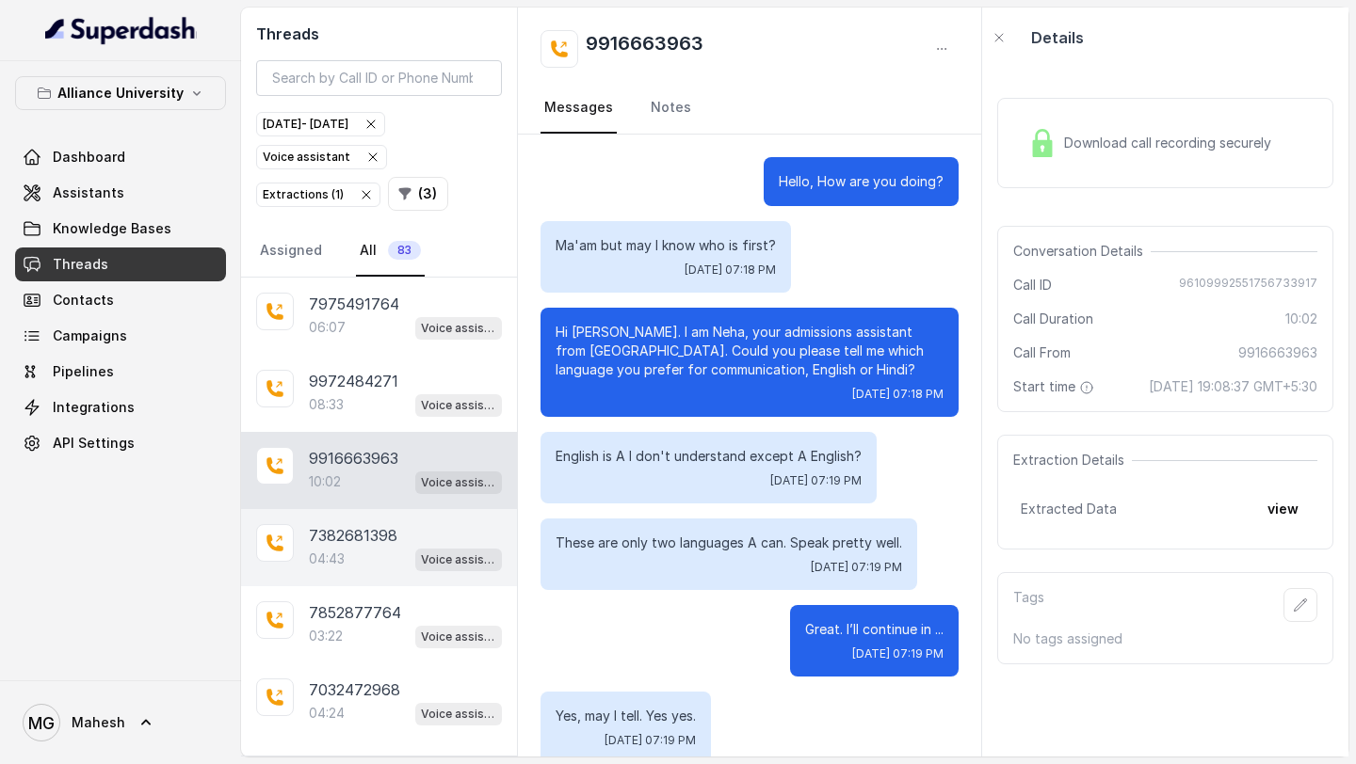
scroll to position [8057, 0]
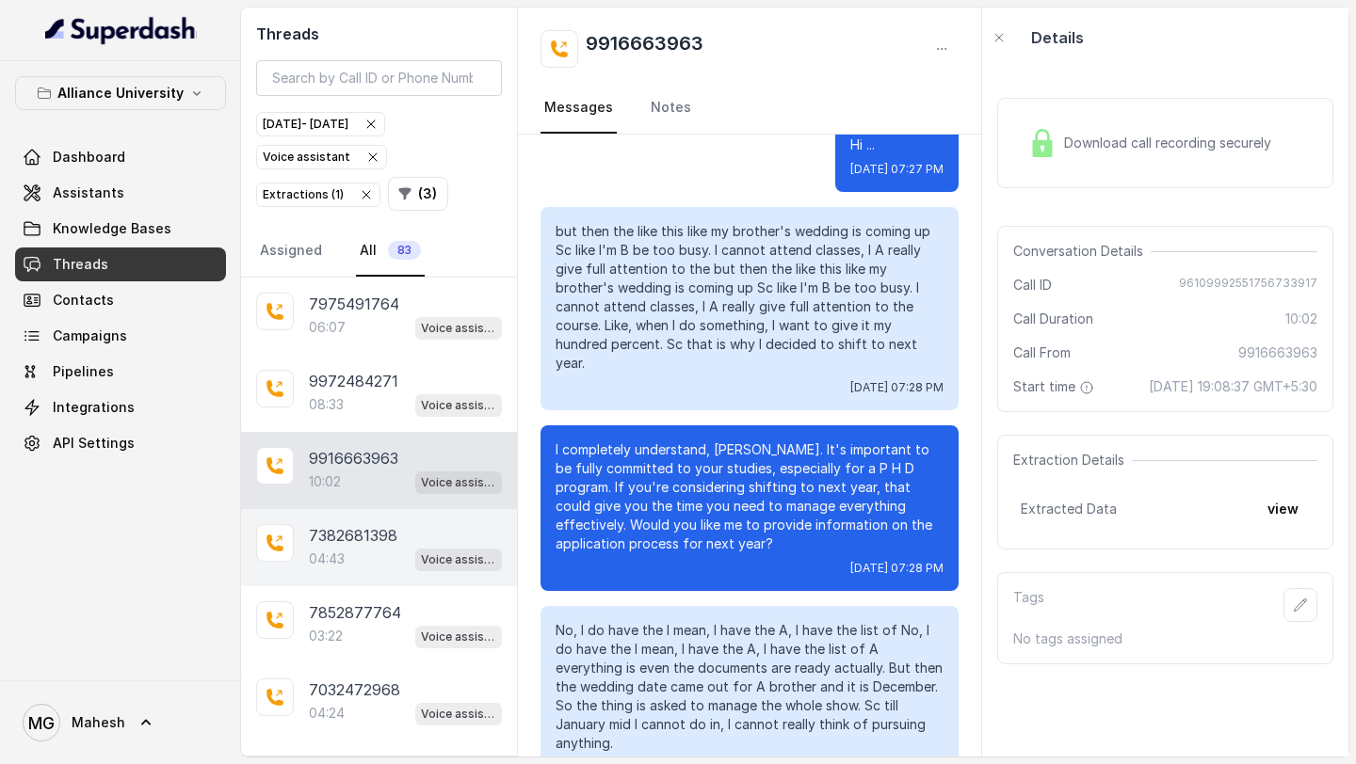
click at [345, 568] on div "04:43 Voice assistant" at bounding box center [405, 559] width 193 height 24
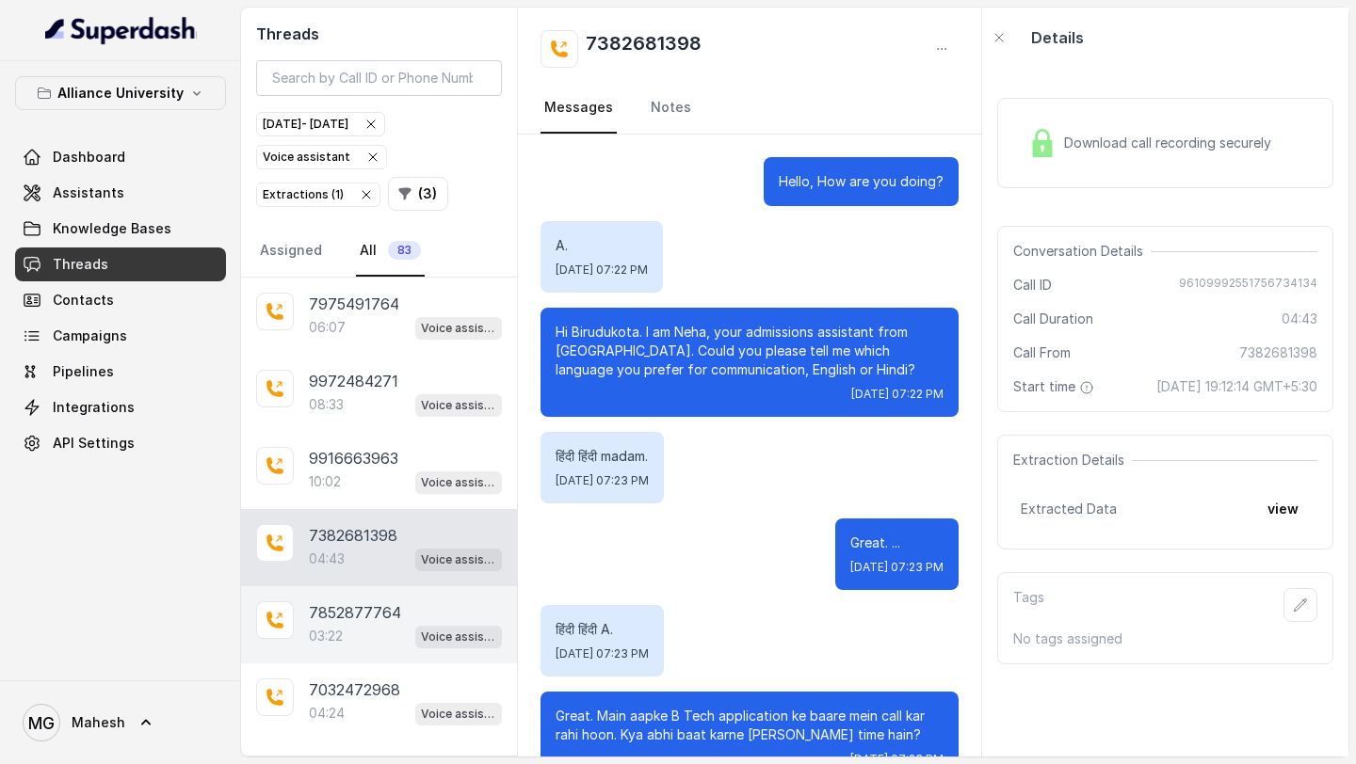
scroll to position [3610, 0]
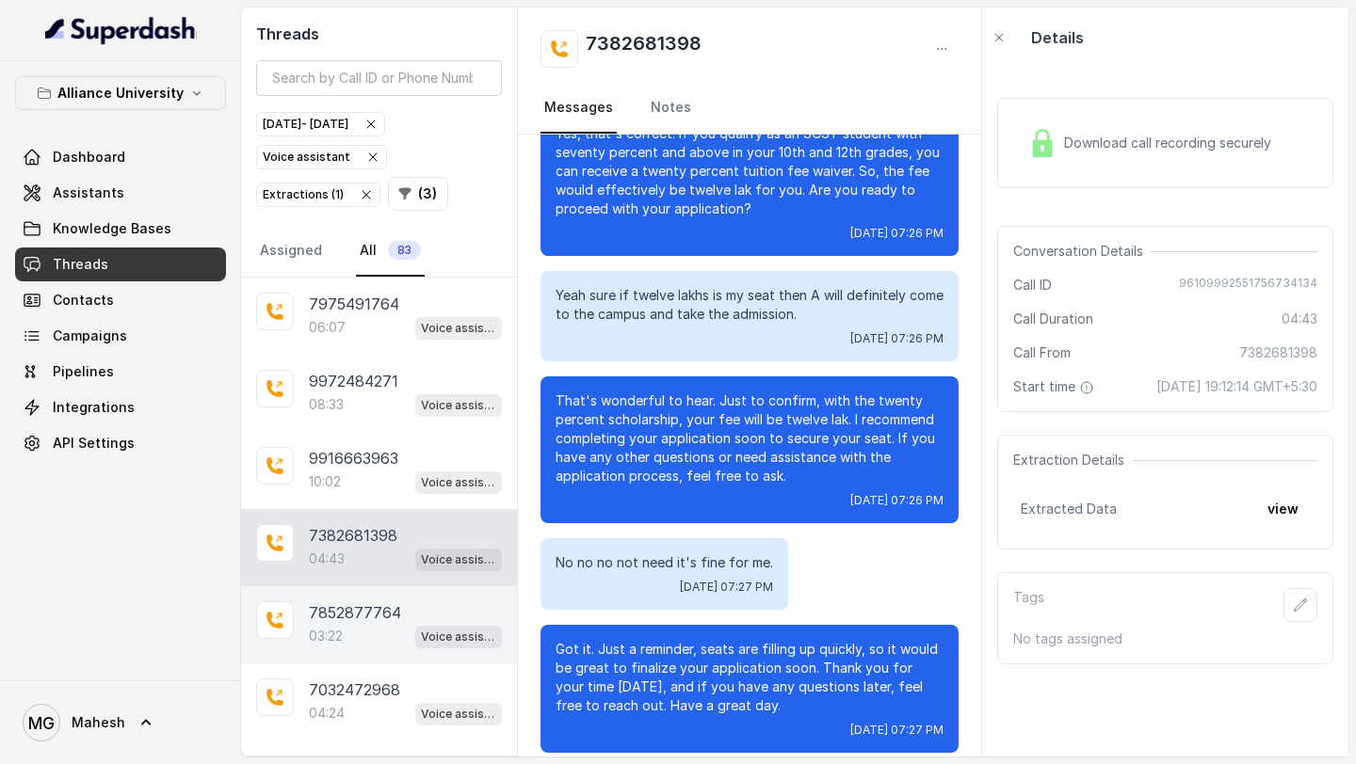
click at [360, 652] on div "7852877764 03:22 Voice assistant" at bounding box center [379, 624] width 276 height 77
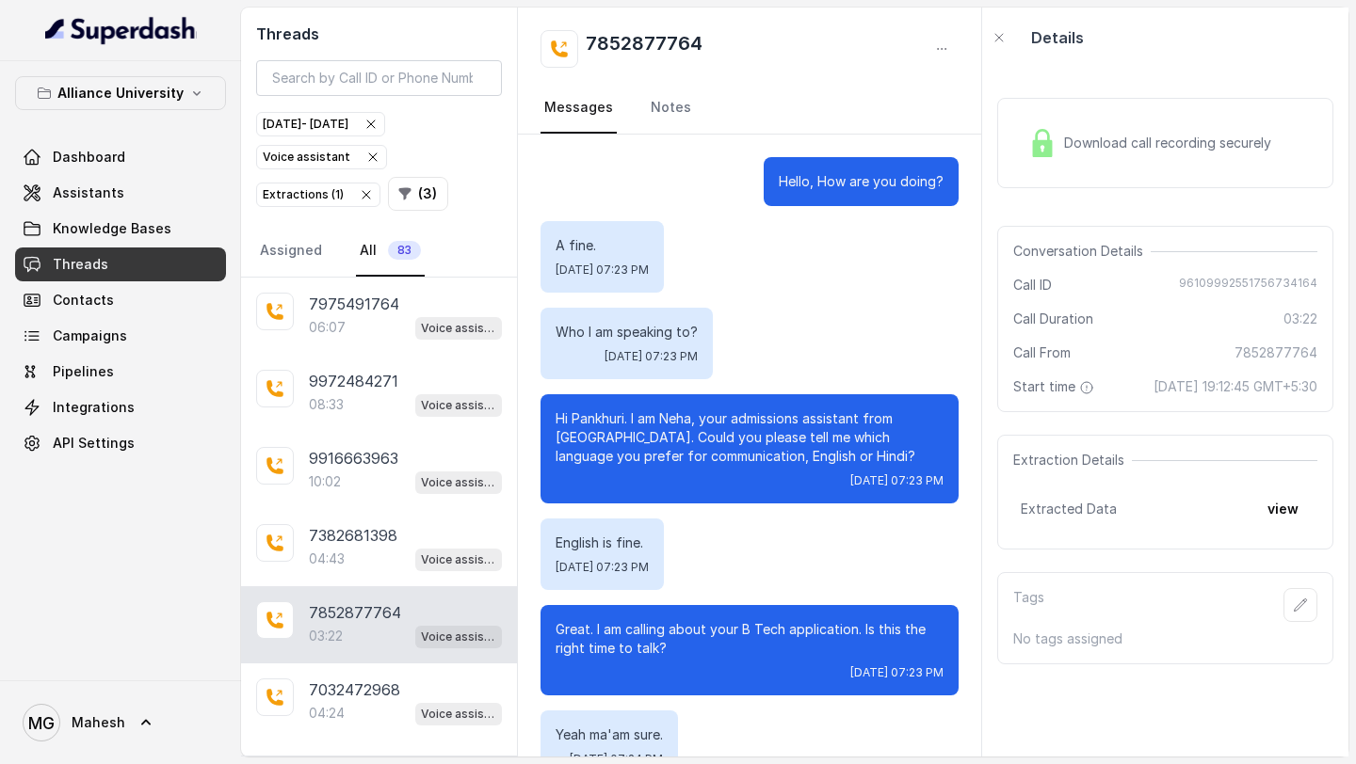
scroll to position [2383, 0]
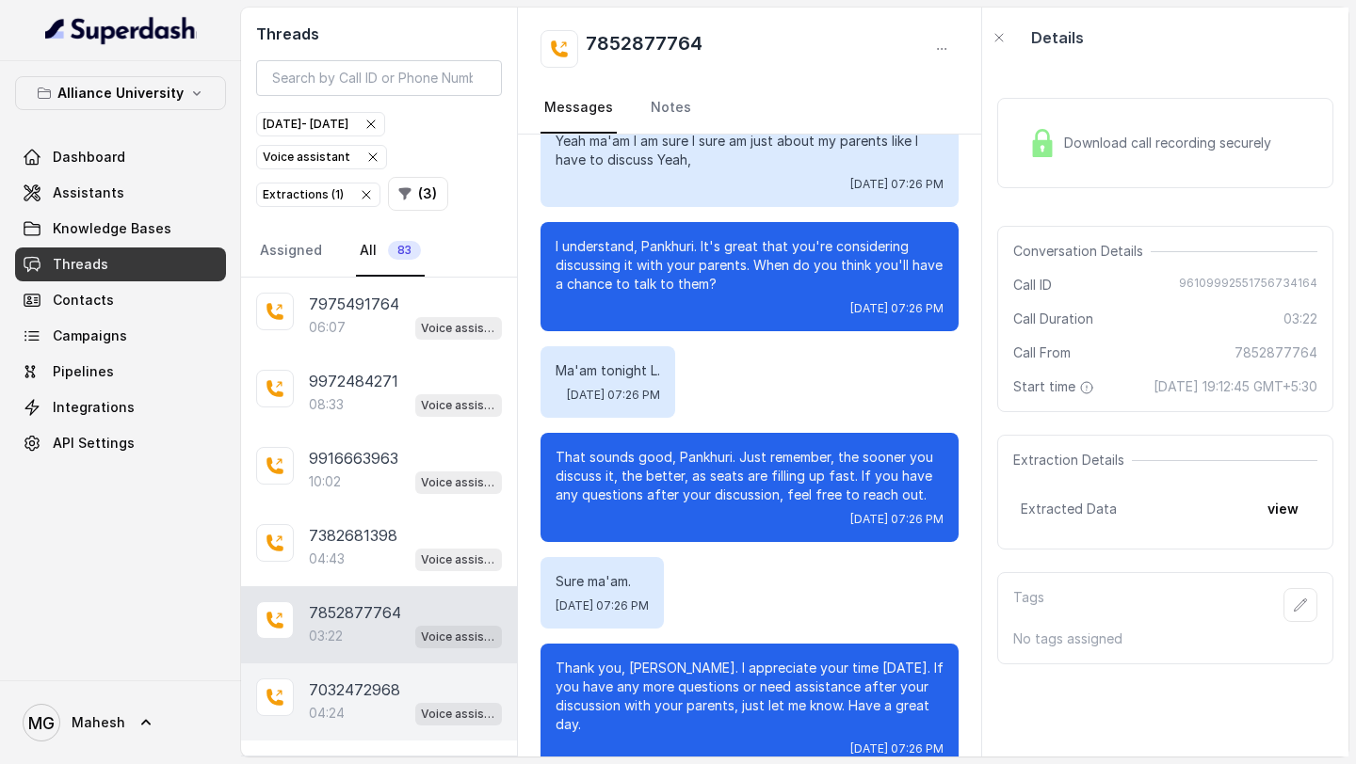
click at [326, 710] on p "04:24" at bounding box center [327, 713] width 36 height 19
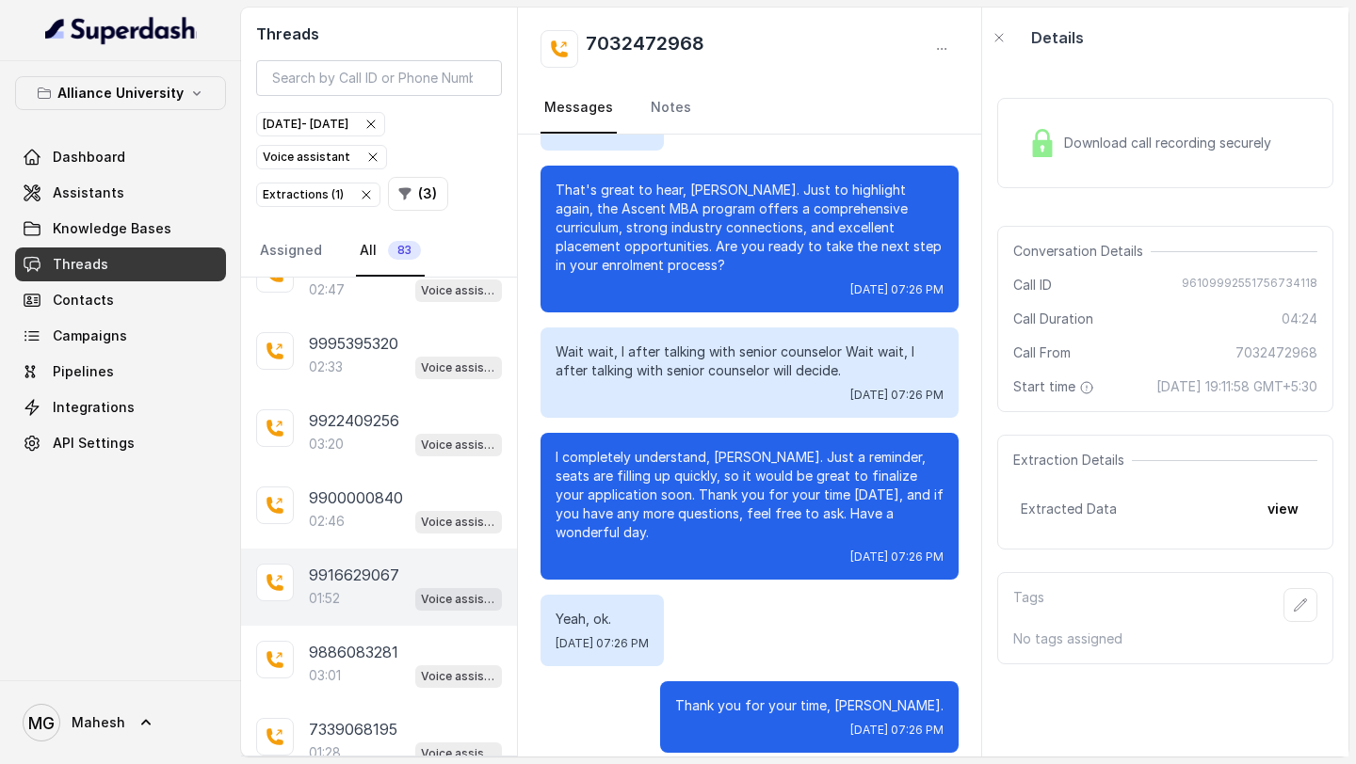
scroll to position [738, 0]
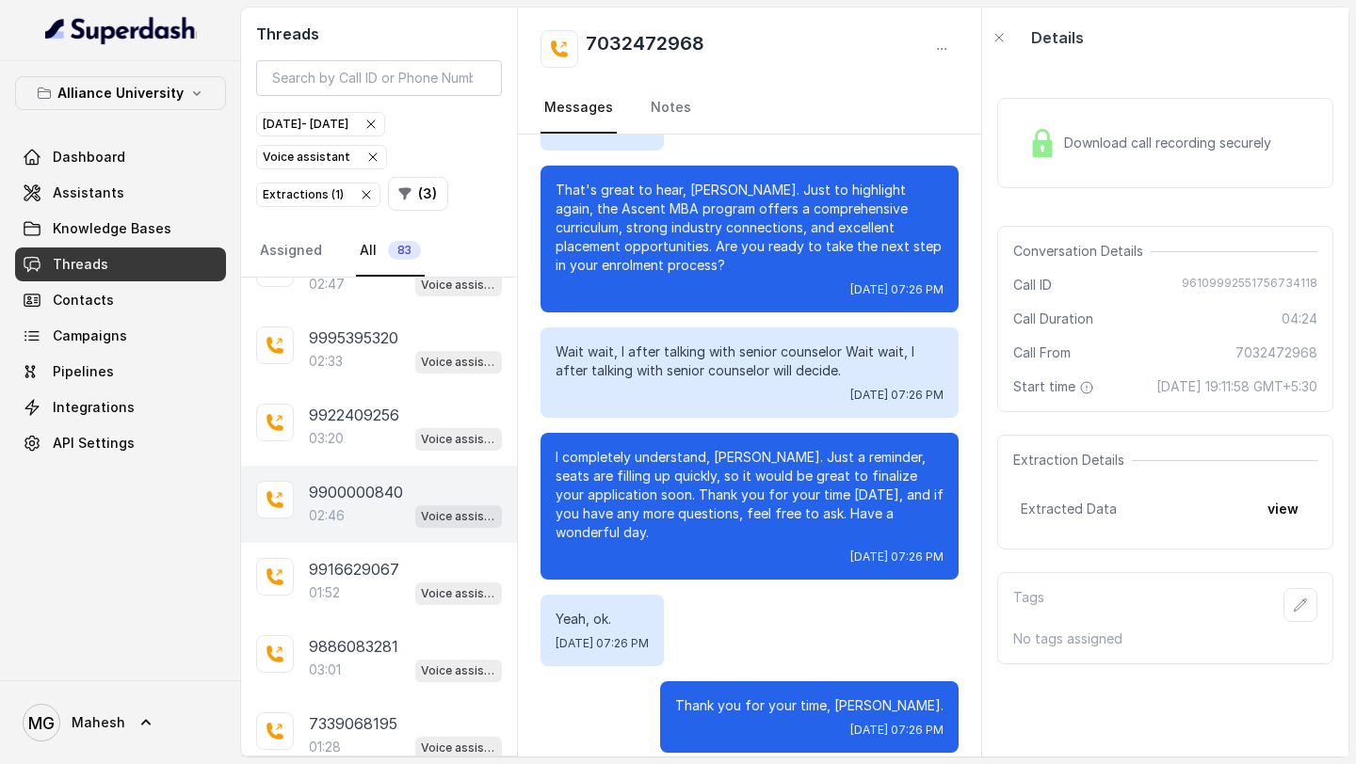
click at [368, 518] on div "02:46 Voice assistant" at bounding box center [405, 516] width 193 height 24
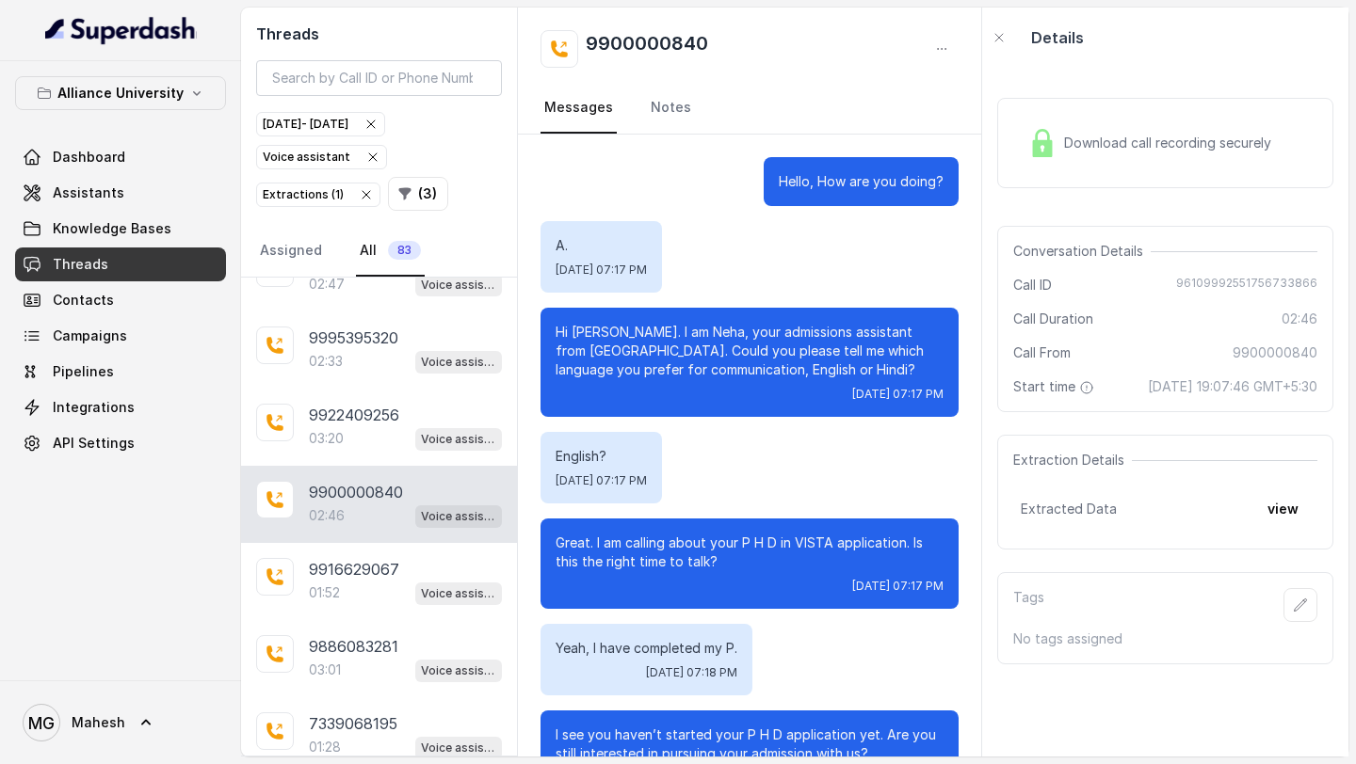
scroll to position [1848, 0]
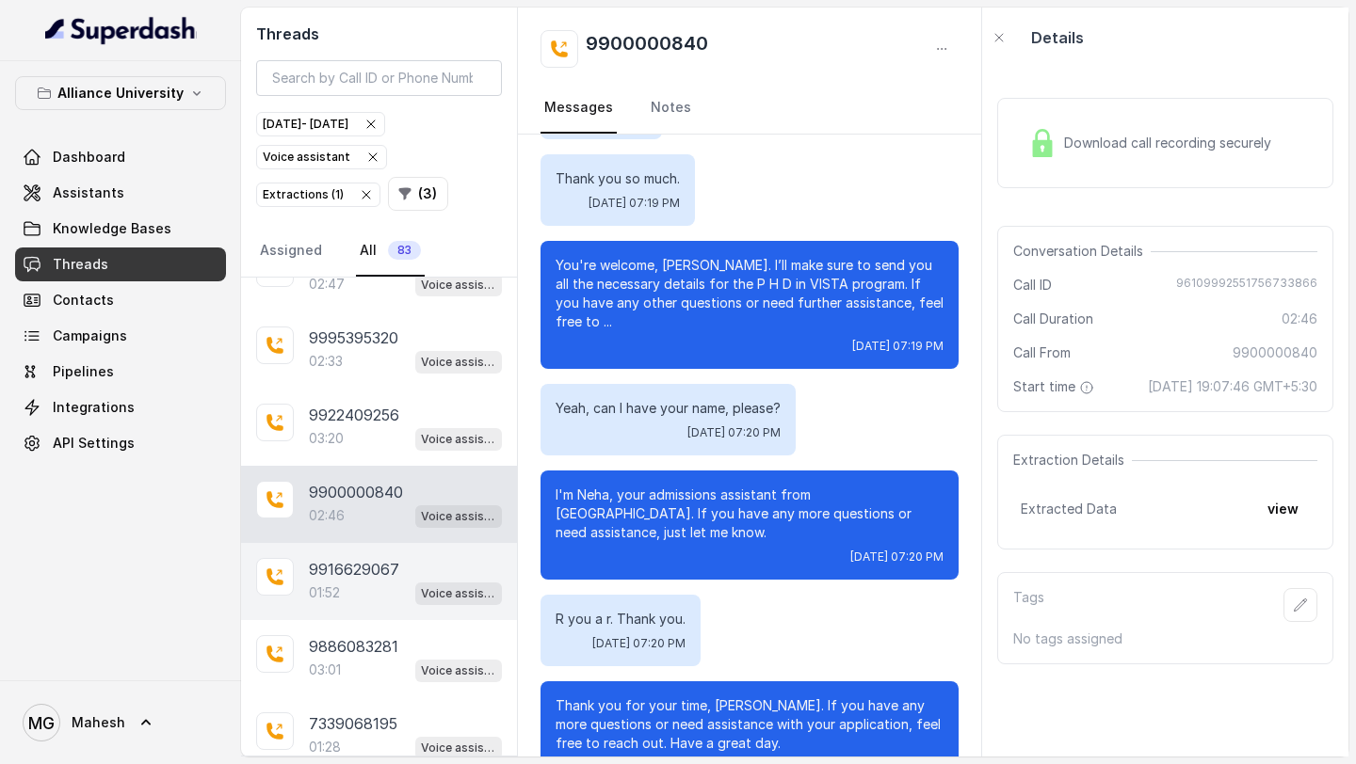
click at [363, 586] on div "01:52 Voice assistant" at bounding box center [405, 593] width 193 height 24
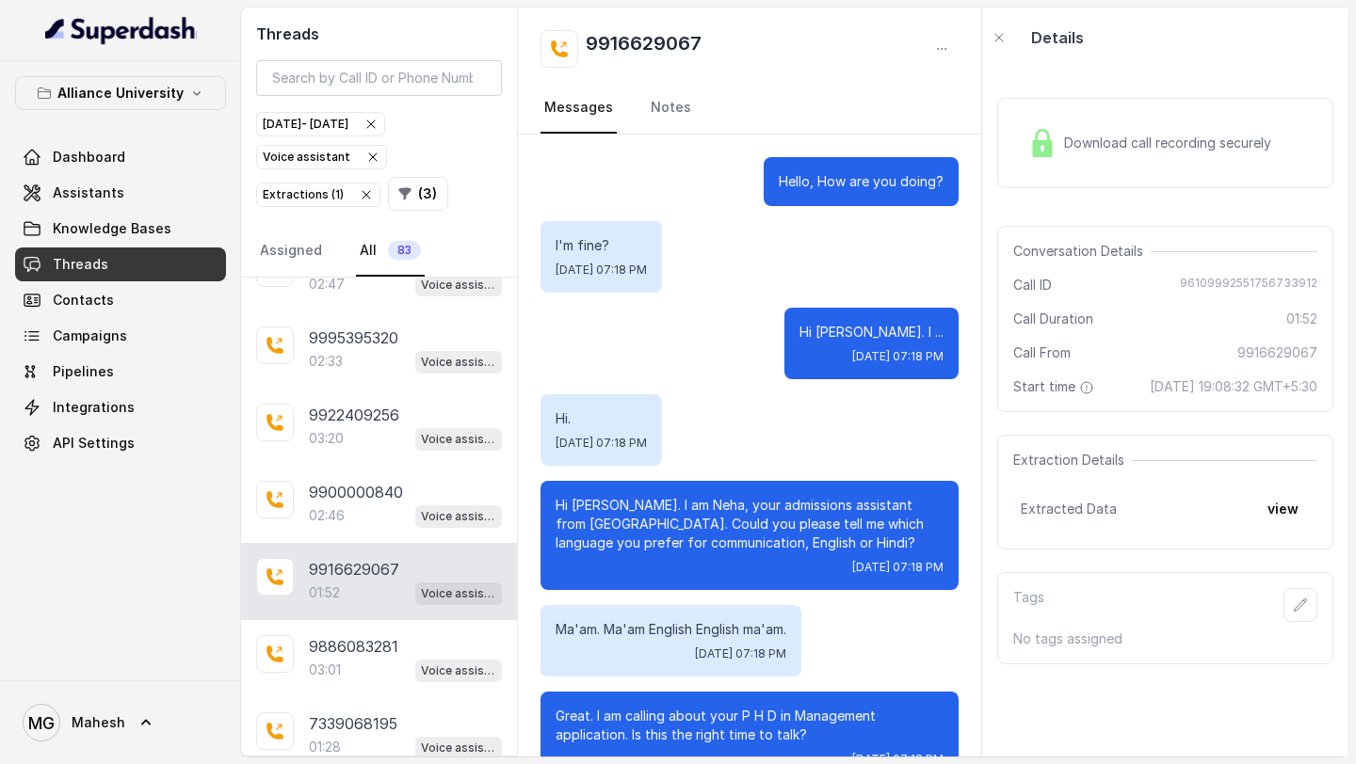
scroll to position [1196, 0]
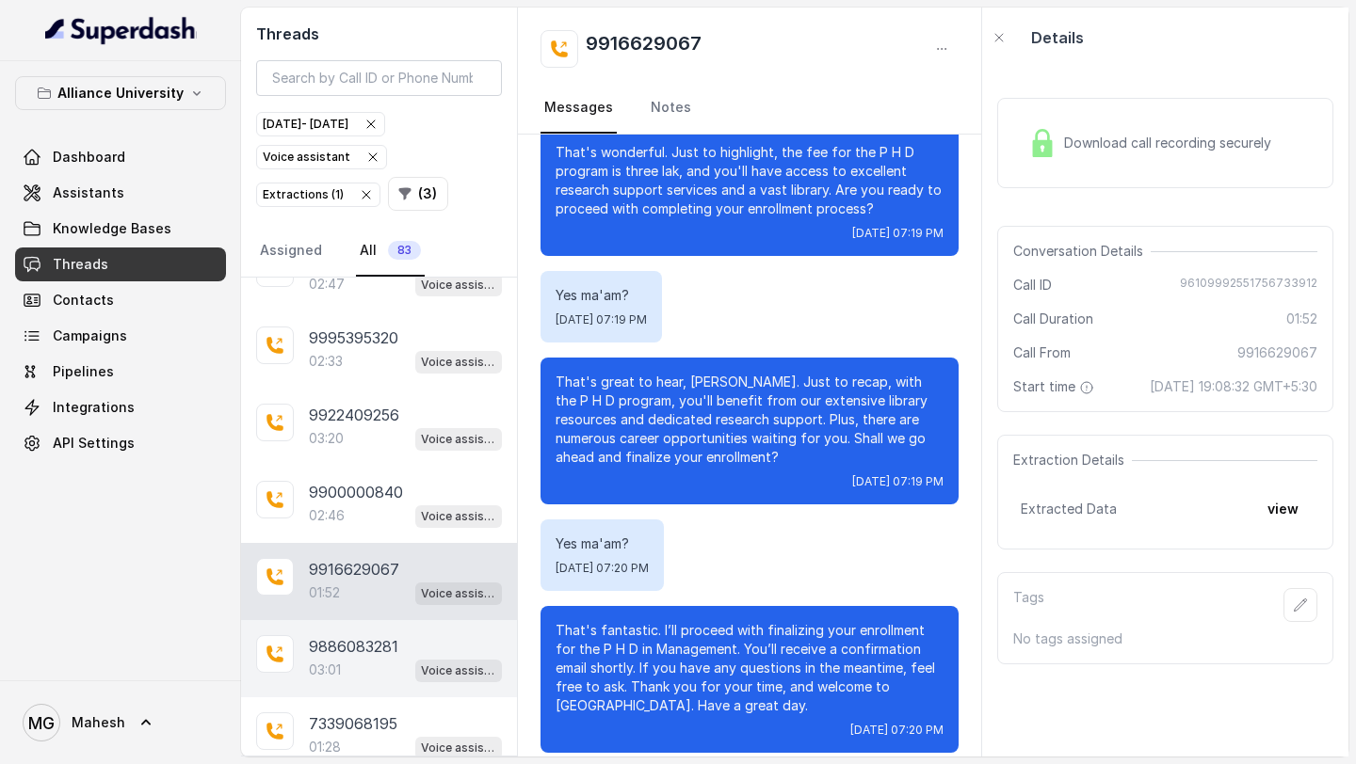
click at [367, 645] on p "9886083281" at bounding box center [353, 646] width 89 height 23
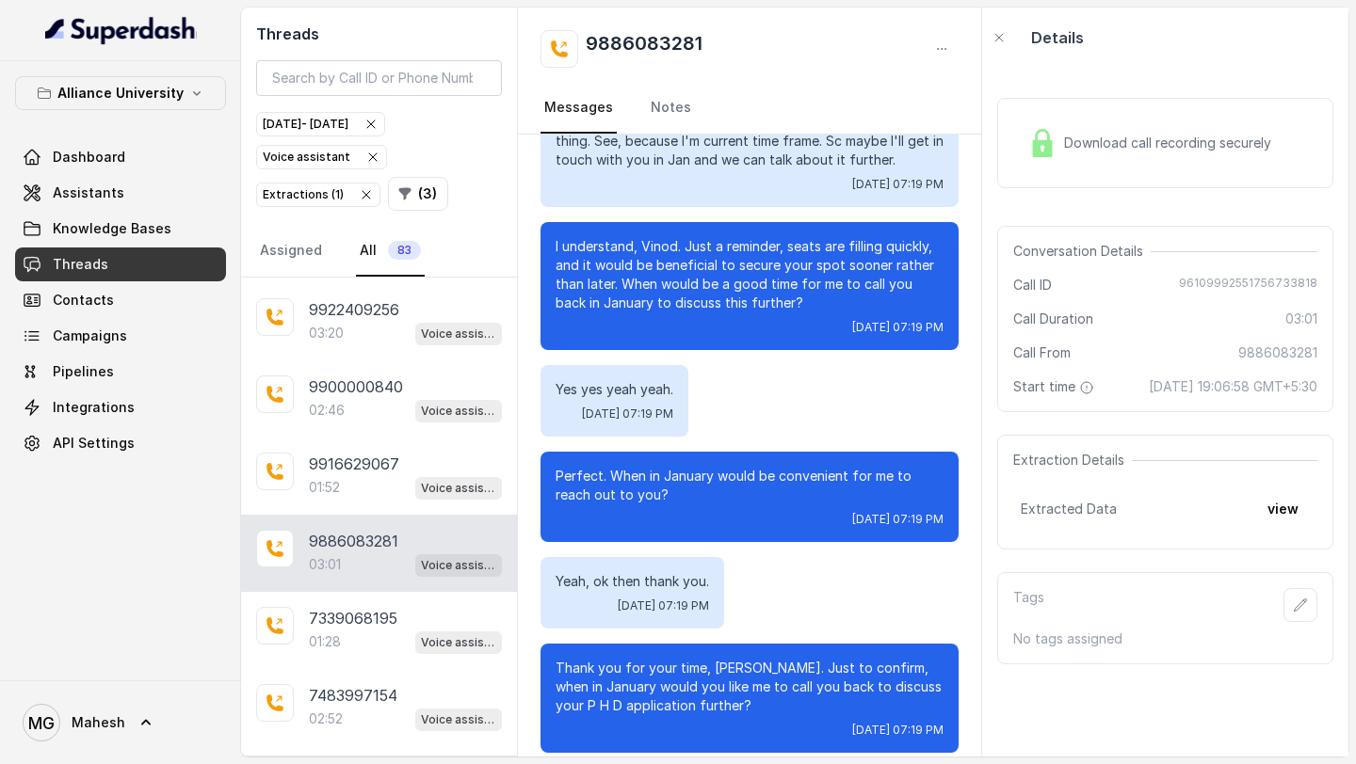
scroll to position [844, 0]
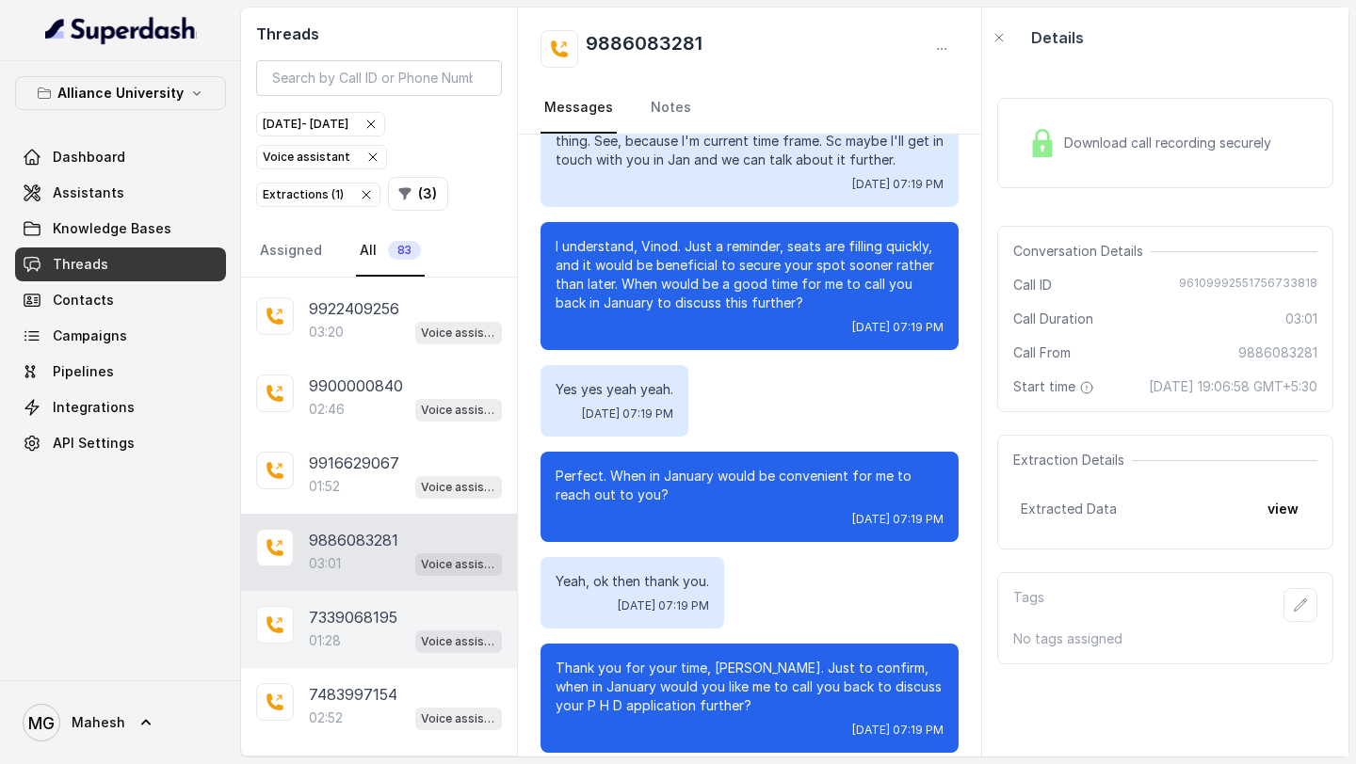
click at [367, 629] on div "01:28 Voice assistant" at bounding box center [405, 641] width 193 height 24
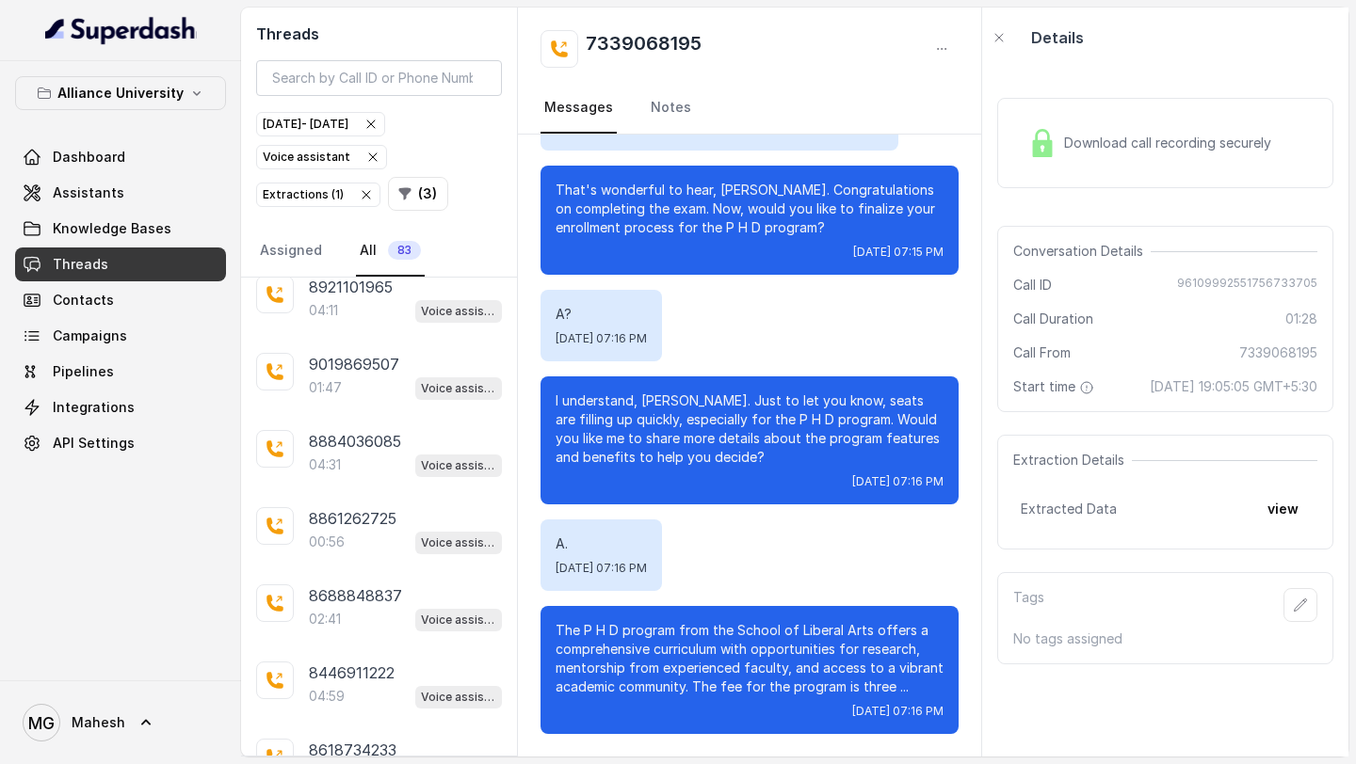
scroll to position [3410, 0]
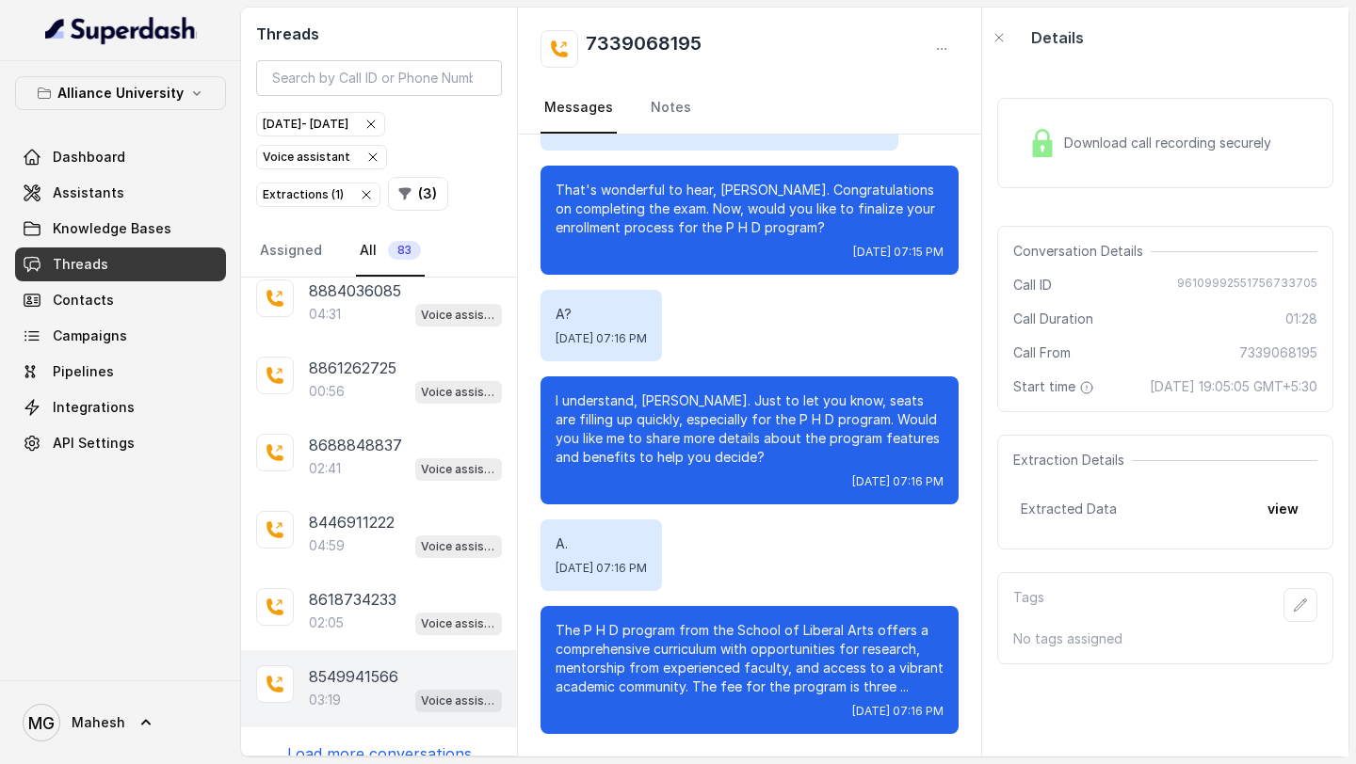
click at [370, 650] on div "8549941566 03:19 Voice assistant" at bounding box center [379, 688] width 276 height 77
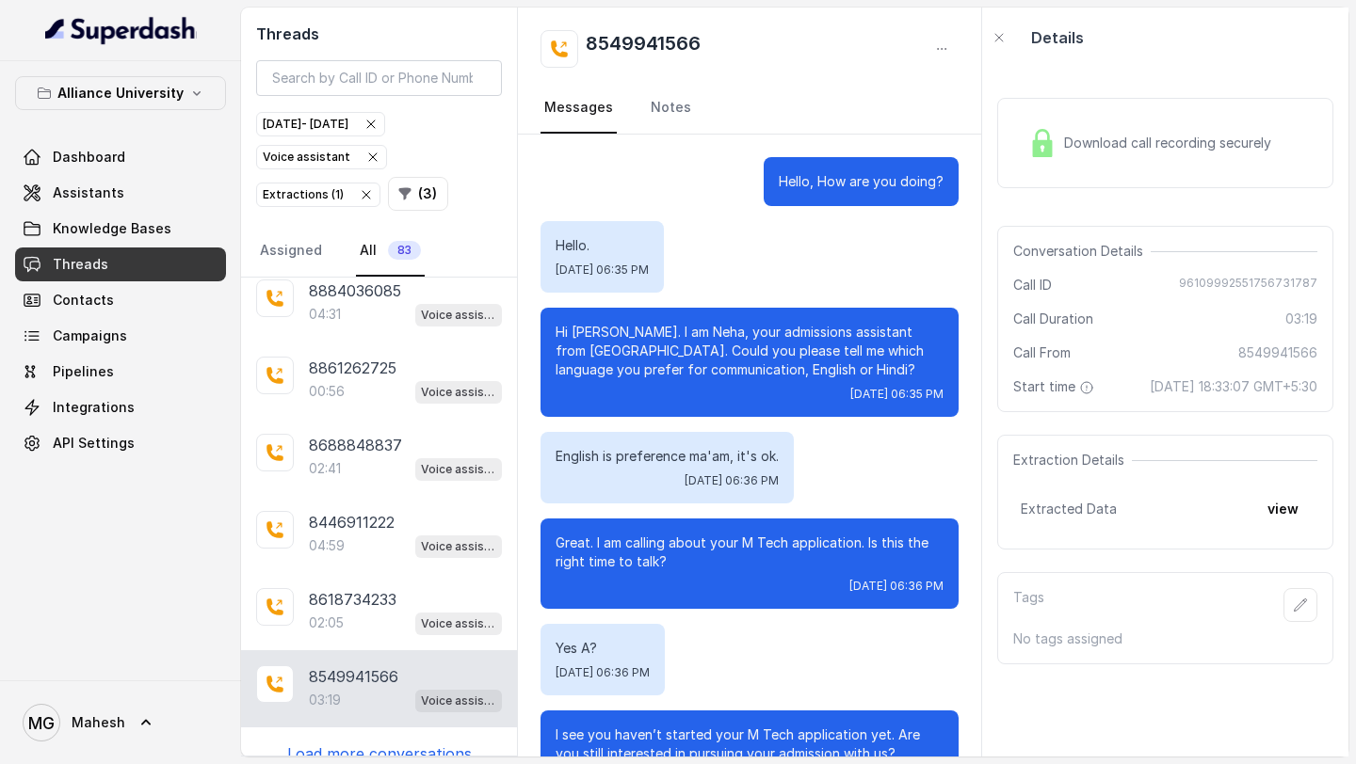
scroll to position [2153, 0]
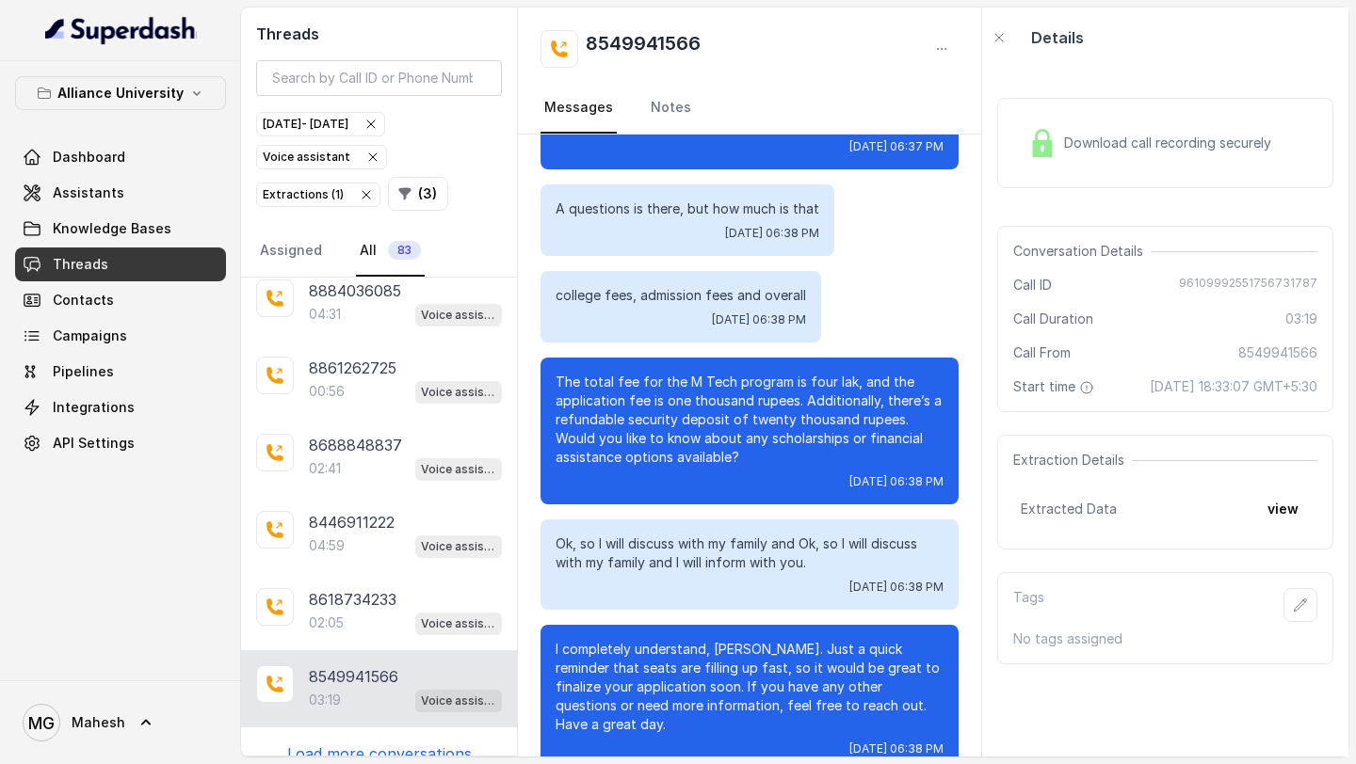
click at [377, 743] on p "Load more conversations" at bounding box center [379, 754] width 185 height 23
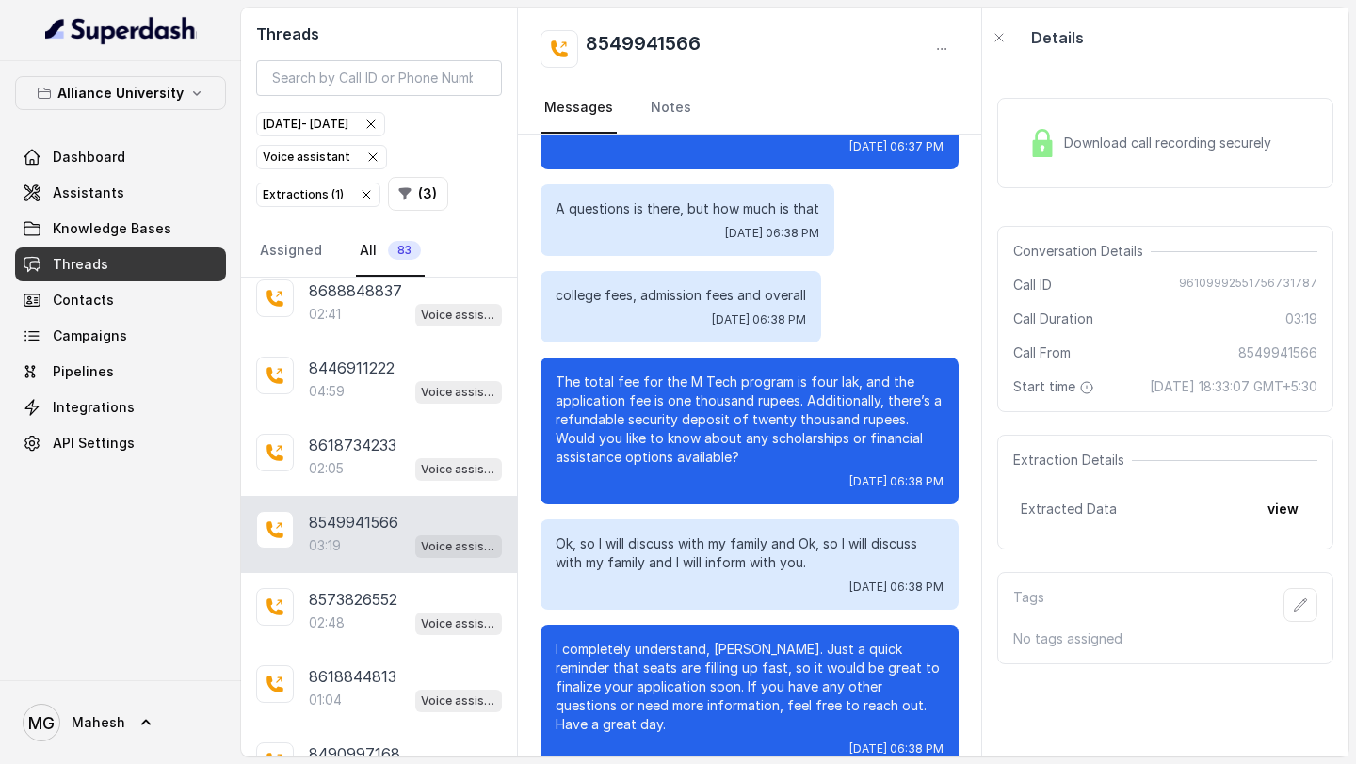
scroll to position [3640, 0]
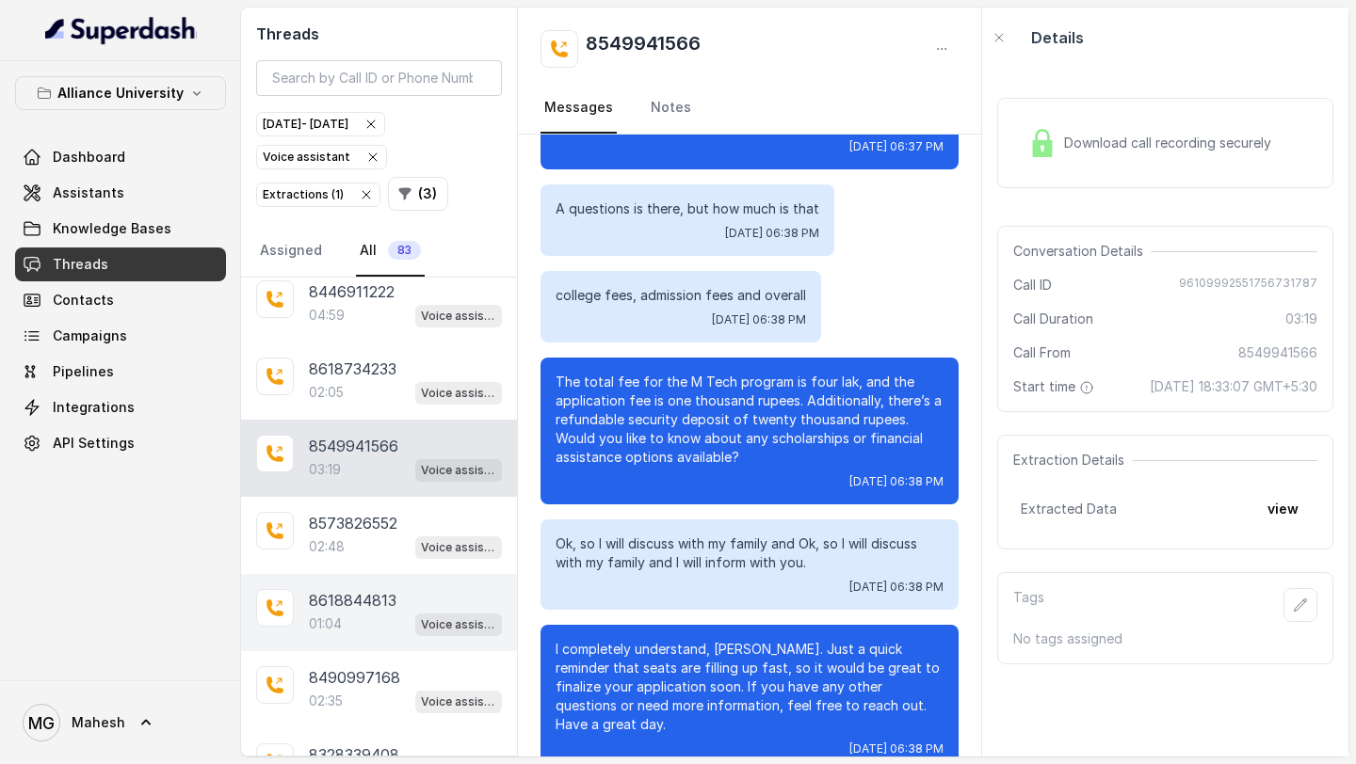
click at [345, 612] on div "01:04 Voice assistant" at bounding box center [405, 624] width 193 height 24
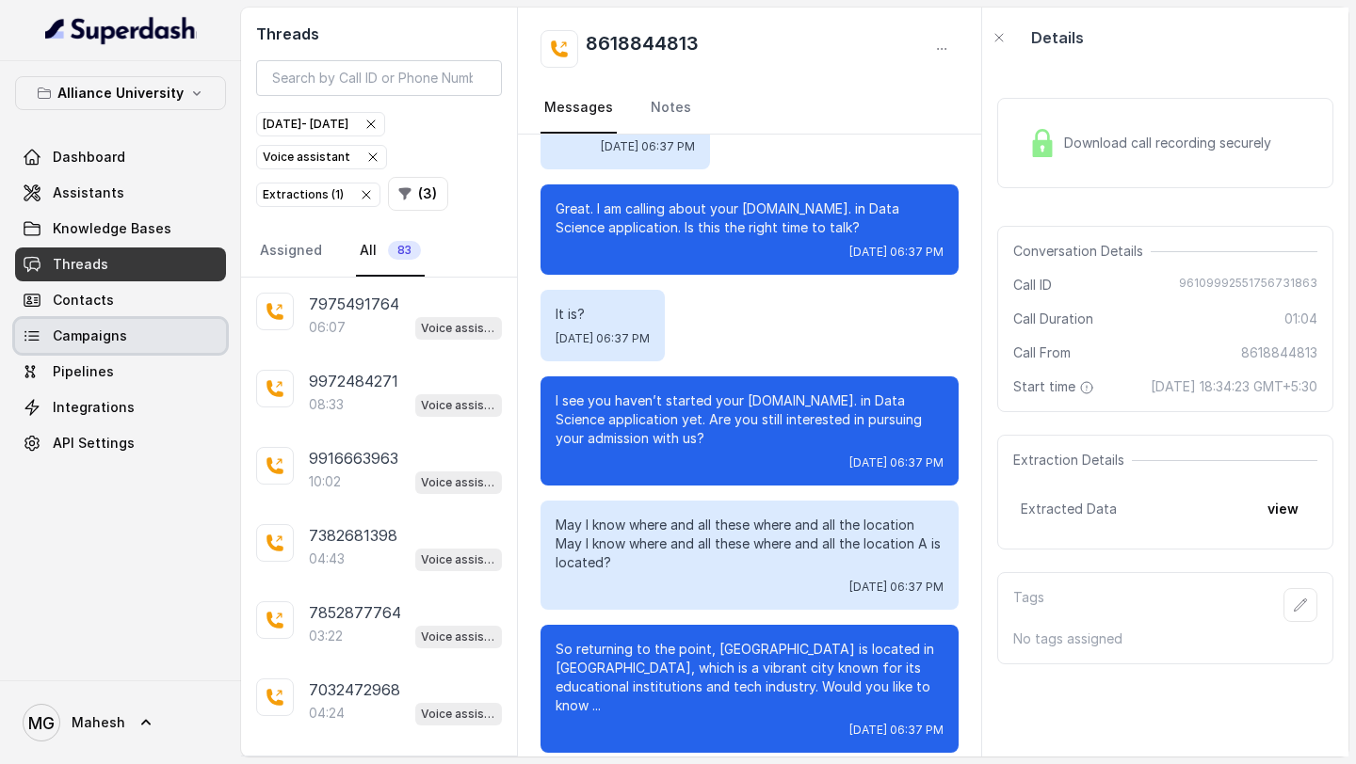
click at [103, 329] on span "Campaigns" at bounding box center [90, 336] width 74 height 19
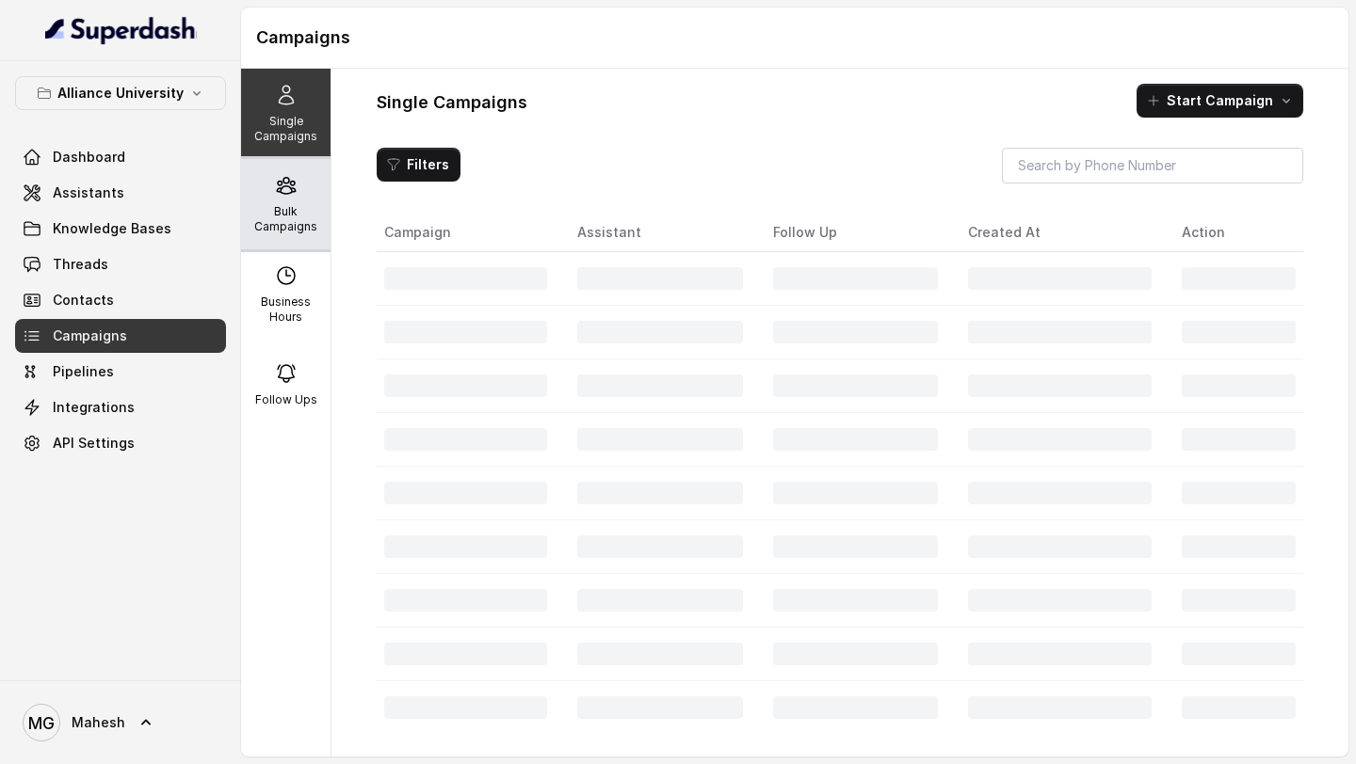
click at [313, 211] on p "Bulk Campaigns" at bounding box center [286, 219] width 74 height 30
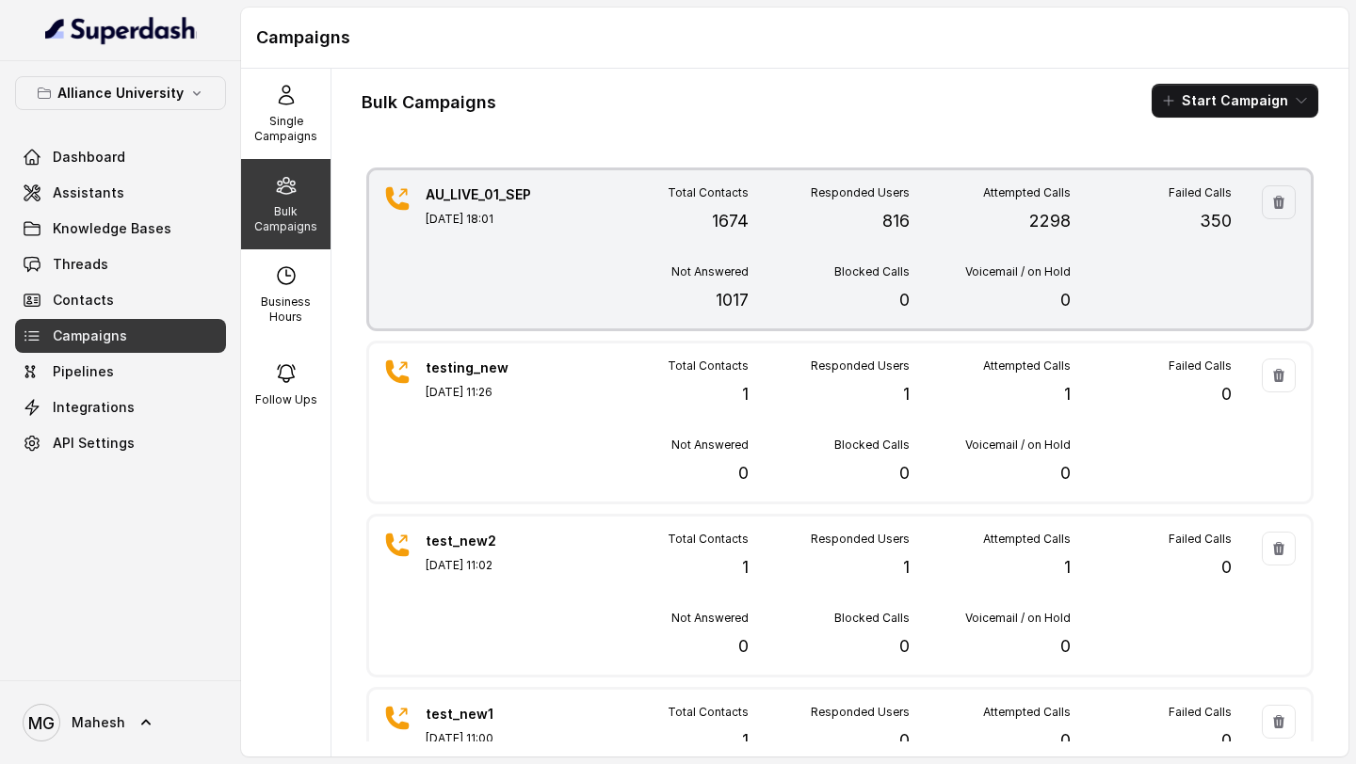
click at [688, 268] on p "Not Answered" at bounding box center [709, 272] width 77 height 15
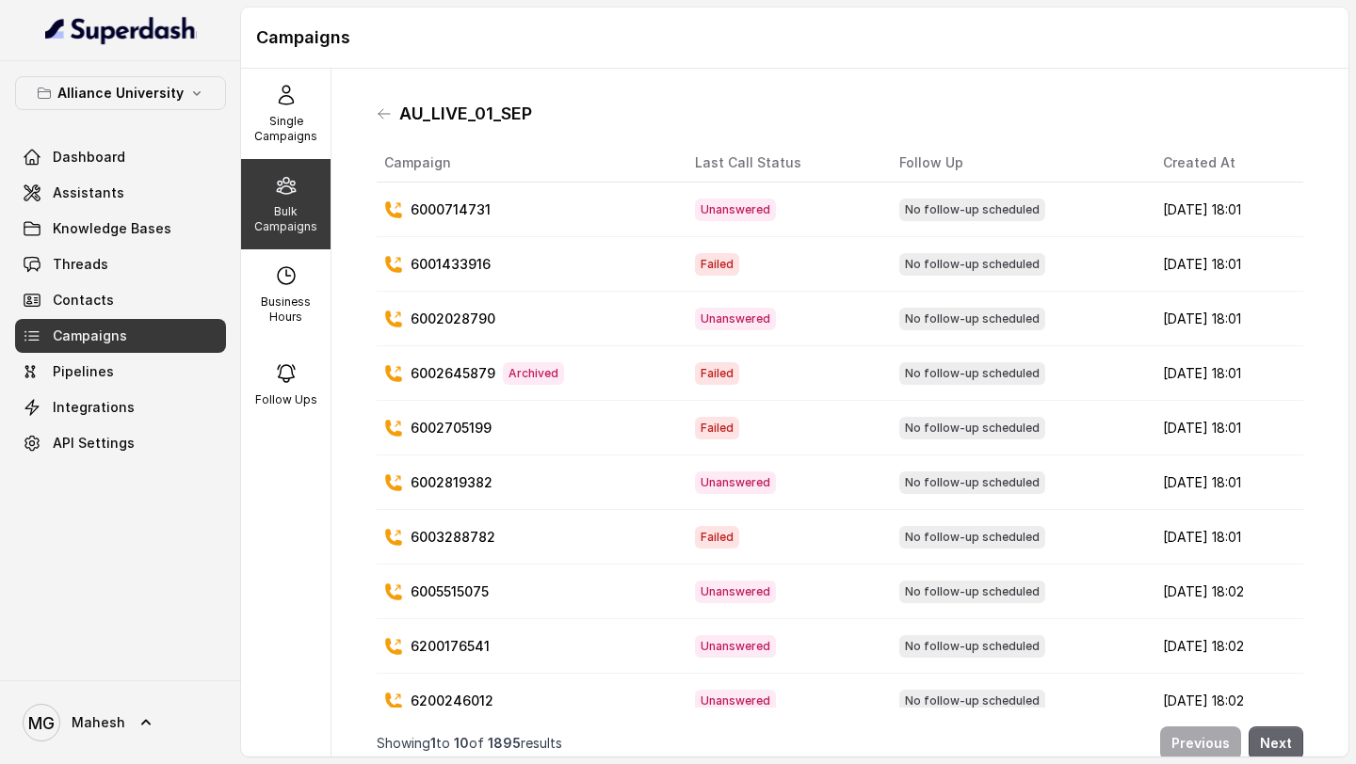
click at [1288, 745] on button "Next" at bounding box center [1275, 744] width 55 height 34
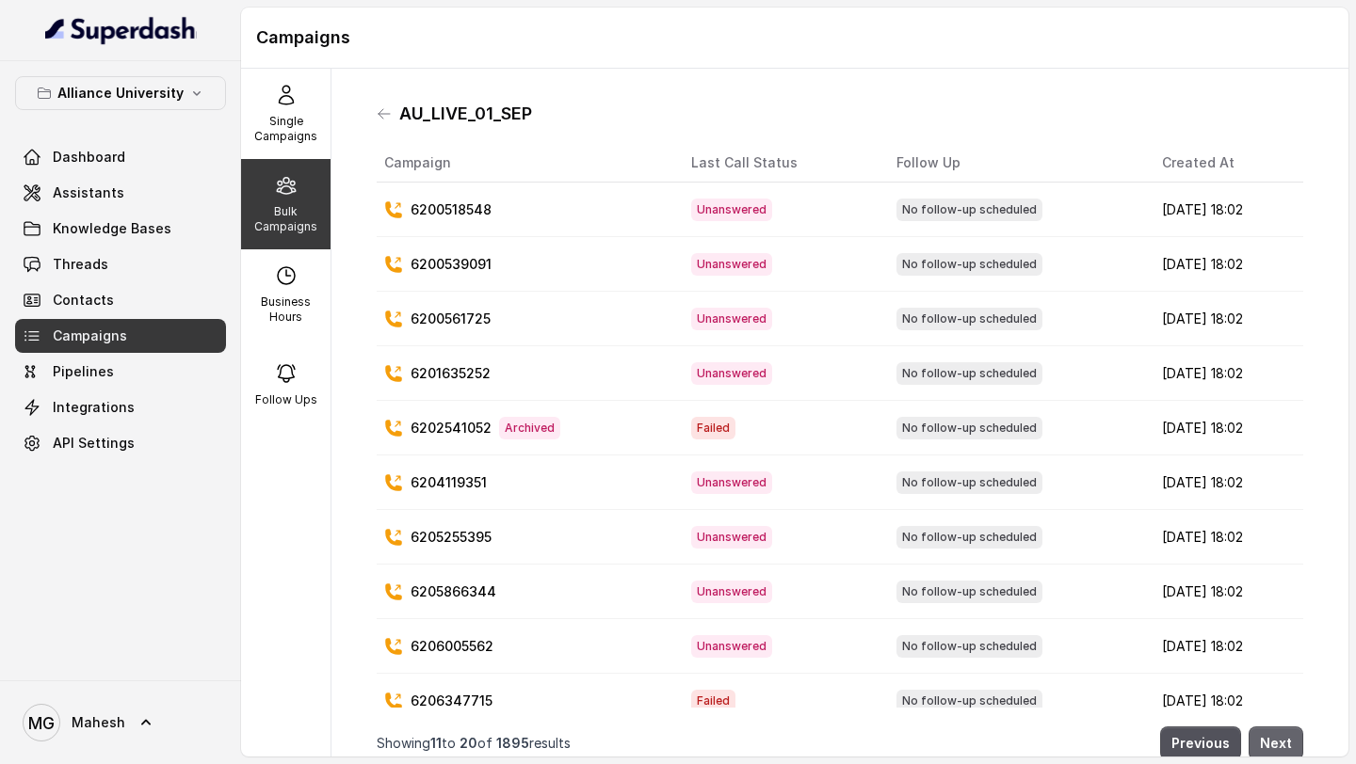
click at [1288, 745] on button "Next" at bounding box center [1275, 744] width 55 height 34
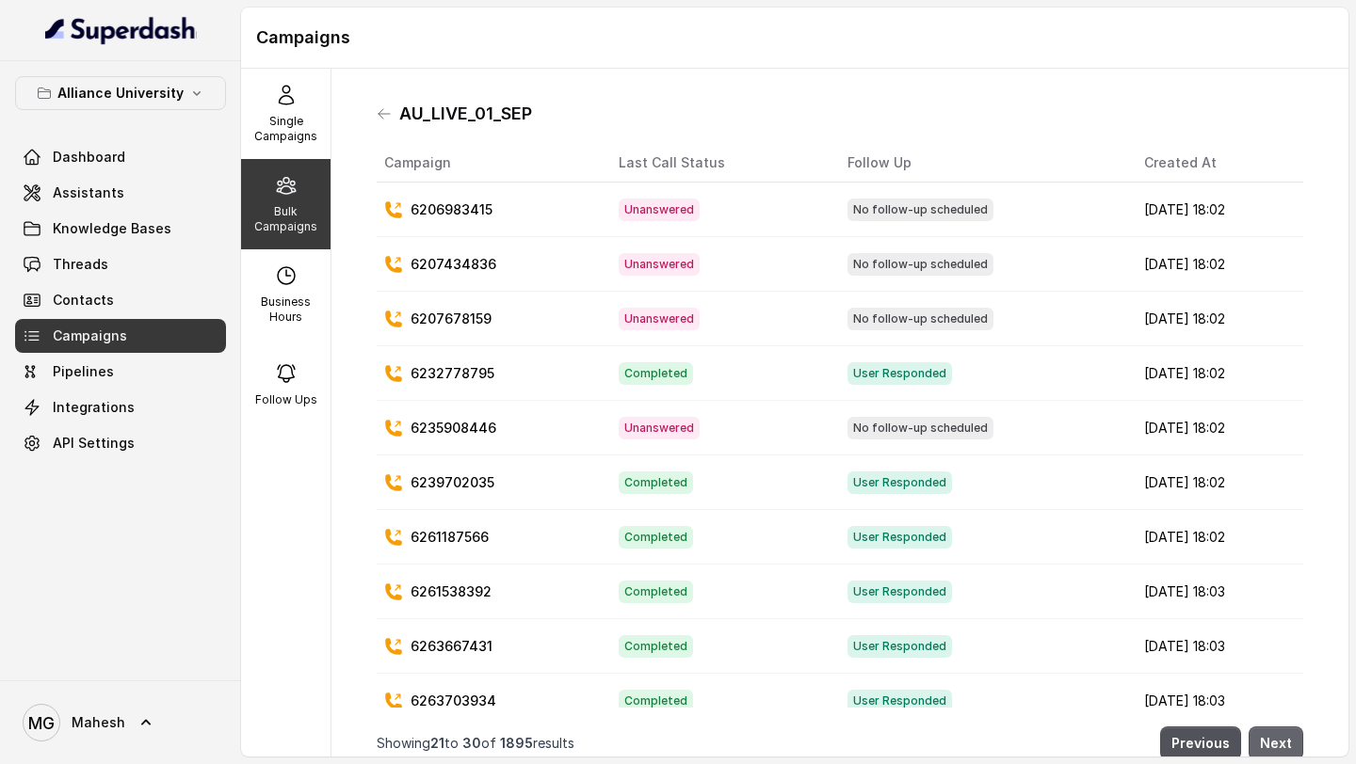
click at [1263, 736] on button "Next" at bounding box center [1275, 744] width 55 height 34
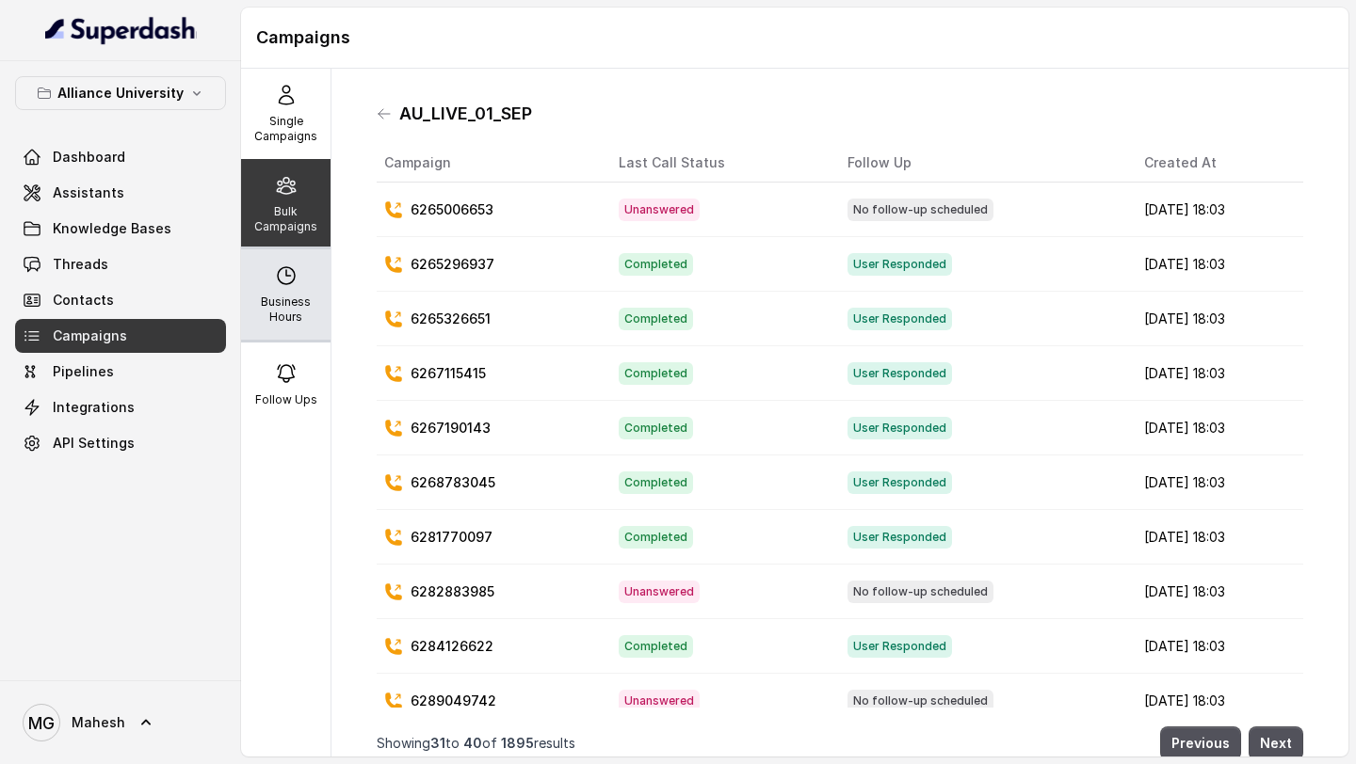
click at [263, 249] on div "Business Hours" at bounding box center [285, 294] width 89 height 90
select select "[GEOGRAPHIC_DATA]/[GEOGRAPHIC_DATA]"
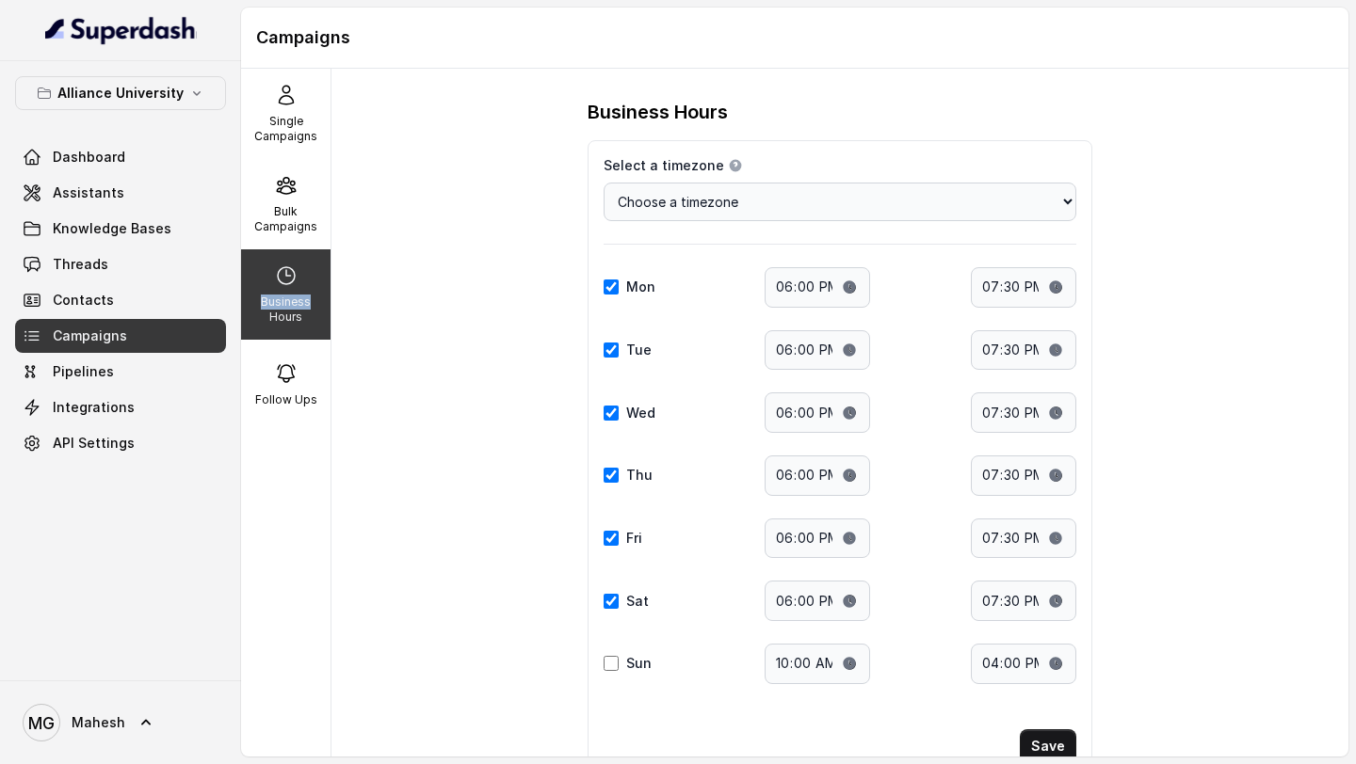
click at [263, 249] on div "Business Hours" at bounding box center [285, 294] width 89 height 90
click at [294, 222] on p "Bulk Campaigns" at bounding box center [286, 219] width 74 height 30
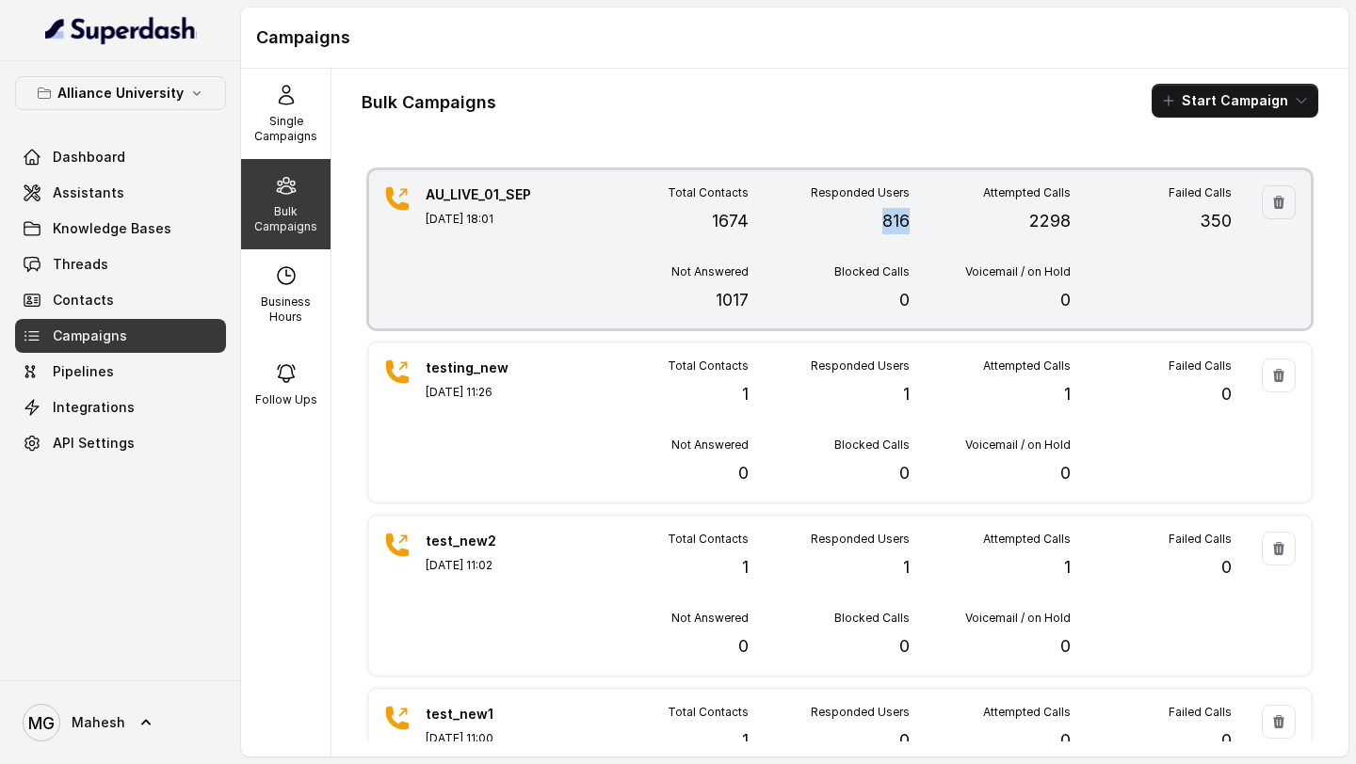
drag, startPoint x: 876, startPoint y: 226, endPoint x: 906, endPoint y: 232, distance: 29.7
click at [906, 232] on div "Responded Users 816" at bounding box center [828, 209] width 161 height 49
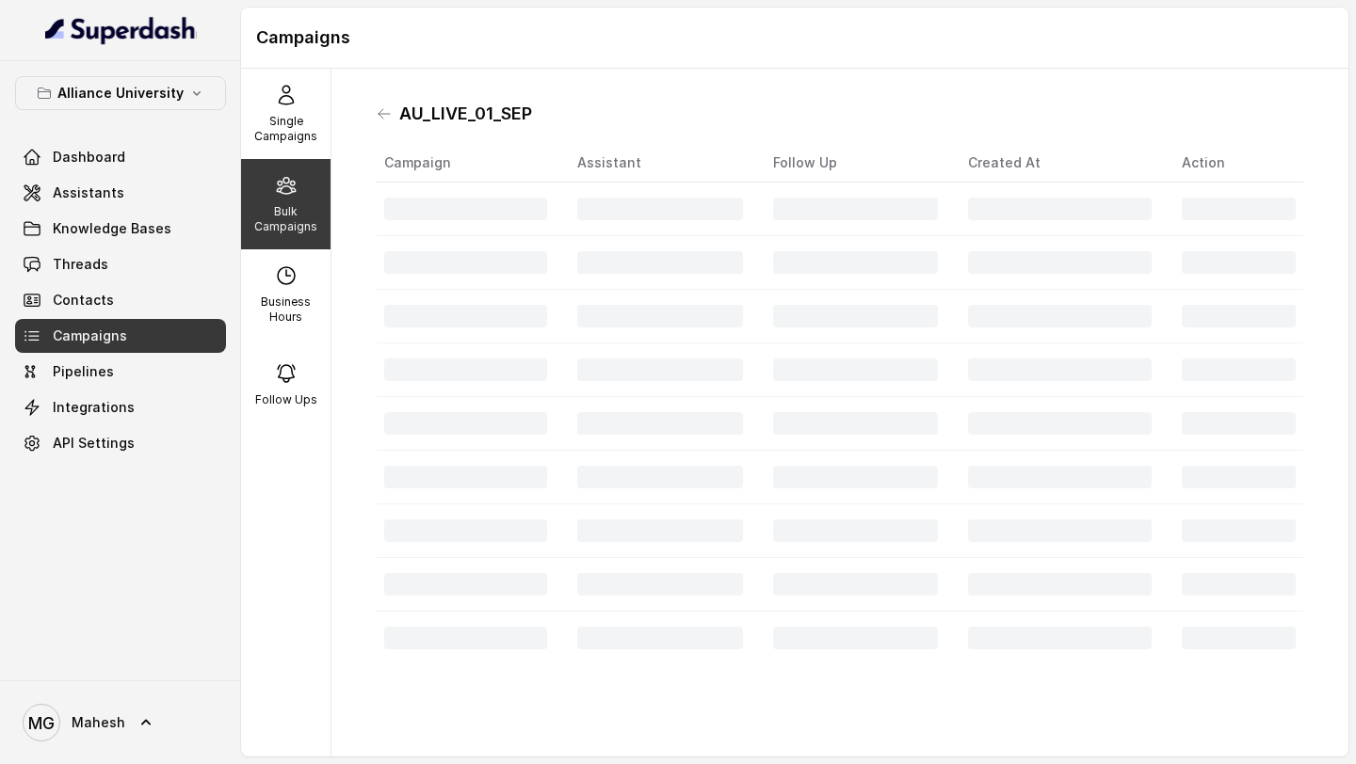
click at [954, 80] on div "AU_LIVE_01_SEP Campaign Assistant Follow Up Created At Action" at bounding box center [839, 413] width 1017 height 688
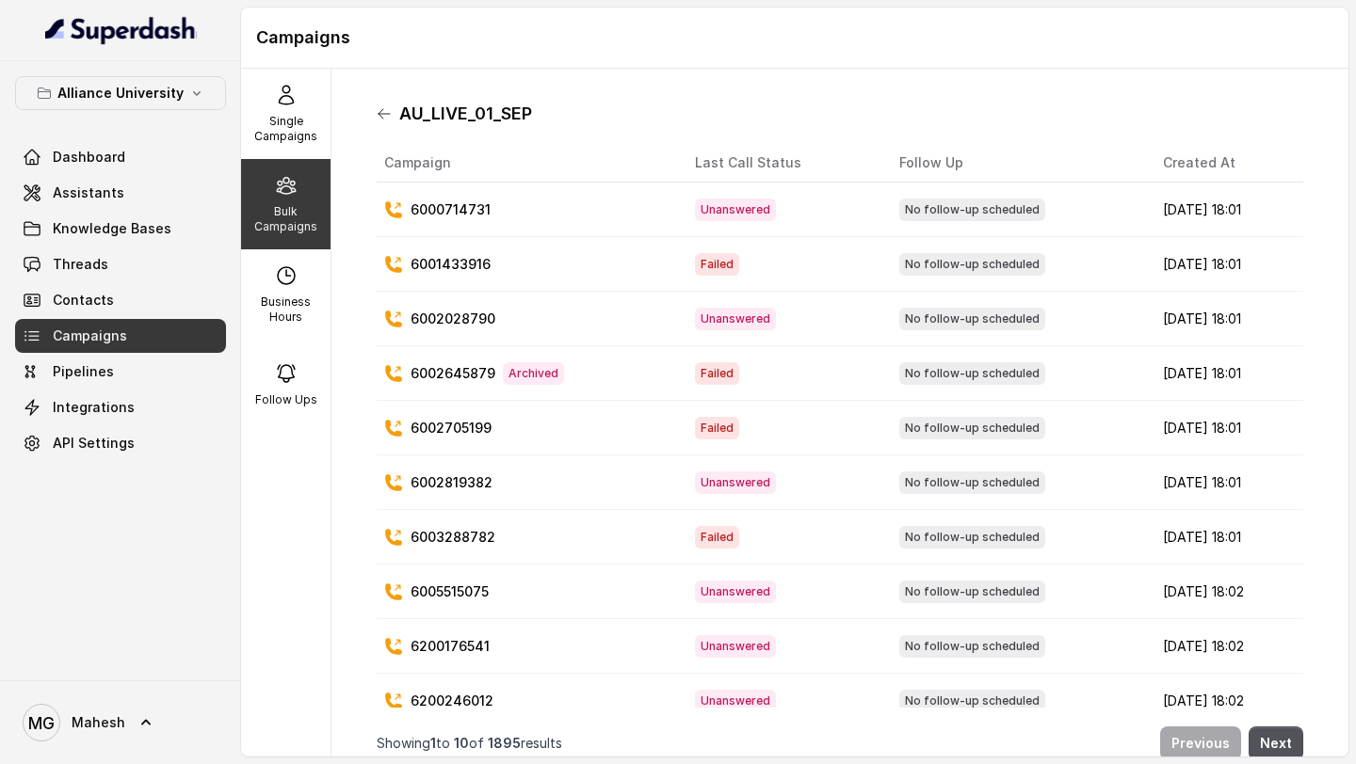
click at [382, 113] on icon at bounding box center [384, 113] width 15 height 15
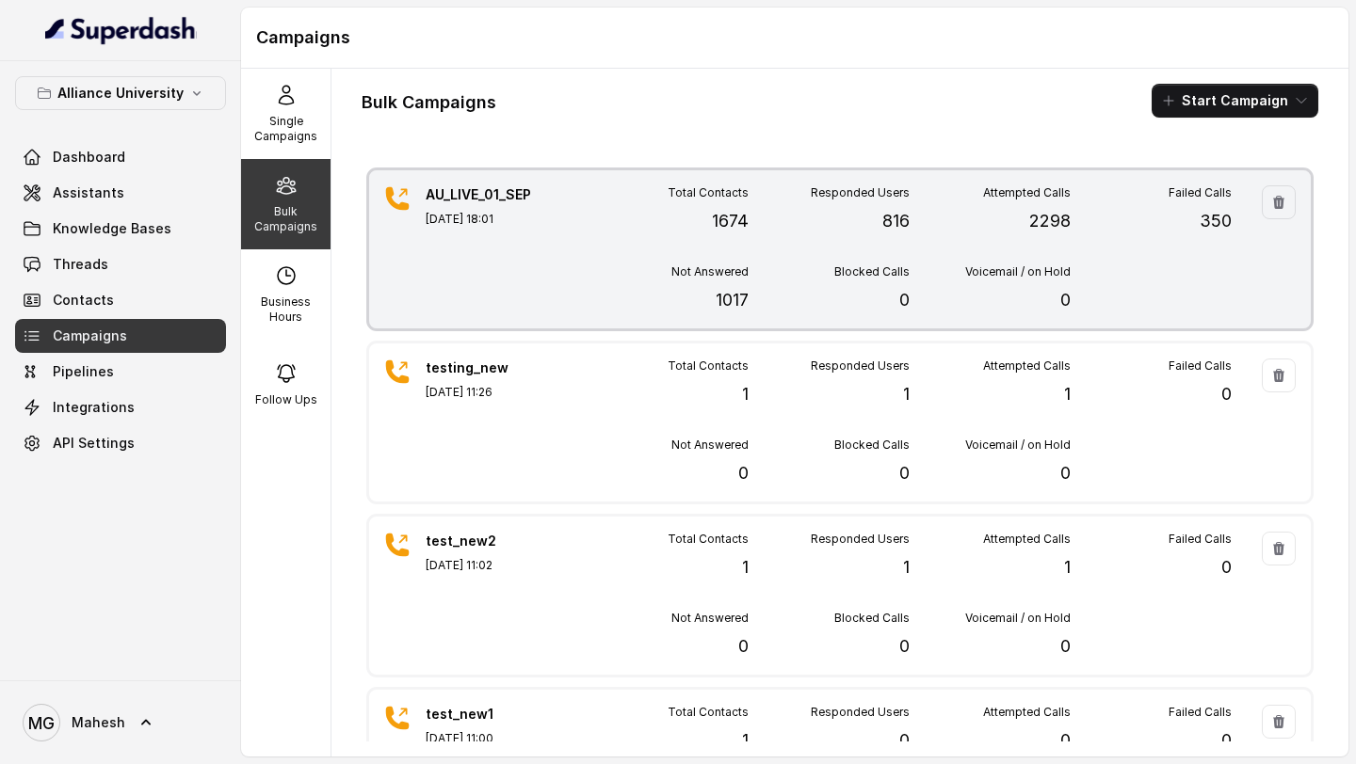
click at [822, 227] on div "Responded Users 816" at bounding box center [828, 209] width 161 height 49
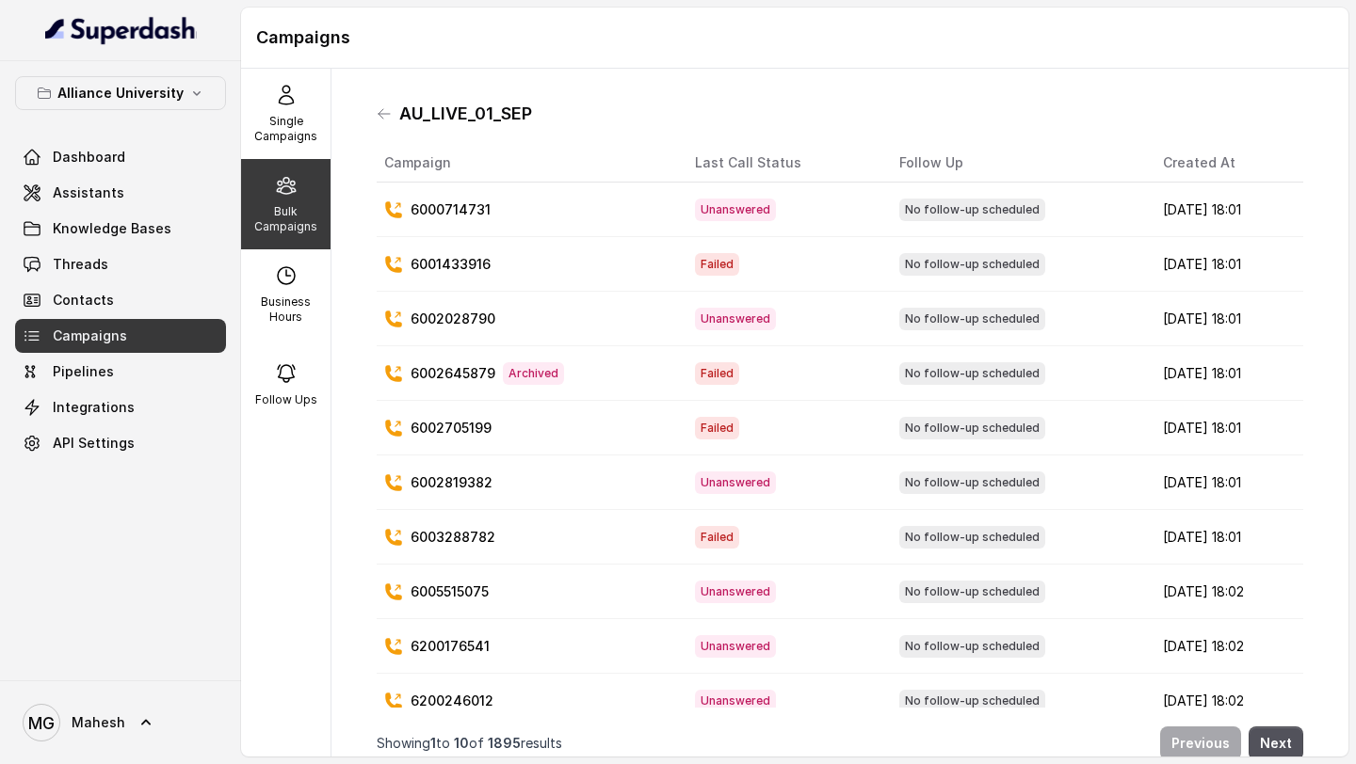
click at [304, 201] on div "Bulk Campaigns" at bounding box center [285, 204] width 89 height 90
click at [292, 309] on p "Business Hours" at bounding box center [286, 310] width 74 height 30
select select "[GEOGRAPHIC_DATA]/[GEOGRAPHIC_DATA]"
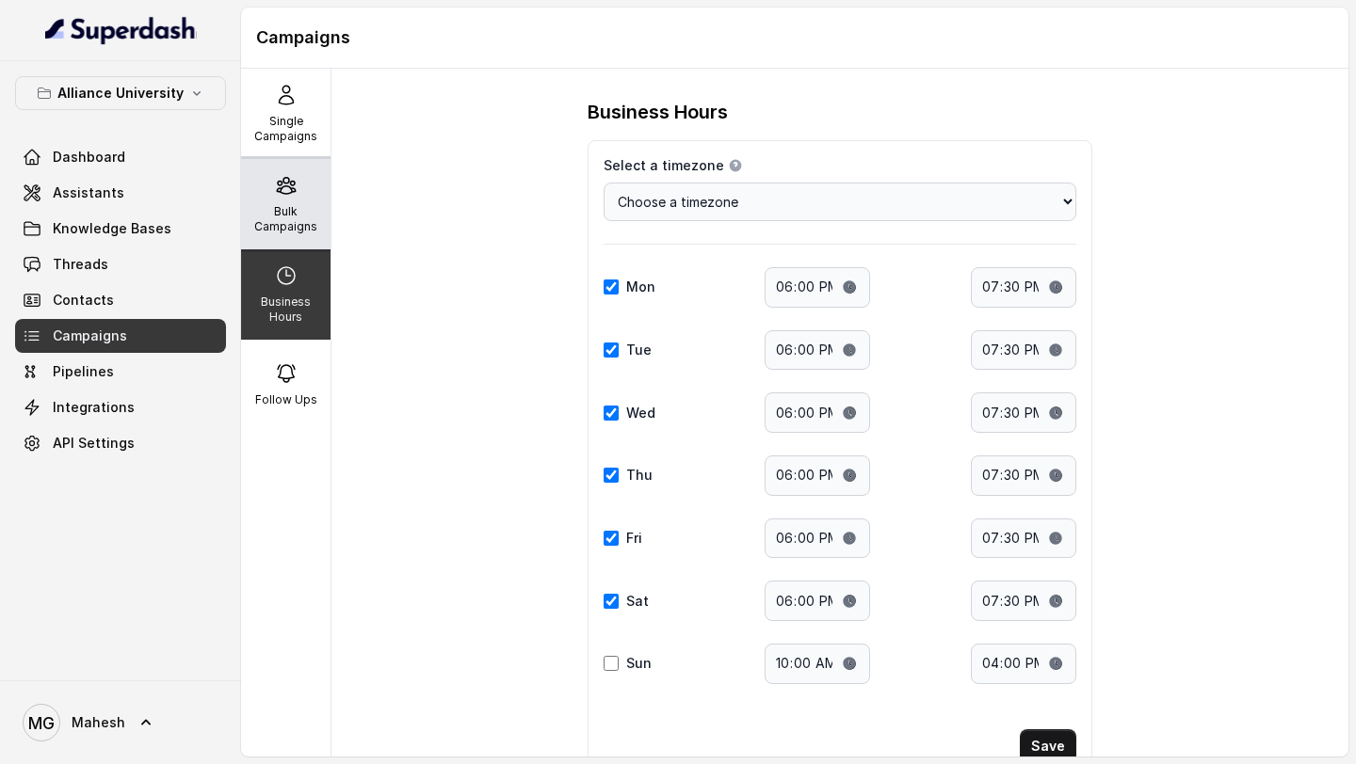
click at [297, 224] on p "Bulk Campaigns" at bounding box center [286, 219] width 74 height 30
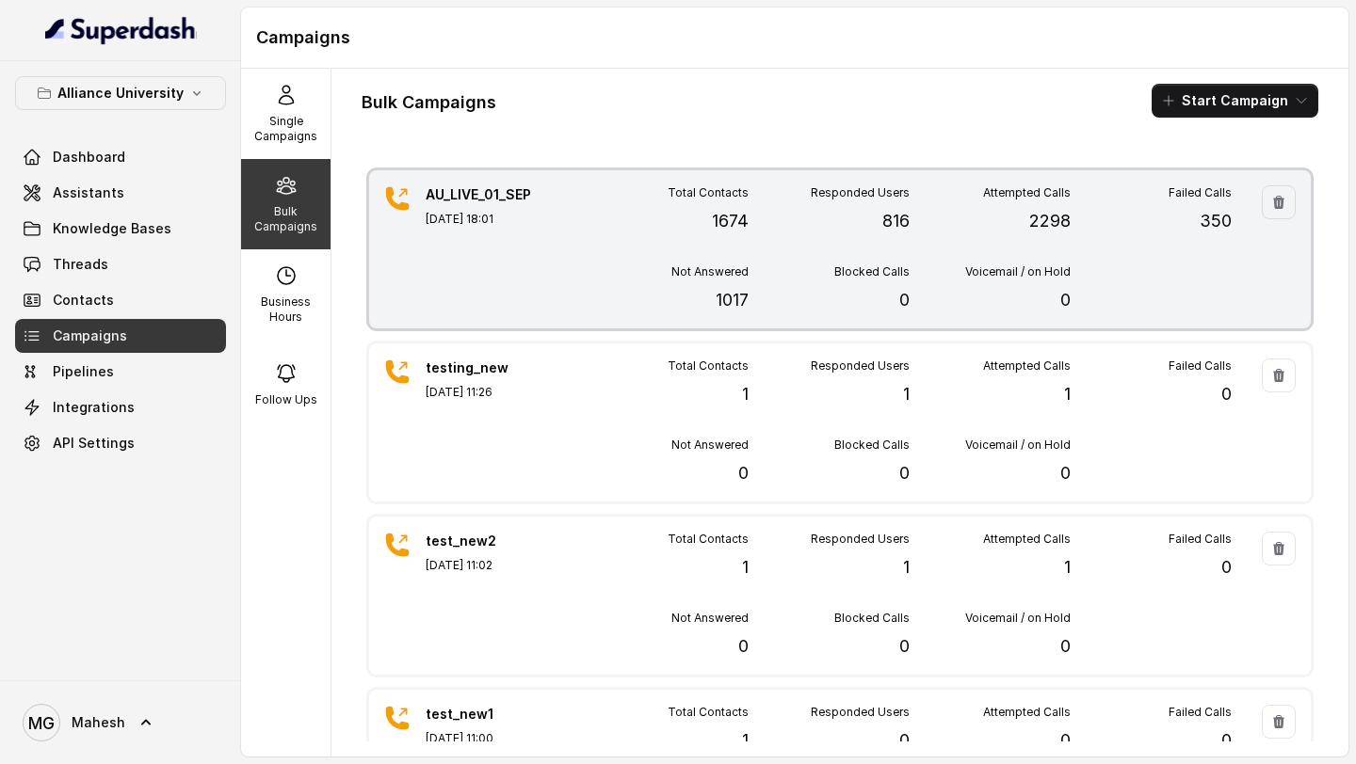
click at [947, 202] on div "Attempted Calls 2298" at bounding box center [989, 209] width 161 height 49
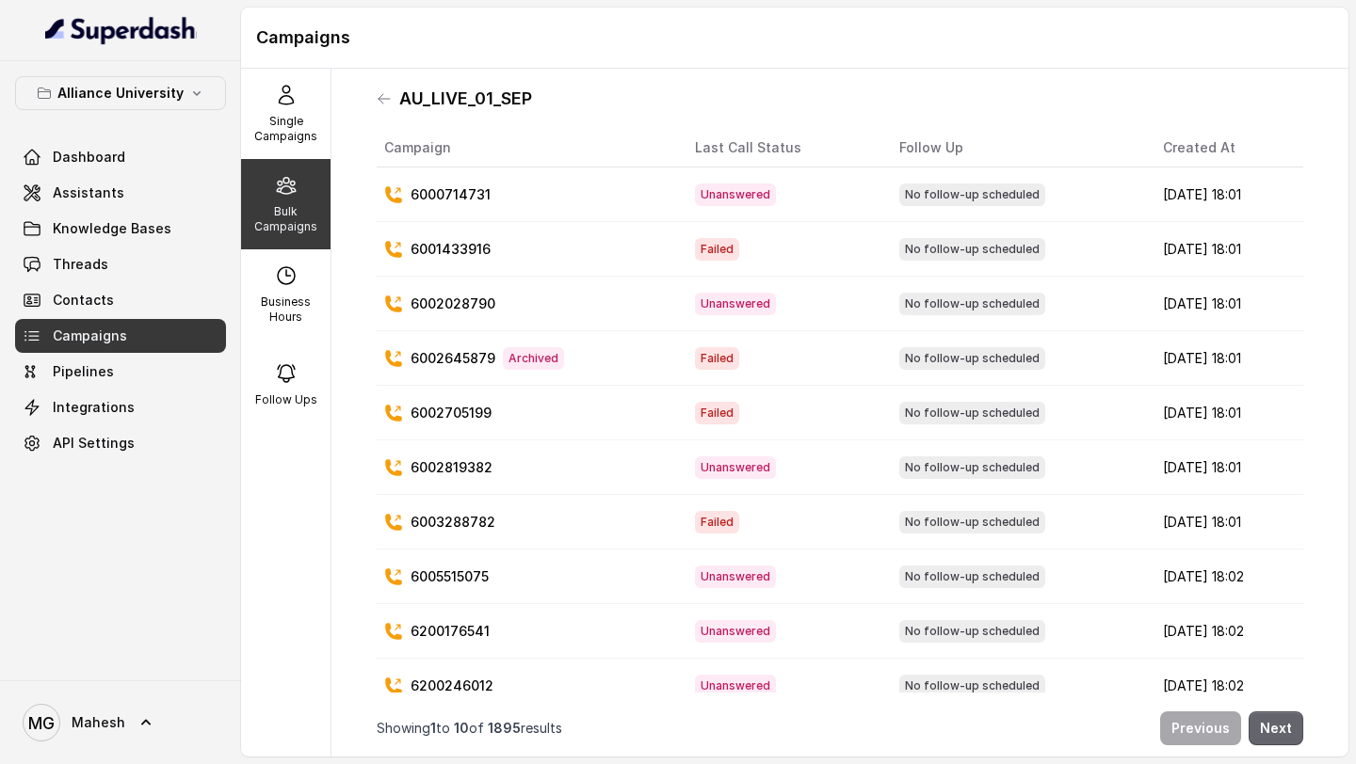
click at [1286, 716] on button "Next" at bounding box center [1275, 729] width 55 height 34
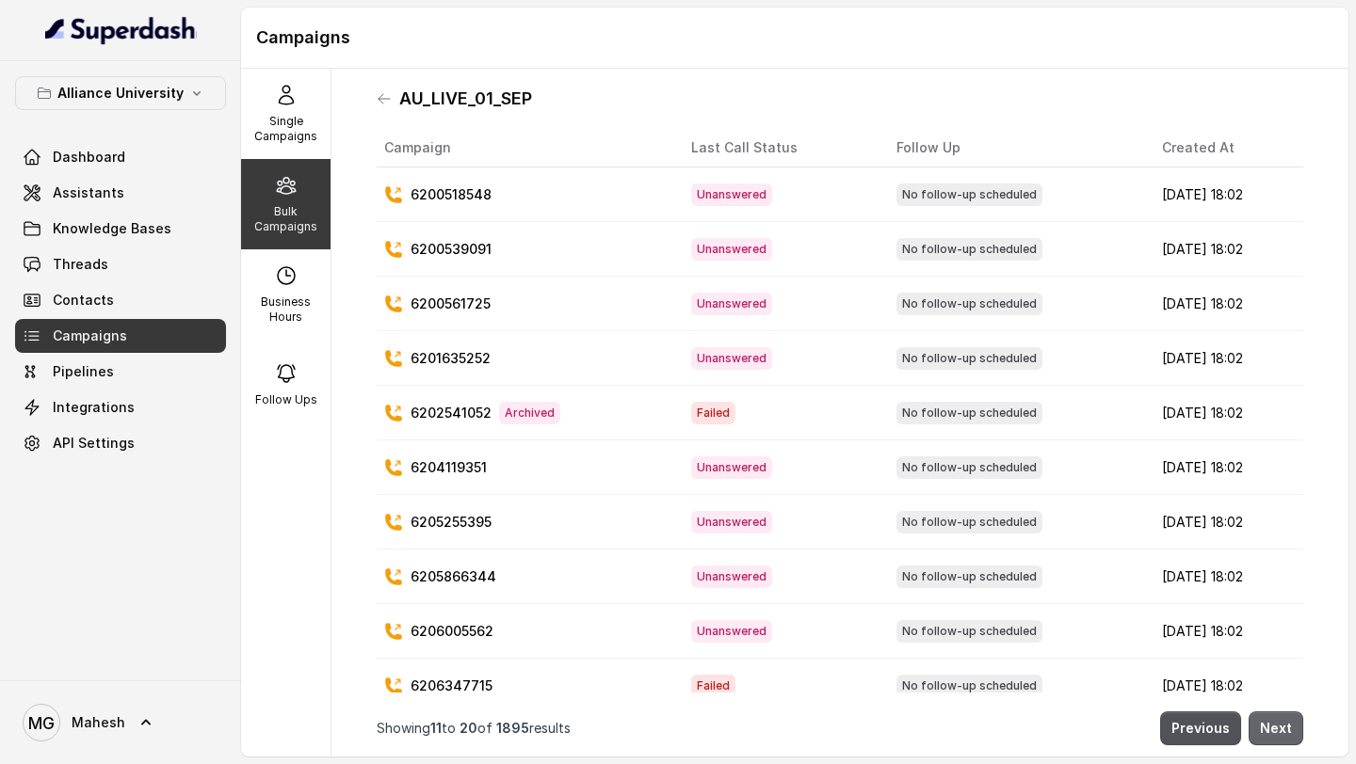
click at [1287, 713] on button "Next" at bounding box center [1275, 729] width 55 height 34
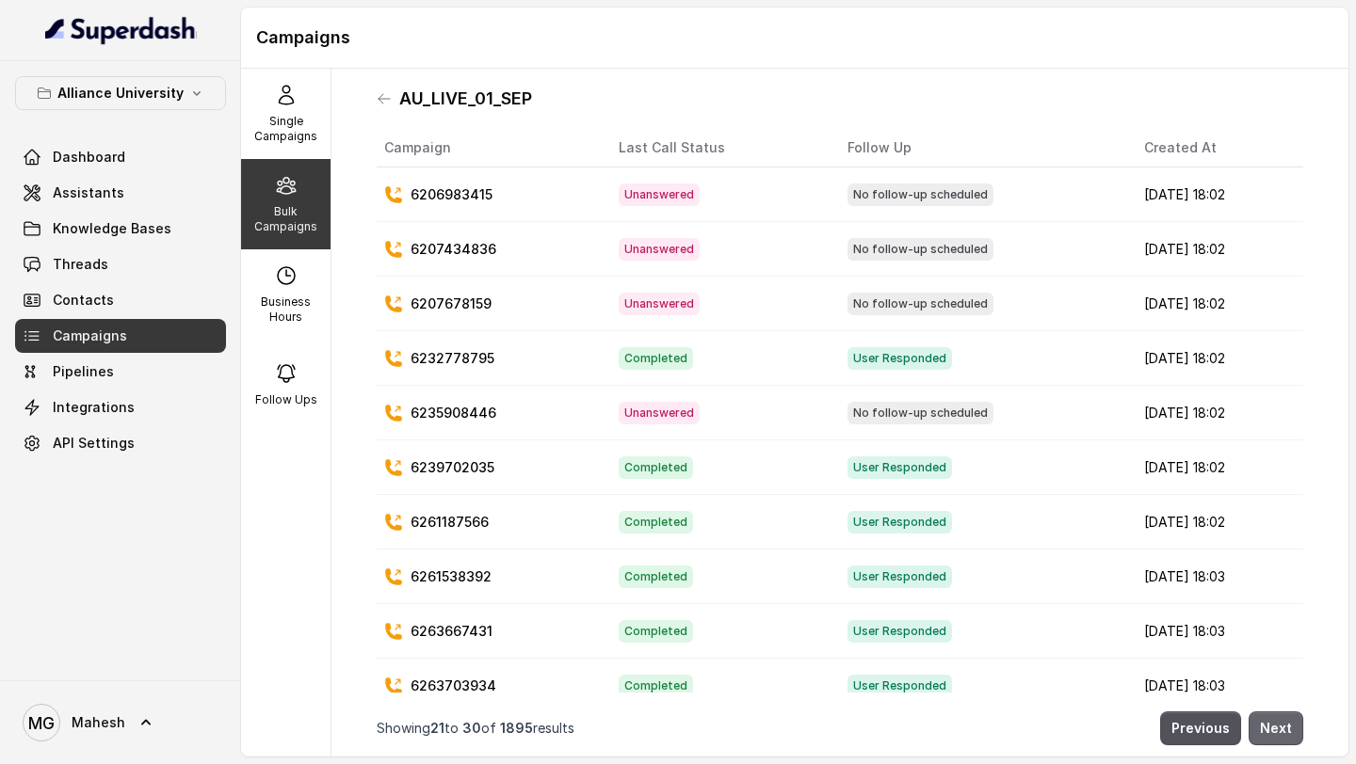
click at [1287, 713] on button "Next" at bounding box center [1275, 729] width 55 height 34
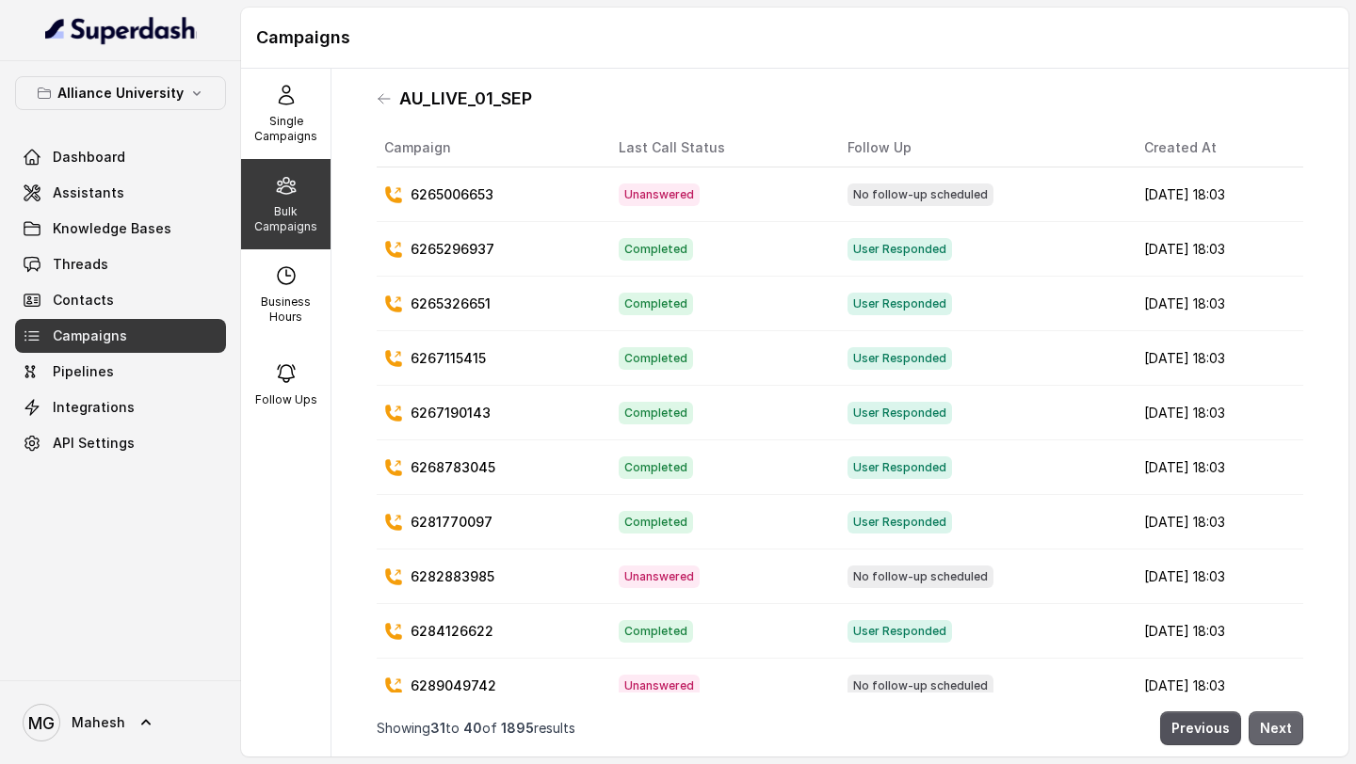
click at [1287, 713] on button "Next" at bounding box center [1275, 729] width 55 height 34
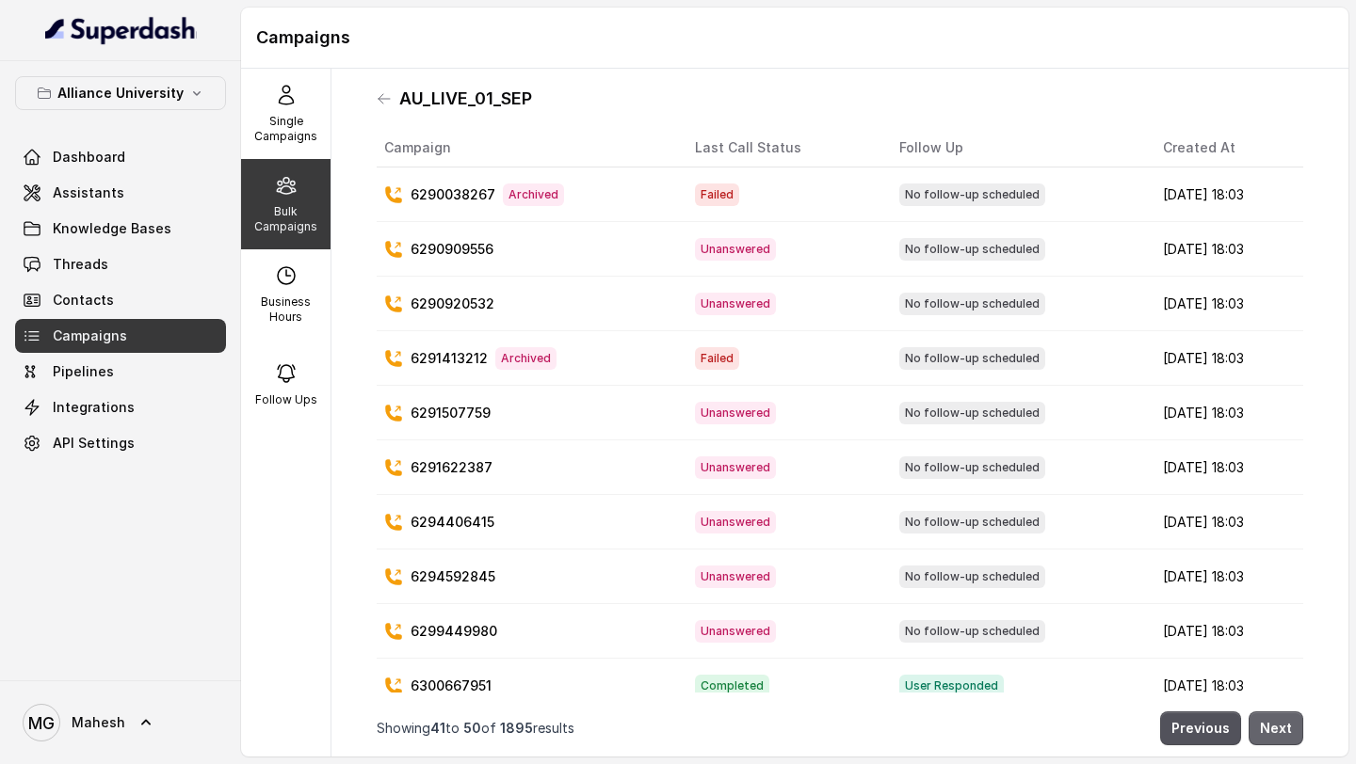
click at [1287, 713] on button "Next" at bounding box center [1275, 729] width 55 height 34
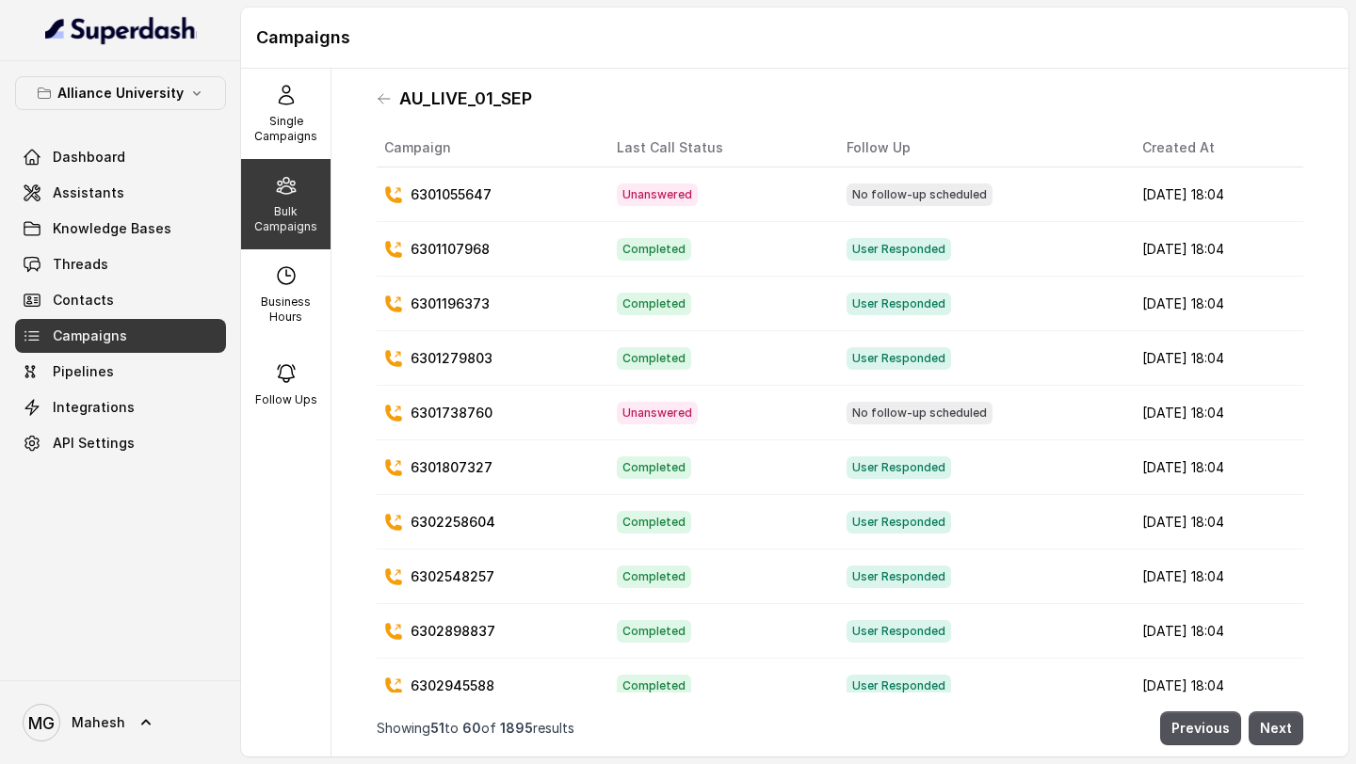
click at [293, 208] on p "Bulk Campaigns" at bounding box center [286, 219] width 74 height 30
click at [269, 286] on div "Business Hours" at bounding box center [285, 294] width 89 height 90
select select "[GEOGRAPHIC_DATA]/[GEOGRAPHIC_DATA]"
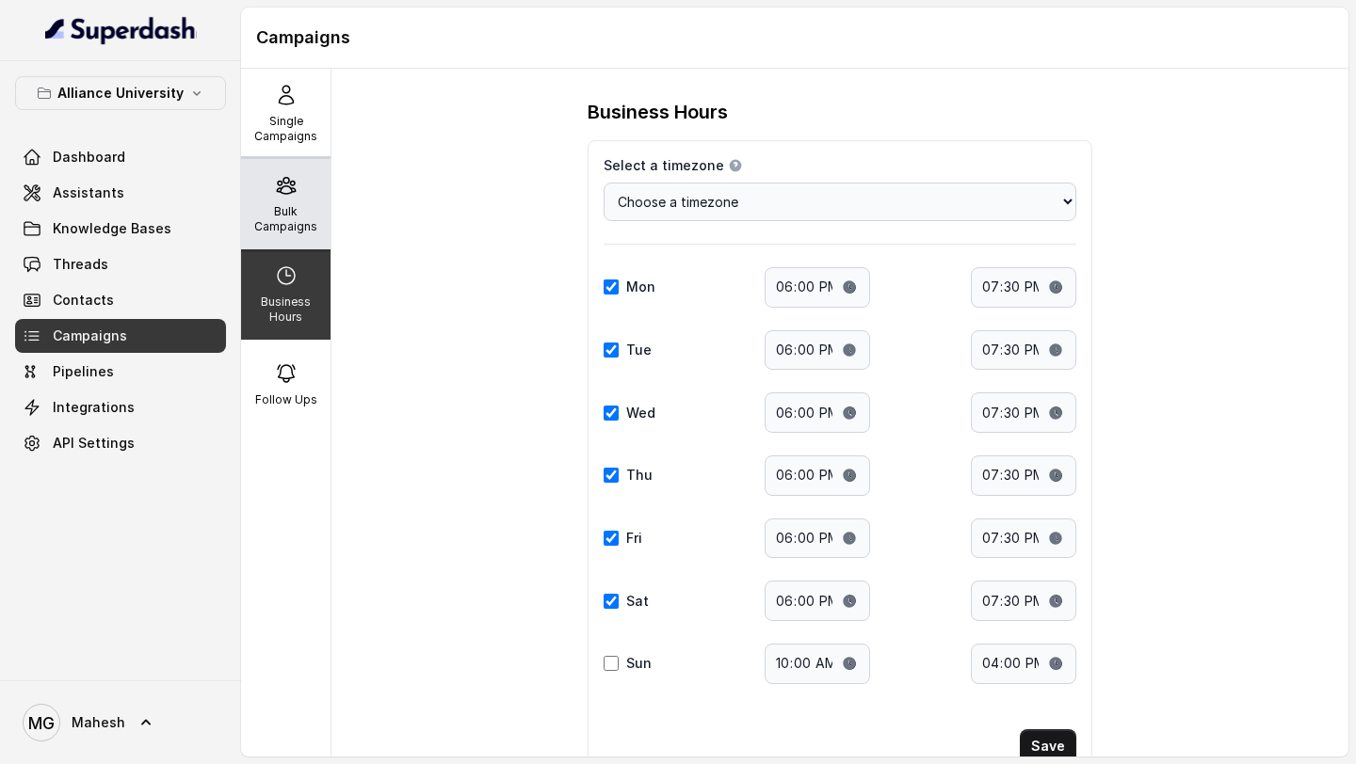
click at [282, 212] on p "Bulk Campaigns" at bounding box center [286, 219] width 74 height 30
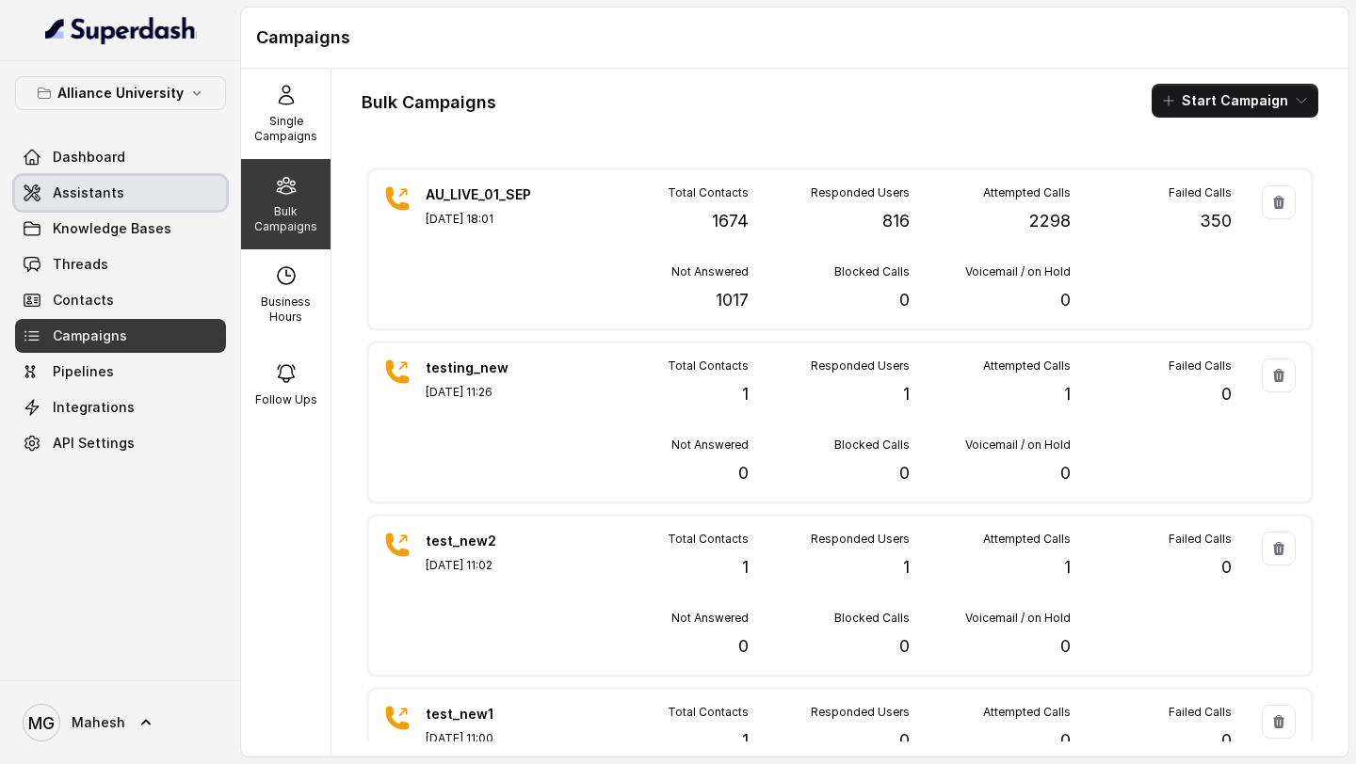
click at [113, 182] on link "Assistants" at bounding box center [120, 193] width 211 height 34
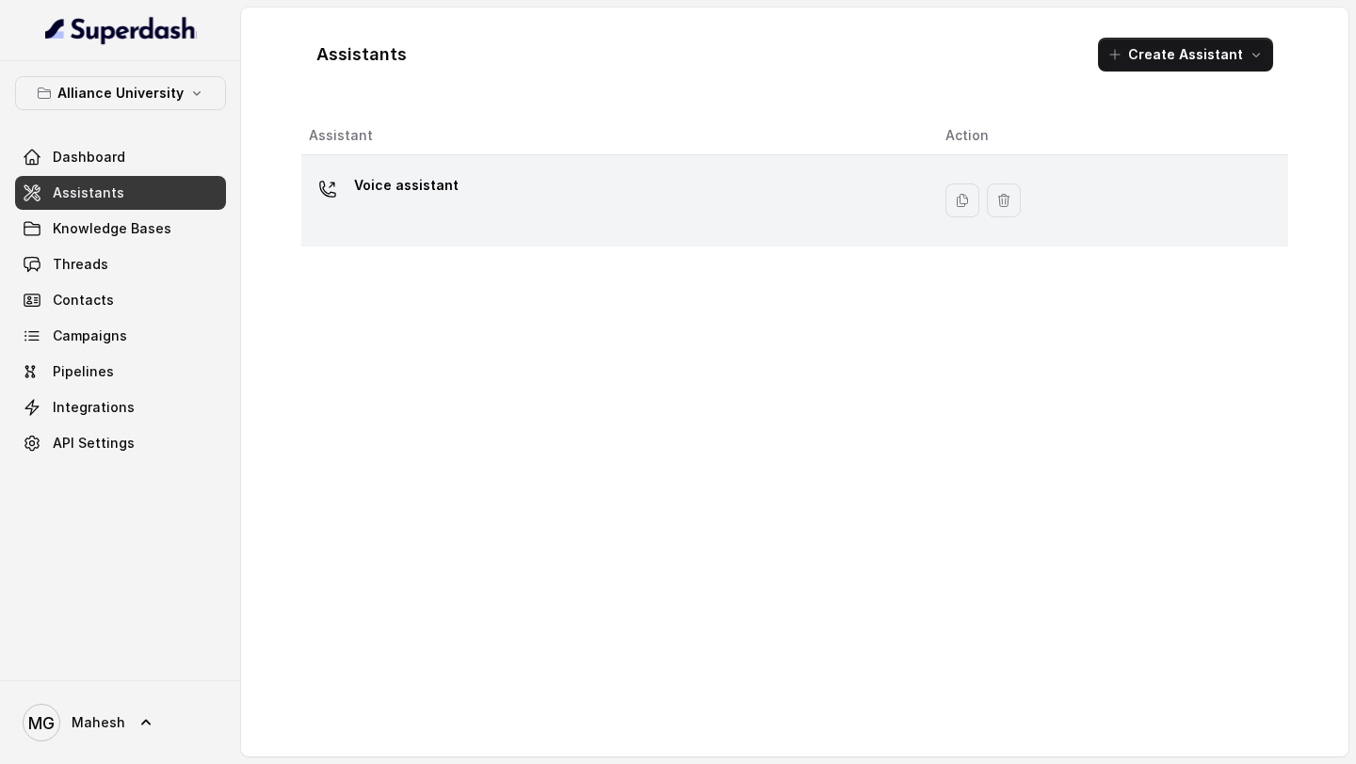
click at [510, 185] on div "Voice assistant" at bounding box center [612, 200] width 606 height 60
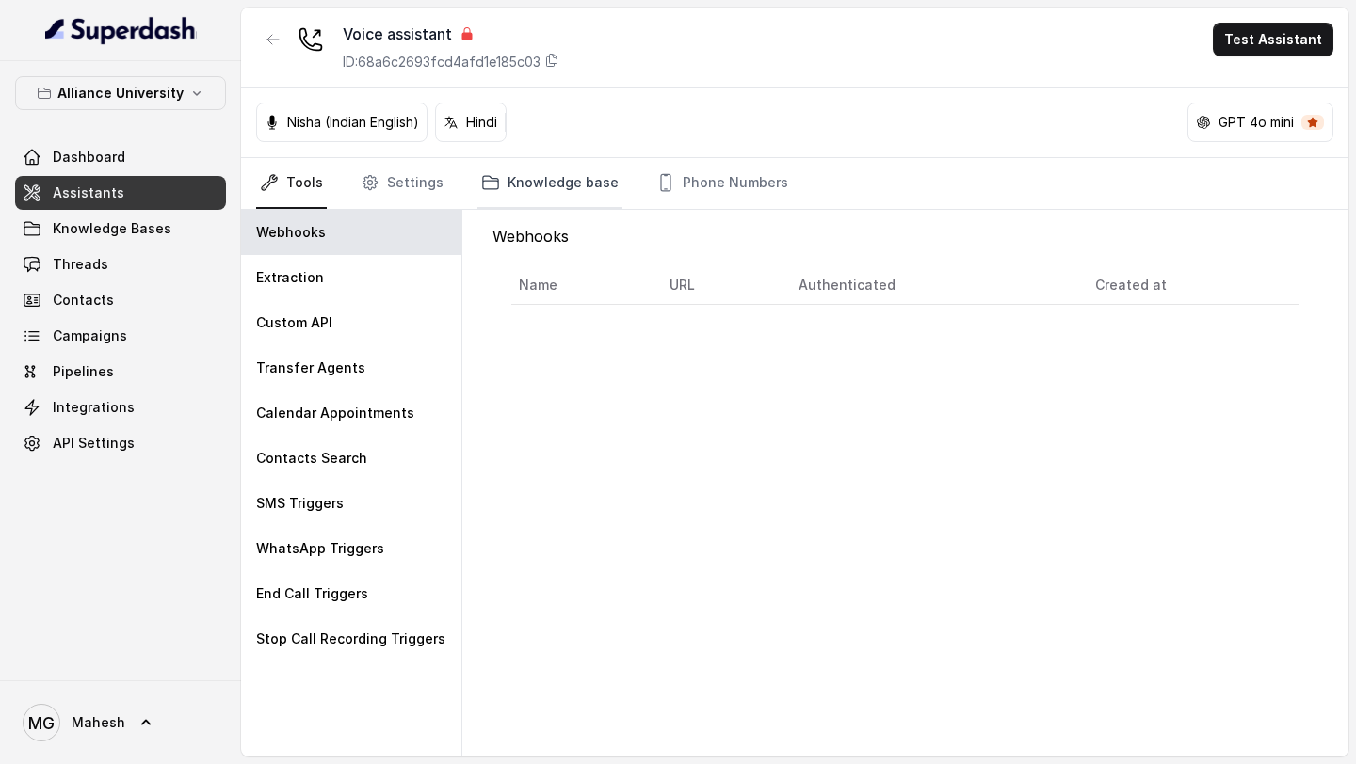
click at [558, 189] on link "Knowledge base" at bounding box center [549, 183] width 145 height 51
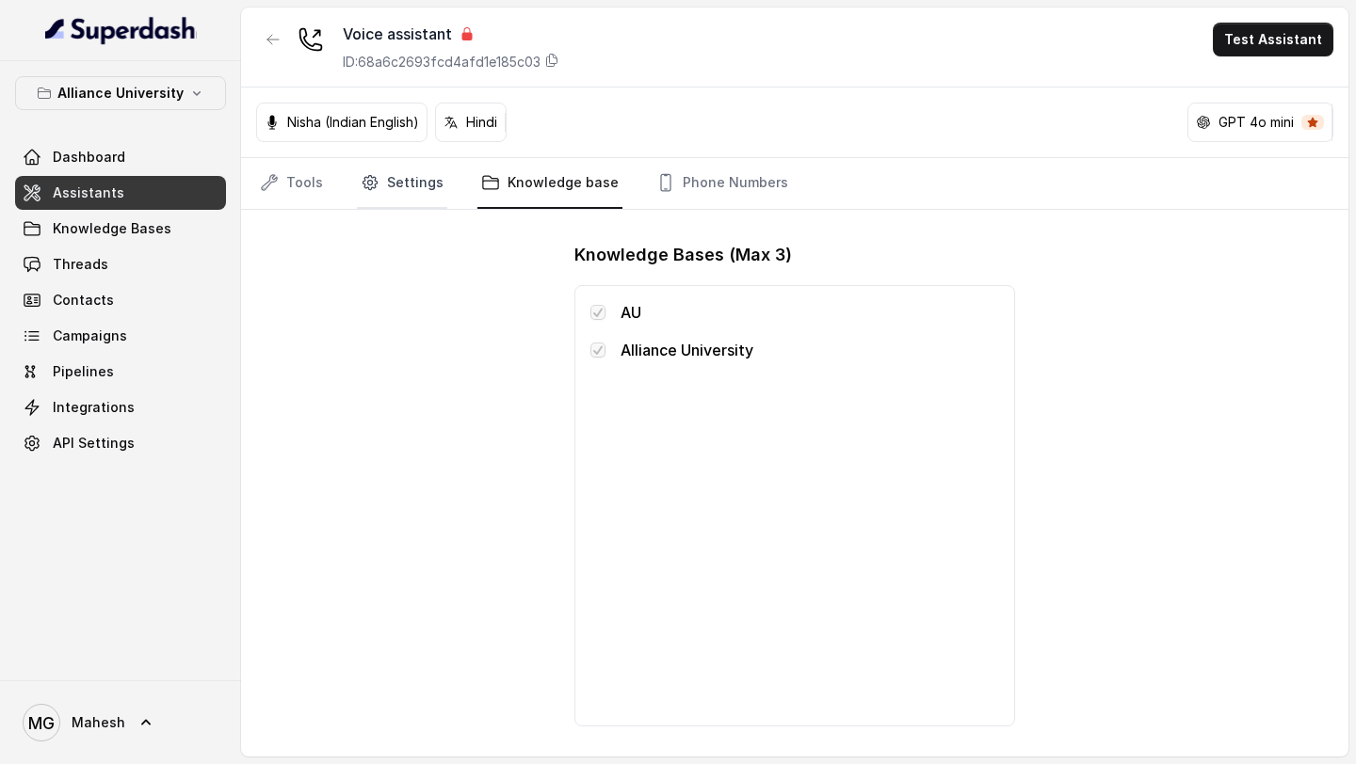
click at [403, 187] on link "Settings" at bounding box center [402, 183] width 90 height 51
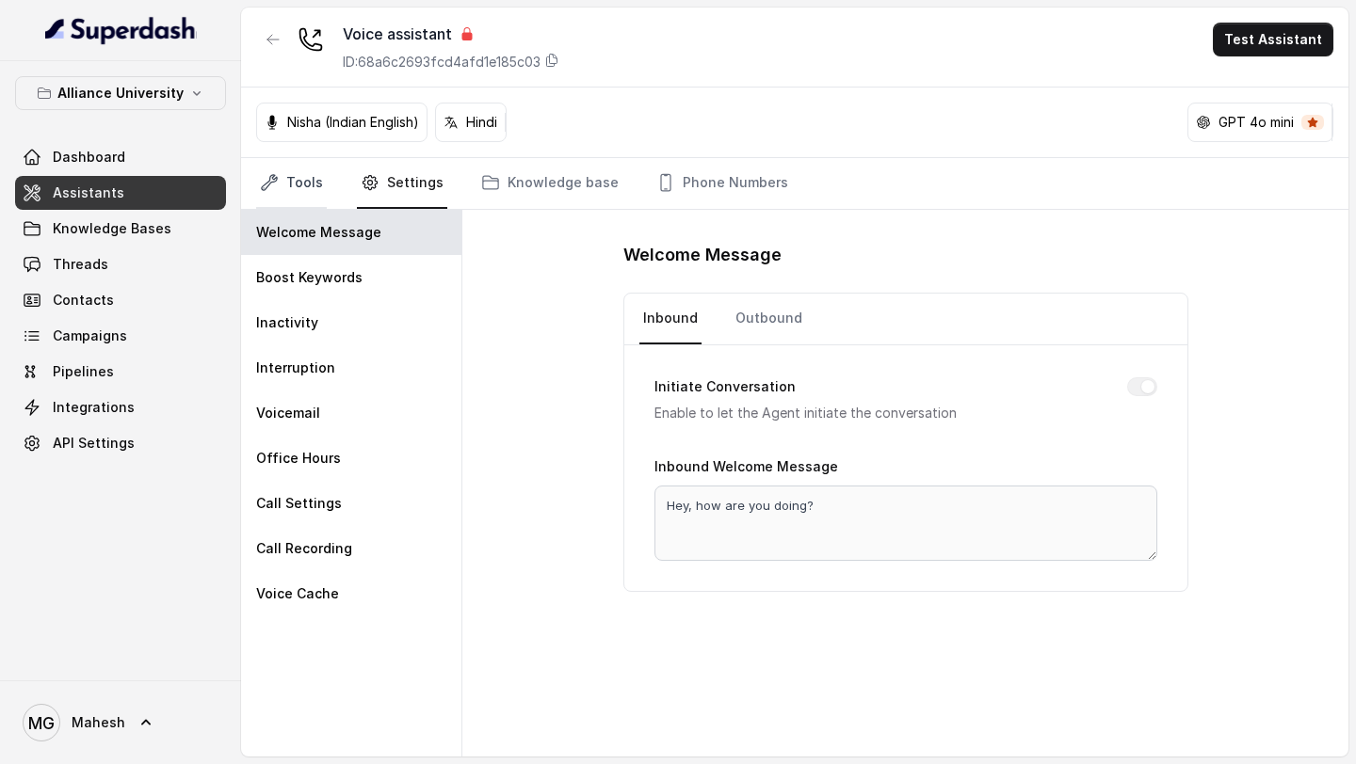
click at [301, 190] on link "Tools" at bounding box center [291, 183] width 71 height 51
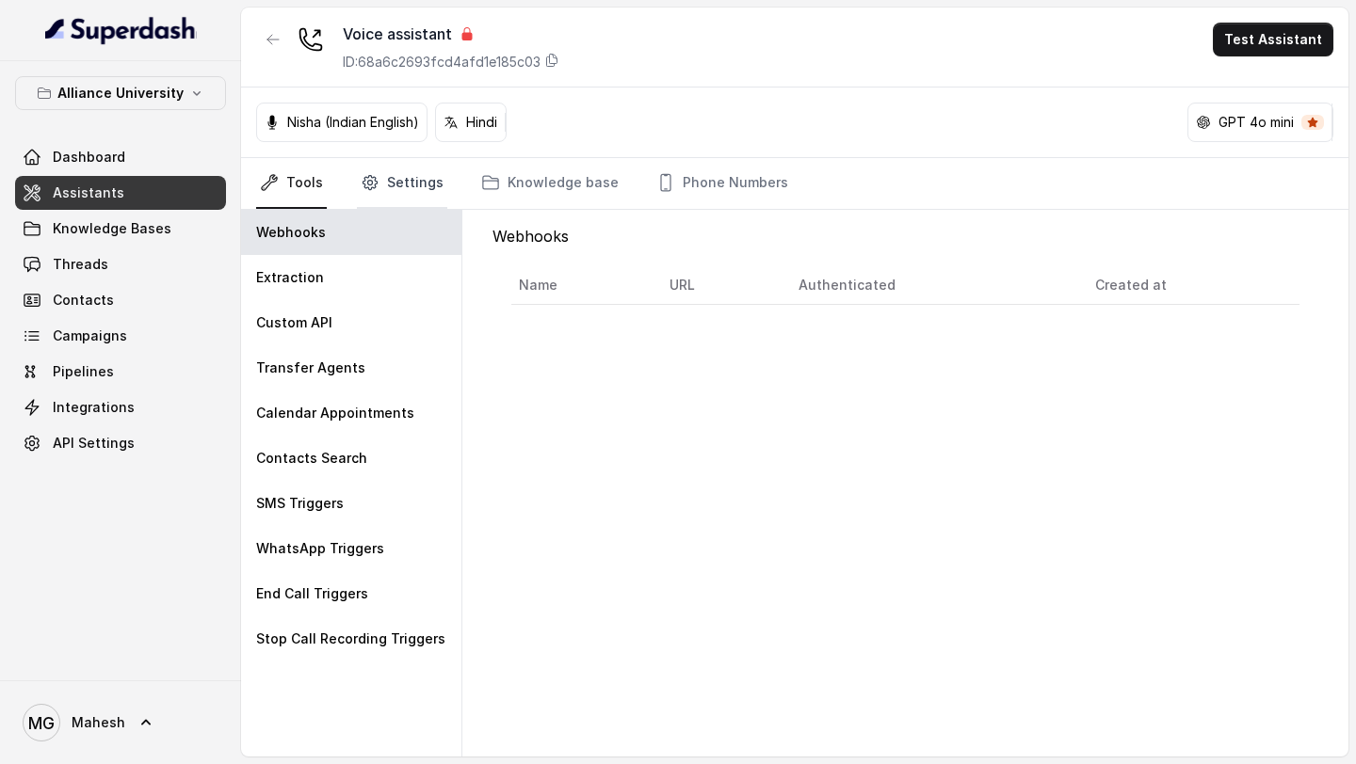
click at [405, 190] on link "Settings" at bounding box center [402, 183] width 90 height 51
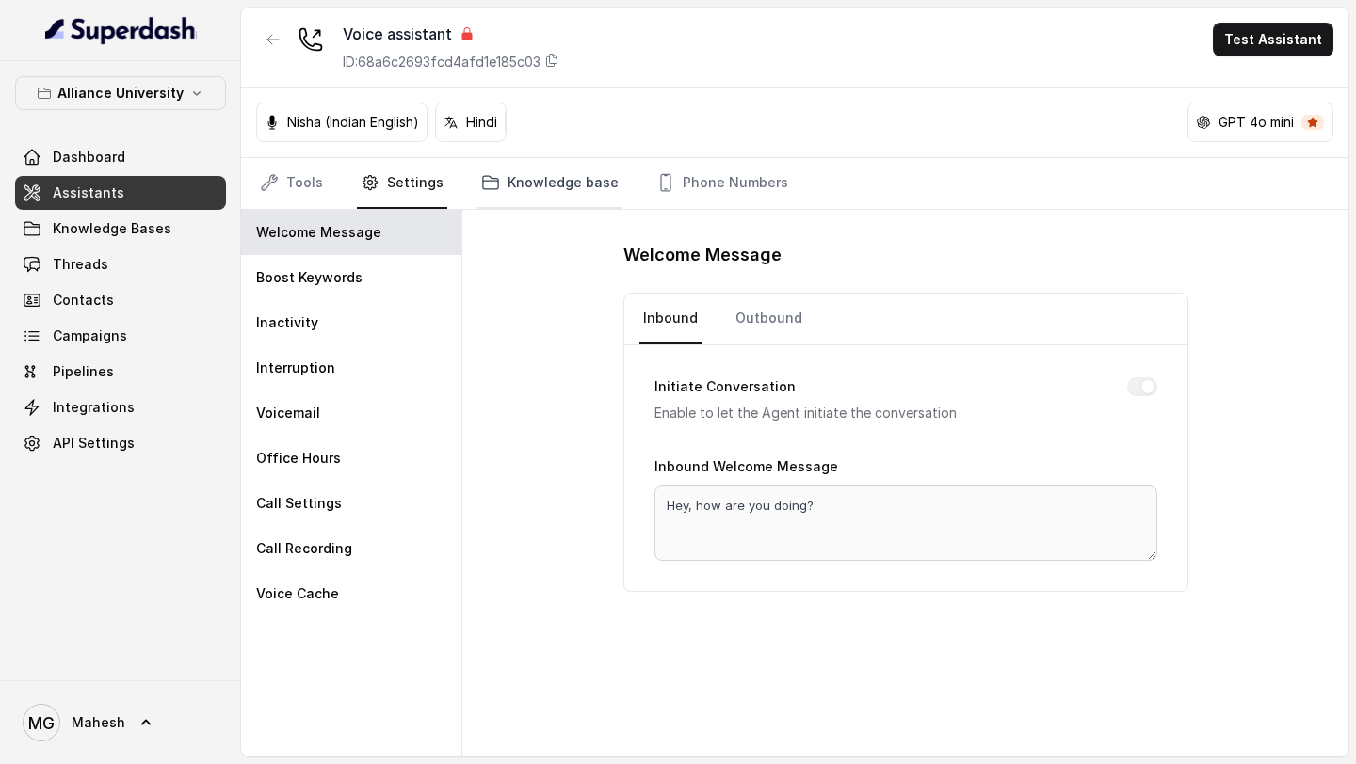
click at [556, 201] on link "Knowledge base" at bounding box center [549, 183] width 145 height 51
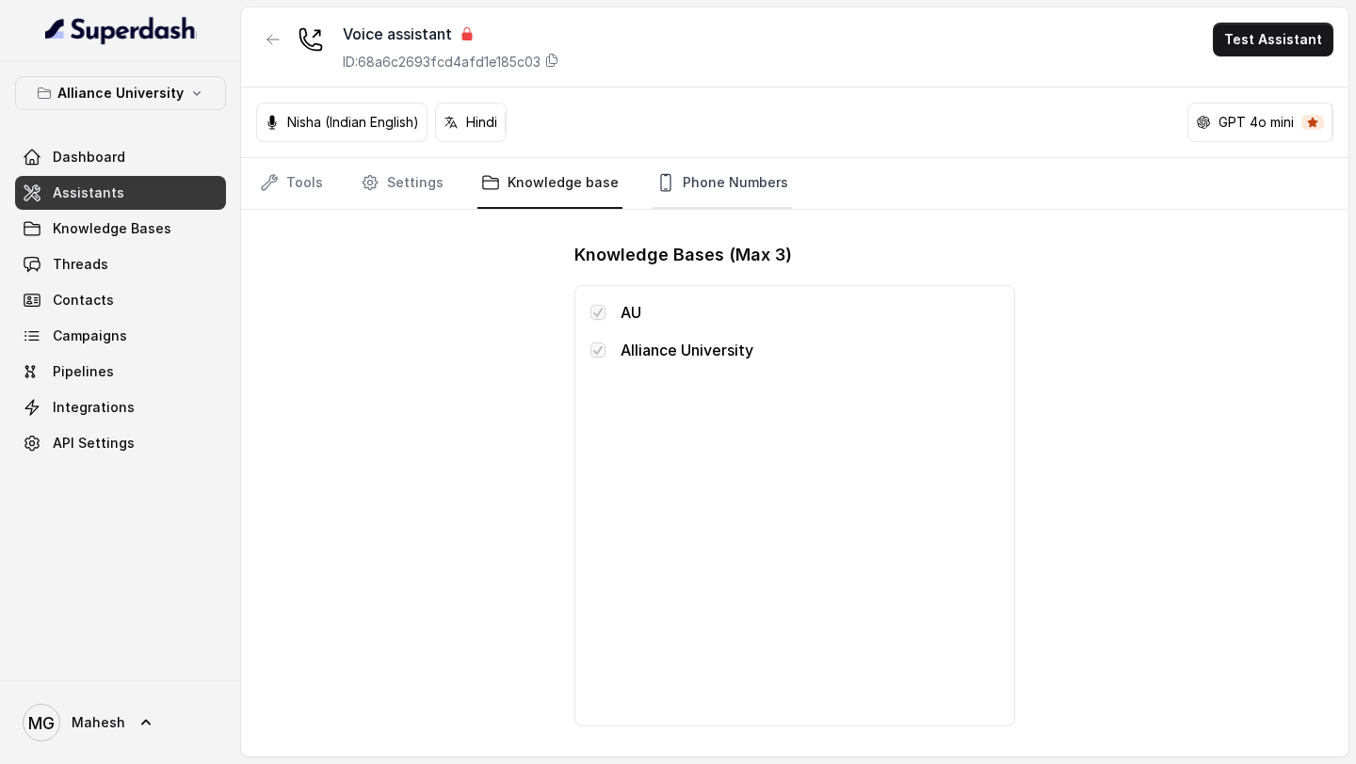
click at [725, 200] on link "Phone Numbers" at bounding box center [721, 183] width 139 height 51
click at [523, 201] on link "Knowledge base" at bounding box center [549, 183] width 145 height 51
click at [406, 198] on link "Settings" at bounding box center [402, 183] width 90 height 51
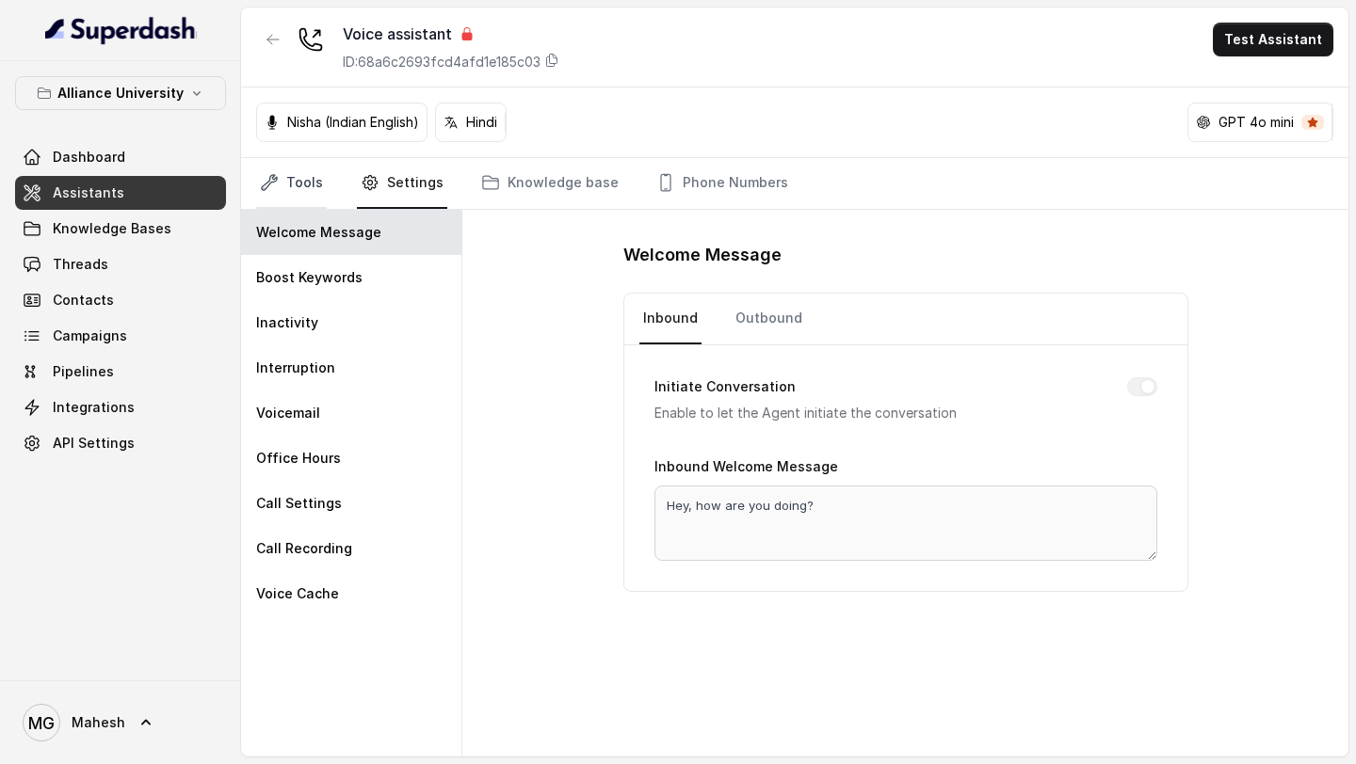
click at [311, 192] on link "Tools" at bounding box center [291, 183] width 71 height 51
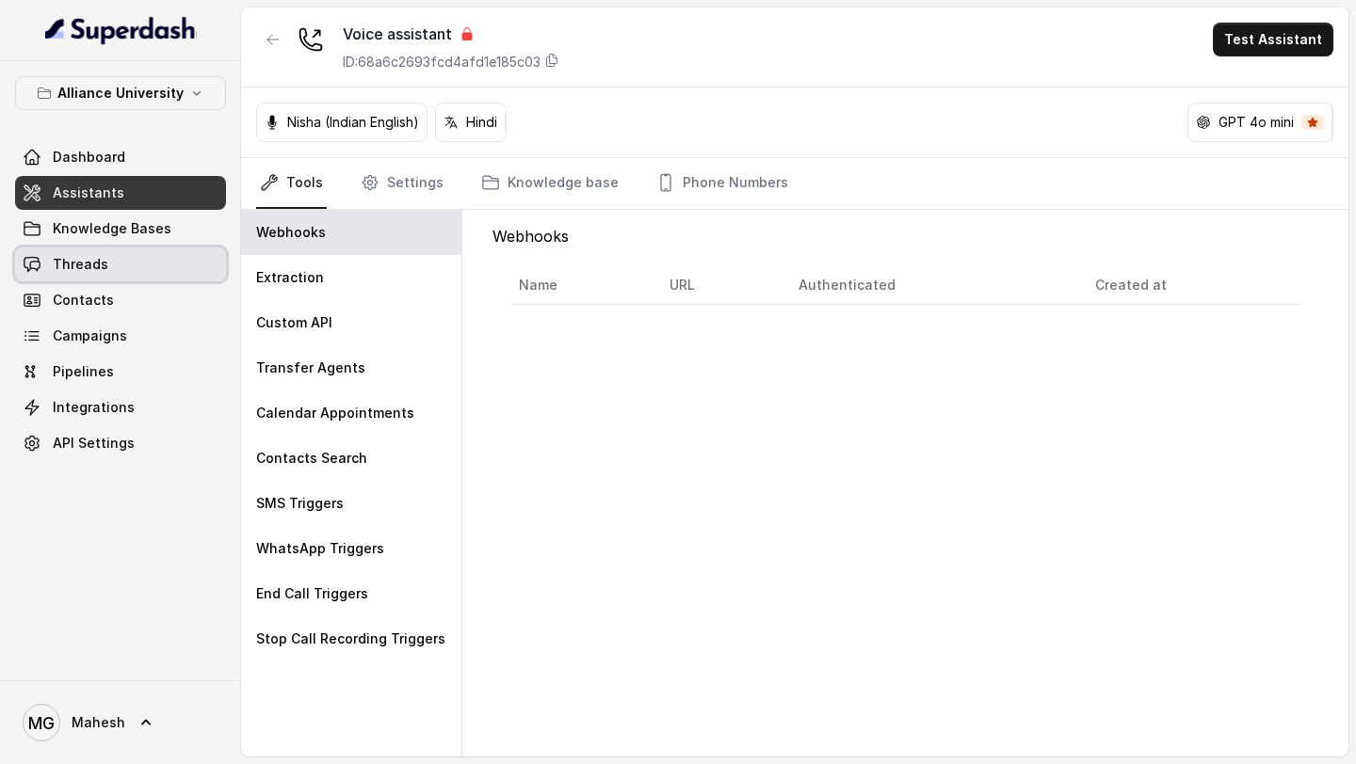
click at [118, 270] on link "Threads" at bounding box center [120, 265] width 211 height 34
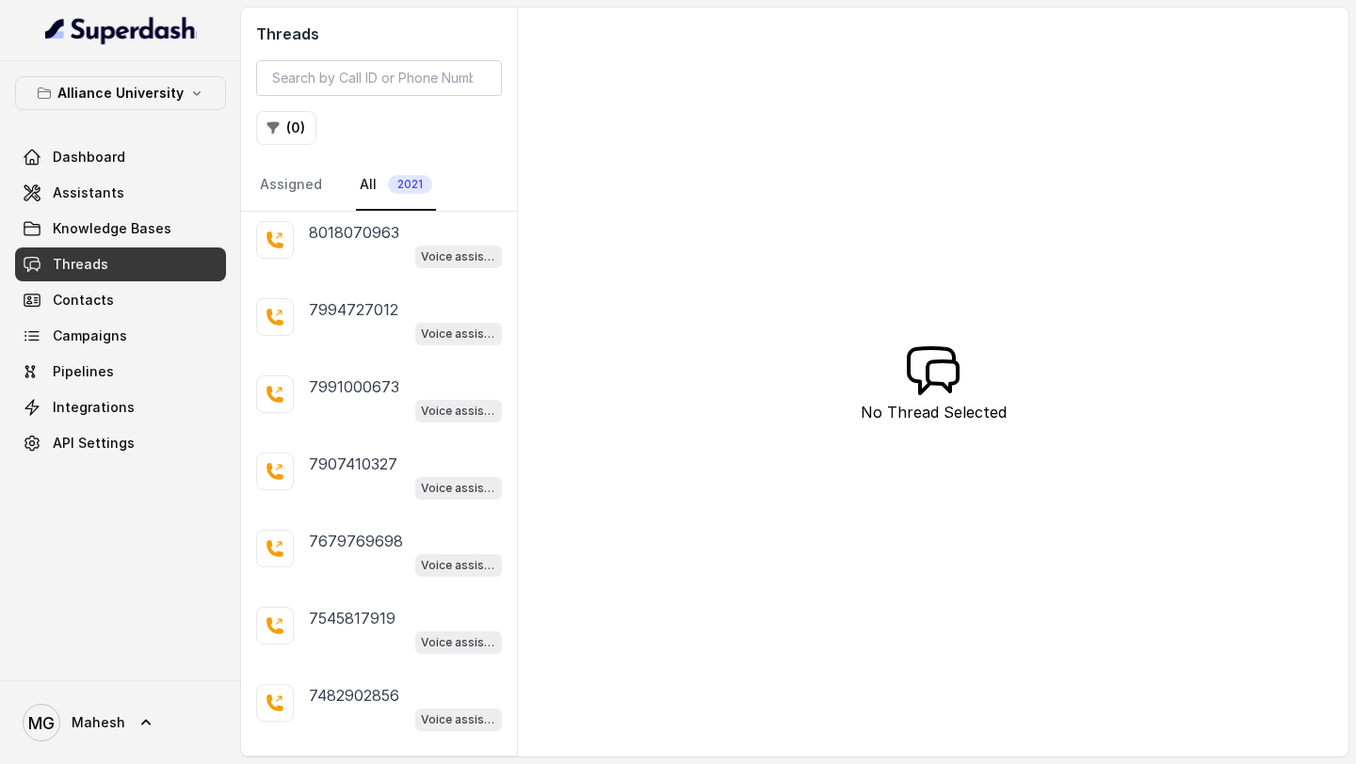
scroll to position [3345, 0]
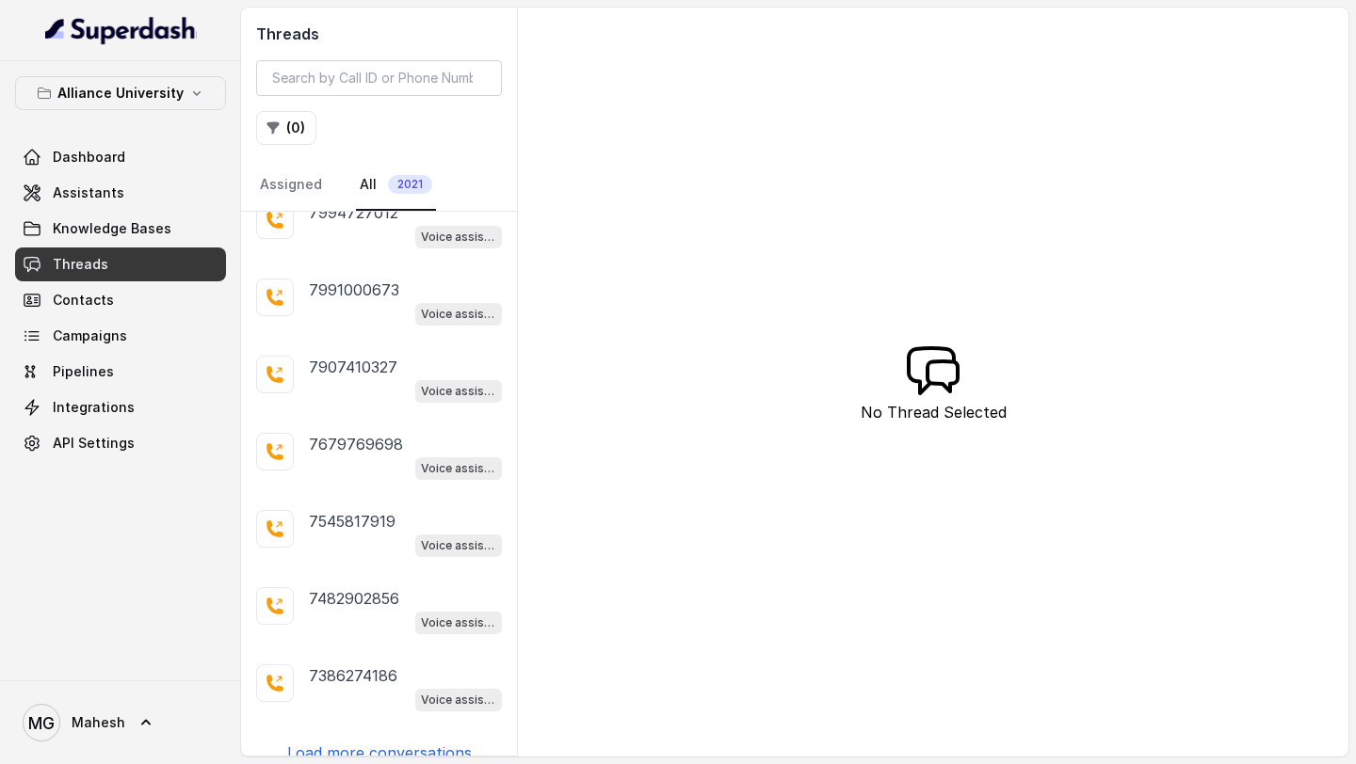
click at [353, 742] on p "Load more conversations" at bounding box center [379, 753] width 185 height 23
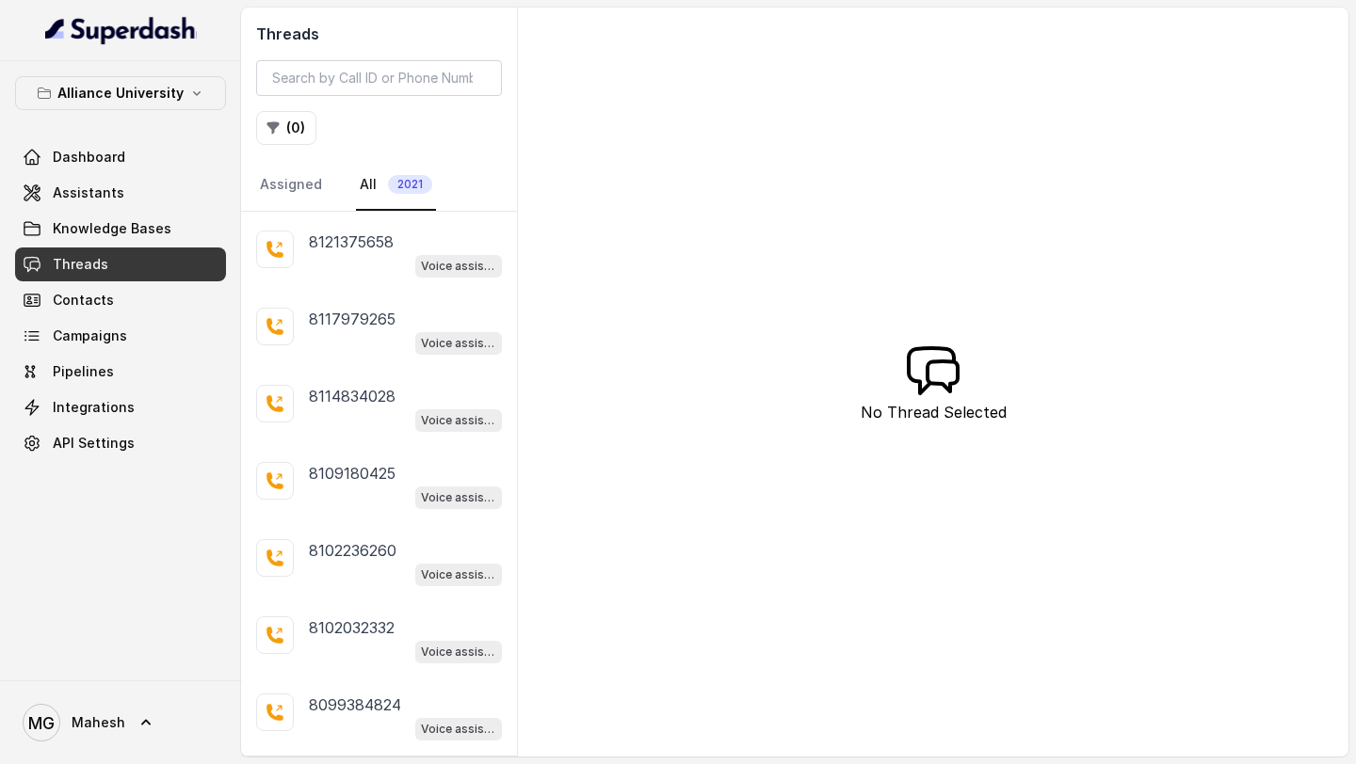
scroll to position [6343, 0]
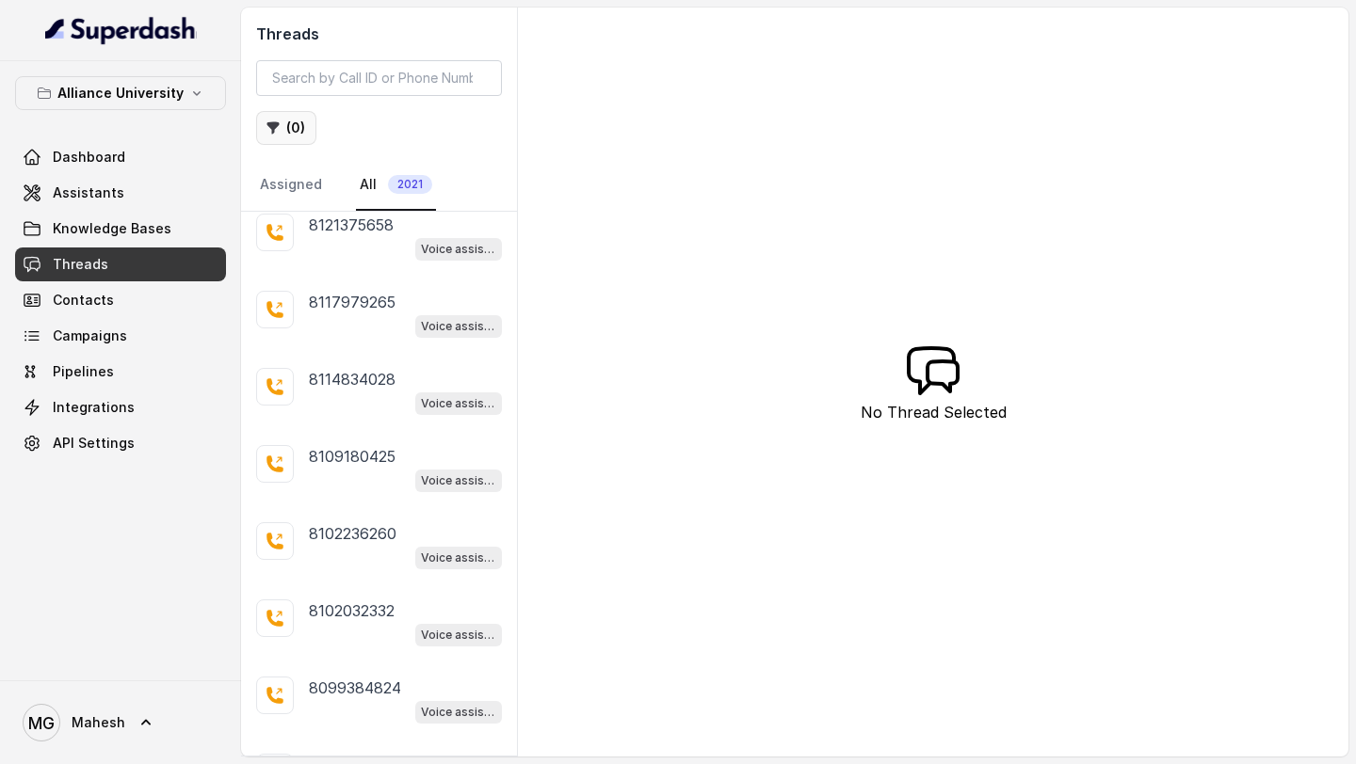
click at [285, 127] on button "( 0 )" at bounding box center [286, 128] width 60 height 34
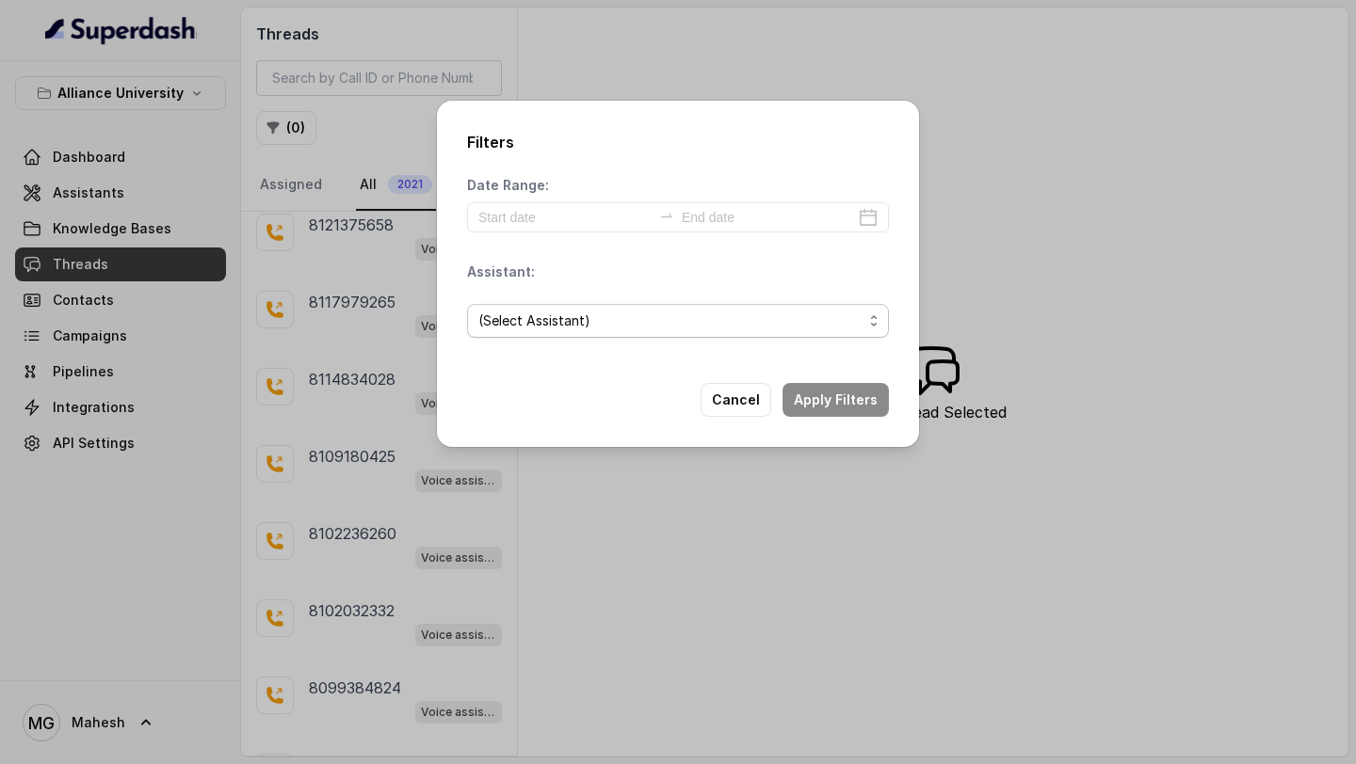
click at [639, 330] on span "(Select Assistant)" at bounding box center [670, 321] width 384 height 23
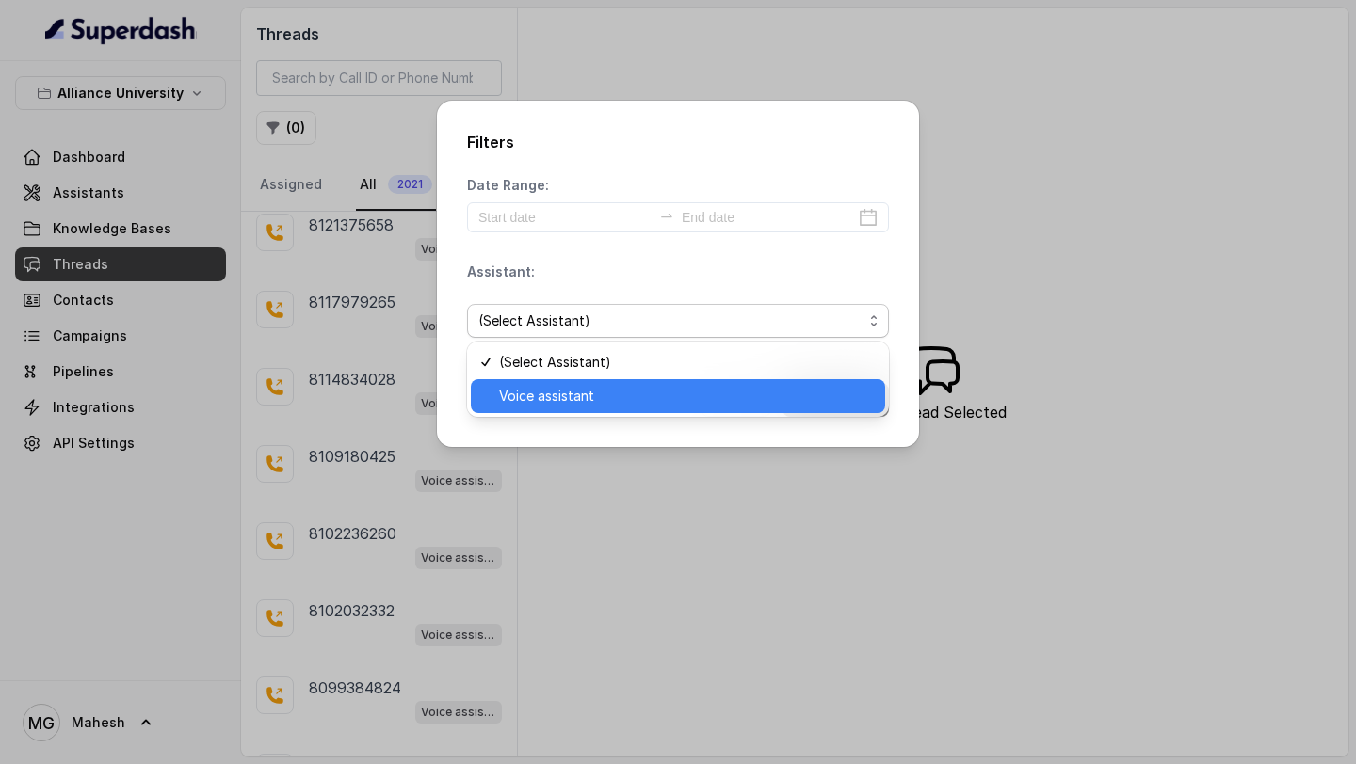
click at [593, 398] on span "Voice assistant" at bounding box center [686, 396] width 375 height 23
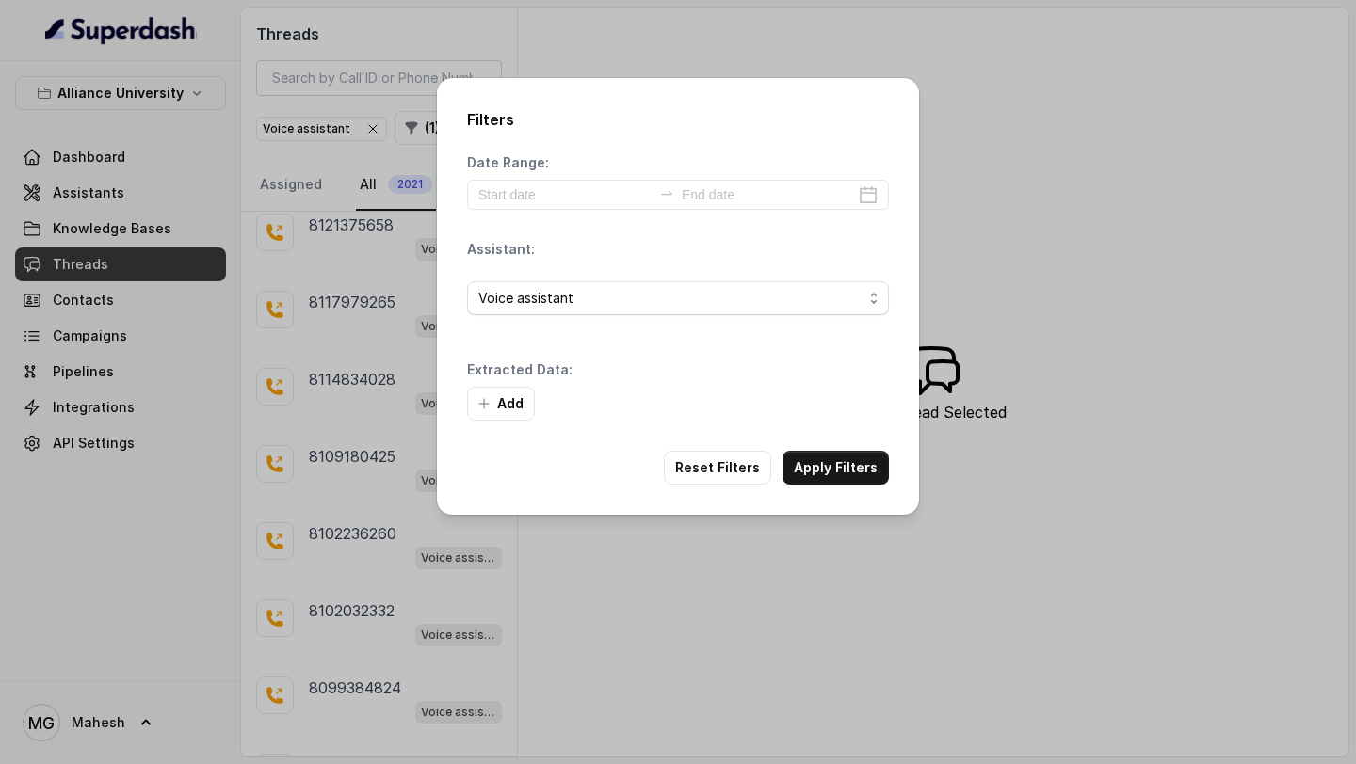
click at [573, 213] on div "Date Range: Assistant: Voice assistant Extracted Data: Add" at bounding box center [678, 286] width 422 height 267
click at [579, 196] on input at bounding box center [564, 195] width 173 height 21
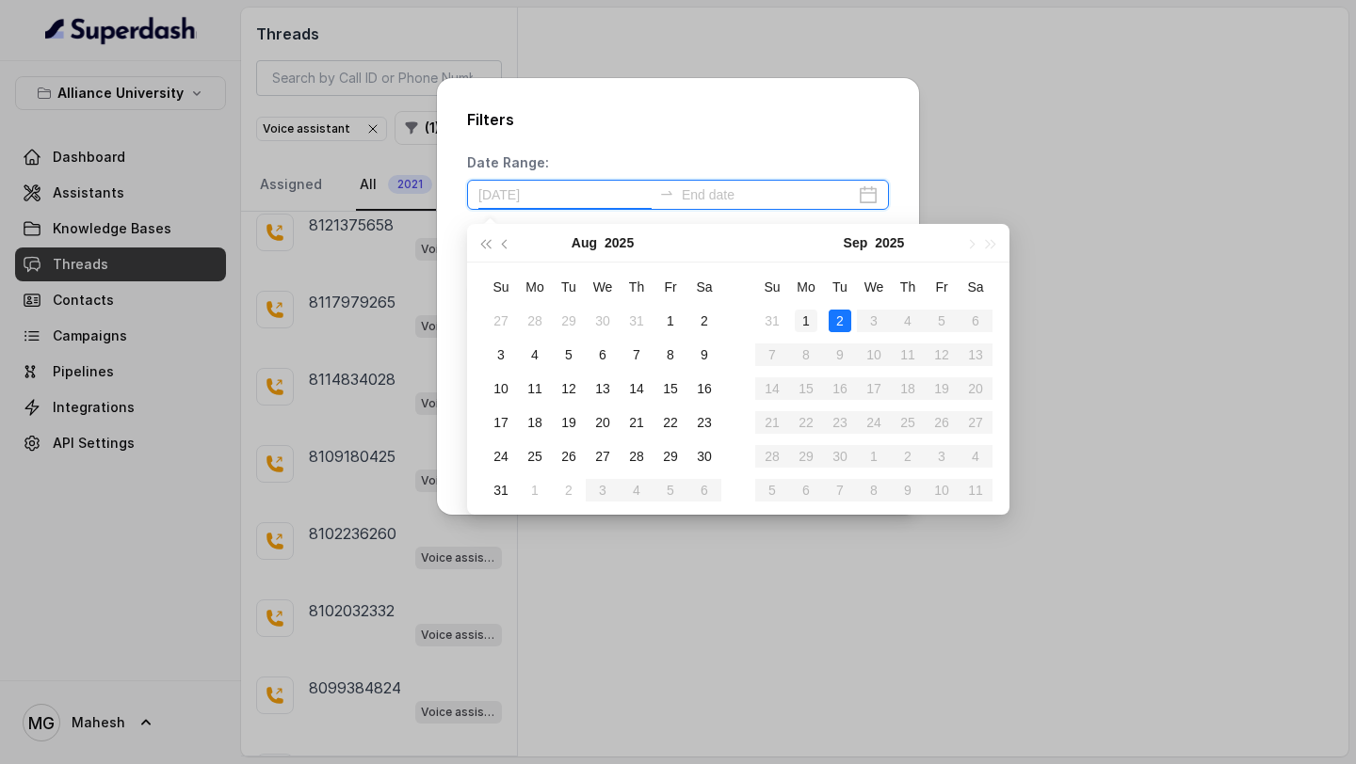
type input "[DATE]"
click at [814, 324] on div "1" at bounding box center [806, 321] width 23 height 23
type input "[DATE]"
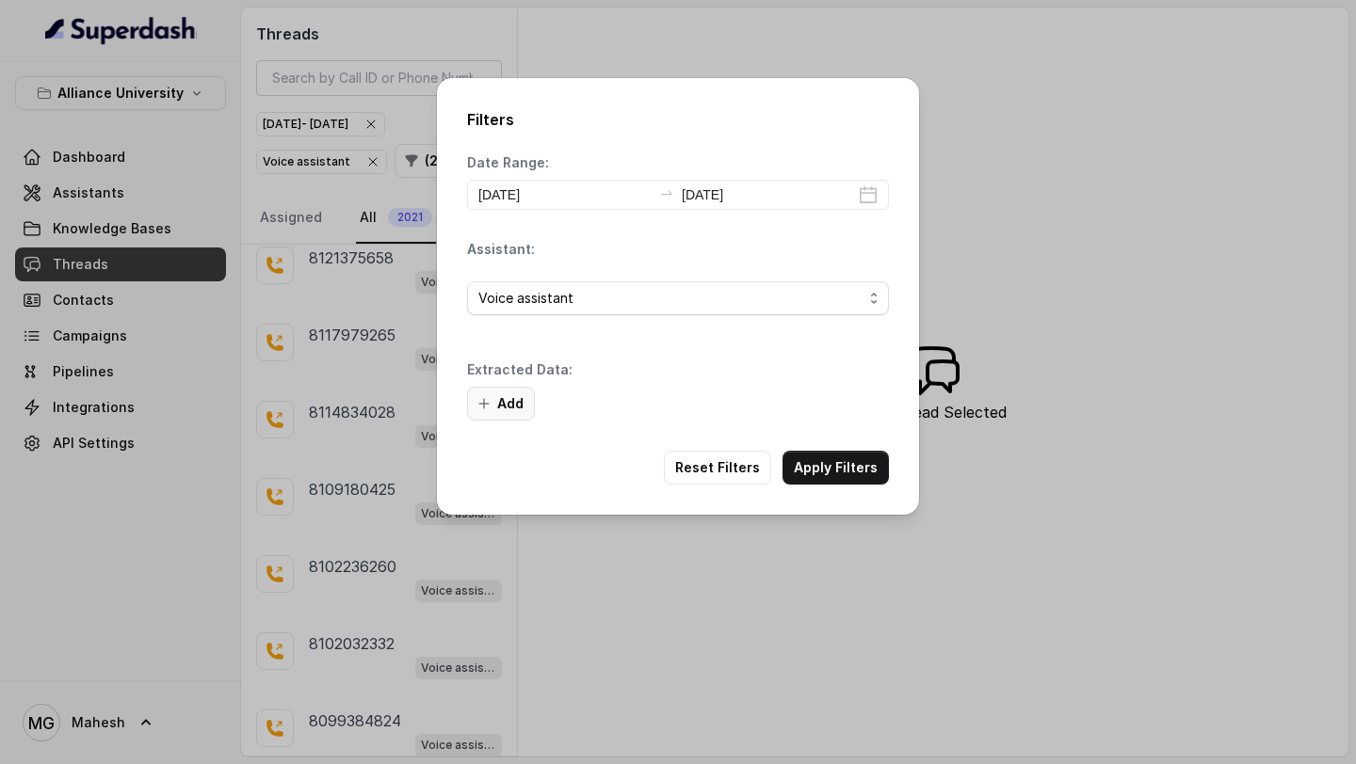
click at [504, 398] on button "Add" at bounding box center [501, 404] width 68 height 34
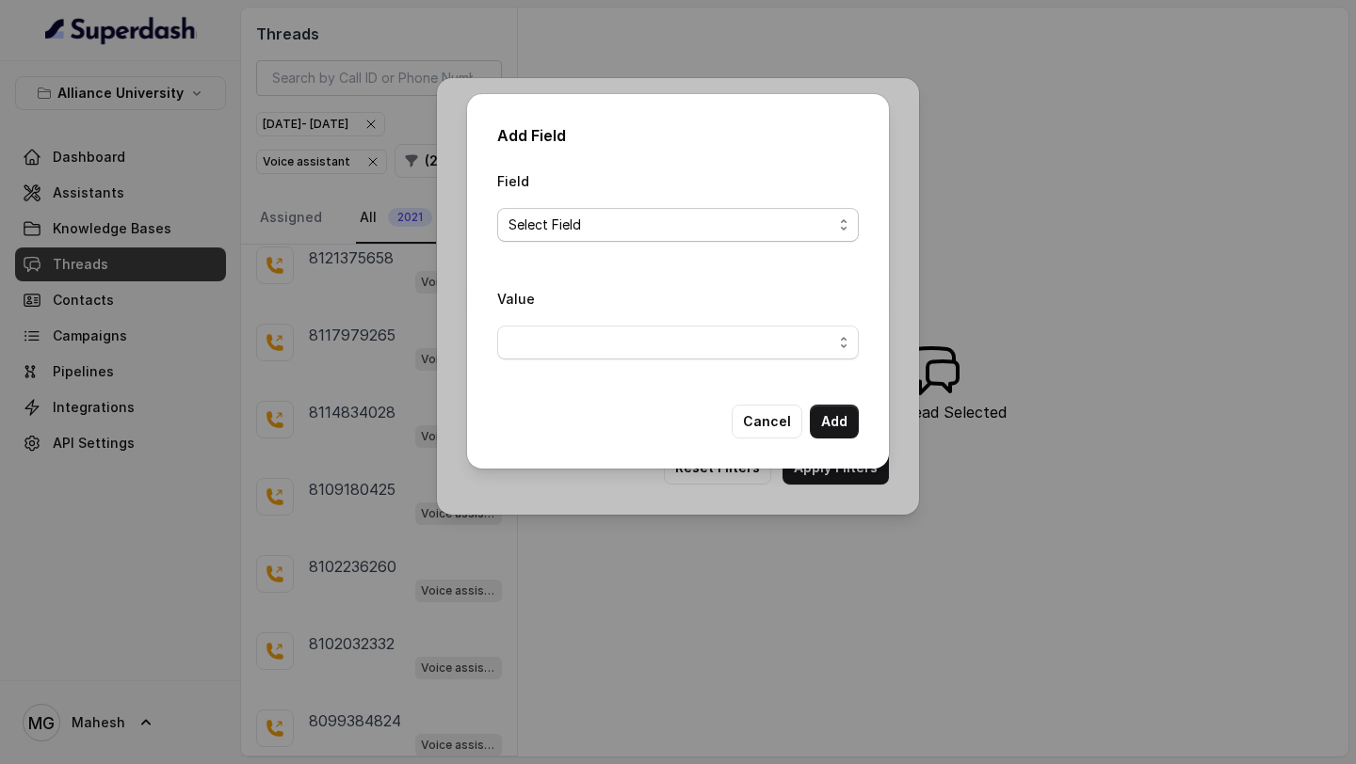
click at [672, 223] on span "Select Field" at bounding box center [670, 225] width 324 height 23
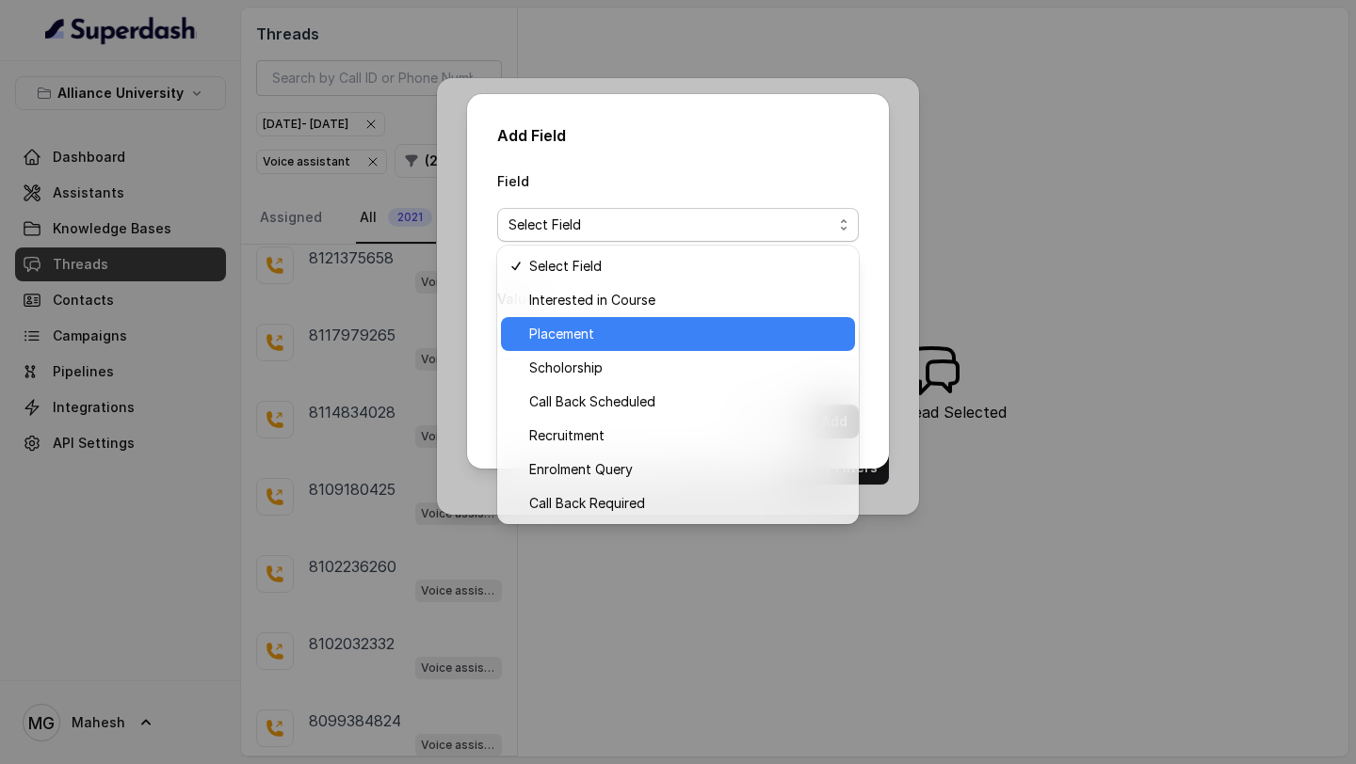
click at [633, 323] on span "Placement" at bounding box center [686, 334] width 314 height 23
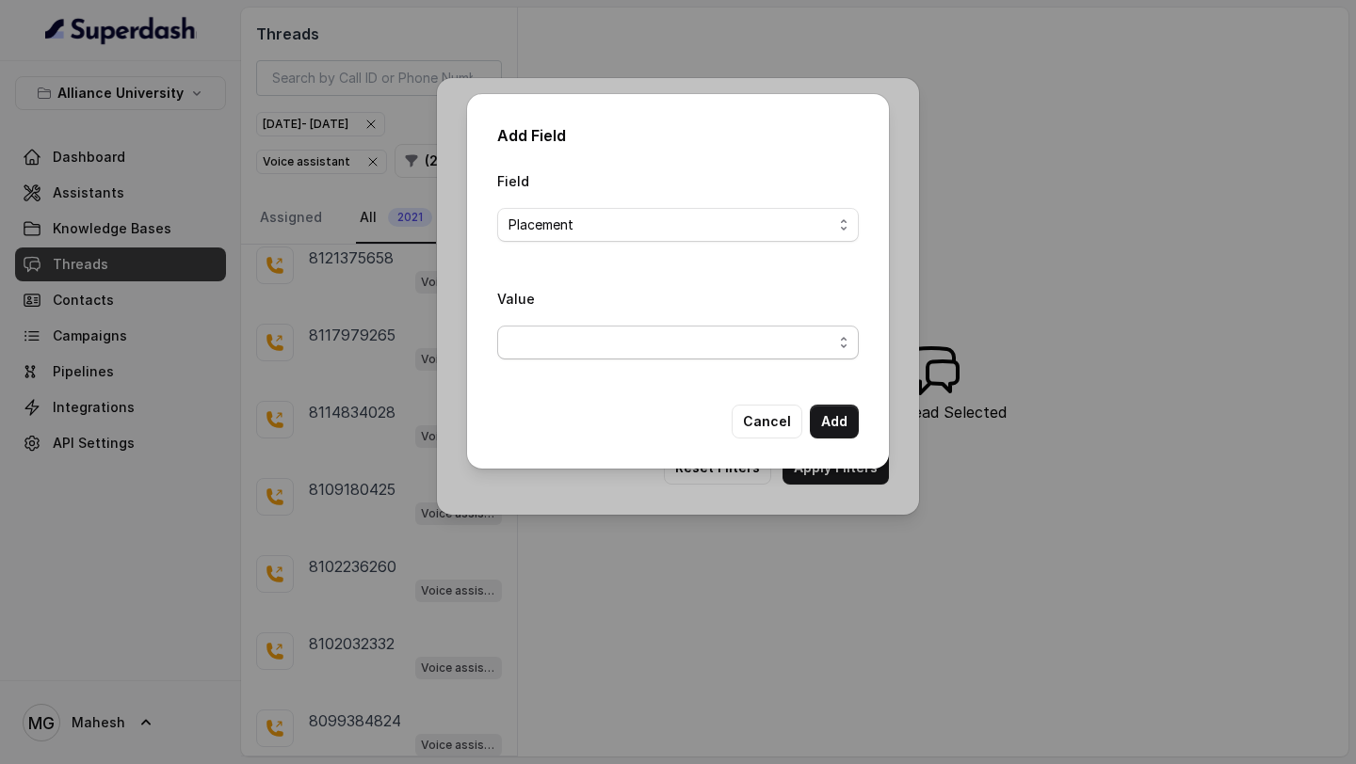
click at [698, 338] on span "button" at bounding box center [677, 343] width 361 height 34
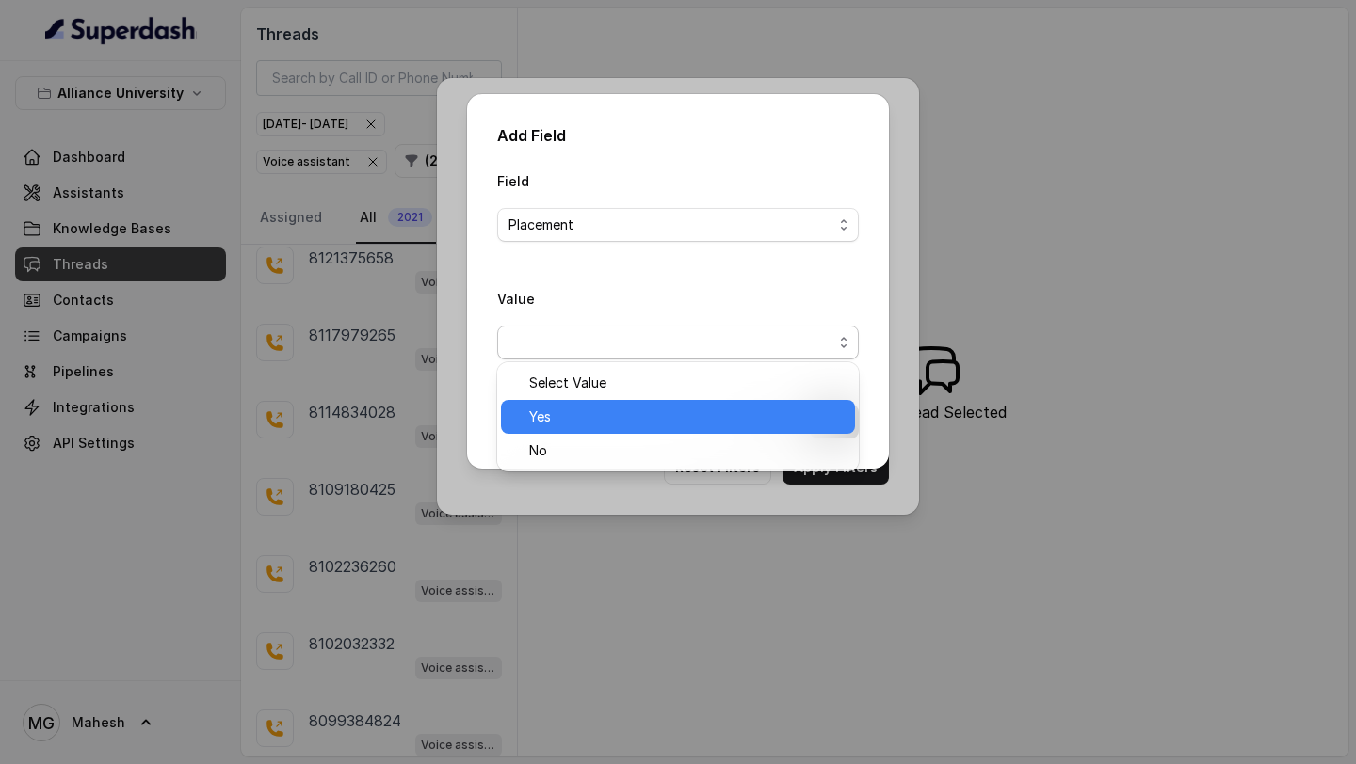
click at [606, 426] on span "Yes" at bounding box center [686, 417] width 314 height 23
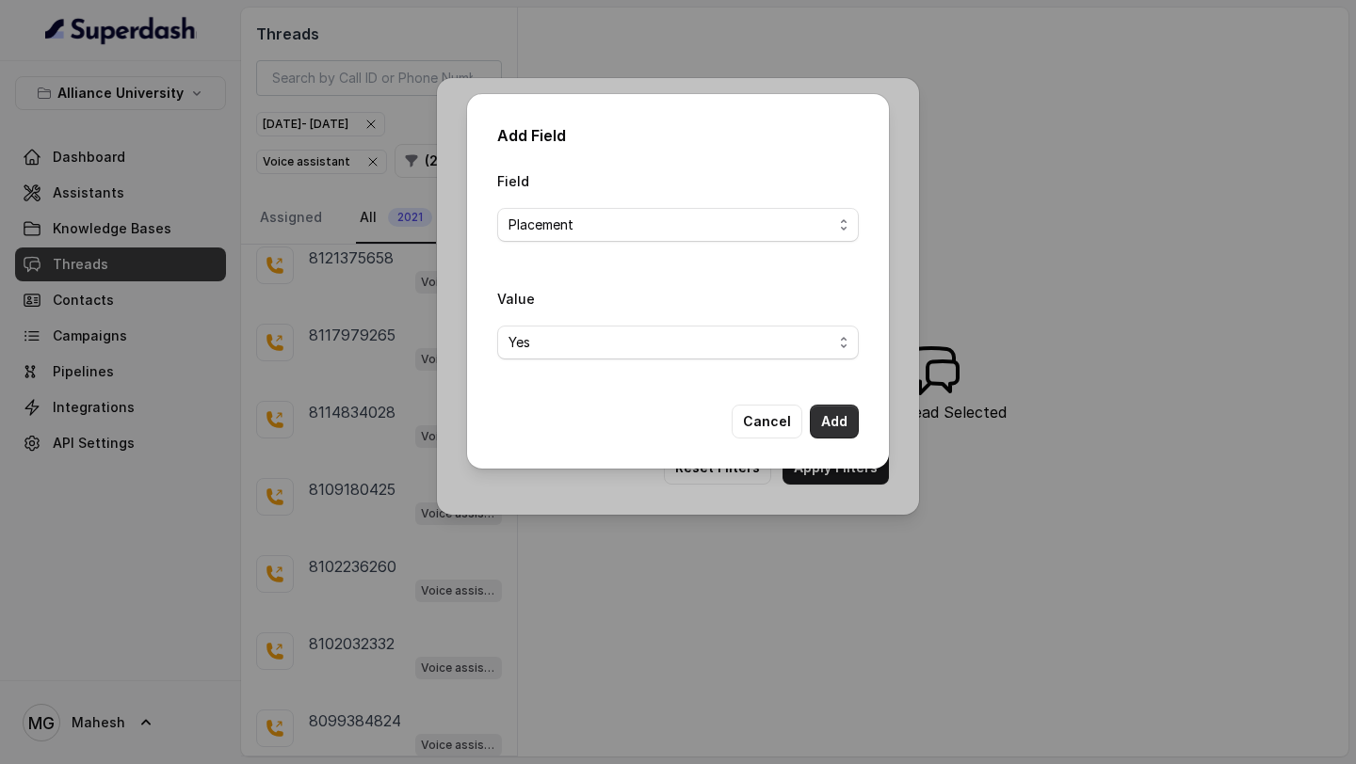
click at [842, 425] on button "Add" at bounding box center [834, 422] width 49 height 34
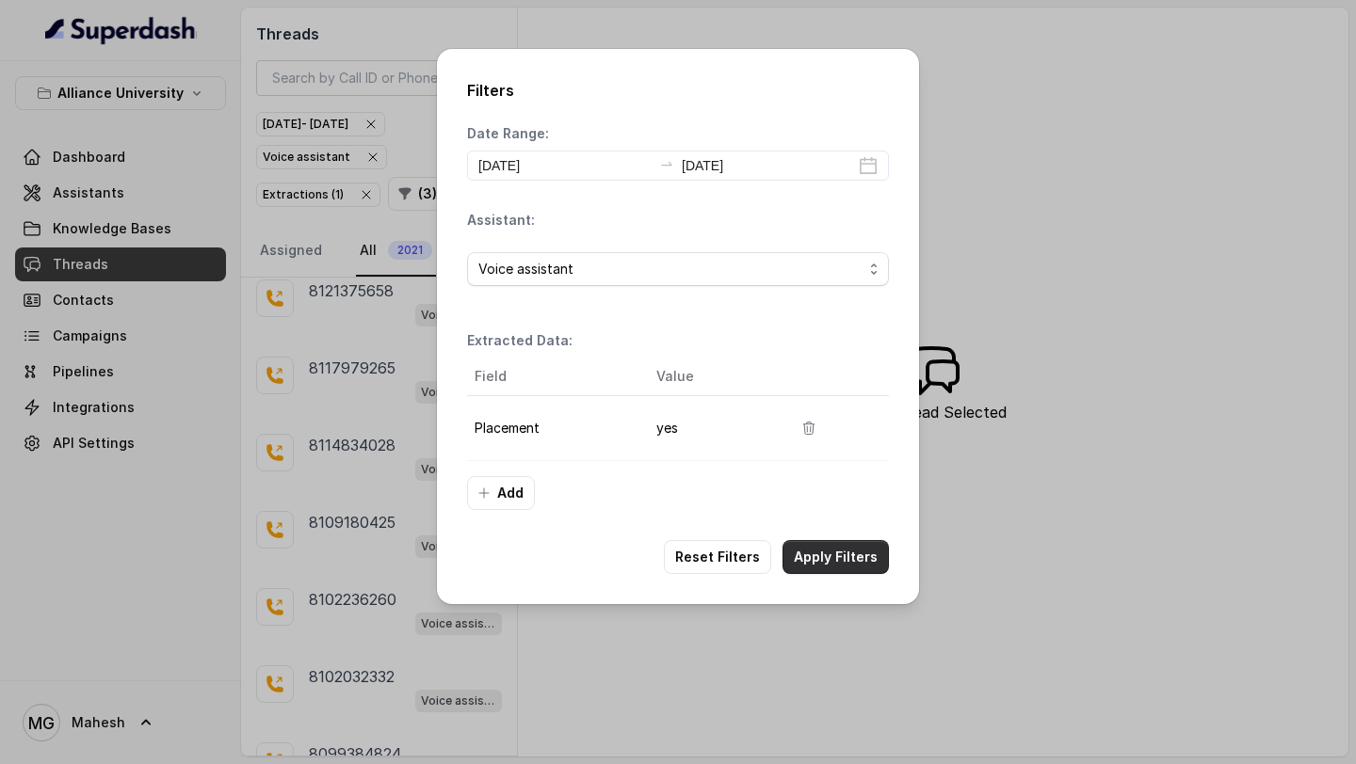
click at [830, 546] on button "Apply Filters" at bounding box center [835, 557] width 106 height 34
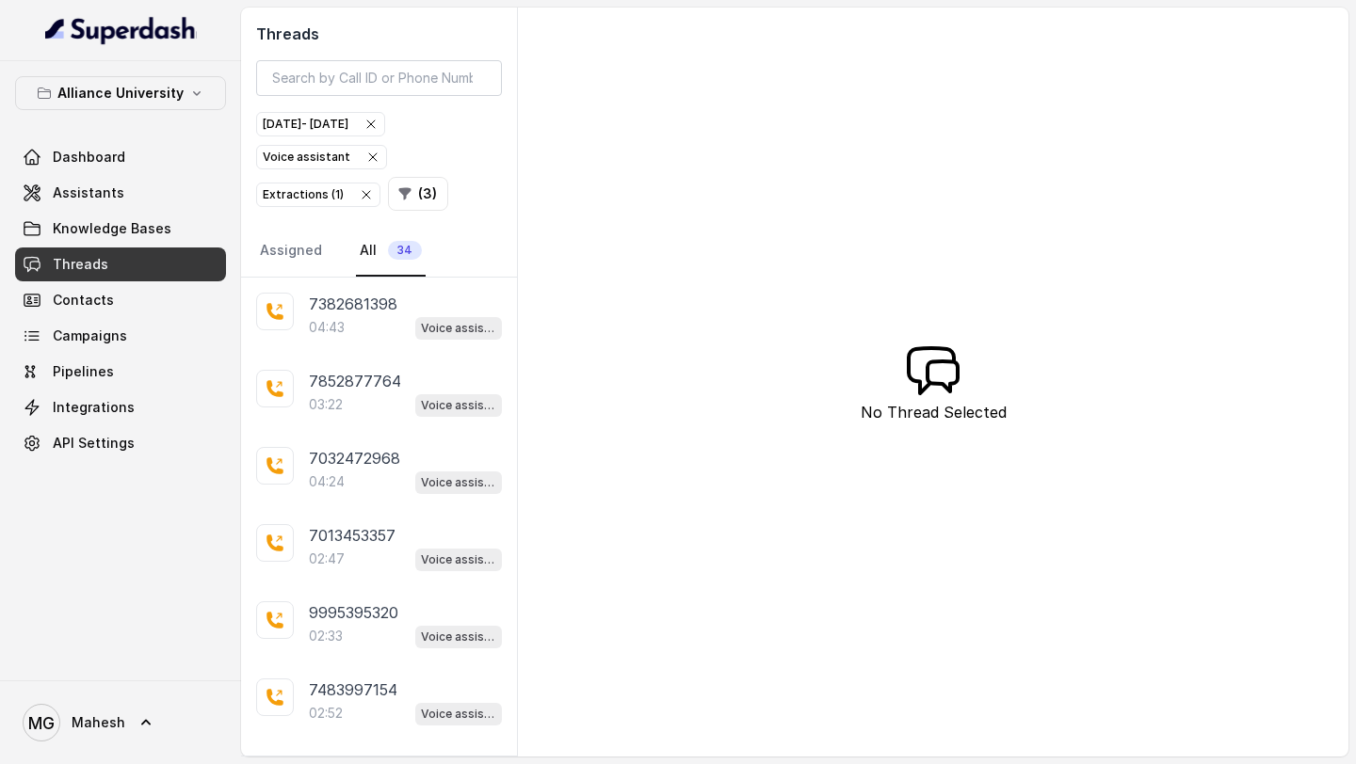
click at [378, 128] on icon "button" at bounding box center [370, 124] width 15 height 15
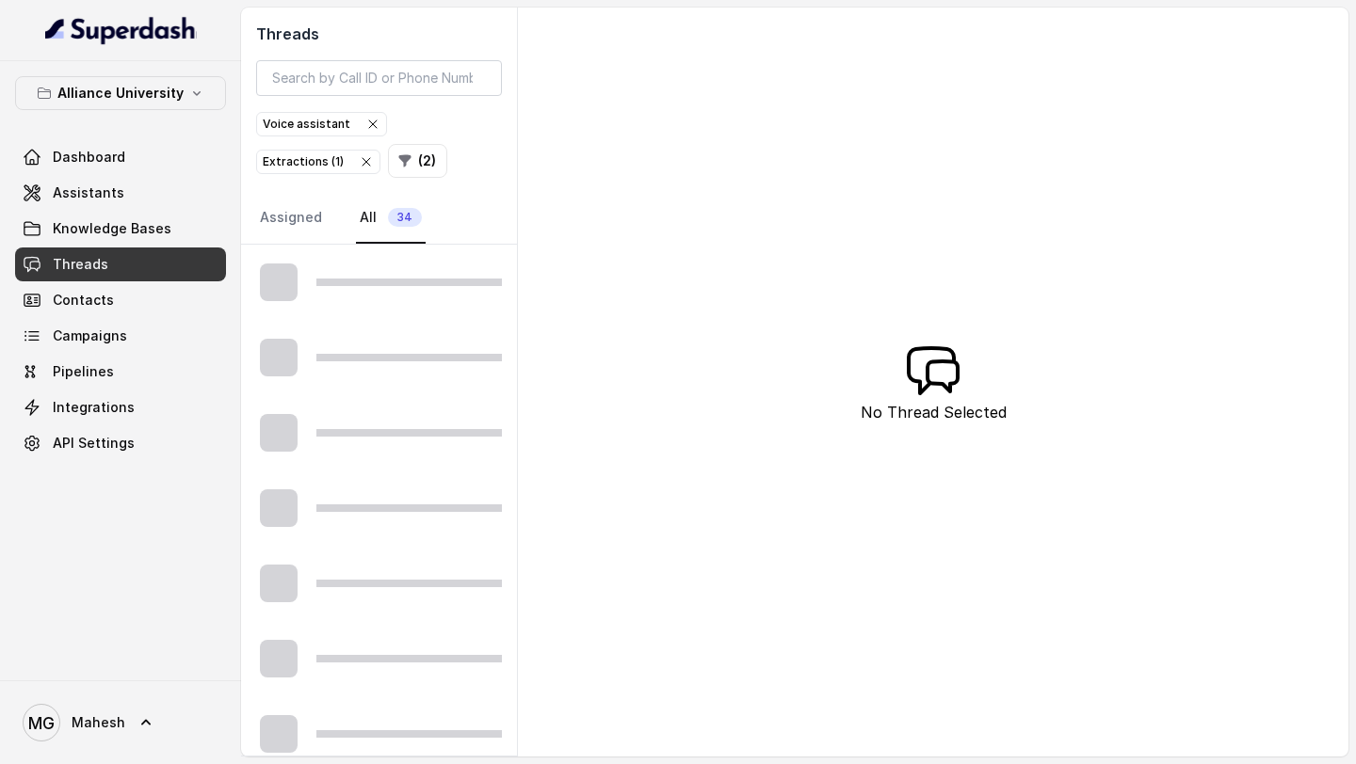
click at [373, 122] on icon "button" at bounding box center [372, 124] width 15 height 15
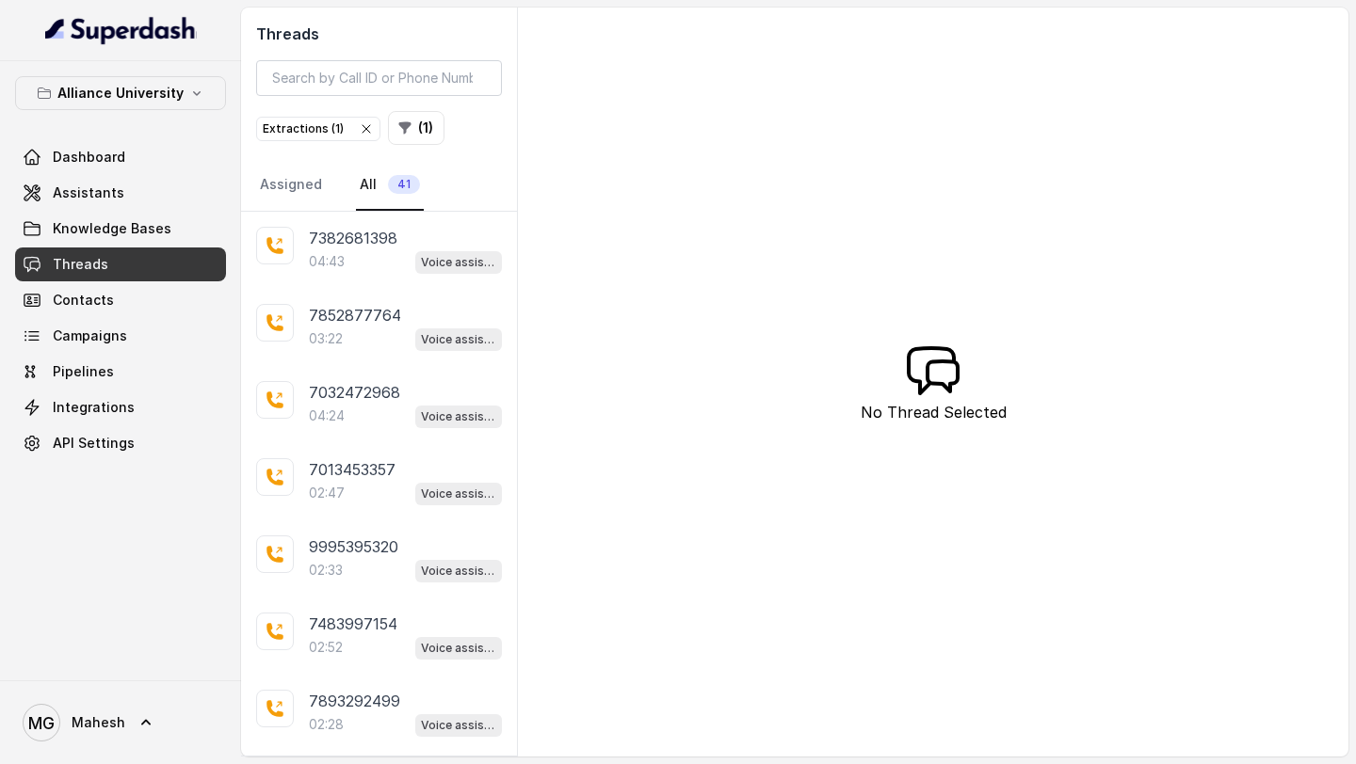
click at [364, 128] on icon "button" at bounding box center [366, 128] width 15 height 15
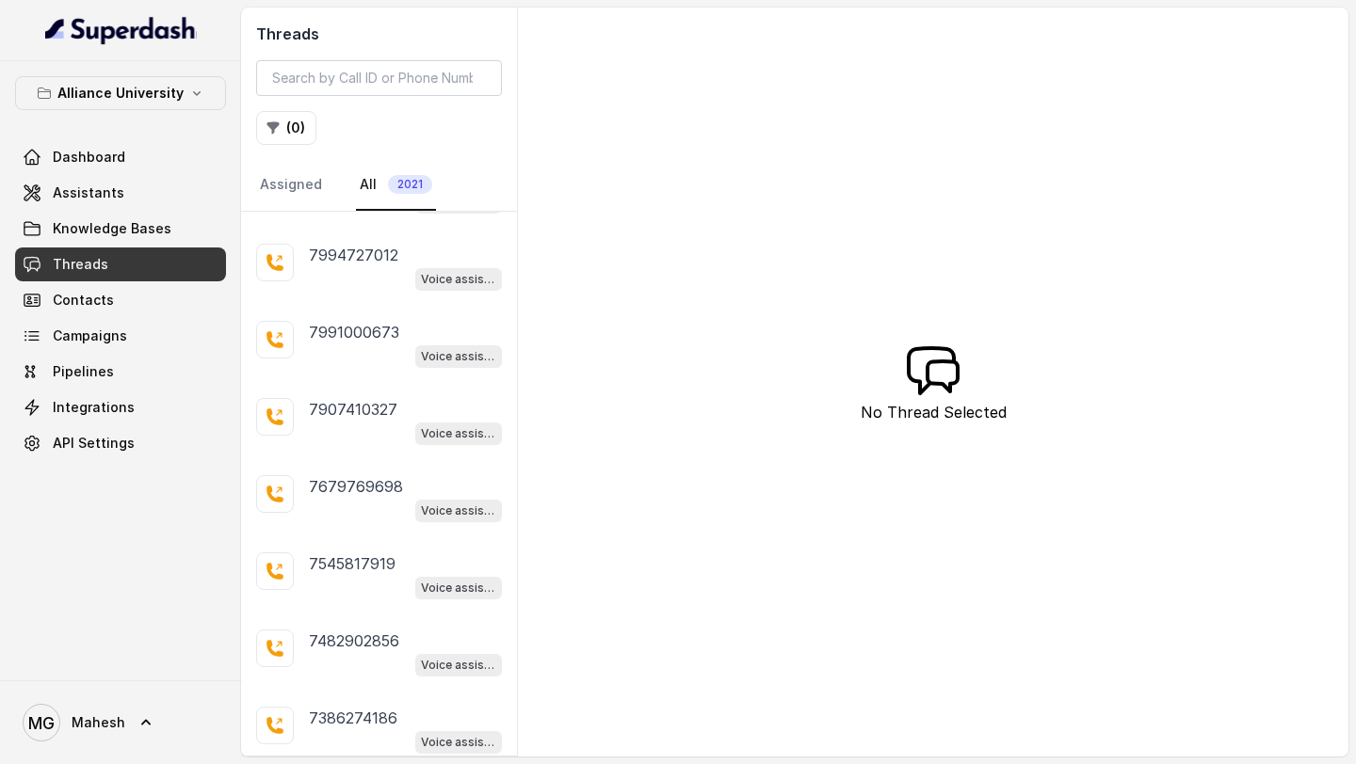
scroll to position [3345, 0]
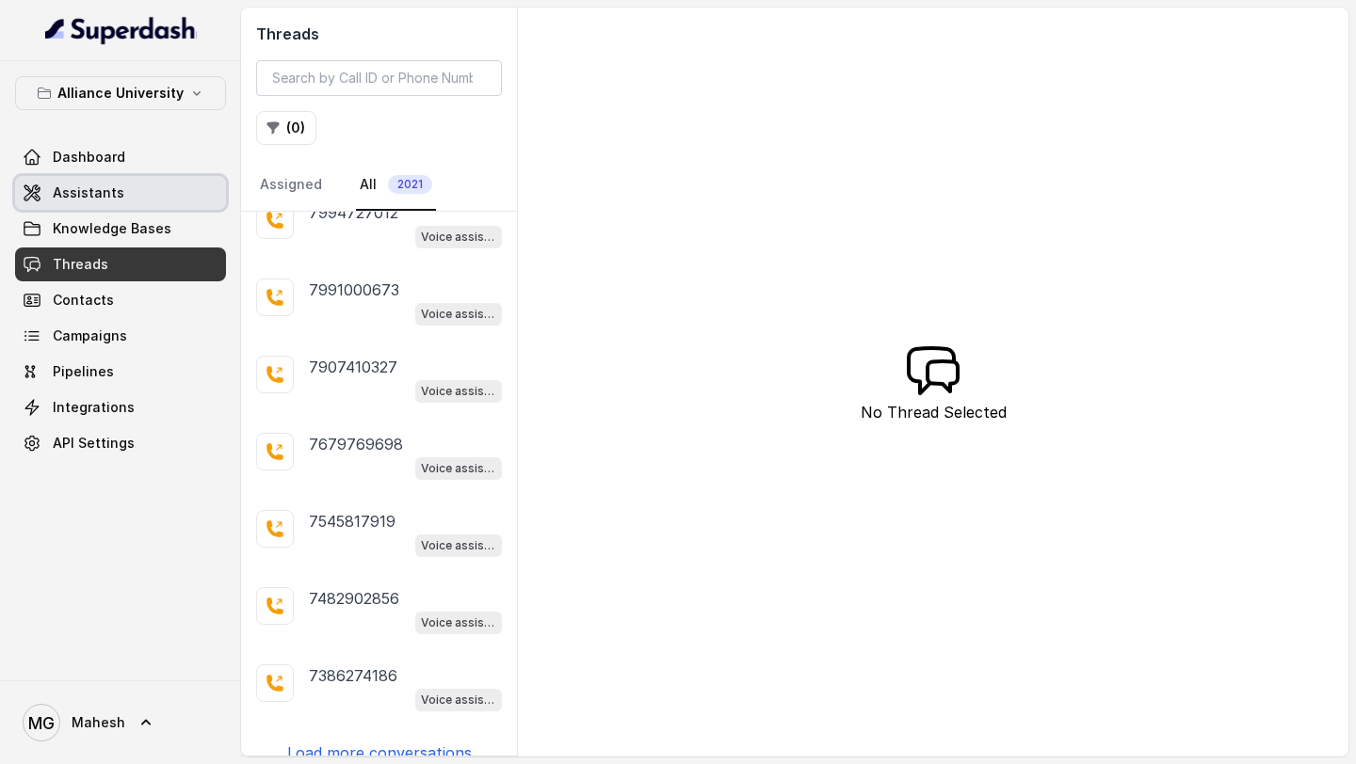
click at [118, 199] on link "Assistants" at bounding box center [120, 193] width 211 height 34
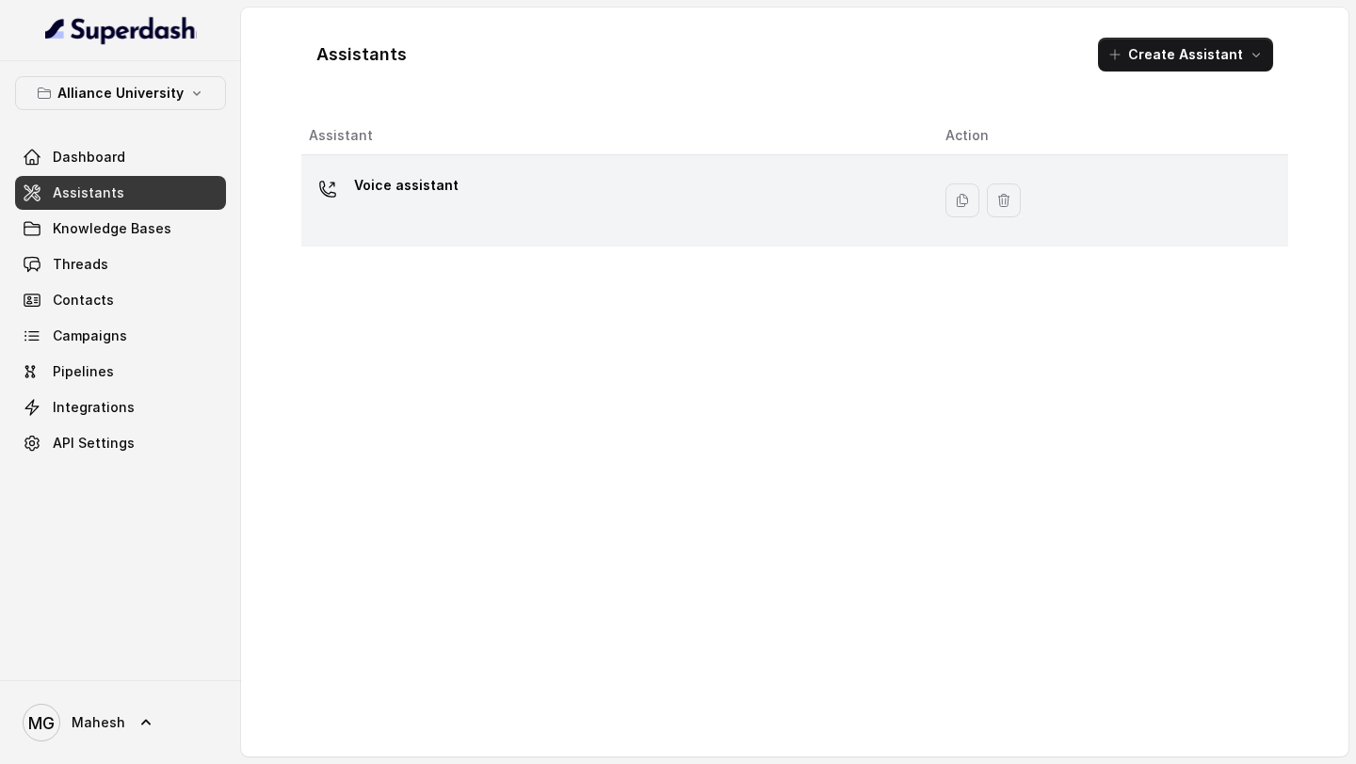
click at [479, 208] on div "Voice assistant" at bounding box center [612, 200] width 606 height 60
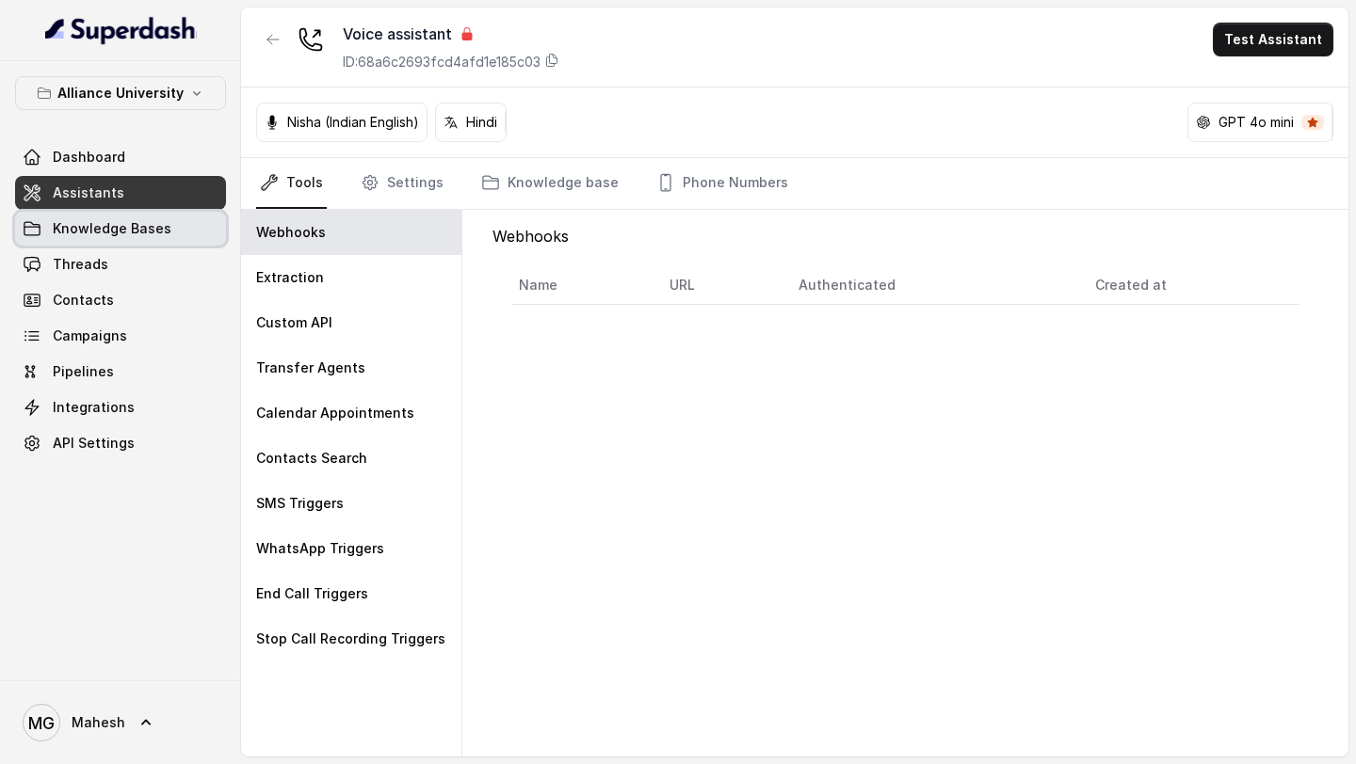
click at [153, 226] on span "Knowledge Bases" at bounding box center [112, 228] width 119 height 19
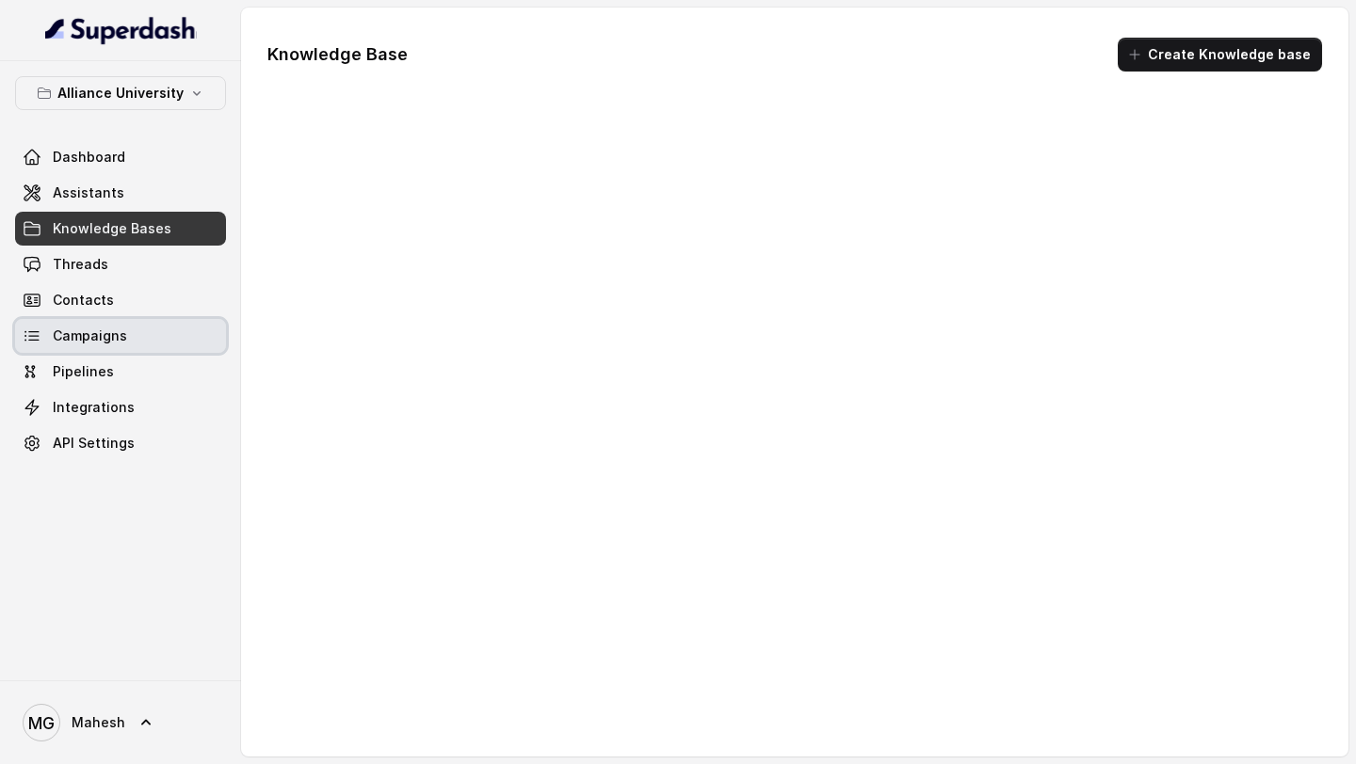
click at [143, 330] on link "Campaigns" at bounding box center [120, 336] width 211 height 34
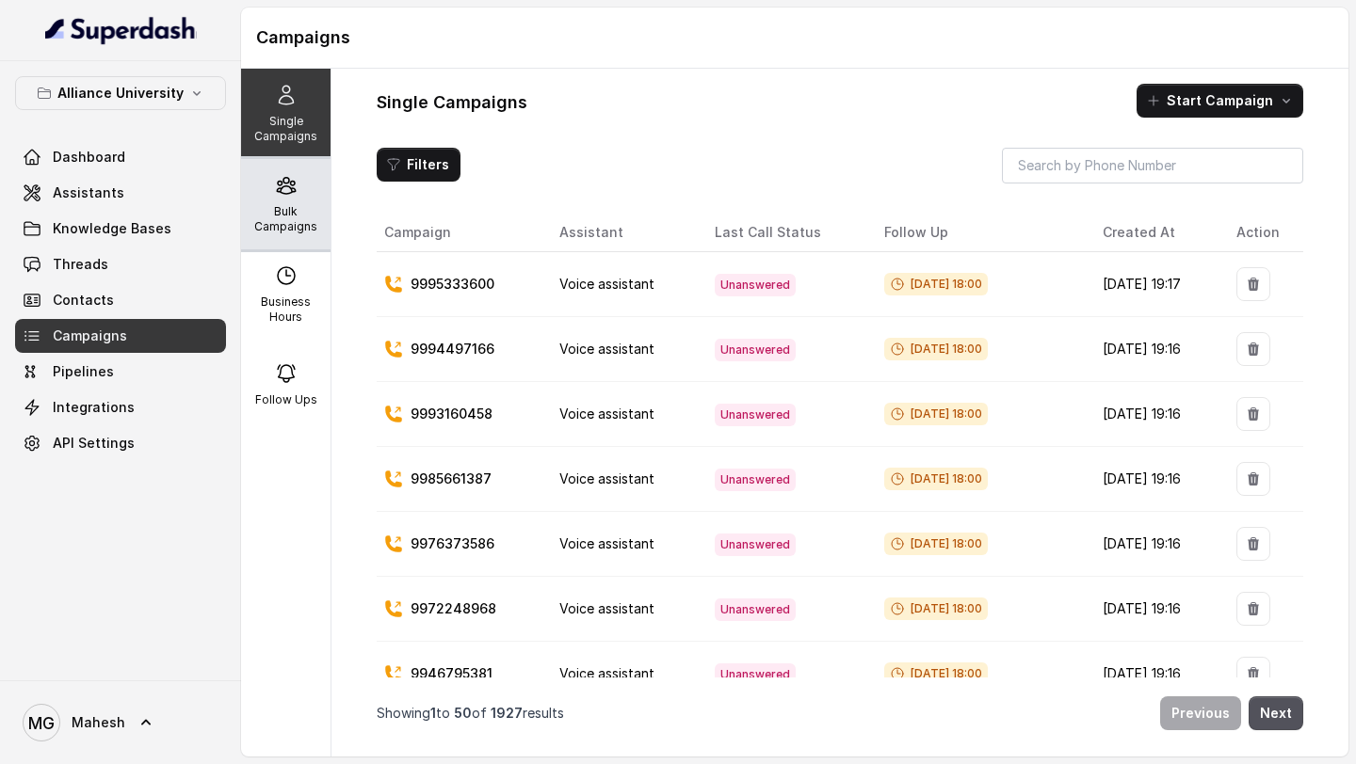
click at [300, 223] on p "Bulk Campaigns" at bounding box center [286, 219] width 74 height 30
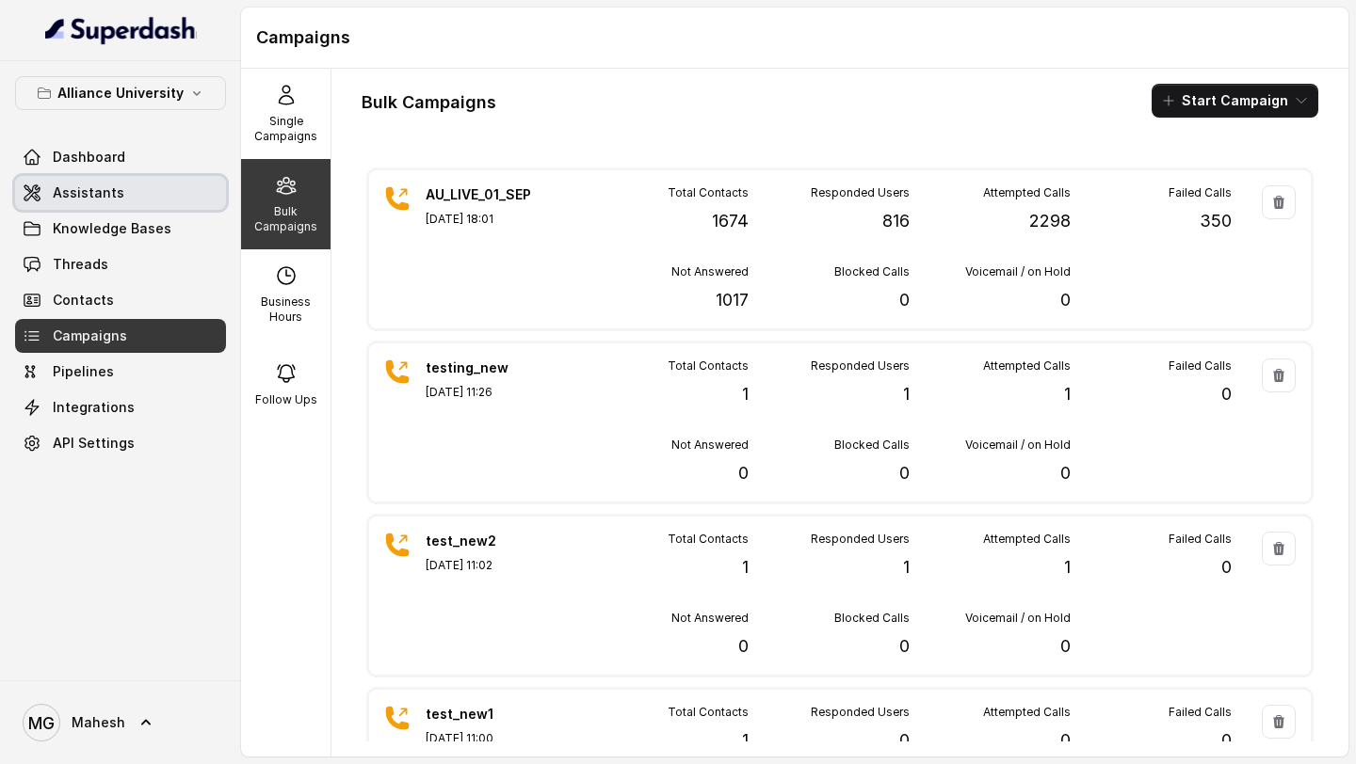
click at [166, 205] on link "Assistants" at bounding box center [120, 193] width 211 height 34
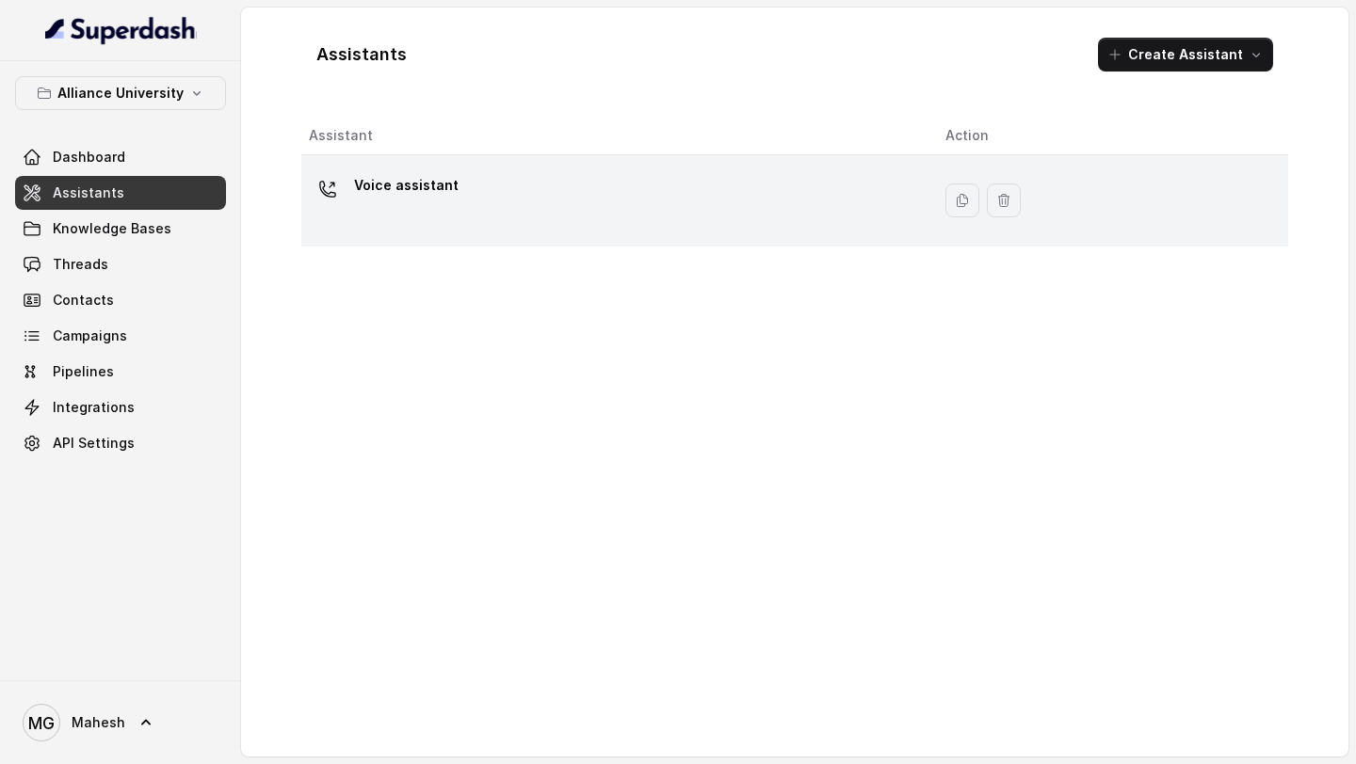
click at [417, 217] on div "Voice assistant" at bounding box center [612, 200] width 606 height 60
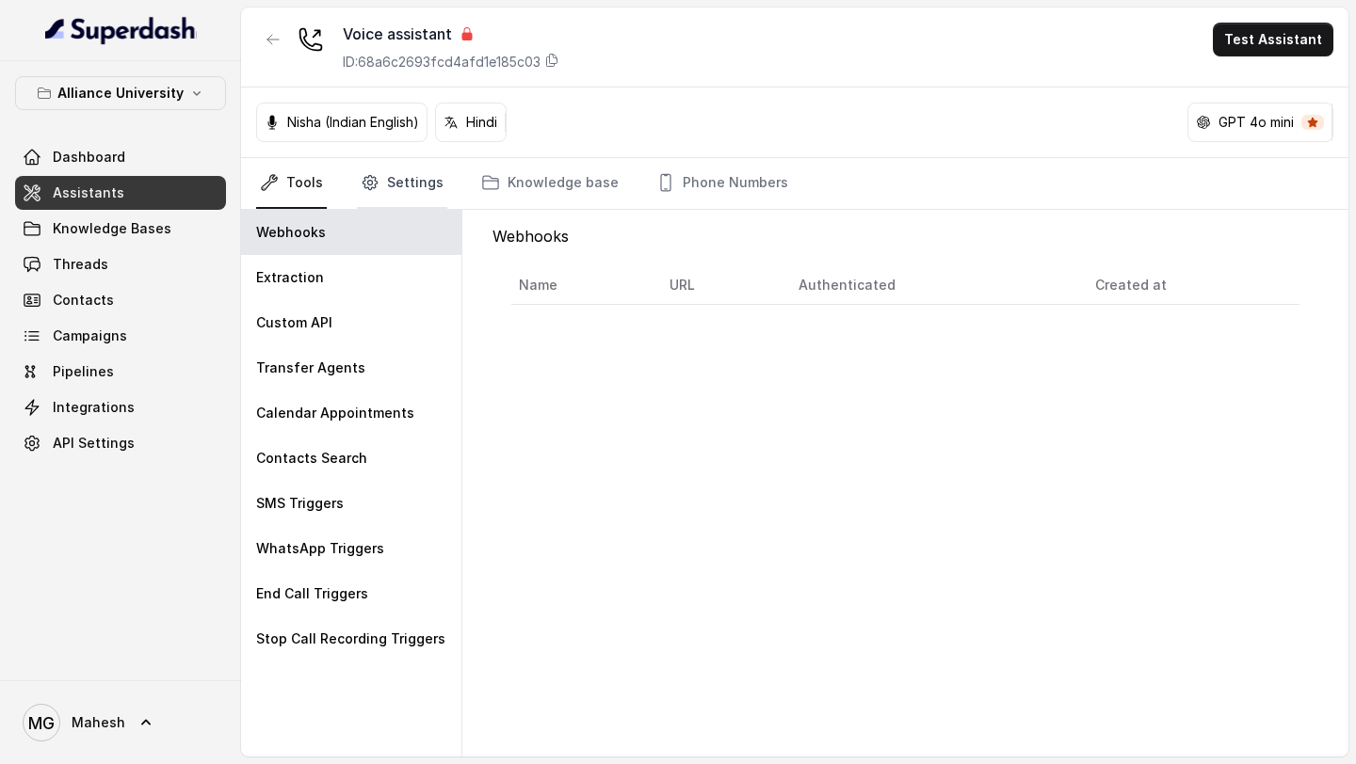
click at [402, 182] on link "Settings" at bounding box center [402, 183] width 90 height 51
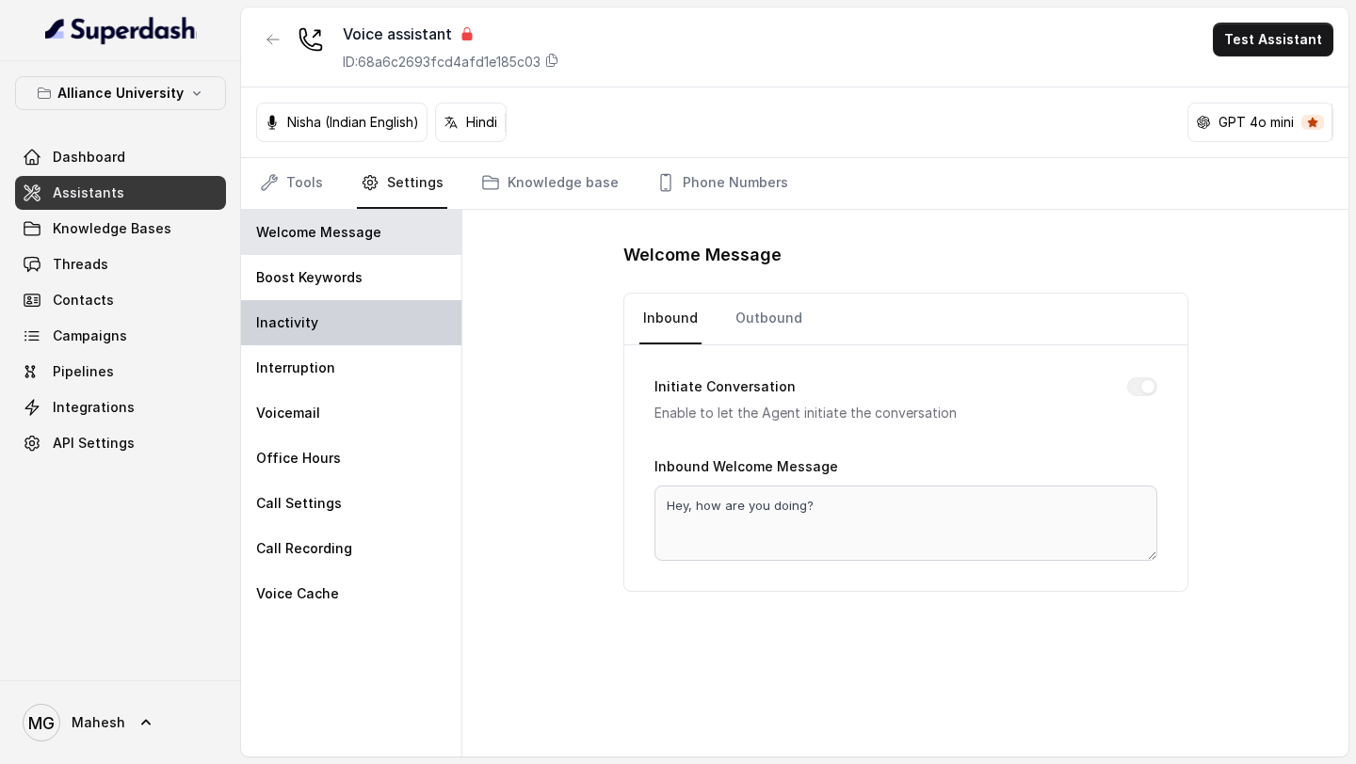
click at [359, 334] on div "Inactivity" at bounding box center [351, 322] width 220 height 45
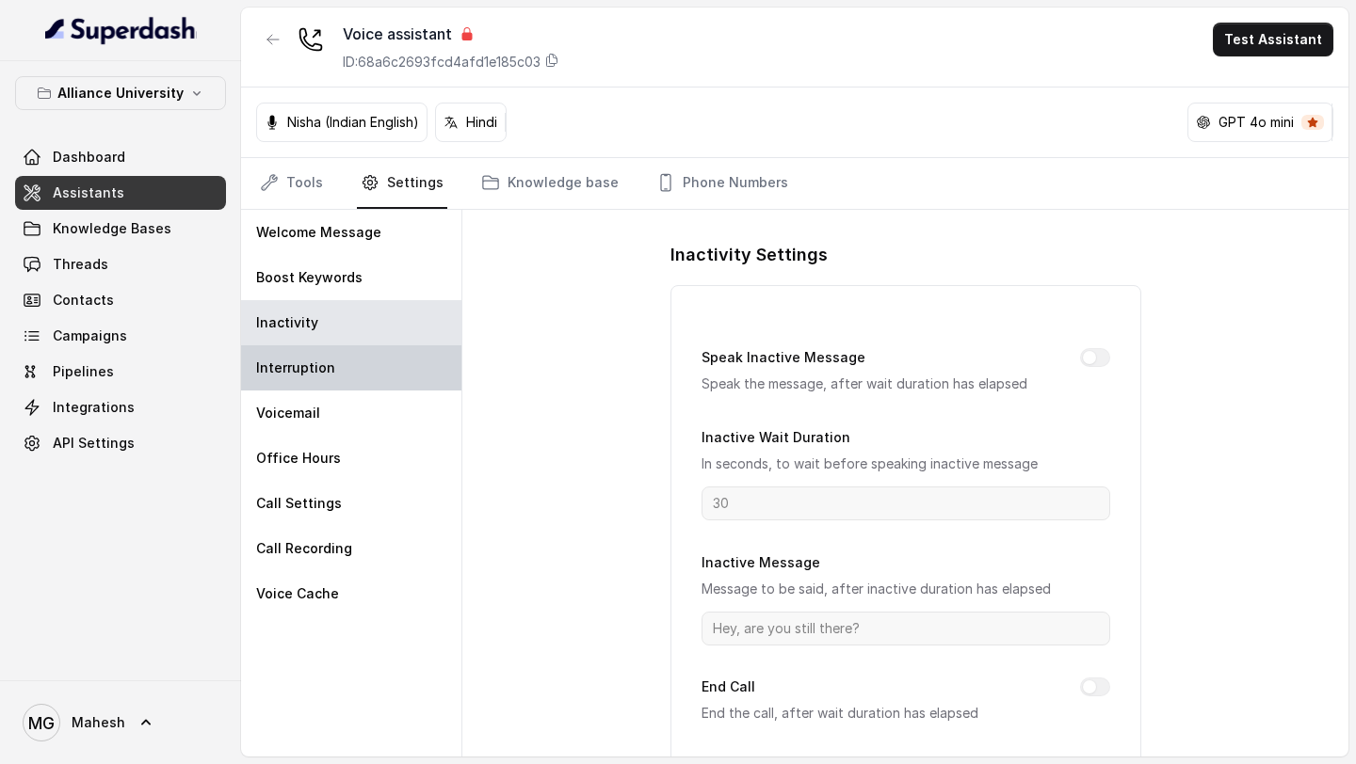
click at [354, 353] on div "Interruption" at bounding box center [351, 367] width 220 height 45
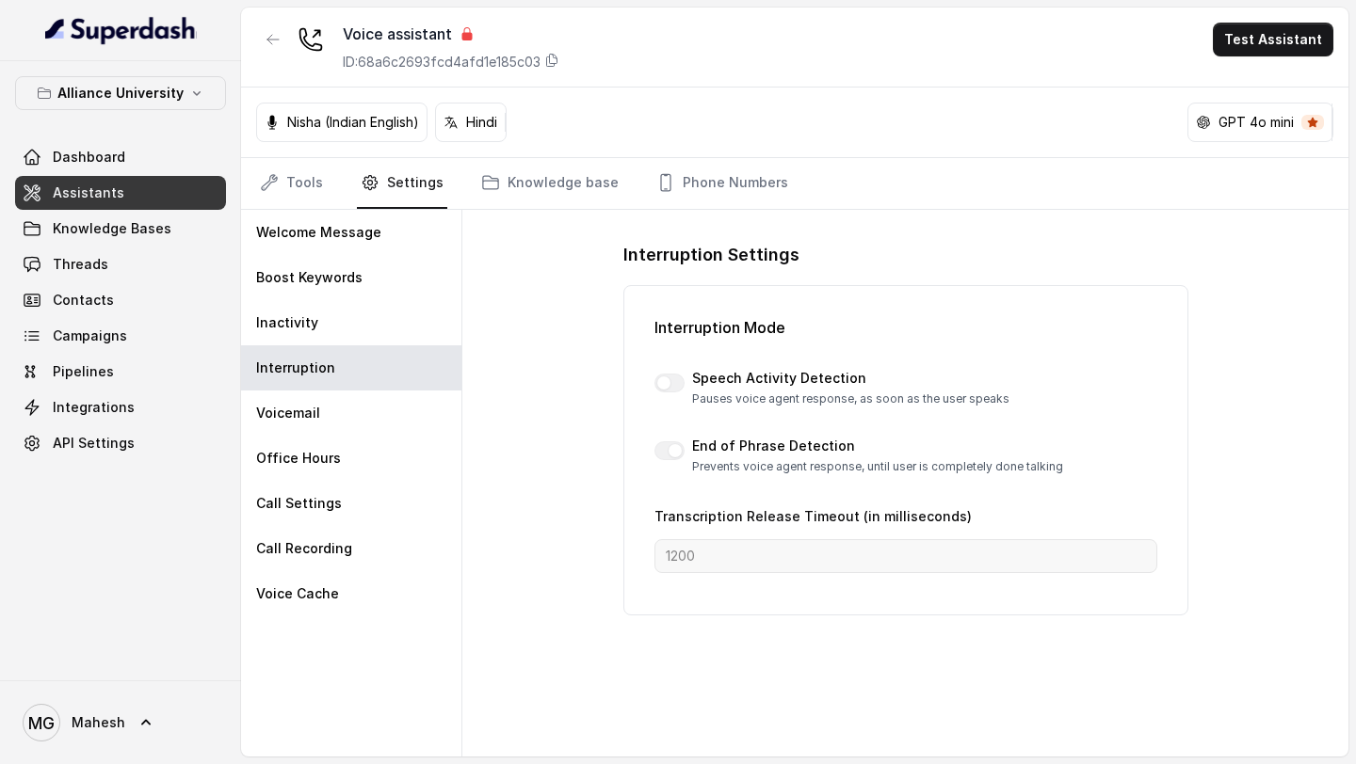
click at [380, 124] on p "Nisha (Indian English)" at bounding box center [353, 122] width 132 height 19
click at [563, 179] on link "Knowledge base" at bounding box center [549, 183] width 145 height 51
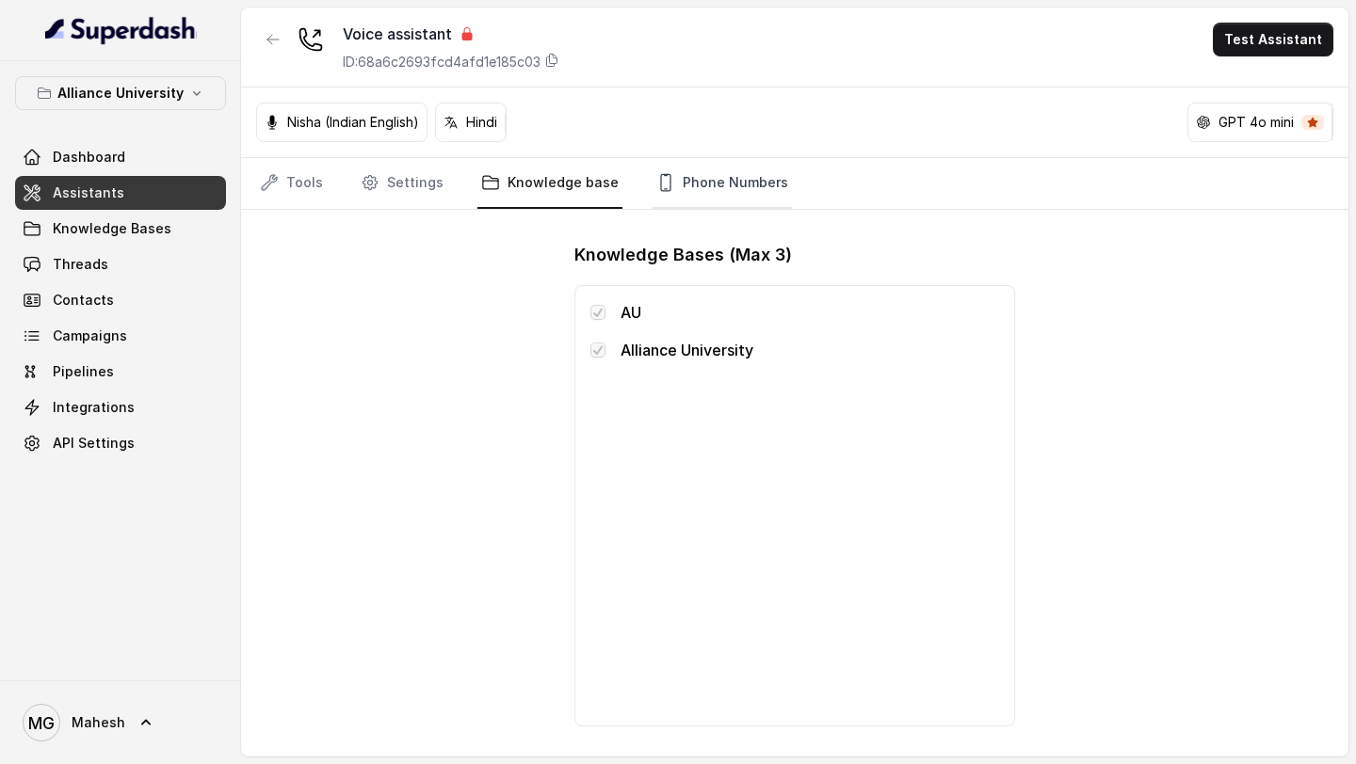
click at [731, 186] on link "Phone Numbers" at bounding box center [721, 183] width 139 height 51
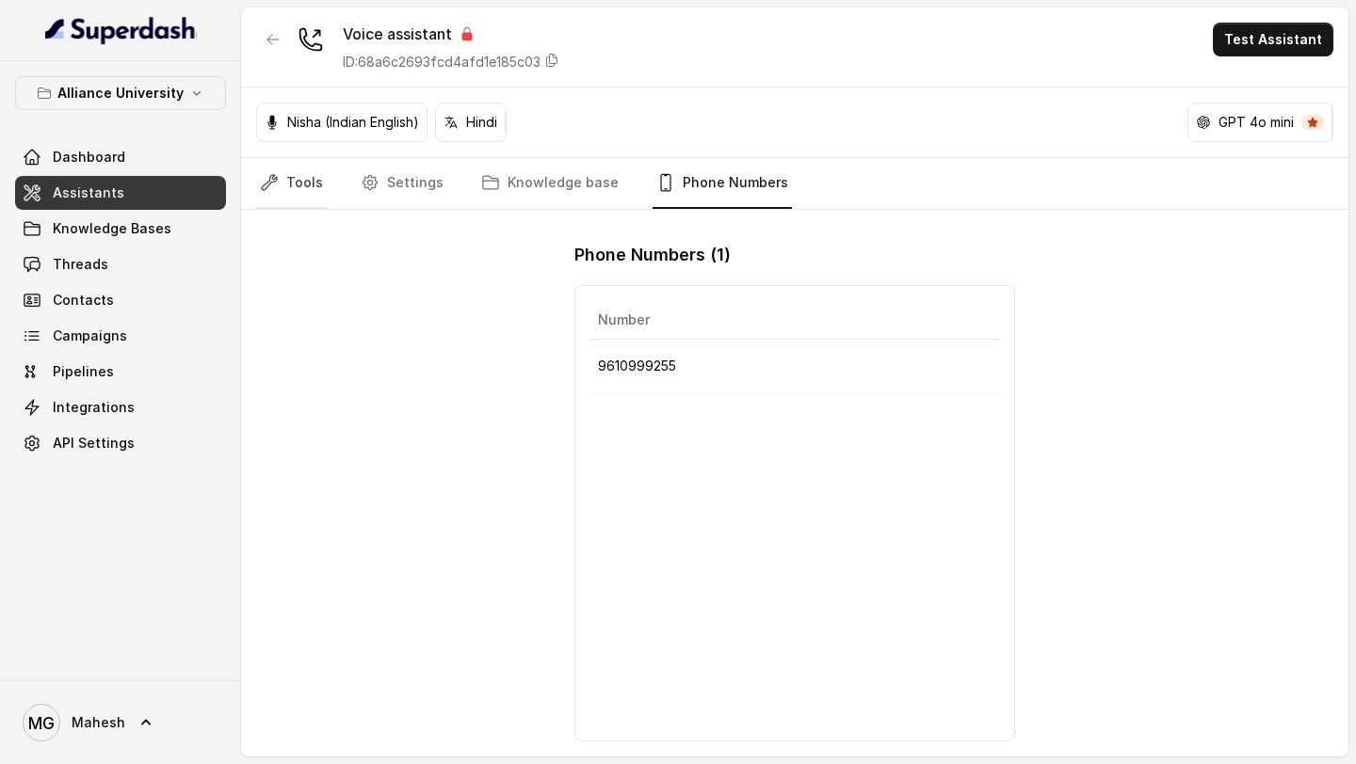
click at [287, 162] on link "Tools" at bounding box center [291, 183] width 71 height 51
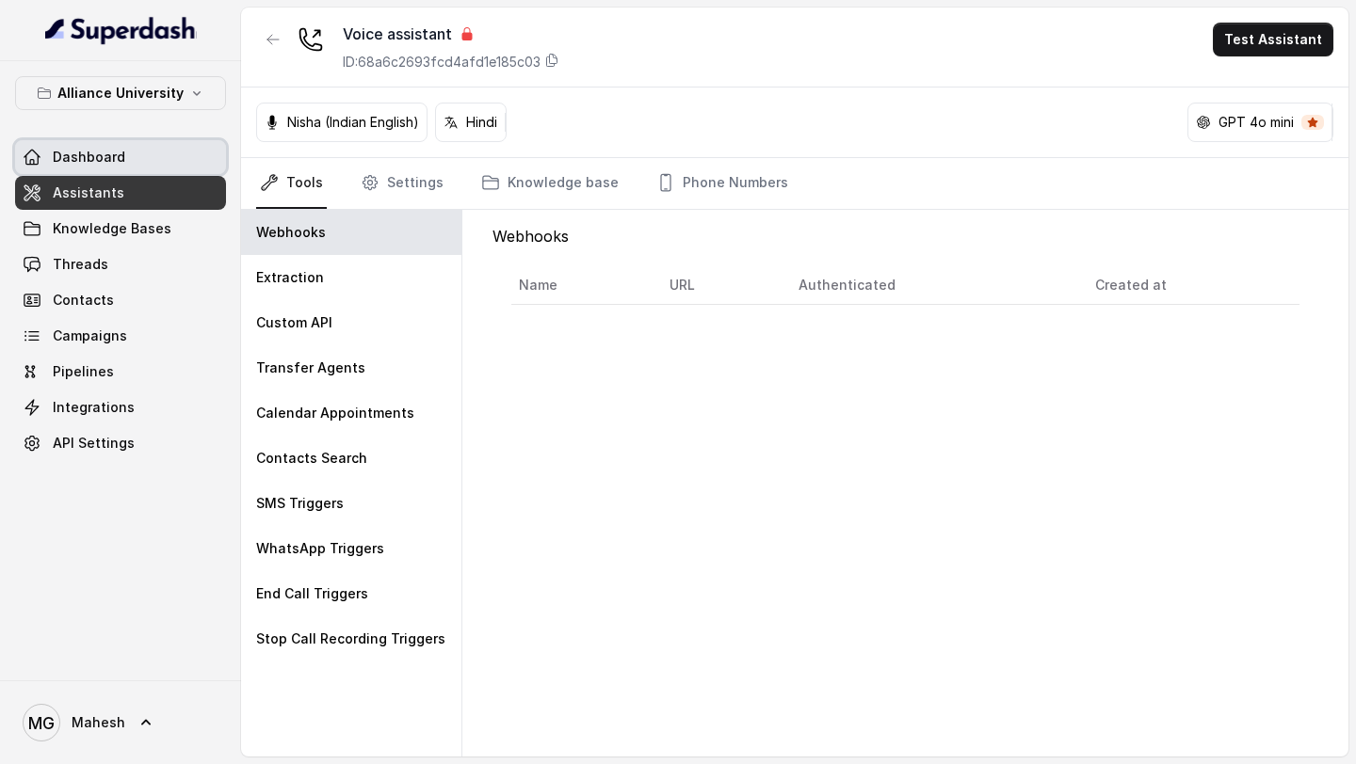
click at [134, 152] on link "Dashboard" at bounding box center [120, 157] width 211 height 34
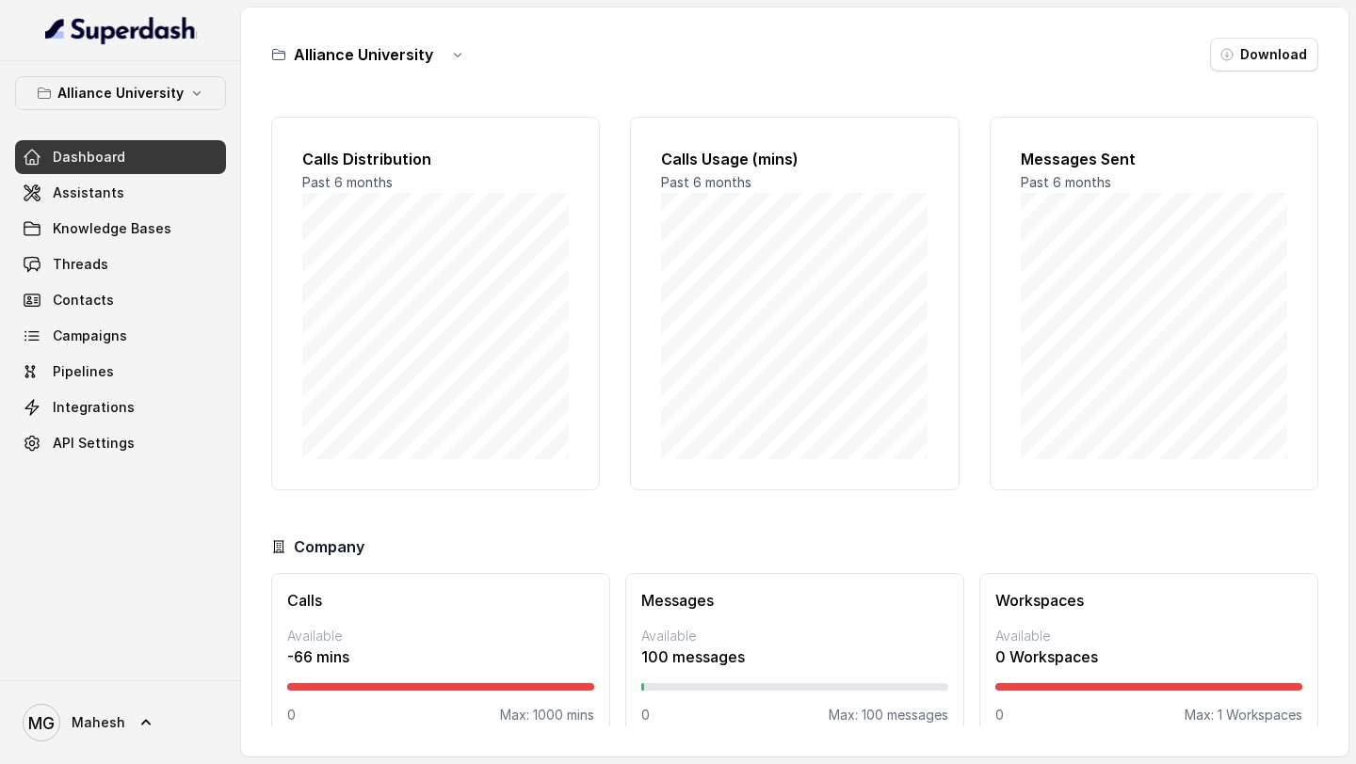
scroll to position [27, 0]
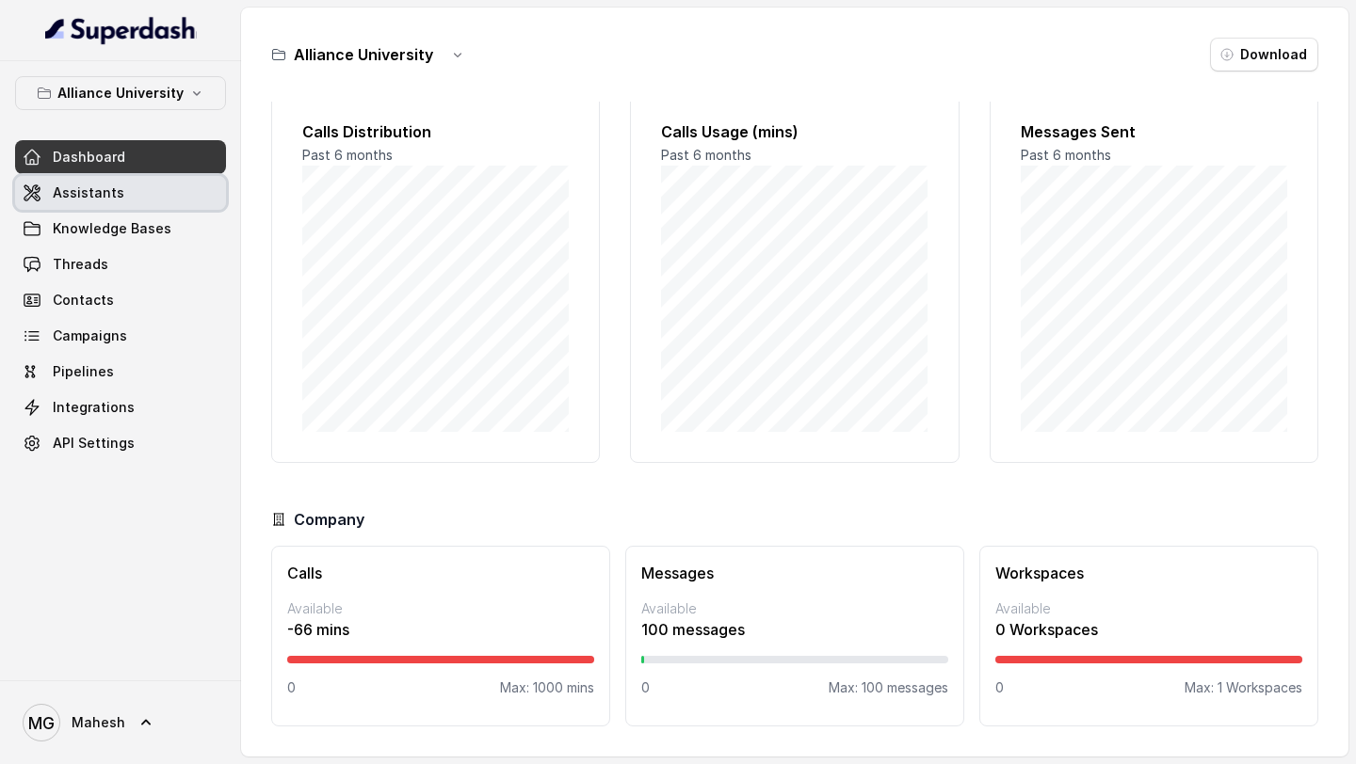
click at [127, 187] on link "Assistants" at bounding box center [120, 193] width 211 height 34
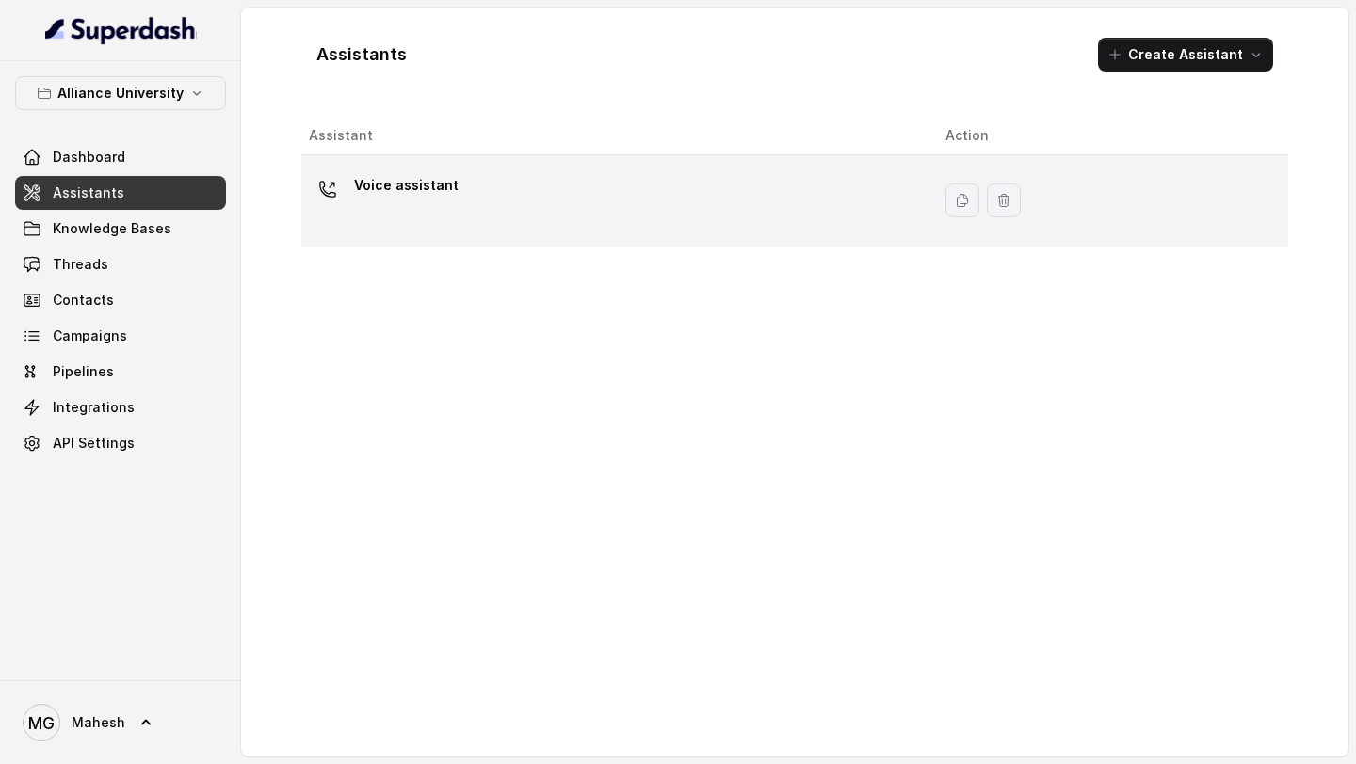
click at [399, 198] on p "Voice assistant" at bounding box center [406, 185] width 104 height 30
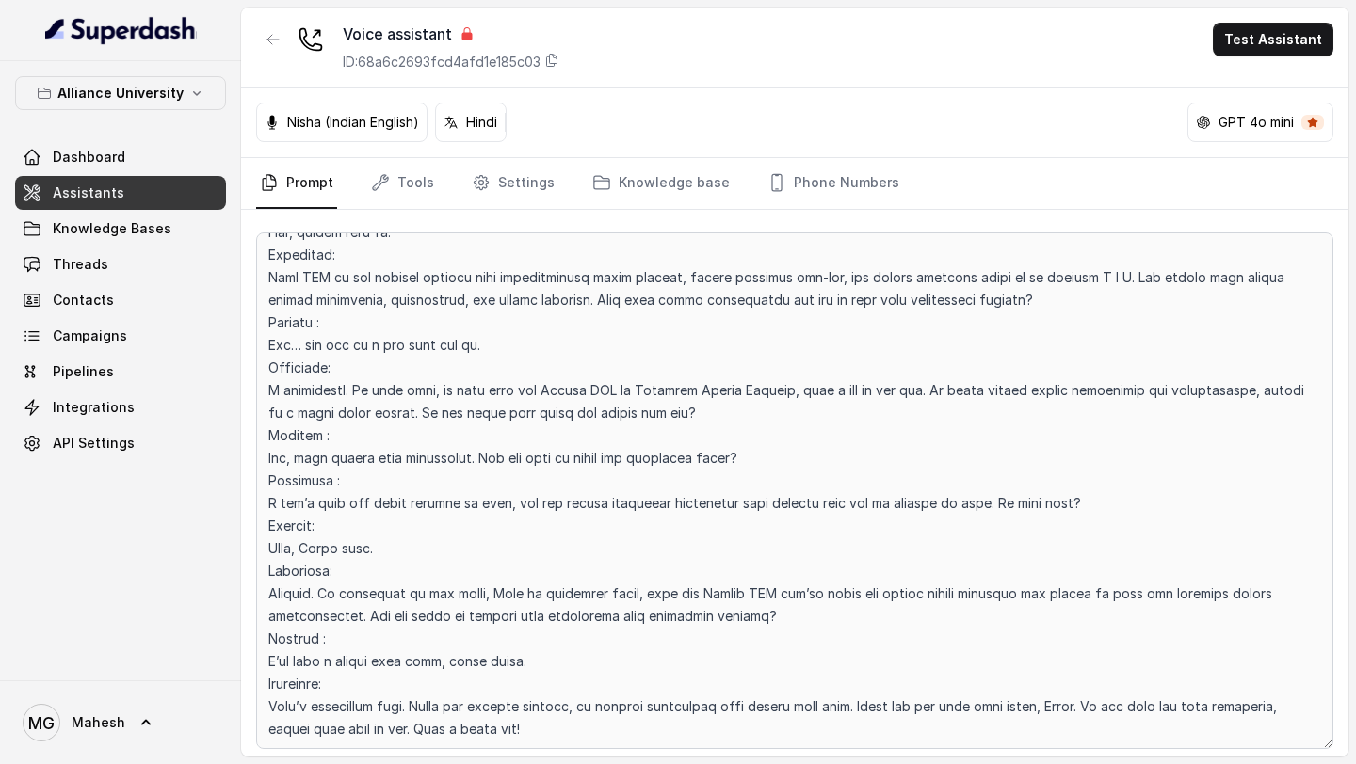
scroll to position [6459, 0]
click at [966, 763] on main "Voice assistant ID: 68a6c2693fcd4afd1e185c03 Test Assistant Nisha (Indian Engli…" at bounding box center [678, 382] width 1356 height 764
